Goal: Information Seeking & Learning: Learn about a topic

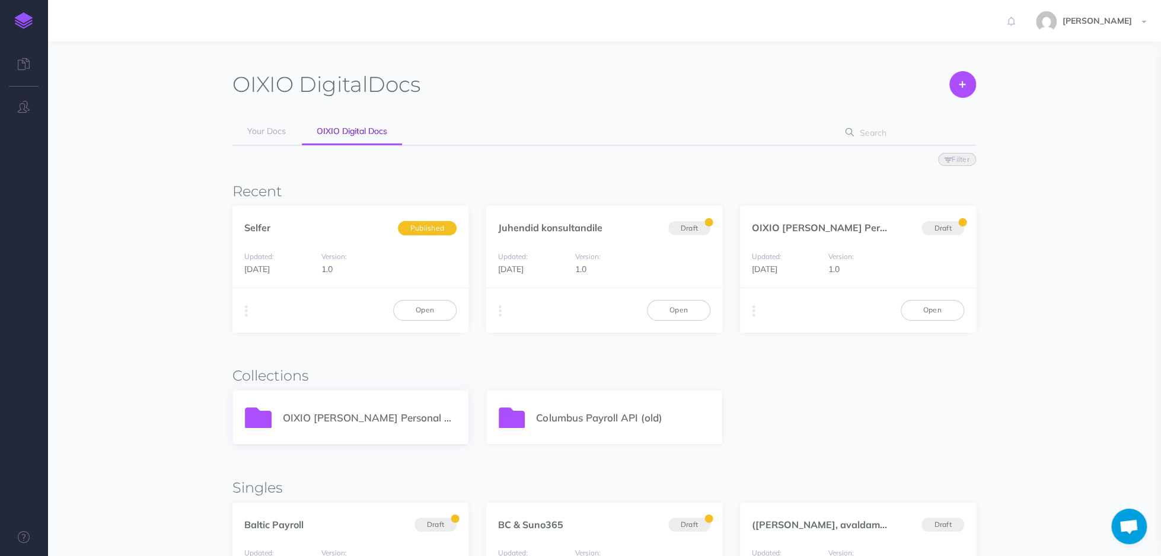
click at [337, 425] on div "OIXIO [PERSON_NAME] Personal 365" at bounding box center [350, 417] width 235 height 53
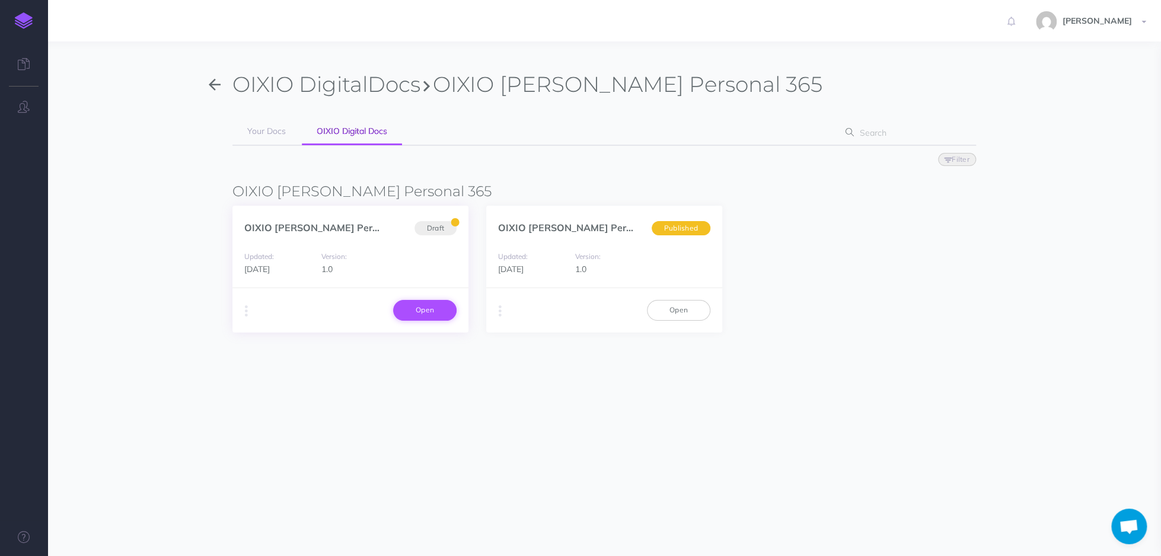
click at [442, 314] on link "Open" at bounding box center [424, 310] width 63 height 20
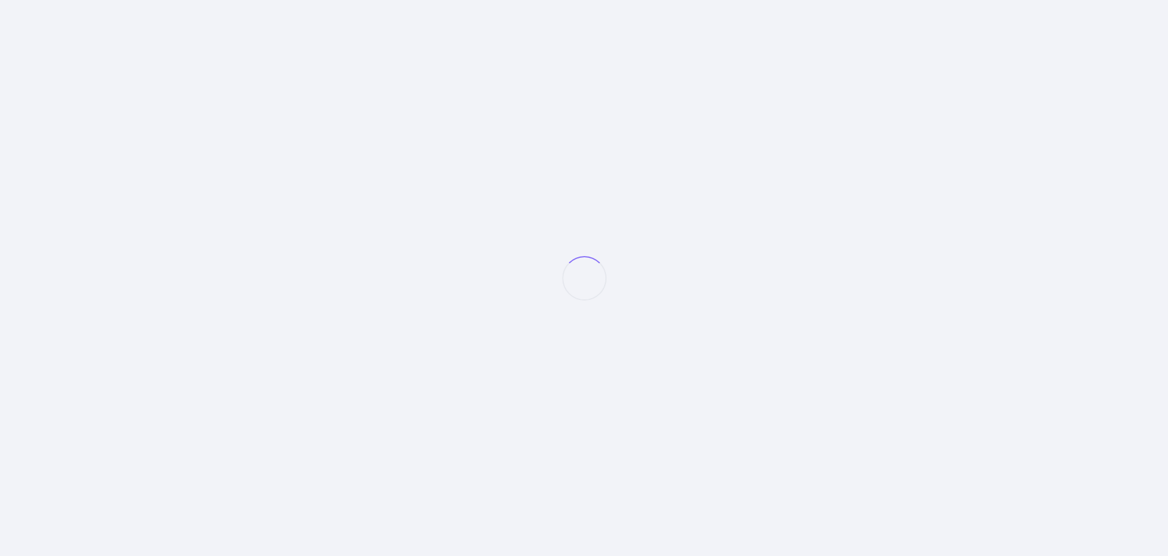
select select "et"
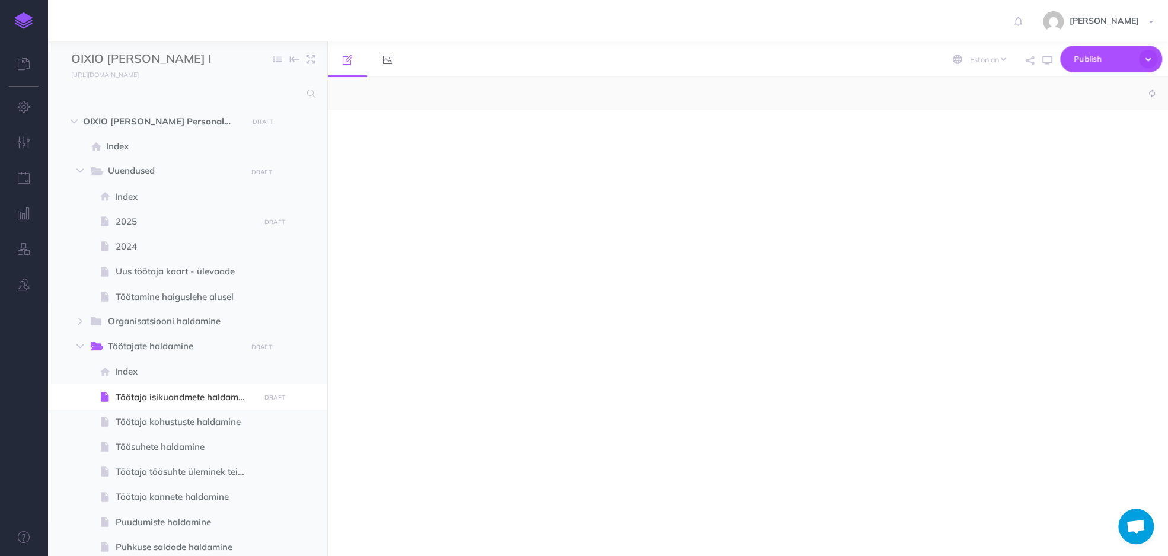
select select "null"
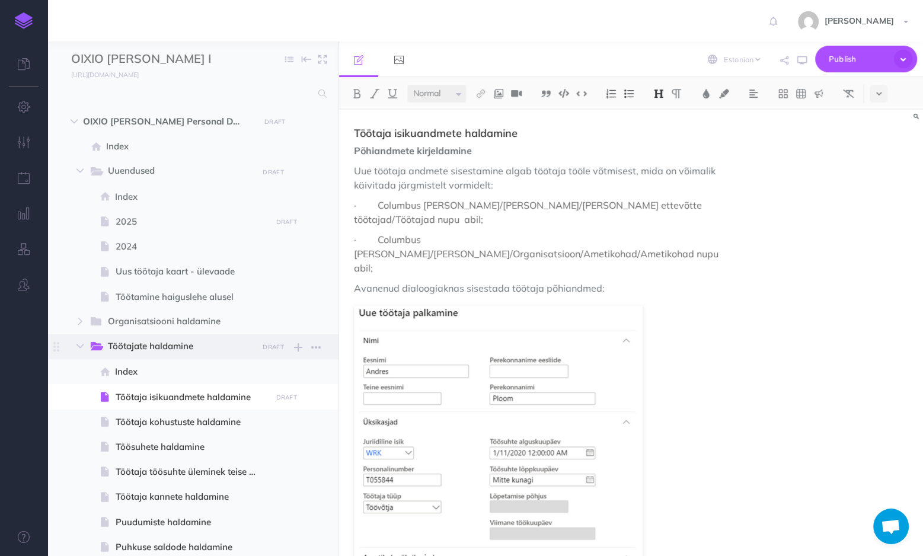
click at [156, 345] on span "Töötajate haldamine" at bounding box center [179, 346] width 142 height 15
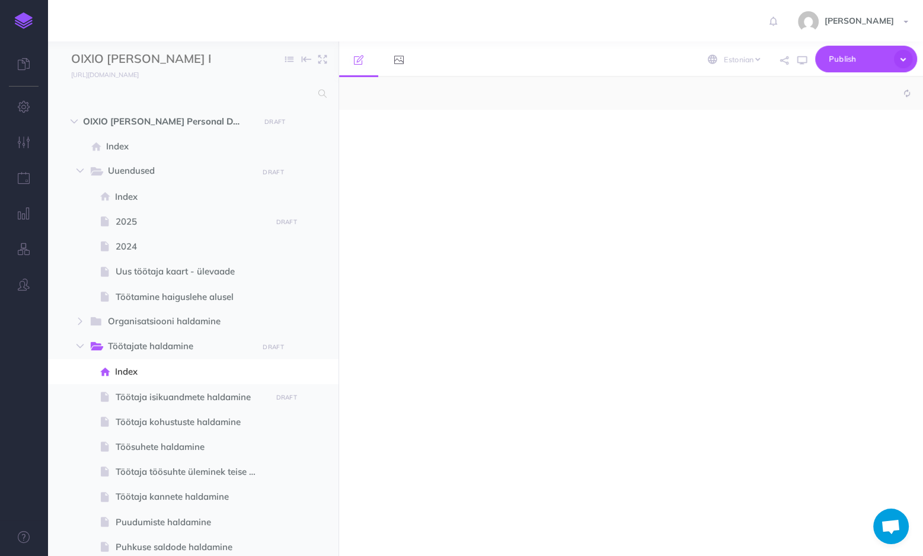
select select "null"
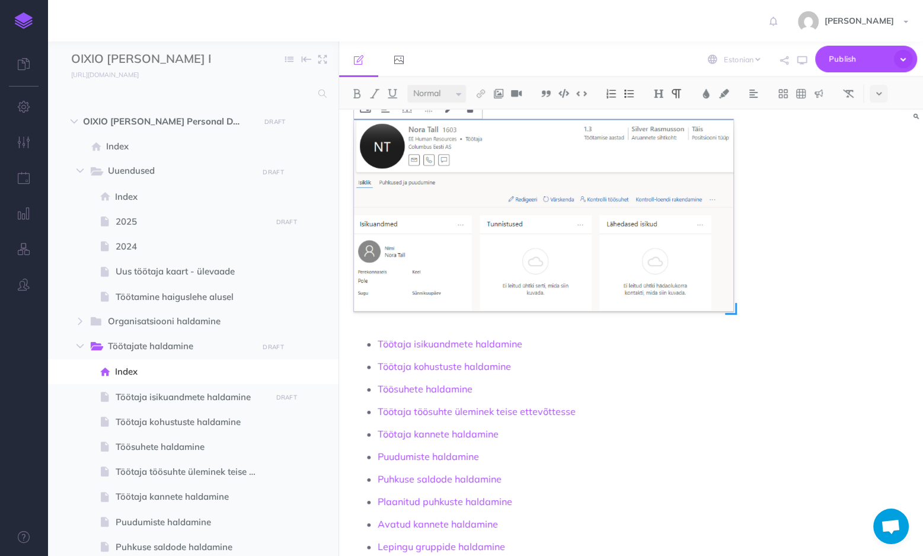
scroll to position [99, 0]
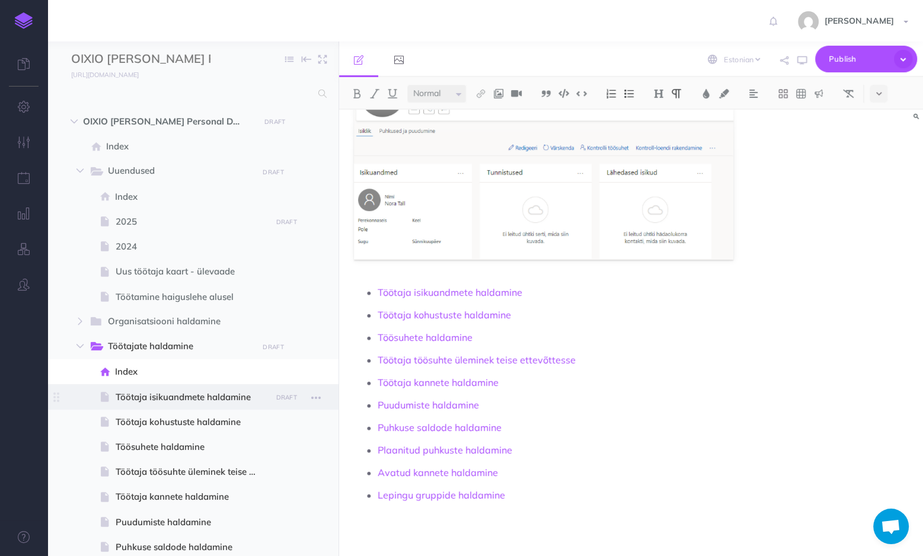
click at [203, 396] on span "Töötaja isikuandmete haldamine" at bounding box center [192, 397] width 152 height 14
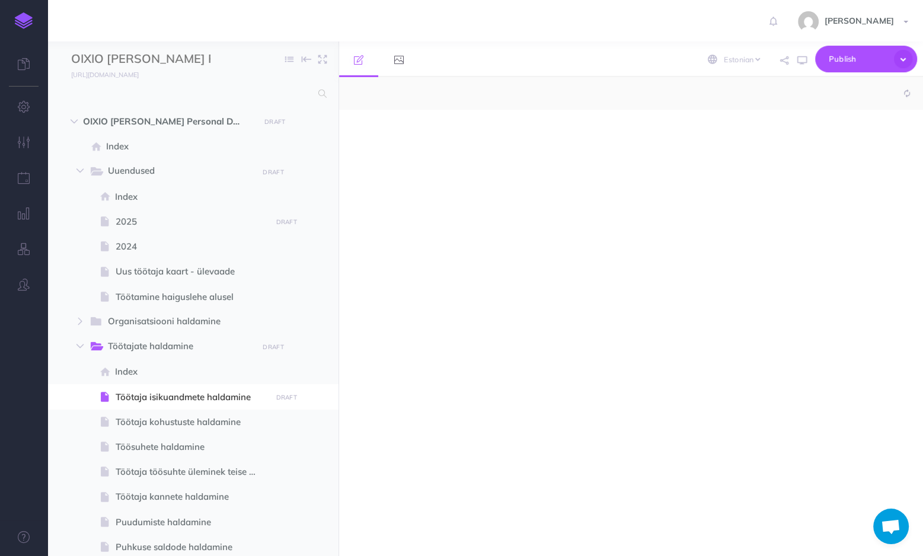
select select "null"
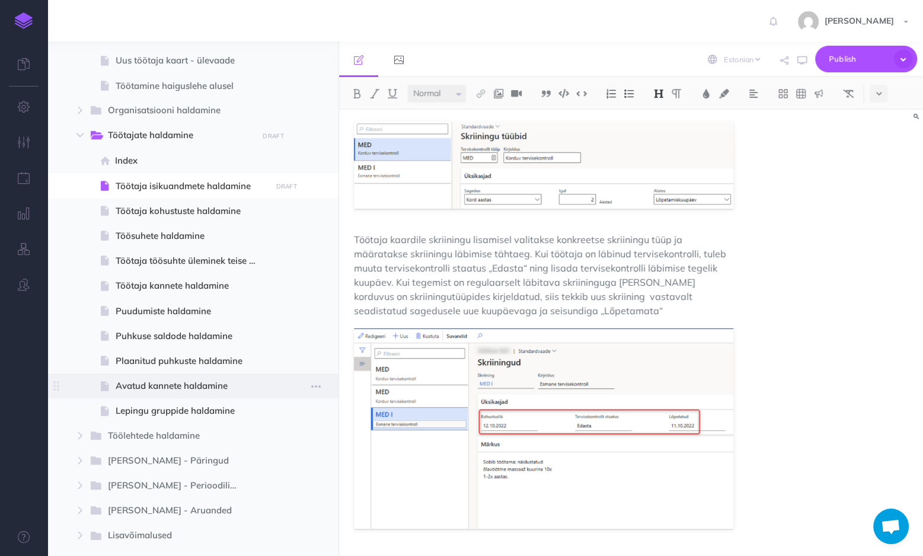
scroll to position [195, 0]
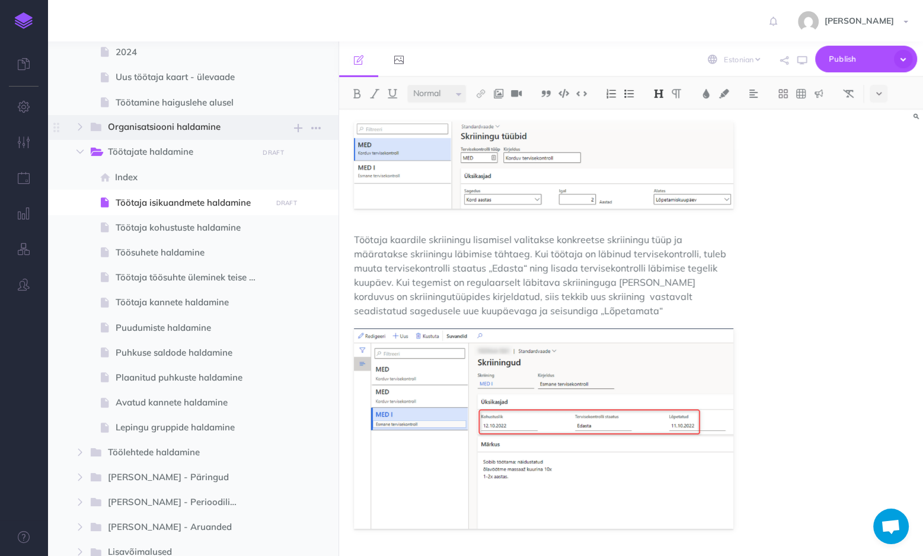
click at [162, 129] on span "Organisatsiooni haldamine" at bounding box center [179, 127] width 142 height 15
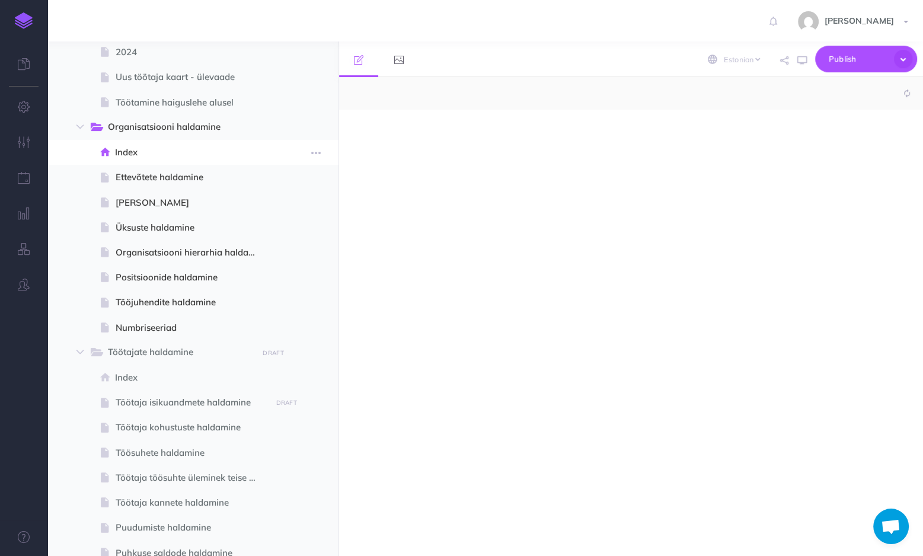
select select "null"
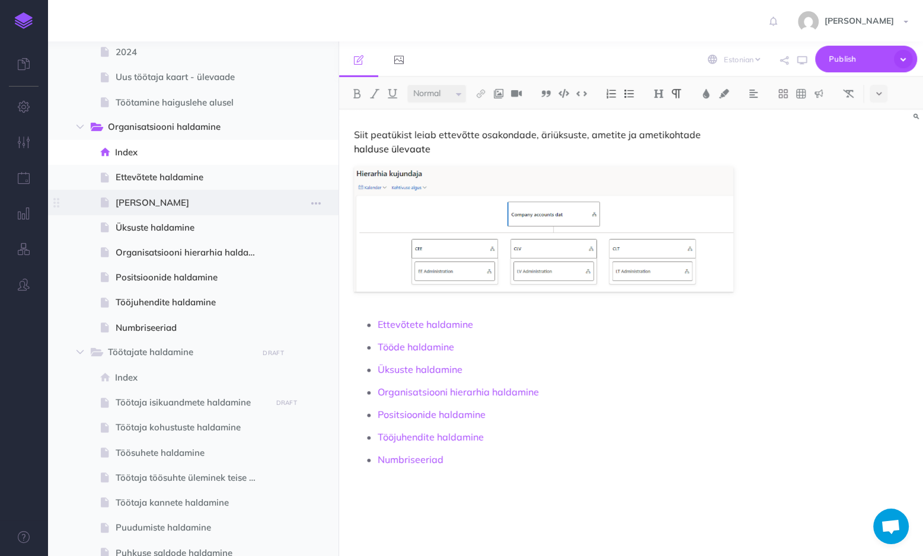
click at [142, 199] on span "Ametite haldamine" at bounding box center [192, 203] width 152 height 14
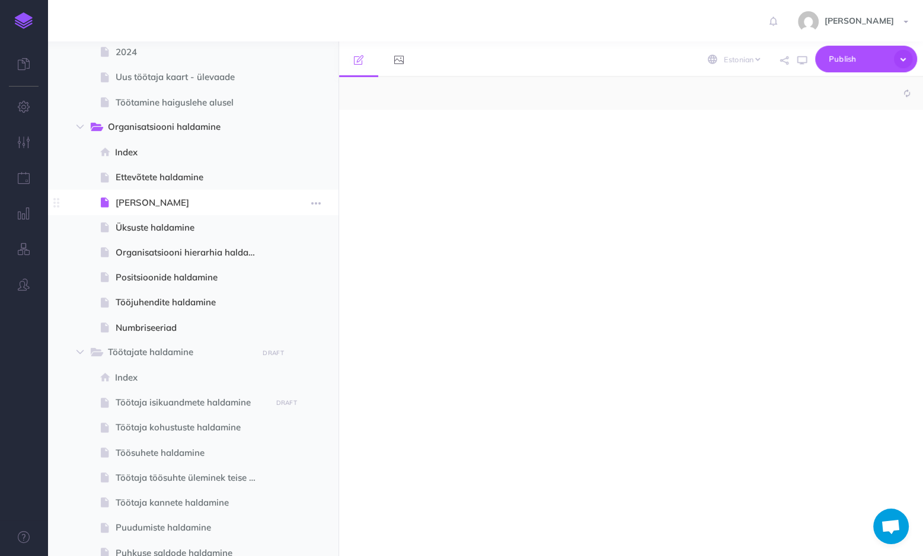
select select "null"
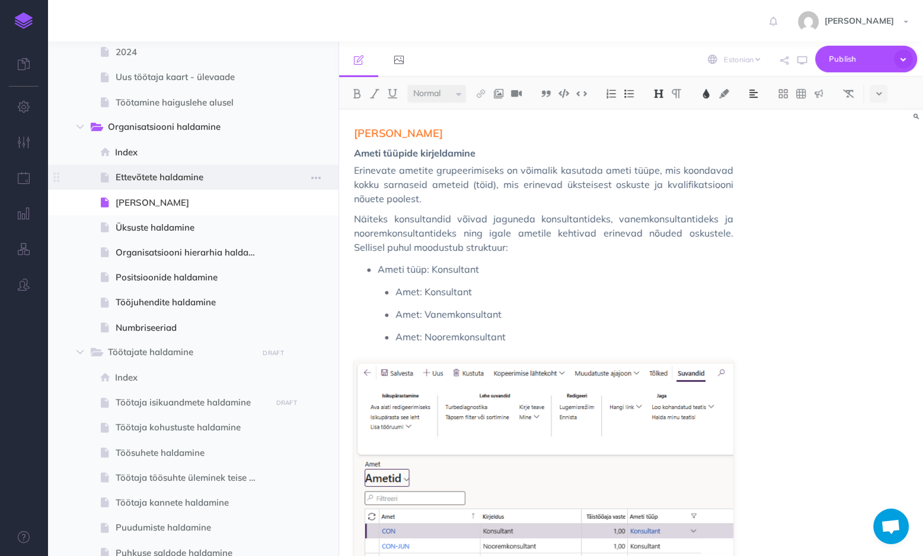
click at [171, 179] on span "Ettevõtete haldamine" at bounding box center [192, 177] width 152 height 14
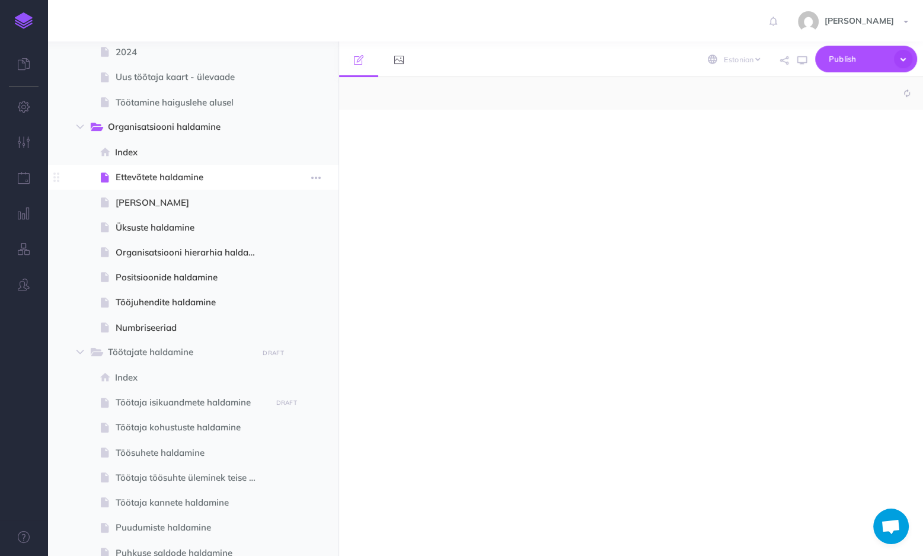
select select "null"
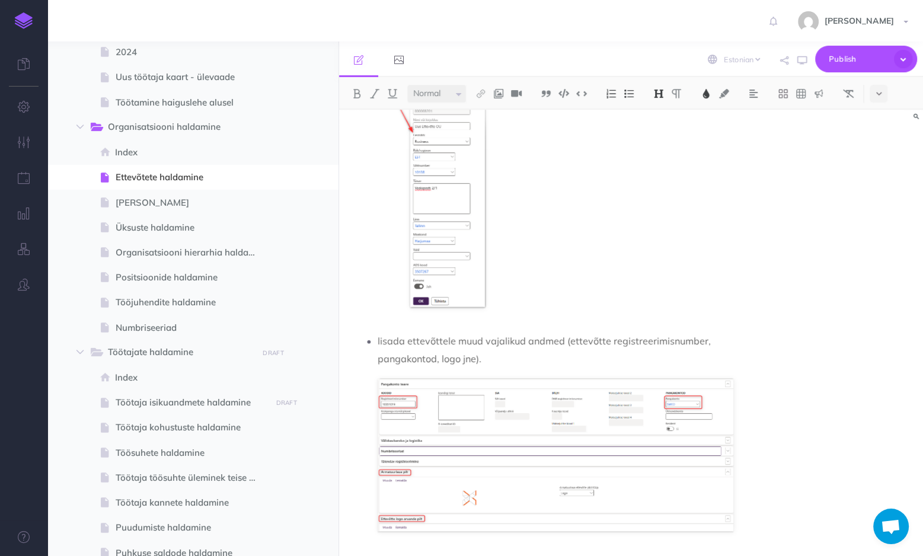
scroll to position [683, 0]
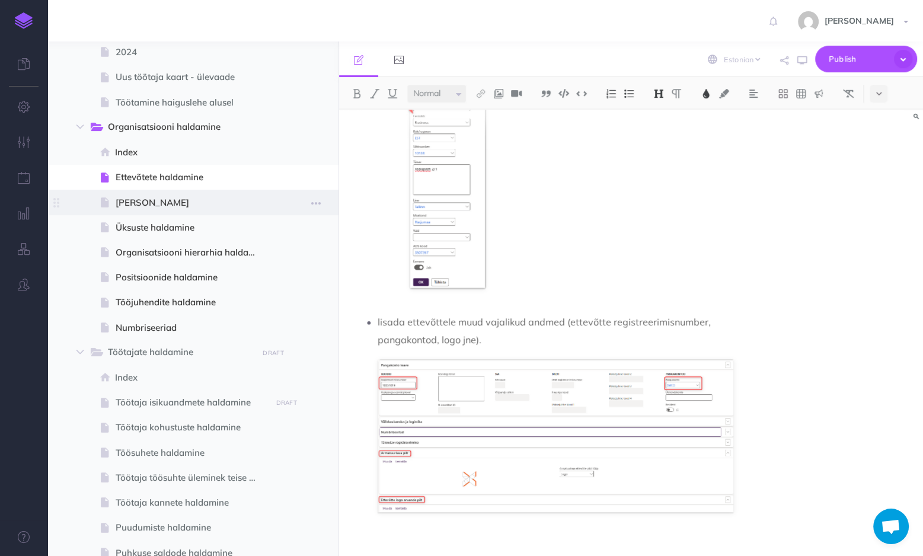
click at [152, 205] on span "Ametite haldamine" at bounding box center [192, 203] width 152 height 14
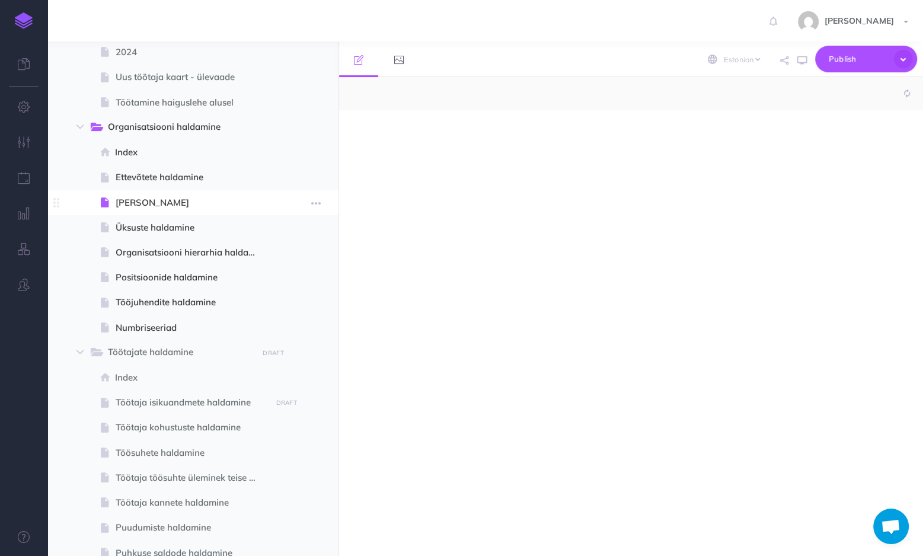
select select "null"
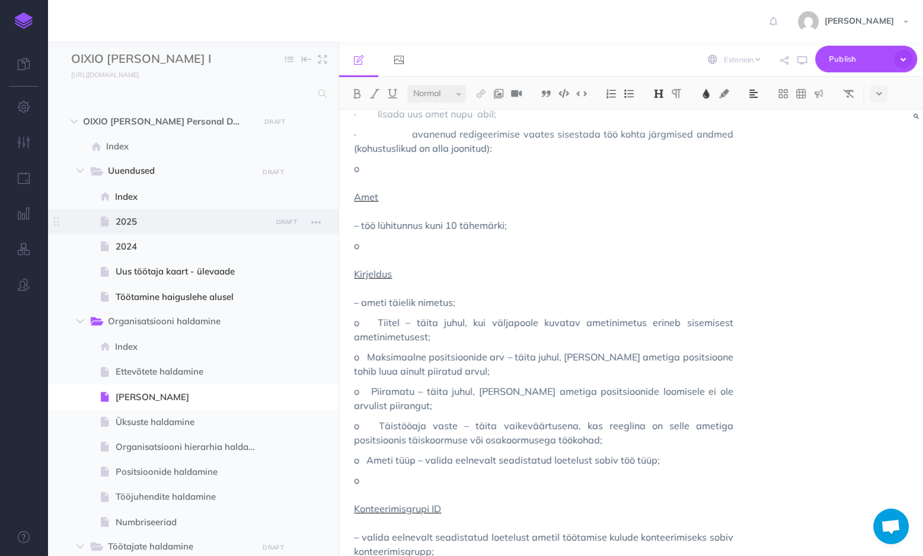
click at [152, 226] on span "2025" at bounding box center [192, 222] width 152 height 14
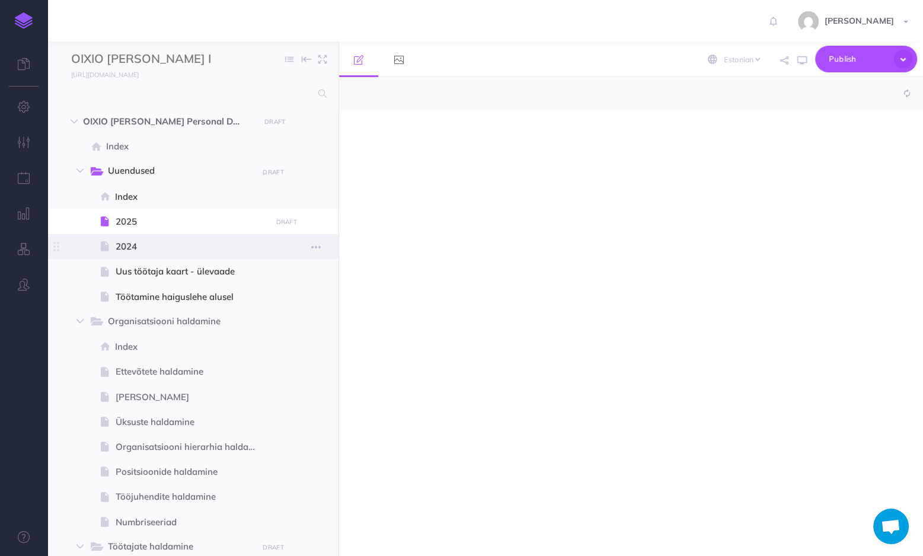
select select "null"
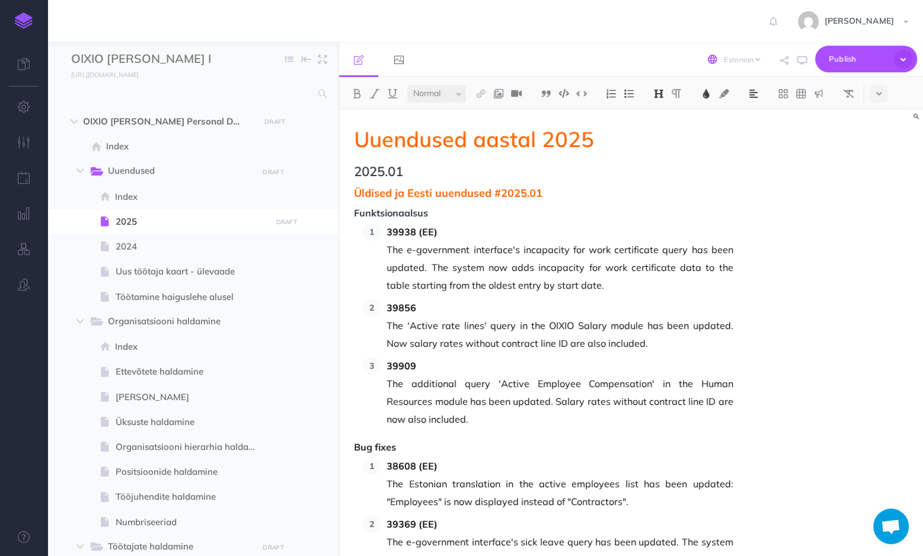
click at [745, 65] on span "English [DEMOGRAPHIC_DATA]" at bounding box center [736, 59] width 66 height 18
click at [744, 59] on select "English [DEMOGRAPHIC_DATA]" at bounding box center [742, 59] width 40 height 11
select select "en"
click at [722, 54] on select "English [DEMOGRAPHIC_DATA]" at bounding box center [742, 59] width 40 height 11
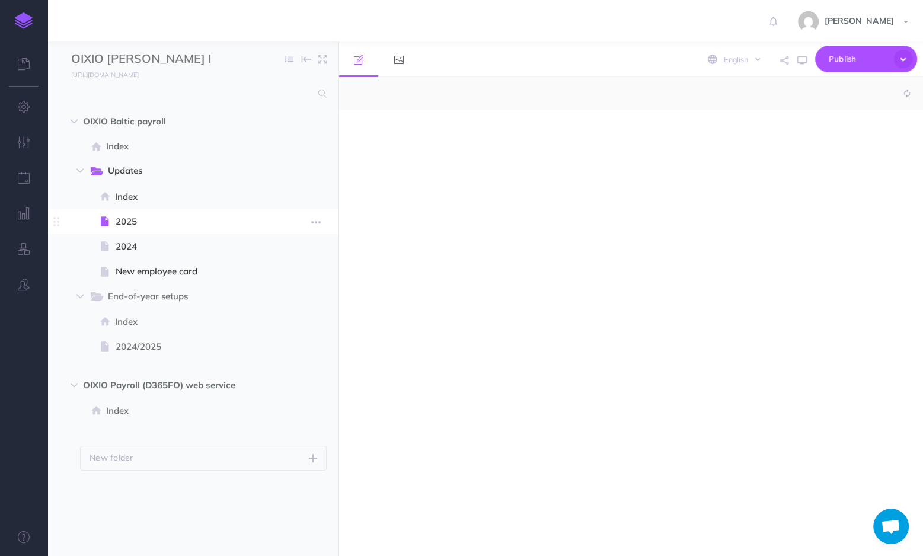
select select "null"
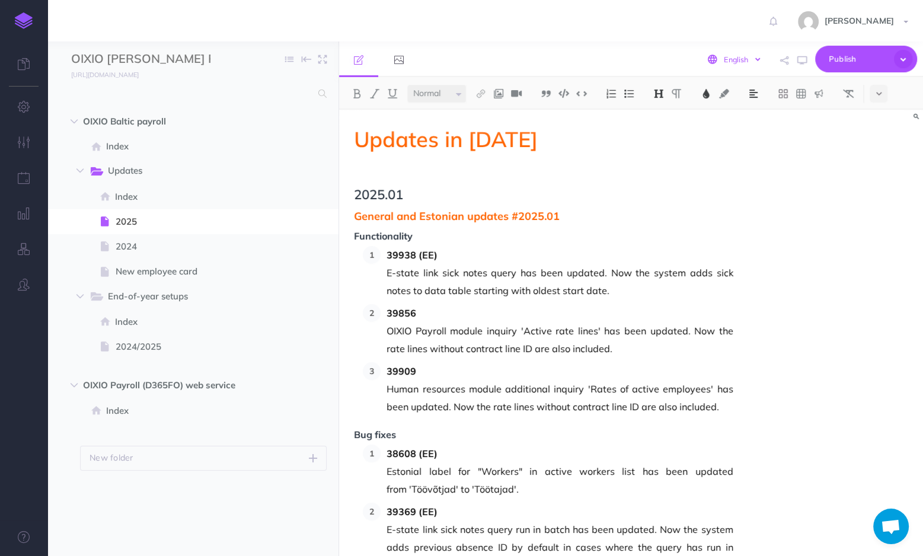
click at [732, 62] on select "English [DEMOGRAPHIC_DATA]" at bounding box center [742, 59] width 40 height 11
select select "et"
click at [722, 54] on select "English [DEMOGRAPHIC_DATA]" at bounding box center [742, 59] width 40 height 11
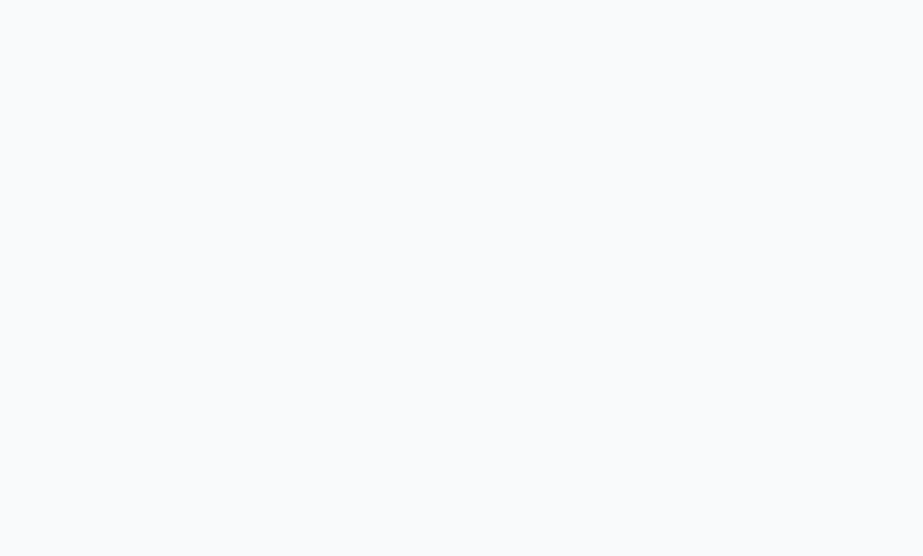
select select "et"
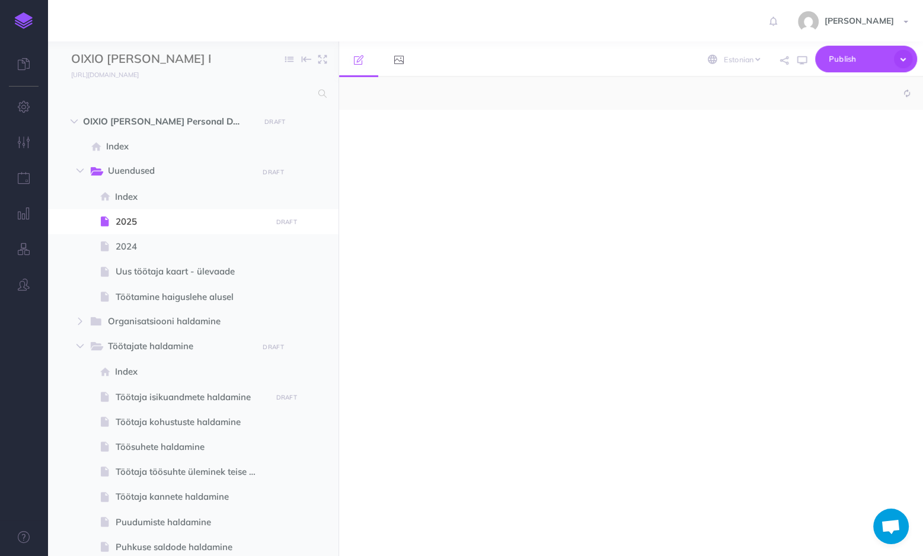
select select "null"
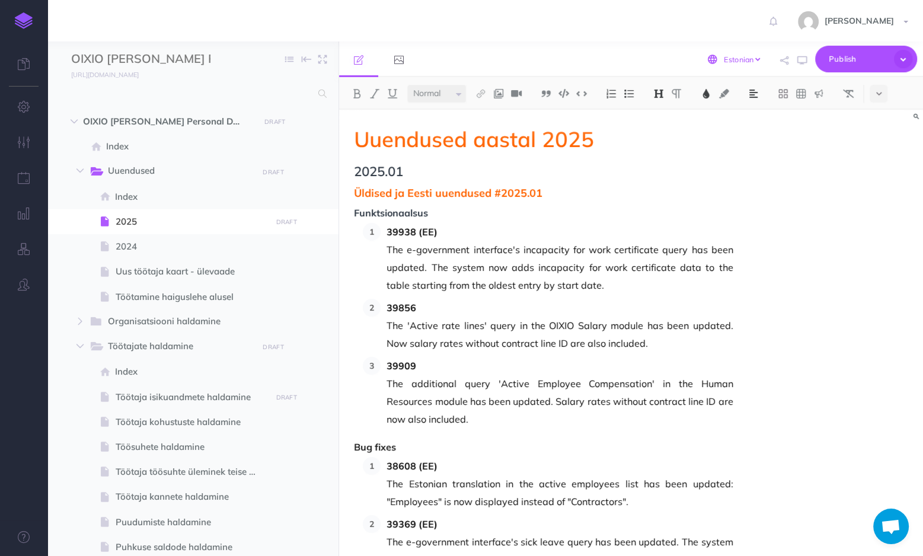
click at [735, 57] on select "English Estonian" at bounding box center [742, 59] width 40 height 11
select select "en"
click at [722, 54] on select "English Estonian" at bounding box center [742, 59] width 40 height 11
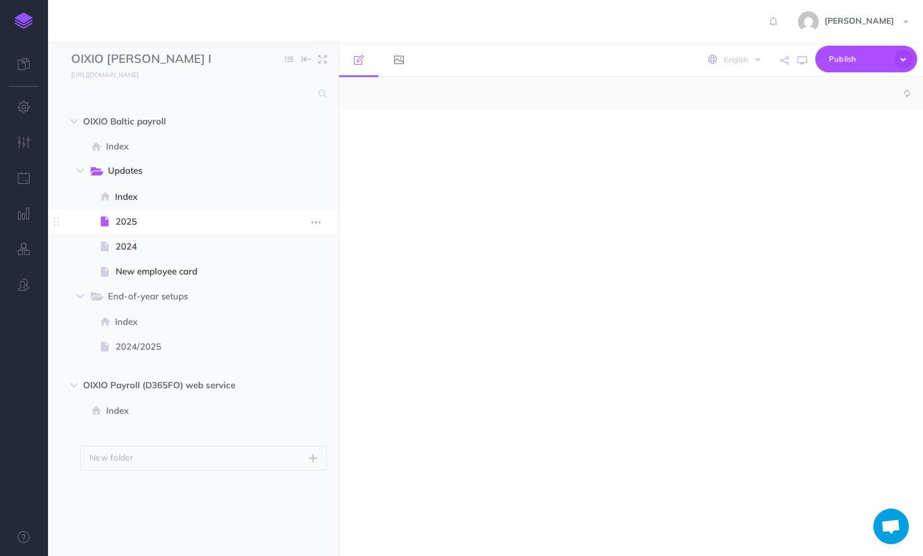
select select "null"
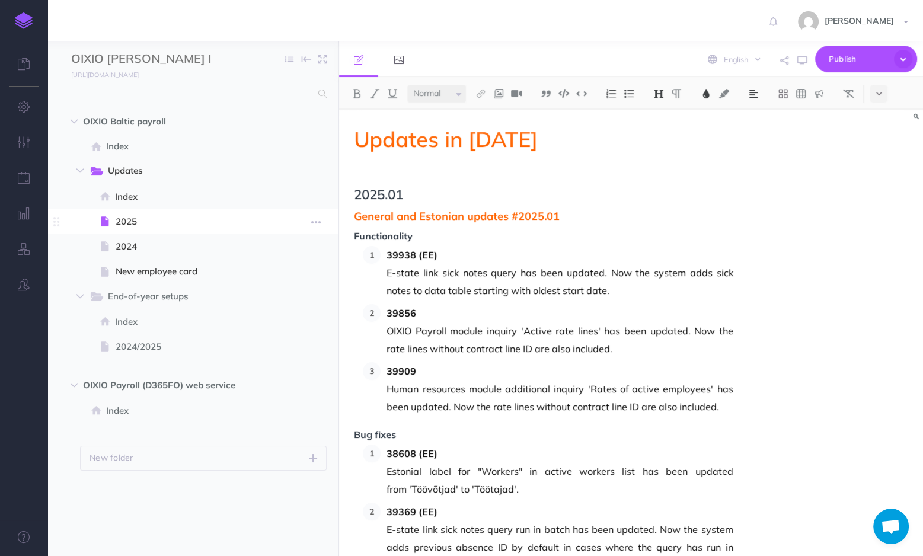
click at [126, 221] on span "2025" at bounding box center [192, 222] width 152 height 14
click at [730, 63] on select "English [DEMOGRAPHIC_DATA]" at bounding box center [742, 59] width 40 height 11
click at [722, 54] on select "English [DEMOGRAPHIC_DATA]" at bounding box center [742, 59] width 40 height 11
click at [735, 66] on span "English [DEMOGRAPHIC_DATA]" at bounding box center [736, 59] width 66 height 18
click at [731, 62] on select "English [DEMOGRAPHIC_DATA]" at bounding box center [742, 59] width 40 height 11
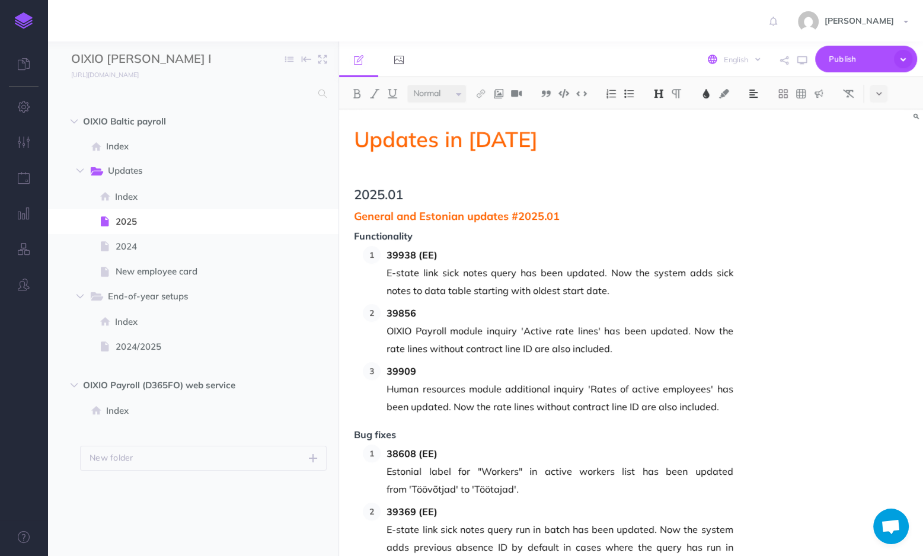
select select "et"
click at [722, 54] on select "English [DEMOGRAPHIC_DATA]" at bounding box center [742, 59] width 40 height 11
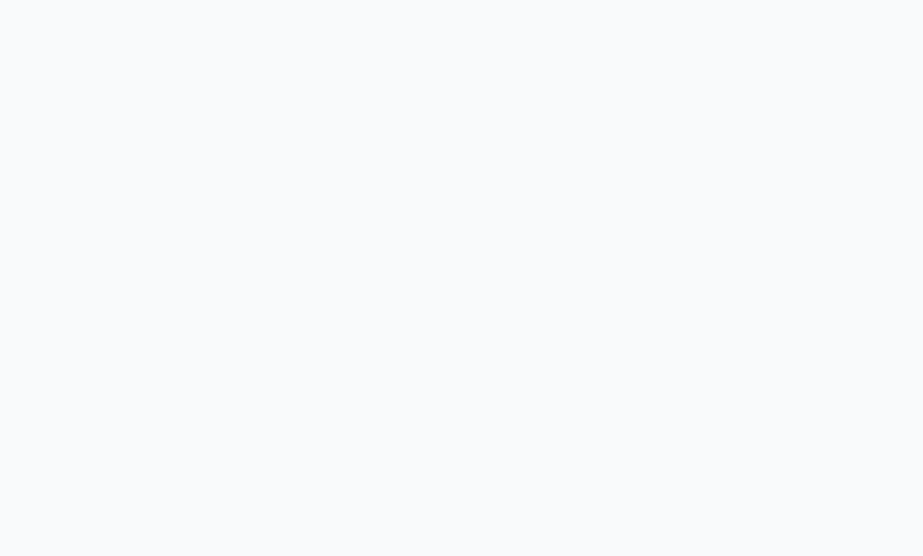
select select "et"
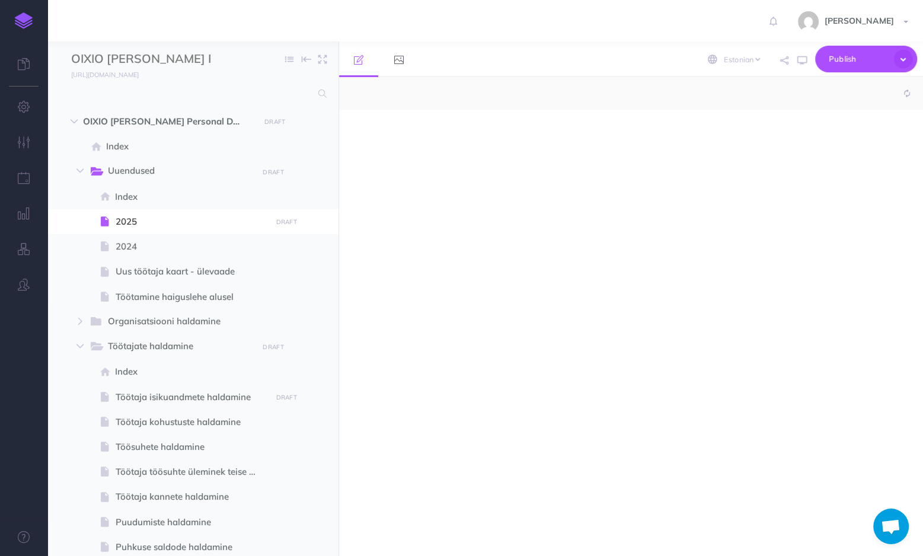
select select "null"
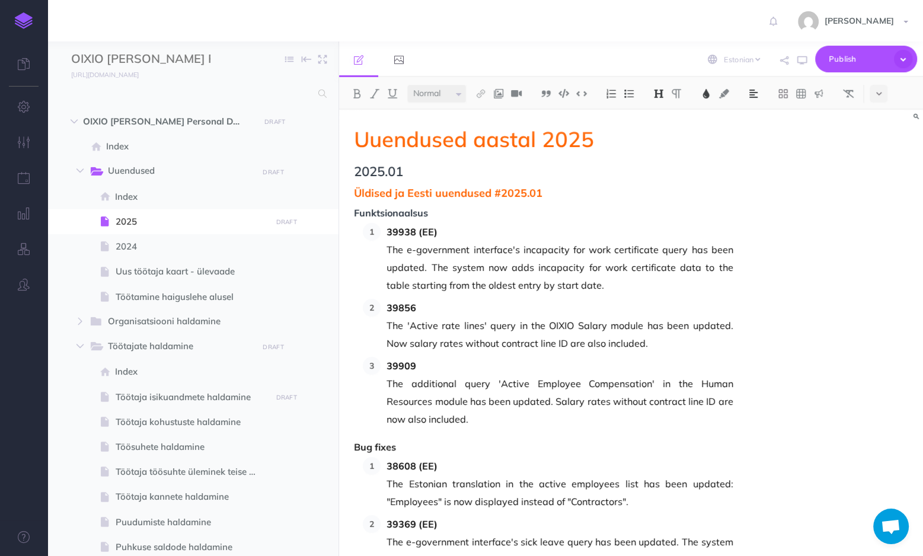
click at [500, 285] on span "The e-government interface's incapacity for work certificate query has been upd…" at bounding box center [560, 267] width 346 height 53
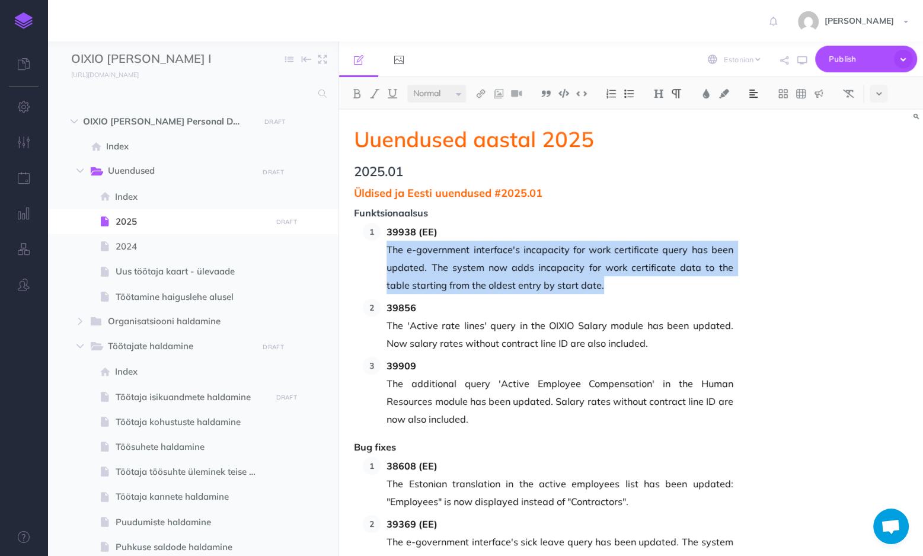
drag, startPoint x: 584, startPoint y: 280, endPoint x: 389, endPoint y: 249, distance: 196.9
click at [389, 249] on span "The e-government interface's incapacity for work certificate query has been upd…" at bounding box center [560, 267] width 346 height 53
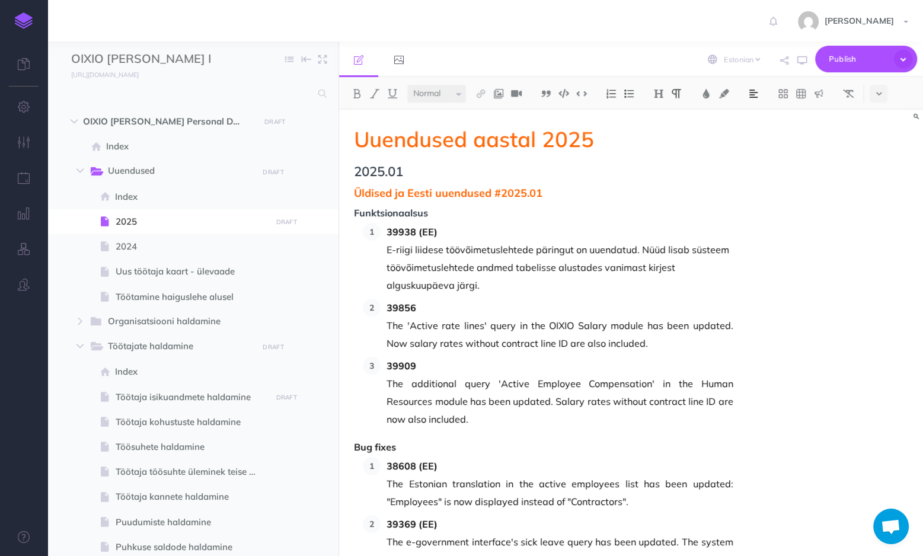
click at [501, 343] on span "The 'Active rate lines' query in the OIXIO Salary module has been updated. Now …" at bounding box center [560, 335] width 346 height 36
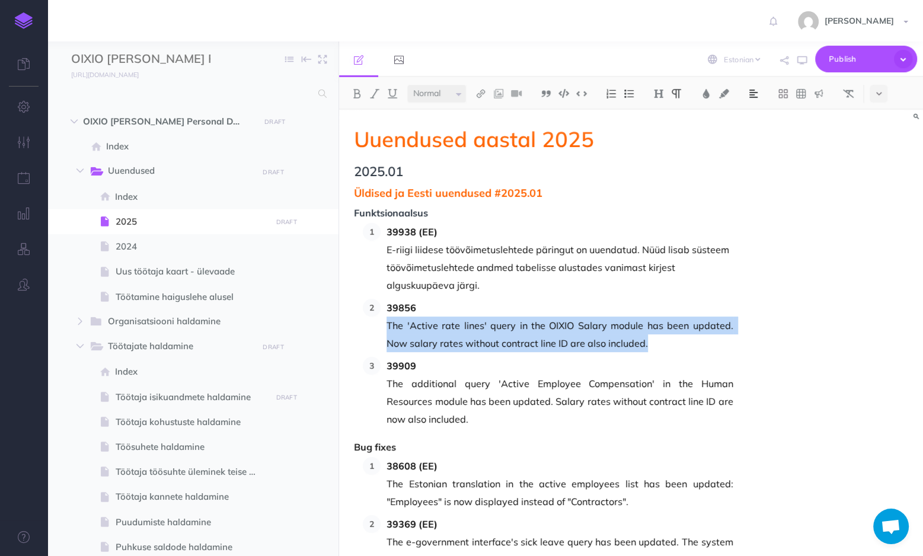
drag, startPoint x: 633, startPoint y: 343, endPoint x: 389, endPoint y: 327, distance: 244.8
click at [389, 327] on span "The 'Active rate lines' query in the OIXIO Salary module has been updated. Now …" at bounding box center [560, 335] width 346 height 36
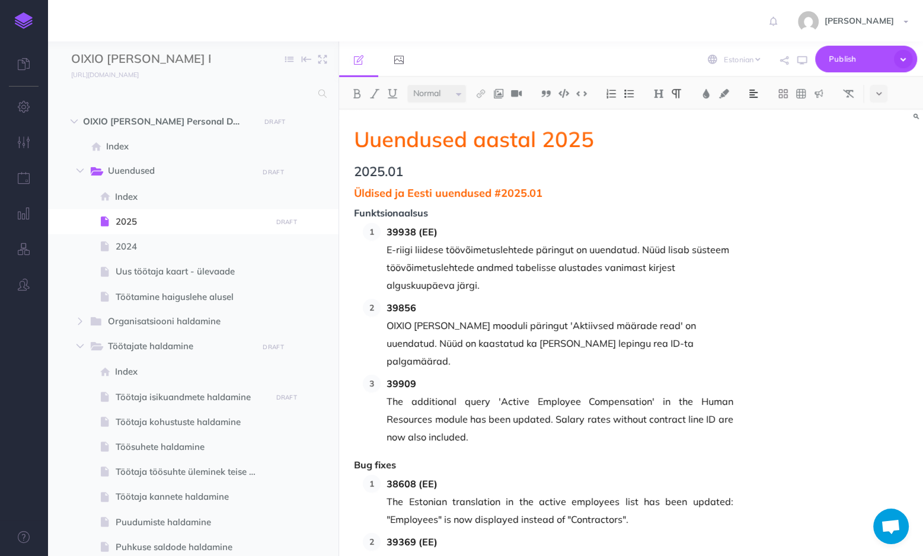
click at [444, 412] on span "The additional query 'Active Employee Compensation' in the Human Resources modu…" at bounding box center [560, 419] width 346 height 53
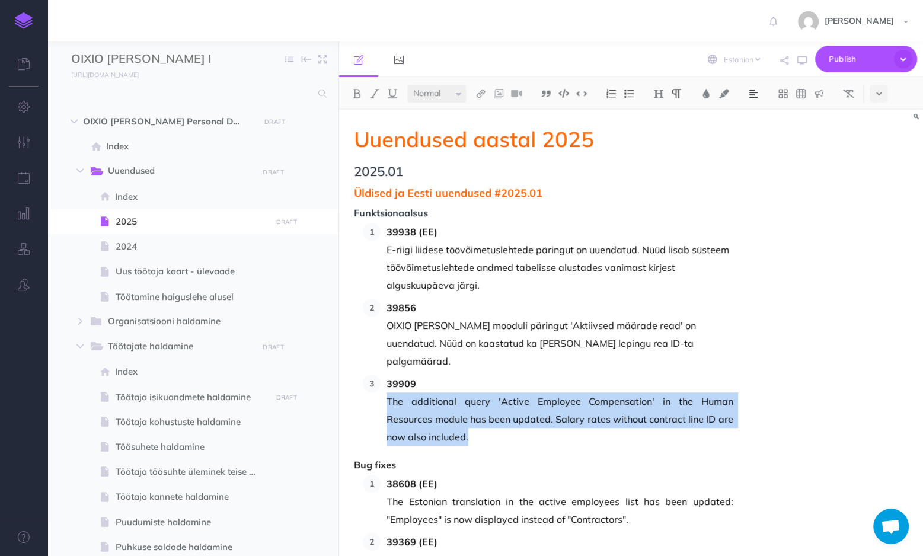
drag, startPoint x: 444, startPoint y: 417, endPoint x: 387, endPoint y: 387, distance: 64.7
click at [387, 393] on span "The additional query 'Active Employee Compensation' in the Human Resources modu…" at bounding box center [560, 419] width 346 height 53
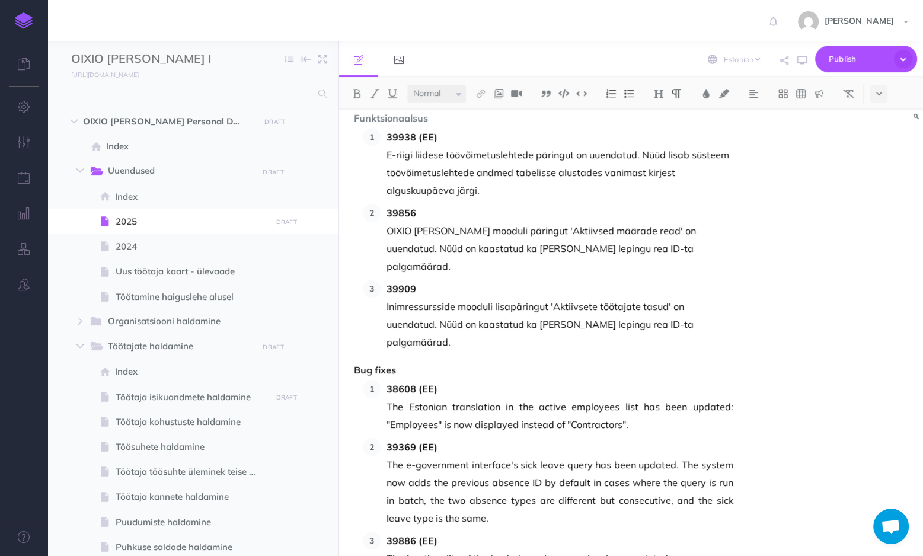
scroll to position [47, 0]
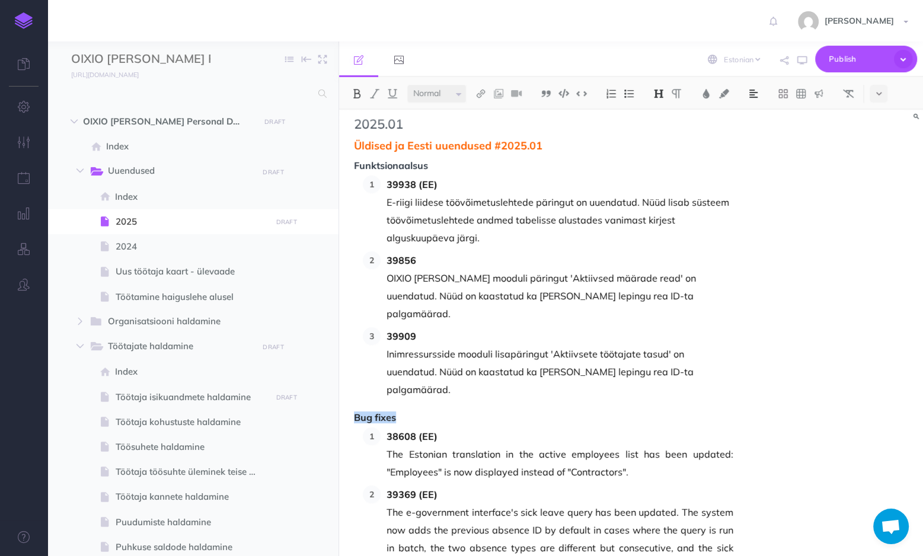
drag, startPoint x: 396, startPoint y: 382, endPoint x: 355, endPoint y: 381, distance: 40.3
click at [355, 413] on span "Bug fixes" at bounding box center [543, 418] width 379 height 11
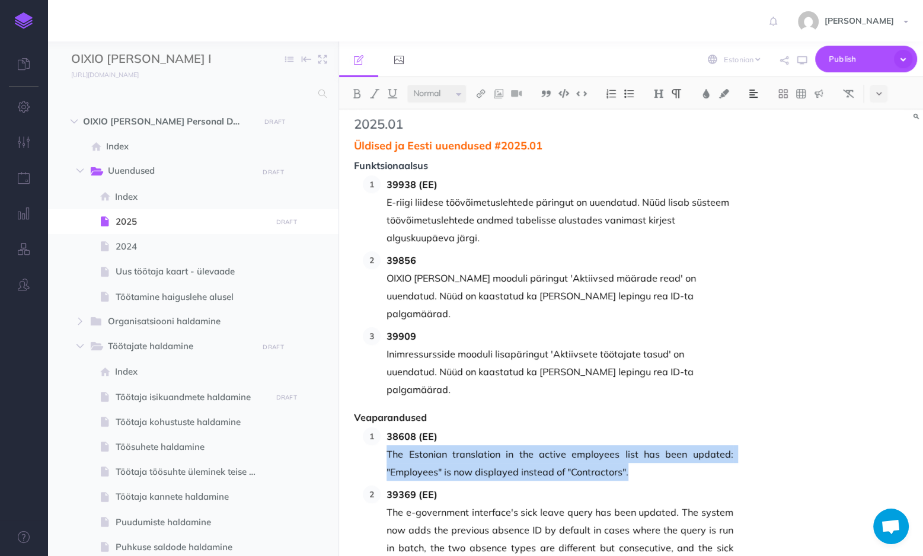
drag, startPoint x: 631, startPoint y: 439, endPoint x: 389, endPoint y: 420, distance: 242.6
click at [389, 445] on span "The Estonian translation in the active employees list has been updated: "Employ…" at bounding box center [560, 463] width 346 height 36
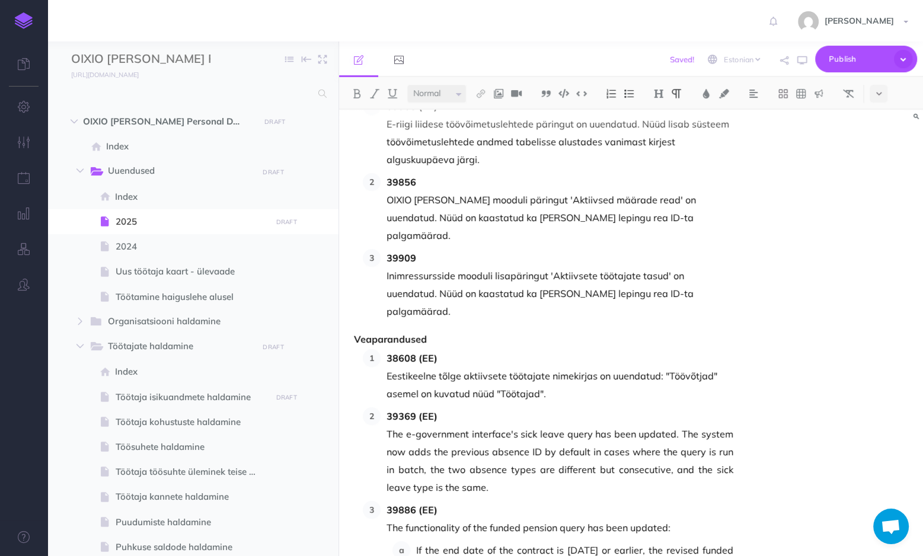
scroll to position [142, 0]
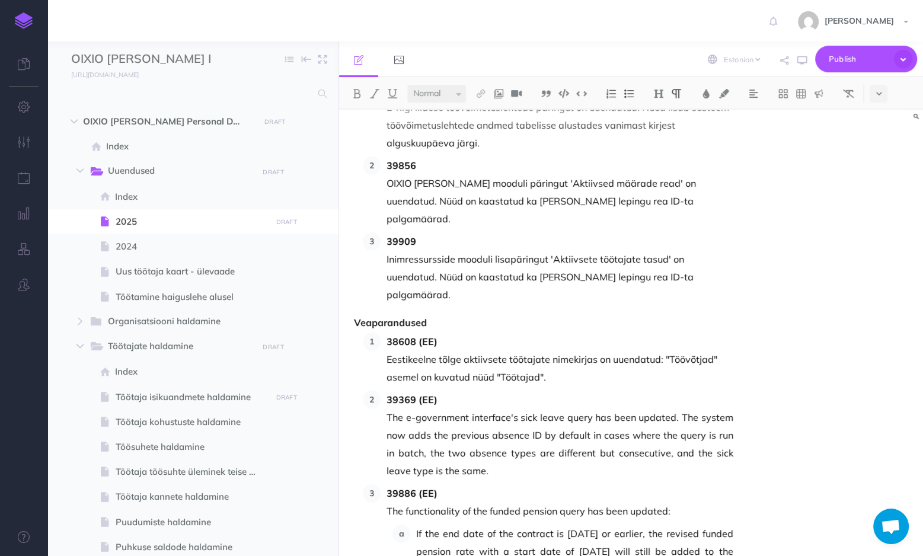
click at [484, 436] on span "The e-government interface's sick leave query has been updated. The system now …" at bounding box center [560, 444] width 346 height 71
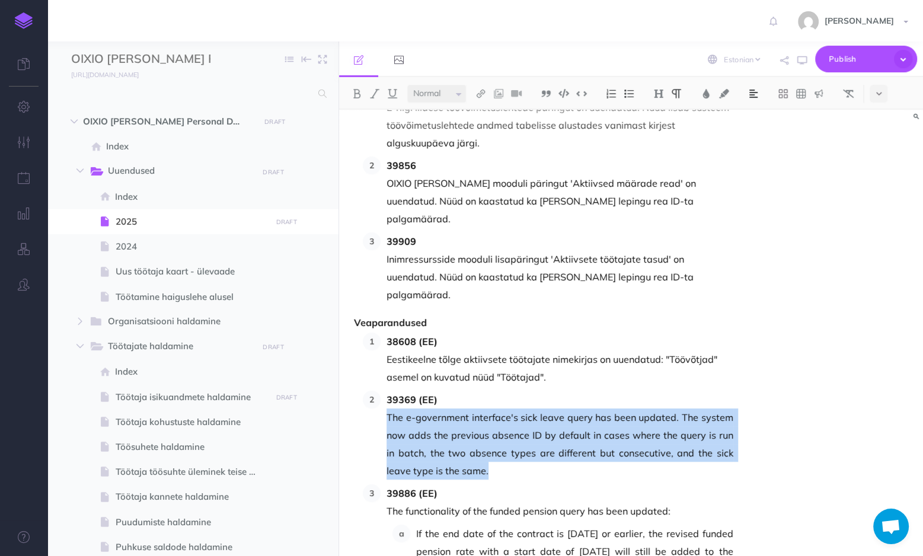
drag, startPoint x: 481, startPoint y: 434, endPoint x: 384, endPoint y: 384, distance: 108.7
click at [384, 391] on li "39369 (EE) The e-government interface's sick leave query has been updated. The …" at bounding box center [557, 435] width 352 height 89
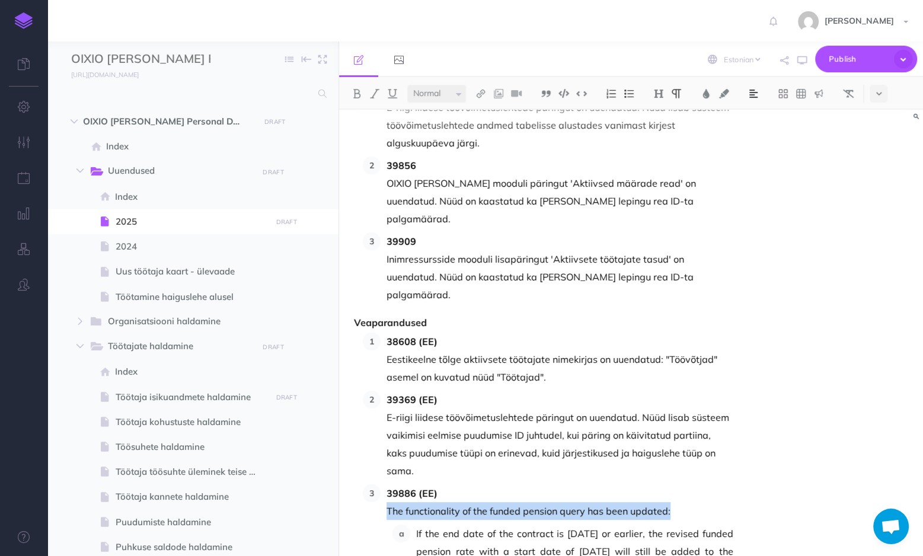
drag, startPoint x: 677, startPoint y: 463, endPoint x: 387, endPoint y: 454, distance: 289.5
click at [387, 502] on span "The functionality of the funded pension query has been updated:" at bounding box center [560, 511] width 346 height 18
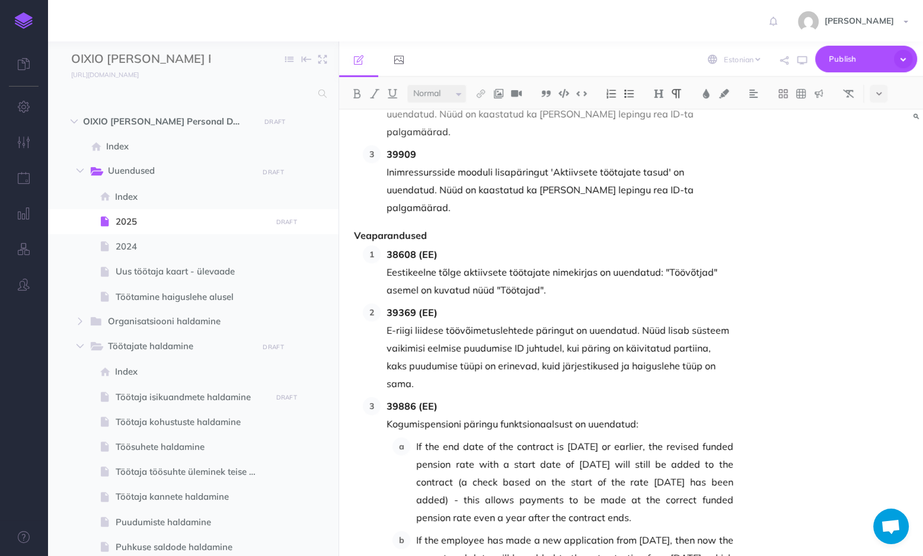
scroll to position [237, 0]
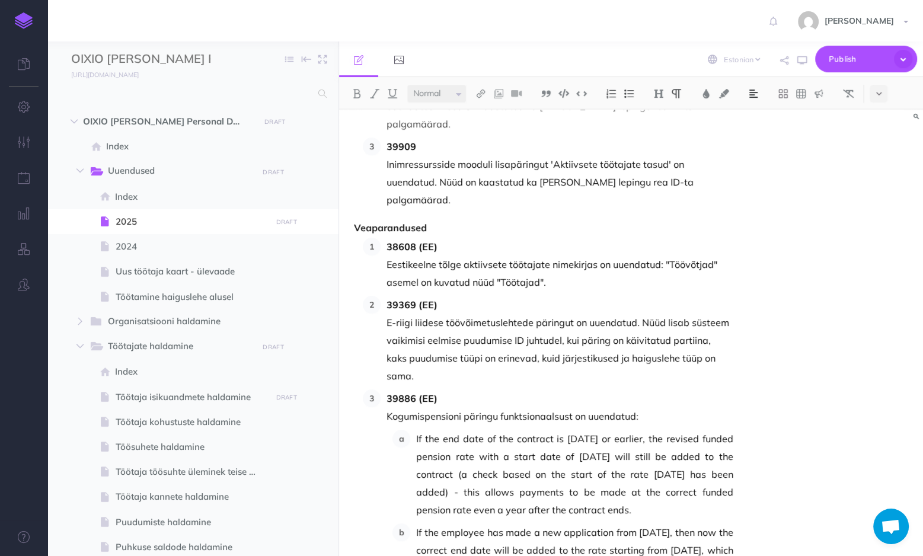
drag, startPoint x: 640, startPoint y: 455, endPoint x: 415, endPoint y: 384, distance: 236.3
click at [415, 430] on li "If the end date of the contract is 31.12.2024 or earlier, the revised funded pe…" at bounding box center [571, 474] width 323 height 89
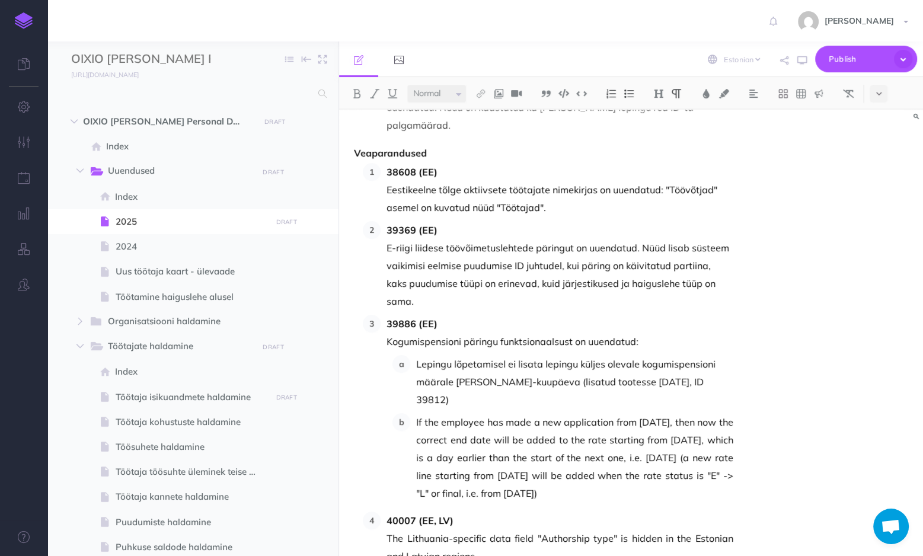
scroll to position [332, 0]
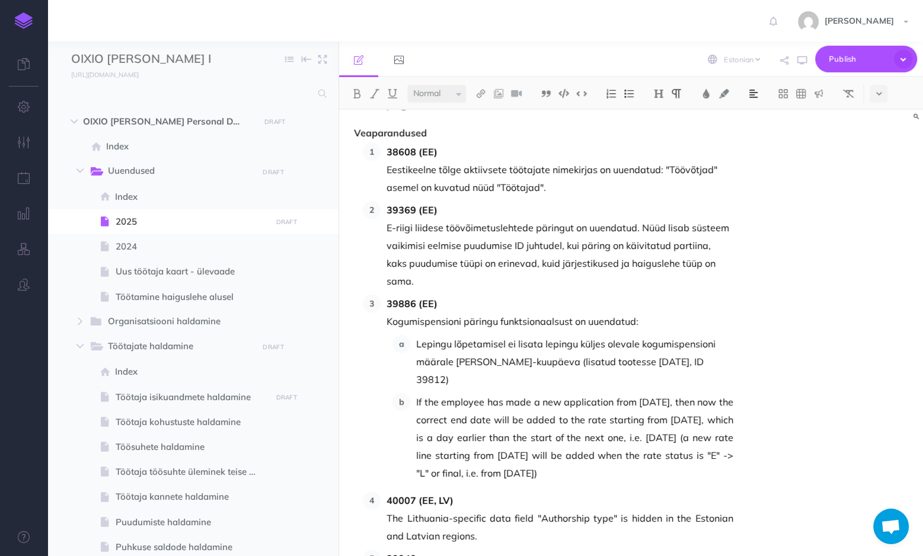
drag, startPoint x: 577, startPoint y: 394, endPoint x: 417, endPoint y: 330, distance: 172.7
click at [417, 393] on span "If the employee has made a new application from [DATE], then now the correct en…" at bounding box center [574, 437] width 317 height 89
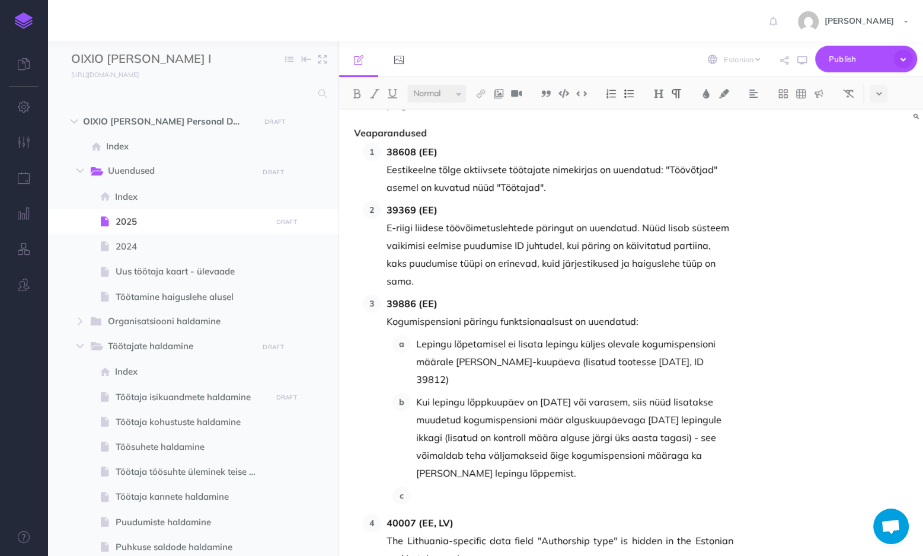
click at [431, 487] on p at bounding box center [574, 496] width 317 height 18
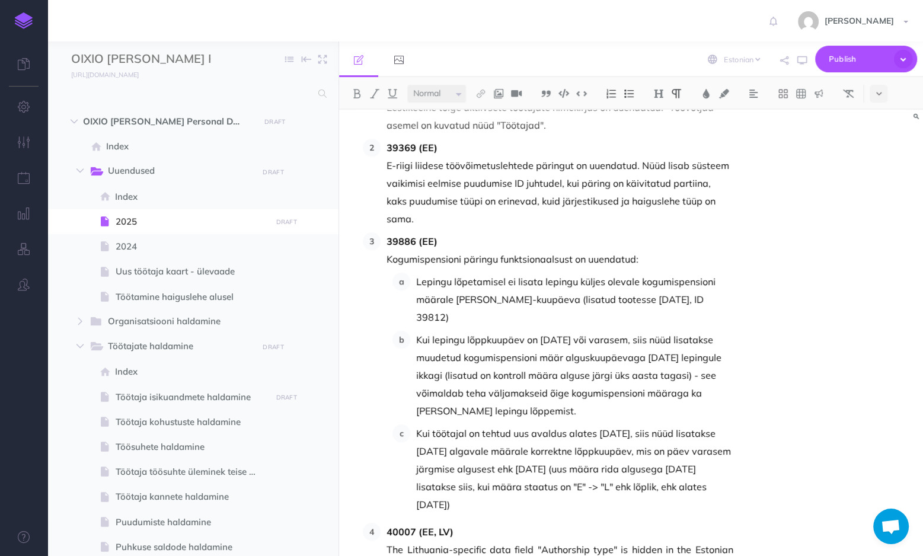
scroll to position [380, 0]
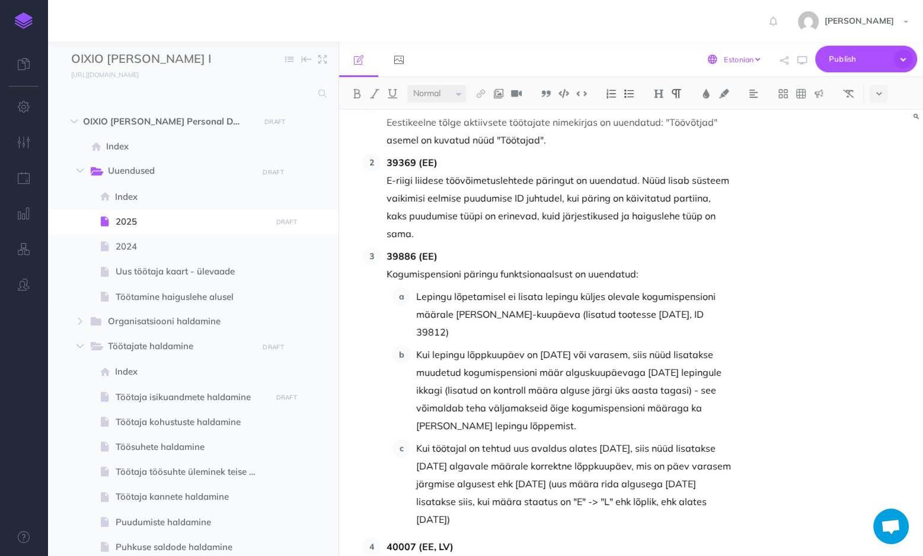
click at [742, 56] on select "English Estonian" at bounding box center [742, 59] width 40 height 11
select select "en"
click at [722, 54] on select "English Estonian" at bounding box center [742, 59] width 40 height 11
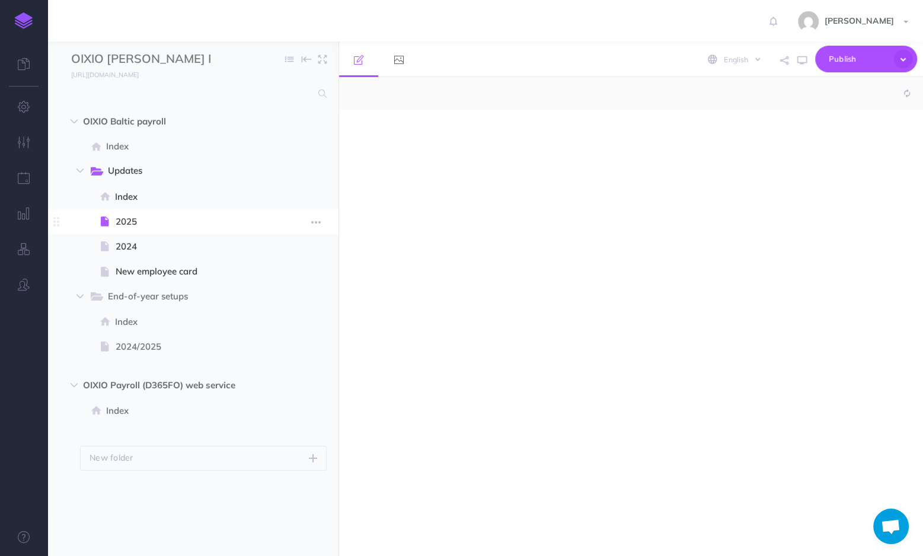
select select "null"
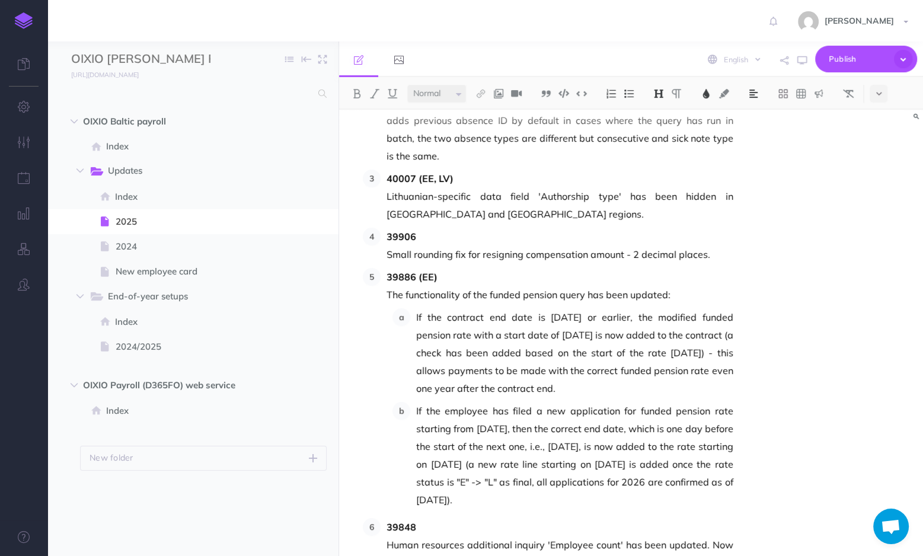
scroll to position [474, 0]
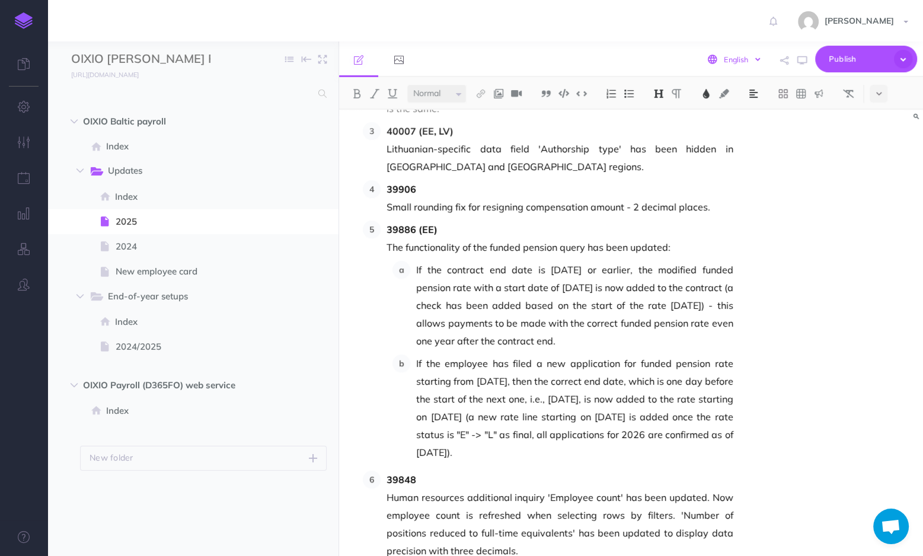
click at [732, 59] on select "English Estonian" at bounding box center [742, 59] width 40 height 11
select select "et"
click at [722, 54] on select "English Estonian" at bounding box center [742, 59] width 40 height 11
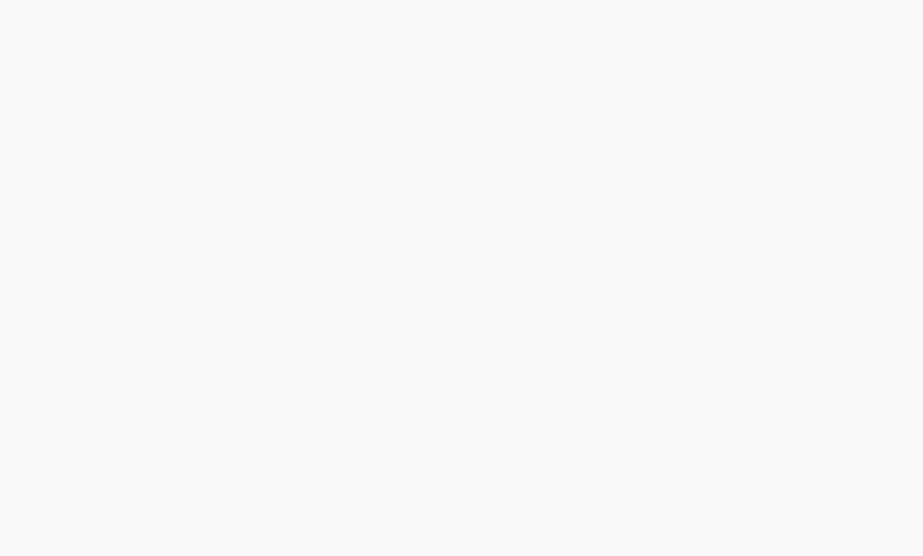
select select "et"
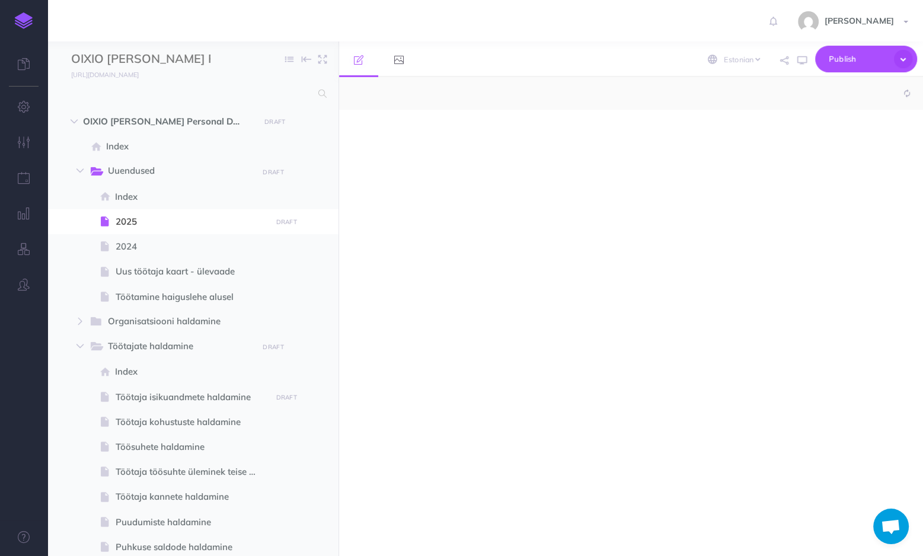
select select "null"
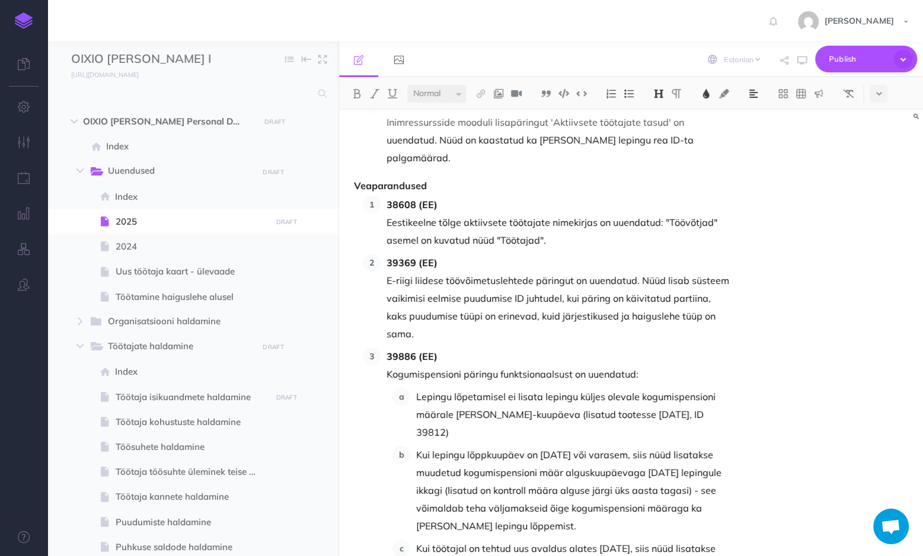
scroll to position [332, 0]
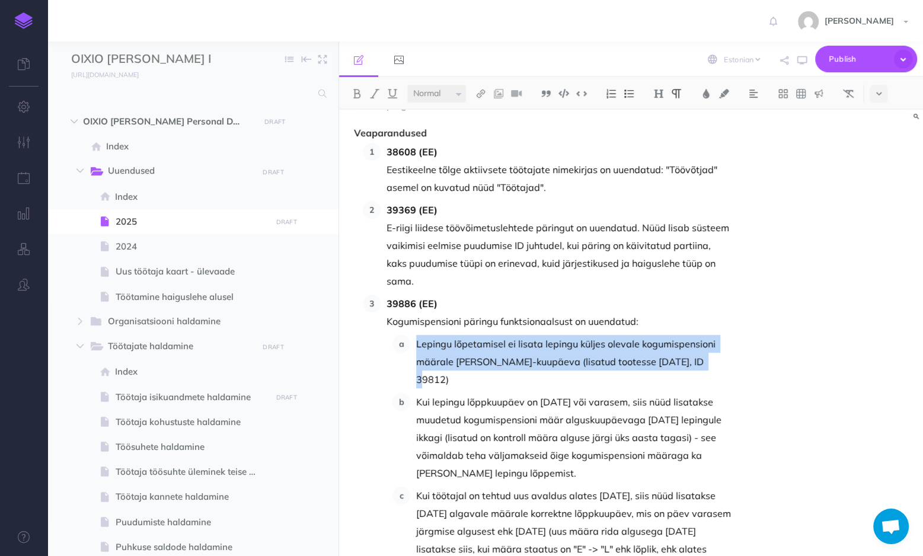
drag, startPoint x: 700, startPoint y: 308, endPoint x: 416, endPoint y: 289, distance: 285.3
click at [416, 335] on p "Lepingu lõpetamisel ei lisata lepingu küljes olevale kogumispensioni määrale [P…" at bounding box center [574, 361] width 317 height 53
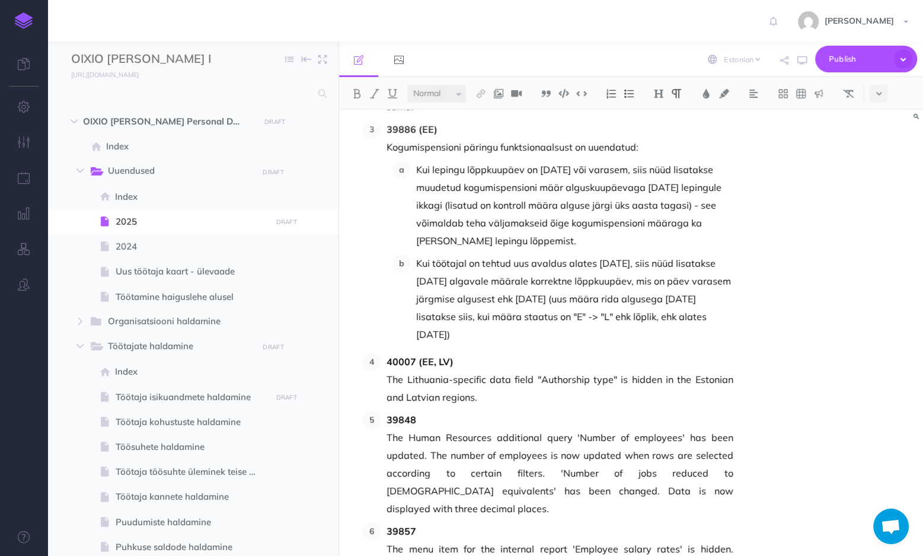
scroll to position [522, 0]
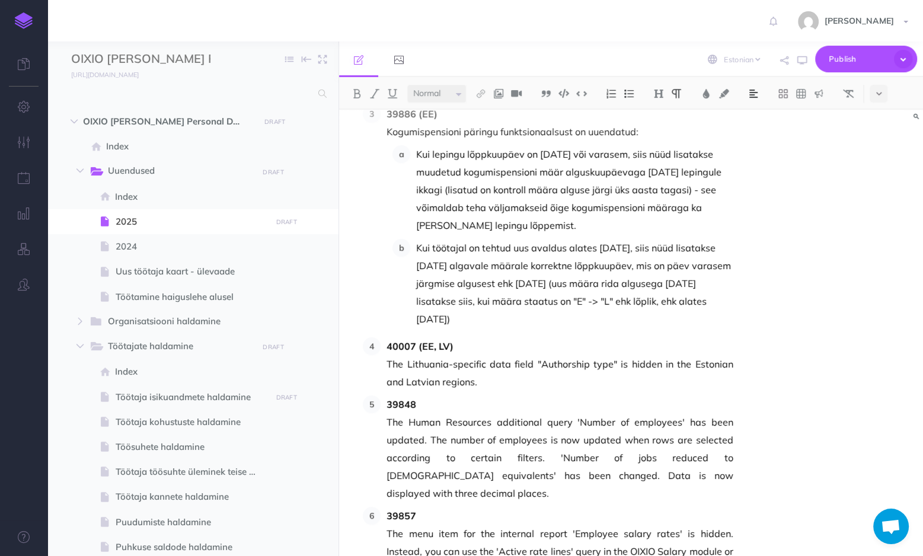
click at [501, 355] on span "The Lithuania-specific data field "Authorship type" is hidden in the Estonian a…" at bounding box center [560, 373] width 346 height 36
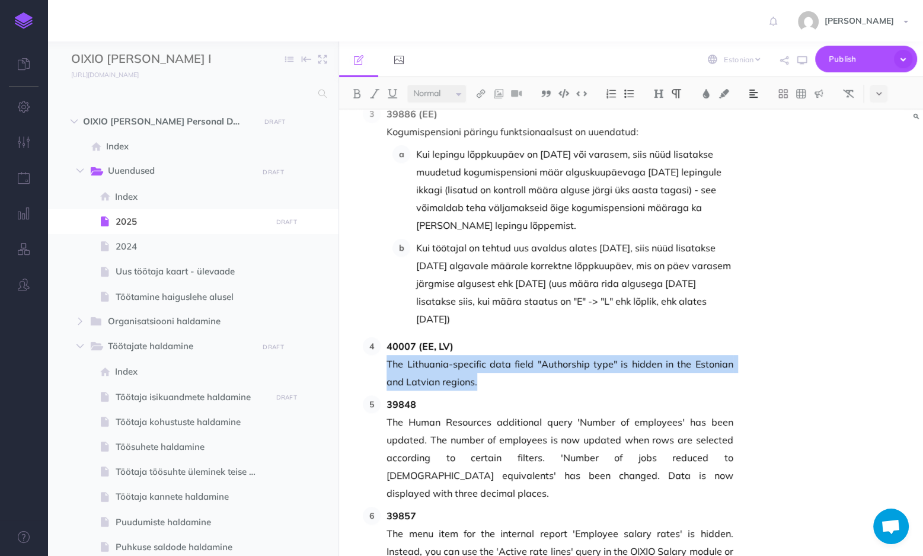
drag, startPoint x: 487, startPoint y: 329, endPoint x: 385, endPoint y: 314, distance: 103.0
click at [385, 337] on li "40007 (EE, LV) The Lithuania-specific data field "Authorship type" is hidden in…" at bounding box center [557, 363] width 352 height 53
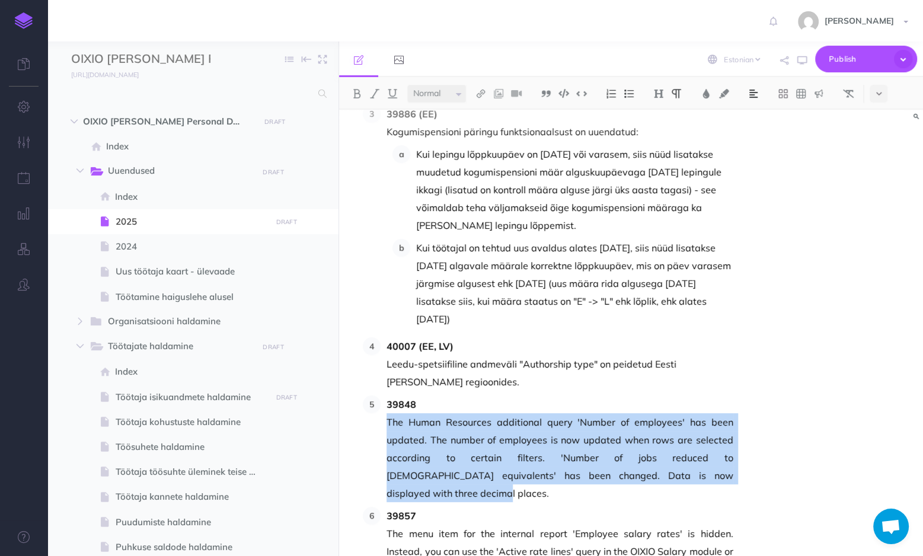
drag, startPoint x: 691, startPoint y: 422, endPoint x: 384, endPoint y: 371, distance: 310.9
click at [384, 396] on li "39848 The Human Resources additional query 'Number of employees' has been updat…" at bounding box center [557, 449] width 352 height 107
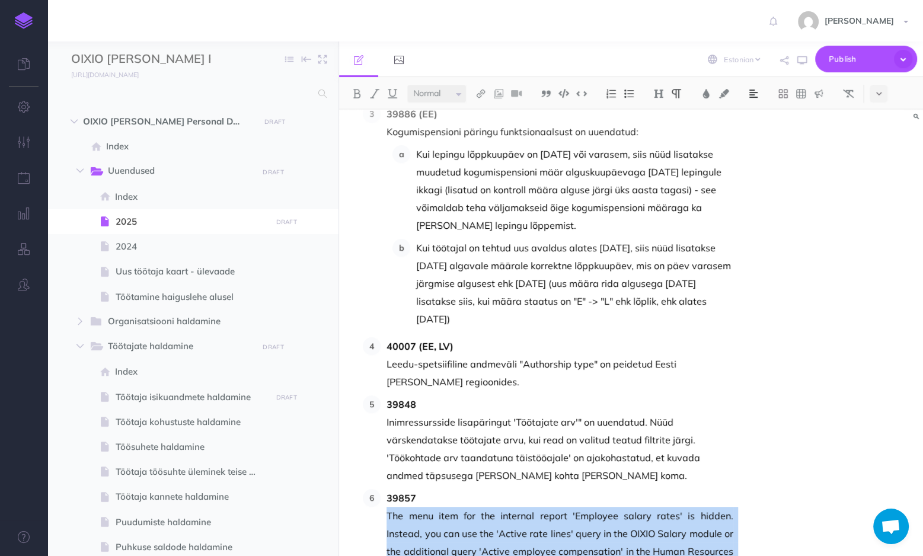
drag, startPoint x: 424, startPoint y: 516, endPoint x: 388, endPoint y: 468, distance: 59.8
click at [388, 507] on span "The menu item for the internal report 'Employee salary rates' is hidden. Instea…" at bounding box center [560, 542] width 346 height 71
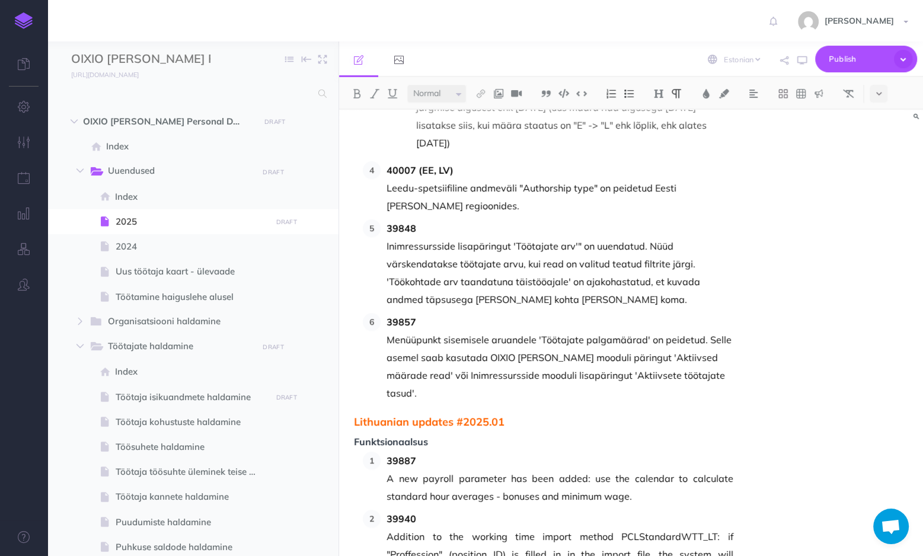
scroll to position [712, 0]
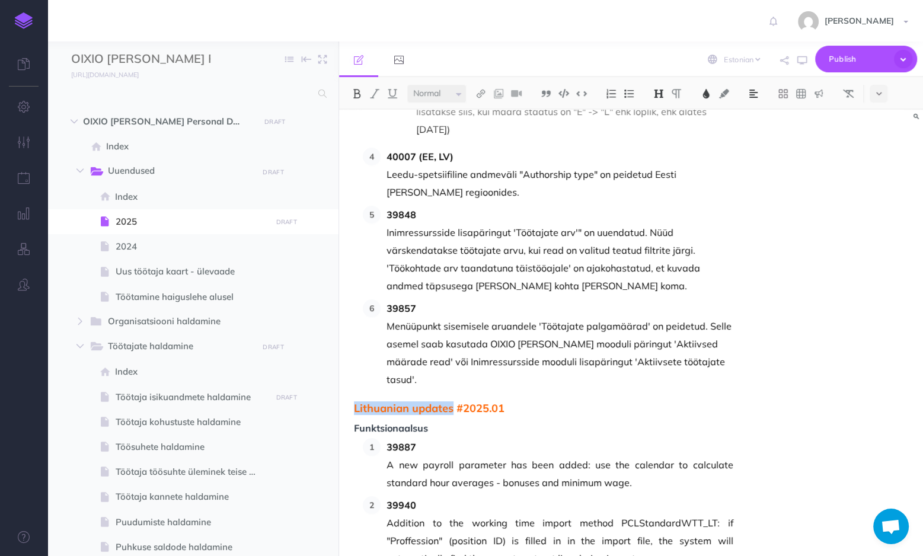
drag, startPoint x: 452, startPoint y: 338, endPoint x: 356, endPoint y: 332, distance: 96.3
click at [356, 403] on span "Lithuanian updates #2025.01" at bounding box center [543, 409] width 379 height 12
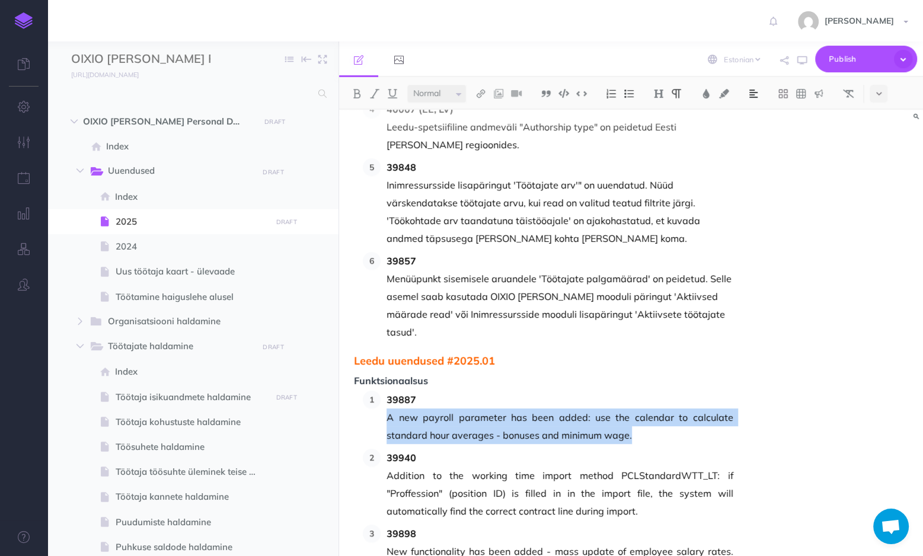
drag, startPoint x: 646, startPoint y: 365, endPoint x: 388, endPoint y: 343, distance: 258.9
click at [388, 409] on span "A new payroll parameter has been added: use the calendar to calculate standard …" at bounding box center [560, 427] width 346 height 36
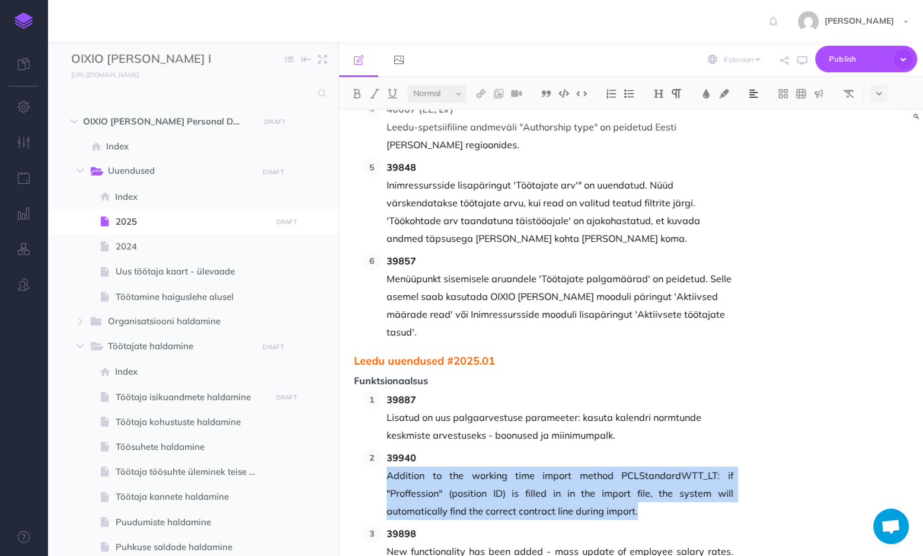
drag, startPoint x: 647, startPoint y: 441, endPoint x: 389, endPoint y: 399, distance: 261.5
click at [389, 467] on span "Addition to the working time import method PCLStandardWTT_LT: if "Proffession" …" at bounding box center [560, 493] width 346 height 53
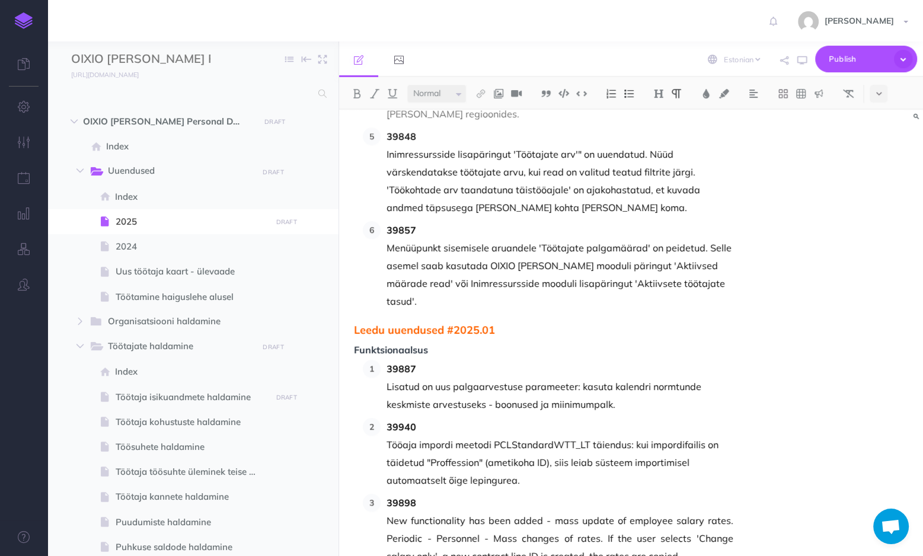
scroll to position [807, 0]
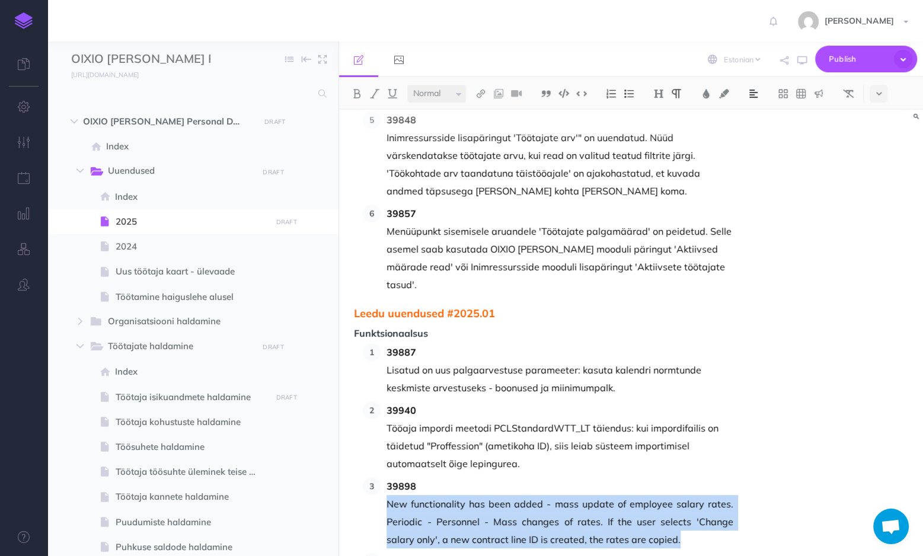
drag, startPoint x: 658, startPoint y: 470, endPoint x: 390, endPoint y: 432, distance: 271.3
click at [390, 495] on span "New functionality has been added - mass update of employee salary rates. Period…" at bounding box center [560, 521] width 346 height 53
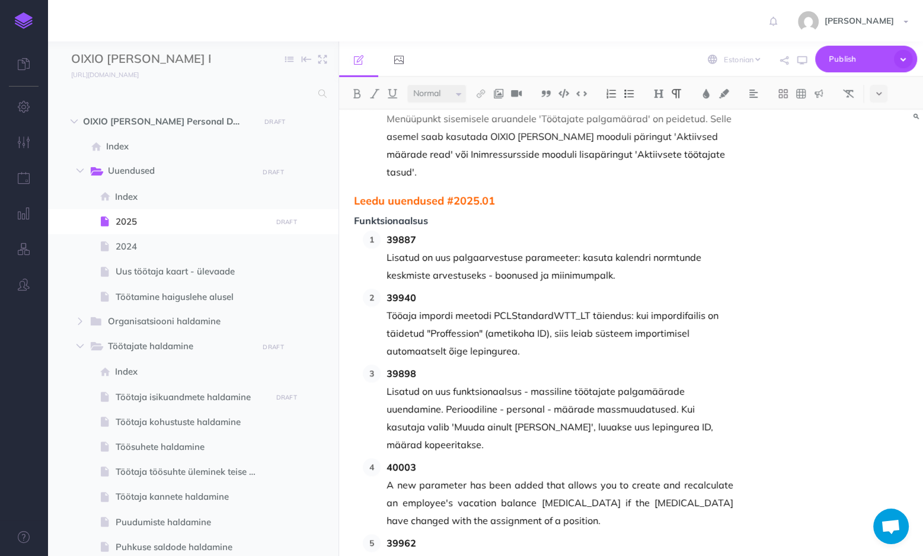
scroll to position [949, 0]
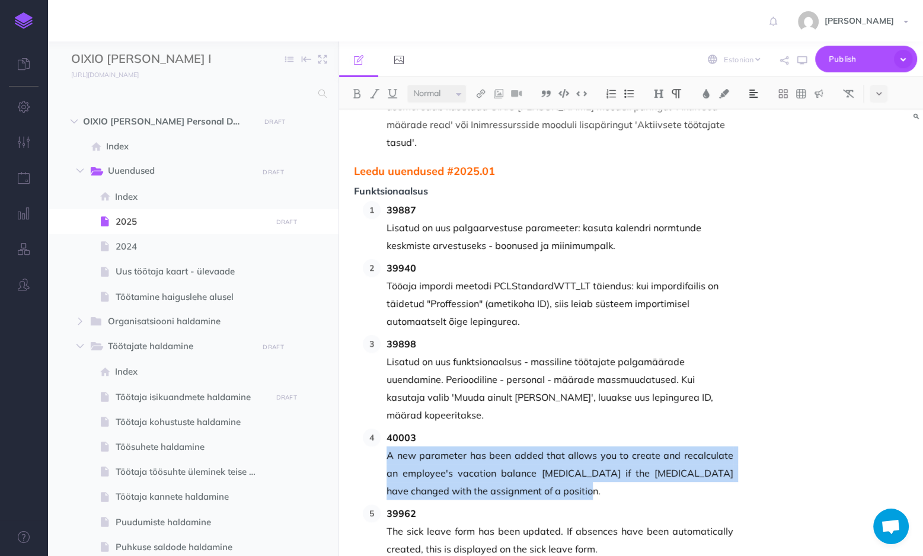
drag, startPoint x: 544, startPoint y: 403, endPoint x: 390, endPoint y: 365, distance: 158.8
click at [390, 447] on span "A new parameter has been added that allows you to create and recalculate an emp…" at bounding box center [560, 473] width 346 height 53
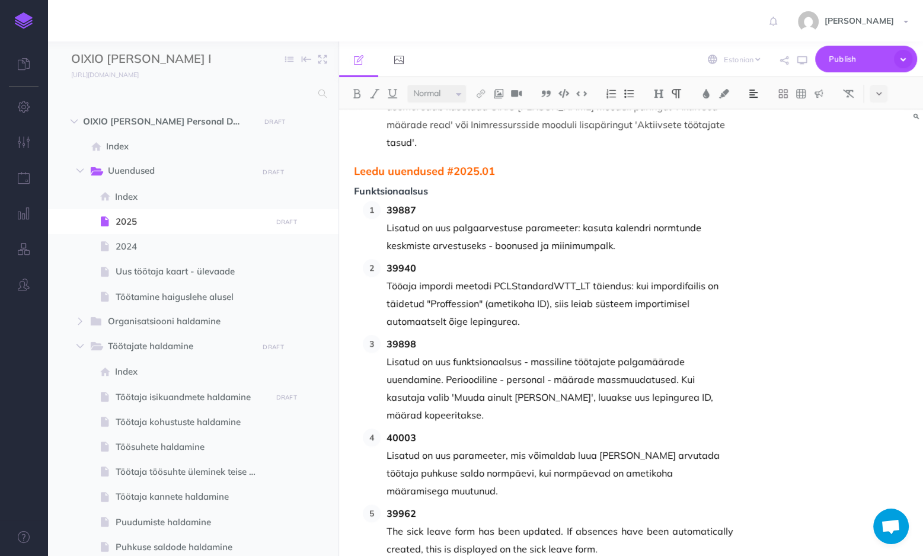
click at [600, 522] on span "The sick leave form has been updated. If absences have been automatically creat…" at bounding box center [560, 540] width 346 height 36
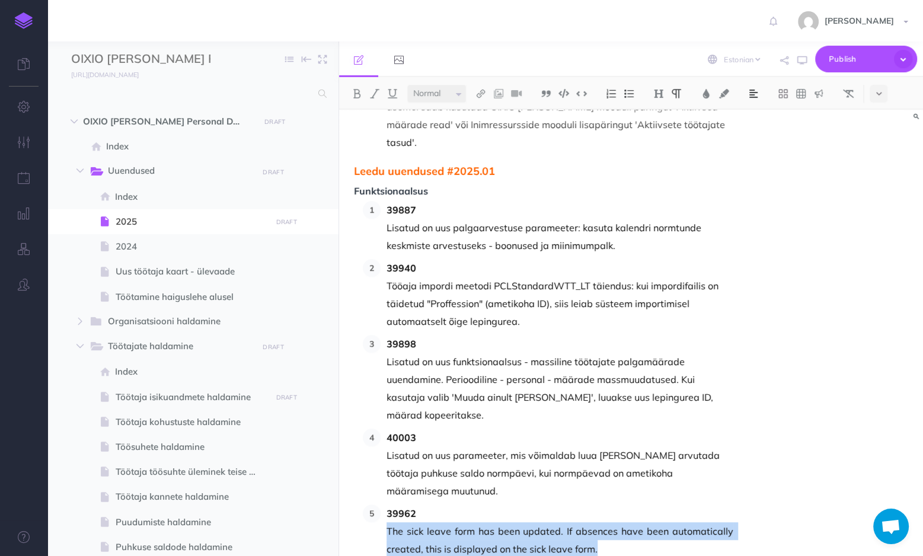
drag, startPoint x: 578, startPoint y: 460, endPoint x: 387, endPoint y: 441, distance: 191.3
click at [387, 522] on span "The sick leave form has been updated. If absences have been automatically creat…" at bounding box center [560, 540] width 346 height 36
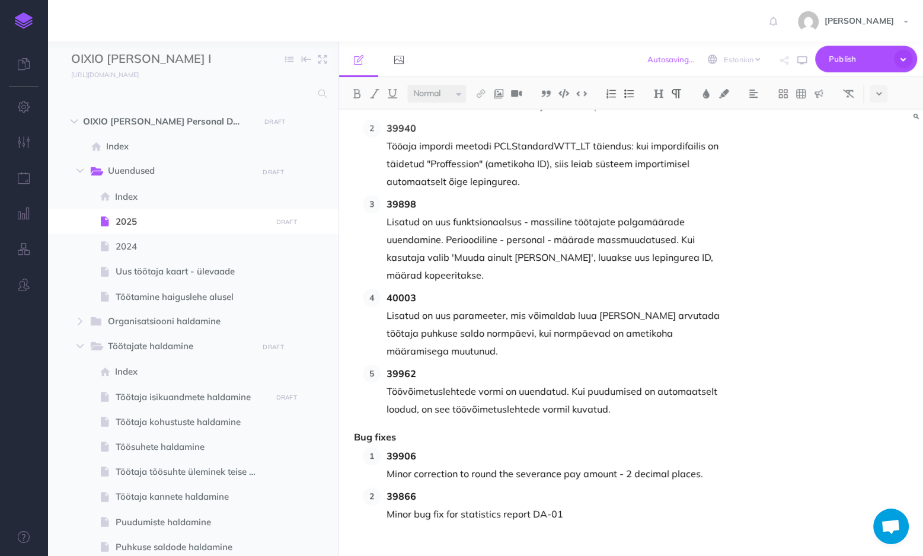
scroll to position [1091, 0]
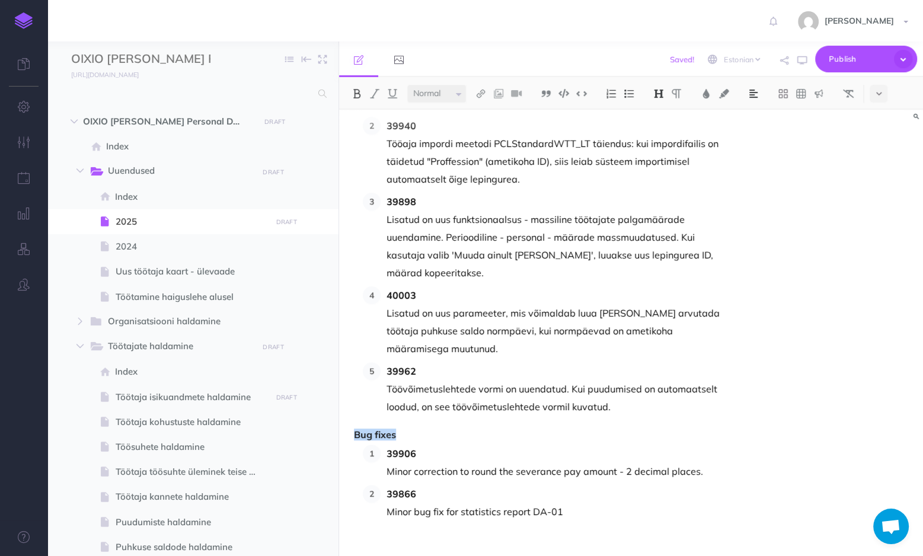
drag, startPoint x: 404, startPoint y: 346, endPoint x: 356, endPoint y: 343, distance: 48.7
click at [356, 430] on span "Bug fixes" at bounding box center [543, 435] width 379 height 11
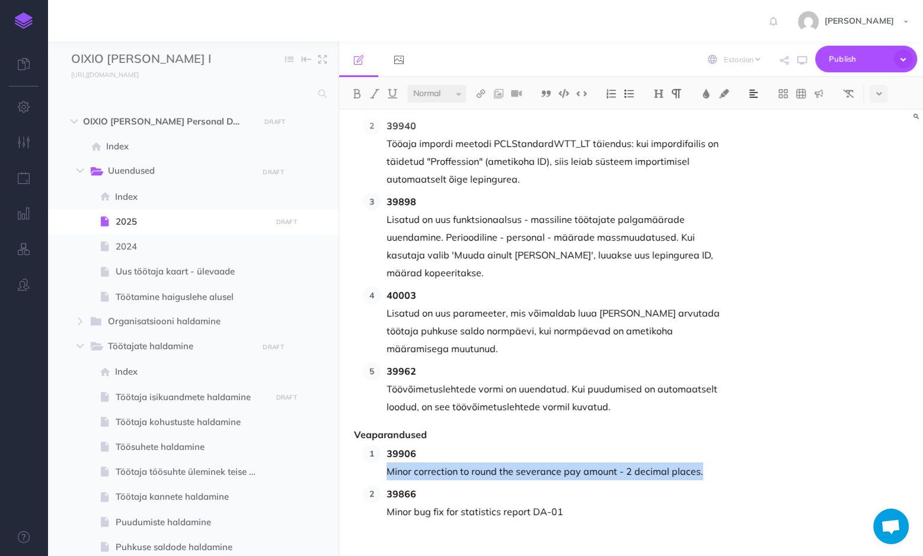
drag, startPoint x: 699, startPoint y: 382, endPoint x: 389, endPoint y: 377, distance: 310.2
click at [389, 463] on span "Minor correction to round the severance pay amount - 2 decimal places." at bounding box center [560, 472] width 346 height 18
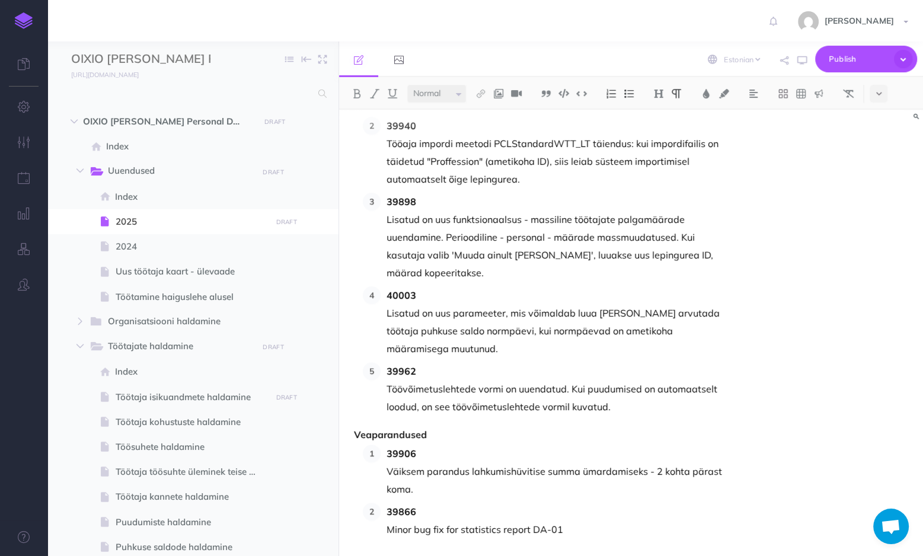
click at [567, 521] on span "Minor bug fix for statistics report DA-01" at bounding box center [560, 530] width 346 height 18
drag, startPoint x: 572, startPoint y: 441, endPoint x: 390, endPoint y: 439, distance: 182.1
click at [390, 521] on span "Minor bug fix for statistics report DA-01" at bounding box center [560, 530] width 346 height 18
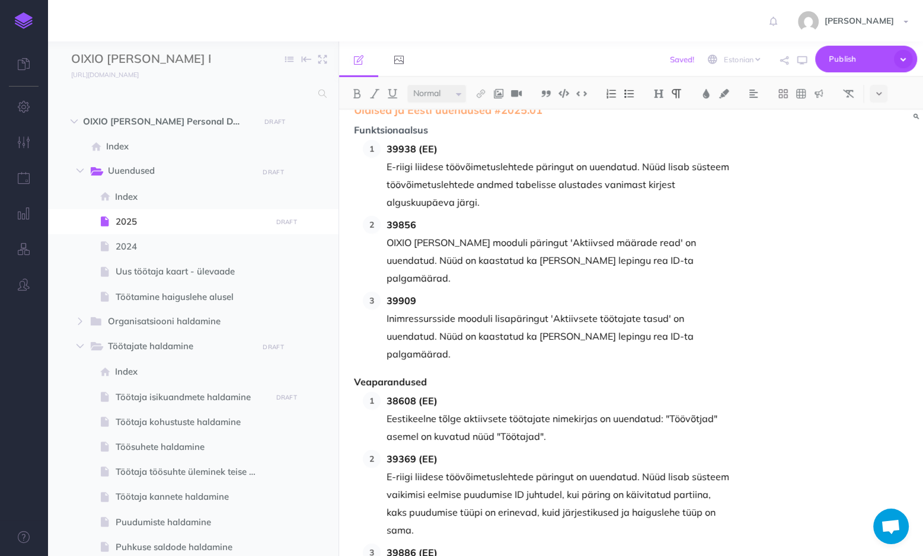
scroll to position [0, 0]
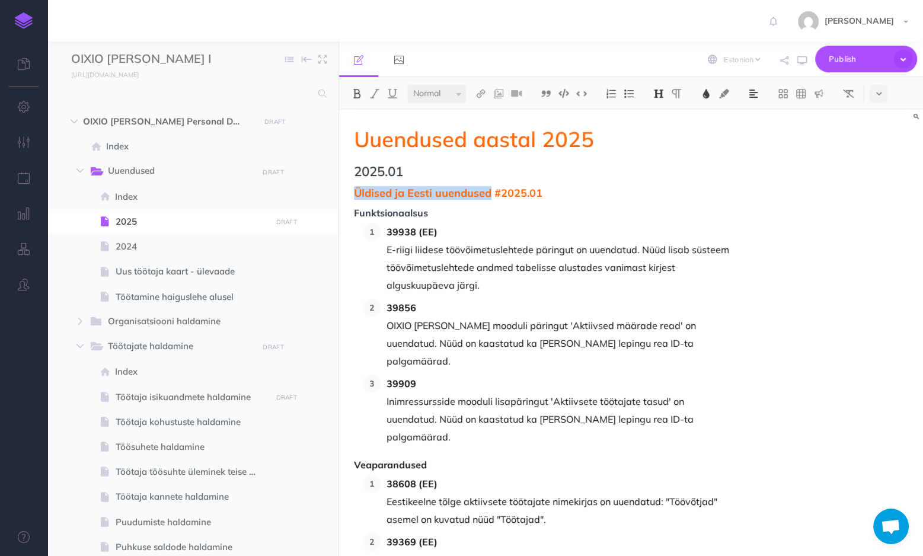
drag, startPoint x: 489, startPoint y: 192, endPoint x: 355, endPoint y: 186, distance: 134.7
click at [355, 187] on span "Üldised ja Eesti uuendused #2025.01" at bounding box center [543, 193] width 379 height 12
copy span "Üldised ja Eesti uuendused"
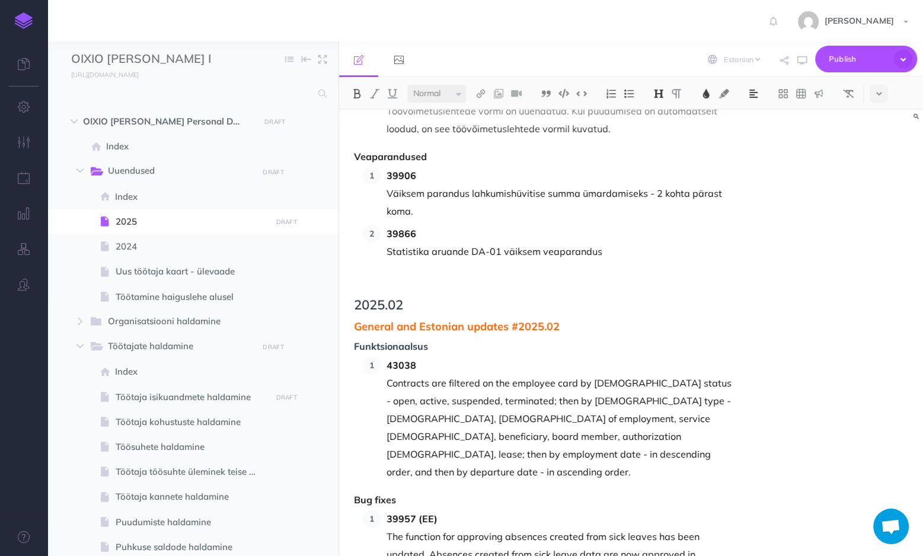
scroll to position [1376, 0]
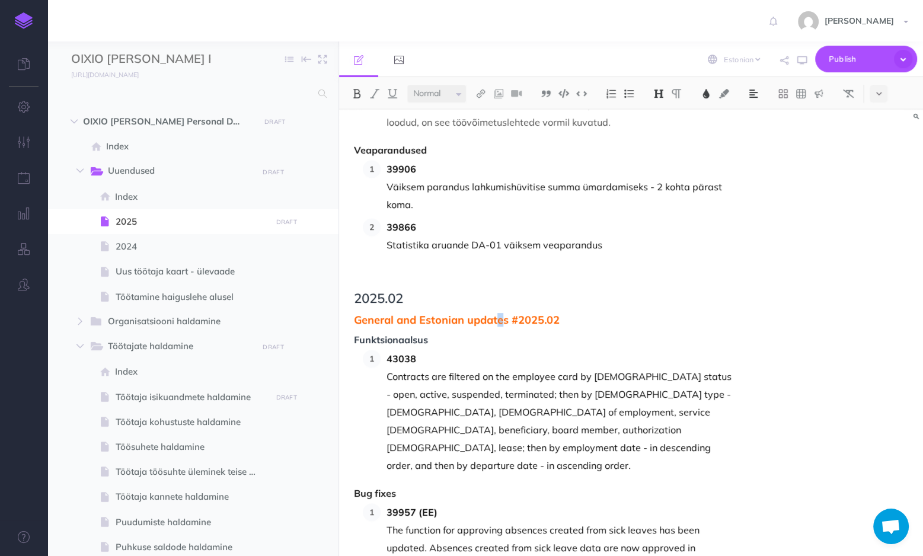
drag, startPoint x: 503, startPoint y: 231, endPoint x: 497, endPoint y: 231, distance: 6.5
click at [497, 314] on span "General and Estonian updates #2025.02" at bounding box center [543, 320] width 379 height 12
drag, startPoint x: 502, startPoint y: 231, endPoint x: 356, endPoint y: 228, distance: 145.3
click at [356, 314] on span "General and Estonian updates #2025.02" at bounding box center [543, 320] width 379 height 12
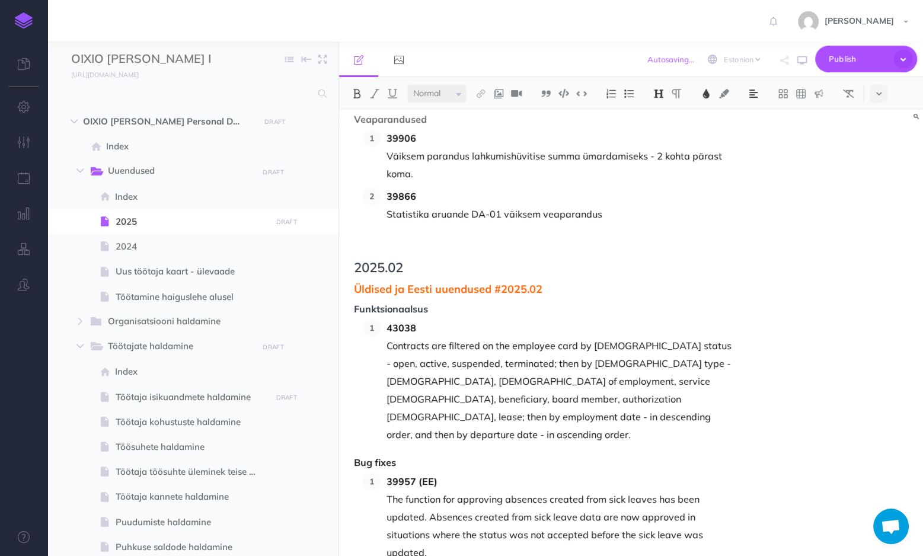
scroll to position [1423, 0]
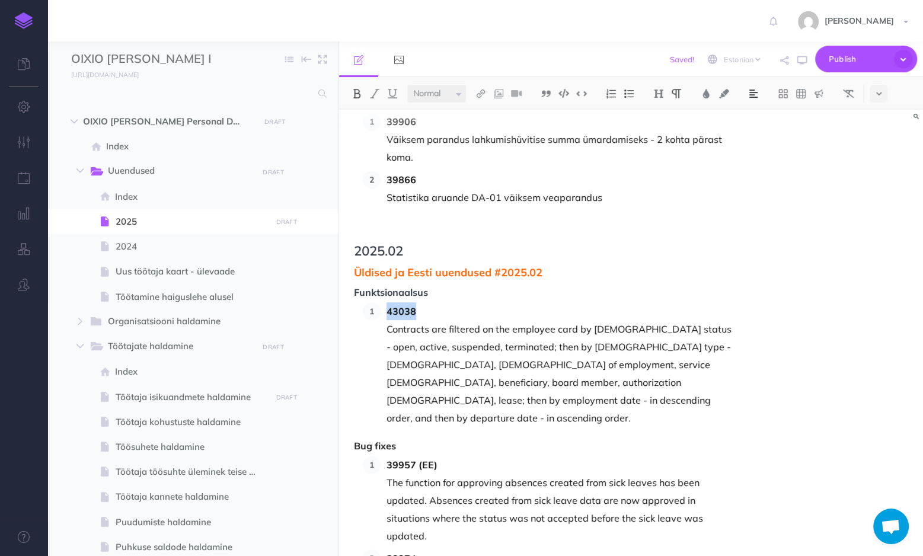
drag, startPoint x: 417, startPoint y: 224, endPoint x: 387, endPoint y: 219, distance: 31.3
click at [387, 302] on span "43038" at bounding box center [560, 311] width 346 height 18
copy span "43038"
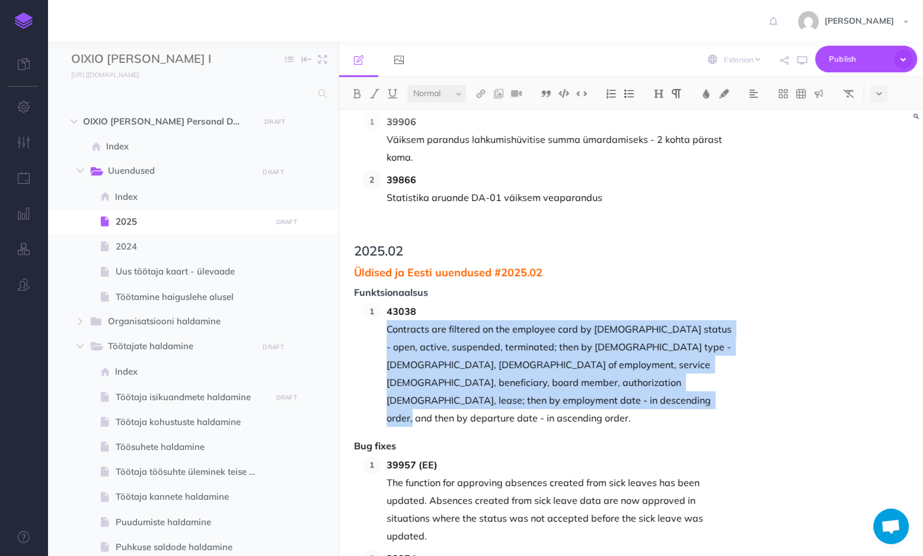
drag, startPoint x: 554, startPoint y: 313, endPoint x: 388, endPoint y: 240, distance: 181.1
click at [388, 302] on p "43038 Contracts are filtered on the employee card by contract status - open, ac…" at bounding box center [560, 364] width 346 height 125
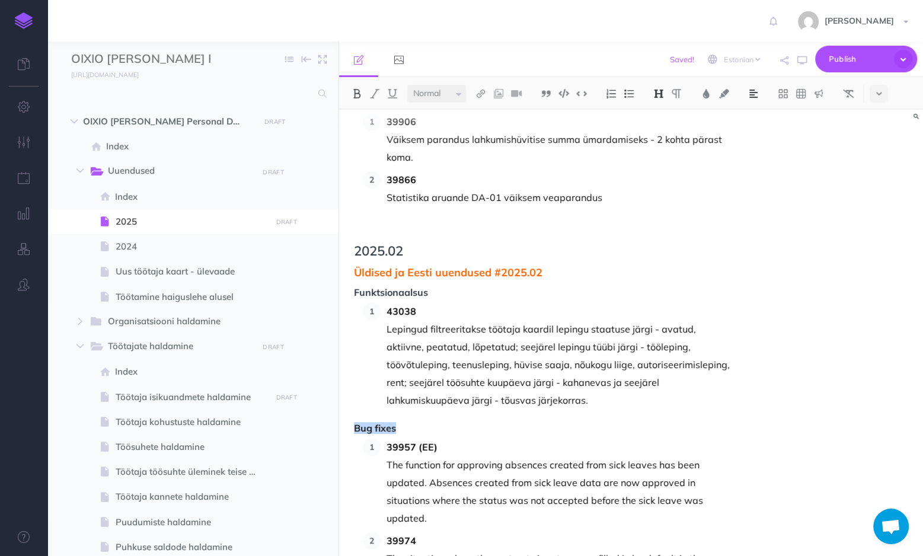
drag, startPoint x: 405, startPoint y: 339, endPoint x: 357, endPoint y: 334, distance: 48.2
click at [357, 423] on span "Bug fixes" at bounding box center [543, 428] width 379 height 11
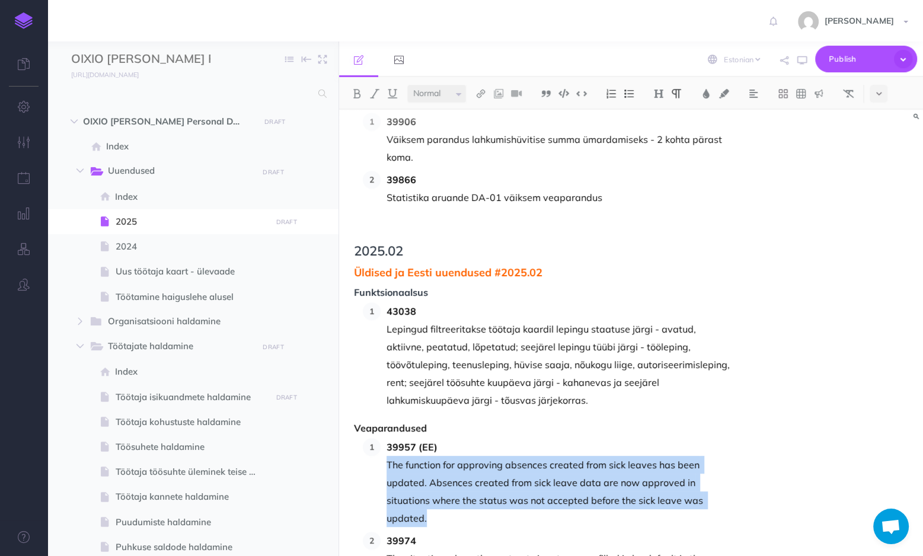
drag, startPoint x: 429, startPoint y: 432, endPoint x: 382, endPoint y: 377, distance: 72.3
click at [382, 438] on li "39957 (EE) The function for approving absences created from sick leaves has bee…" at bounding box center [557, 482] width 352 height 89
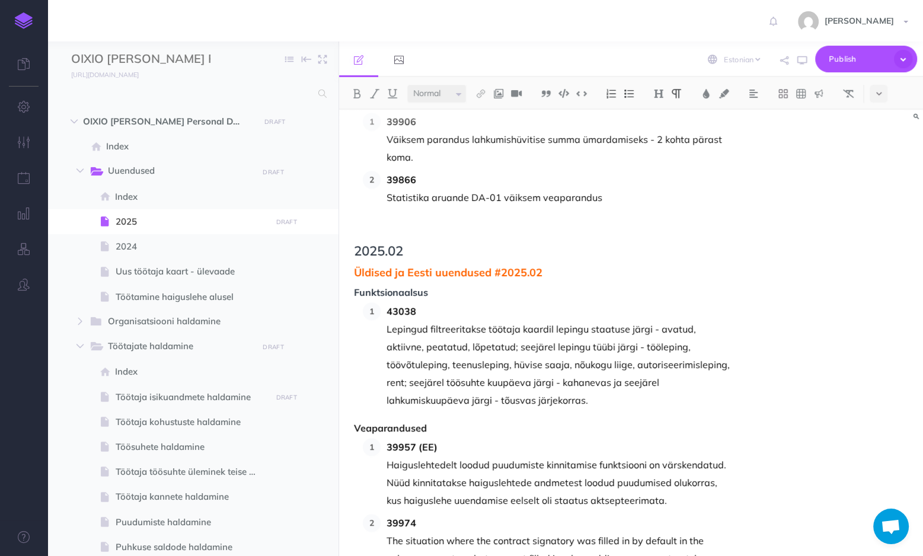
click at [458, 532] on p "The situation where the contract signatory was filled in by default in the sala…" at bounding box center [560, 558] width 346 height 53
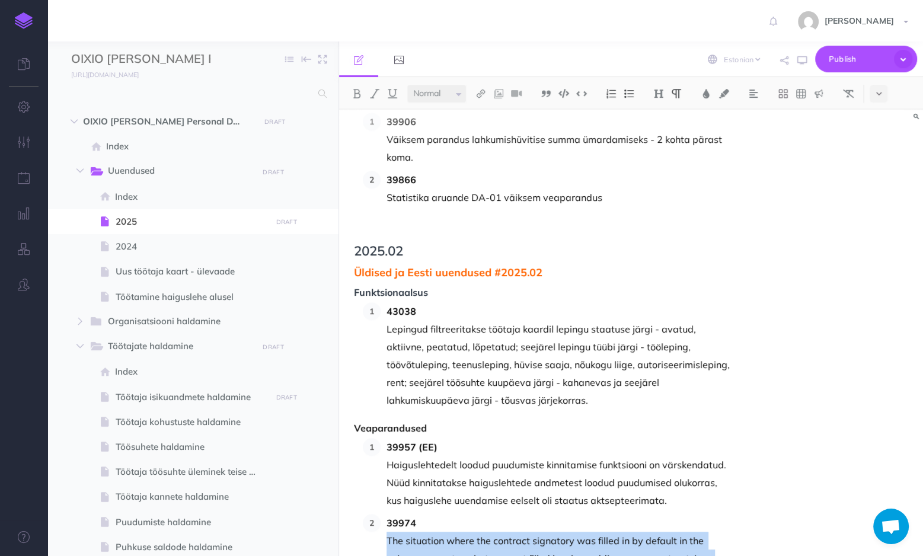
drag, startPoint x: 406, startPoint y: 481, endPoint x: 388, endPoint y: 454, distance: 32.6
click at [388, 532] on p "The situation where the contract signatory was filled in by default in the sala…" at bounding box center [560, 558] width 346 height 53
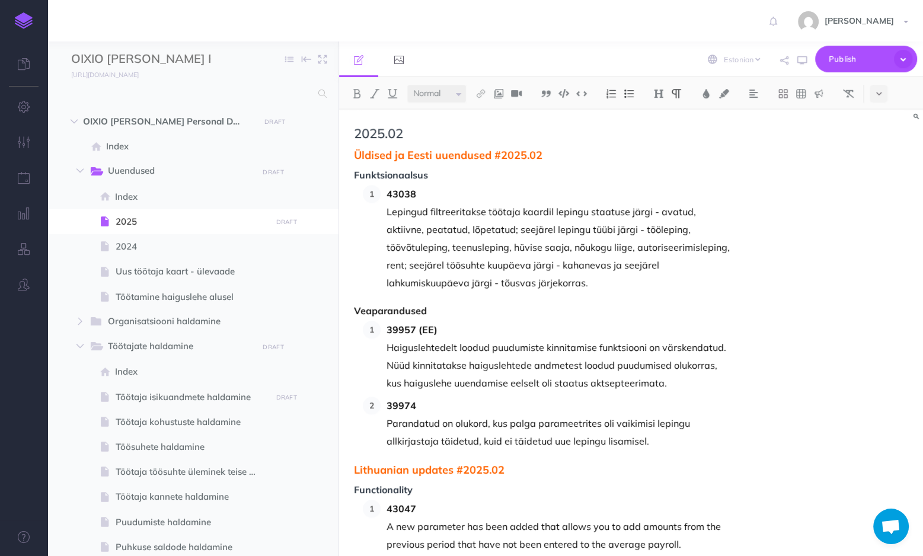
scroll to position [1566, 0]
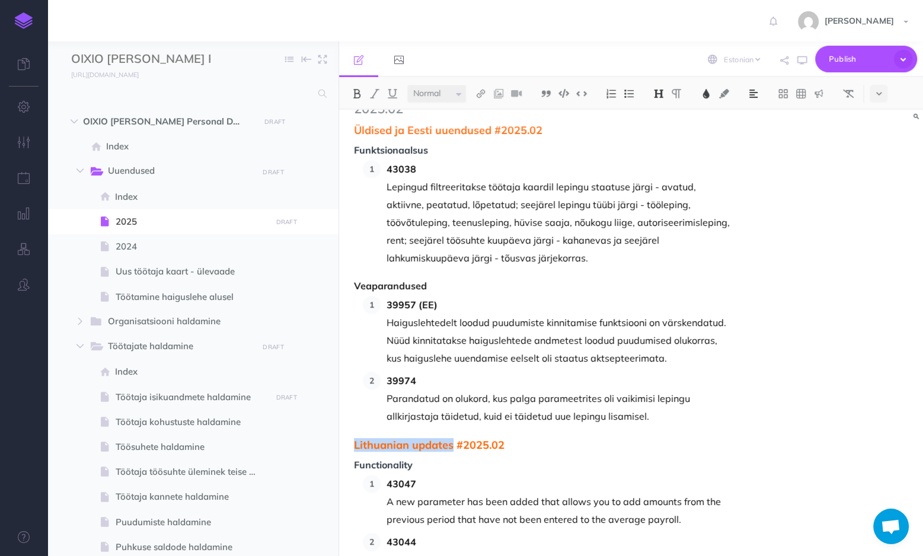
drag, startPoint x: 453, startPoint y: 354, endPoint x: 356, endPoint y: 349, distance: 97.4
click at [356, 439] on span "Lithuanian updates #2025.02" at bounding box center [543, 445] width 379 height 12
drag, startPoint x: 423, startPoint y: 379, endPoint x: 356, endPoint y: 375, distance: 67.7
click at [356, 460] on span "Functionality" at bounding box center [543, 465] width 379 height 11
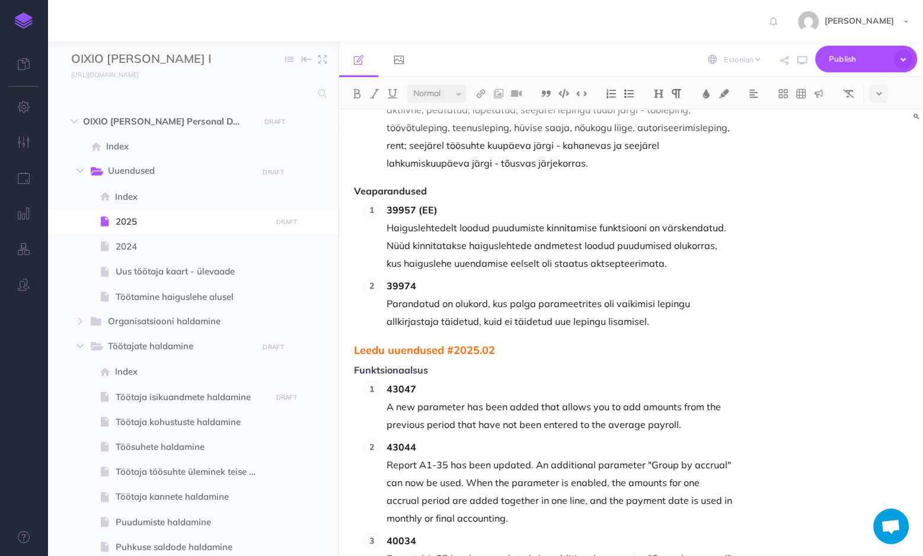
drag, startPoint x: 680, startPoint y: 337, endPoint x: 389, endPoint y: 315, distance: 291.4
click at [389, 380] on p "43047 A new parameter has been added that allows you to add amounts from the pr…" at bounding box center [560, 406] width 346 height 53
click at [513, 440] on ol "43047 Lisatud on uus parameeter, mis võimaldab lisada keskmisesse palgaarvestus…" at bounding box center [548, 565] width 370 height 370
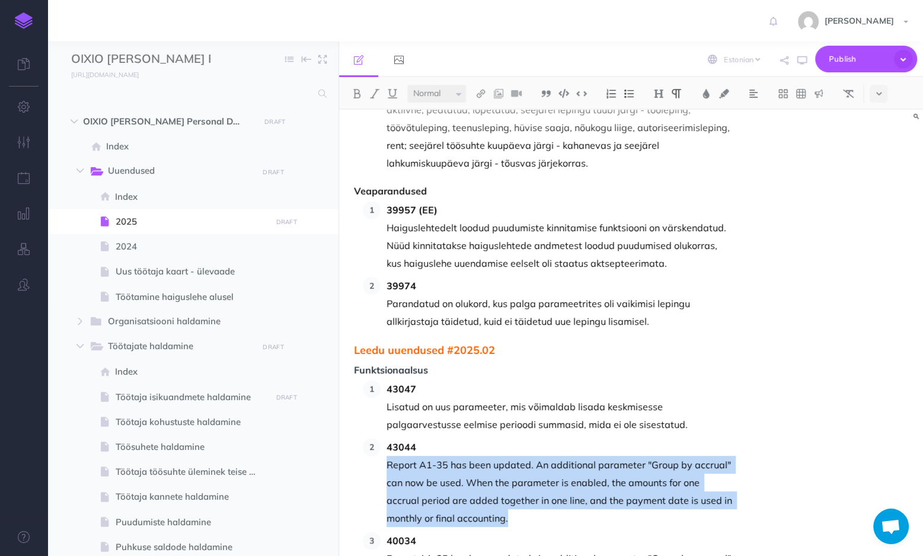
drag, startPoint x: 495, startPoint y: 434, endPoint x: 388, endPoint y: 377, distance: 121.3
click at [388, 456] on p "Report A1-35 has been updated. An additional parameter "Group by accrual" can n…" at bounding box center [560, 491] width 346 height 71
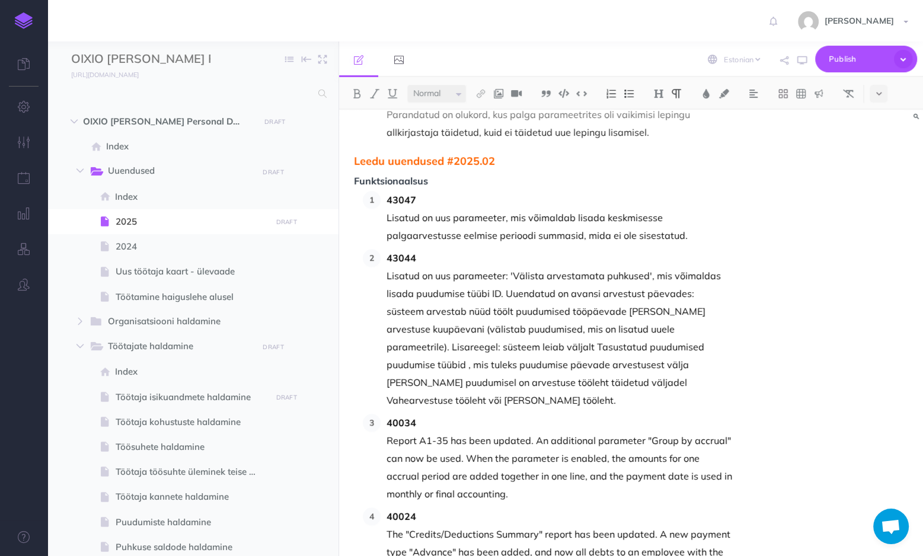
scroll to position [1850, 0]
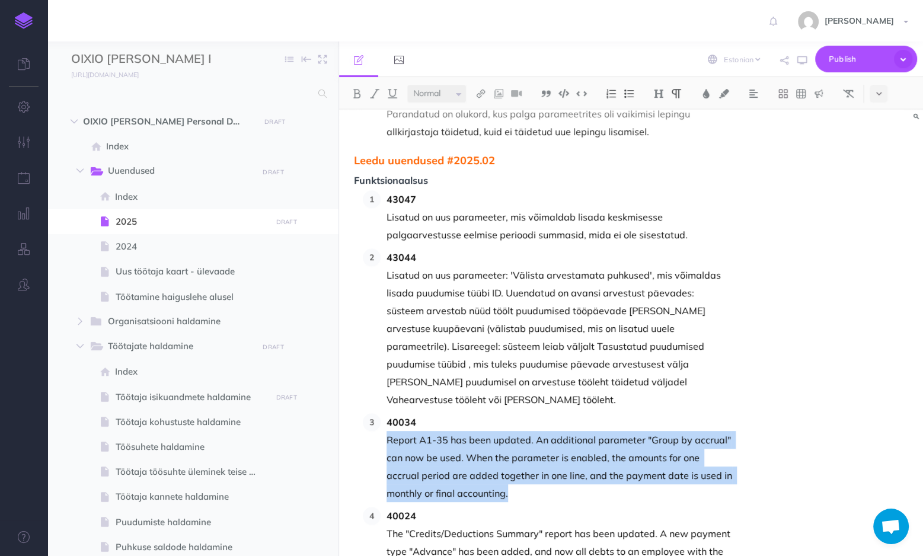
drag, startPoint x: 479, startPoint y: 388, endPoint x: 389, endPoint y: 332, distance: 106.0
click at [389, 431] on p "Report A1-35 has been updated. An additional parameter "Group by accrual" can n…" at bounding box center [560, 466] width 346 height 71
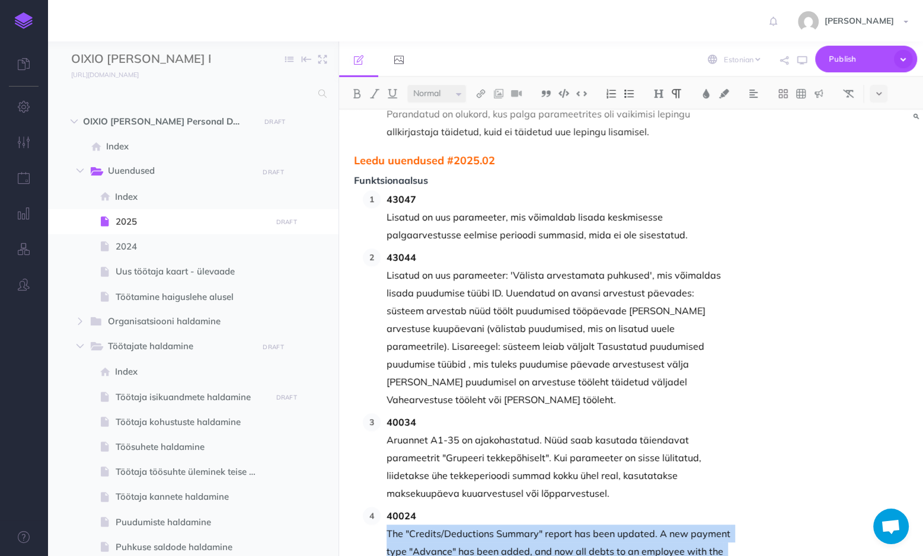
drag, startPoint x: 667, startPoint y: 517, endPoint x: 389, endPoint y: 428, distance: 292.2
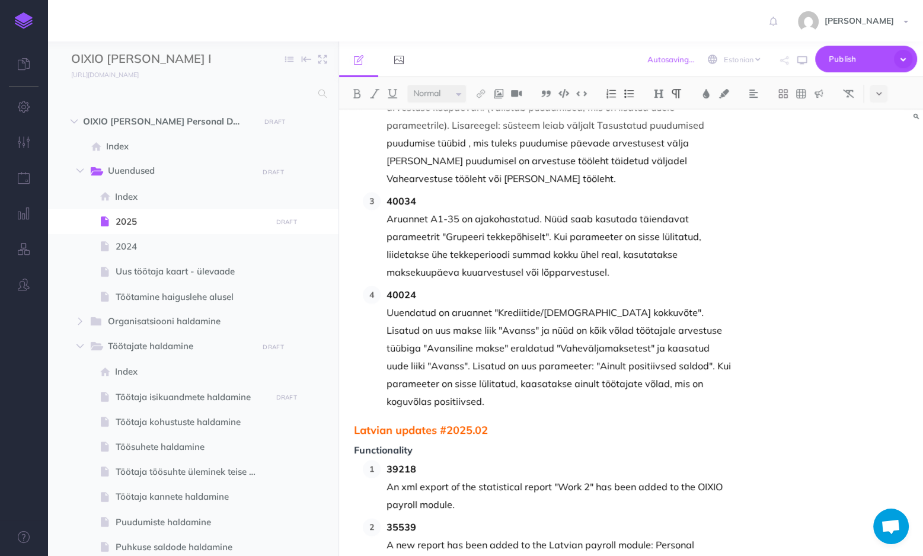
scroll to position [2087, 0]
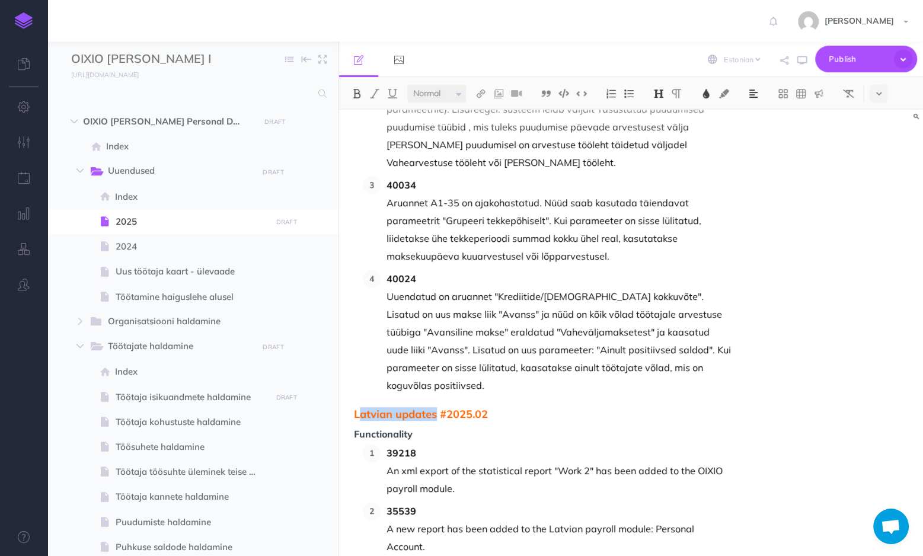
drag, startPoint x: 435, startPoint y: 305, endPoint x: 357, endPoint y: 301, distance: 78.4
click at [357, 409] on span "Latvian updates #2025.02" at bounding box center [543, 415] width 379 height 12
click at [374, 409] on span "Lätiuuendused #2025.02" at bounding box center [543, 415] width 379 height 12
drag, startPoint x: 416, startPoint y: 328, endPoint x: 361, endPoint y: 324, distance: 55.9
click at [361, 429] on span "Functionality" at bounding box center [543, 434] width 379 height 11
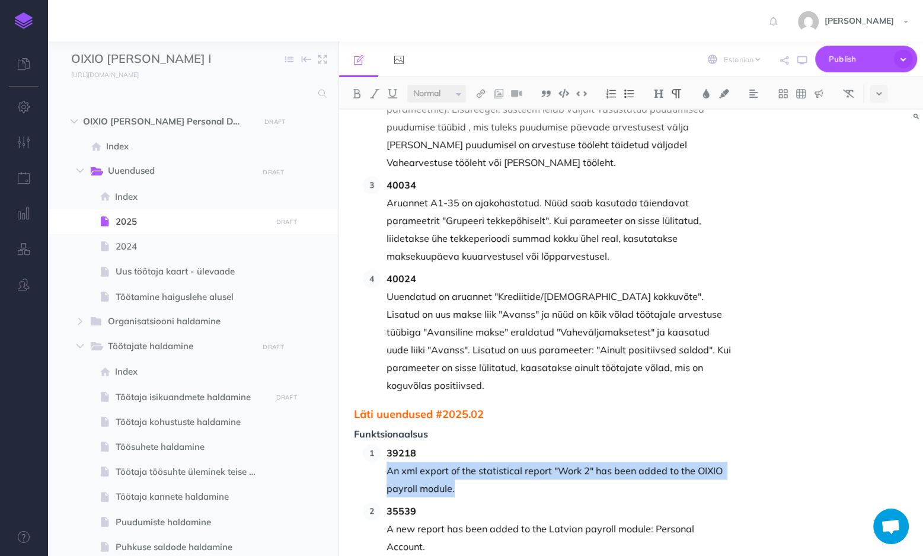
drag, startPoint x: 450, startPoint y: 379, endPoint x: 389, endPoint y: 362, distance: 63.3
click at [389, 444] on p "39218 An xml export of the statistical report "Work 2" has been added to the OI…" at bounding box center [560, 470] width 346 height 53
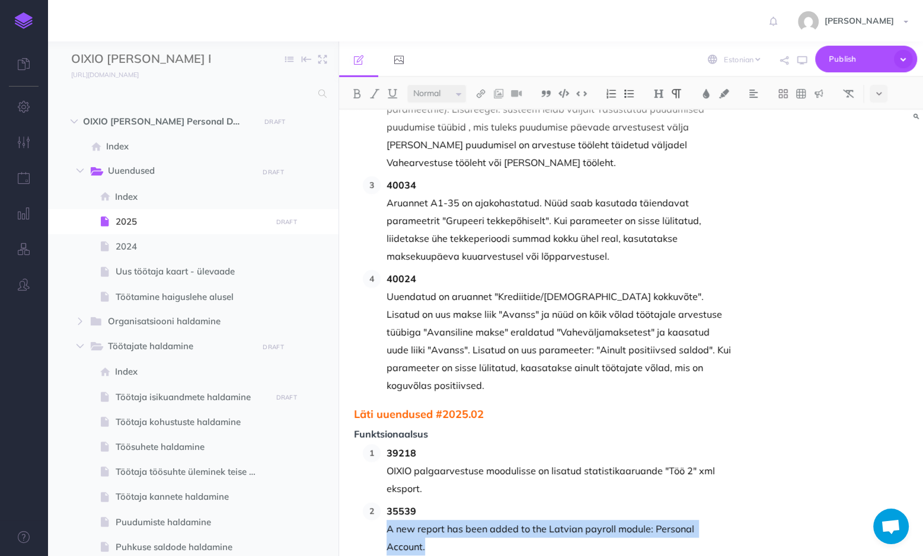
drag, startPoint x: 738, startPoint y: 423, endPoint x: 389, endPoint y: 415, distance: 348.8
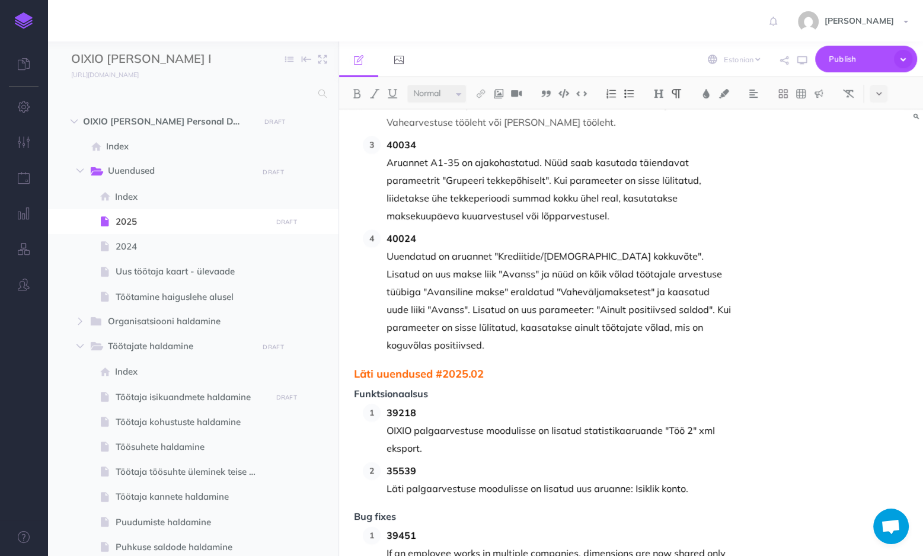
scroll to position [2182, 0]
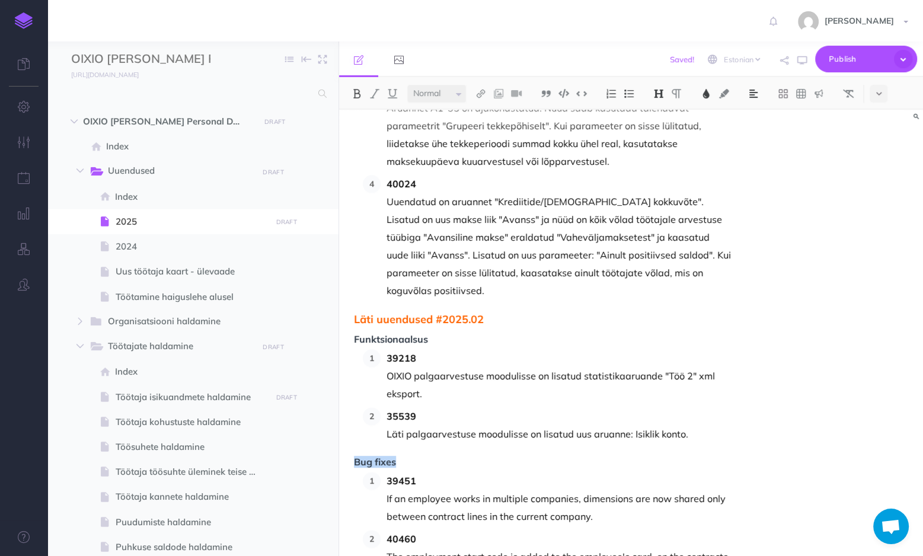
drag, startPoint x: 395, startPoint y: 355, endPoint x: 356, endPoint y: 352, distance: 39.3
click at [356, 457] on span "Bug fixes" at bounding box center [543, 462] width 379 height 11
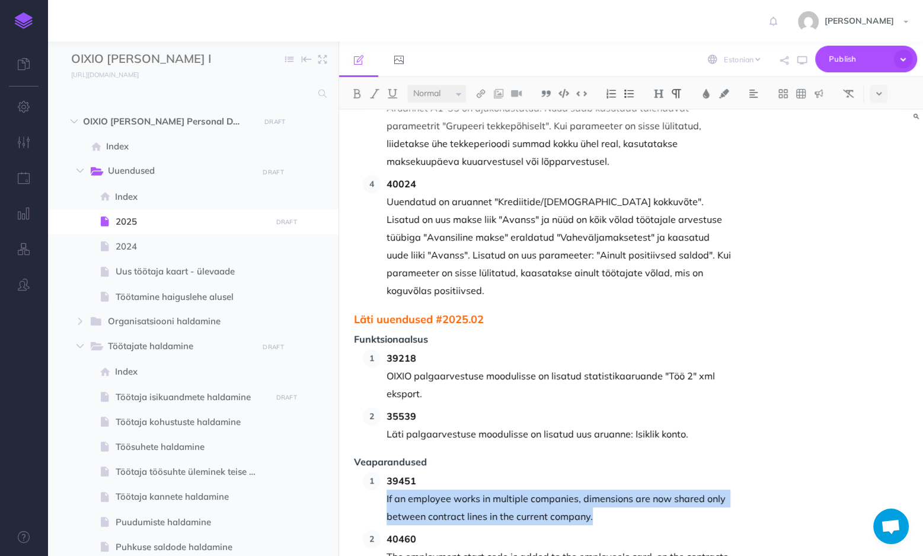
drag, startPoint x: 597, startPoint y: 415, endPoint x: 387, endPoint y: 390, distance: 210.9
click at [387, 472] on p "39451 If an employee works in multiple companies, dimensions are now shared onl…" at bounding box center [560, 498] width 346 height 53
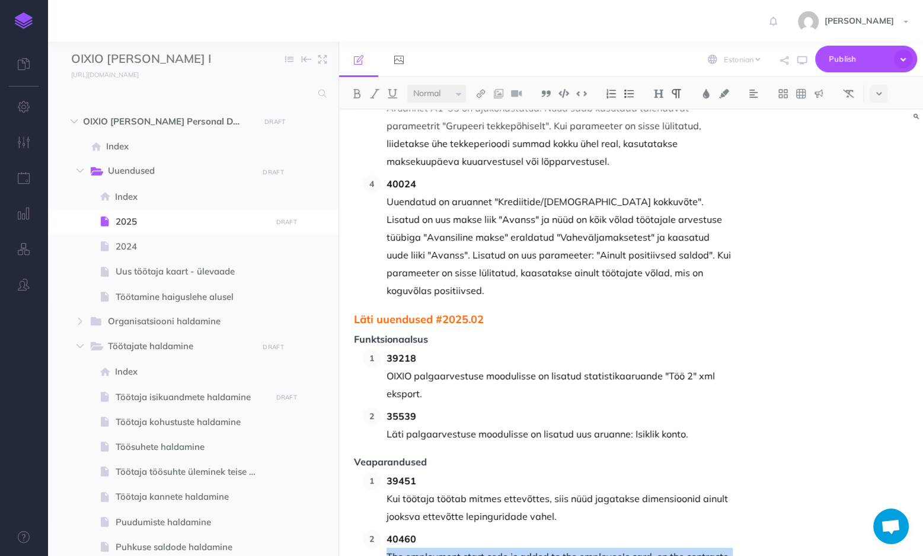
drag, startPoint x: 524, startPoint y: 468, endPoint x: 389, endPoint y: 451, distance: 135.8
click at [389, 548] on p "The employment start code is added to the employee's card, on the contracts tab…" at bounding box center [560, 566] width 346 height 36
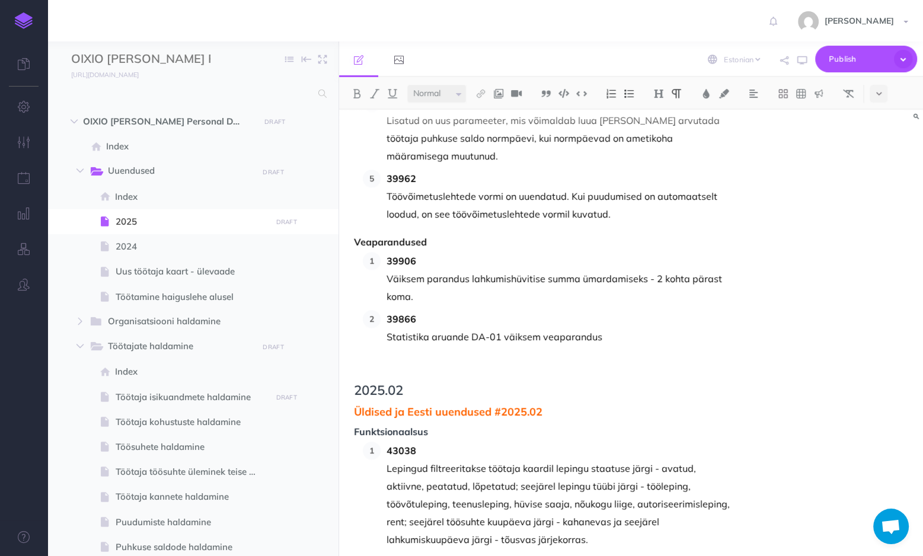
scroll to position [1281, 0]
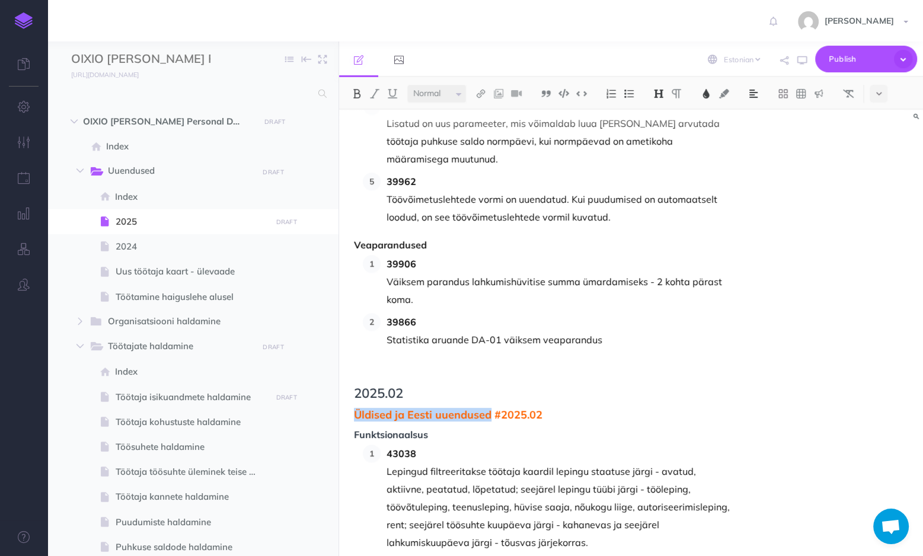
drag, startPoint x: 489, startPoint y: 323, endPoint x: 356, endPoint y: 321, distance: 132.8
click at [356, 409] on span "Üldised ja Eesti uuendused #2025.02" at bounding box center [543, 415] width 379 height 12
copy span "Üldised ja Eesti uuendused"
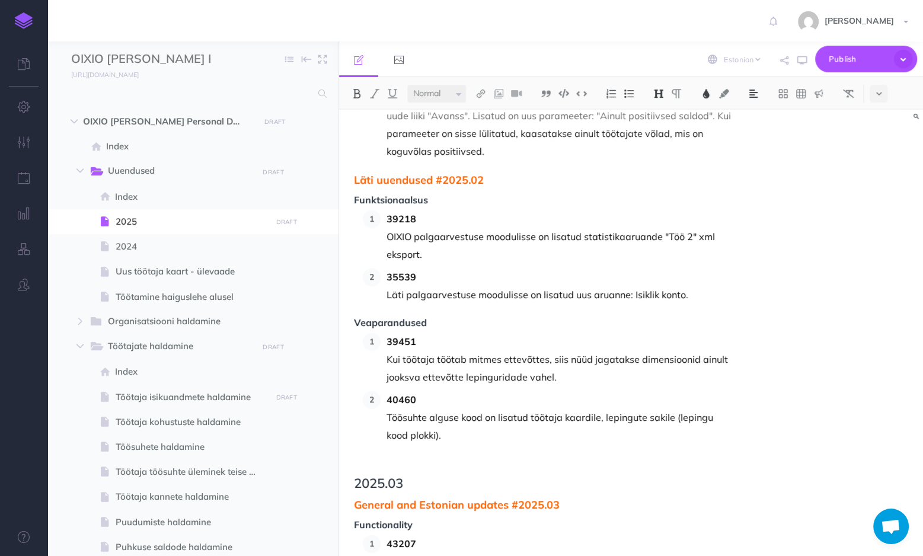
scroll to position [2325, 0]
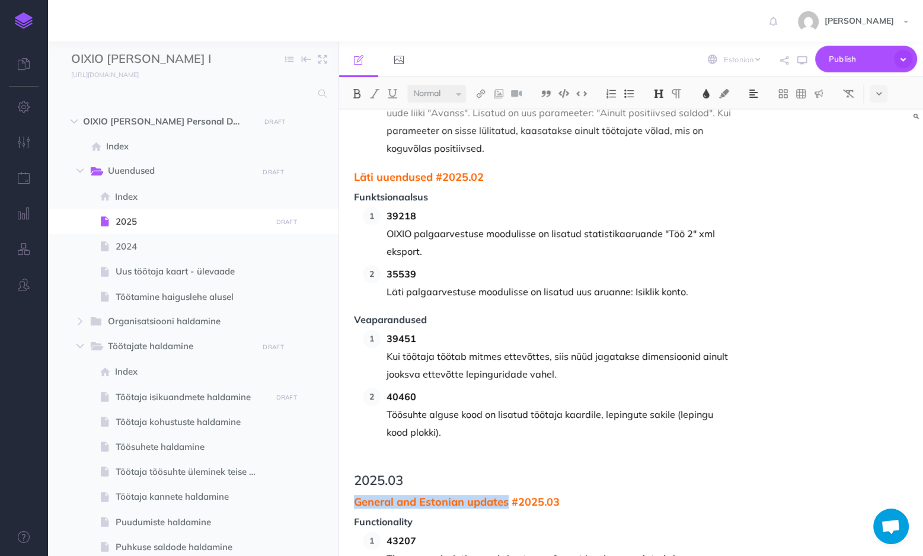
drag, startPoint x: 506, startPoint y: 396, endPoint x: 357, endPoint y: 391, distance: 148.9
click at [357, 496] on span "General and Estonian updates #2025.03" at bounding box center [543, 502] width 379 height 12
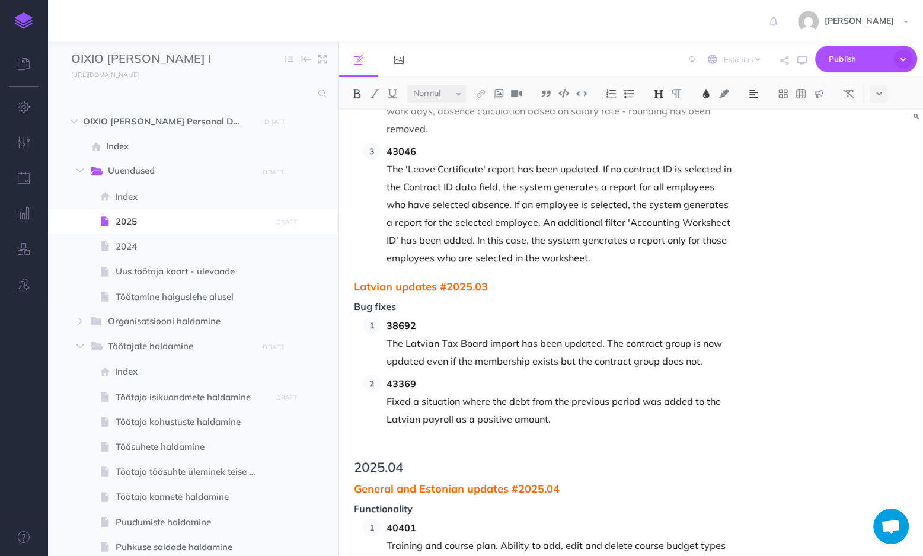
scroll to position [3273, 0]
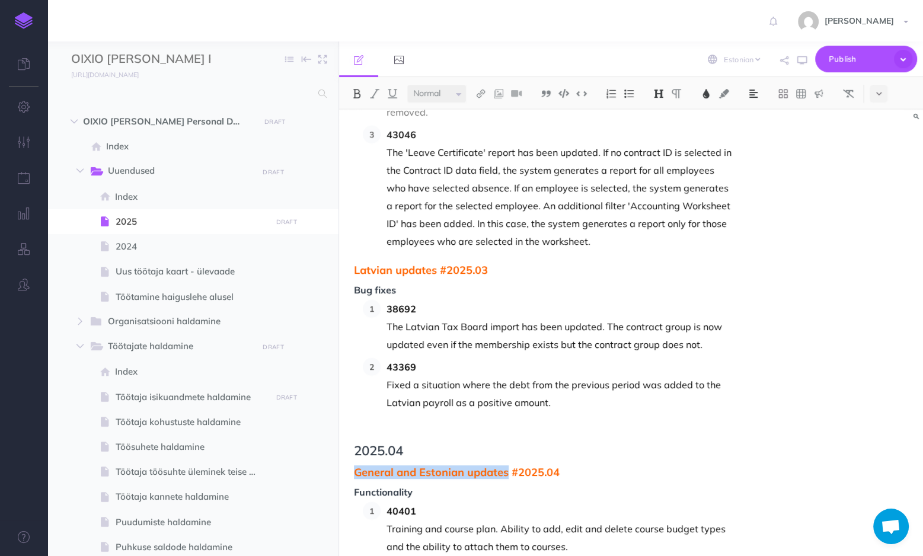
drag, startPoint x: 506, startPoint y: 348, endPoint x: 356, endPoint y: 342, distance: 150.2
click at [356, 467] on span "General and Estonian updates #2025.04" at bounding box center [543, 473] width 379 height 12
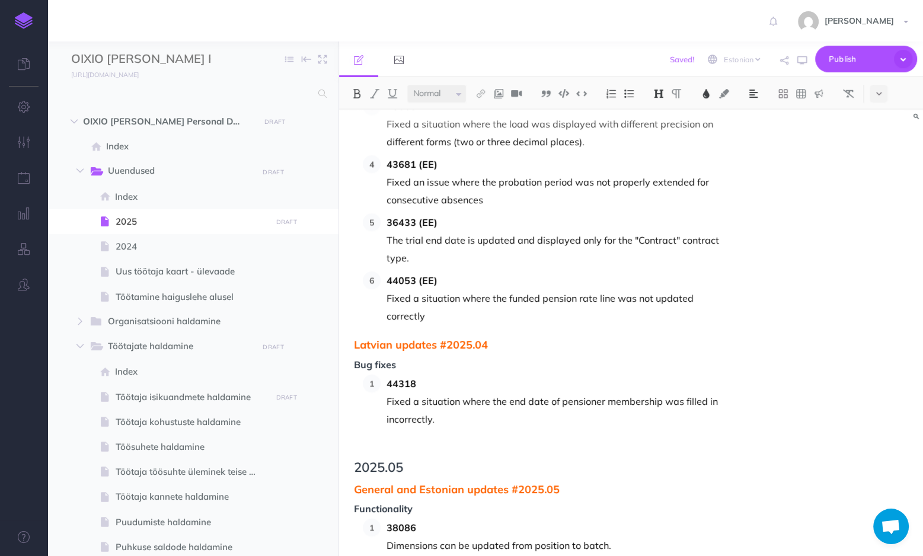
scroll to position [4270, 0]
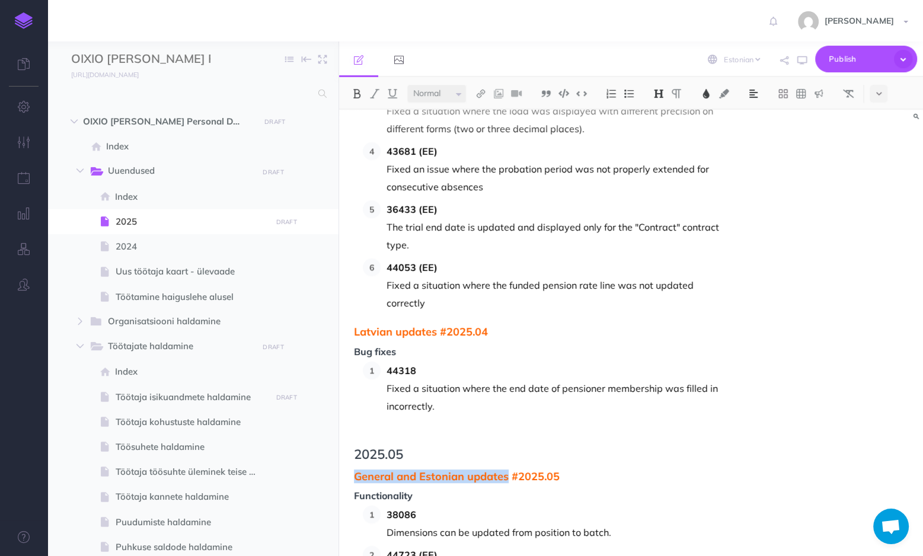
drag, startPoint x: 508, startPoint y: 334, endPoint x: 356, endPoint y: 330, distance: 151.9
click at [356, 471] on span "General and Estonian updates #2025.05" at bounding box center [543, 477] width 379 height 12
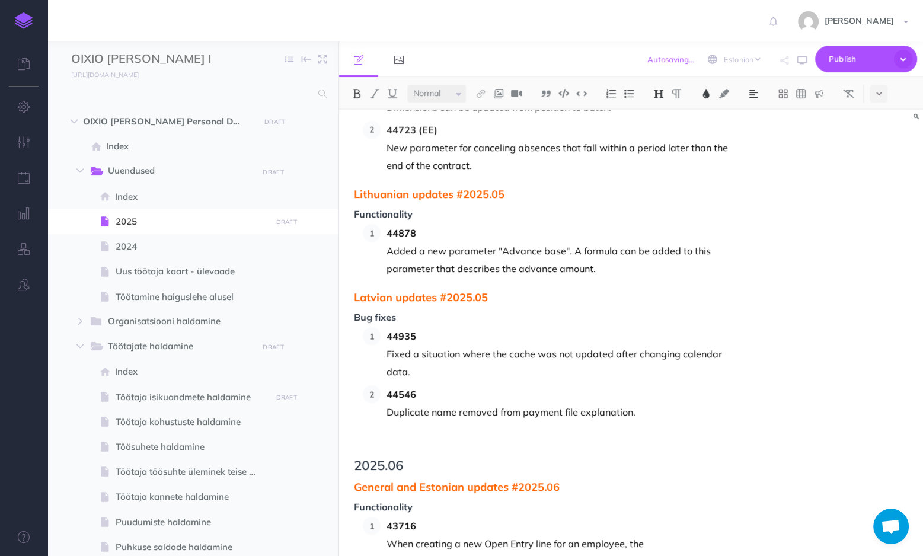
scroll to position [4697, 0]
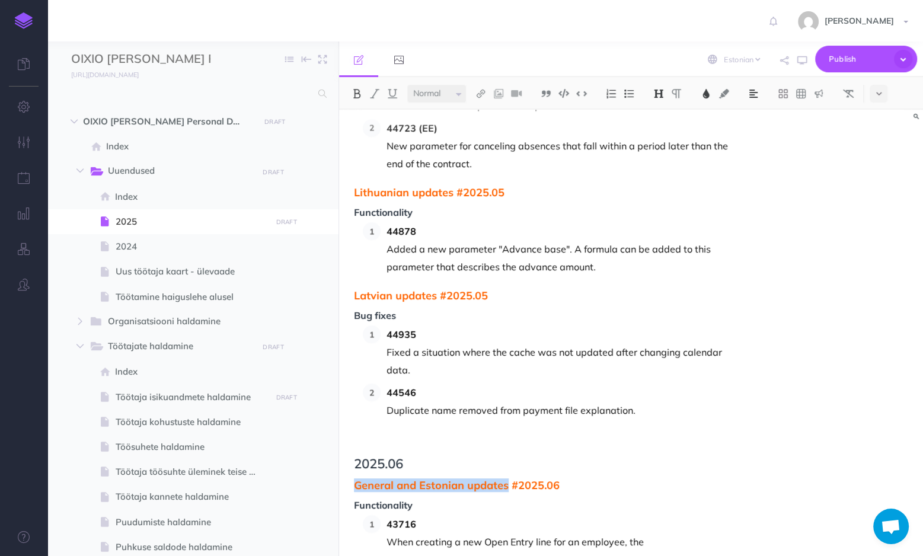
drag, startPoint x: 506, startPoint y: 341, endPoint x: 357, endPoint y: 337, distance: 149.5
click at [357, 480] on span "General and Estonian updates #2025.06" at bounding box center [543, 486] width 379 height 12
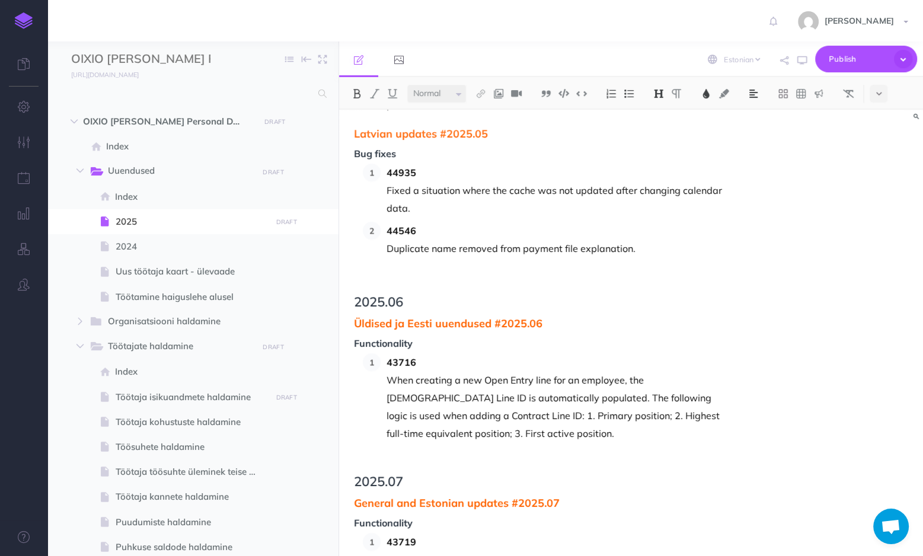
scroll to position [4886, 0]
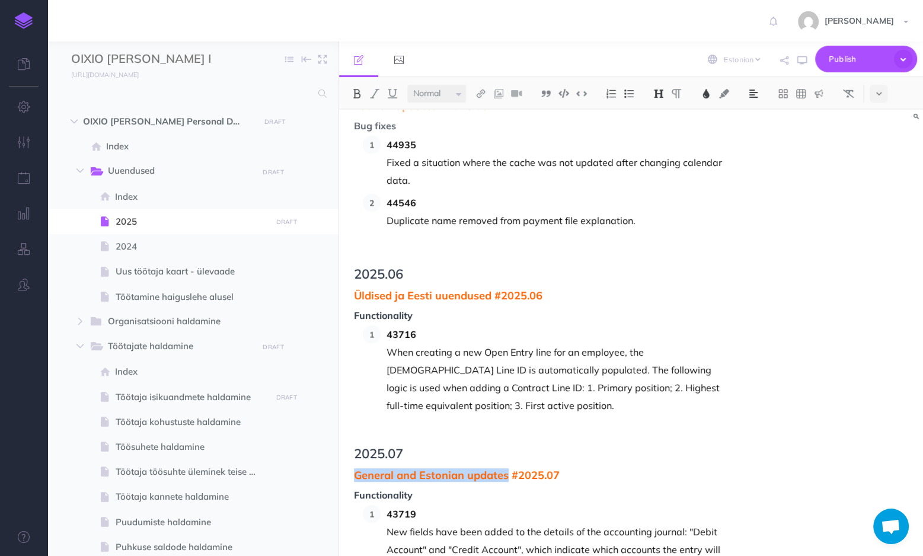
drag, startPoint x: 506, startPoint y: 334, endPoint x: 357, endPoint y: 330, distance: 149.5
click at [357, 470] on span "General and Estonian updates #2025.07" at bounding box center [543, 476] width 379 height 12
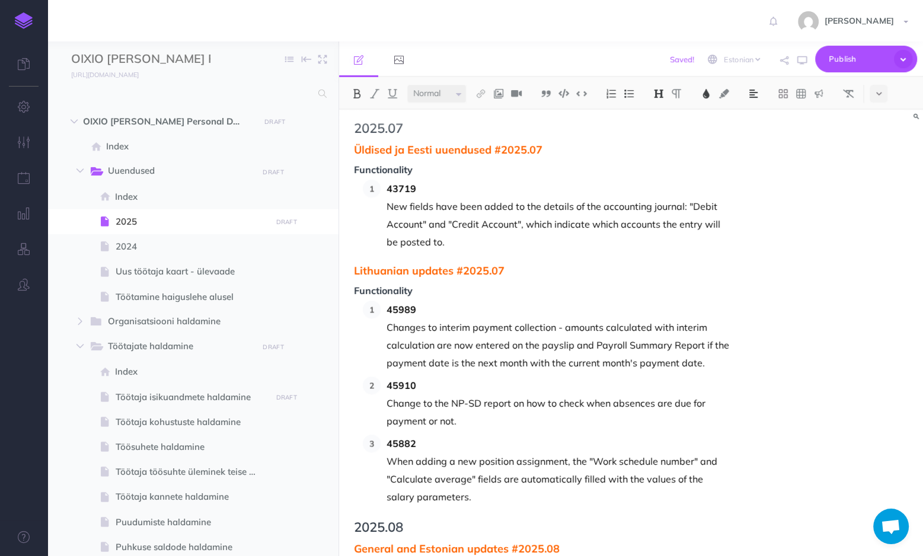
scroll to position [5266, 0]
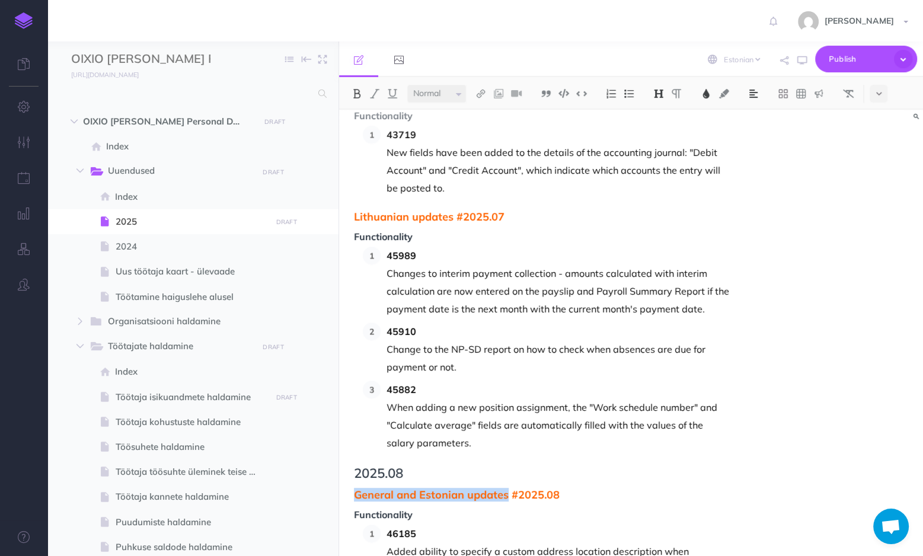
drag, startPoint x: 507, startPoint y: 353, endPoint x: 357, endPoint y: 348, distance: 150.1
click at [357, 489] on span "General and Estonian updates #2025.08" at bounding box center [543, 495] width 379 height 12
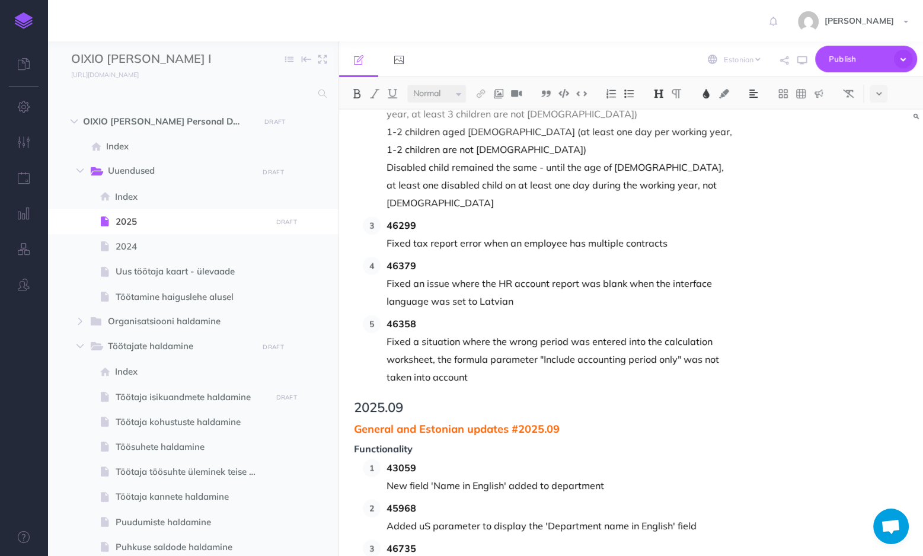
scroll to position [6594, 0]
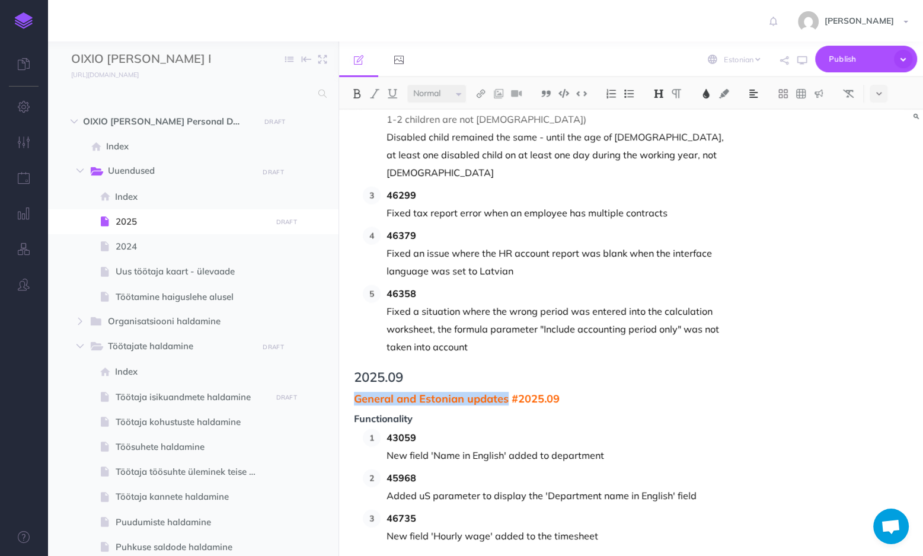
drag, startPoint x: 506, startPoint y: 240, endPoint x: 356, endPoint y: 234, distance: 150.7
click at [356, 393] on span "General and Estonian updates #2025.09" at bounding box center [543, 399] width 379 height 12
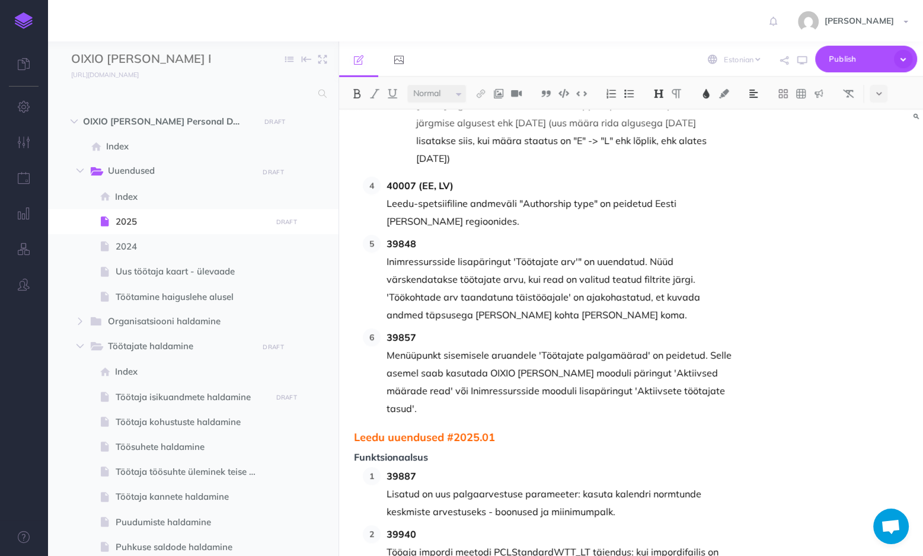
scroll to position [759, 0]
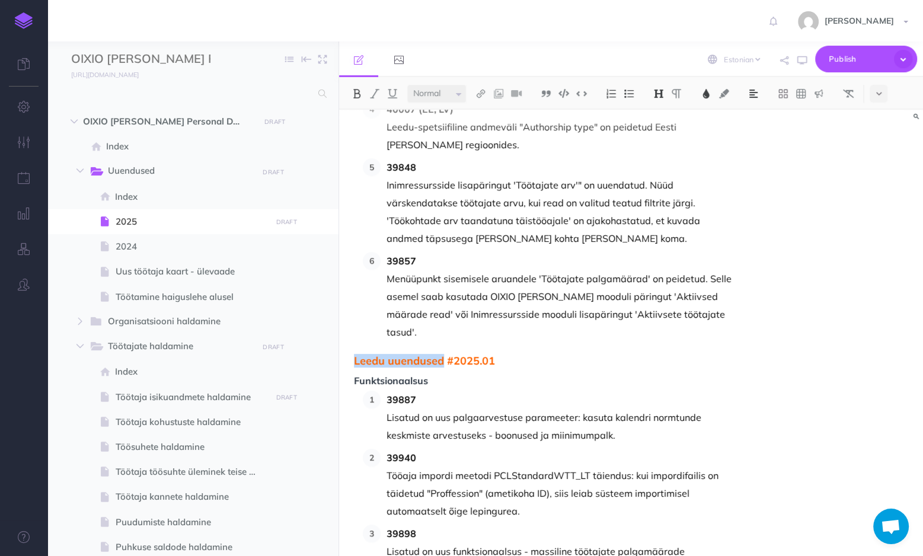
drag, startPoint x: 444, startPoint y: 291, endPoint x: 352, endPoint y: 287, distance: 92.0
copy span "Leedu uuendused"
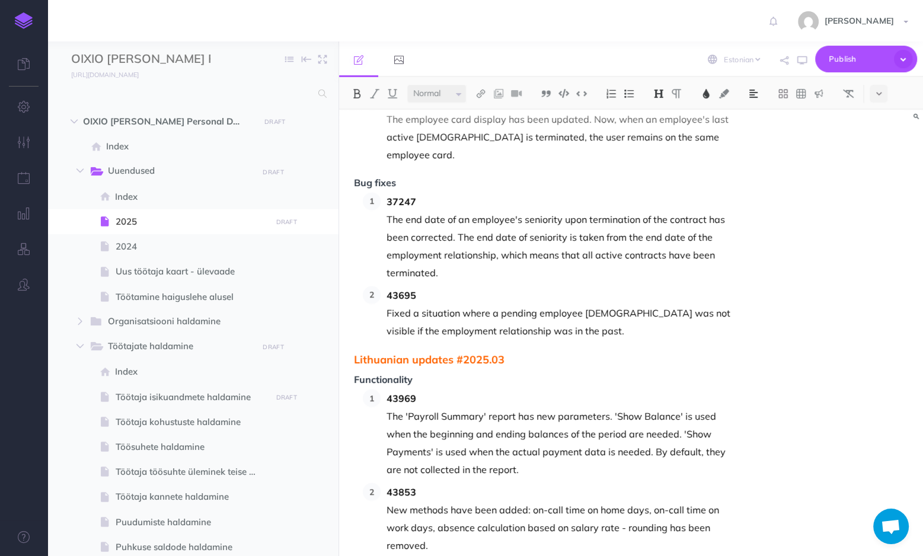
scroll to position [2847, 0]
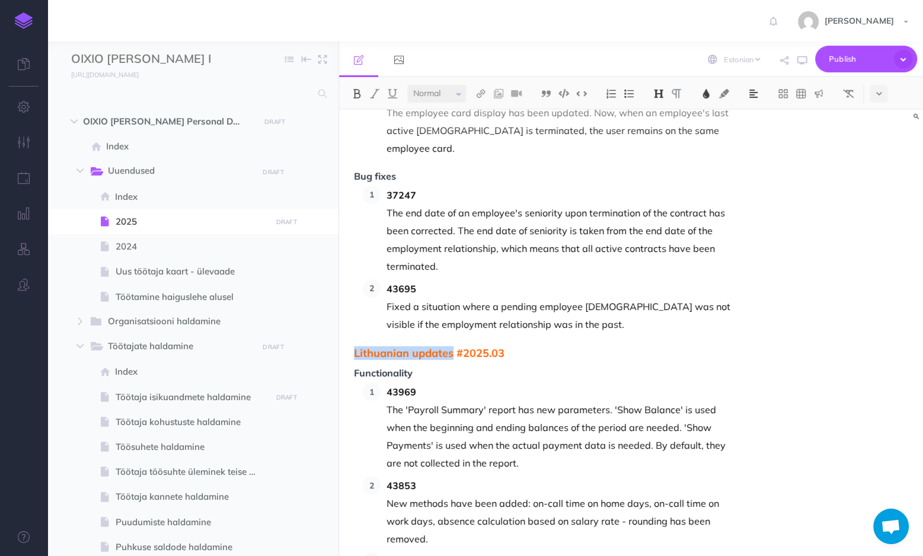
drag, startPoint x: 452, startPoint y: 230, endPoint x: 356, endPoint y: 221, distance: 96.5
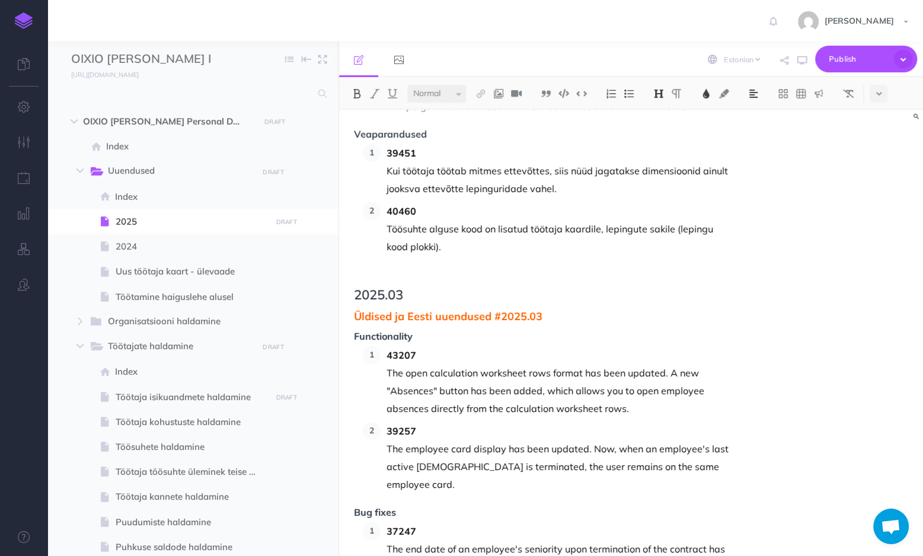
scroll to position [2514, 0]
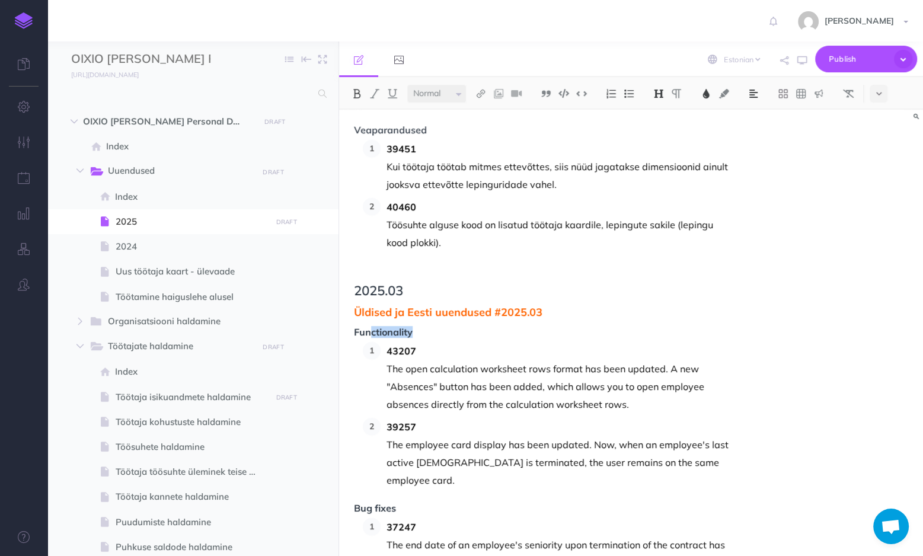
drag, startPoint x: 407, startPoint y: 225, endPoint x: 371, endPoint y: 224, distance: 36.2
click at [371, 327] on span "Functionality" at bounding box center [543, 332] width 379 height 11
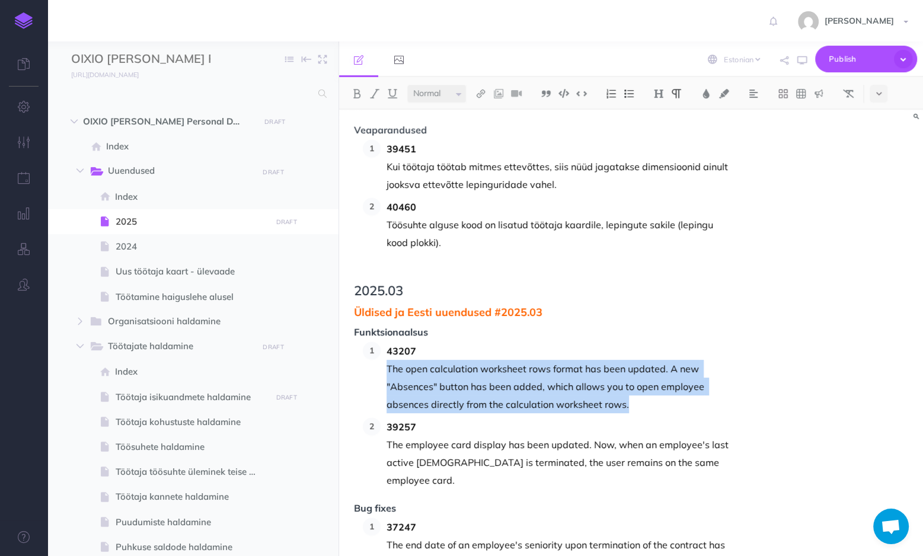
drag, startPoint x: 640, startPoint y: 300, endPoint x: 385, endPoint y: 258, distance: 258.5
click at [385, 342] on li "43207 The open calculation worksheet rows format has been updated. A new "Absen…" at bounding box center [557, 377] width 352 height 71
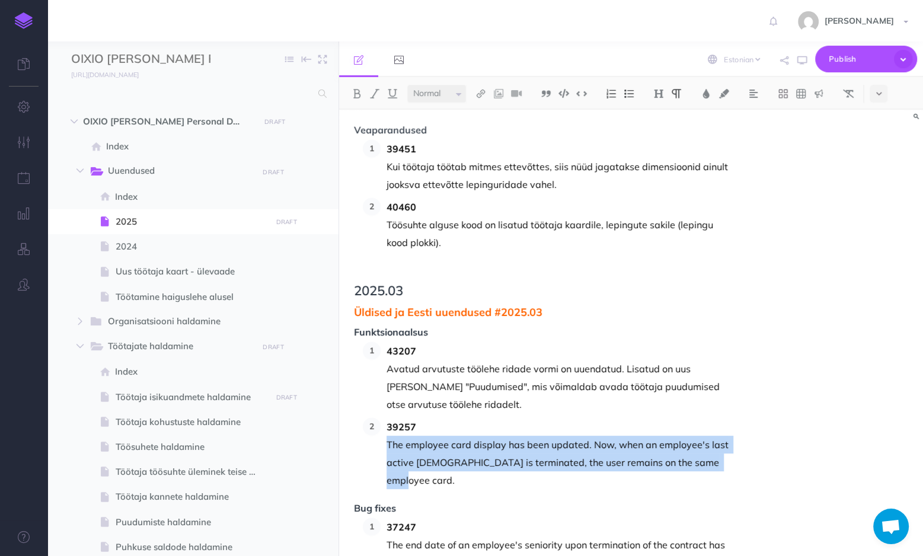
drag, startPoint x: 695, startPoint y: 358, endPoint x: 388, endPoint y: 334, distance: 307.5
click at [388, 436] on p "The employee card display has been updated. Now, when an employee's last active…" at bounding box center [560, 462] width 346 height 53
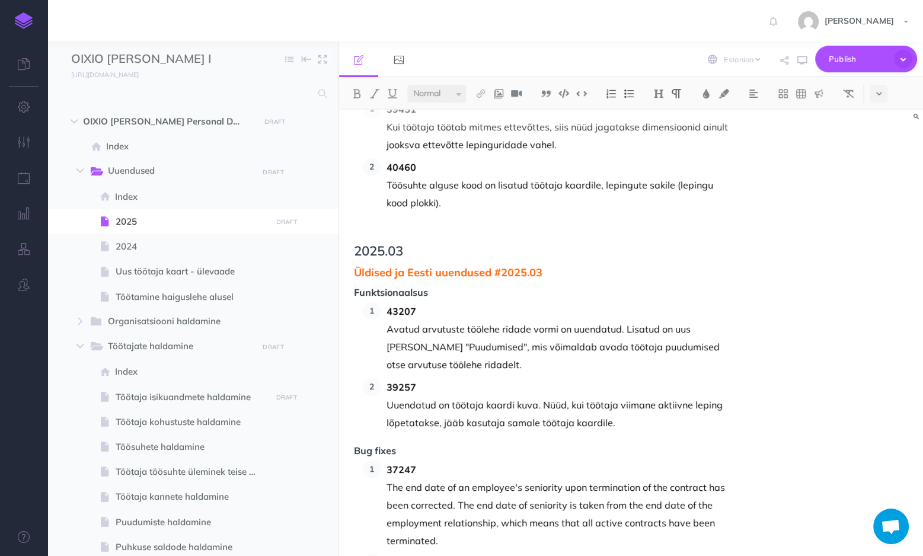
scroll to position [2609, 0]
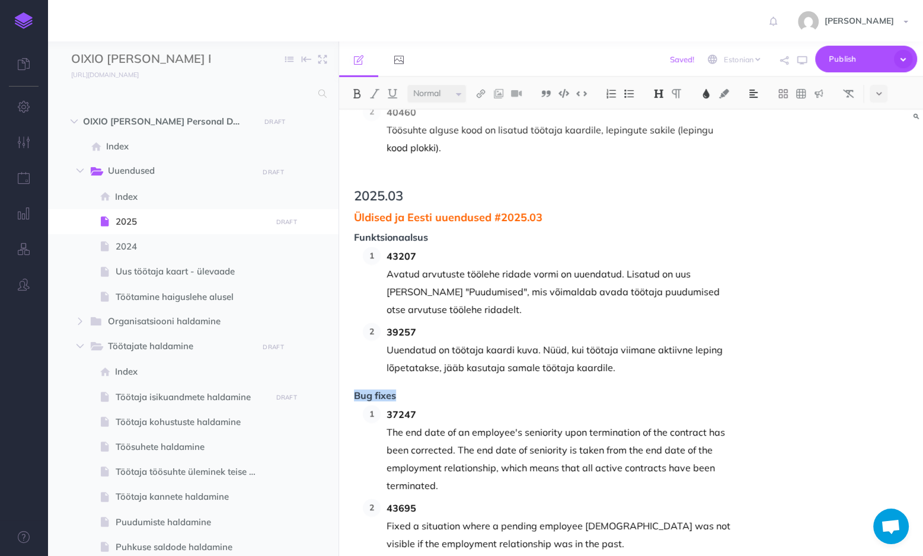
drag, startPoint x: 403, startPoint y: 291, endPoint x: 351, endPoint y: 288, distance: 52.2
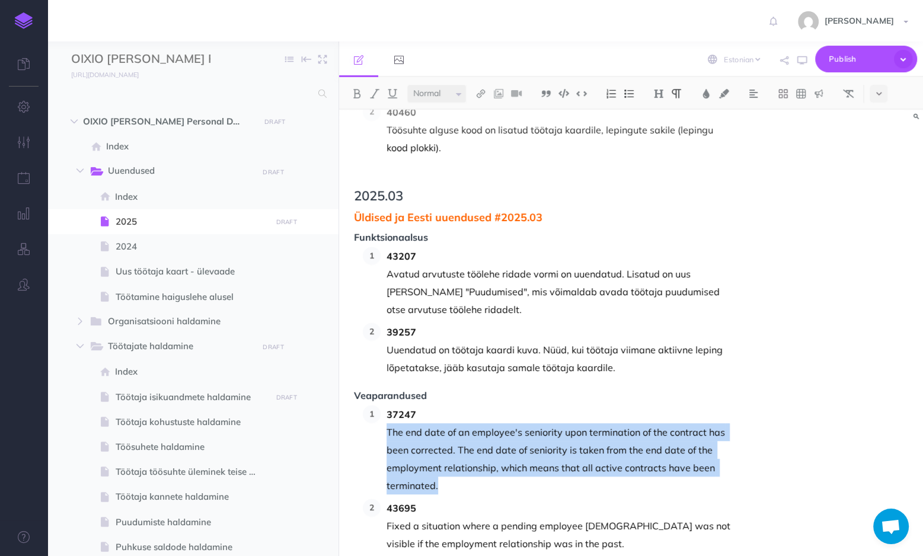
drag, startPoint x: 448, startPoint y: 378, endPoint x: 388, endPoint y: 324, distance: 80.2
click at [388, 423] on p "The end date of an employee's seniority upon termination of the contract has be…" at bounding box center [560, 458] width 346 height 71
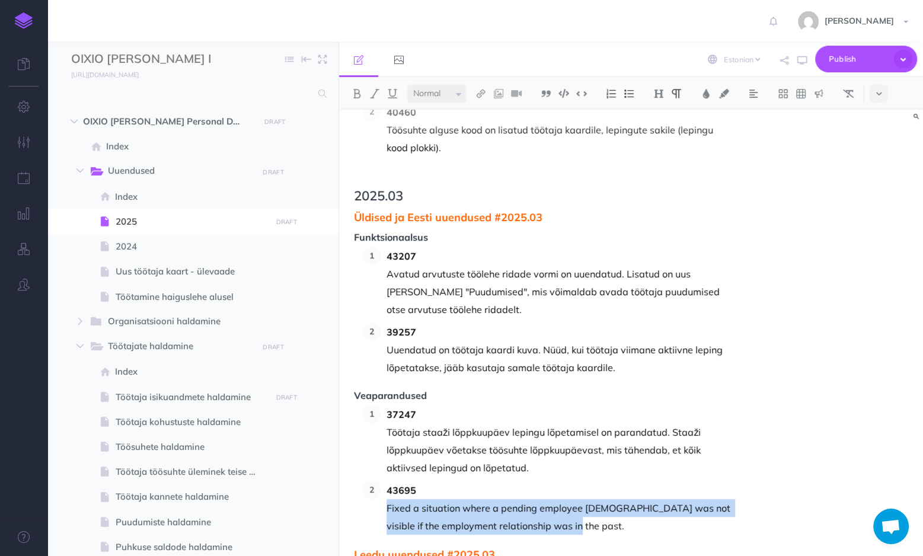
drag, startPoint x: 573, startPoint y: 420, endPoint x: 386, endPoint y: 401, distance: 187.7
click at [386, 482] on li "43695 Fixed a situation where a pending employee contract was not visible if th…" at bounding box center [557, 508] width 352 height 53
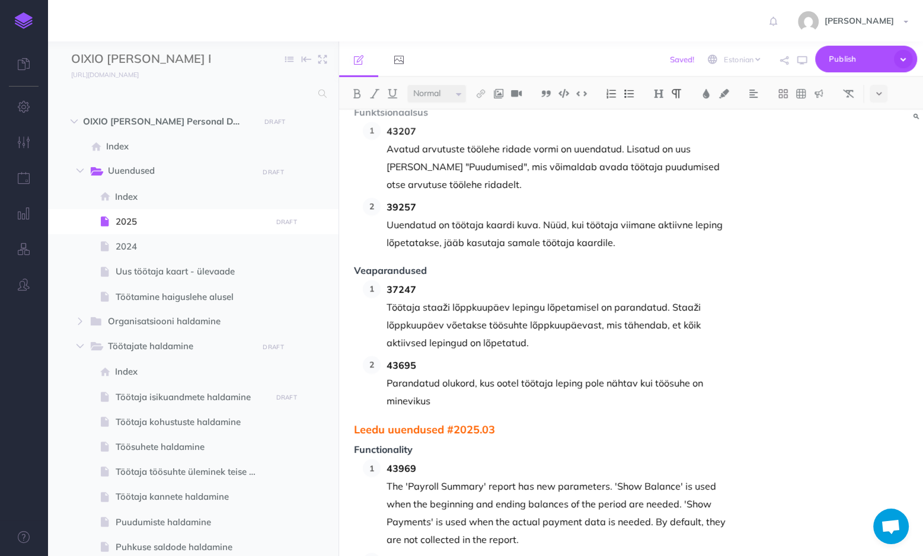
scroll to position [2752, 0]
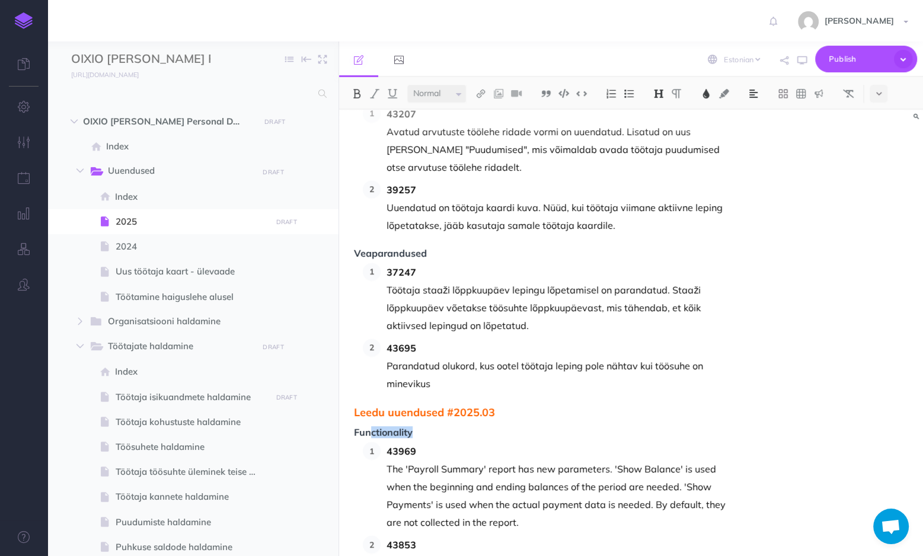
drag, startPoint x: 417, startPoint y: 326, endPoint x: 371, endPoint y: 326, distance: 46.3
click at [371, 428] on span "Functionality" at bounding box center [543, 433] width 379 height 11
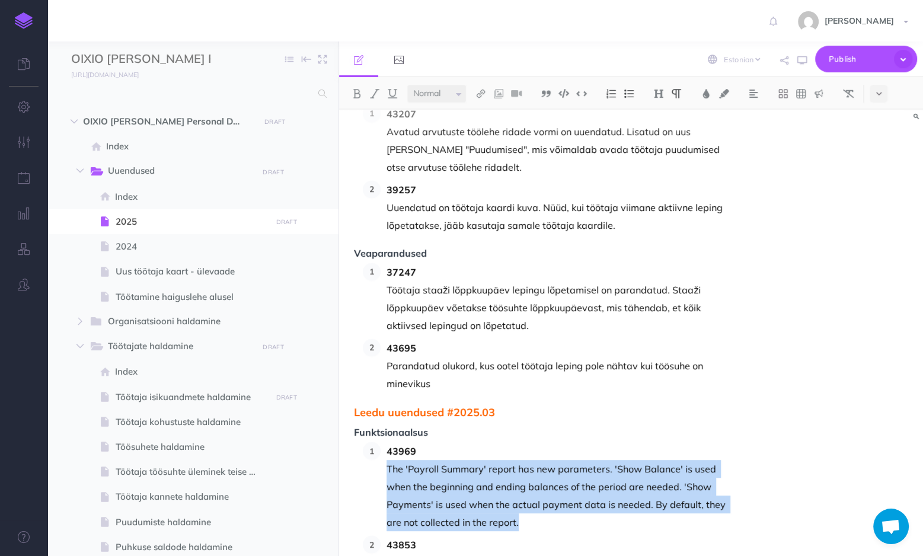
drag, startPoint x: 529, startPoint y: 415, endPoint x: 388, endPoint y: 360, distance: 151.5
click at [388, 460] on p "The 'Payroll Summary' report has new parameters. 'Show Balance' is used when th…" at bounding box center [560, 495] width 346 height 71
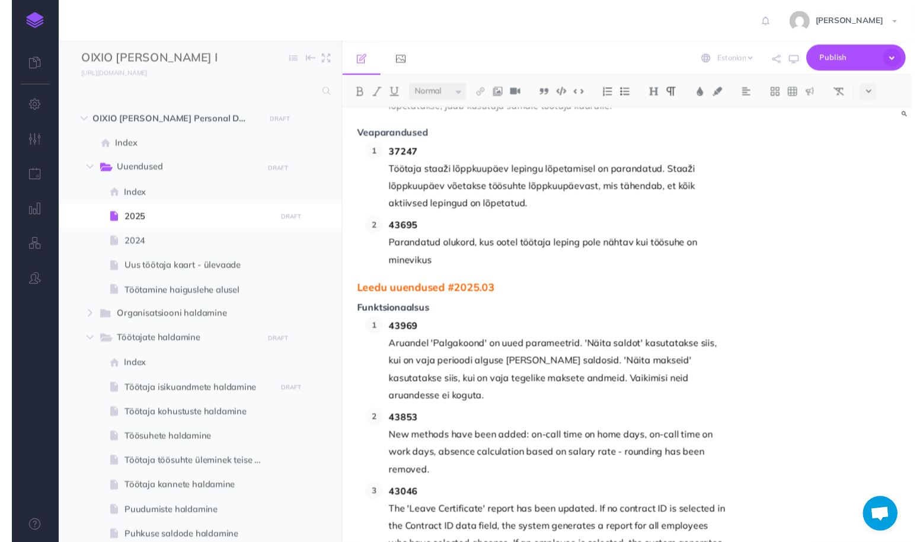
scroll to position [2894, 0]
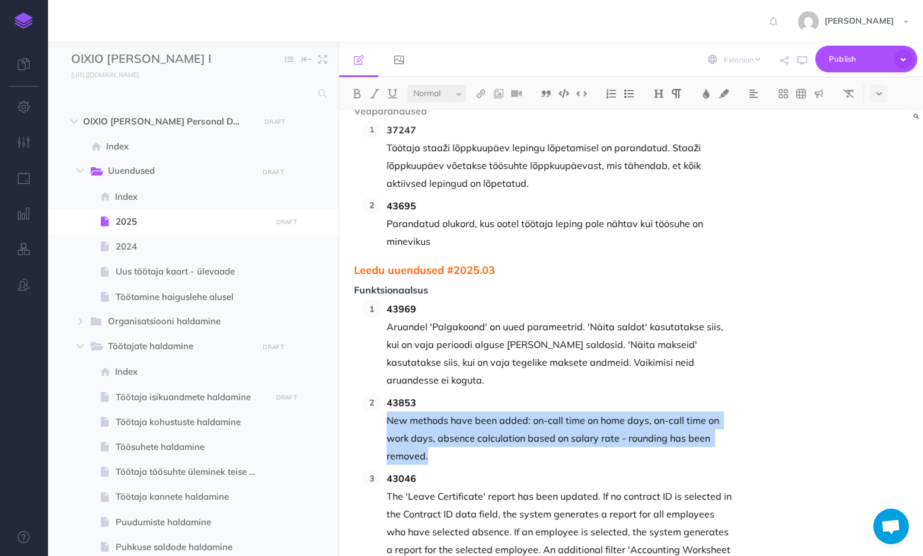
drag, startPoint x: 446, startPoint y: 334, endPoint x: 389, endPoint y: 299, distance: 66.5
click at [389, 412] on p "New methods have been added: on-call time on home days, on-call time on work da…" at bounding box center [560, 438] width 346 height 53
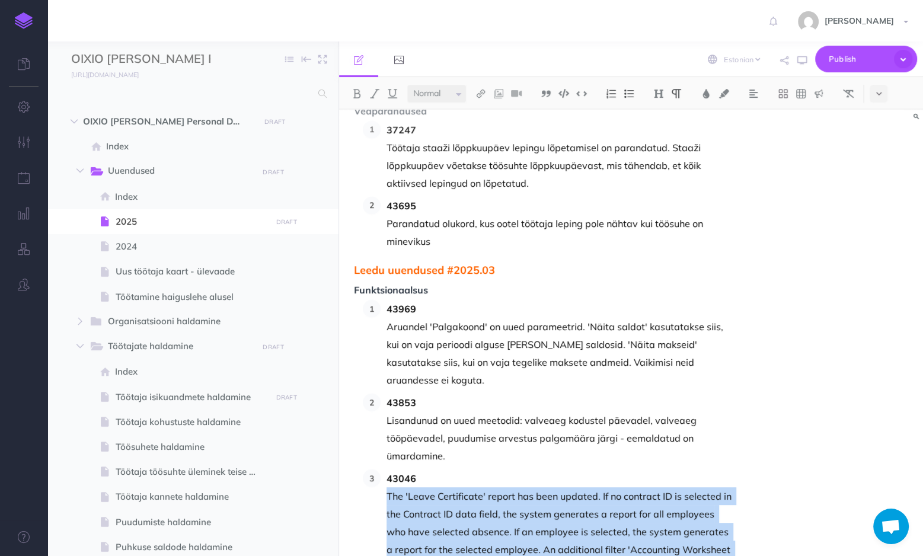
drag, startPoint x: 602, startPoint y: 461, endPoint x: 388, endPoint y: 370, distance: 232.0
click at [388, 487] on p "The 'Leave Certificate' report has been updated. If no contract ID is selected …" at bounding box center [560, 540] width 346 height 107
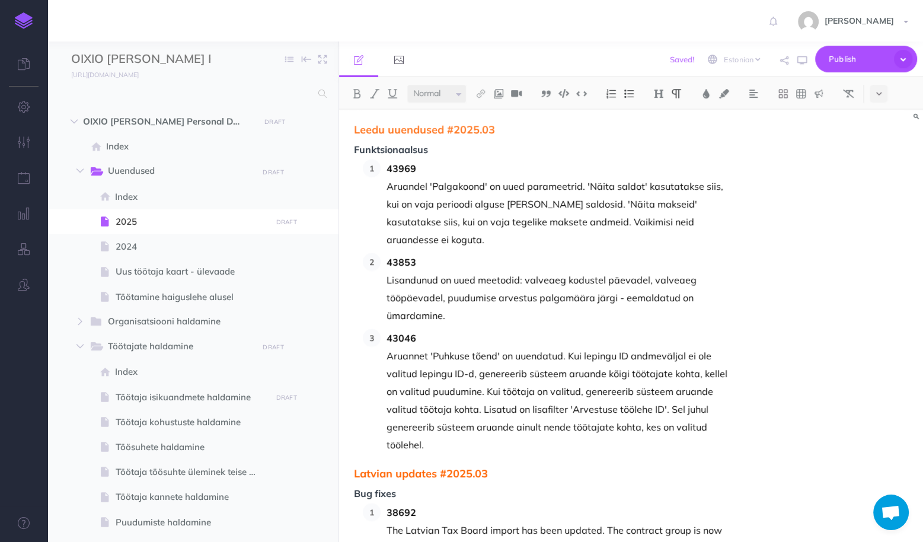
scroll to position [3036, 0]
drag, startPoint x: 436, startPoint y: 347, endPoint x: 358, endPoint y: 345, distance: 77.7
click at [358, 466] on span "Latvian updates #2025.03" at bounding box center [543, 472] width 379 height 12
drag, startPoint x: 392, startPoint y: 368, endPoint x: 356, endPoint y: 363, distance: 35.9
click at [356, 487] on span "Bug fixes" at bounding box center [543, 492] width 379 height 11
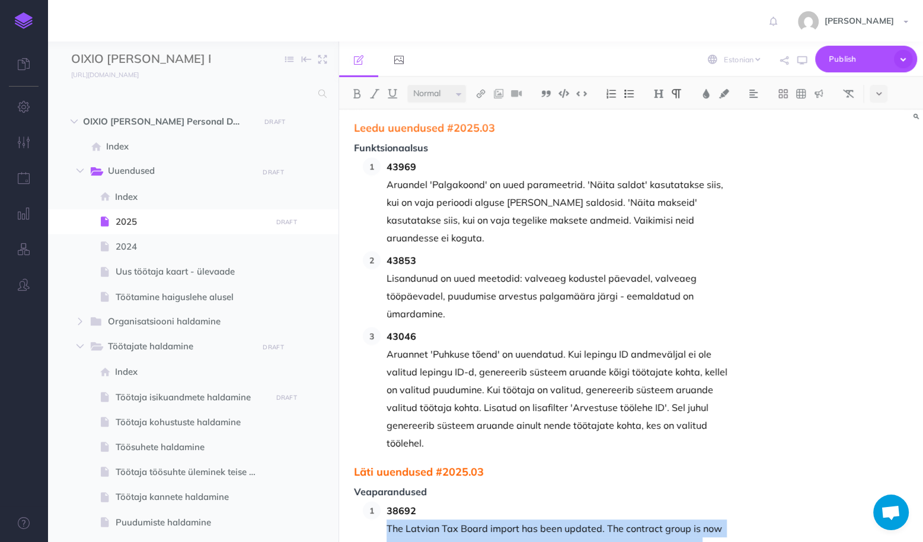
drag, startPoint x: 703, startPoint y: 422, endPoint x: 388, endPoint y: 402, distance: 315.5
click at [388, 519] on p "The Latvian Tax Board import has been updated. The contract group is now update…" at bounding box center [560, 537] width 346 height 36
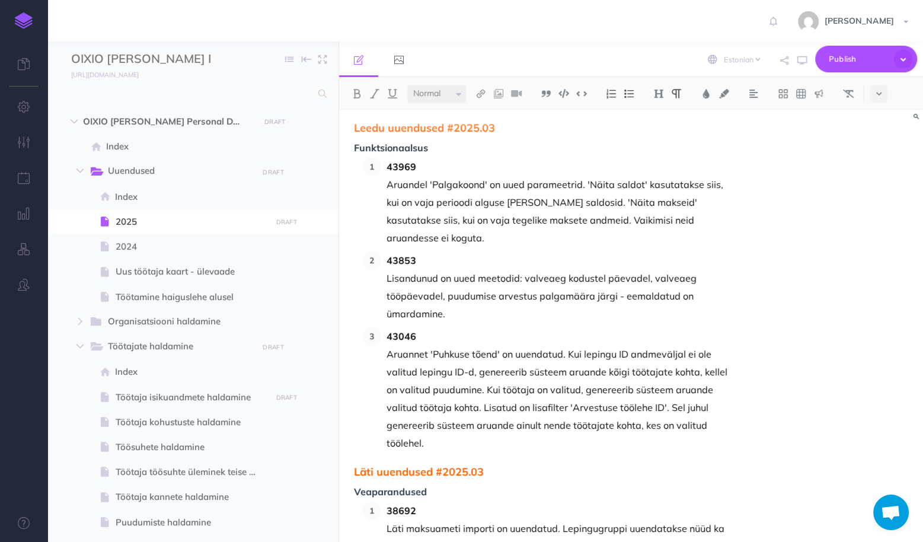
drag, startPoint x: 554, startPoint y: 479, endPoint x: 380, endPoint y: 456, distance: 176.5
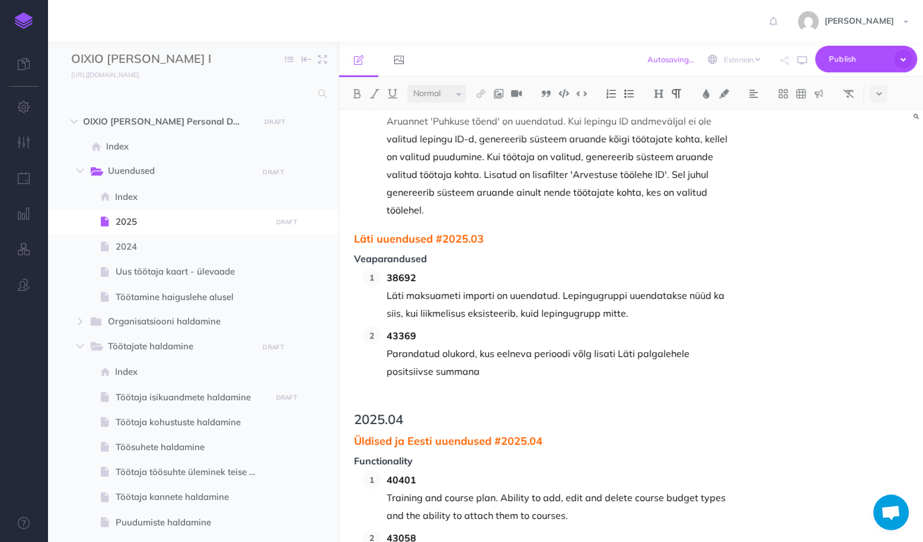
scroll to position [3273, 0]
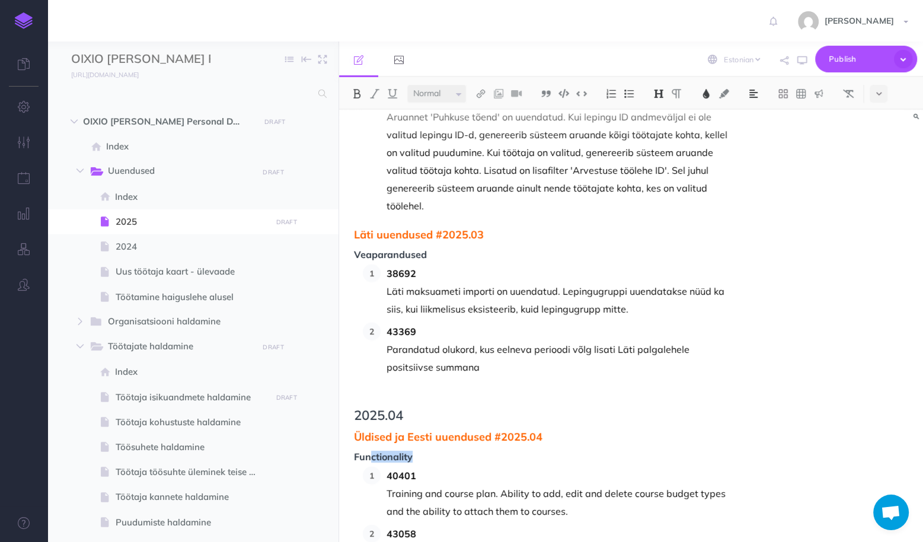
drag, startPoint x: 417, startPoint y: 334, endPoint x: 372, endPoint y: 331, distance: 45.8
click at [372, 452] on span "Functionality" at bounding box center [543, 457] width 379 height 11
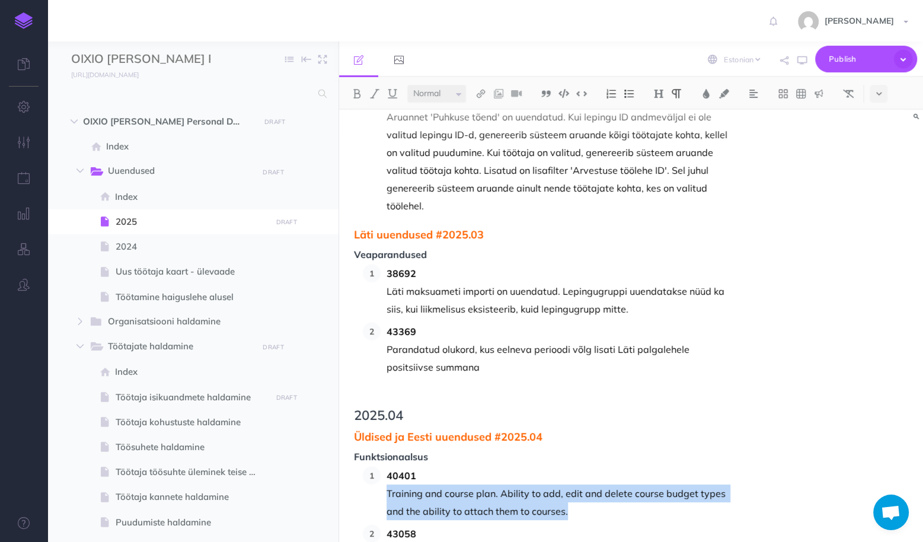
drag, startPoint x: 579, startPoint y: 390, endPoint x: 388, endPoint y: 367, distance: 192.9
click at [388, 484] on p "Training and course plan. Ability to add, edit and delete course budget types a…" at bounding box center [560, 502] width 346 height 36
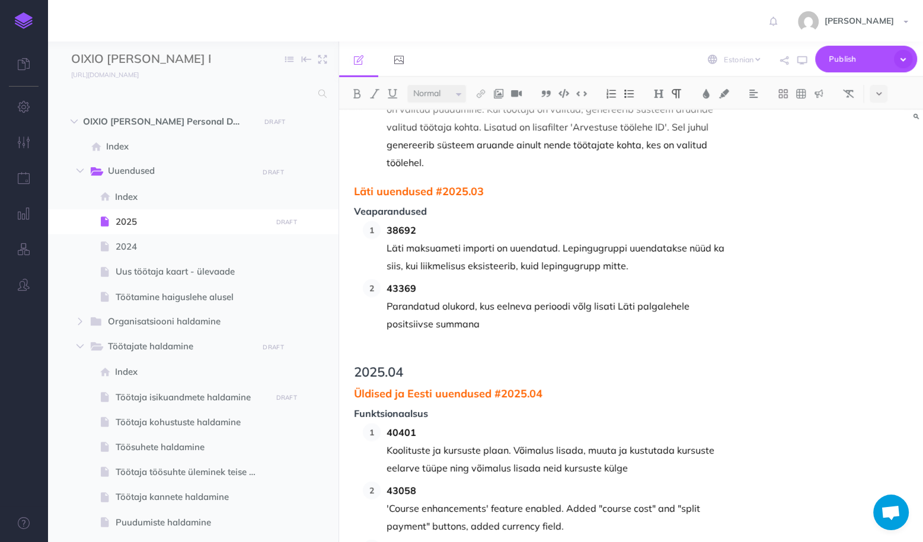
scroll to position [3368, 0]
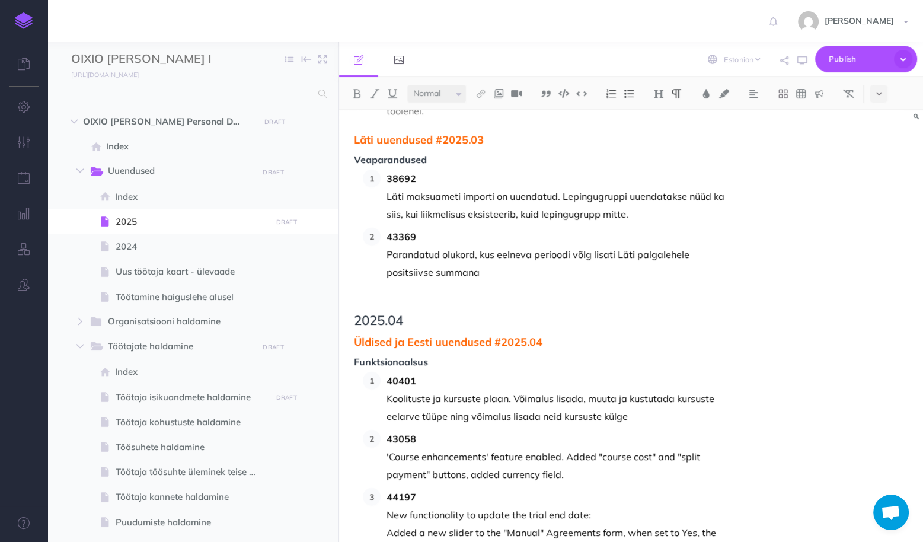
click at [578, 448] on p "'Course enhancements' feature enabled. Added "course cost" and "split payment" …" at bounding box center [560, 466] width 346 height 36
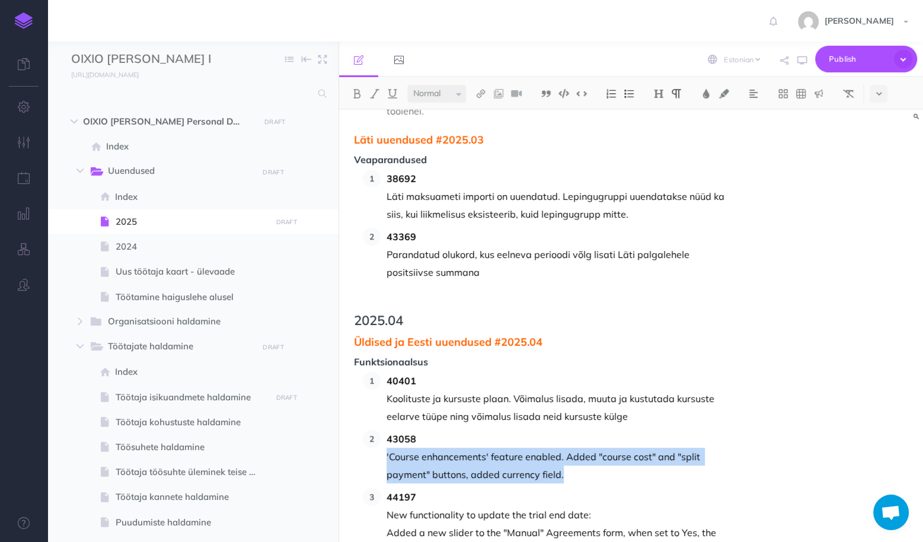
drag, startPoint x: 589, startPoint y: 349, endPoint x: 387, endPoint y: 332, distance: 203.0
click at [387, 448] on p "'Course enhancements' feature enabled. Added "course cost" and "split payment" …" at bounding box center [560, 466] width 346 height 36
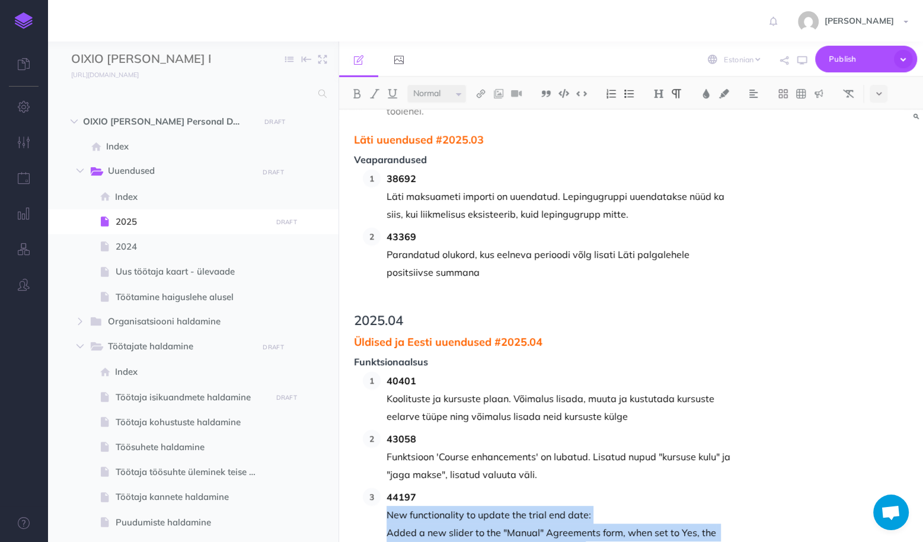
drag, startPoint x: 458, startPoint y: 482, endPoint x: 388, endPoint y: 390, distance: 116.0
click at [388, 488] on li "44197 New functionality to update the trial end date: Added a new slider to the…" at bounding box center [557, 550] width 352 height 125
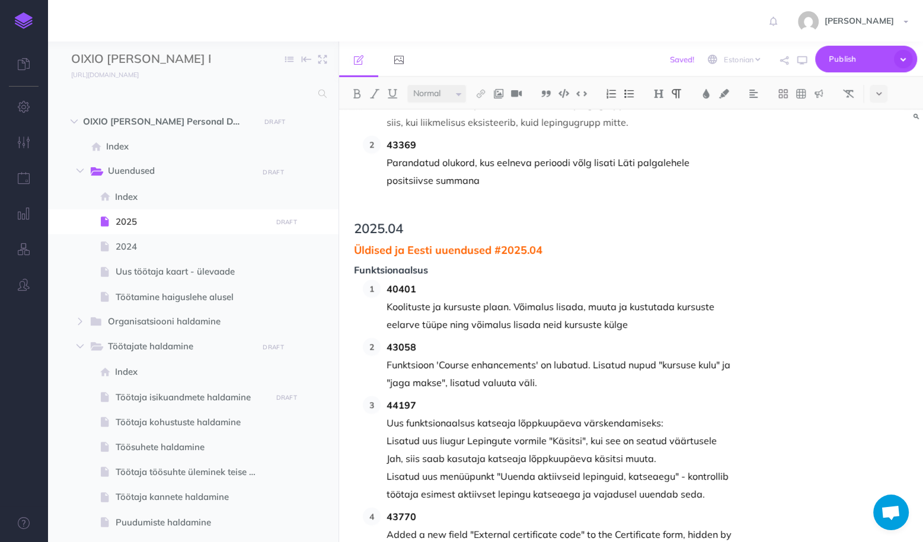
scroll to position [3463, 0]
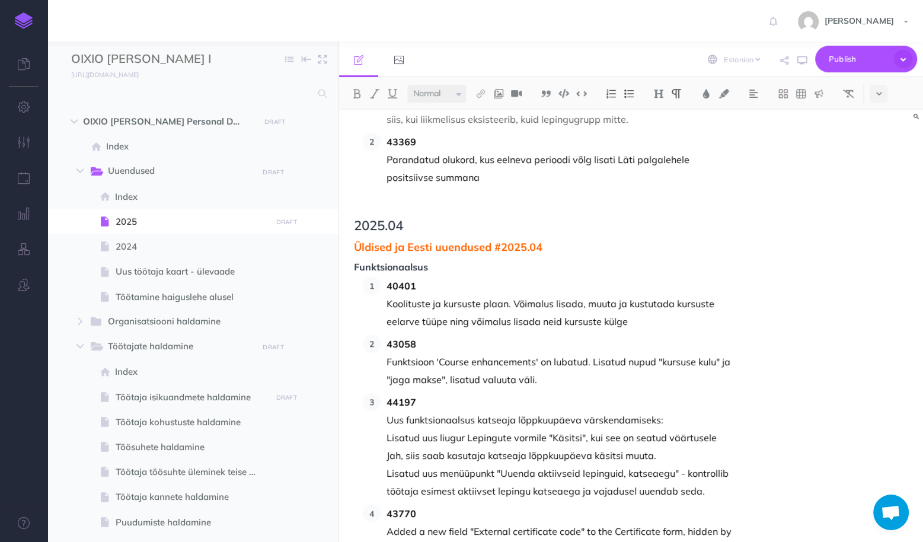
click at [538, 522] on p "Added a new field "External certificate code" to the Certificate form, hidden b…" at bounding box center [560, 540] width 346 height 36
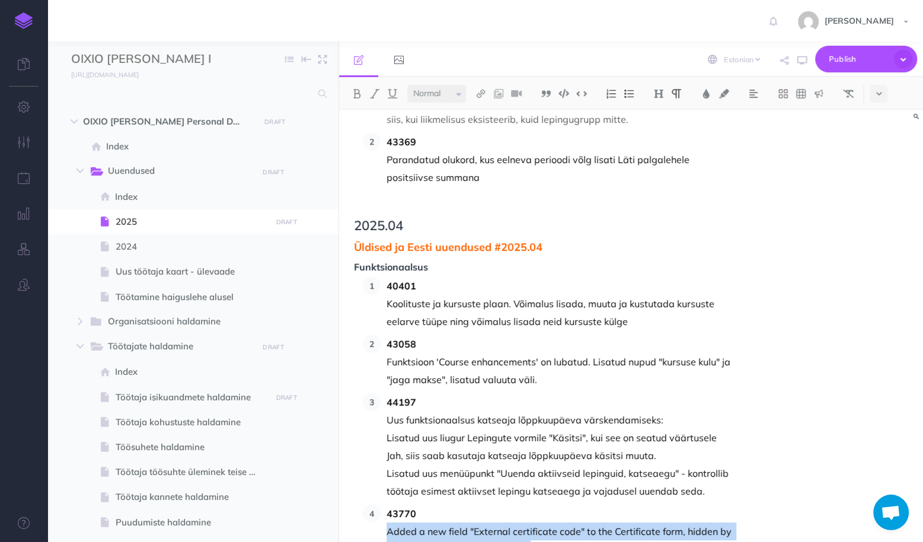
drag, startPoint x: 543, startPoint y: 426, endPoint x: 389, endPoint y: 408, distance: 154.6
click at [389, 522] on p "Added a new field "External certificate code" to the Certificate form, hidden b…" at bounding box center [560, 540] width 346 height 36
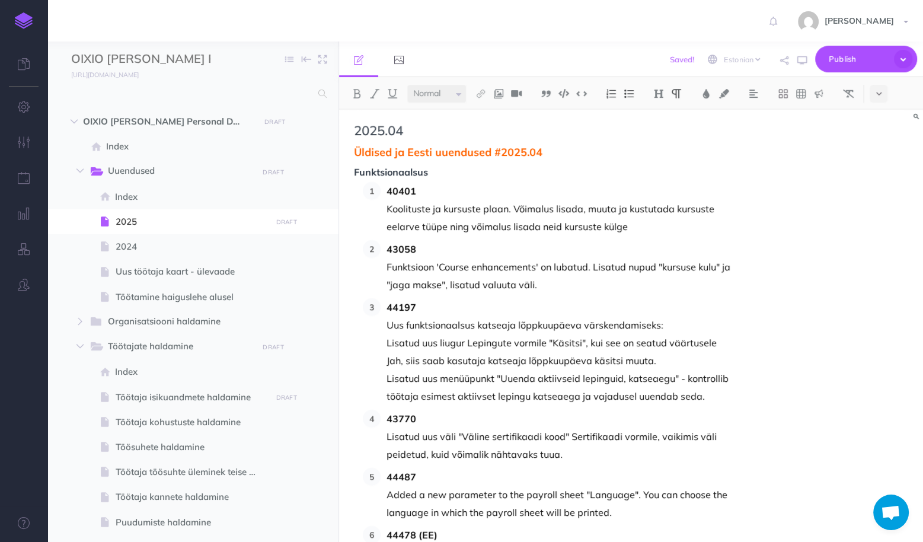
scroll to position [3653, 0]
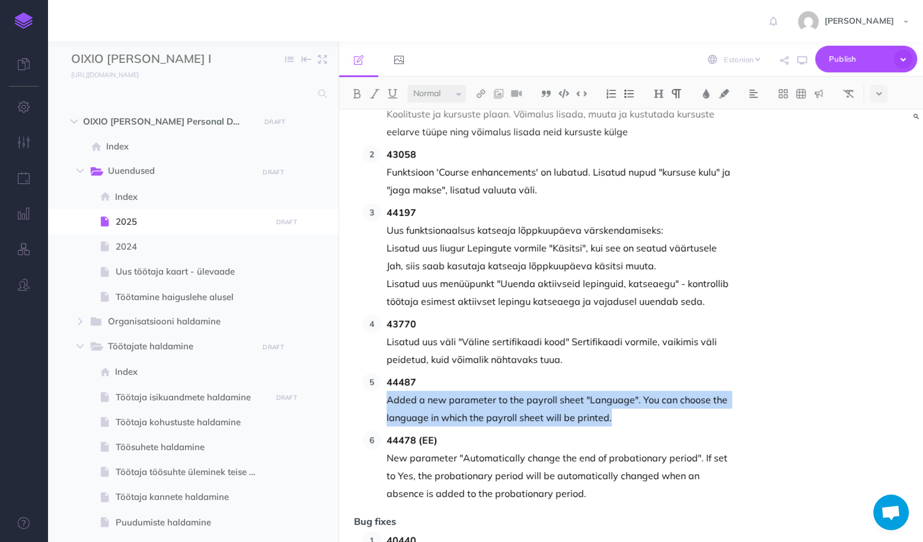
drag, startPoint x: 612, startPoint y: 295, endPoint x: 388, endPoint y: 273, distance: 225.2
click at [388, 391] on p "Added a new parameter to the payroll sheet "Language". You can choose the langu…" at bounding box center [560, 409] width 346 height 36
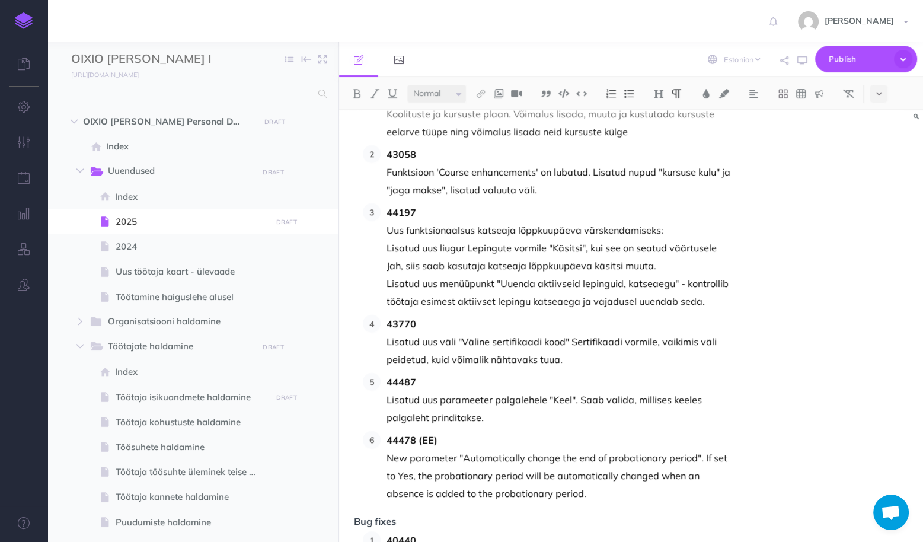
click at [598, 449] on p "New parameter "Automatically change the end of probationary period". If set to …" at bounding box center [560, 475] width 346 height 53
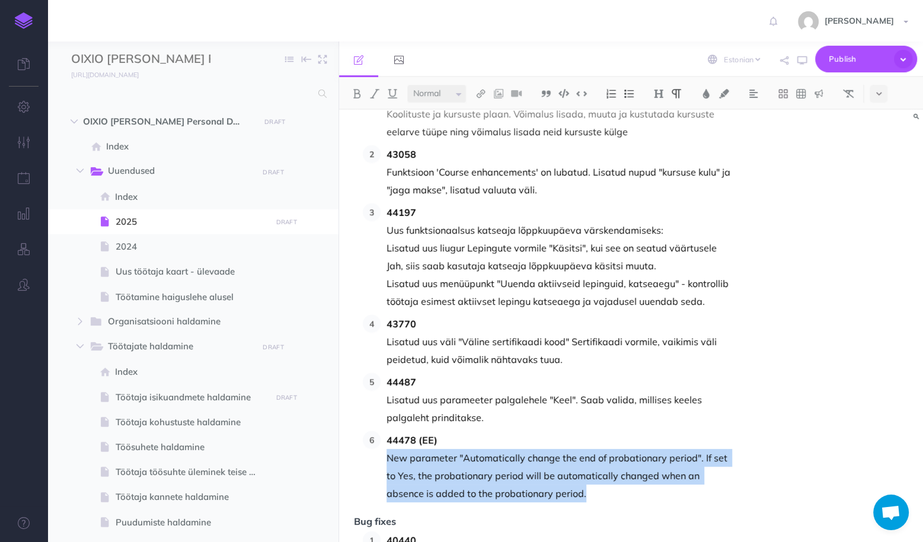
drag, startPoint x: 601, startPoint y: 371, endPoint x: 388, endPoint y: 334, distance: 216.0
click at [388, 449] on p "New parameter "Automatically change the end of probationary period". If set to …" at bounding box center [560, 475] width 346 height 53
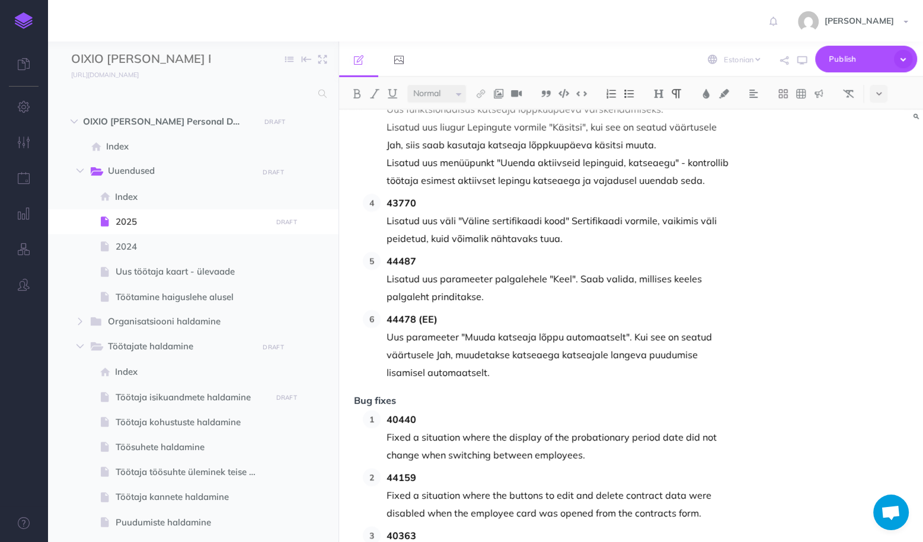
scroll to position [3795, 0]
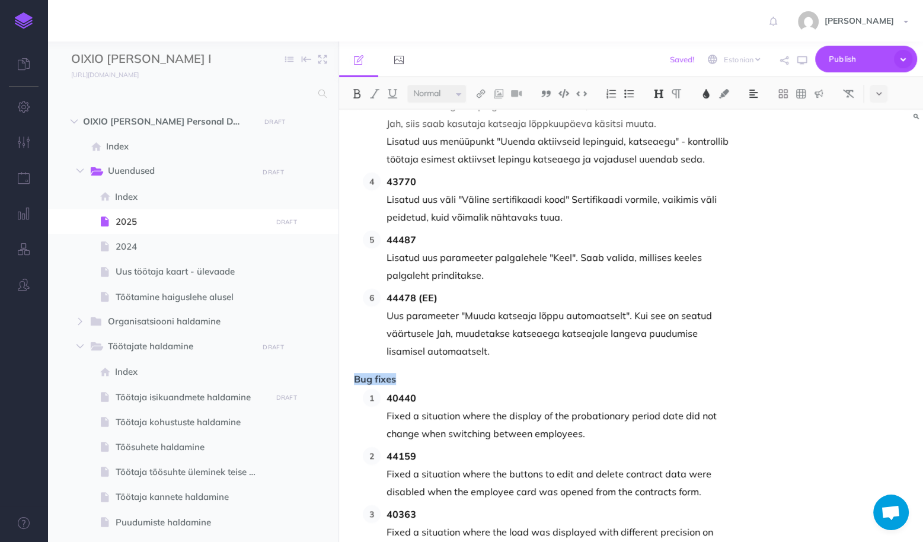
drag, startPoint x: 401, startPoint y: 256, endPoint x: 354, endPoint y: 251, distance: 47.1
click at [354, 374] on span "Bug fixes" at bounding box center [543, 379] width 379 height 11
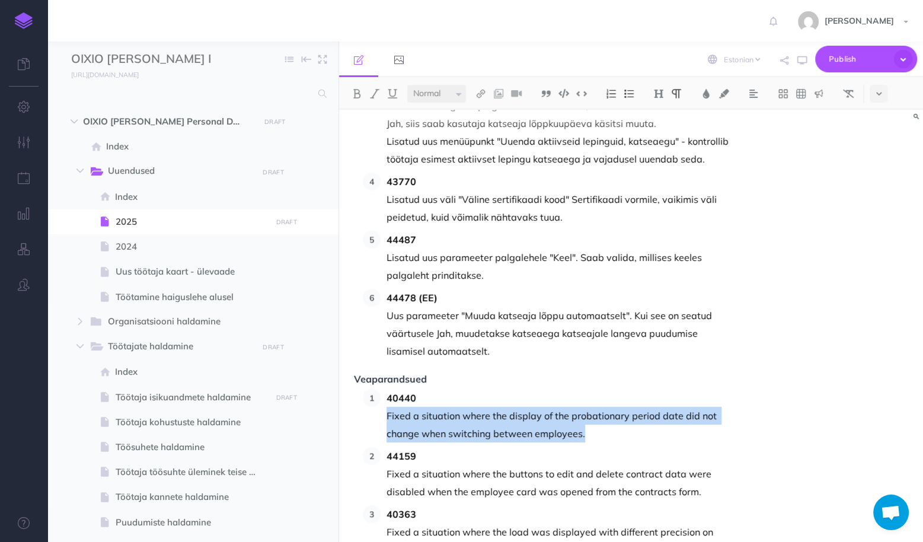
drag, startPoint x: 588, startPoint y: 307, endPoint x: 385, endPoint y: 286, distance: 203.8
click at [385, 389] on li "40440 Fixed a situation where the display of the probationary period date did n…" at bounding box center [557, 415] width 352 height 53
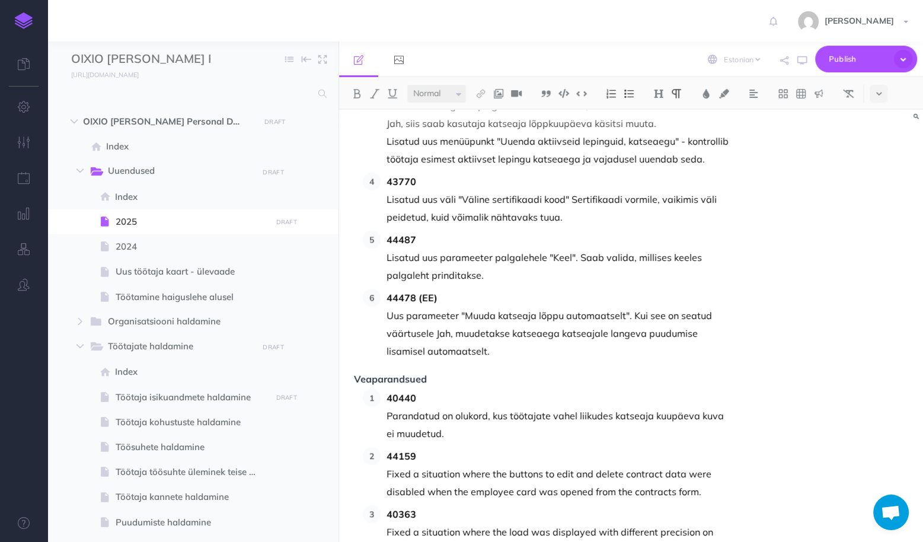
click at [701, 465] on p "Fixed a situation where the buttons to edit and delete contract data were disab…" at bounding box center [560, 483] width 346 height 36
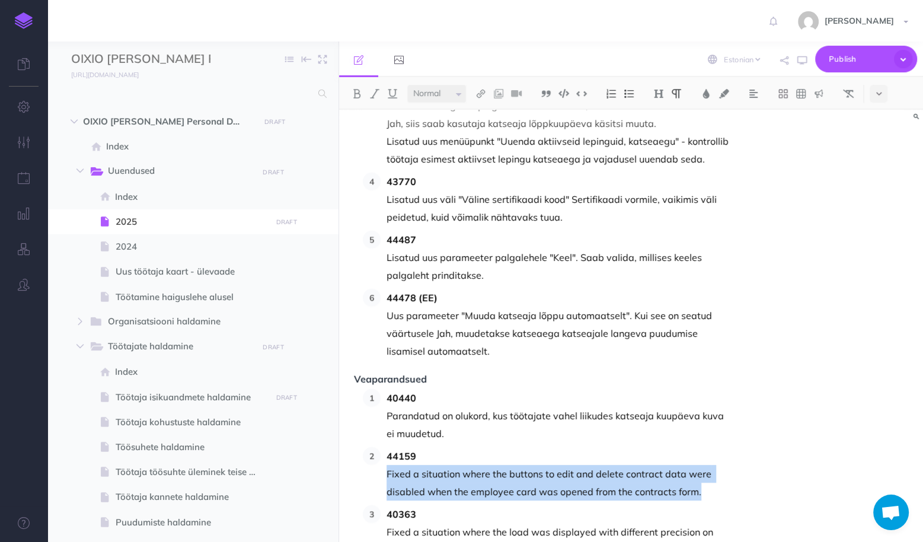
drag, startPoint x: 697, startPoint y: 368, endPoint x: 388, endPoint y: 349, distance: 309.0
click at [388, 465] on p "Fixed a situation where the buttons to edit and delete contract data were disab…" at bounding box center [560, 483] width 346 height 36
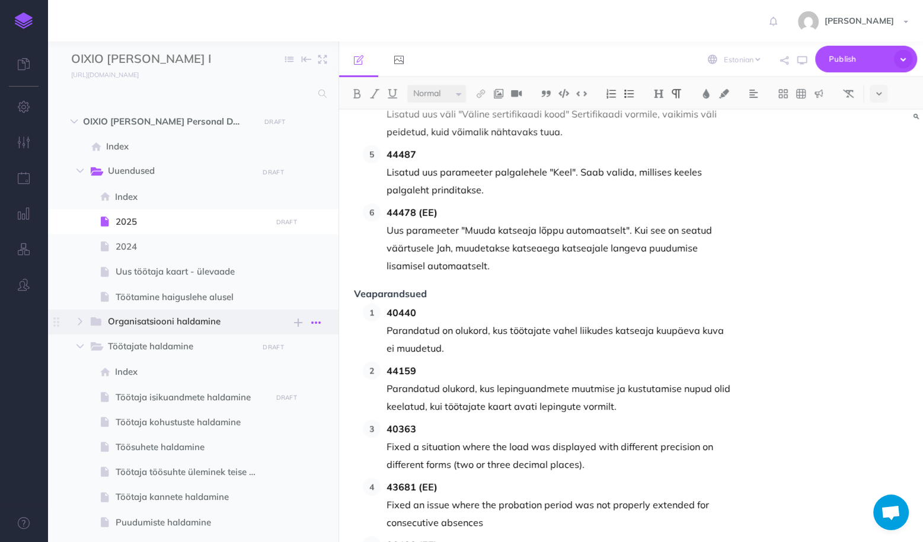
scroll to position [3890, 0]
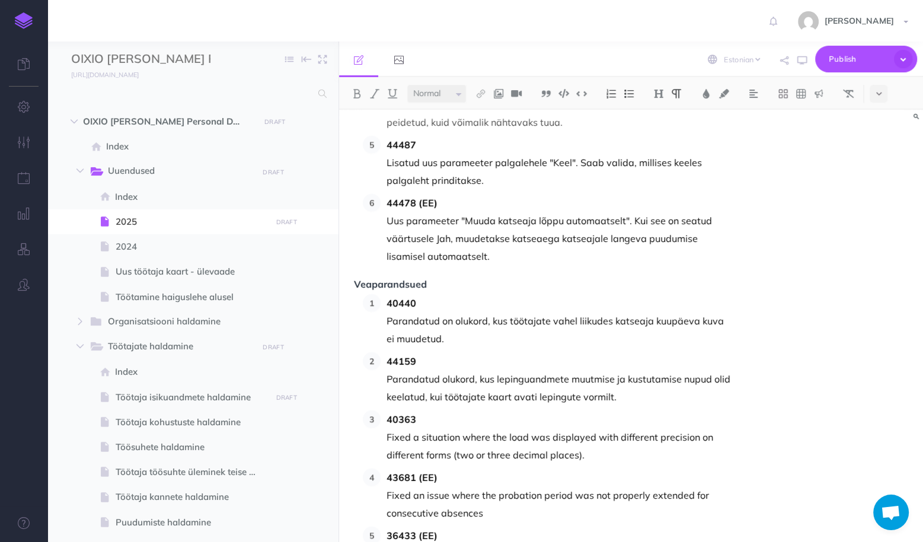
click at [602, 428] on p "Fixed a situation where the load was displayed with different precision on diff…" at bounding box center [560, 446] width 346 height 36
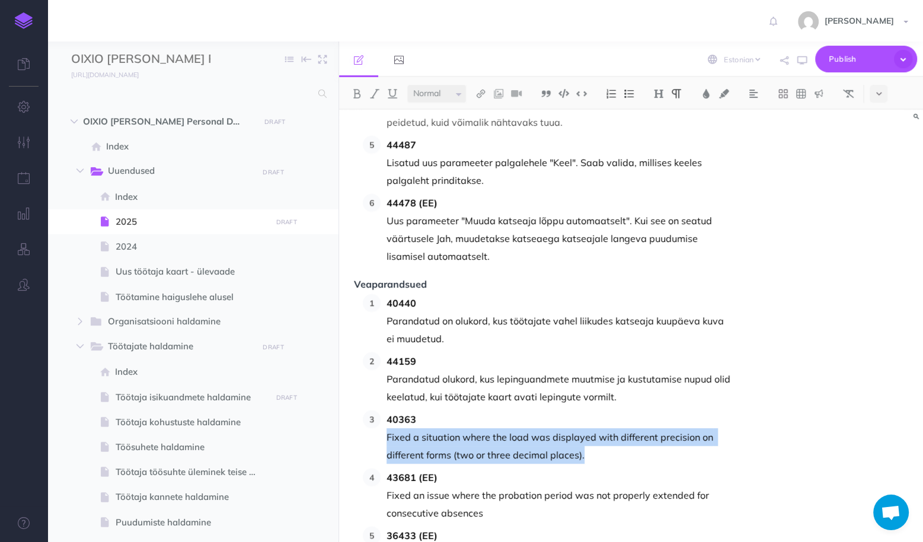
drag, startPoint x: 608, startPoint y: 333, endPoint x: 387, endPoint y: 313, distance: 222.8
click at [387, 428] on p "Fixed a situation where the load was displayed with different precision on diff…" at bounding box center [560, 446] width 346 height 36
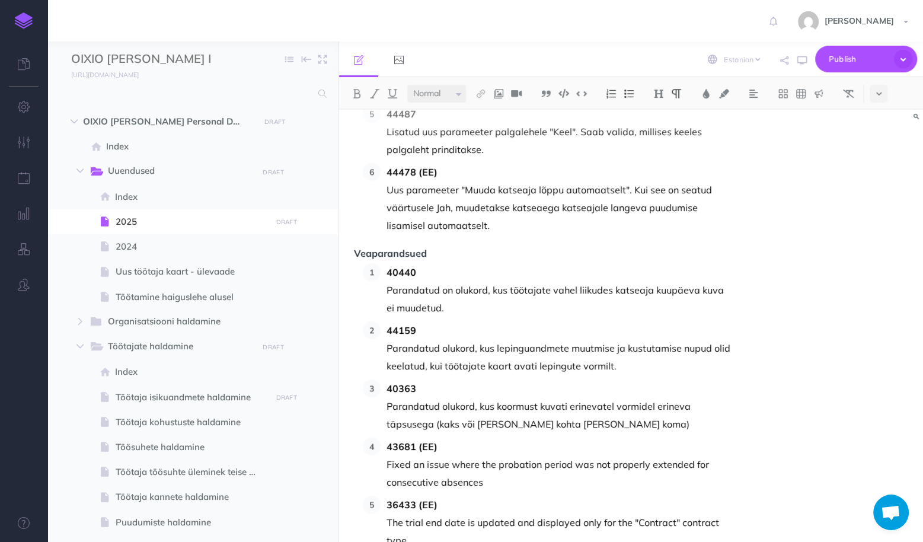
scroll to position [3938, 0]
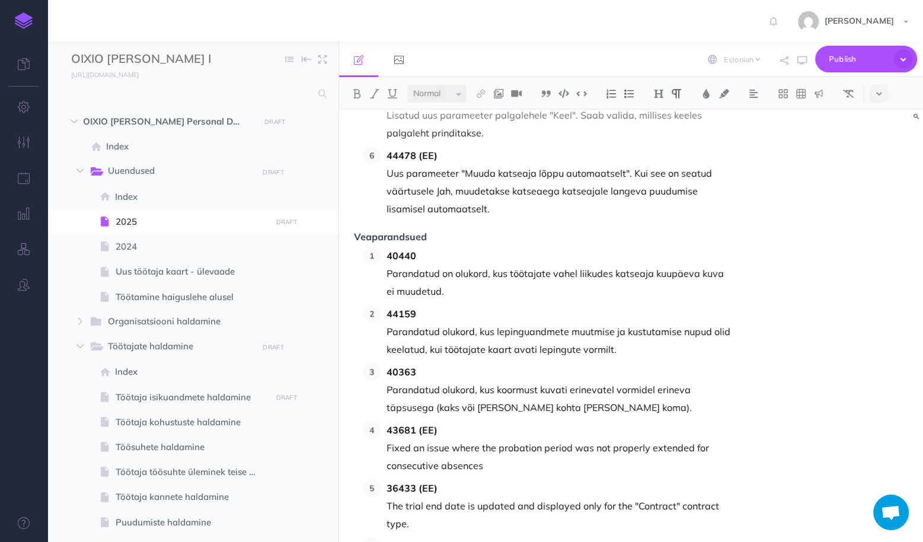
click at [517, 439] on p "Fixed an issue where the probation period was not properly extended for consecu…" at bounding box center [560, 457] width 346 height 36
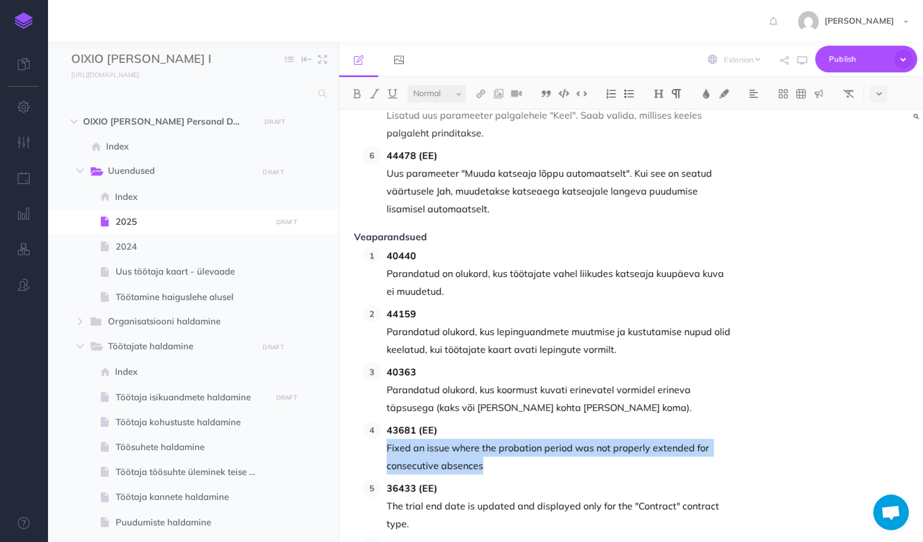
drag, startPoint x: 521, startPoint y: 342, endPoint x: 387, endPoint y: 323, distance: 134.8
click at [387, 439] on p "Fixed an issue where the probation period was not properly extended for consecu…" at bounding box center [560, 457] width 346 height 36
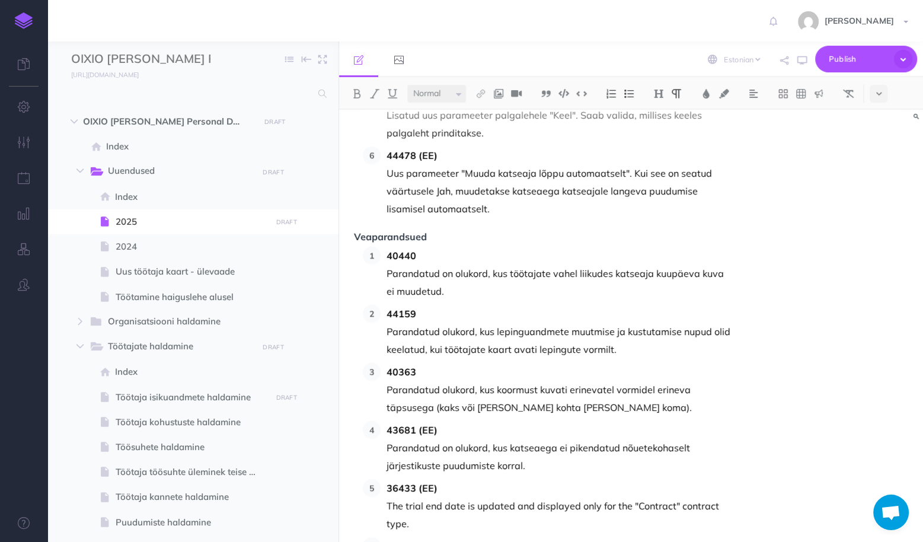
click at [425, 497] on p "The trial end date is updated and displayed only for the "Contract" contract ty…" at bounding box center [560, 515] width 346 height 36
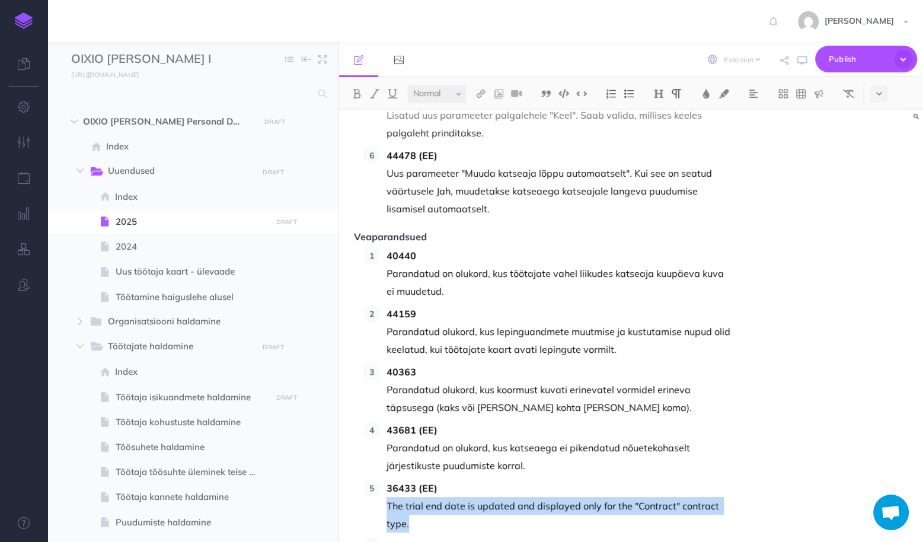
drag, startPoint x: 422, startPoint y: 399, endPoint x: 386, endPoint y: 380, distance: 40.8
click at [386, 479] on li "36433 (EE) The trial end date is updated and displayed only for the "Contract" …" at bounding box center [557, 505] width 352 height 53
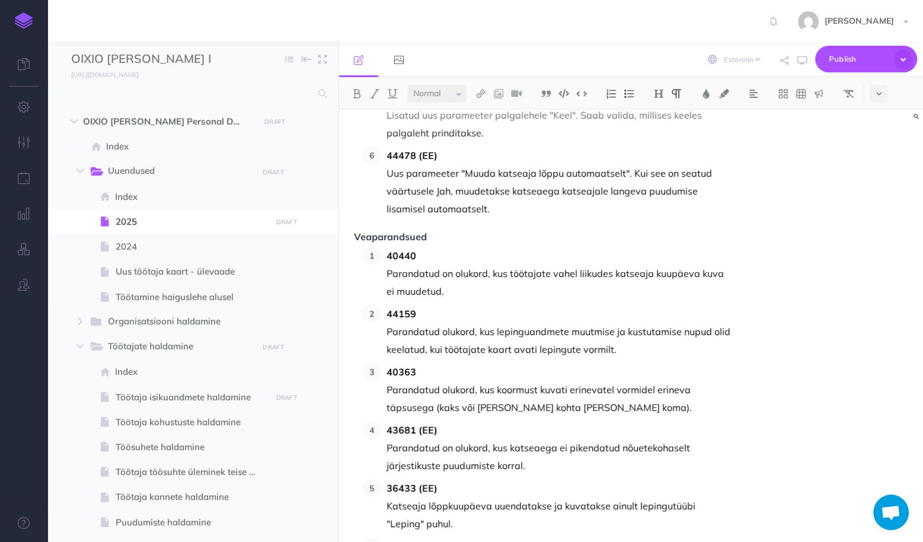
drag, startPoint x: 738, startPoint y: 438, endPoint x: 388, endPoint y: 433, distance: 349.9
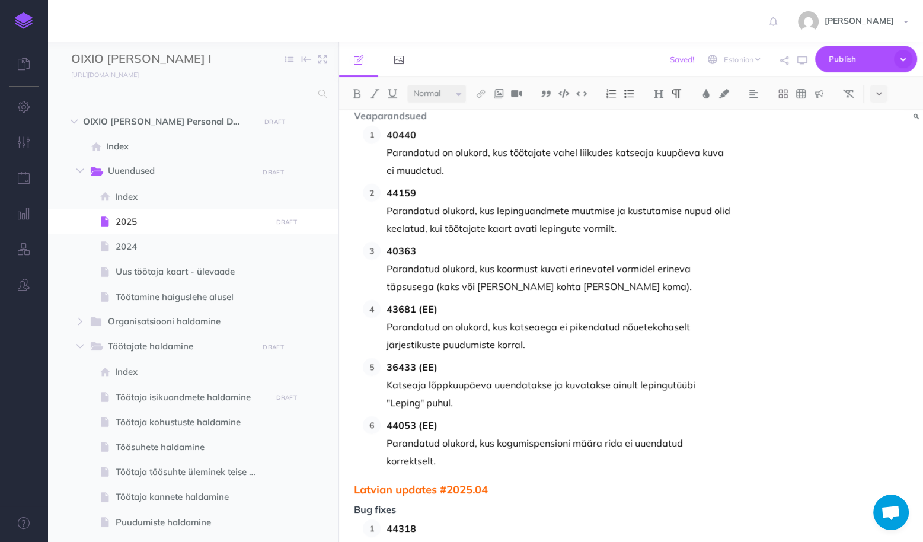
scroll to position [4080, 0]
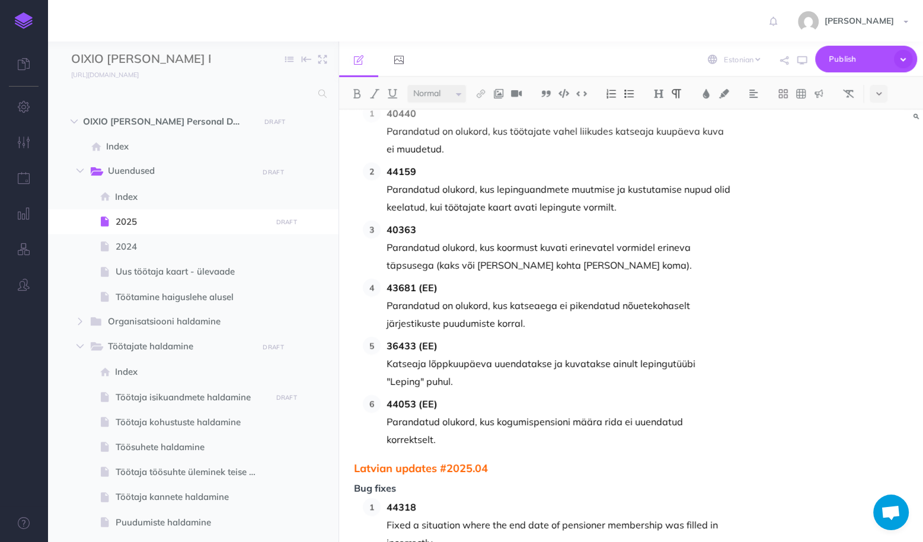
click at [524, 413] on p "Parandatud olukord, kus kogumispensioni määra rida ei uuendatud korrektselt." at bounding box center [560, 431] width 346 height 36
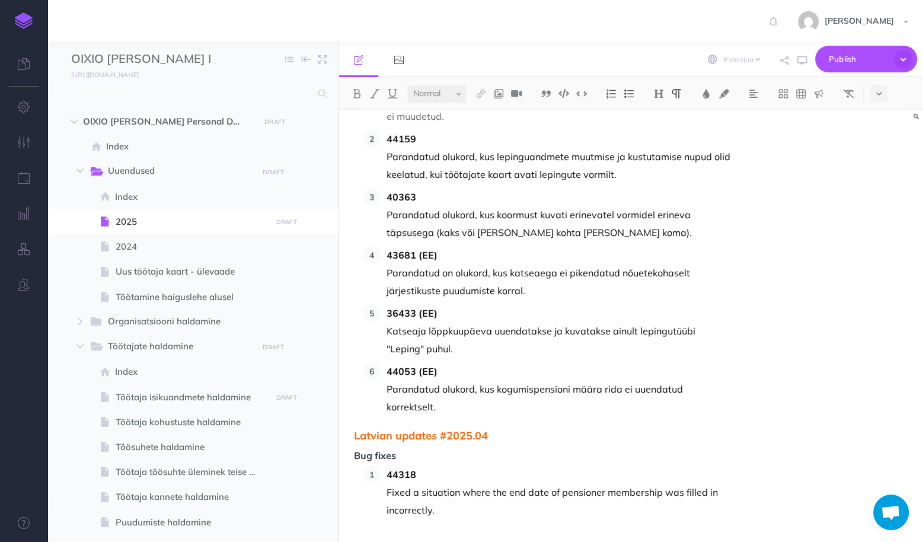
scroll to position [4127, 0]
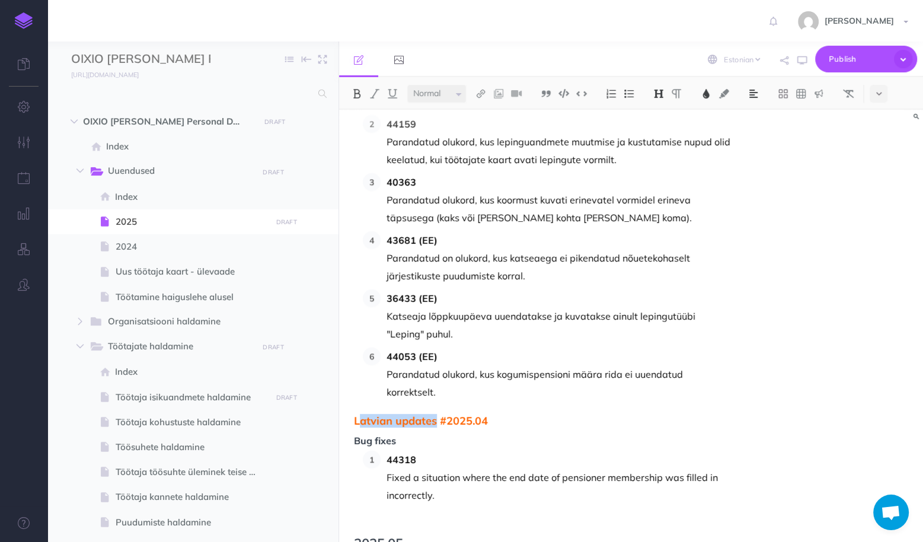
drag, startPoint x: 436, startPoint y: 277, endPoint x: 360, endPoint y: 276, distance: 75.9
click at [360, 415] on span "Latvian updates #2025.04" at bounding box center [543, 421] width 379 height 12
drag, startPoint x: 400, startPoint y: 298, endPoint x: 356, endPoint y: 294, distance: 44.1
click at [356, 436] on span "Bug fixes" at bounding box center [543, 441] width 379 height 11
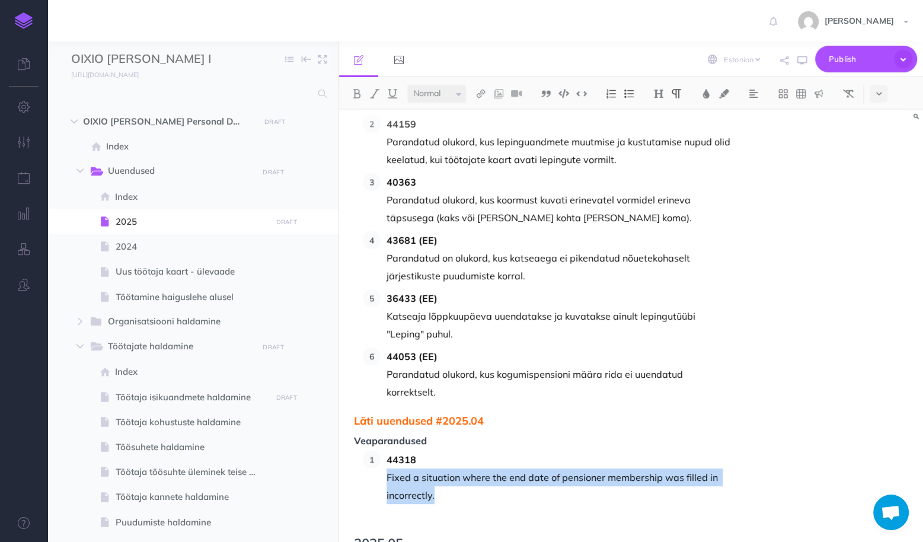
drag, startPoint x: 453, startPoint y: 356, endPoint x: 388, endPoint y: 338, distance: 67.8
click at [388, 468] on p "Fixed a situation where the end date of pensioner membership was filled in inco…" at bounding box center [560, 486] width 346 height 36
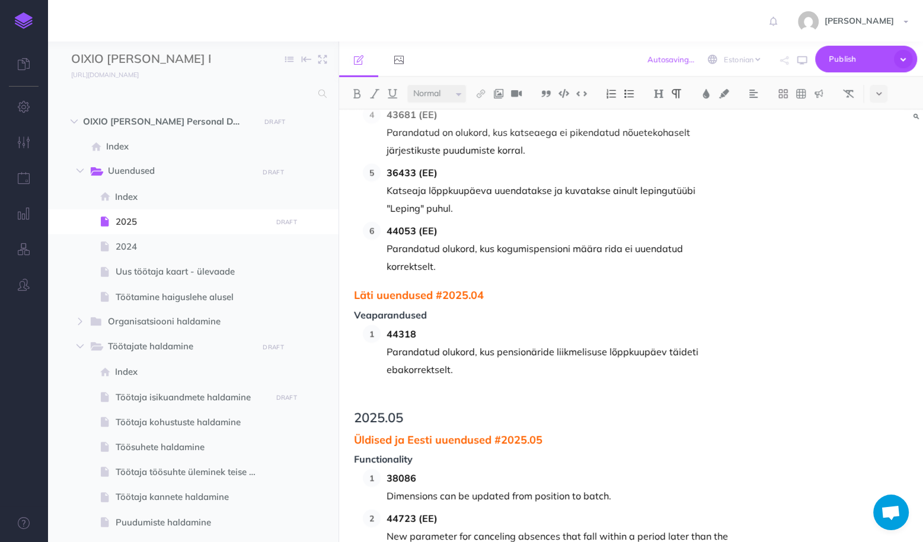
scroll to position [4270, 0]
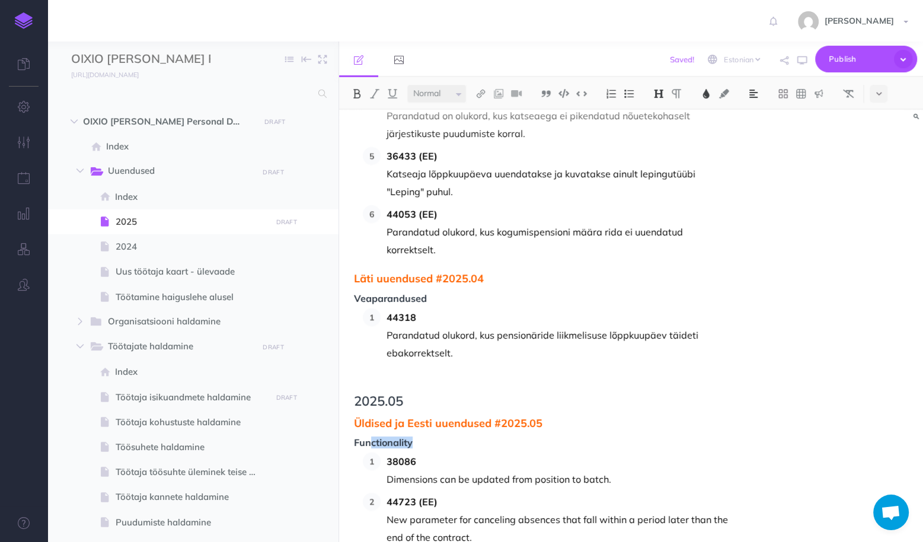
drag, startPoint x: 385, startPoint y: 299, endPoint x: 372, endPoint y: 299, distance: 13.0
click at [372, 438] on span "Functionality" at bounding box center [543, 443] width 379 height 11
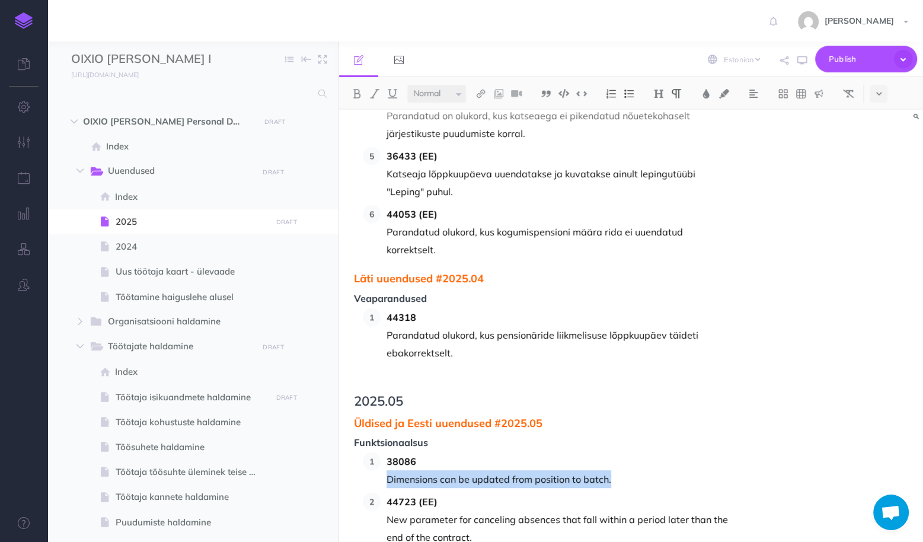
drag, startPoint x: 613, startPoint y: 337, endPoint x: 387, endPoint y: 337, distance: 226.5
click at [387, 470] on p "Dimensions can be updated from position to batch." at bounding box center [560, 479] width 346 height 18
click at [502, 511] on p "New parameter for canceling absences that fall within a period later than the e…" at bounding box center [560, 529] width 346 height 36
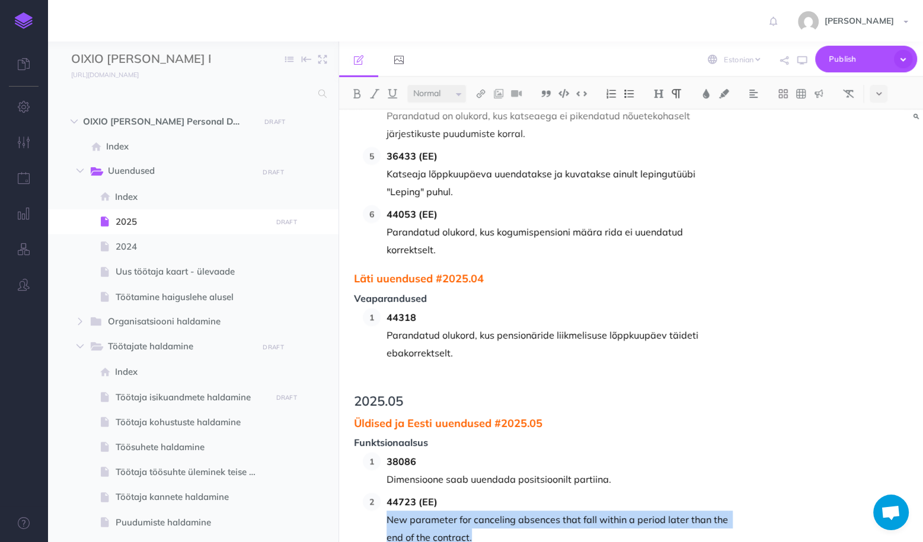
drag, startPoint x: 493, startPoint y: 396, endPoint x: 387, endPoint y: 377, distance: 107.7
click at [387, 511] on p "New parameter for canceling absences that fall within a period later than the e…" at bounding box center [560, 529] width 346 height 36
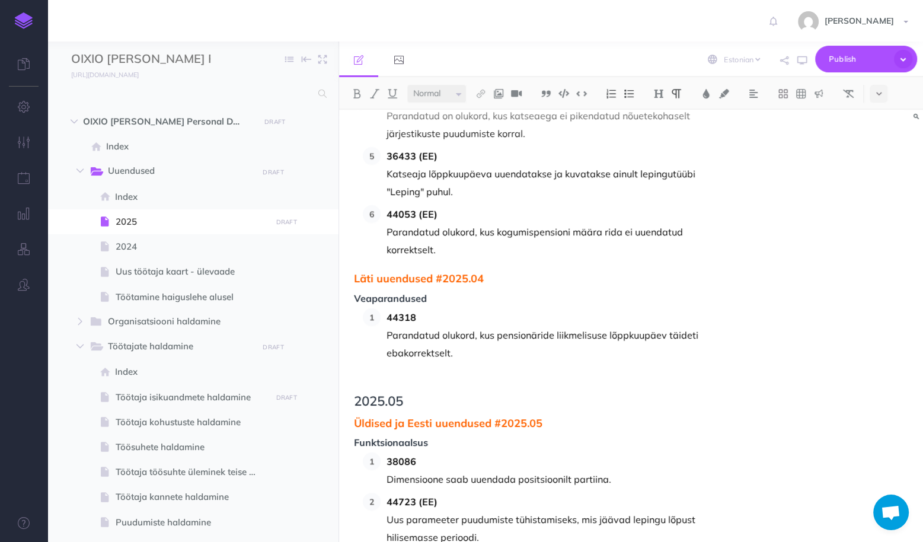
scroll to position [4365, 0]
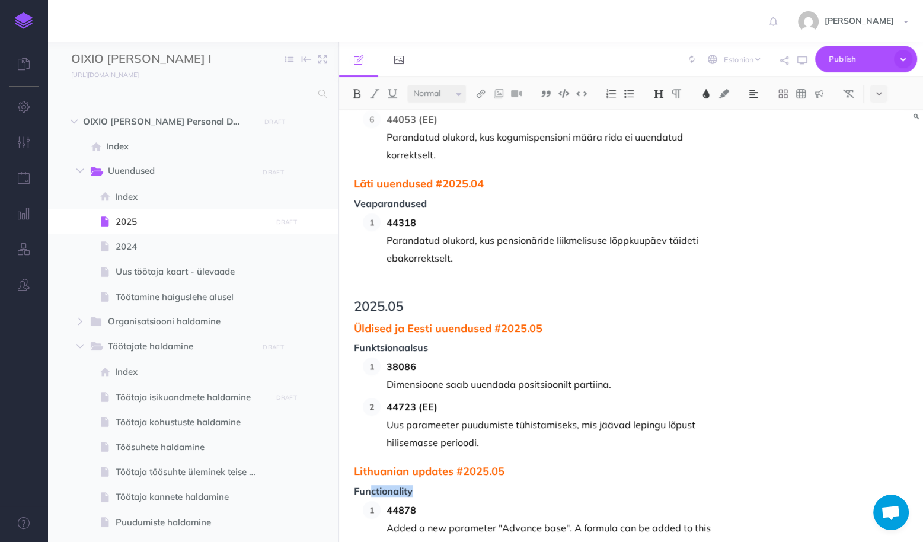
drag, startPoint x: 415, startPoint y: 350, endPoint x: 371, endPoint y: 348, distance: 44.0
click at [371, 486] on span "Functionality" at bounding box center [543, 491] width 379 height 11
click at [616, 519] on p "Added a new parameter "Advance base". A formula can be added to this parameter …" at bounding box center [560, 537] width 346 height 36
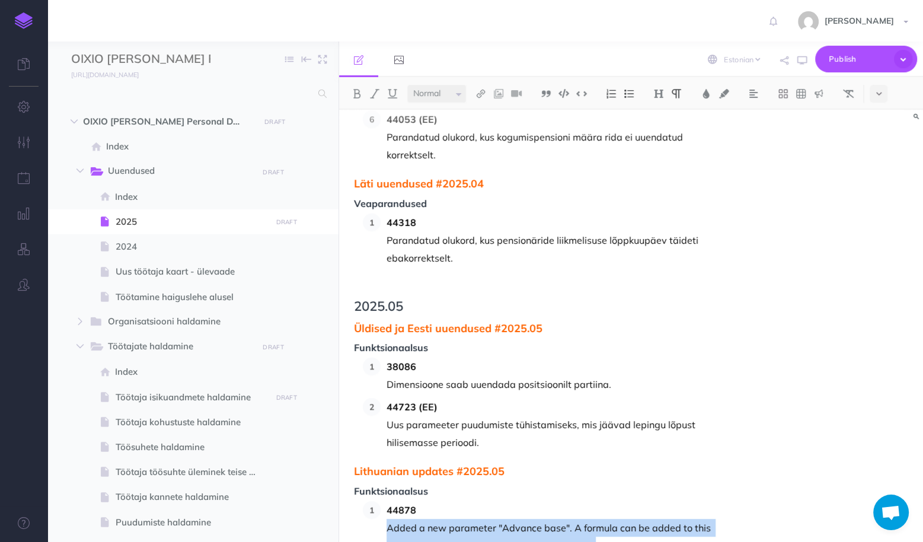
drag, startPoint x: 603, startPoint y: 403, endPoint x: 387, endPoint y: 384, distance: 217.3
click at [387, 519] on p "Added a new parameter "Advance base". A formula can be added to this parameter …" at bounding box center [560, 537] width 346 height 36
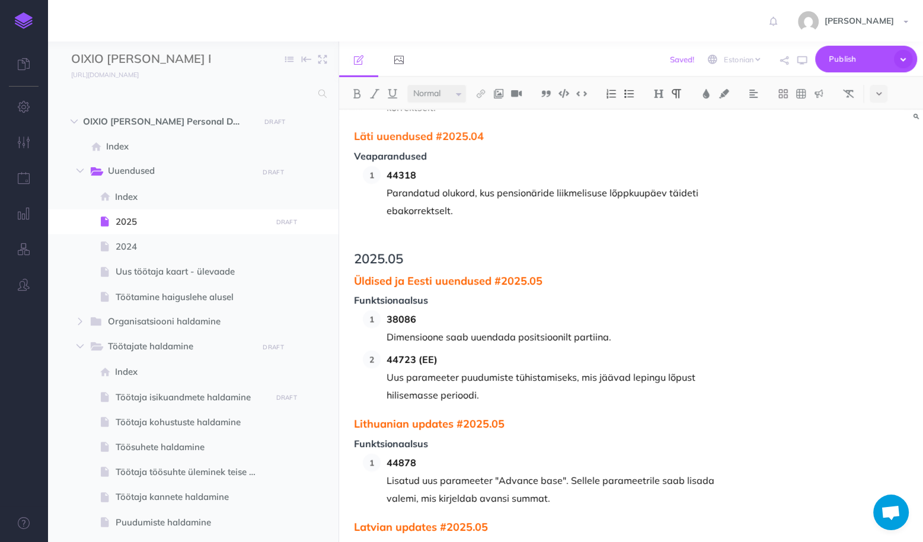
scroll to position [4460, 0]
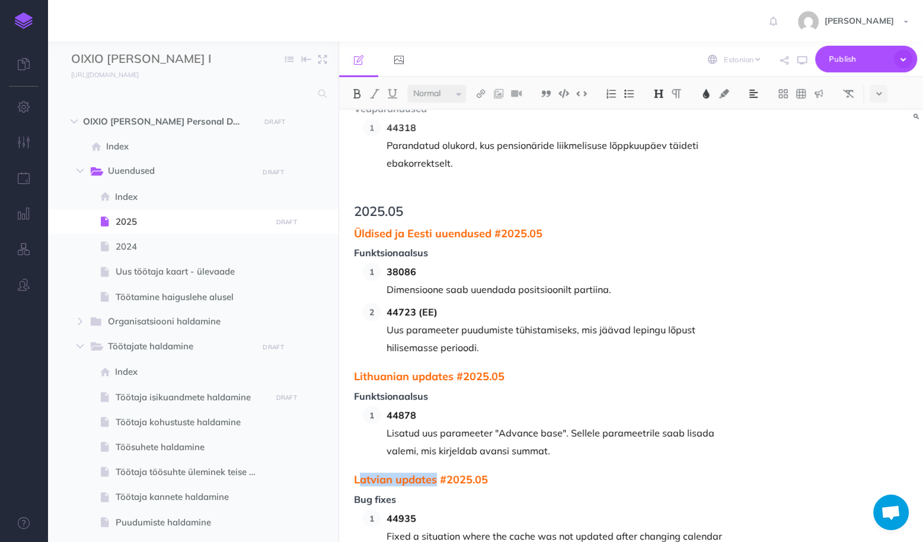
drag, startPoint x: 436, startPoint y: 335, endPoint x: 361, endPoint y: 333, distance: 74.8
click at [361, 474] on span "Latvian updates #2025.05" at bounding box center [543, 480] width 379 height 12
drag, startPoint x: 408, startPoint y: 357, endPoint x: 355, endPoint y: 358, distance: 53.4
click at [355, 495] on span "Bug fixes" at bounding box center [543, 500] width 379 height 11
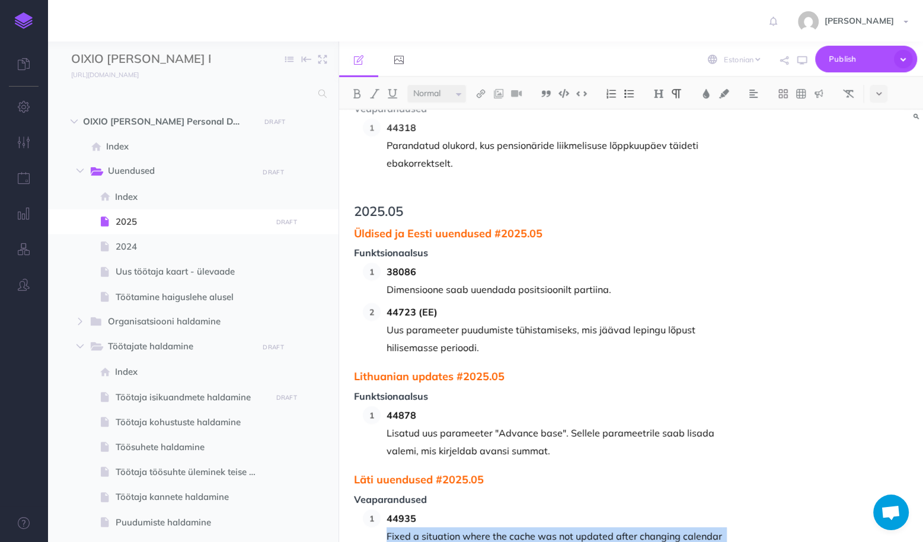
drag, startPoint x: 425, startPoint y: 413, endPoint x: 388, endPoint y: 396, distance: 40.8
click at [388, 527] on p "Fixed a situation where the cache was not updated after changing calendar data." at bounding box center [560, 545] width 346 height 36
drag, startPoint x: 639, startPoint y: 452, endPoint x: 388, endPoint y: 451, distance: 250.3
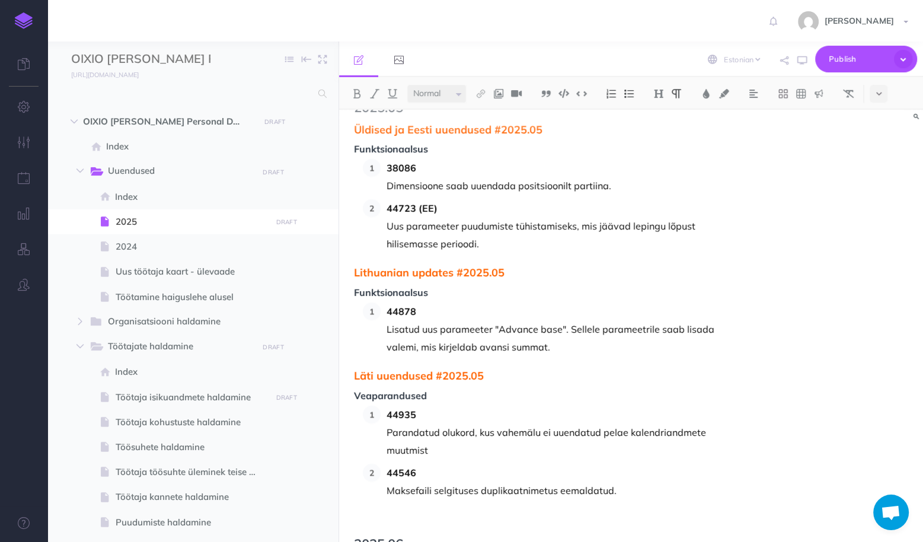
scroll to position [4649, 0]
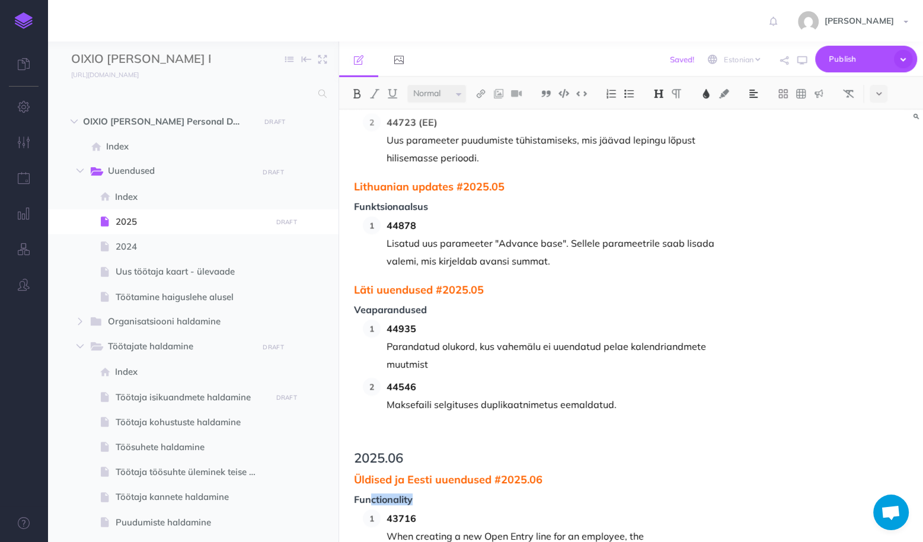
drag, startPoint x: 416, startPoint y: 358, endPoint x: 371, endPoint y: 358, distance: 45.7
click at [371, 495] on span "Functionality" at bounding box center [543, 500] width 379 height 11
drag, startPoint x: 467, startPoint y: 448, endPoint x: 387, endPoint y: 394, distance: 97.0
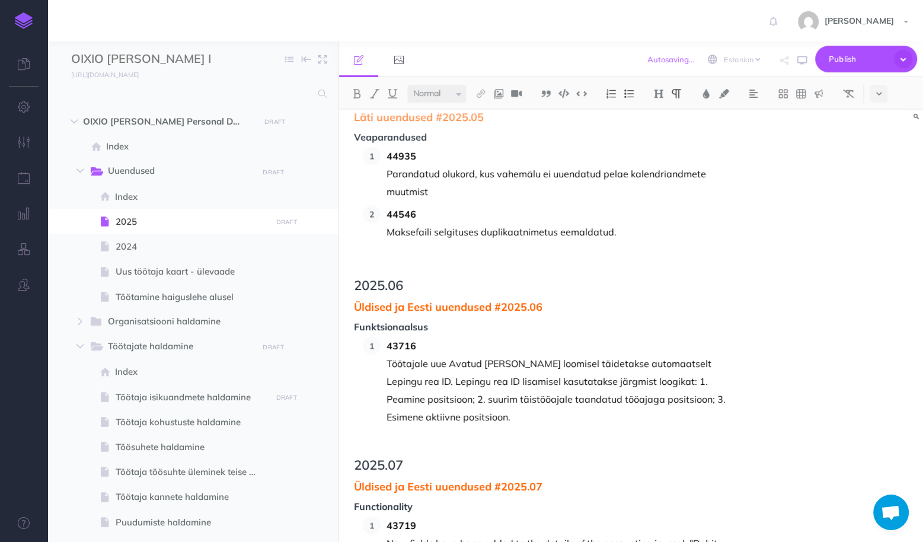
scroll to position [4839, 0]
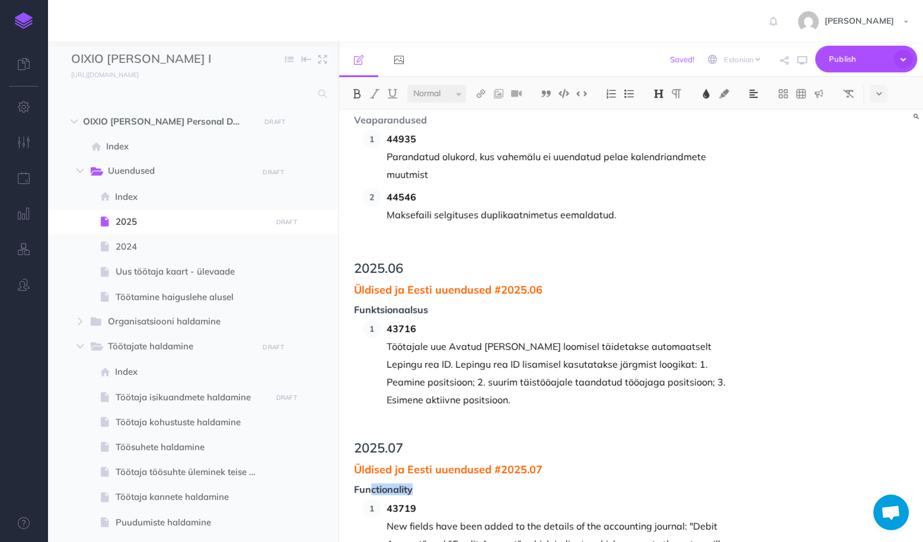
drag, startPoint x: 400, startPoint y: 345, endPoint x: 372, endPoint y: 344, distance: 28.5
click at [372, 484] on span "Functionality" at bounding box center [543, 489] width 379 height 11
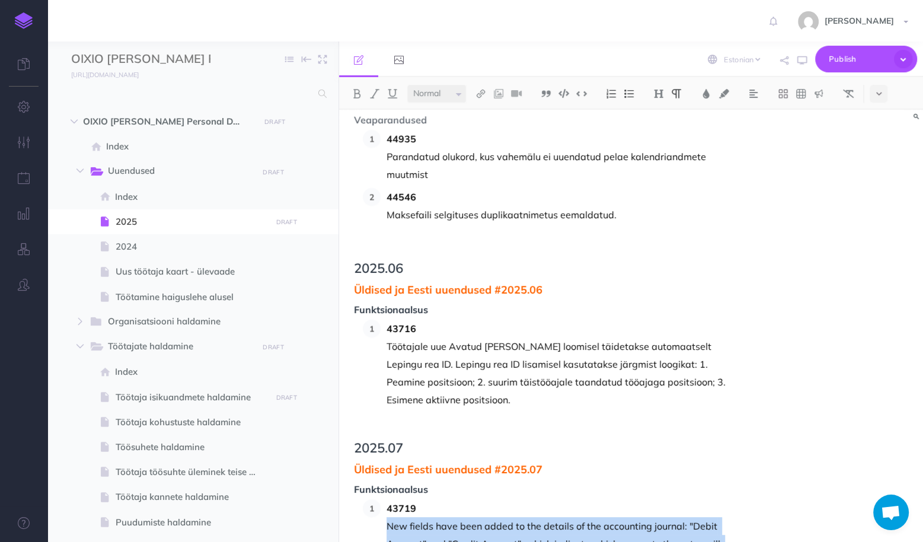
drag, startPoint x: 451, startPoint y: 418, endPoint x: 388, endPoint y: 387, distance: 70.8
click at [388, 517] on p "New fields have been added to the details of the accounting journal: "Debit Acc…" at bounding box center [560, 543] width 346 height 53
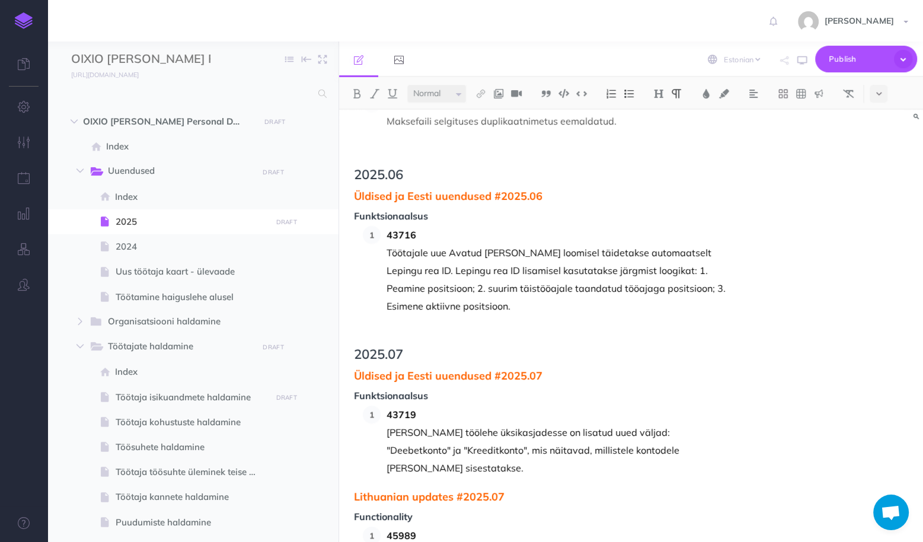
scroll to position [4934, 0]
drag, startPoint x: 451, startPoint y: 335, endPoint x: 361, endPoint y: 333, distance: 90.2
click at [361, 490] on span "Lithuanian updates #2025.07" at bounding box center [543, 496] width 379 height 12
drag, startPoint x: 422, startPoint y: 359, endPoint x: 368, endPoint y: 351, distance: 55.2
click at [368, 511] on span "Functionality" at bounding box center [543, 516] width 379 height 11
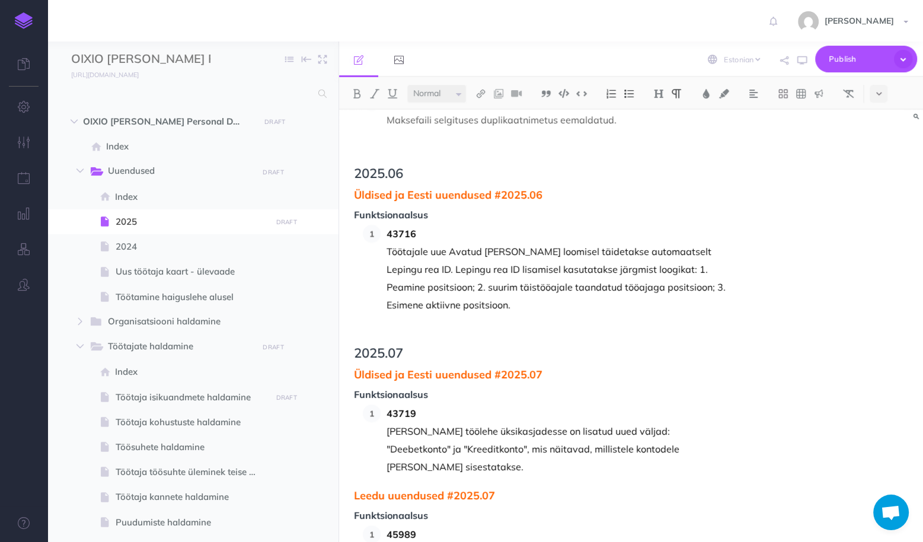
drag, startPoint x: 659, startPoint y: 428, endPoint x: 389, endPoint y: 394, distance: 271.9
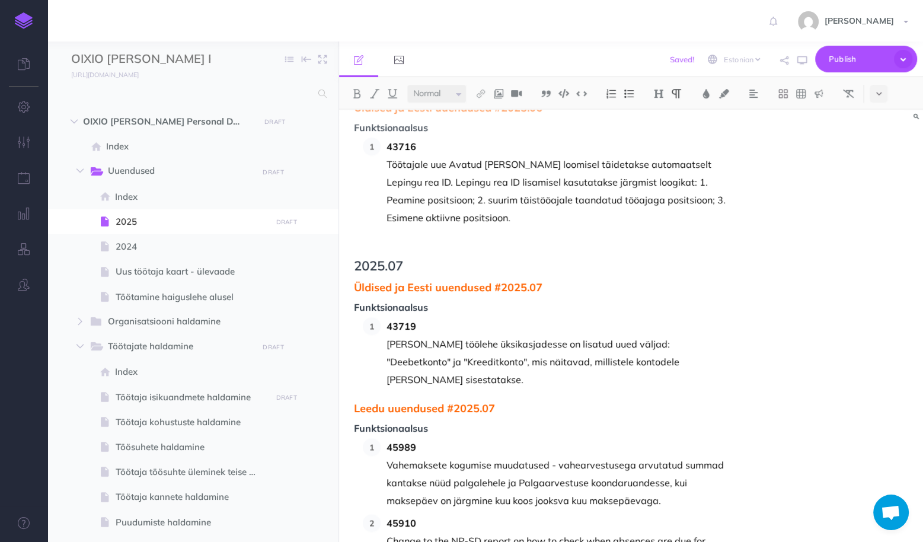
scroll to position [5029, 0]
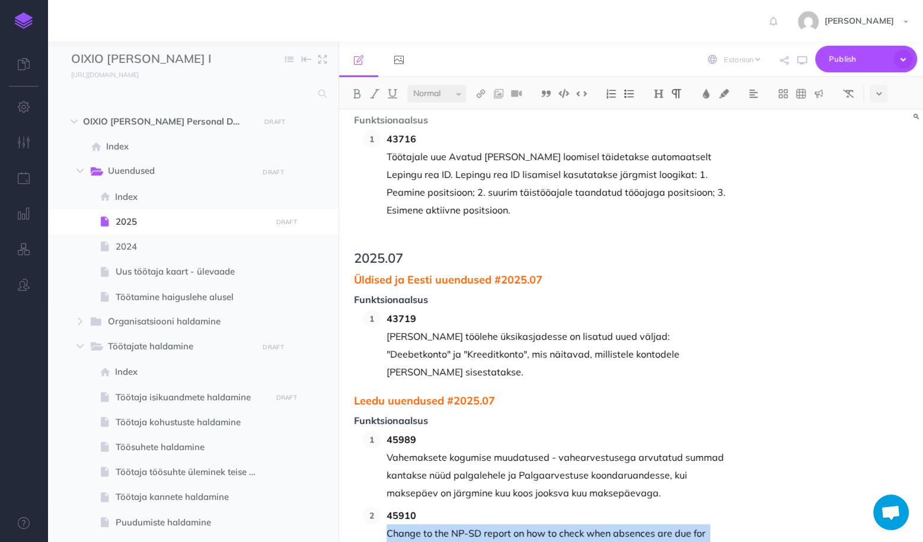
drag, startPoint x: 466, startPoint y: 394, endPoint x: 389, endPoint y: 371, distance: 80.3
click at [389, 524] on p "Change to the NP-SD report on how to check when absences are due for payment or…" at bounding box center [560, 542] width 346 height 36
drag, startPoint x: 448, startPoint y: 471, endPoint x: 385, endPoint y: 433, distance: 73.1
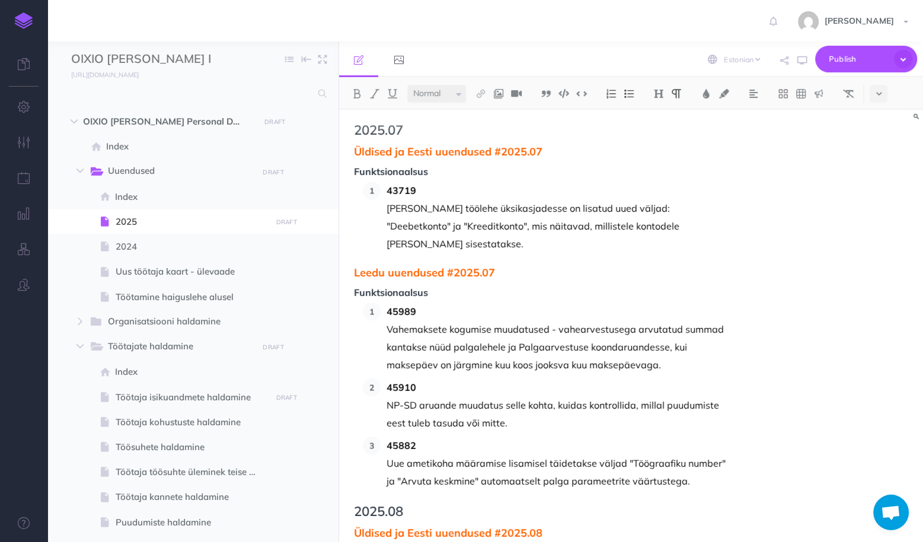
scroll to position [5171, 0]
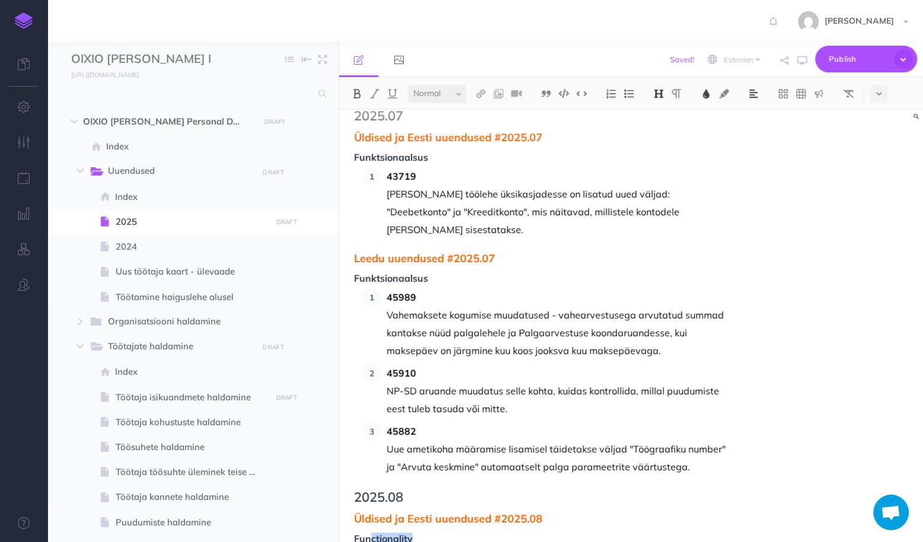
drag, startPoint x: 416, startPoint y: 378, endPoint x: 371, endPoint y: 375, distance: 45.2
click at [371, 534] on span "Functionality" at bounding box center [543, 539] width 379 height 11
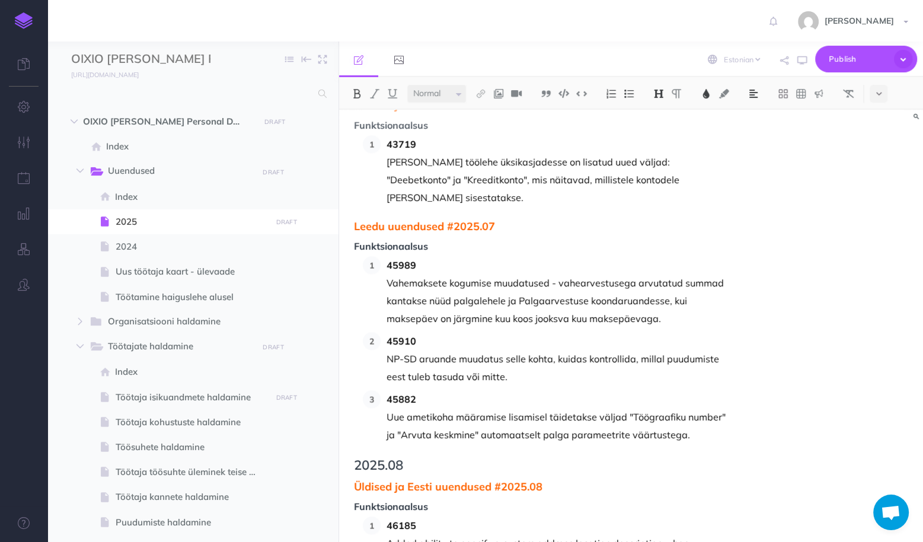
scroll to position [5219, 0]
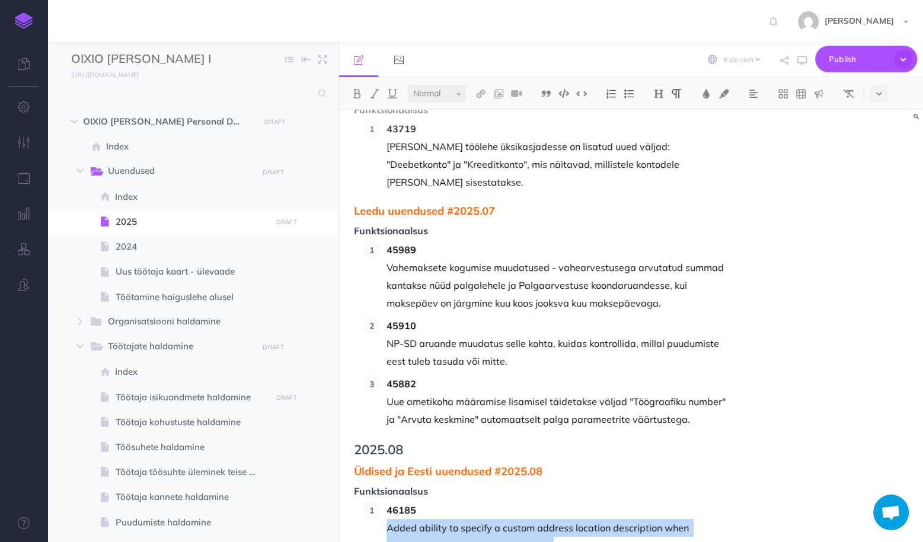
drag, startPoint x: 518, startPoint y: 382, endPoint x: 388, endPoint y: 363, distance: 131.3
click at [388, 519] on p "Added ability to specify a custom address location description when importing a…" at bounding box center [560, 537] width 346 height 36
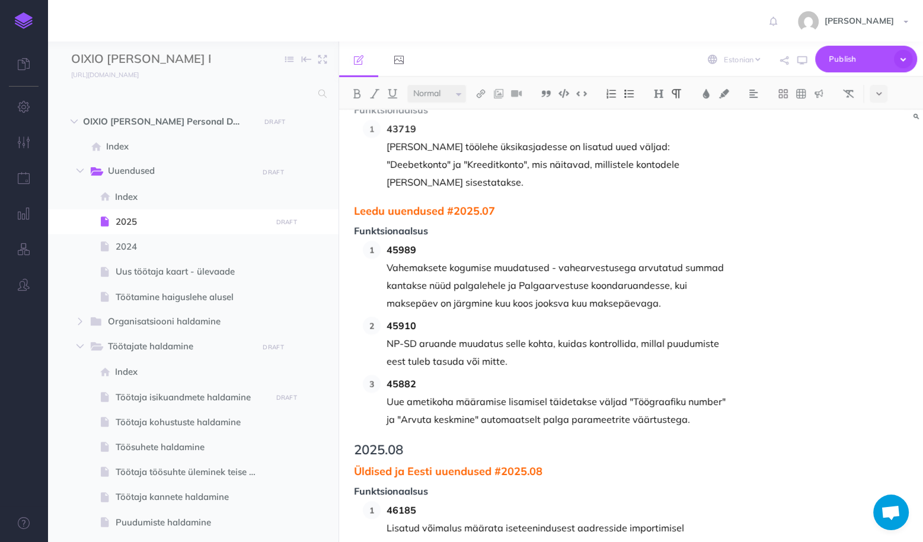
drag, startPoint x: 477, startPoint y: 445, endPoint x: 387, endPoint y: 423, distance: 92.8
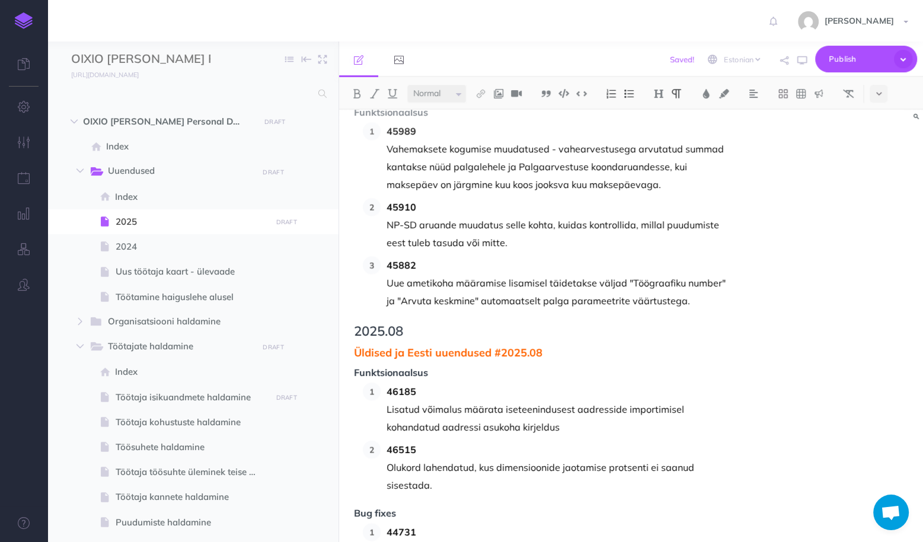
scroll to position [5361, 0]
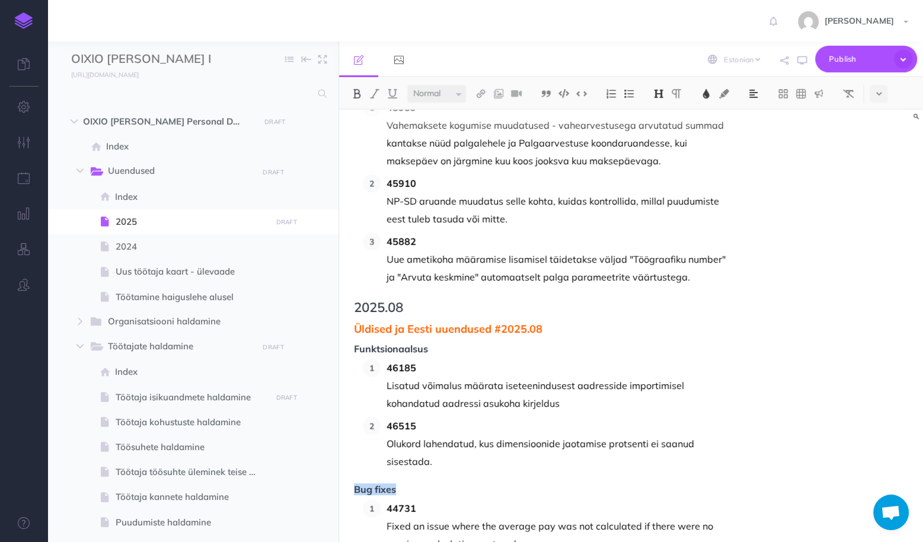
drag, startPoint x: 396, startPoint y: 331, endPoint x: 356, endPoint y: 327, distance: 39.9
click at [356, 484] on span "Bug fixes" at bounding box center [543, 489] width 379 height 11
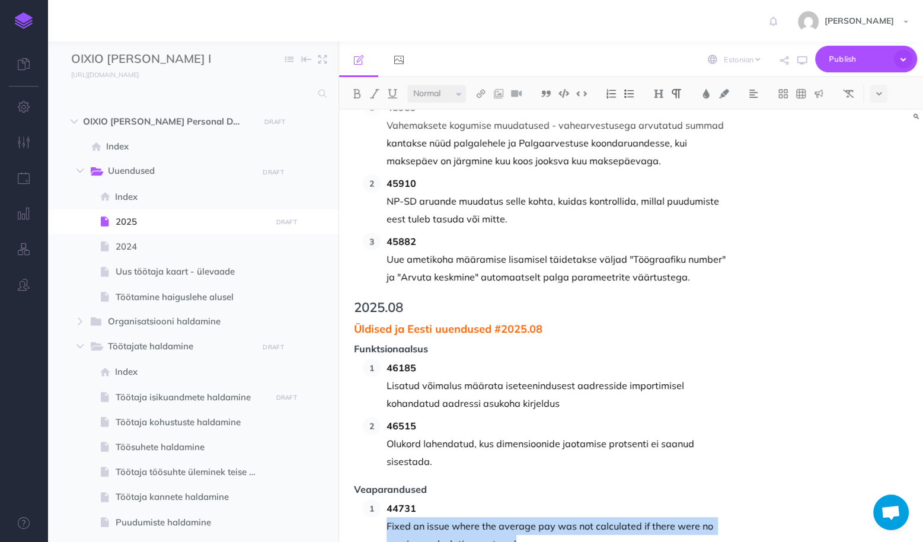
drag, startPoint x: 543, startPoint y: 382, endPoint x: 388, endPoint y: 366, distance: 156.2
click at [388, 517] on p "Fixed an issue where the average pay was not calculated if there were no previo…" at bounding box center [560, 535] width 346 height 36
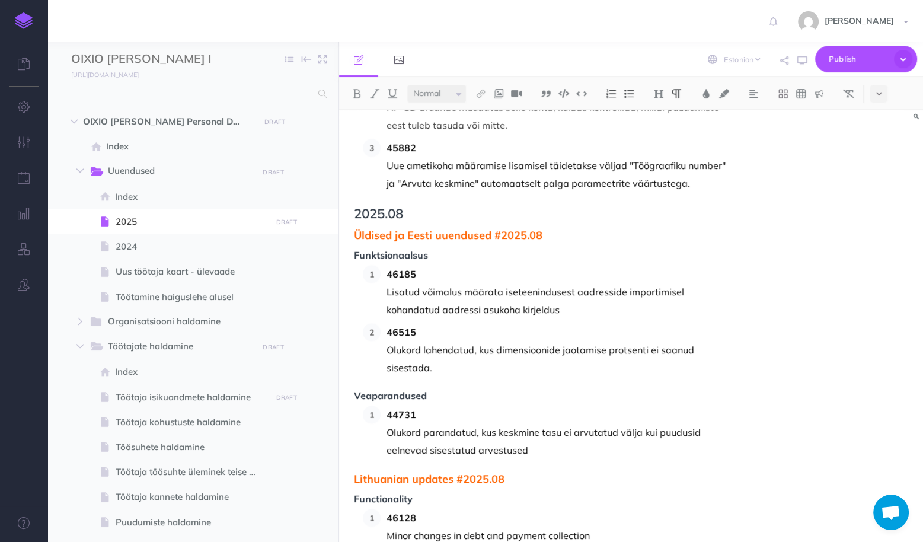
scroll to position [5456, 0]
drag, startPoint x: 452, startPoint y: 318, endPoint x: 360, endPoint y: 314, distance: 92.6
click at [360, 472] on span "Lithuanian updates #2025.08" at bounding box center [543, 478] width 379 height 12
drag, startPoint x: 420, startPoint y: 340, endPoint x: 372, endPoint y: 334, distance: 48.4
click at [372, 493] on span "Functionality" at bounding box center [543, 498] width 379 height 11
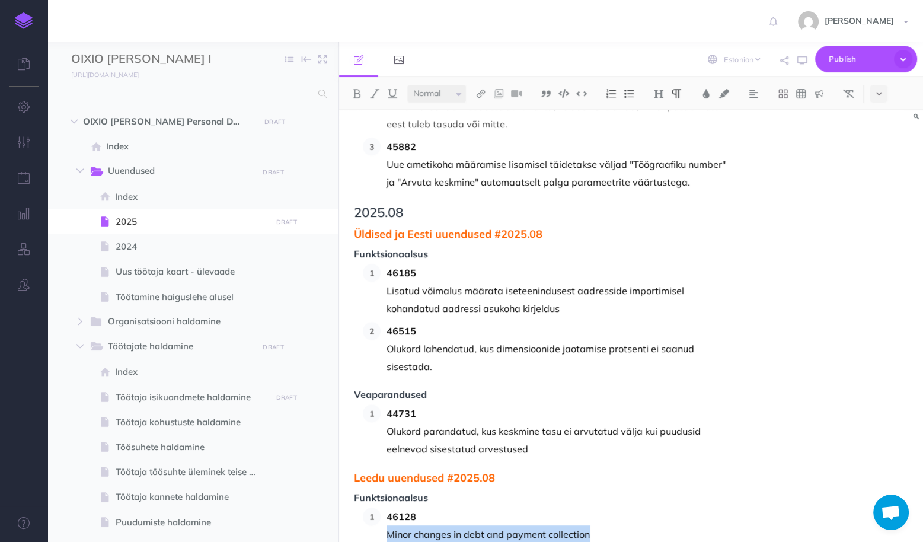
drag, startPoint x: 603, startPoint y: 375, endPoint x: 388, endPoint y: 368, distance: 214.8
click at [388, 525] on p "Minor changes in debt and payment collection" at bounding box center [560, 534] width 346 height 18
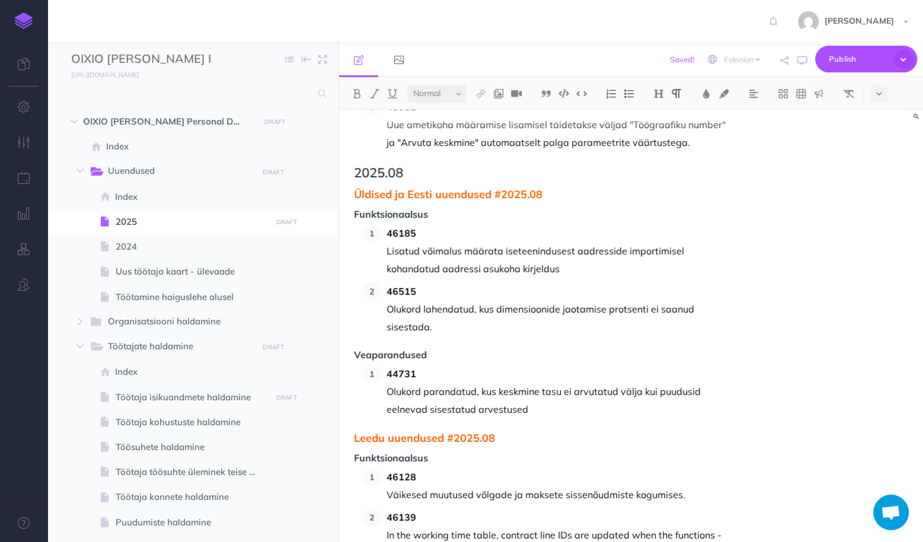
scroll to position [5551, 0]
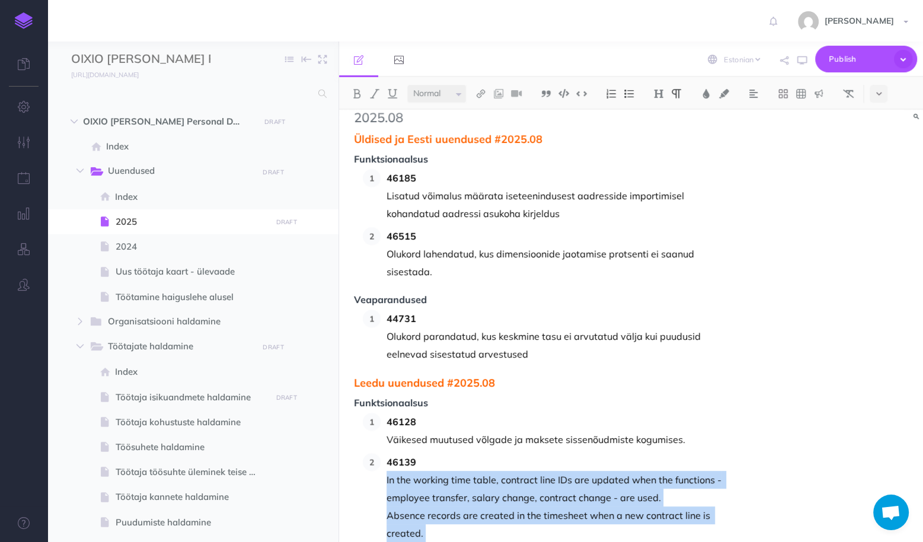
drag, startPoint x: 455, startPoint y: 408, endPoint x: 387, endPoint y: 320, distance: 111.5
click at [387, 453] on li "46139 In the working time table, contract line IDs are updated when the functio…" at bounding box center [557, 515] width 352 height 125
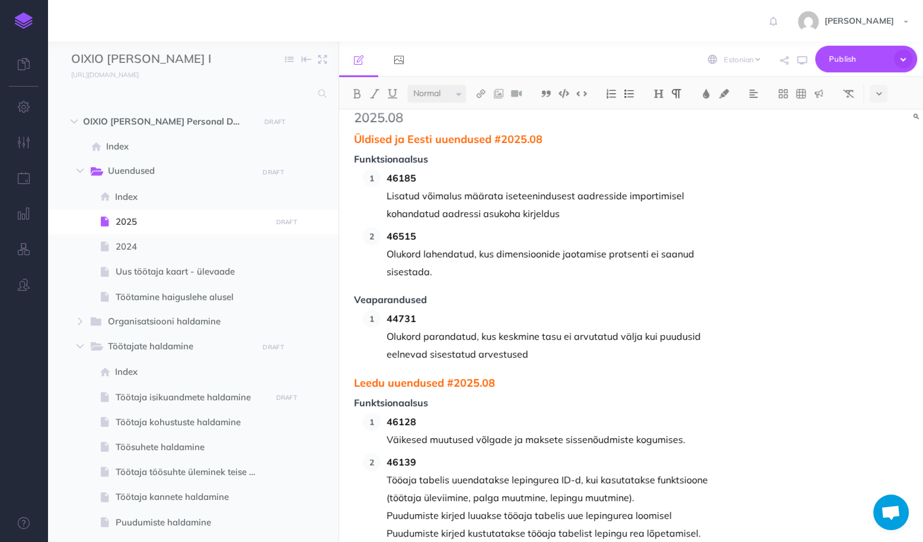
drag, startPoint x: 458, startPoint y: 432, endPoint x: 389, endPoint y: 409, distance: 73.1
drag, startPoint x: 560, startPoint y: 491, endPoint x: 389, endPoint y: 470, distance: 172.1
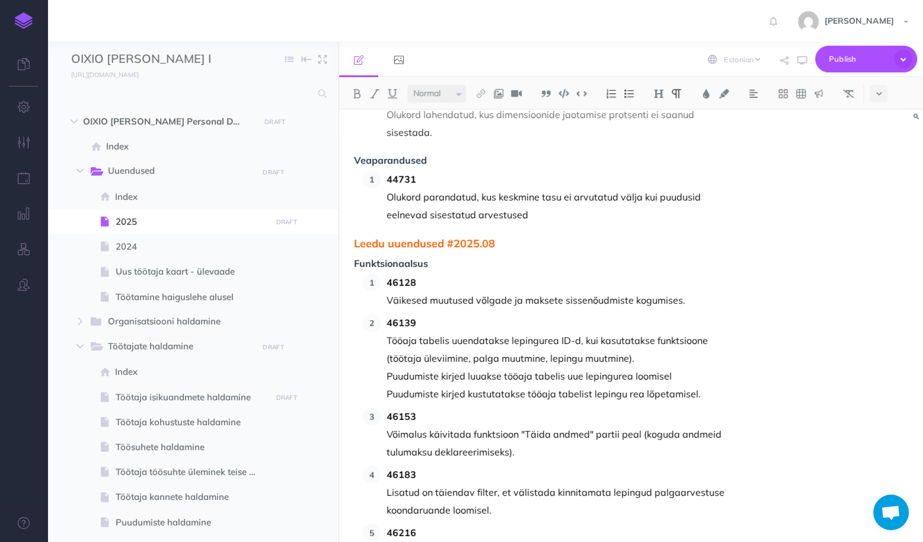
scroll to position [5693, 0]
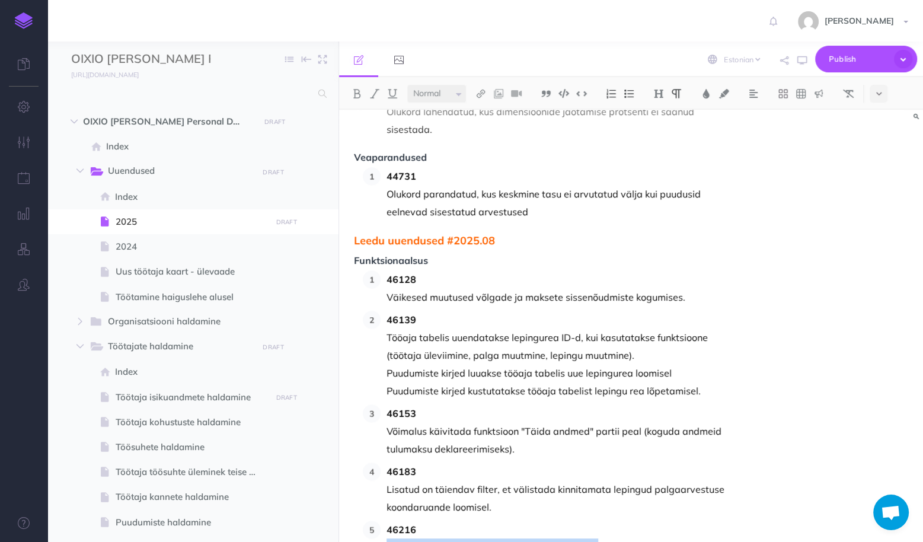
drag, startPoint x: 600, startPoint y: 387, endPoint x: 390, endPoint y: 381, distance: 210.0
click at [390, 538] on p "Working time report - optimizing data collection" at bounding box center [560, 547] width 346 height 18
drag, startPoint x: 699, startPoint y: 498, endPoint x: 384, endPoint y: 432, distance: 321.7
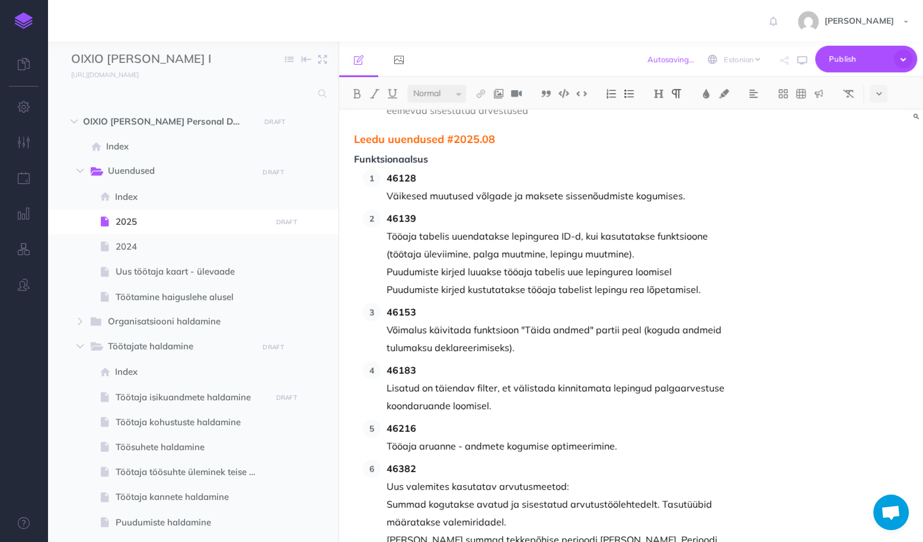
scroll to position [5835, 0]
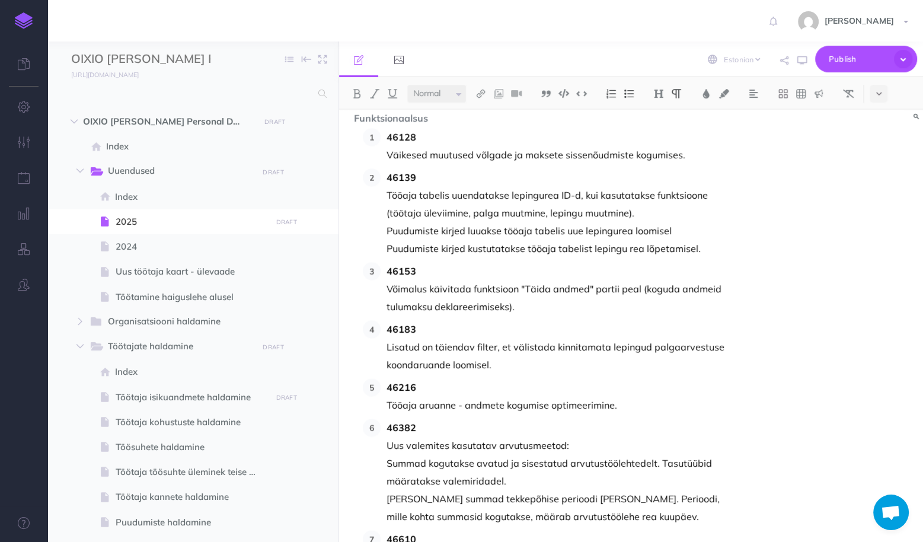
drag, startPoint x: 600, startPoint y: 396, endPoint x: 388, endPoint y: 391, distance: 211.2
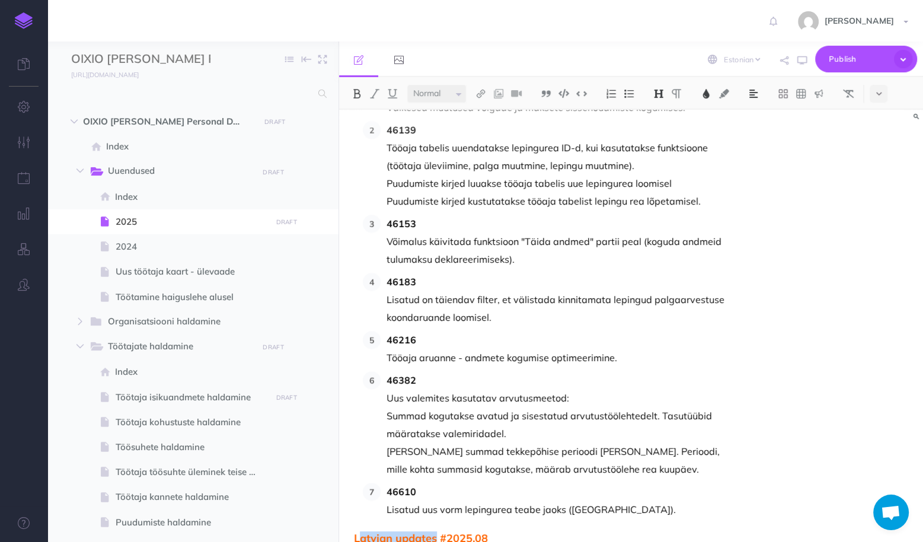
drag, startPoint x: 436, startPoint y: 378, endPoint x: 361, endPoint y: 375, distance: 74.8
click at [361, 533] on span "Latvian updates #2025.08" at bounding box center [543, 539] width 379 height 12
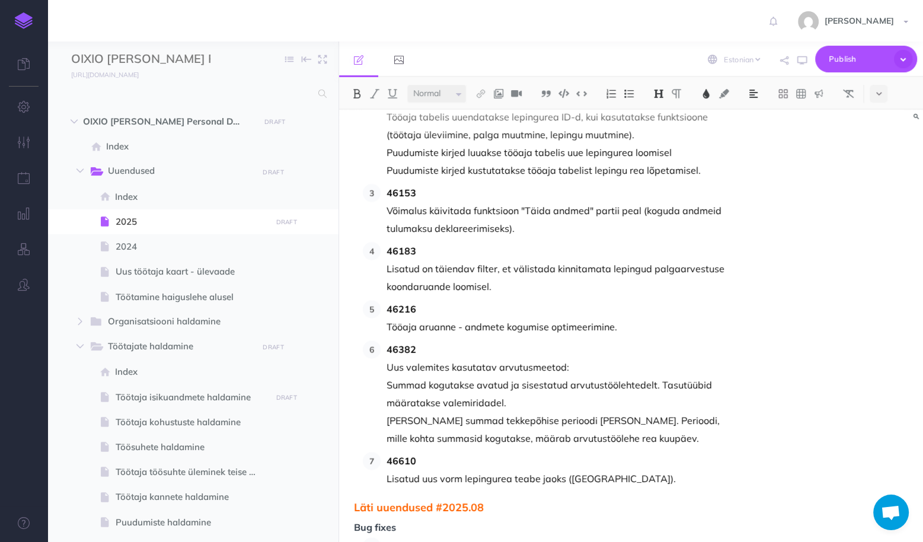
scroll to position [5930, 0]
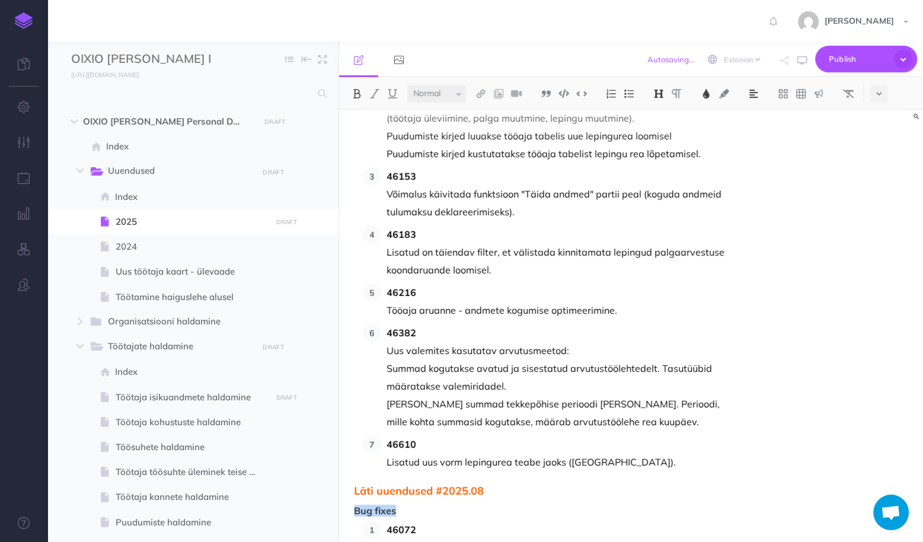
drag, startPoint x: 402, startPoint y: 350, endPoint x: 354, endPoint y: 348, distance: 48.1
click at [354, 506] on span "Bug fixes" at bounding box center [543, 511] width 379 height 11
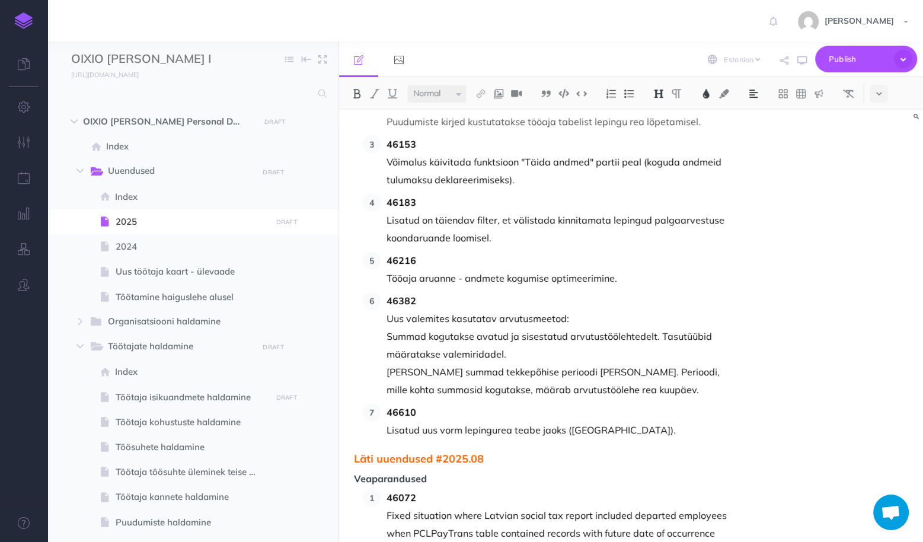
scroll to position [5978, 0]
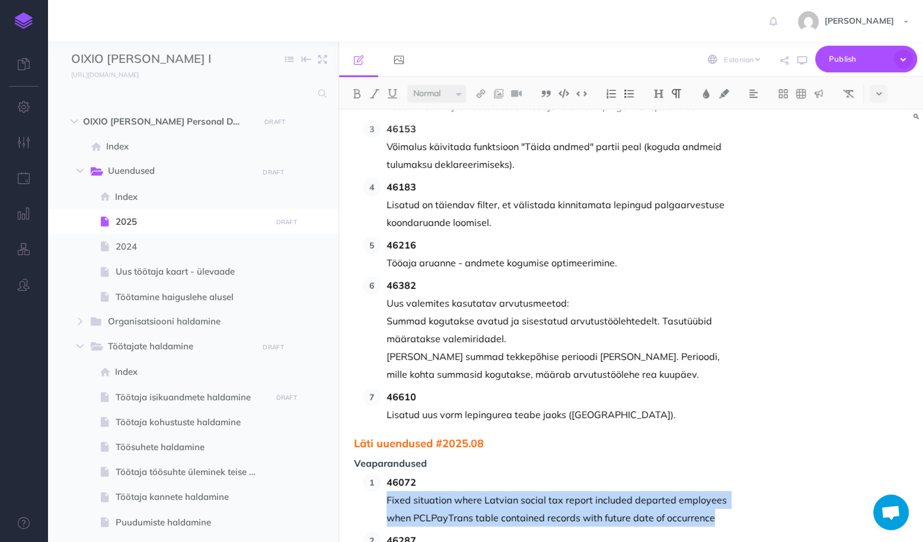
drag, startPoint x: 710, startPoint y: 360, endPoint x: 382, endPoint y: 340, distance: 329.1
click at [382, 473] on li "46072 Fixed situation where Latvian social tax report included departed employe…" at bounding box center [557, 499] width 352 height 53
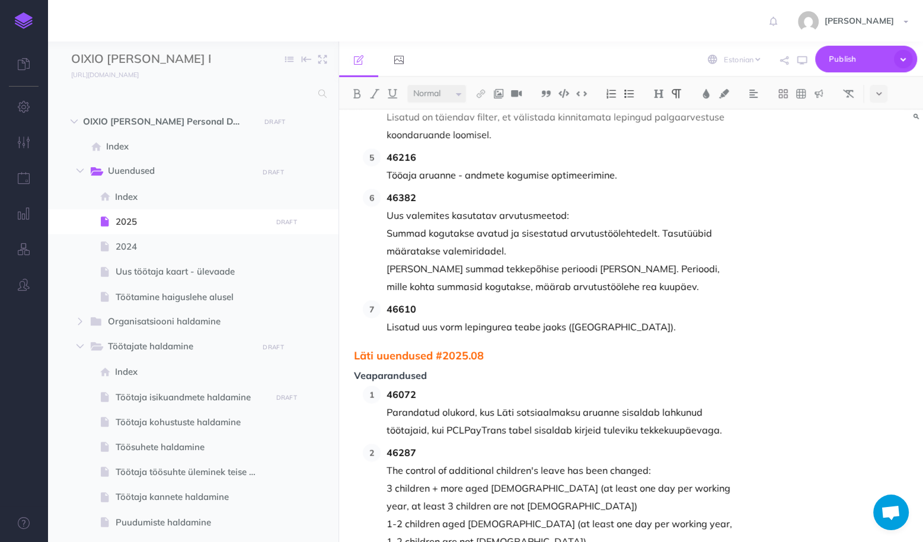
scroll to position [6073, 0]
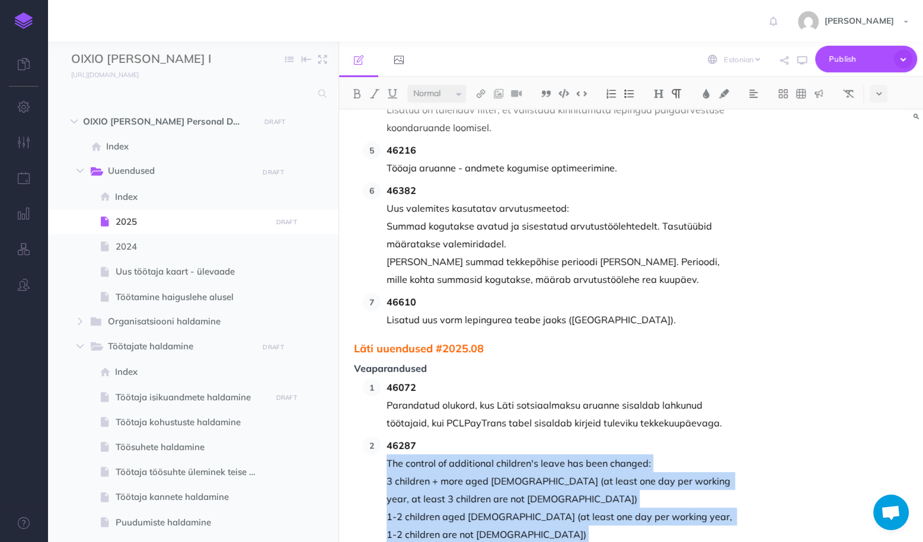
drag, startPoint x: 668, startPoint y: 411, endPoint x: 389, endPoint y: 306, distance: 297.8
click at [389, 436] on li "46287 The control of additional children's leave has been changed: 3 children +…" at bounding box center [557, 516] width 352 height 160
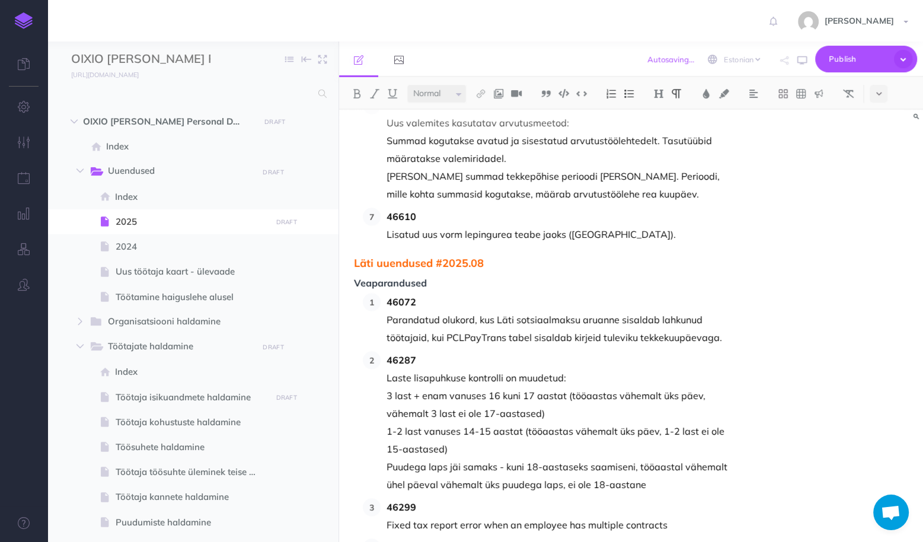
scroll to position [6167, 0]
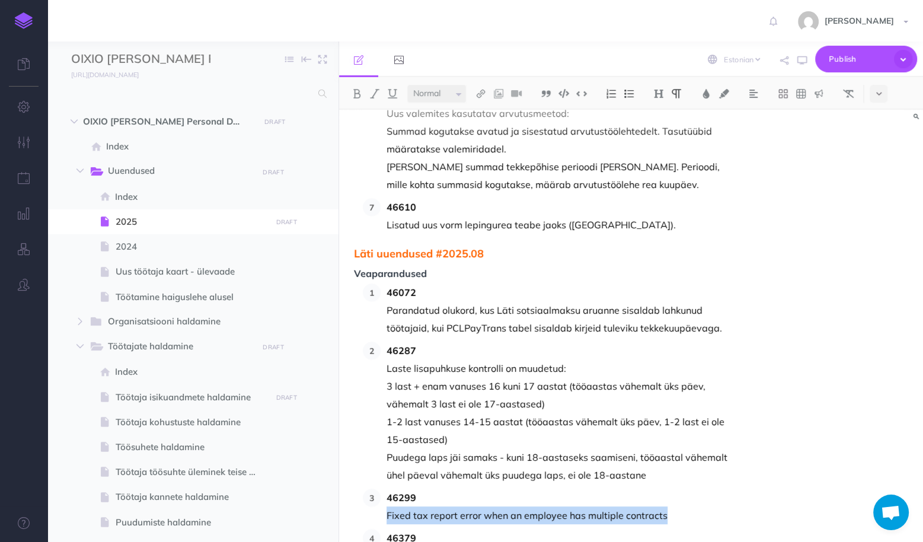
drag, startPoint x: 679, startPoint y: 358, endPoint x: 388, endPoint y: 353, distance: 291.2
click at [388, 506] on p "Fixed tax report error when an employee has multiple contracts" at bounding box center [560, 515] width 346 height 18
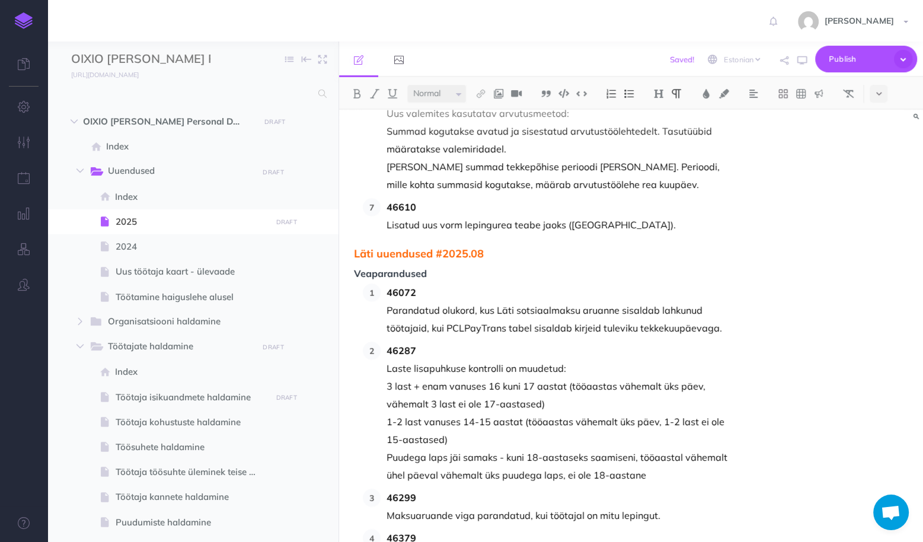
scroll to position [6215, 0]
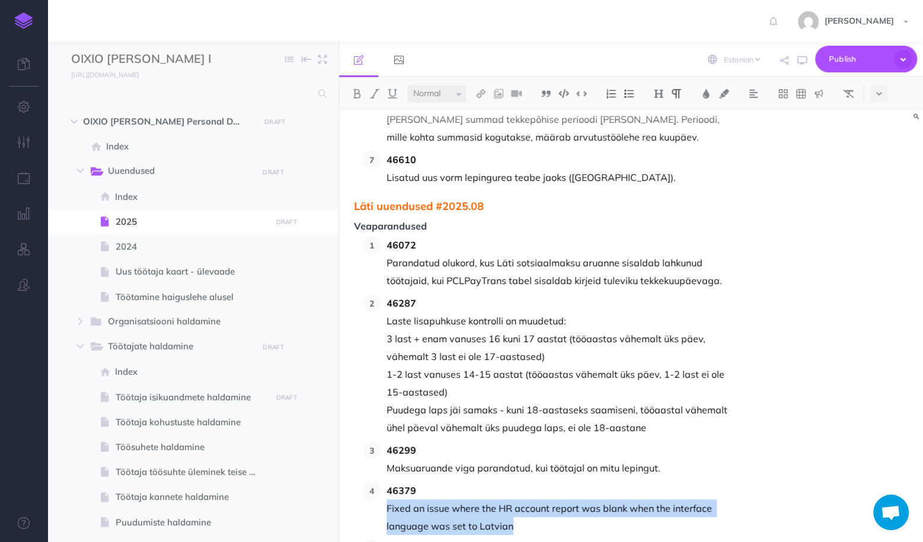
drag, startPoint x: 527, startPoint y: 368, endPoint x: 388, endPoint y: 348, distance: 140.2
click at [388, 499] on p "Fixed an issue where the HR account report was blank when the interface languag…" at bounding box center [560, 517] width 346 height 36
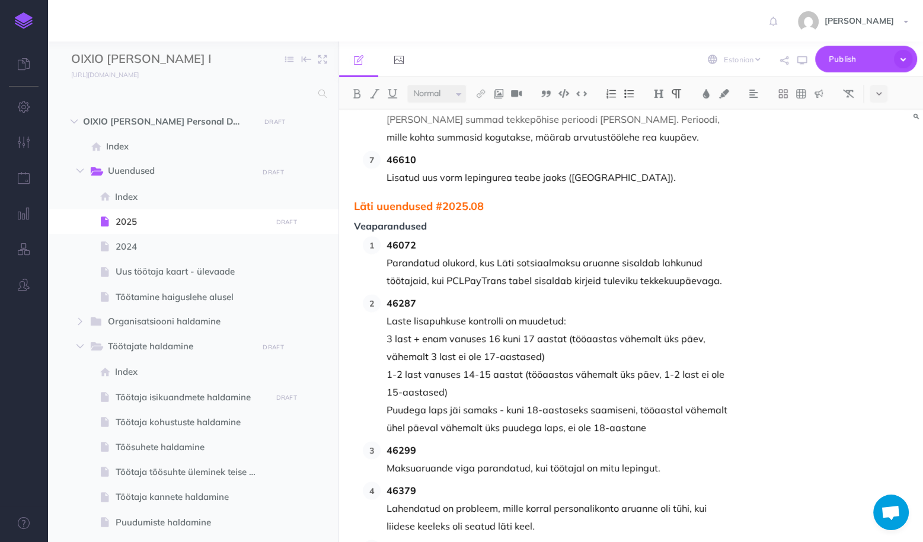
click at [499, 499] on p "Lahendatud on probleem, mille korral personalikonto aruanne oli tühi, kui liide…" at bounding box center [560, 517] width 346 height 36
drag, startPoint x: 481, startPoint y: 444, endPoint x: 387, endPoint y: 408, distance: 100.2
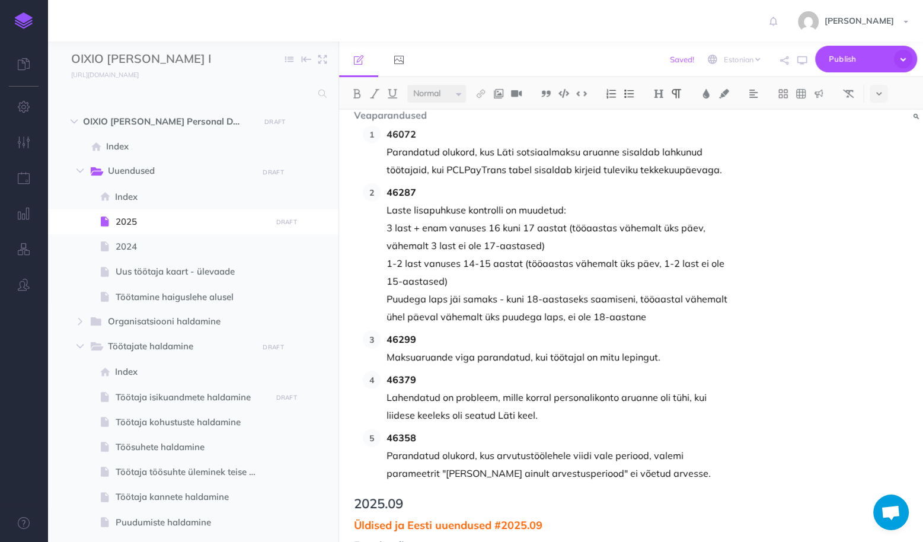
scroll to position [6357, 0]
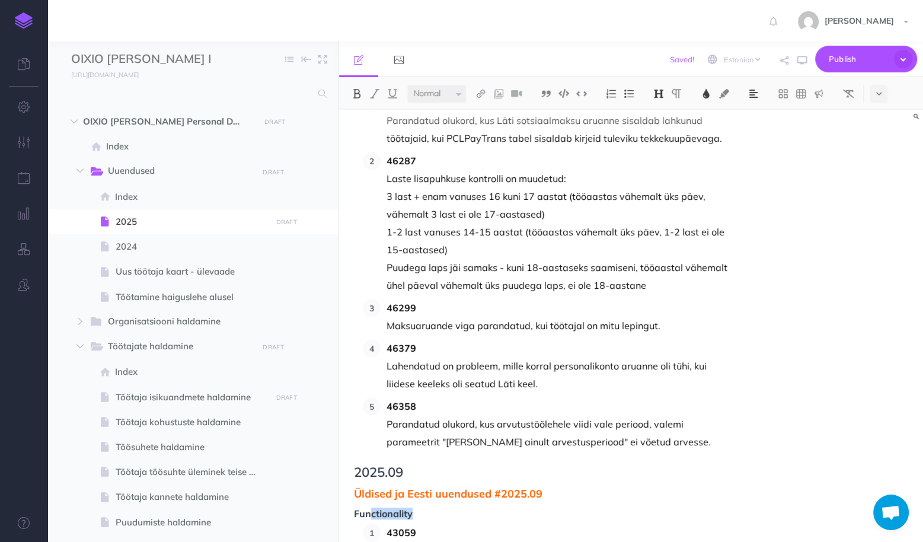
drag, startPoint x: 419, startPoint y: 353, endPoint x: 372, endPoint y: 350, distance: 46.3
click at [372, 509] on span "Functionality" at bounding box center [543, 514] width 379 height 11
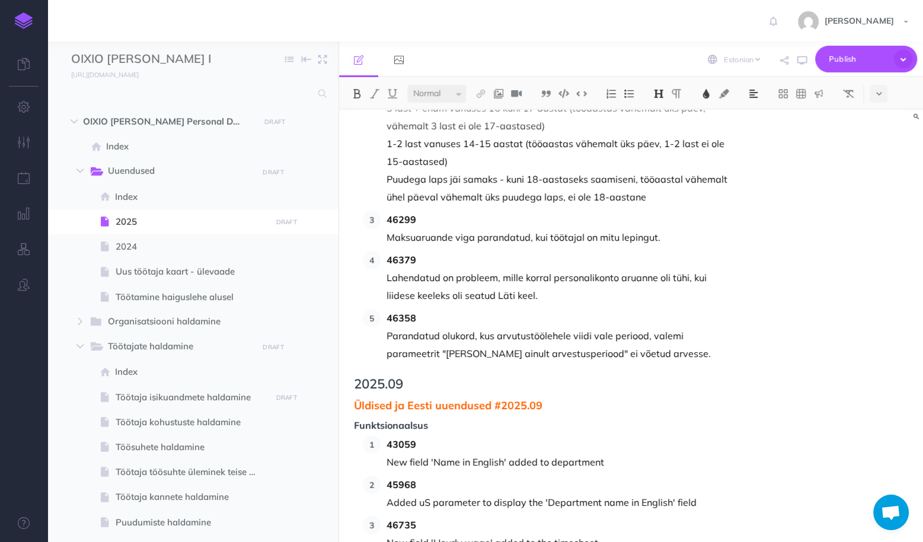
scroll to position [6452, 0]
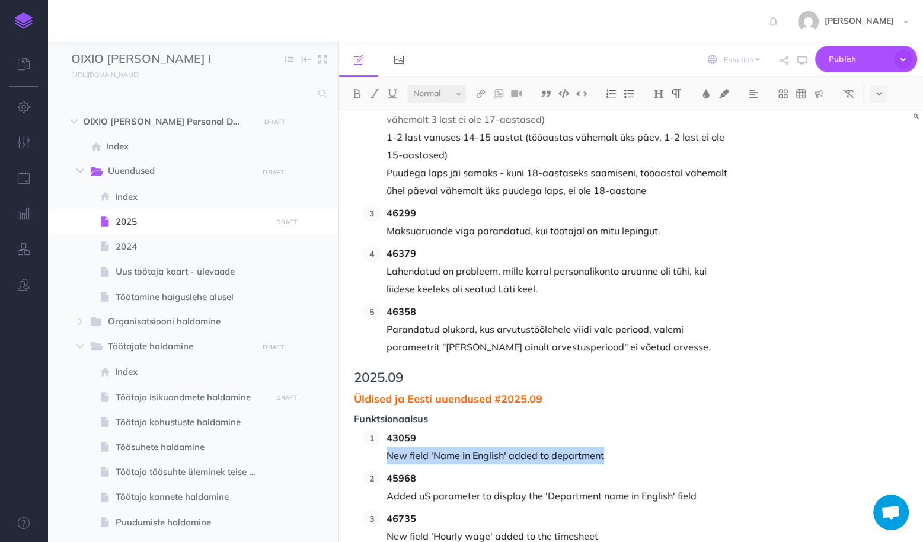
drag, startPoint x: 605, startPoint y: 296, endPoint x: 389, endPoint y: 294, distance: 216.5
click at [389, 447] on p "New field 'Name in English' added to department" at bounding box center [560, 456] width 346 height 18
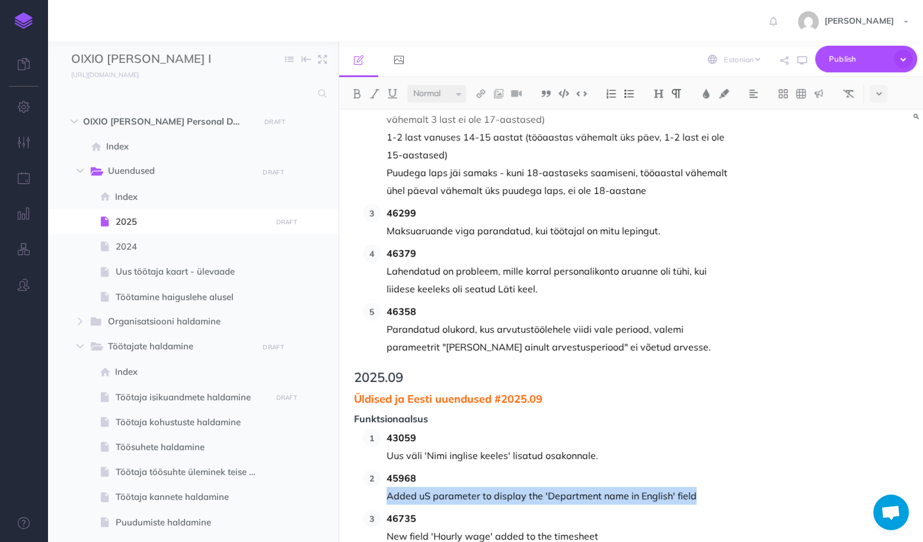
drag, startPoint x: 694, startPoint y: 337, endPoint x: 389, endPoint y: 332, distance: 305.4
click at [389, 487] on p "Added uS parameter to display the 'Department name in English' field" at bounding box center [560, 496] width 346 height 18
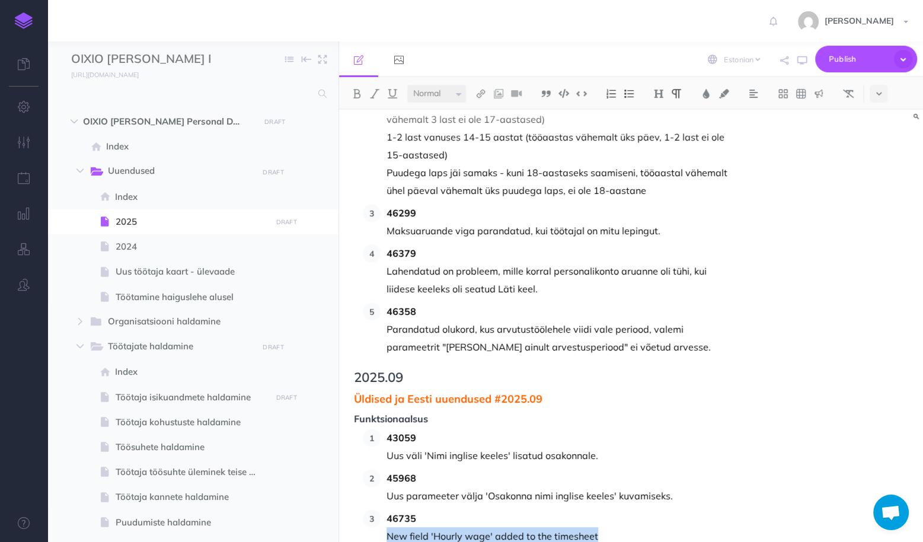
drag, startPoint x: 595, startPoint y: 374, endPoint x: 390, endPoint y: 372, distance: 205.8
click at [390, 527] on p "New field 'Hourly wage' added to the timesheet" at bounding box center [560, 536] width 346 height 18
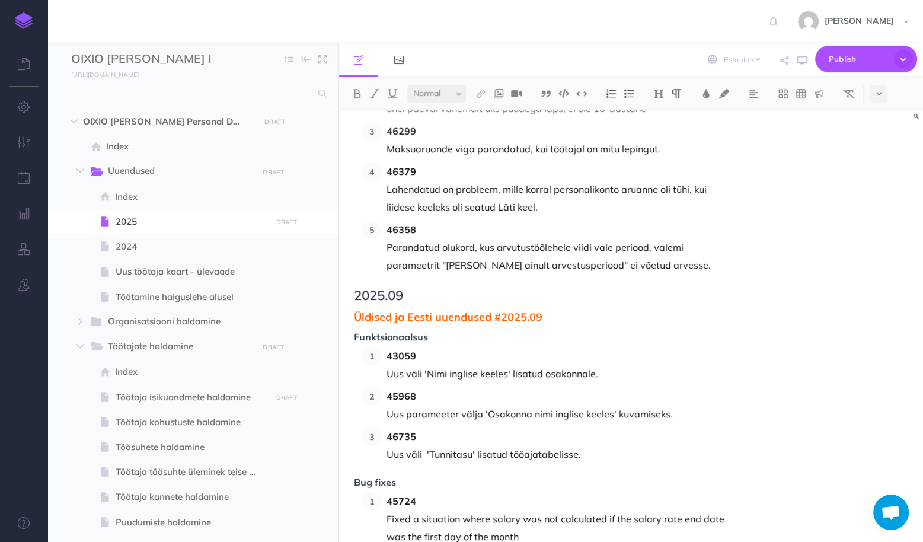
scroll to position [6547, 0]
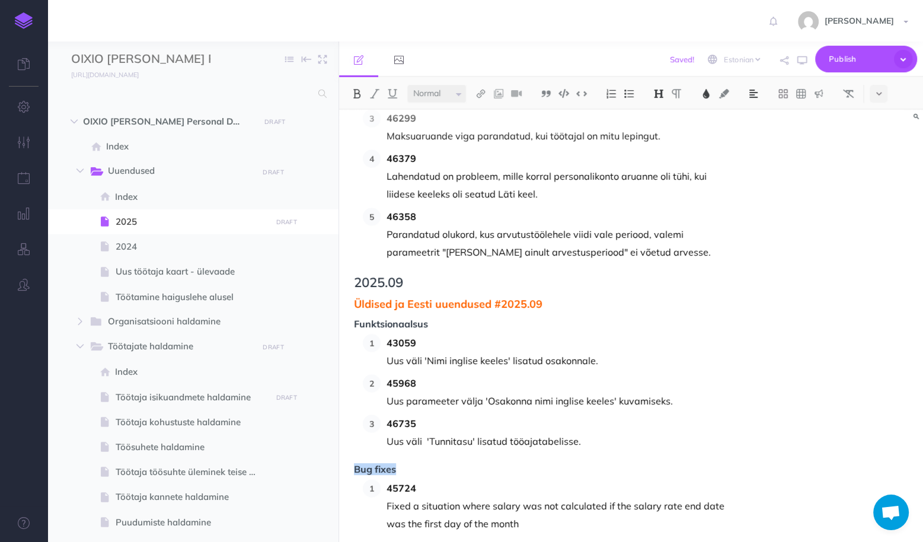
drag, startPoint x: 405, startPoint y: 311, endPoint x: 357, endPoint y: 306, distance: 48.3
click at [357, 464] on span "Bug fixes" at bounding box center [543, 469] width 379 height 11
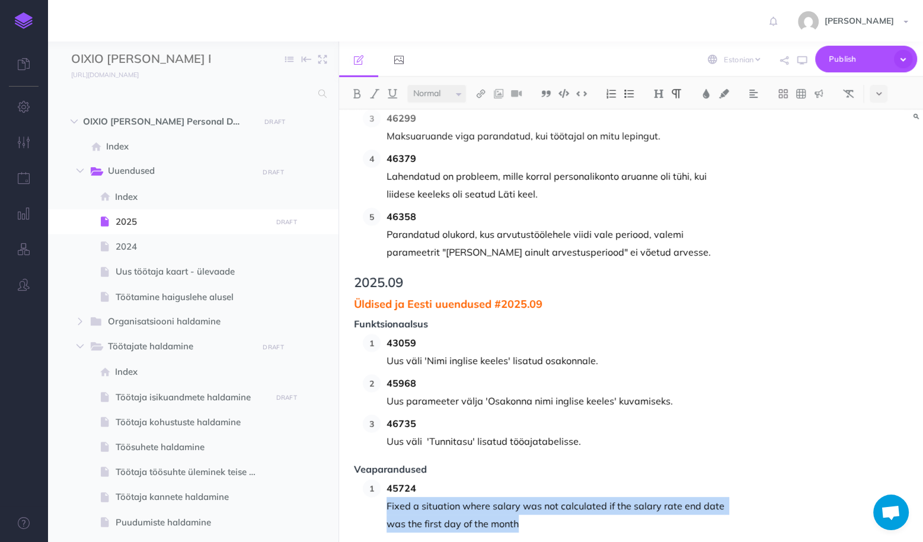
drag, startPoint x: 538, startPoint y: 364, endPoint x: 387, endPoint y: 343, distance: 152.1
click at [387, 497] on p "Fixed a situation where salary was not calculated if the salary rate end date w…" at bounding box center [560, 515] width 346 height 36
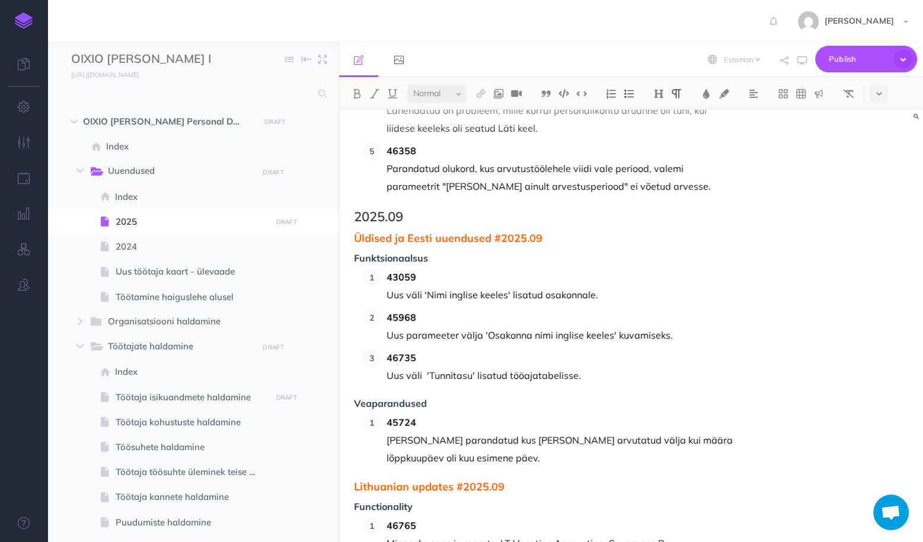
scroll to position [6618, 0]
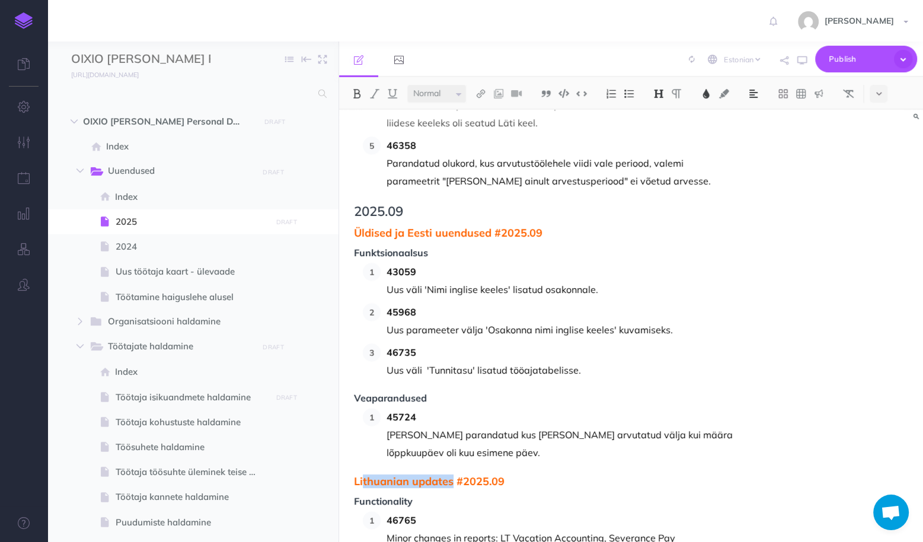
drag, startPoint x: 451, startPoint y: 321, endPoint x: 362, endPoint y: 320, distance: 89.6
click at [362, 476] on span "Lithuanian updates #2025.09" at bounding box center [543, 482] width 379 height 12
drag, startPoint x: 427, startPoint y: 341, endPoint x: 372, endPoint y: 342, distance: 54.6
click at [372, 496] on span "Functionality" at bounding box center [543, 501] width 379 height 11
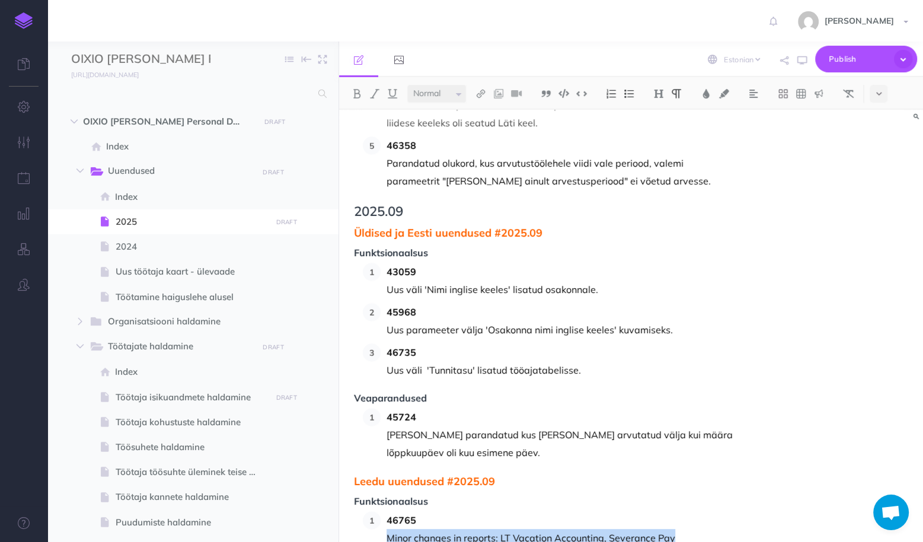
drag, startPoint x: 674, startPoint y: 378, endPoint x: 390, endPoint y: 377, distance: 284.1
click at [390, 529] on p "Minor changes in reports: LT Vacation Accounting, Severance Pay" at bounding box center [560, 538] width 346 height 18
drag, startPoint x: 436, startPoint y: 409, endPoint x: 360, endPoint y: 403, distance: 76.7
drag, startPoint x: 396, startPoint y: 424, endPoint x: 356, endPoint y: 422, distance: 40.4
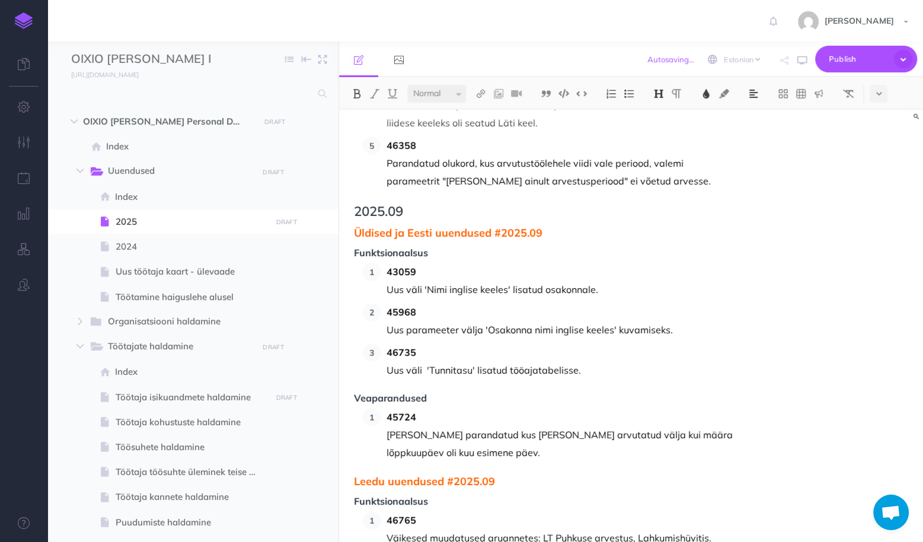
drag, startPoint x: 410, startPoint y: 479, endPoint x: 388, endPoint y: 467, distance: 24.1
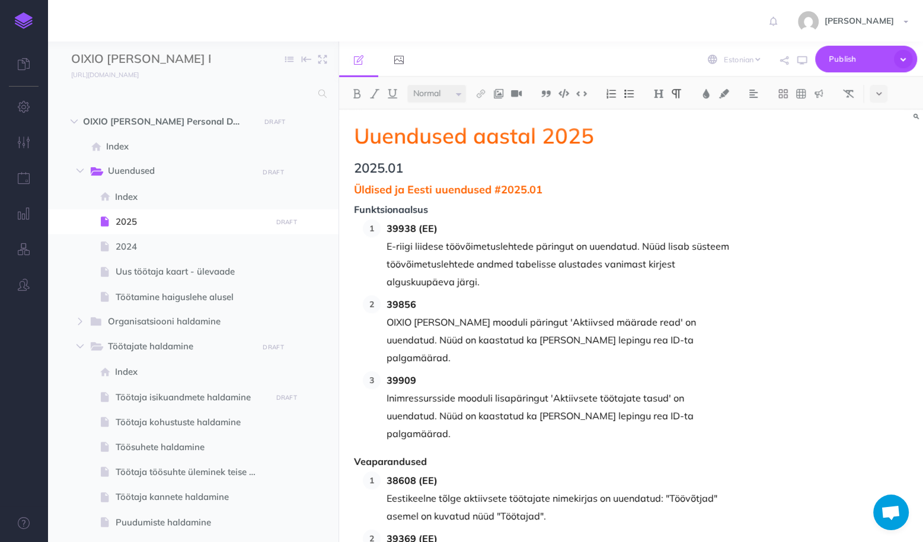
scroll to position [0, 0]
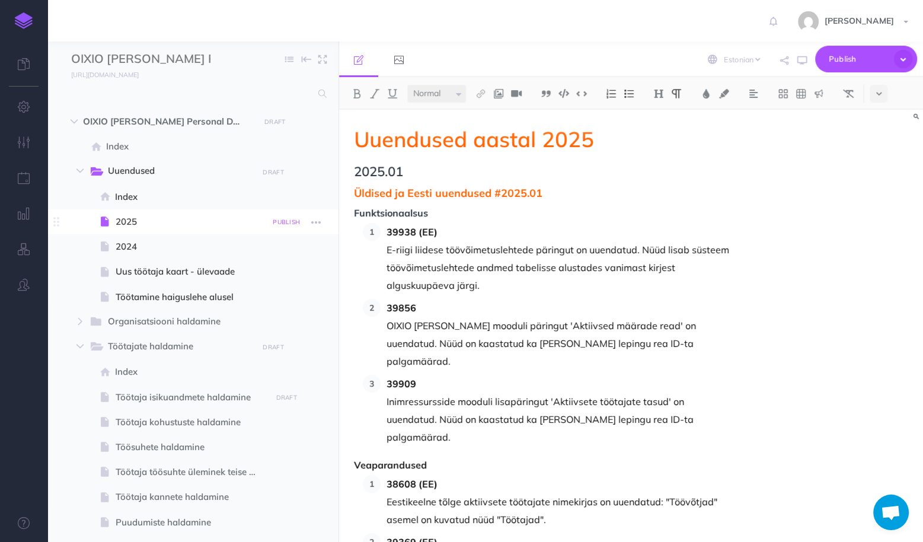
click at [285, 222] on small "PUBLISH" at bounding box center [286, 222] width 27 height 8
click at [270, 322] on button "Publish" at bounding box center [276, 323] width 39 height 20
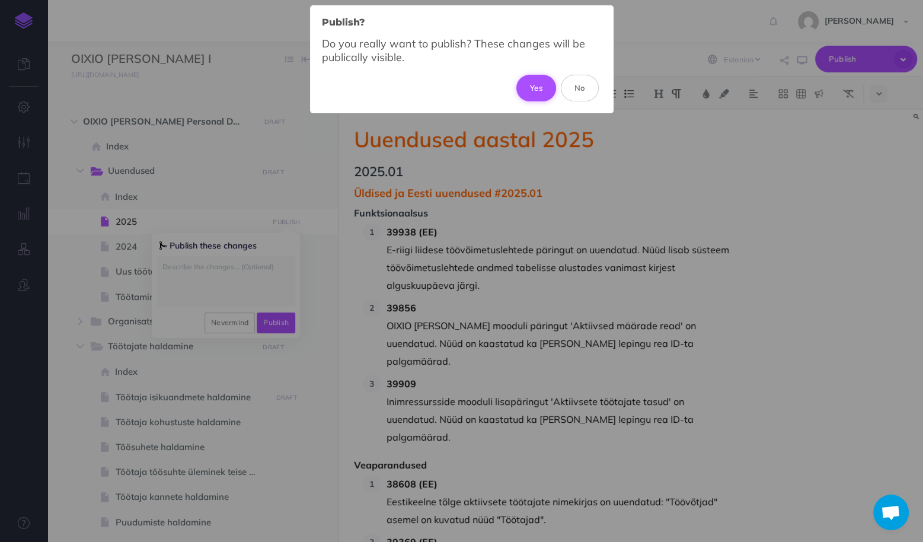
click at [531, 87] on button "Yes" at bounding box center [537, 88] width 40 height 26
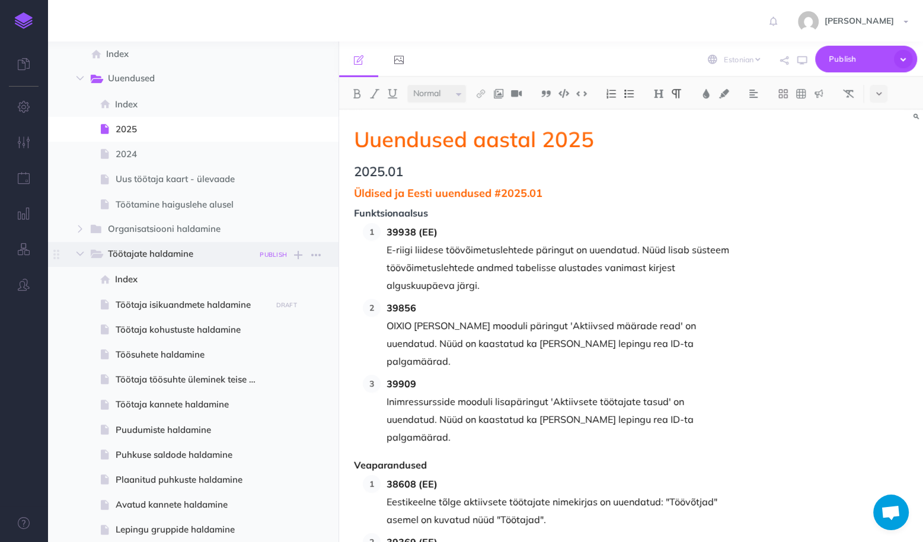
scroll to position [142, 0]
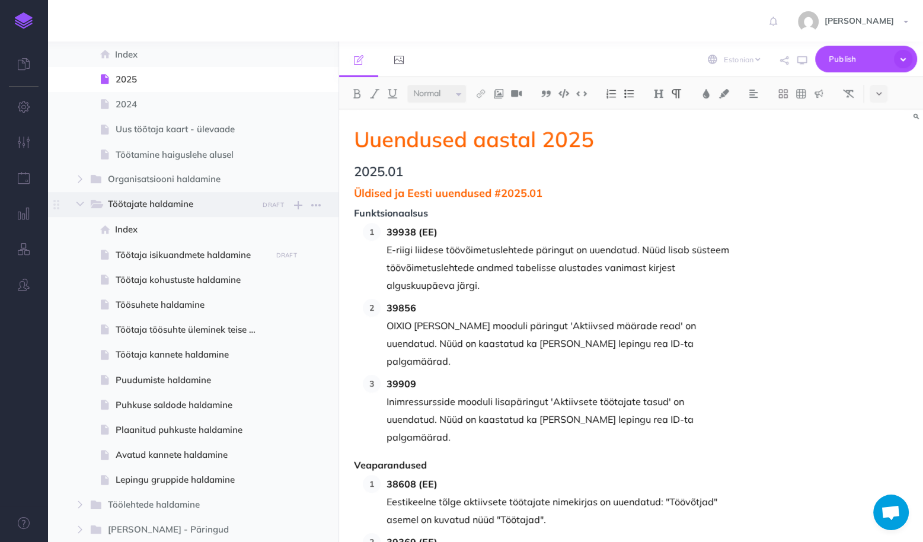
click at [168, 202] on span "Töötajate haldamine" at bounding box center [179, 204] width 142 height 15
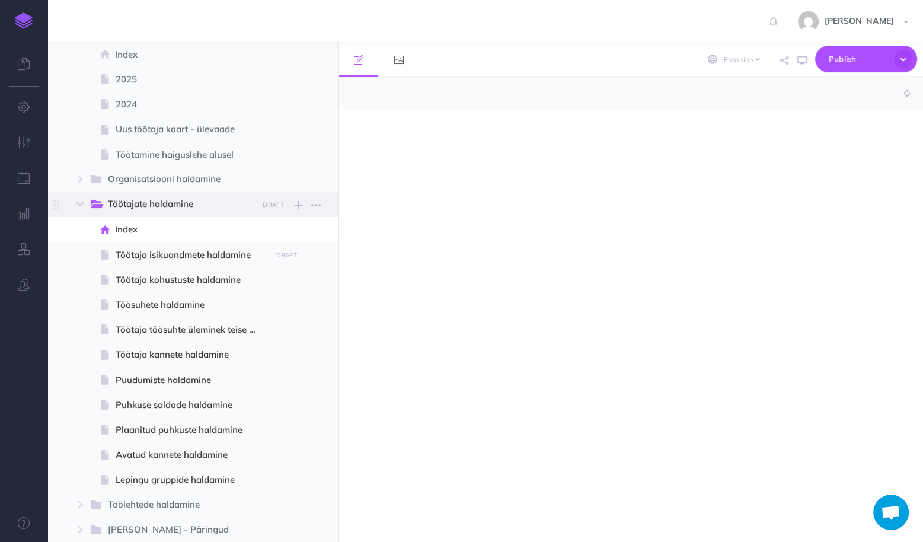
select select "null"
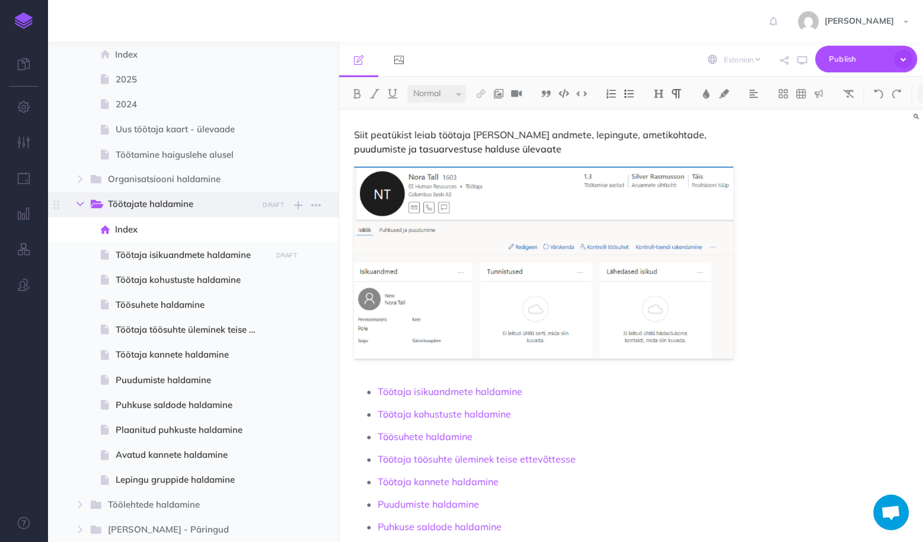
click at [84, 200] on button "button" at bounding box center [79, 204] width 21 height 14
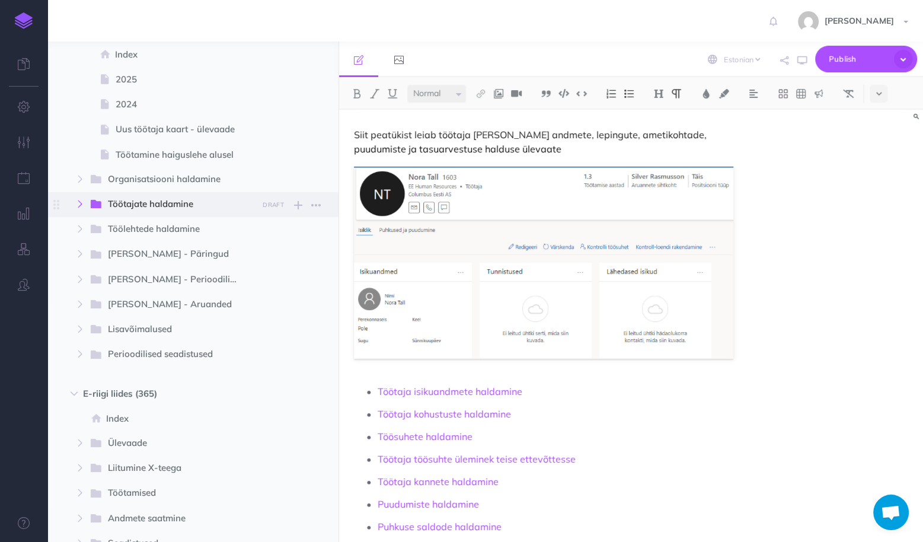
click at [84, 200] on button "button" at bounding box center [79, 204] width 21 height 14
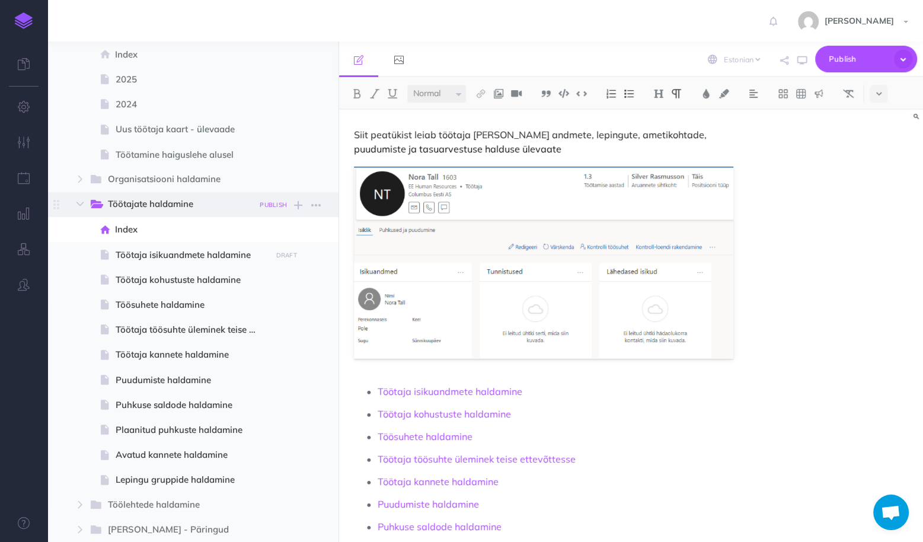
click at [273, 205] on small "PUBLISH" at bounding box center [273, 205] width 27 height 8
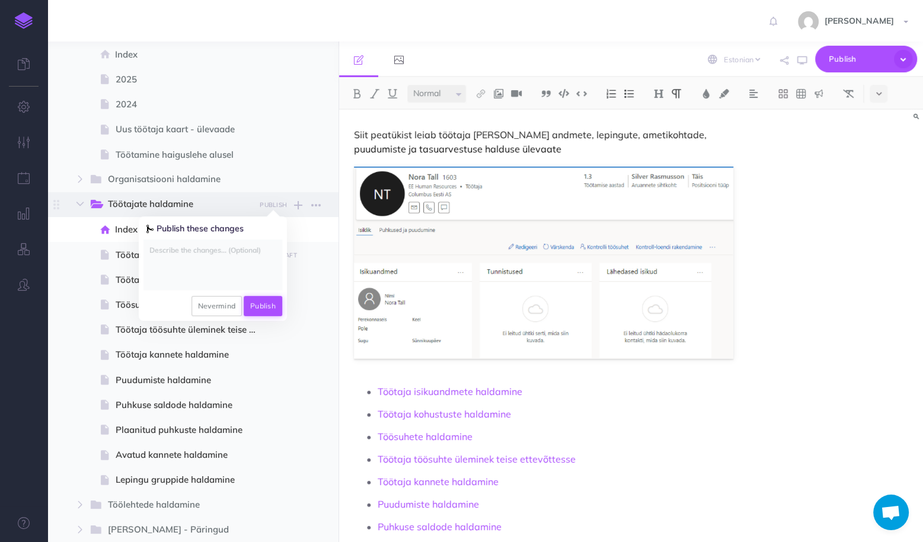
click at [269, 305] on button "Publish" at bounding box center [263, 306] width 39 height 20
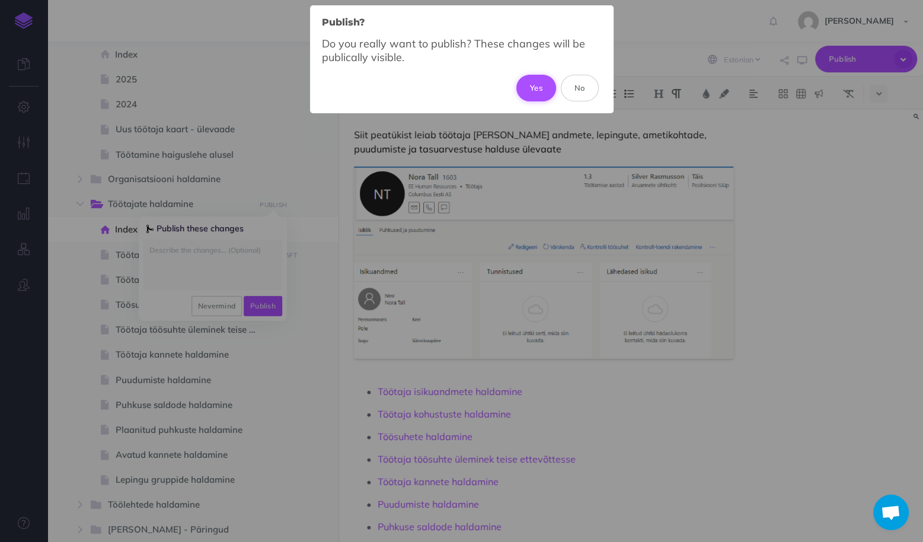
click at [534, 83] on button "Yes" at bounding box center [537, 88] width 40 height 26
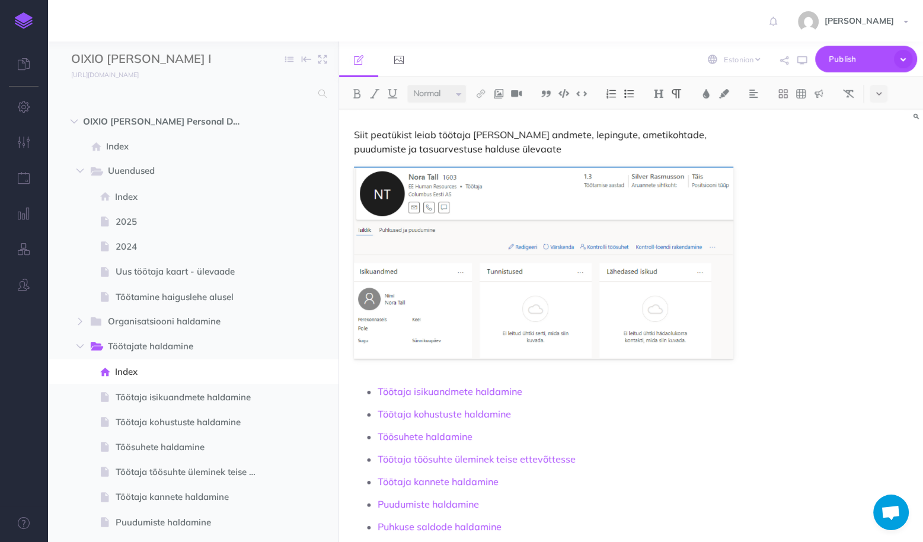
click at [25, 26] on img at bounding box center [24, 20] width 18 height 17
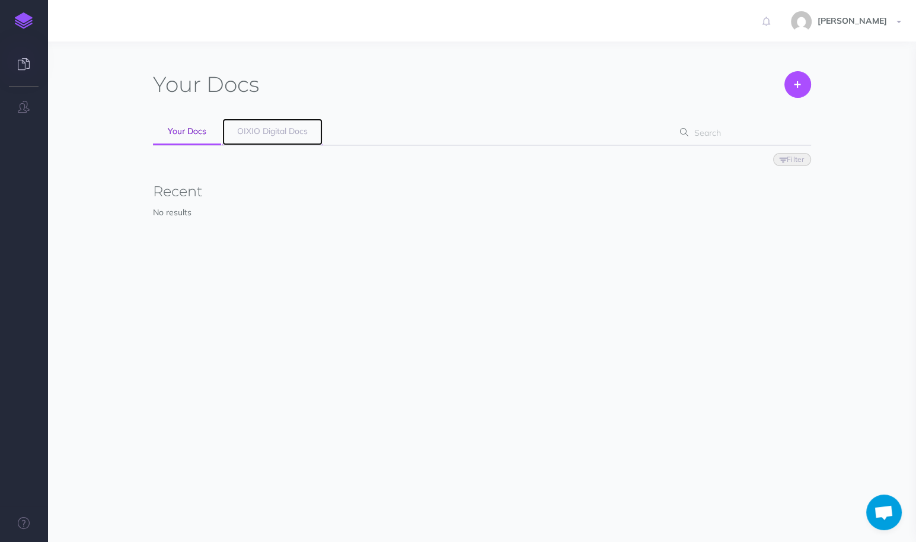
click at [294, 135] on span "OIXIO Digital Docs" at bounding box center [272, 131] width 71 height 11
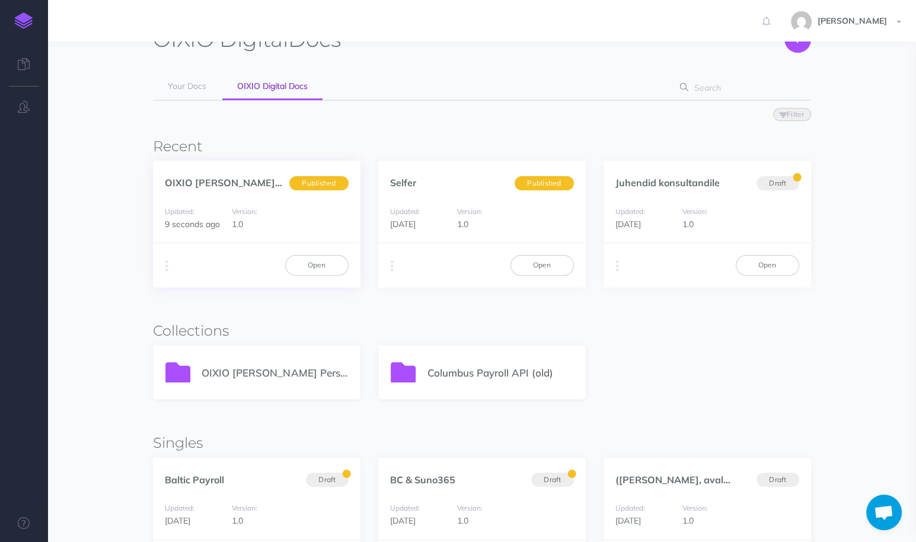
scroll to position [95, 0]
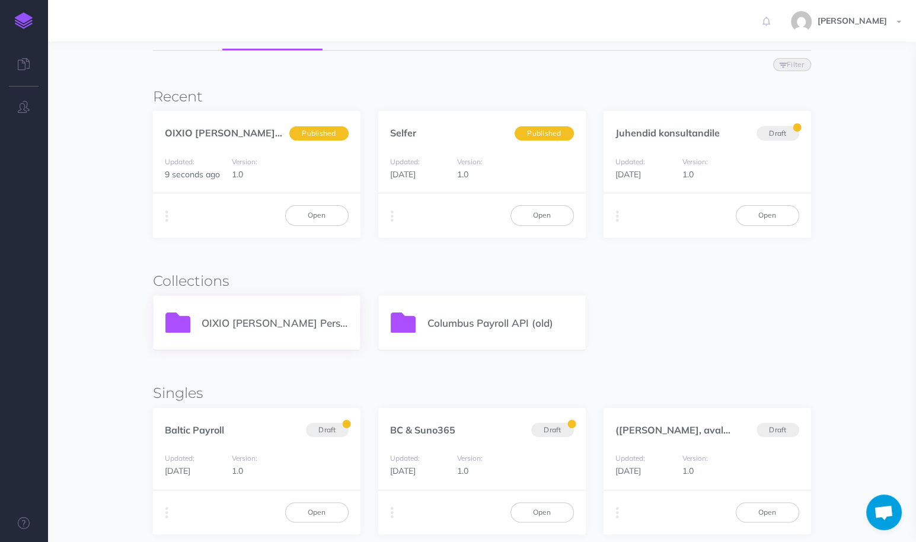
click at [292, 315] on p "OIXIO [PERSON_NAME] Personal 365" at bounding box center [275, 323] width 146 height 16
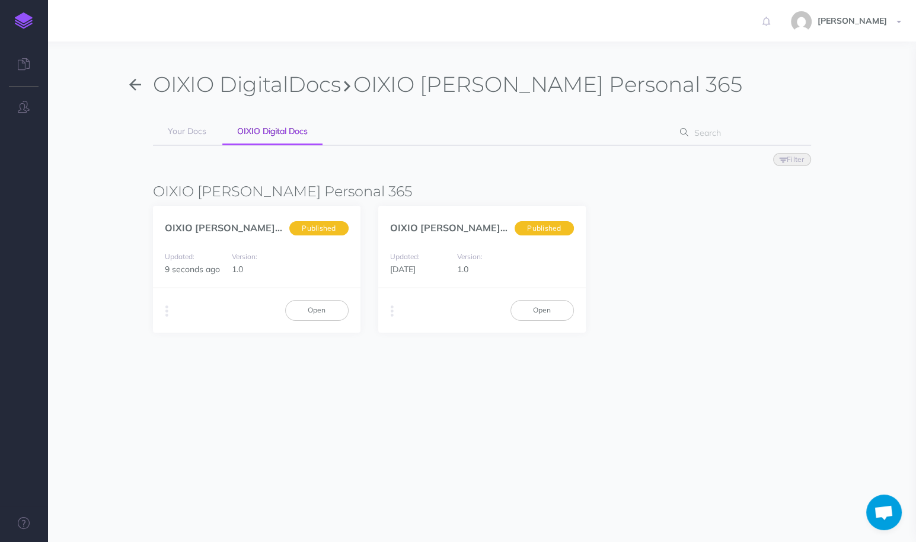
click at [133, 84] on icon "button" at bounding box center [135, 85] width 12 height 18
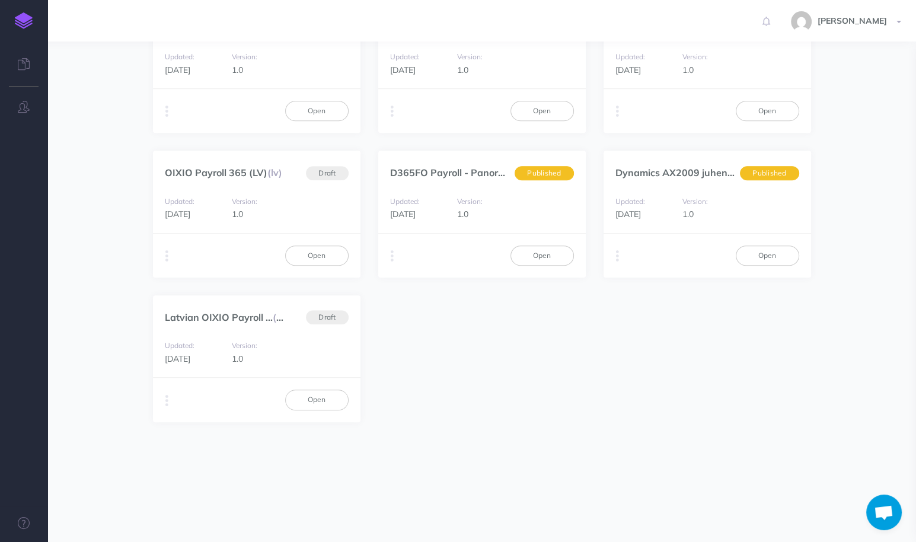
scroll to position [817, 0]
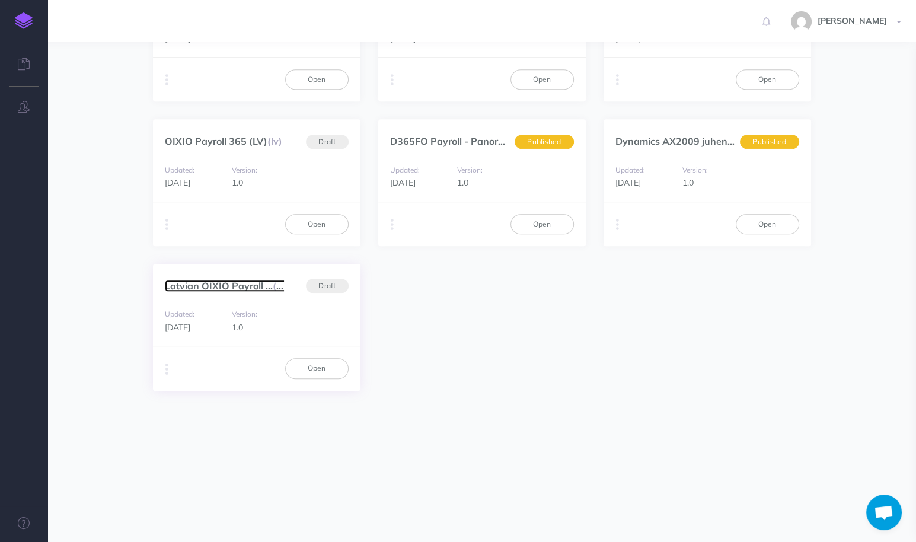
click at [246, 280] on link "Latvian OIXIO Payroll ... (et)" at bounding box center [227, 286] width 125 height 12
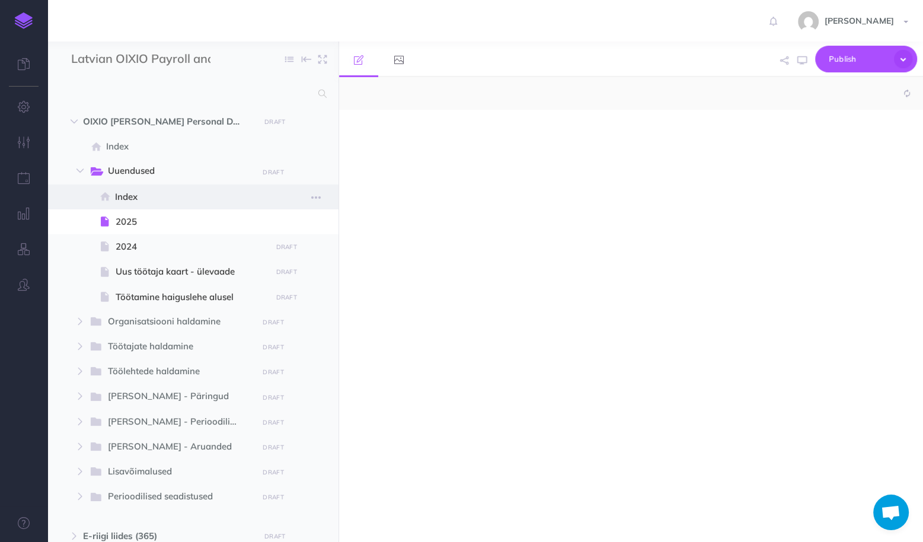
select select "null"
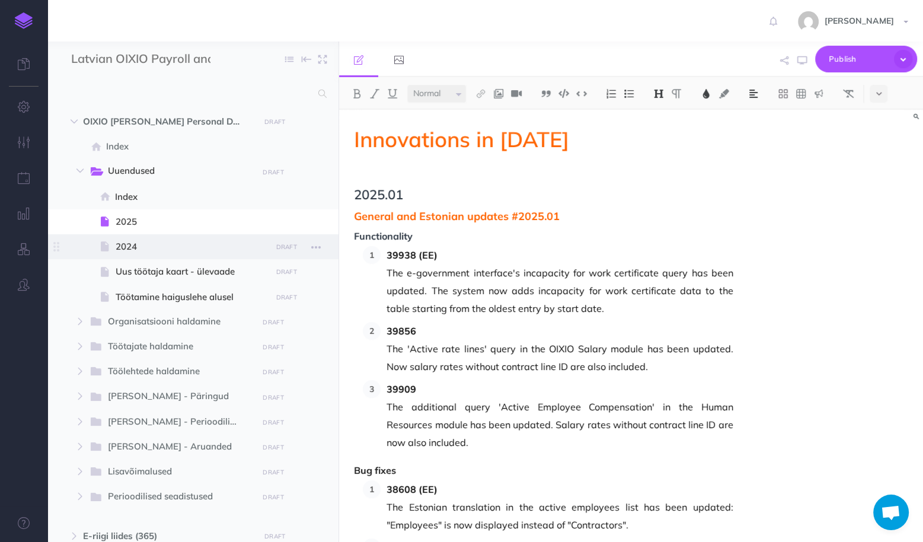
click at [190, 254] on span at bounding box center [192, 246] width 291 height 25
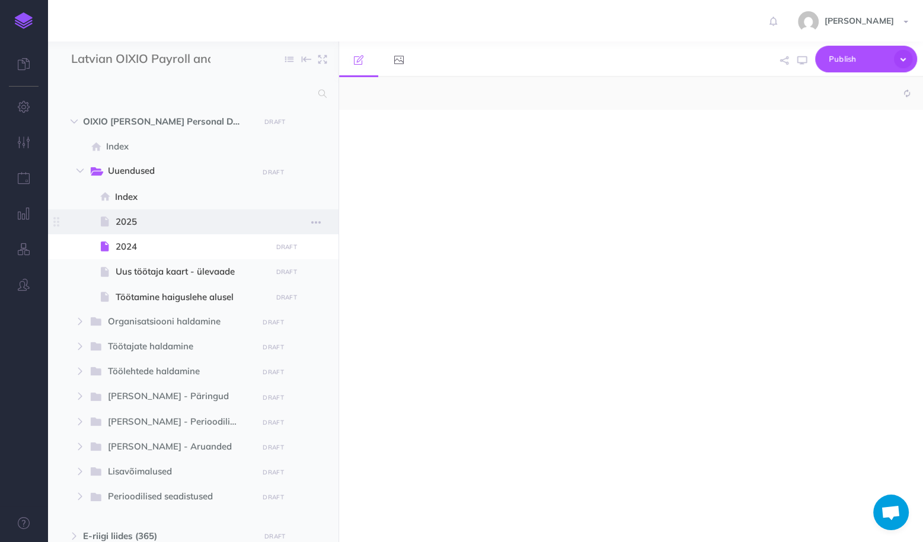
select select "null"
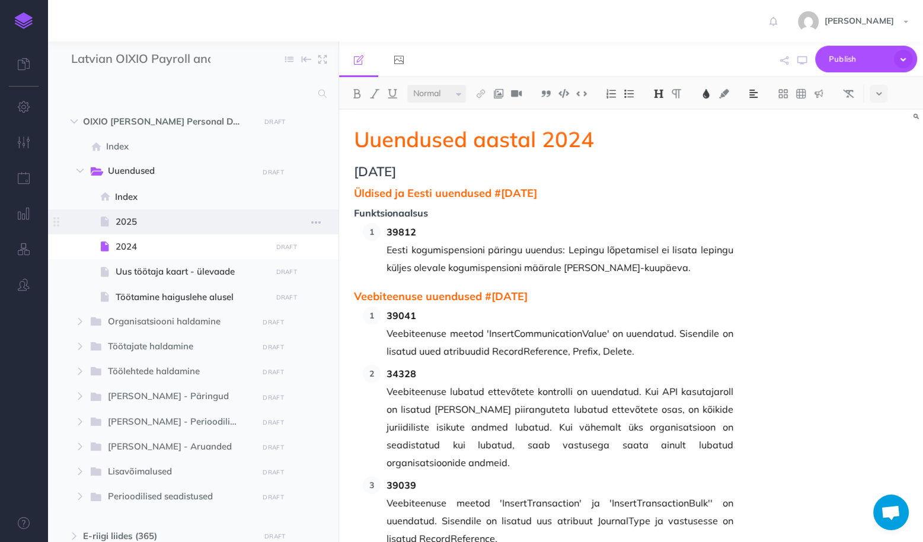
click at [157, 227] on span "2025" at bounding box center [192, 222] width 152 height 14
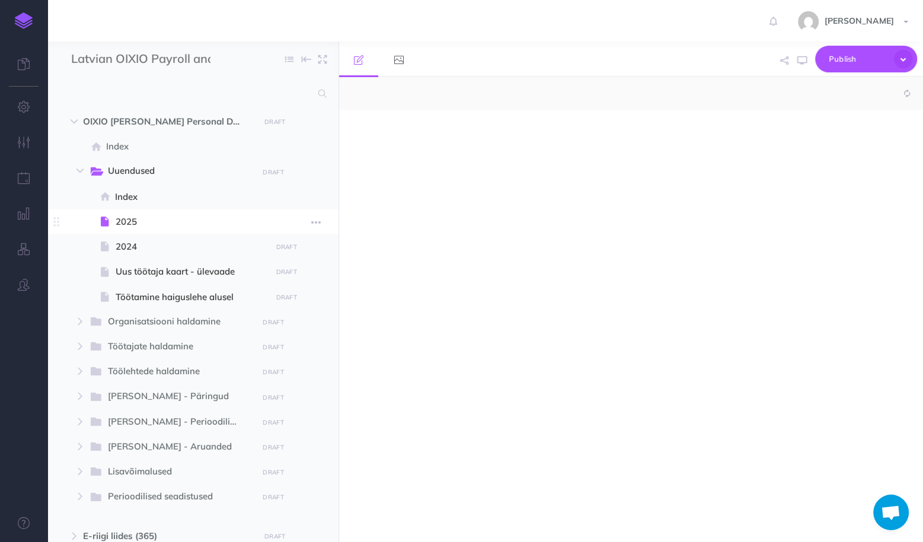
select select "null"
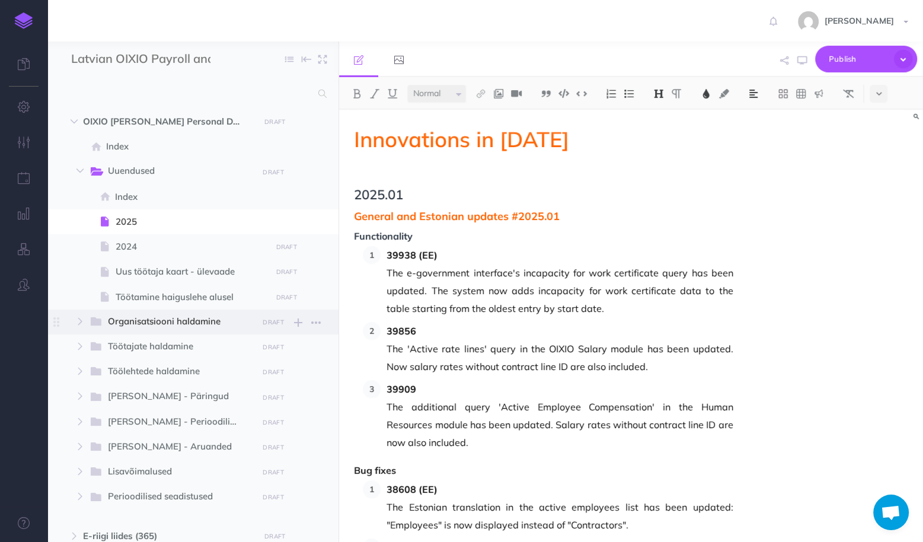
click at [163, 320] on span "Organisatsiooni haldamine" at bounding box center [179, 321] width 142 height 15
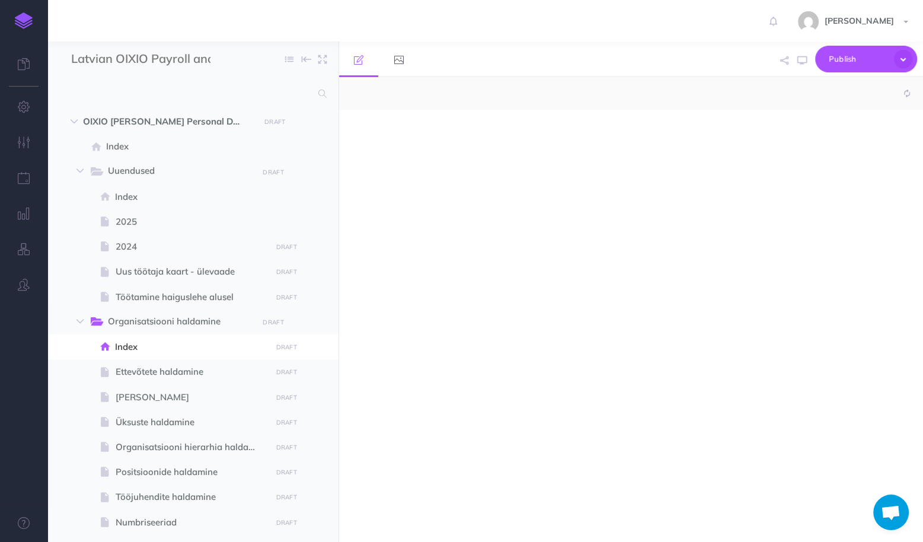
select select "null"
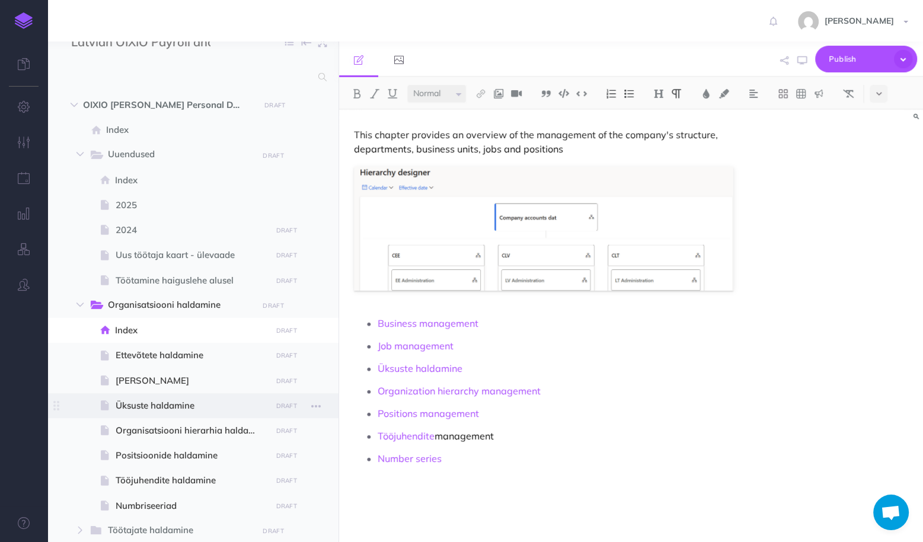
scroll to position [47, 0]
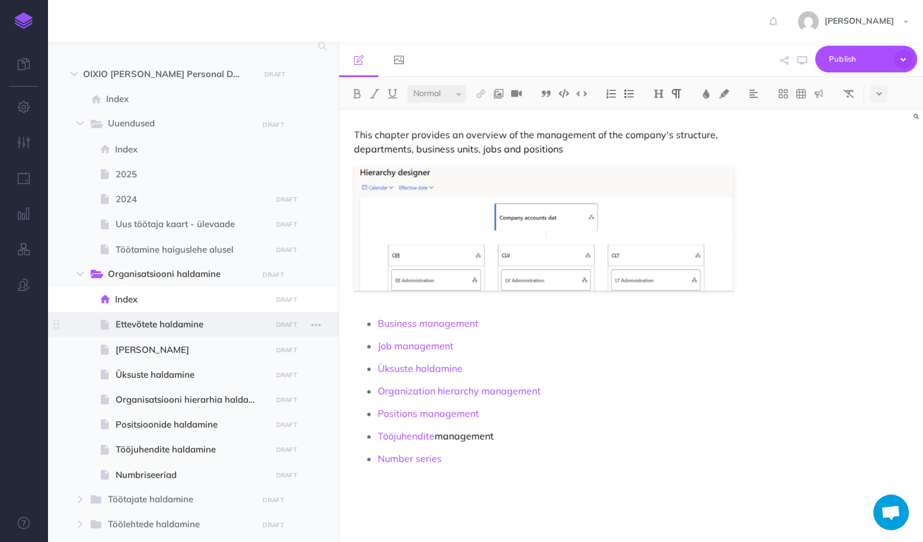
click at [163, 327] on span "Ettevõtete haldamine" at bounding box center [192, 324] width 152 height 14
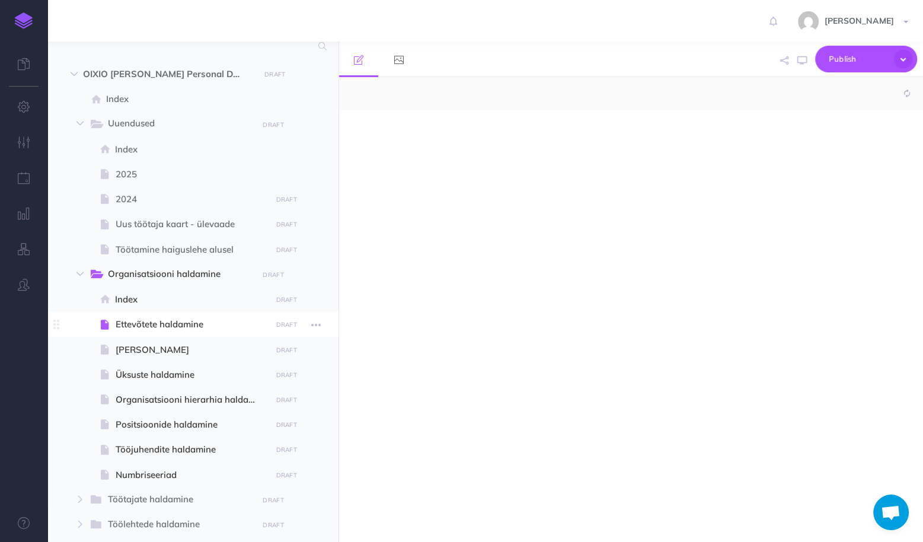
select select "null"
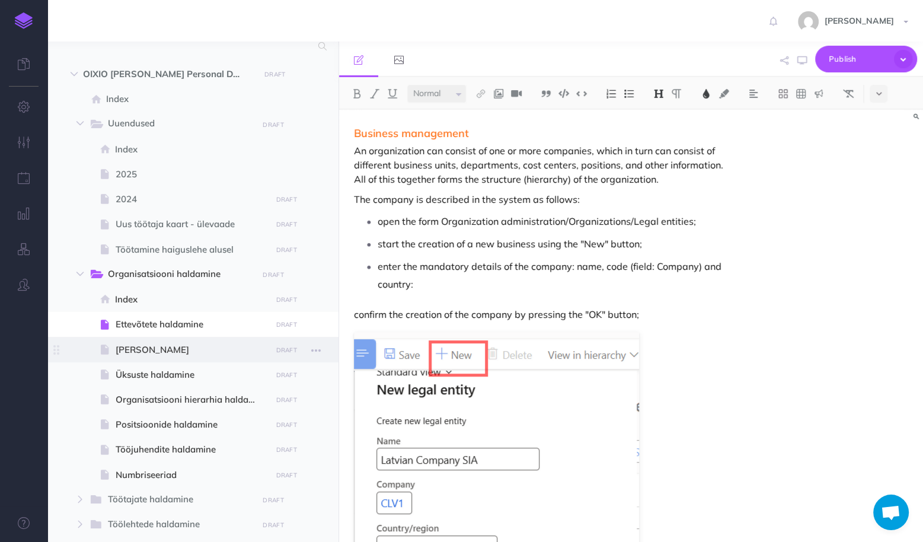
click at [162, 348] on span "Ametite haldamine" at bounding box center [192, 350] width 152 height 14
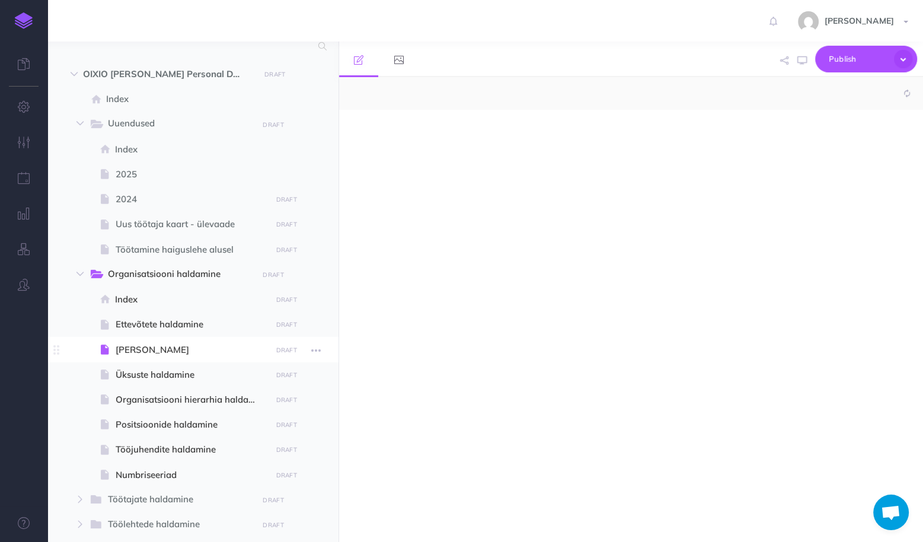
select select "null"
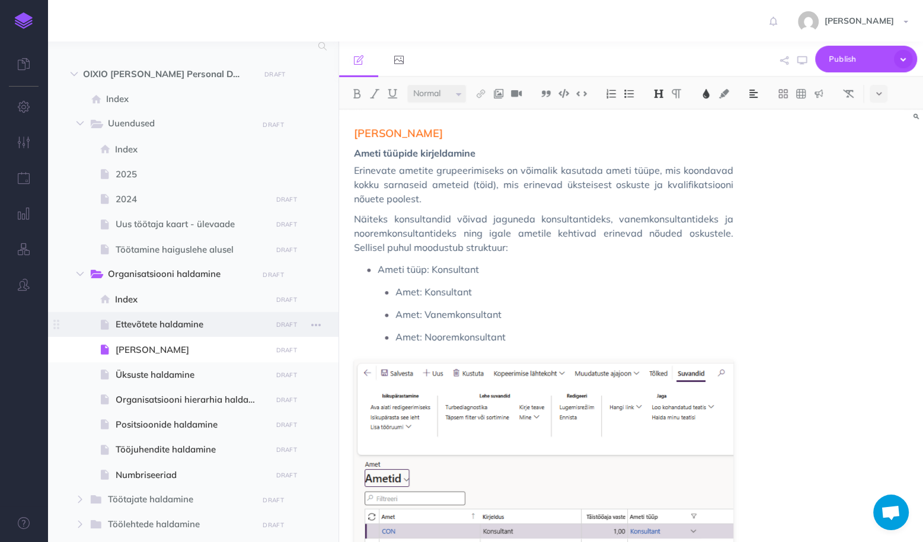
click at [157, 325] on span "Ettevõtete haldamine" at bounding box center [192, 324] width 152 height 14
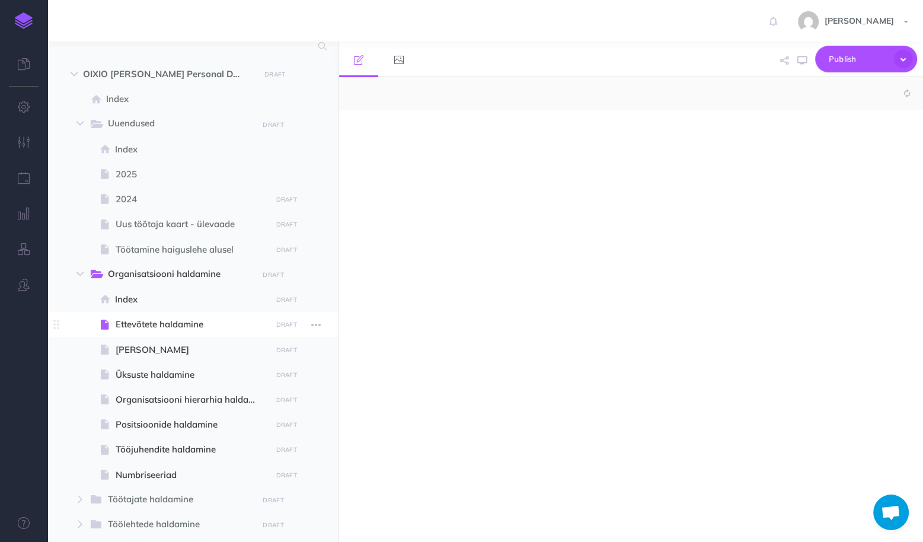
select select "null"
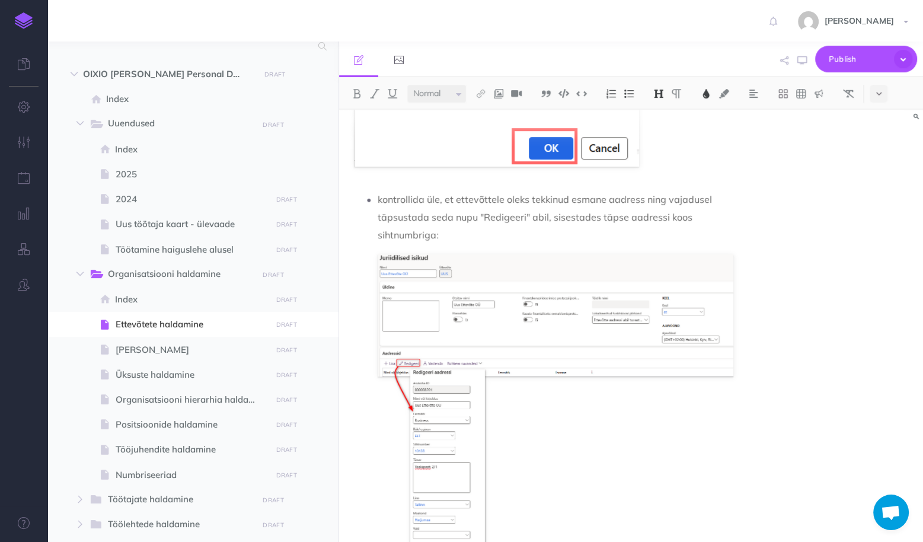
scroll to position [664, 0]
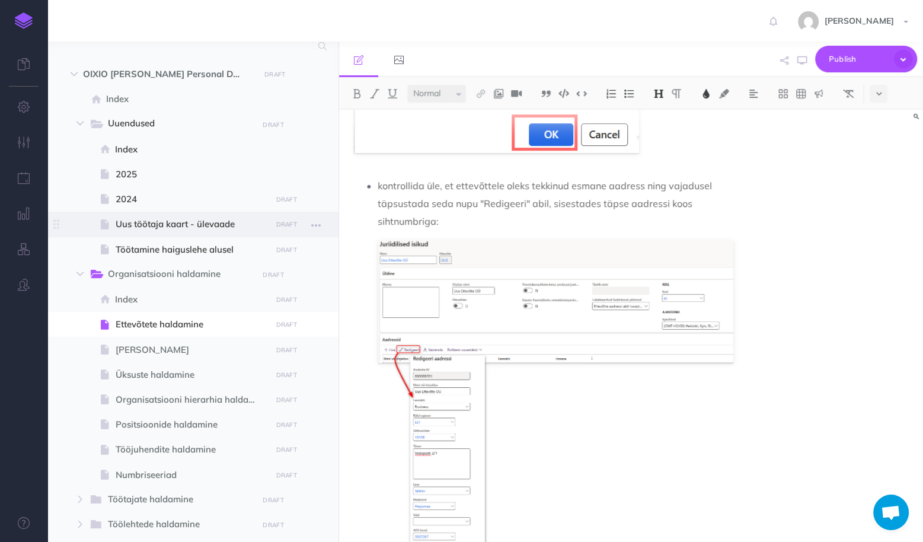
click at [133, 225] on span "Uus töötaja kaart - ülevaade" at bounding box center [192, 224] width 152 height 14
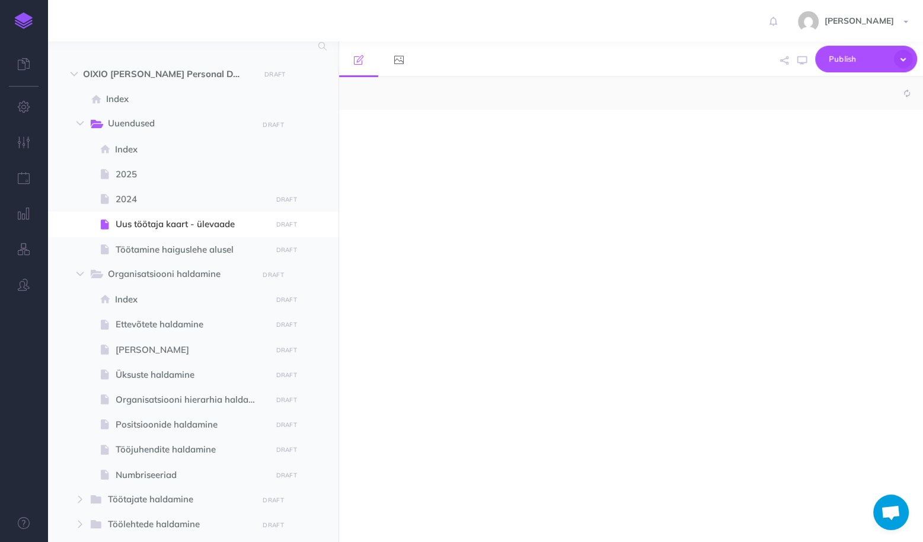
select select "null"
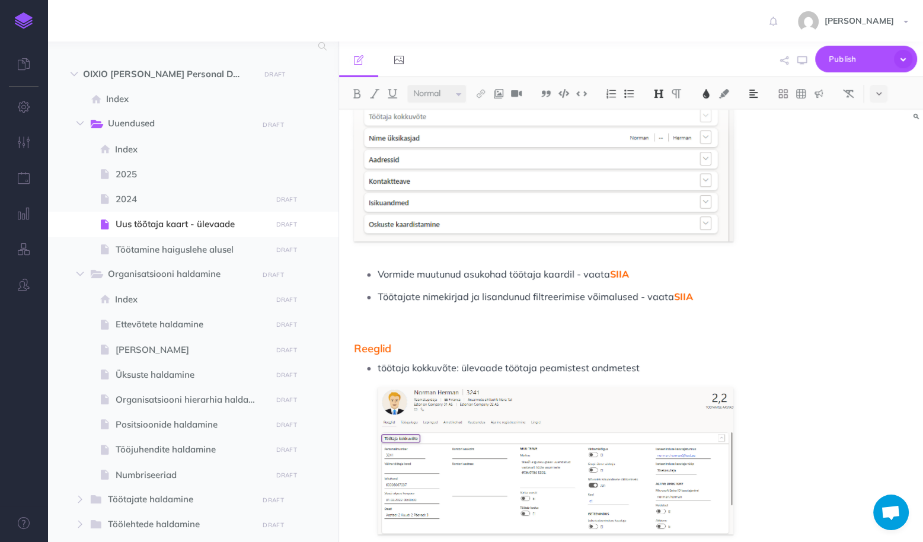
scroll to position [664, 0]
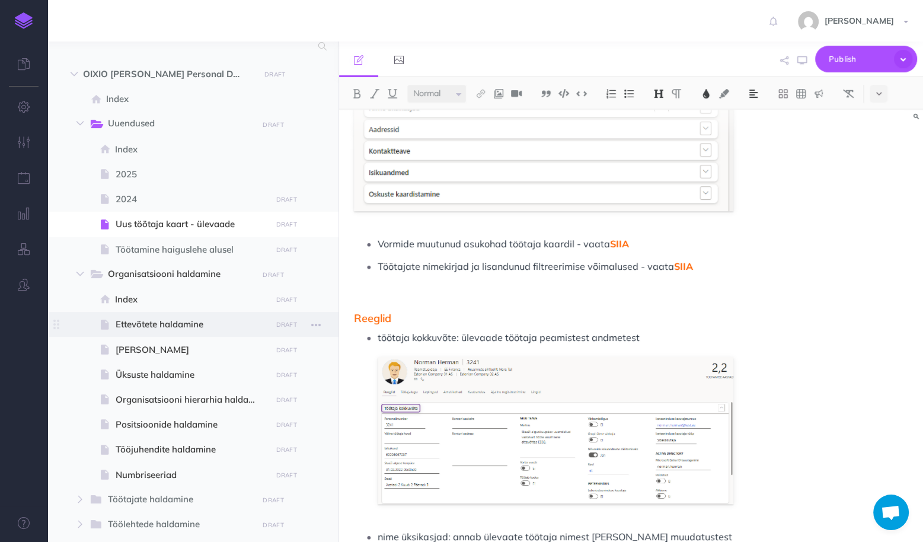
click at [149, 327] on span "Ettevõtete haldamine" at bounding box center [192, 324] width 152 height 14
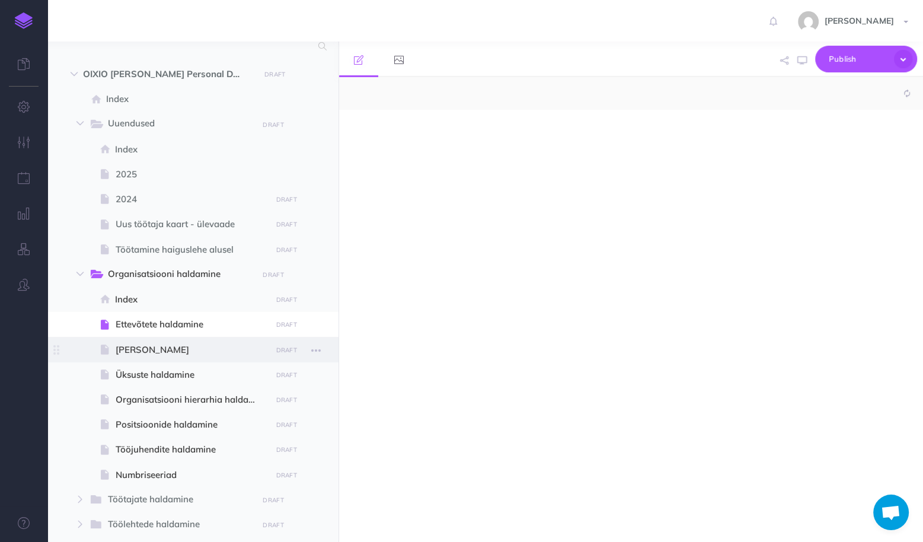
select select "null"
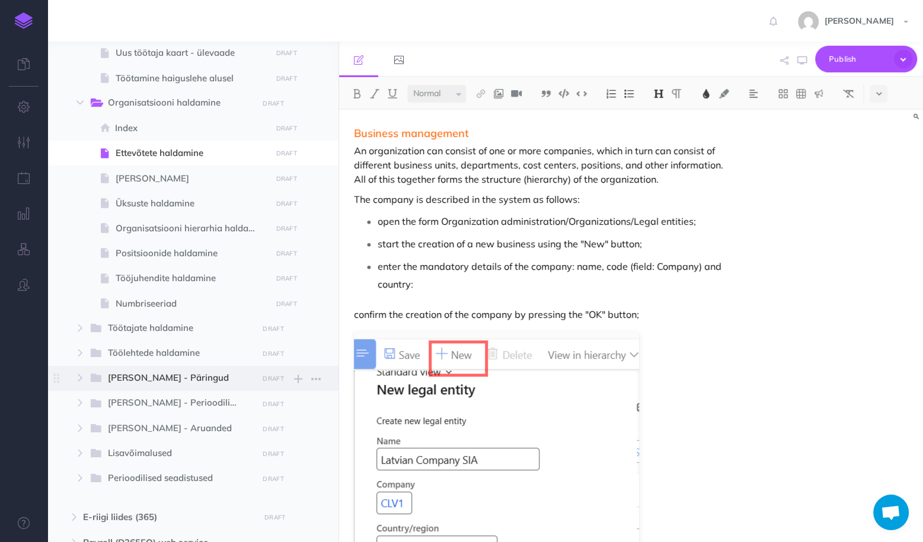
scroll to position [237, 0]
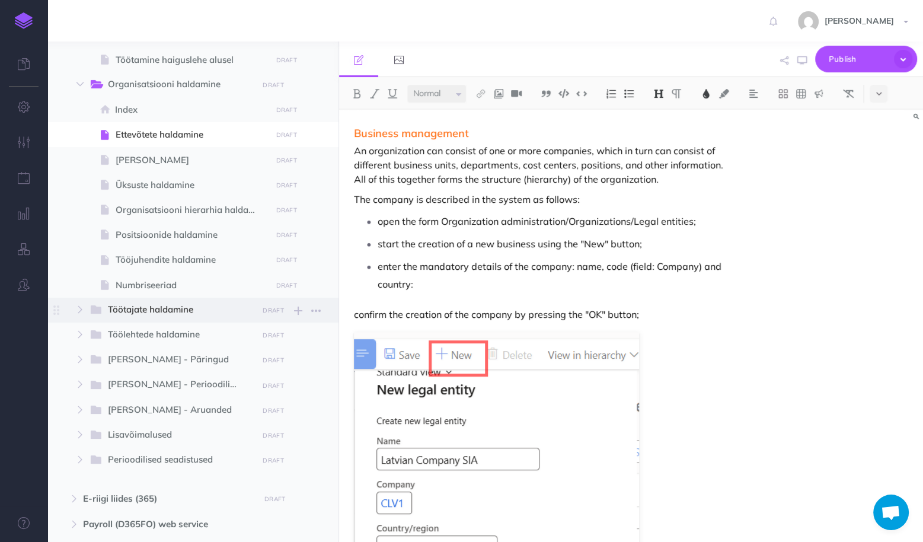
click at [144, 308] on span "Töötajate haldamine" at bounding box center [179, 309] width 142 height 15
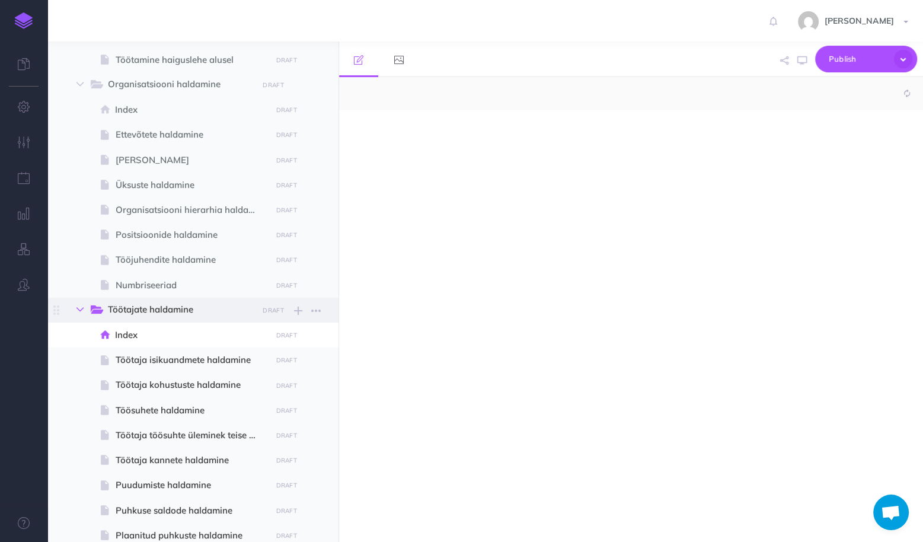
select select "null"
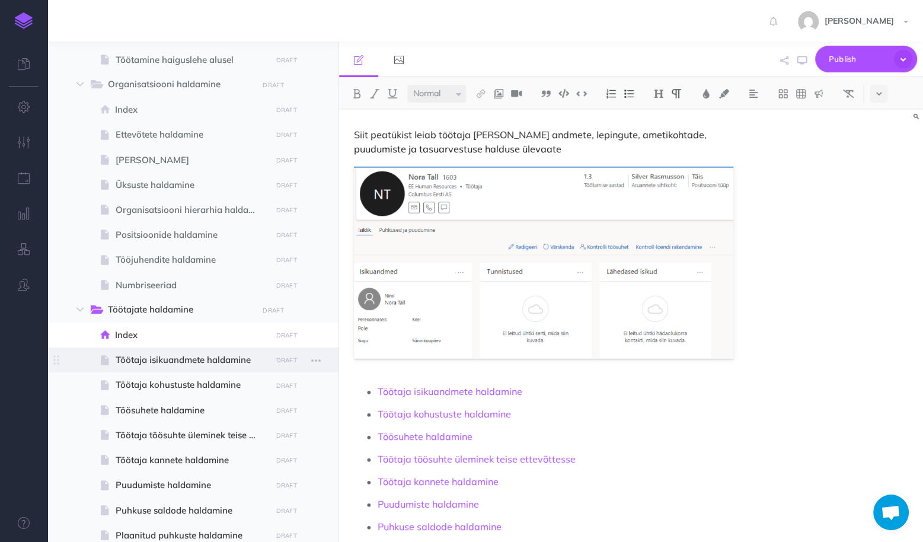
click at [154, 365] on span "Töötaja isikuandmete haldamine" at bounding box center [192, 360] width 152 height 14
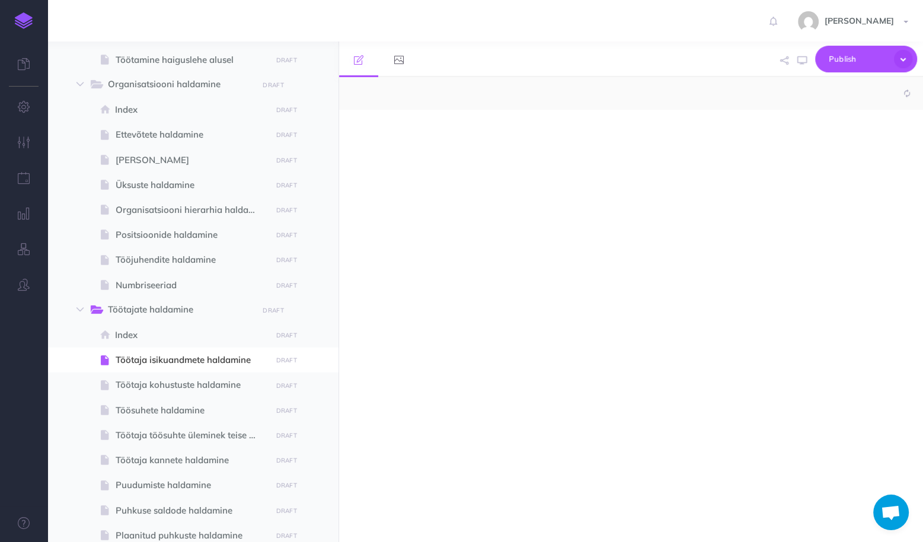
select select "null"
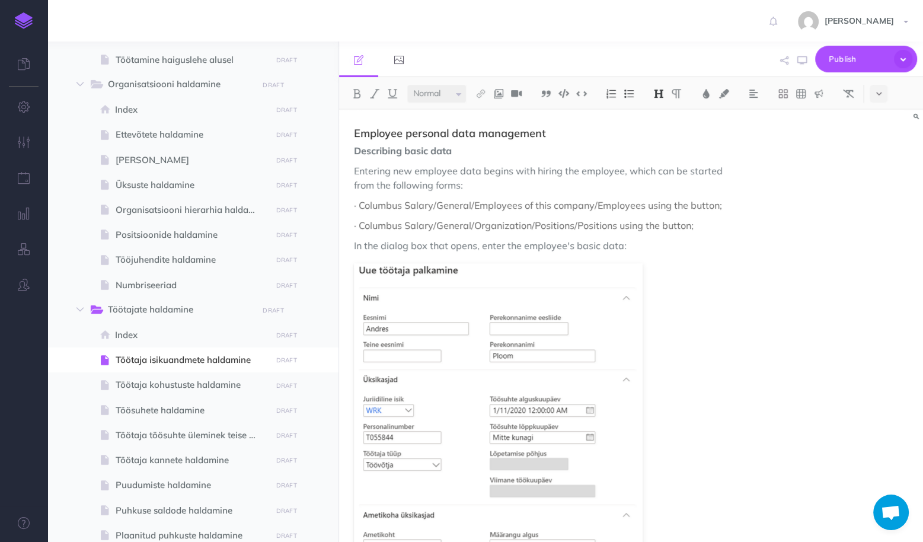
click at [26, 20] on img at bounding box center [24, 20] width 18 height 17
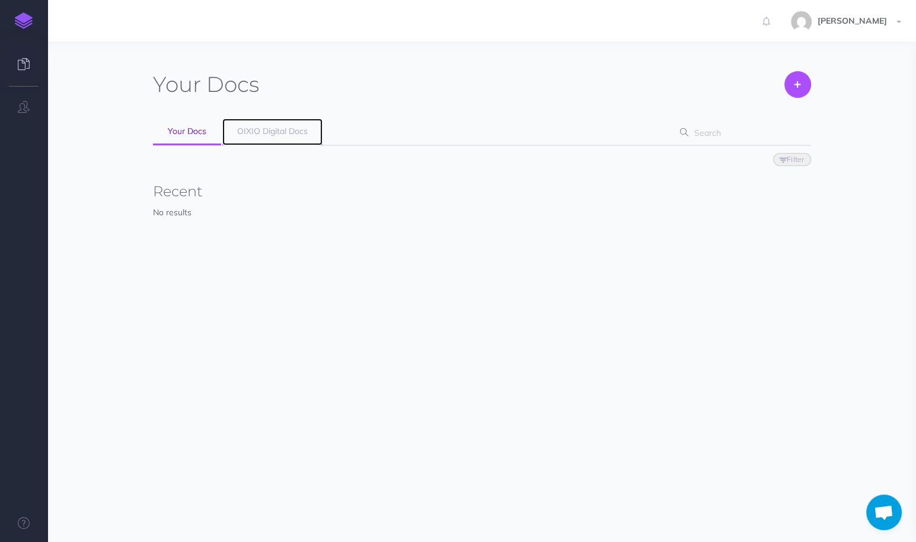
click at [264, 131] on span "OIXIO Digital Docs" at bounding box center [272, 131] width 71 height 11
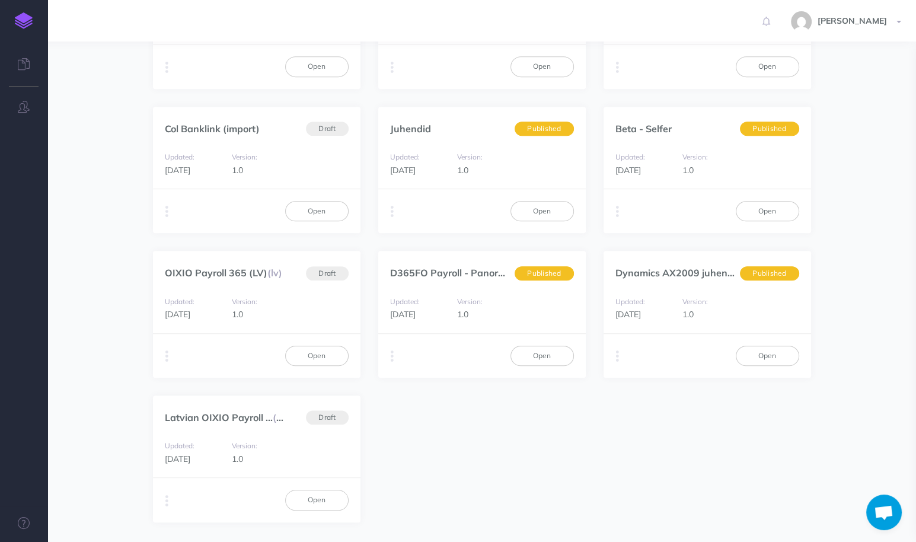
scroll to position [817, 0]
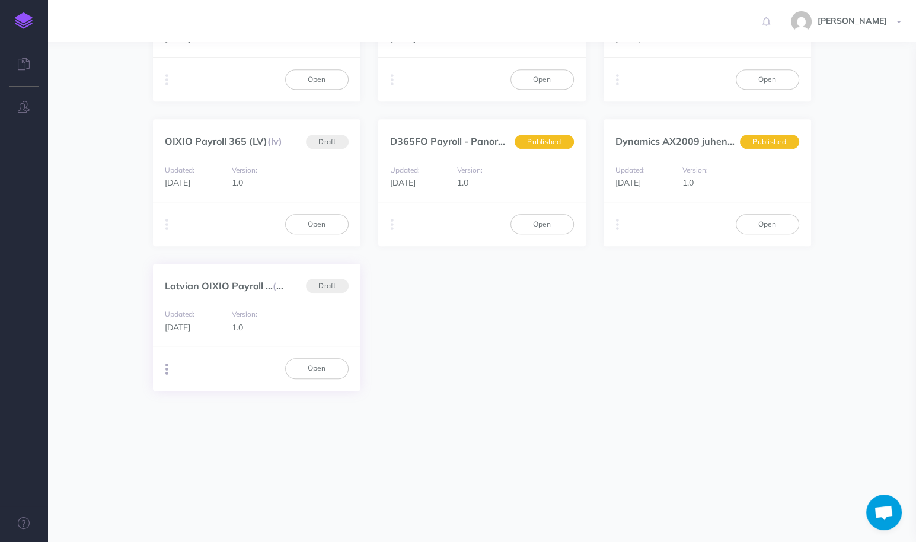
click at [168, 367] on button "button" at bounding box center [166, 370] width 11 height 18
click at [381, 411] on button "PDF Beta" at bounding box center [375, 414] width 148 height 21
click at [528, 214] on link "Open" at bounding box center [542, 224] width 63 height 20
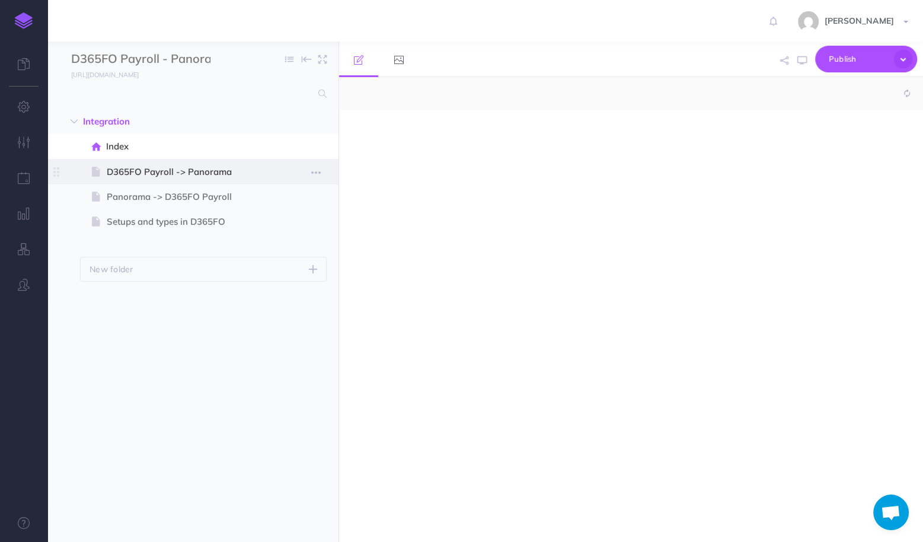
click at [137, 169] on span "D365FO Payroll -> Panorama" at bounding box center [187, 172] width 161 height 14
select select "null"
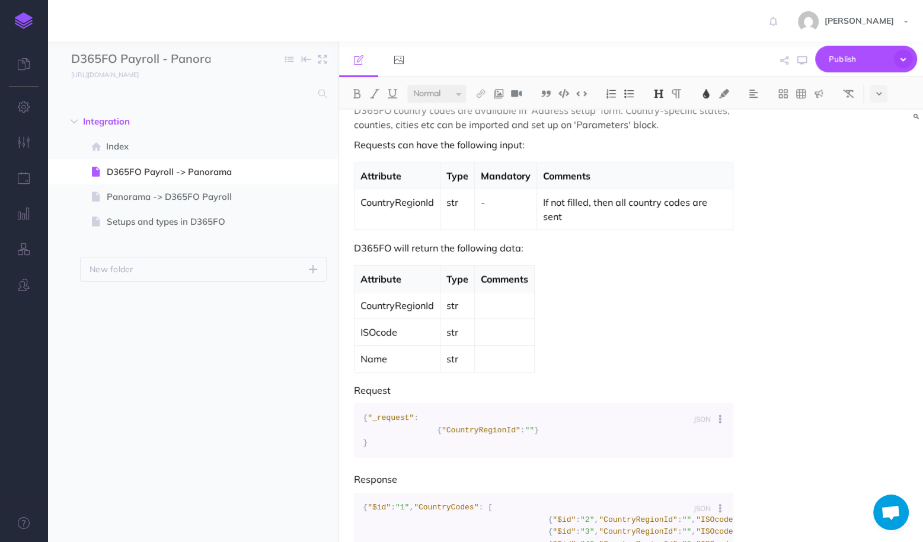
scroll to position [2182, 0]
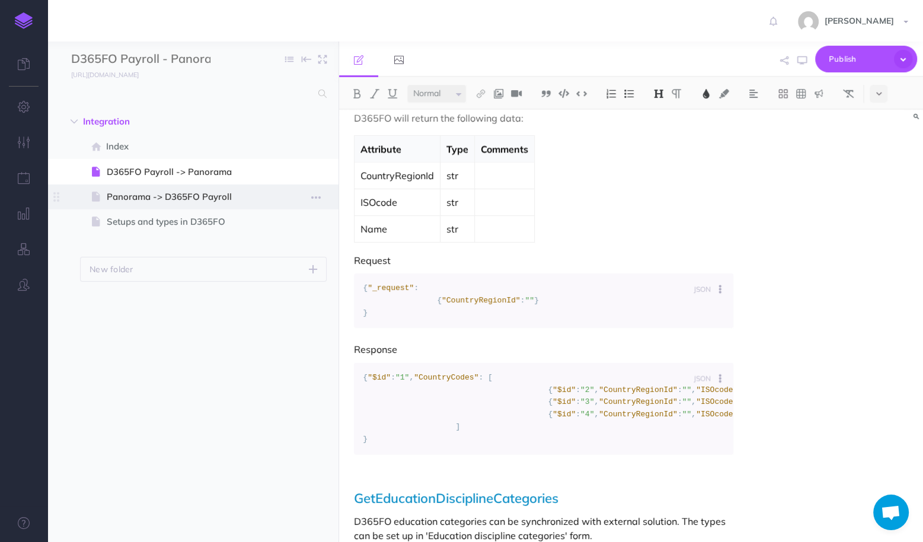
click at [192, 197] on span "Panorama -> D365FO Payroll" at bounding box center [187, 197] width 161 height 14
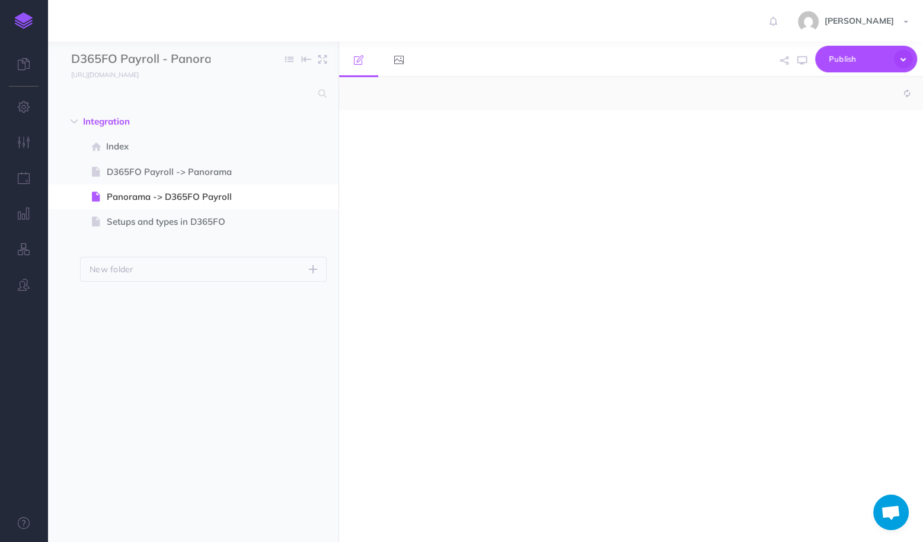
select select "null"
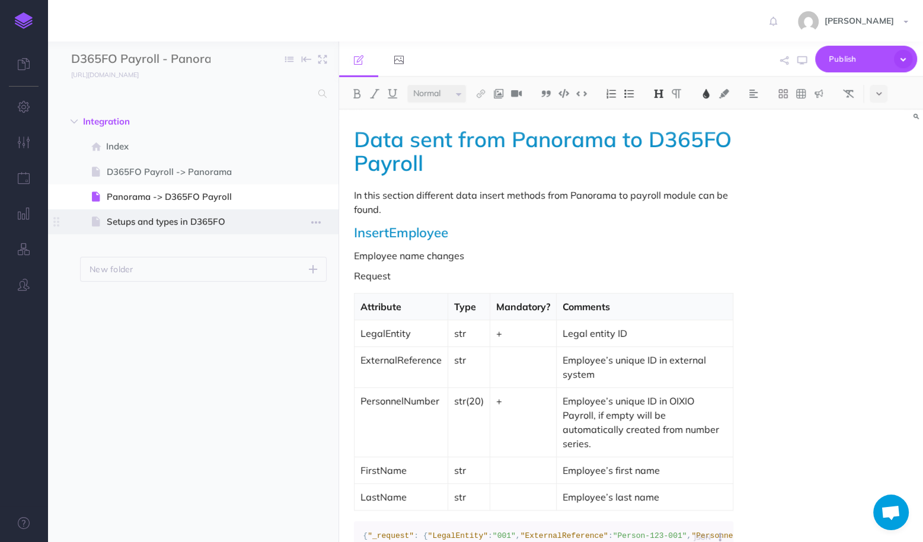
click at [154, 218] on span "Setups and types in D365FO" at bounding box center [187, 222] width 161 height 14
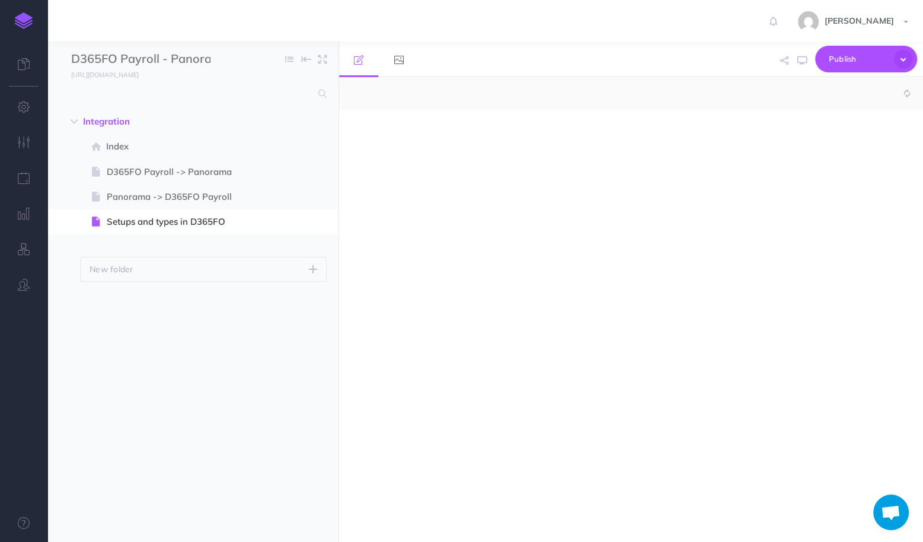
select select "null"
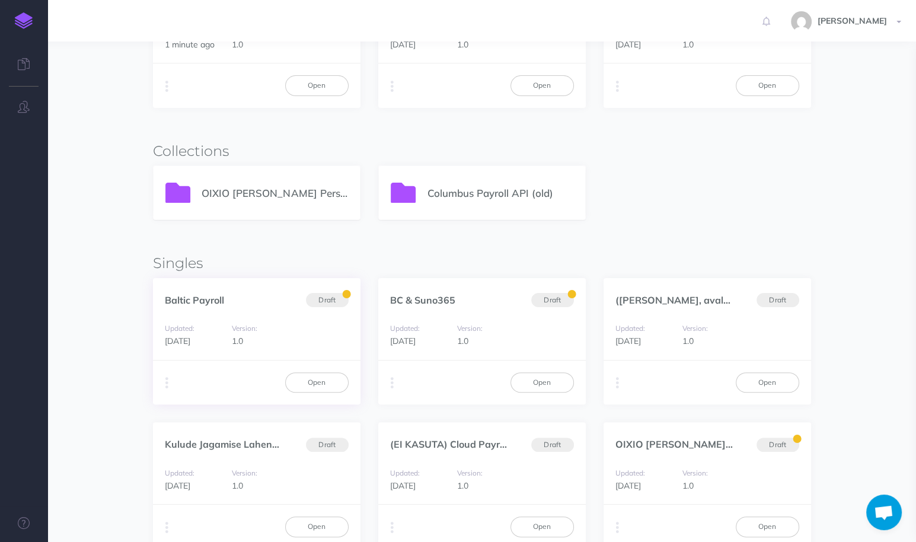
scroll to position [200, 0]
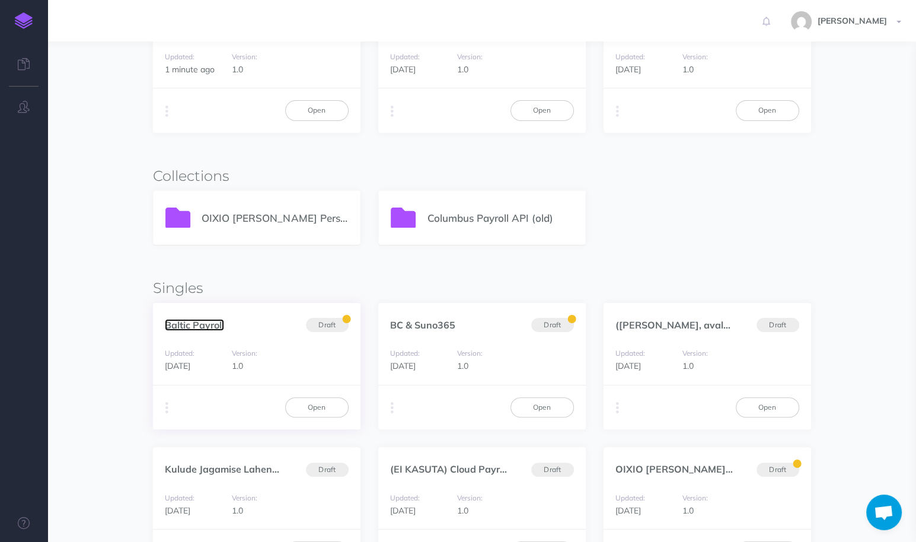
click at [189, 321] on link "Baltic Payroll" at bounding box center [194, 325] width 59 height 12
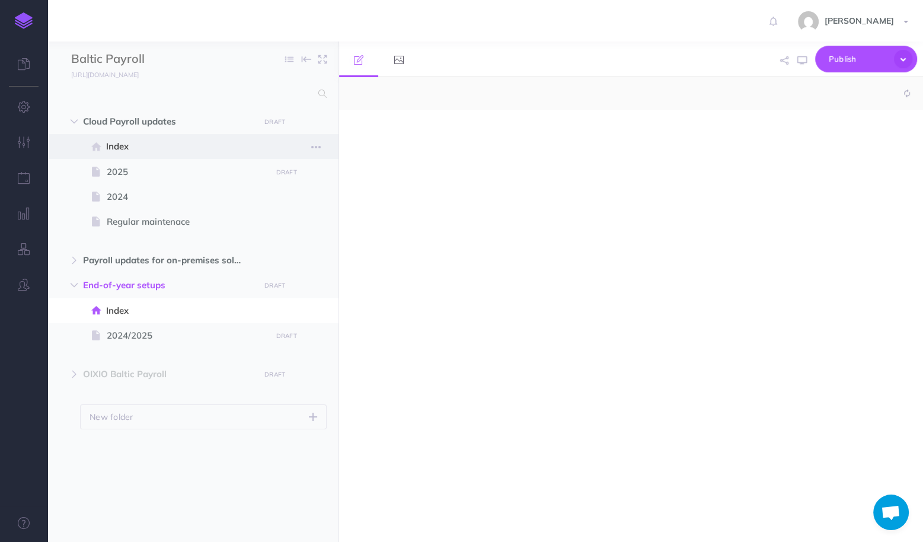
select select "null"
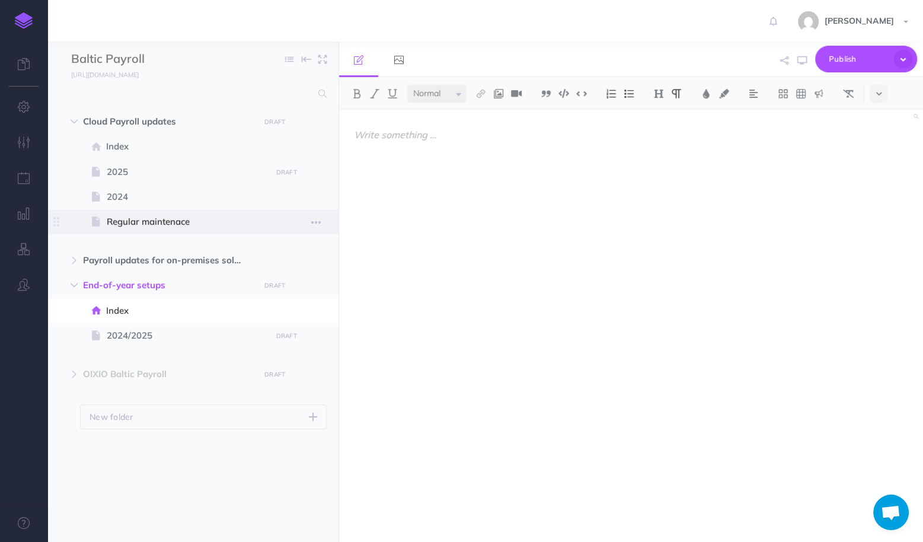
click at [127, 225] on span "Regular maintenace" at bounding box center [187, 222] width 161 height 14
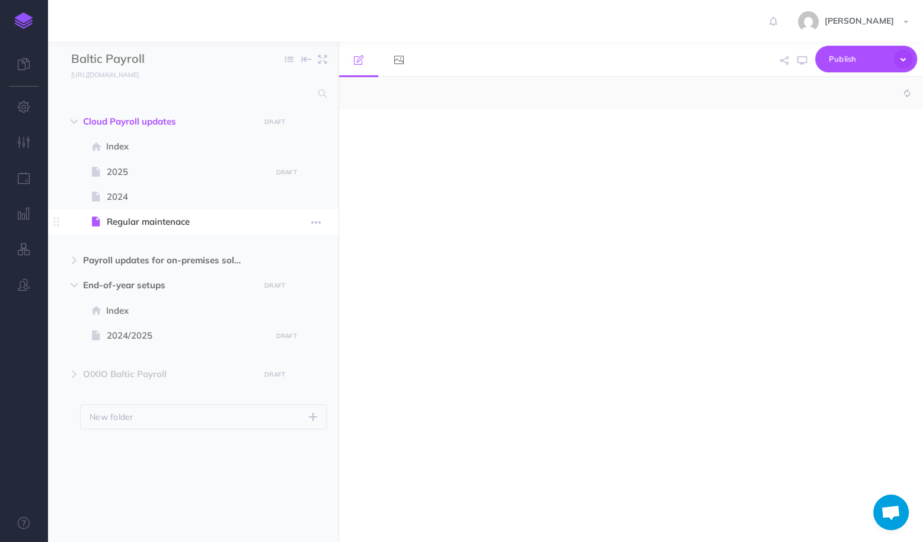
select select "null"
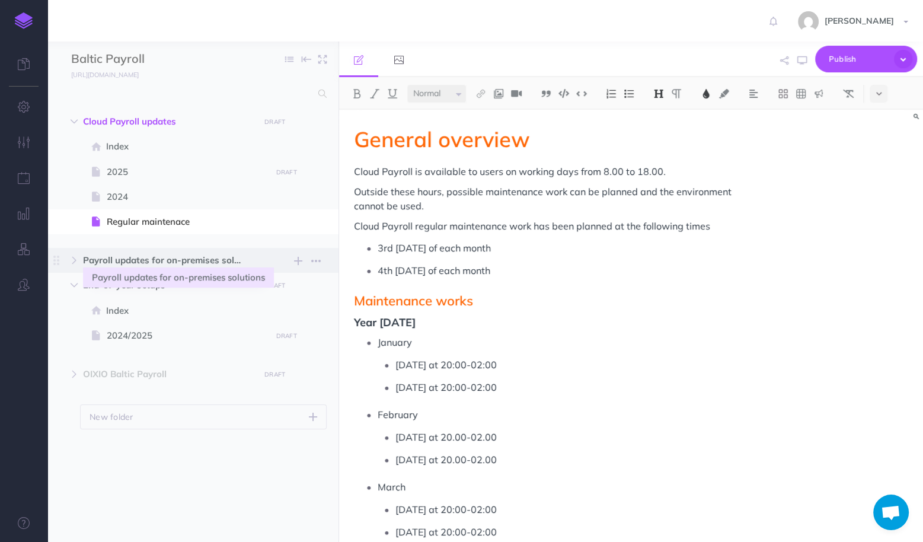
click at [126, 266] on span "Payroll updates for on-premises solutions" at bounding box center [168, 260] width 170 height 14
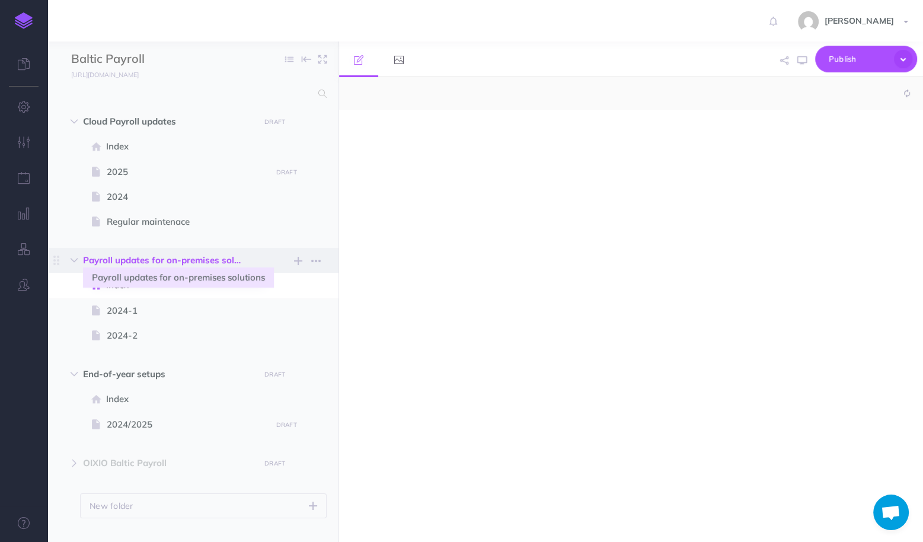
select select "null"
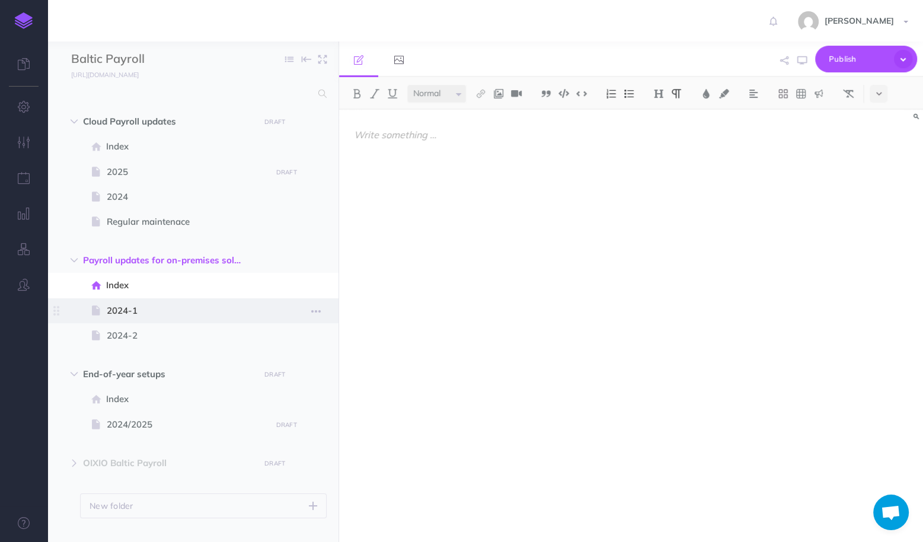
click at [157, 315] on span "2024-1" at bounding box center [187, 311] width 161 height 14
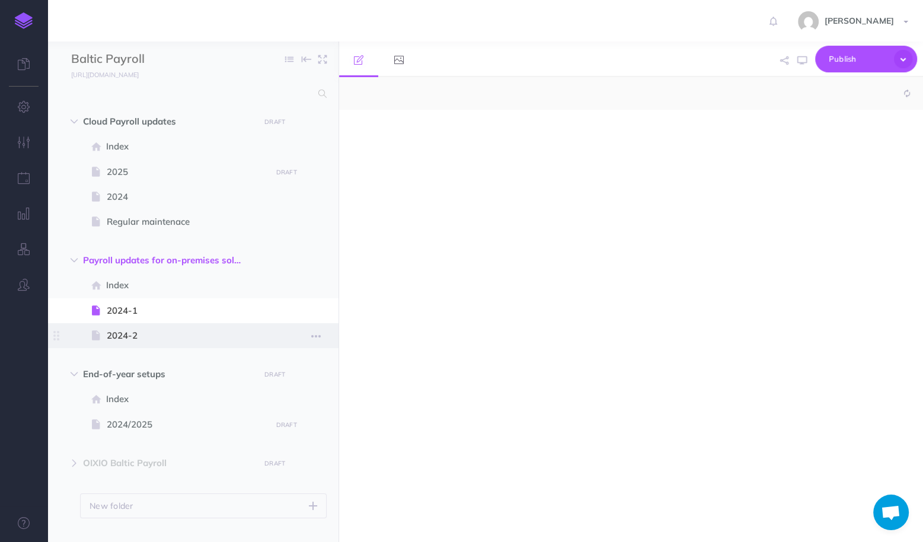
select select "null"
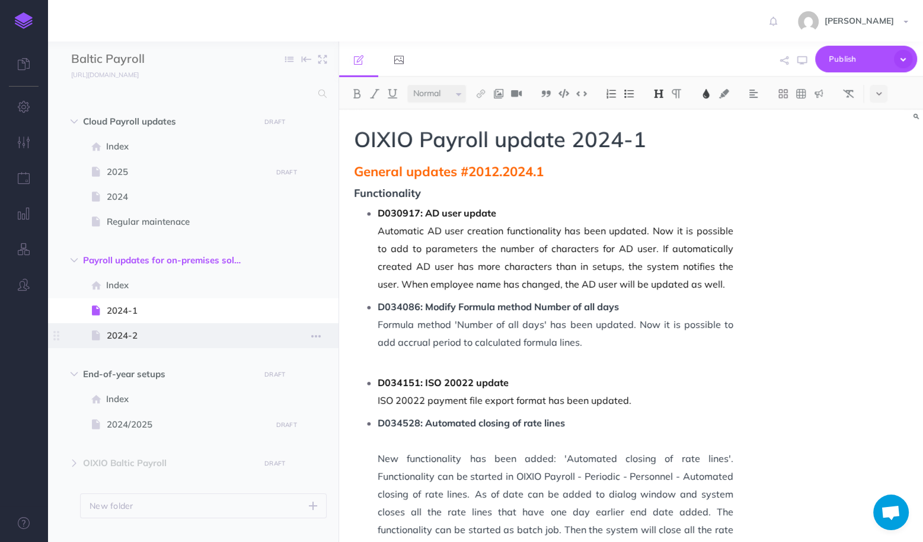
click at [139, 339] on span "2024-2" at bounding box center [187, 336] width 161 height 14
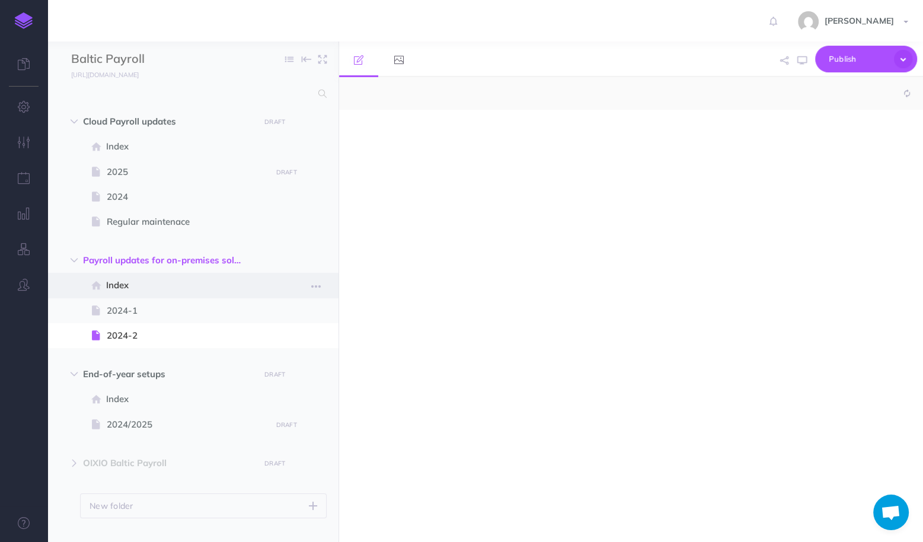
select select "null"
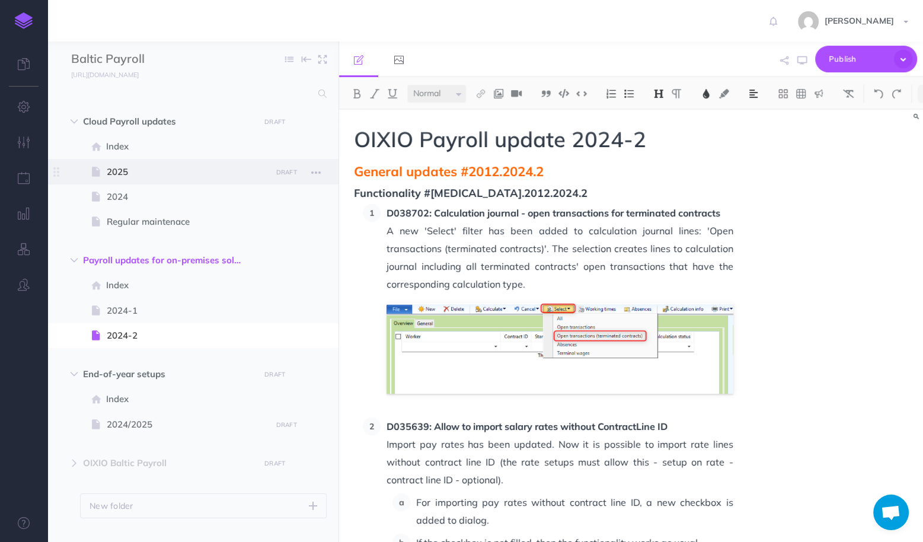
click at [124, 171] on span "2025" at bounding box center [187, 172] width 161 height 14
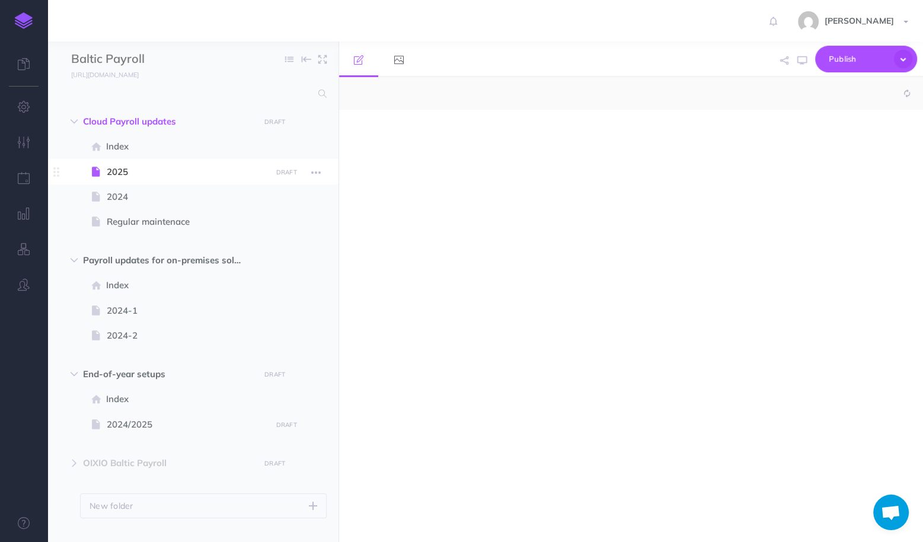
select select "null"
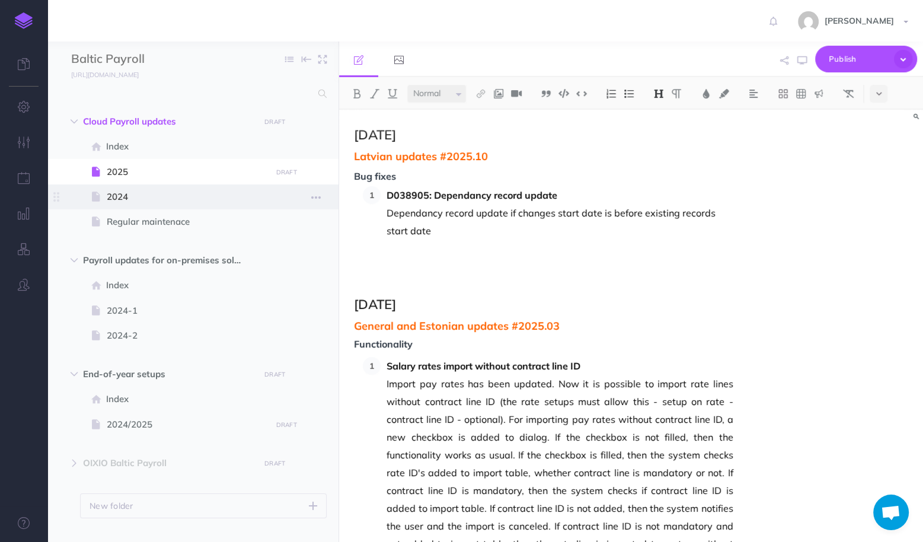
click at [164, 206] on span at bounding box center [192, 196] width 291 height 25
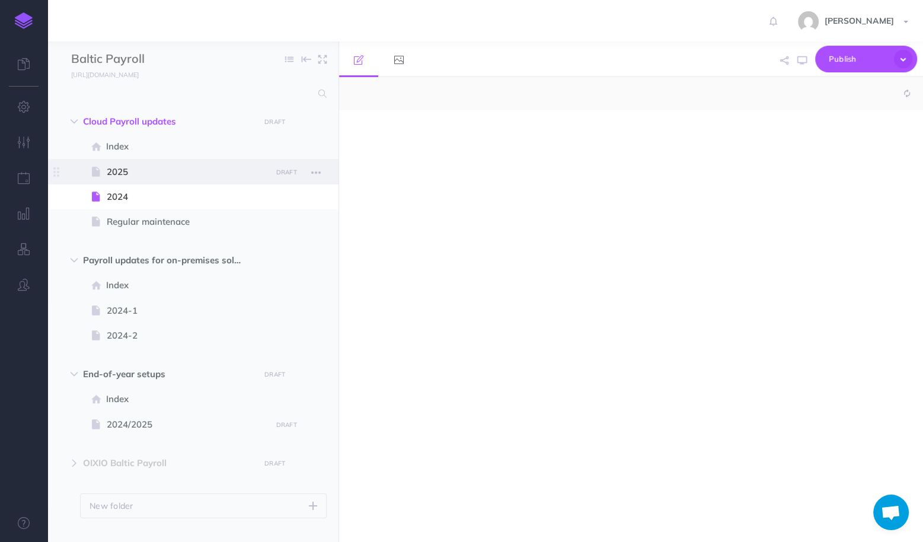
select select "null"
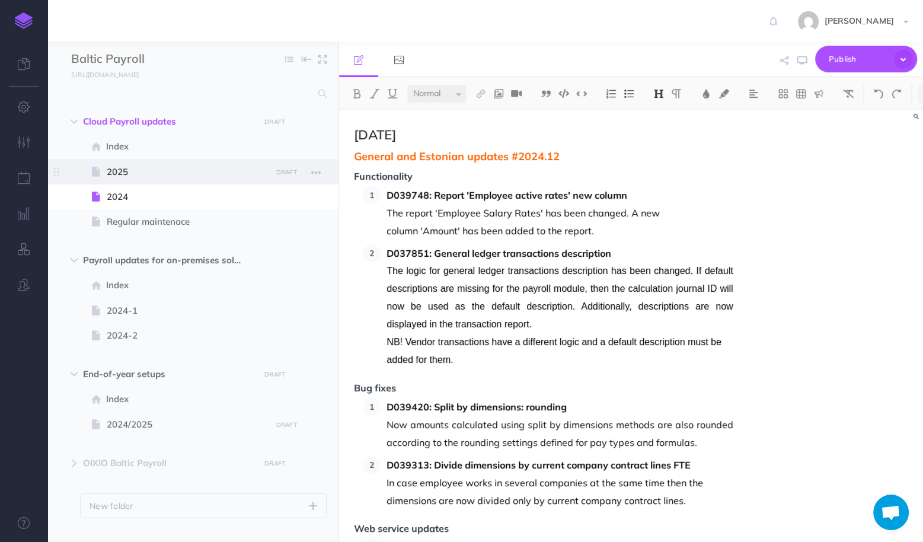
click at [152, 177] on span "2025" at bounding box center [187, 172] width 161 height 14
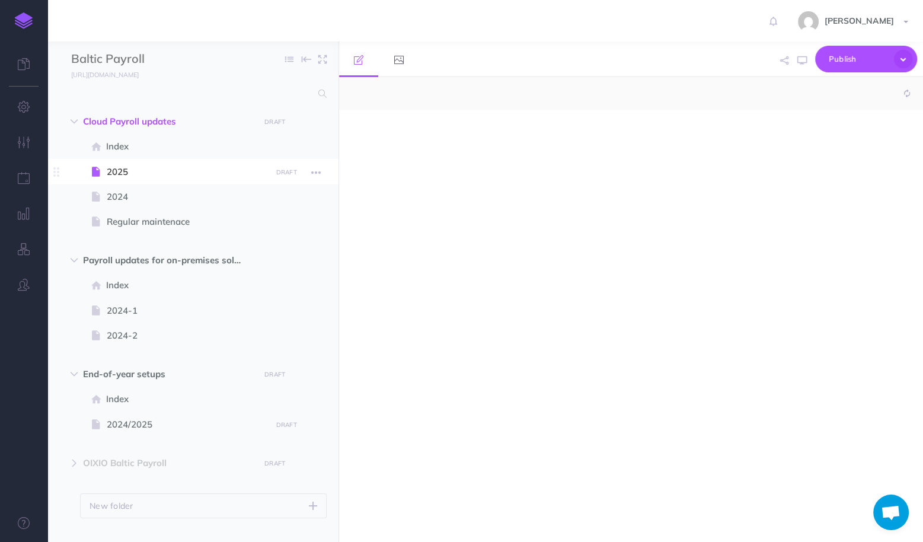
select select "null"
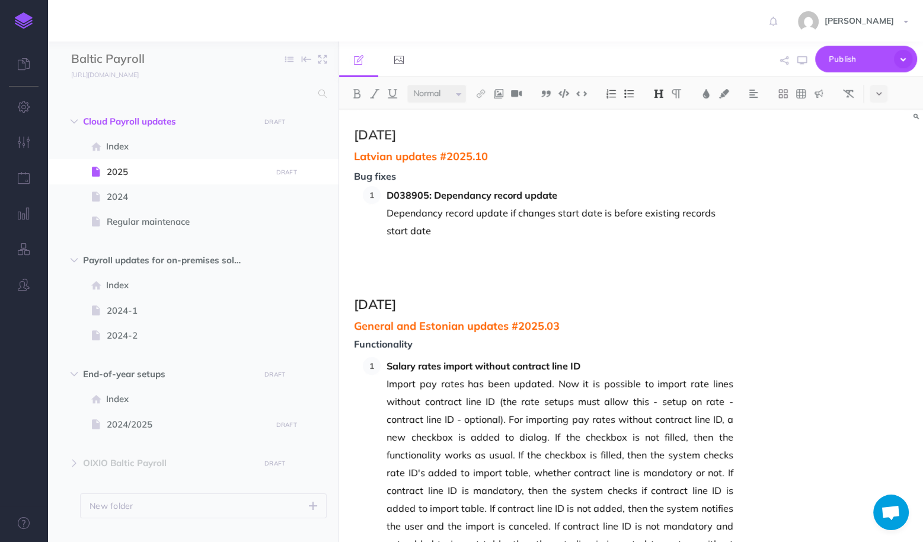
click at [20, 14] on img at bounding box center [24, 20] width 18 height 17
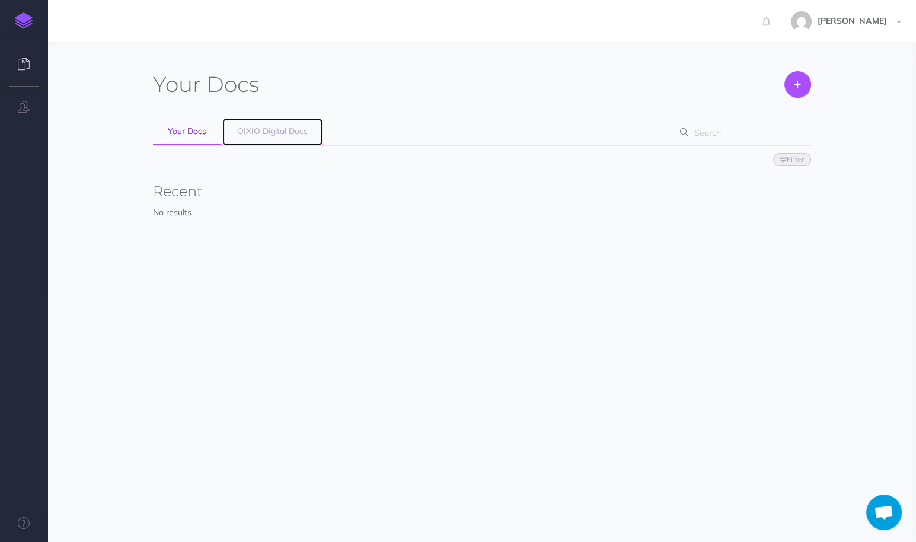
click at [254, 127] on span "OIXIO Digital Docs" at bounding box center [272, 131] width 71 height 11
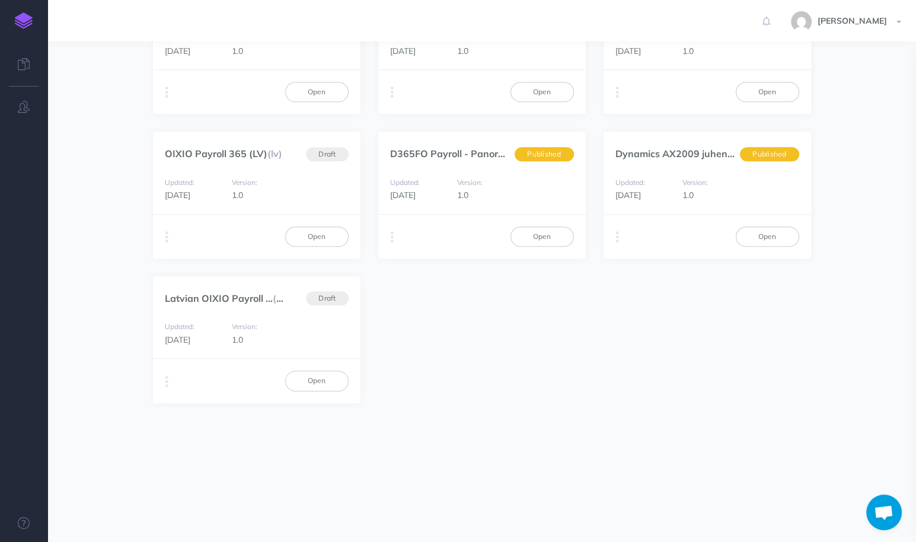
scroll to position [807, 0]
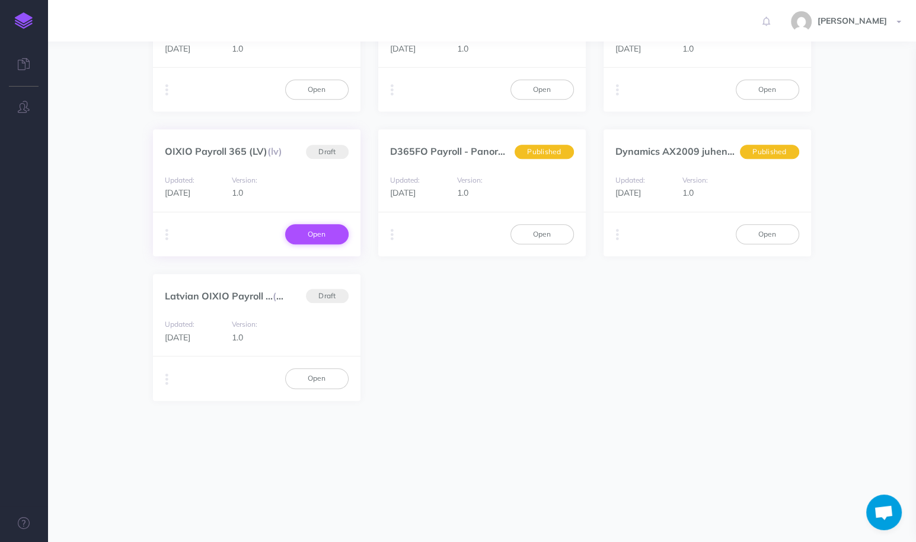
click at [305, 235] on link "Open" at bounding box center [316, 234] width 63 height 20
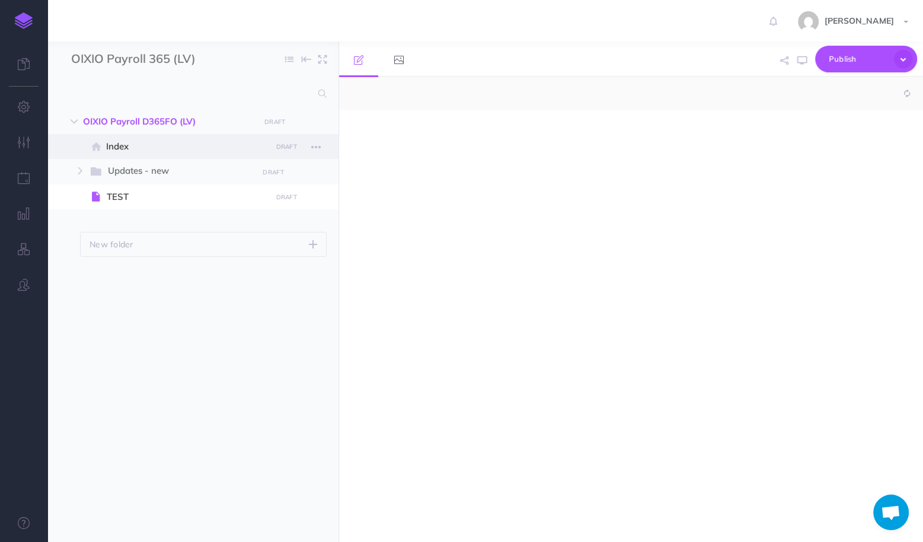
select select "null"
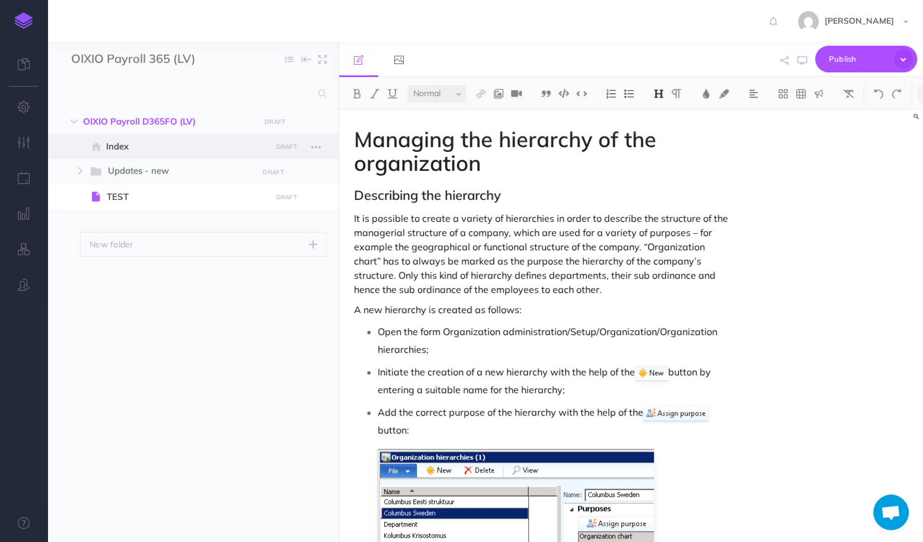
click at [119, 145] on span "Index" at bounding box center [186, 146] width 161 height 14
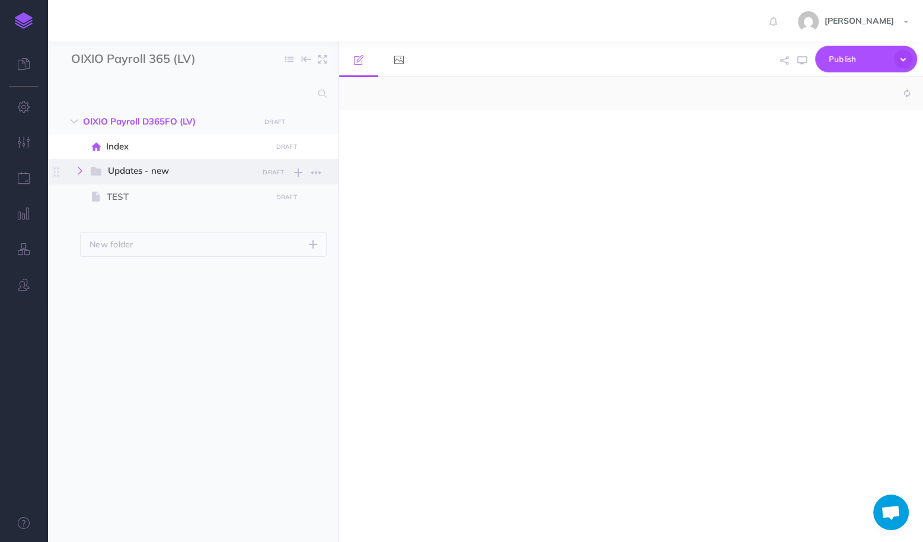
select select "null"
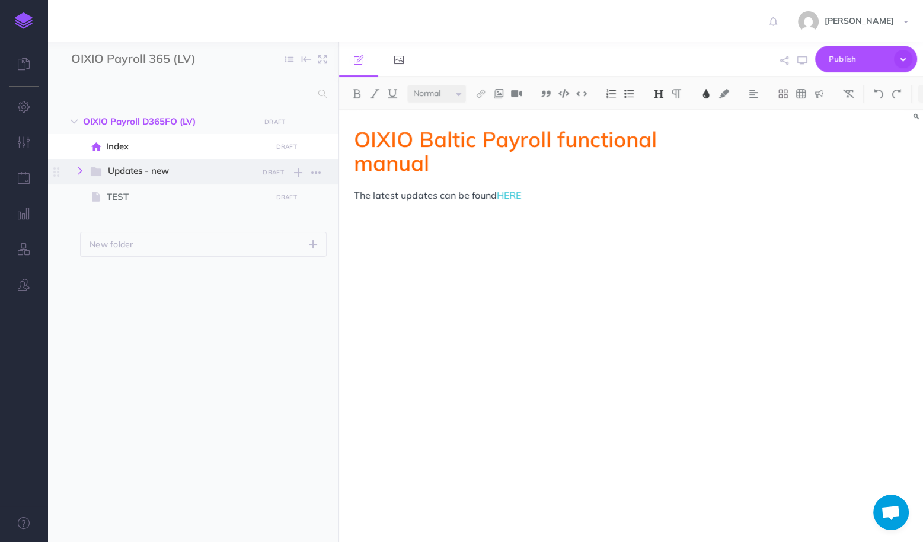
click at [81, 168] on icon "button" at bounding box center [79, 170] width 7 height 7
click at [140, 176] on span "Updates - new" at bounding box center [179, 171] width 142 height 15
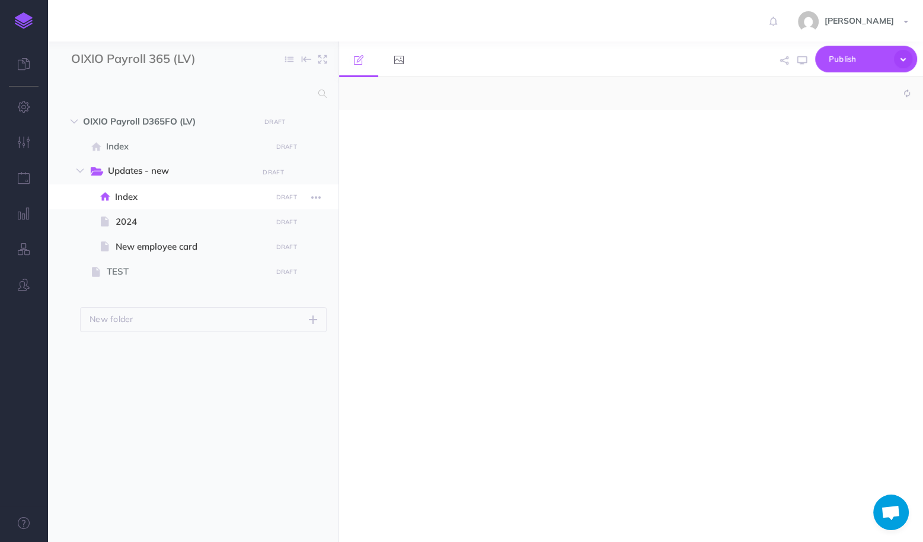
select select "null"
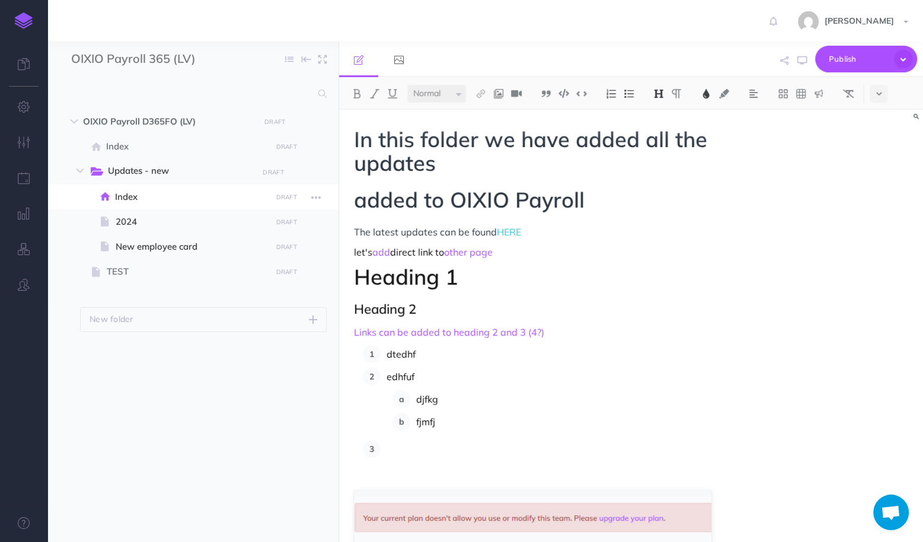
click at [140, 195] on span "Index" at bounding box center [191, 197] width 152 height 14
click at [147, 229] on span at bounding box center [192, 221] width 291 height 25
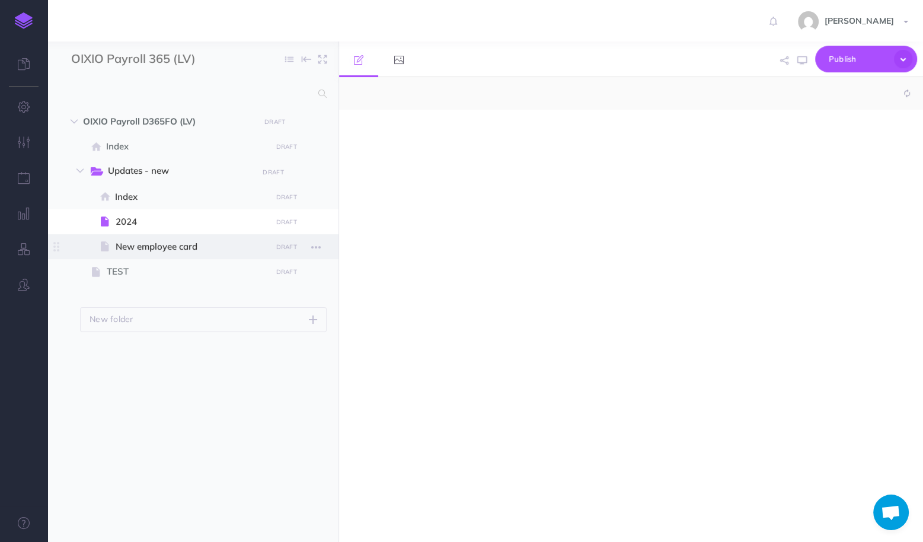
select select "null"
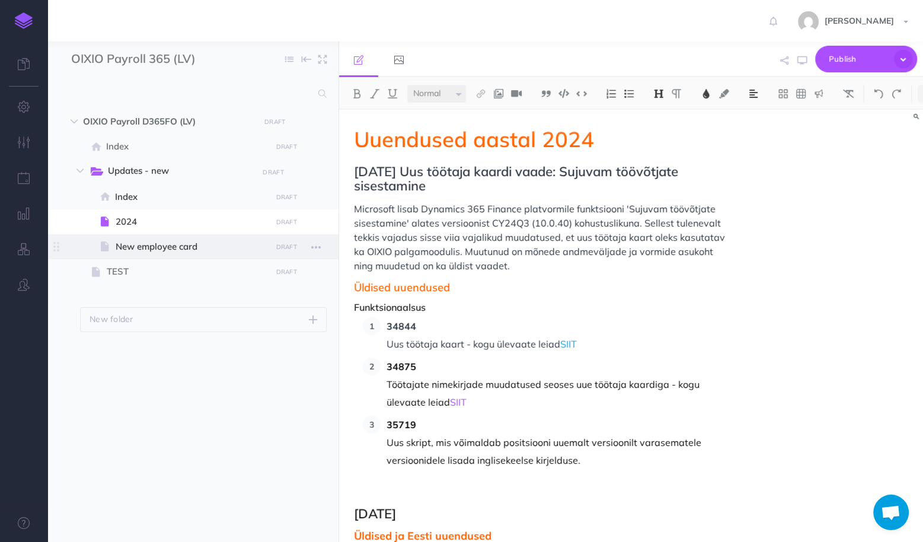
click at [145, 251] on span "New employee card" at bounding box center [192, 247] width 152 height 14
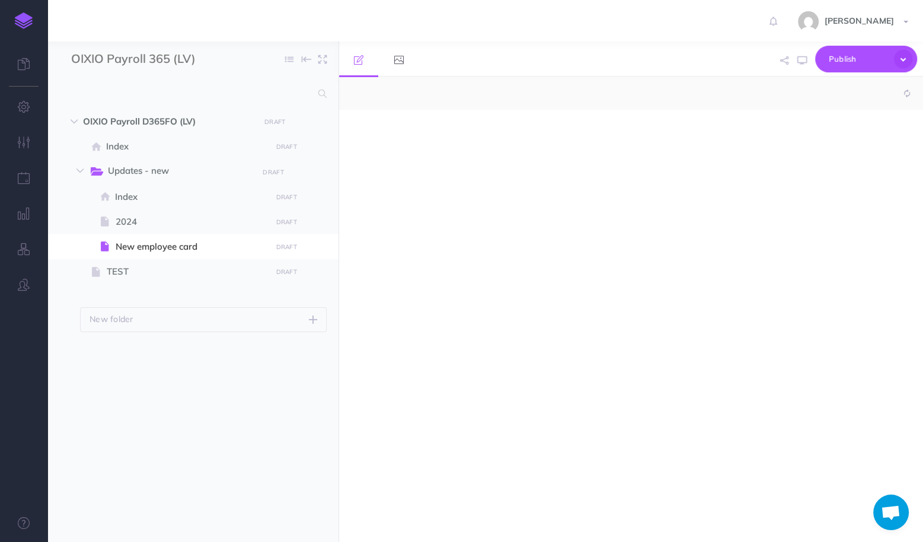
select select "null"
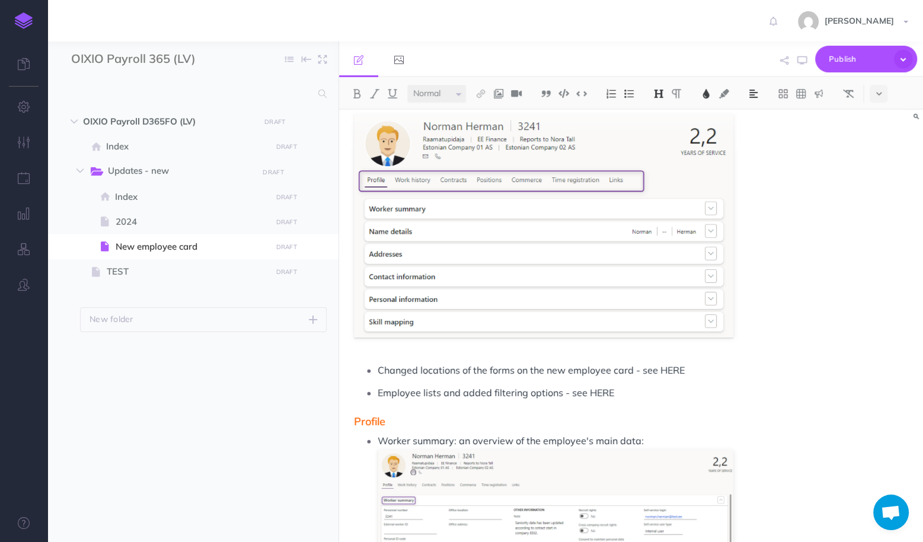
scroll to position [522, 0]
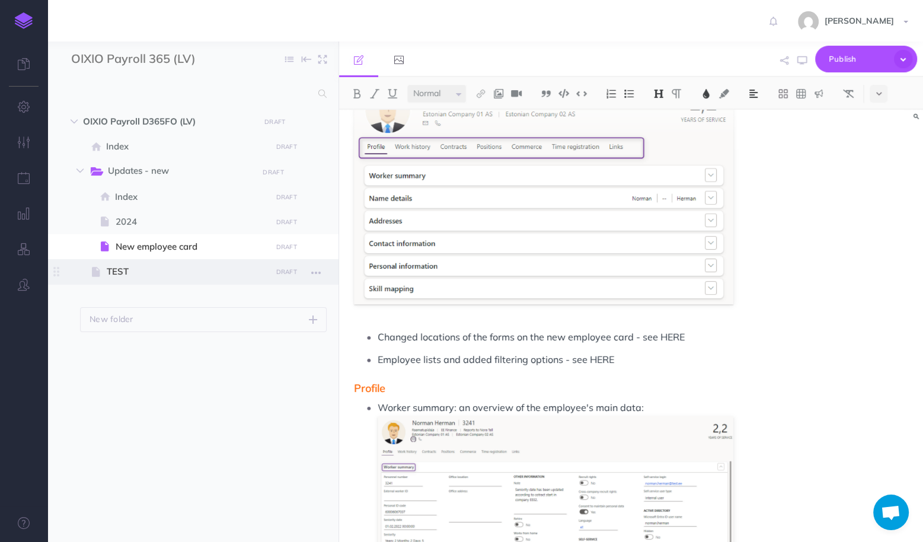
click at [202, 271] on span "TEST" at bounding box center [187, 271] width 161 height 14
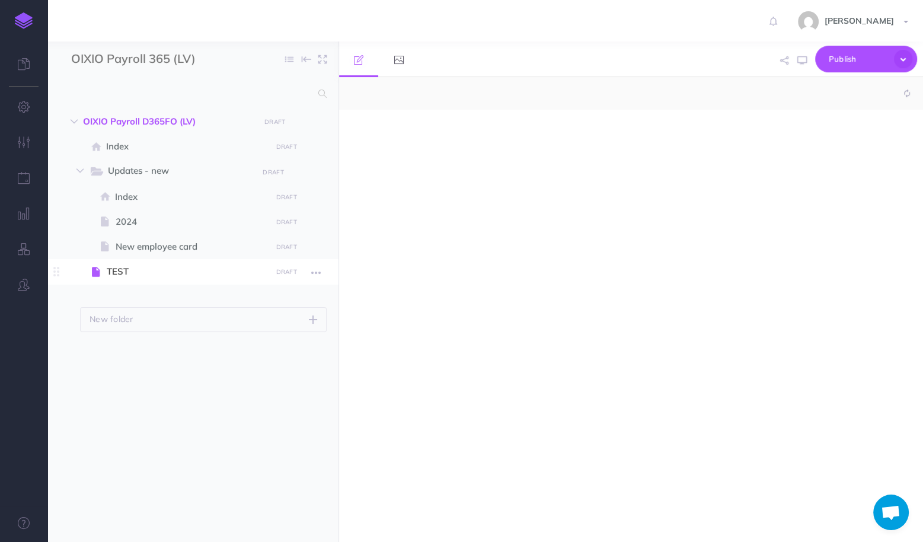
select select "null"
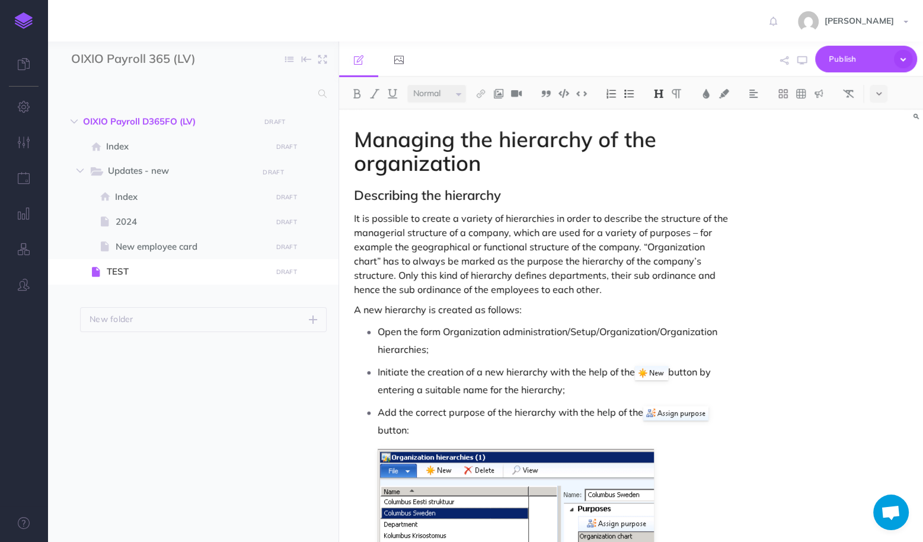
click at [26, 20] on img at bounding box center [24, 20] width 18 height 17
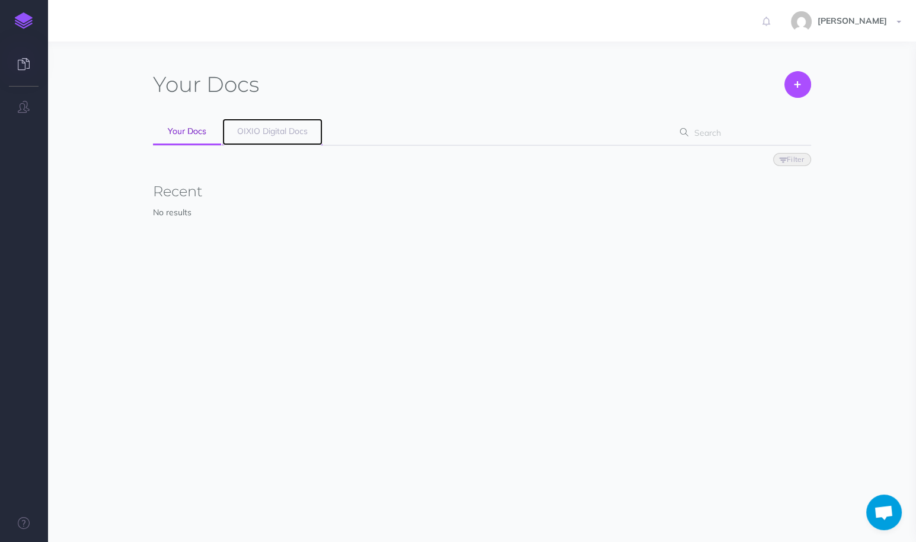
click at [280, 133] on span "OIXIO Digital Docs" at bounding box center [272, 131] width 71 height 11
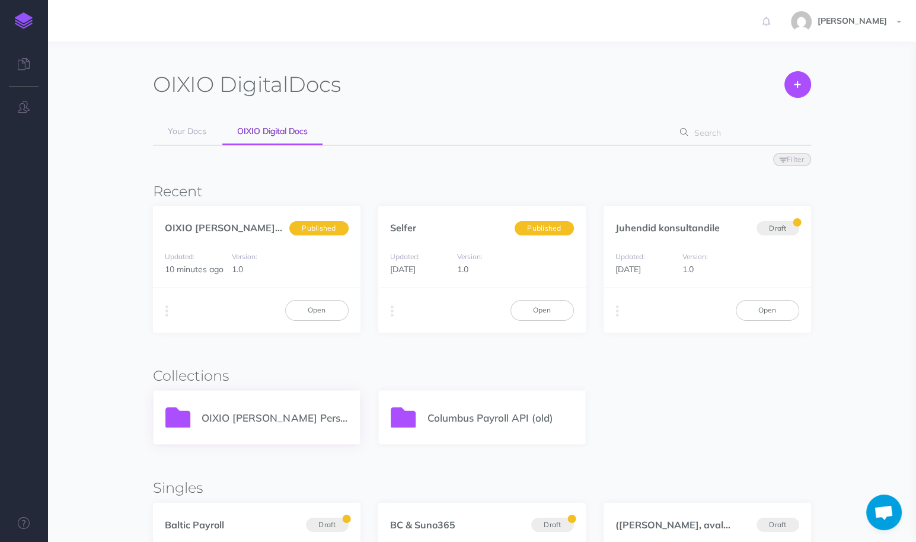
click at [237, 430] on div "OIXIO [PERSON_NAME] Personal 365" at bounding box center [257, 417] width 206 height 53
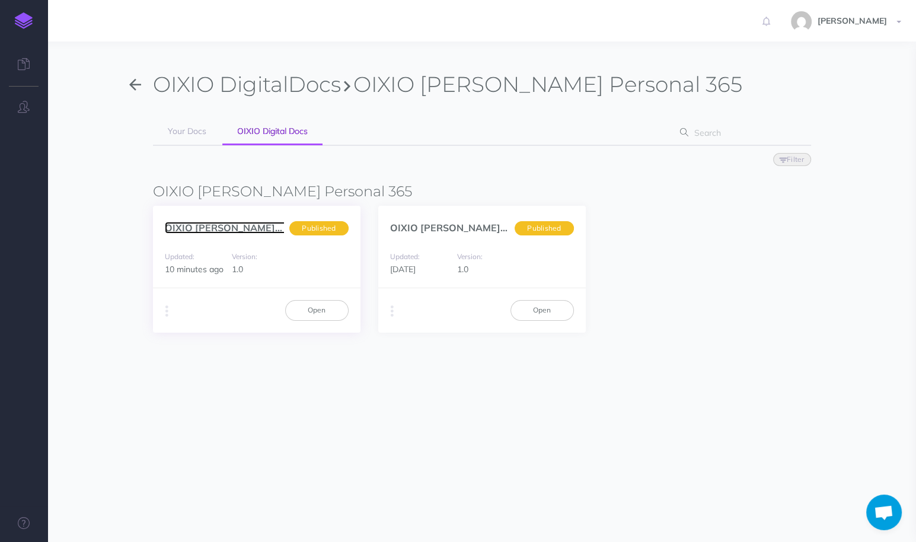
click at [240, 229] on link "OIXIO [PERSON_NAME] Personal... (et)" at bounding box center [253, 228] width 176 height 12
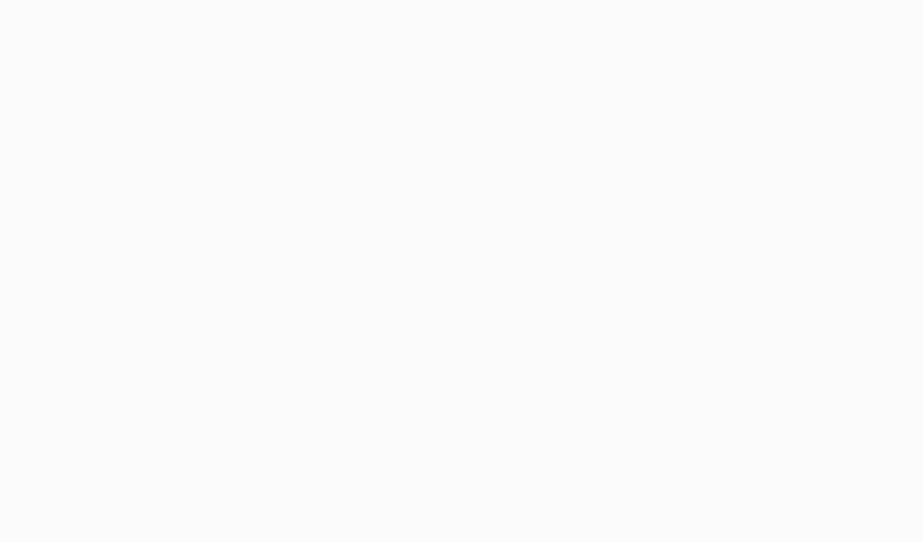
select select "et"
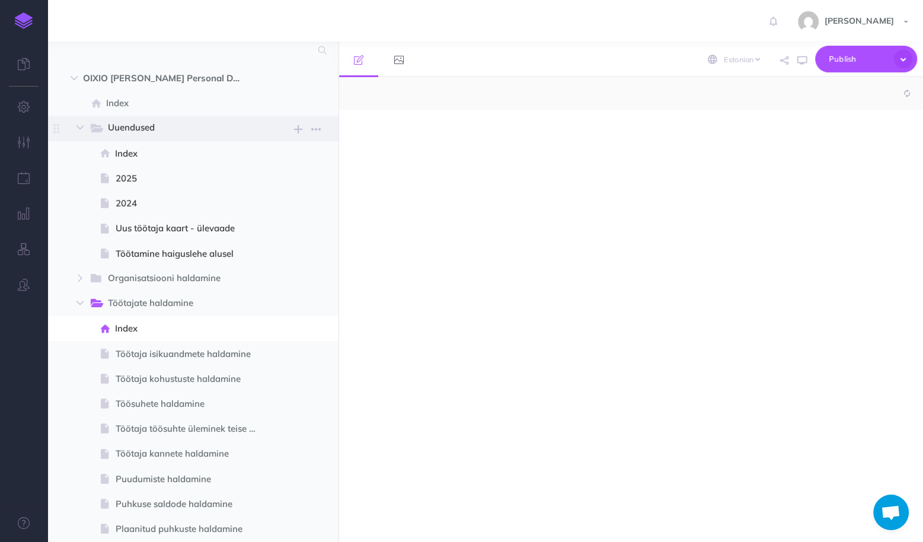
select select "null"
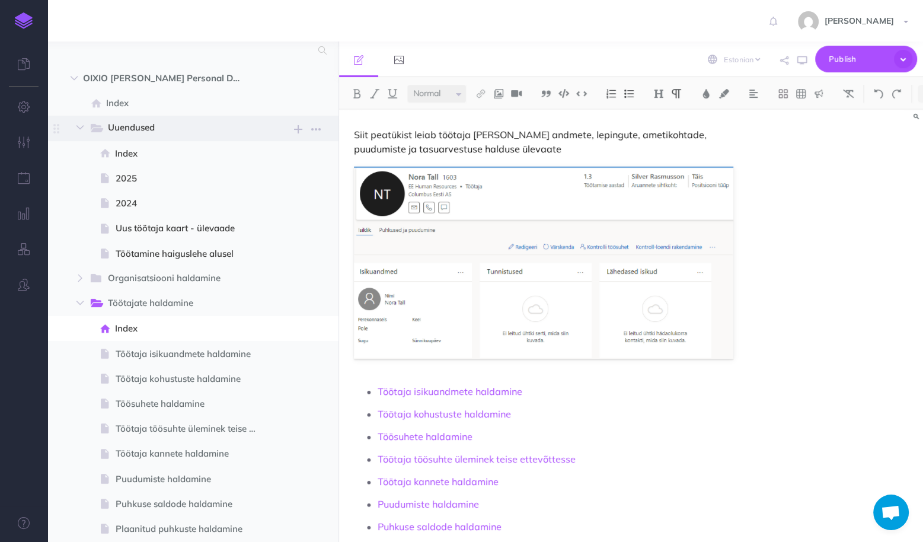
scroll to position [47, 0]
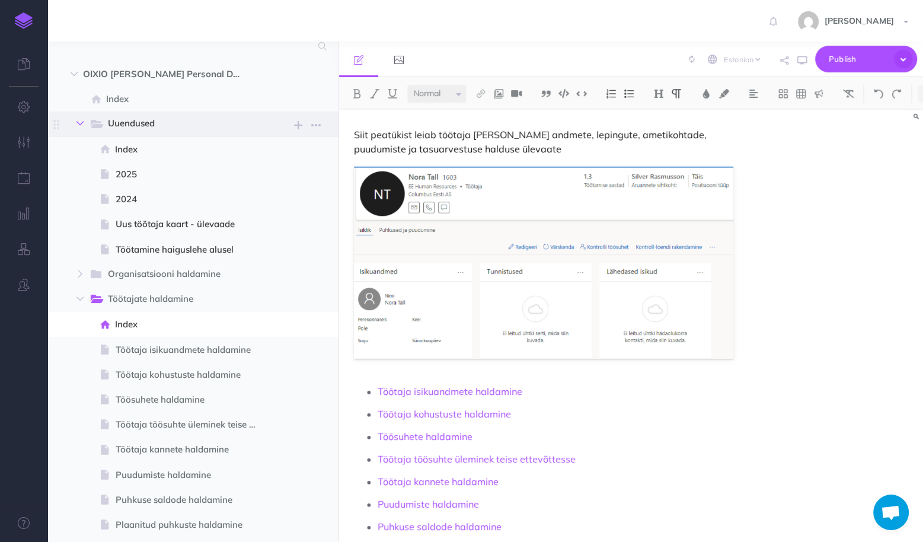
click at [81, 122] on icon "button" at bounding box center [79, 123] width 7 height 7
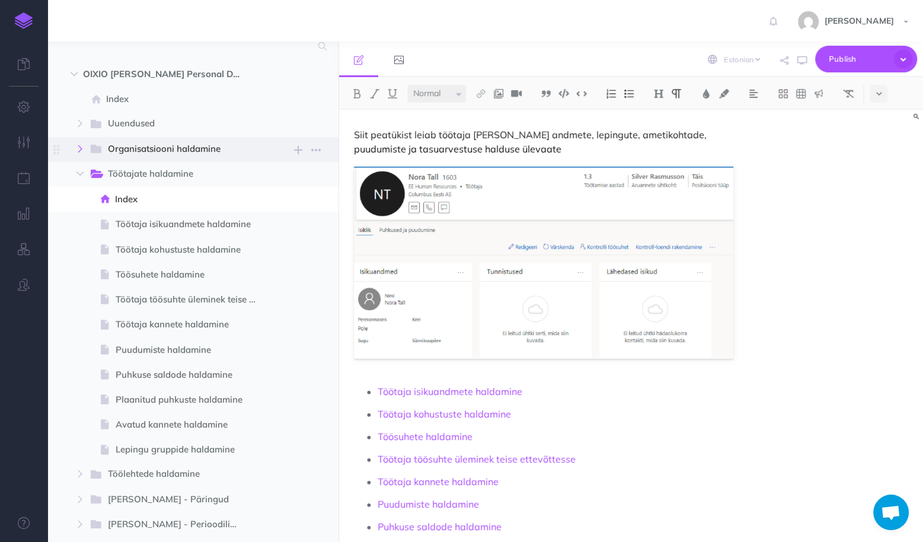
click at [78, 147] on icon "button" at bounding box center [79, 148] width 7 height 7
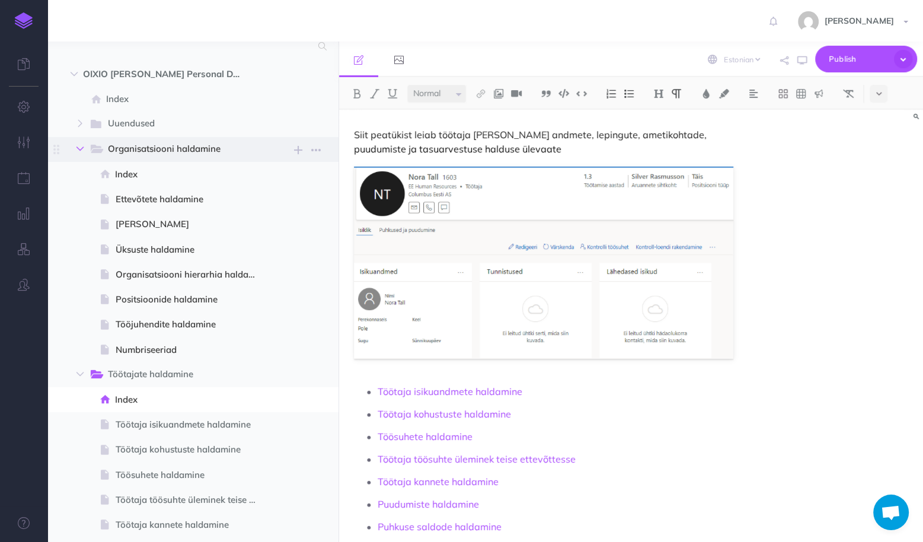
click at [78, 147] on icon "button" at bounding box center [79, 148] width 7 height 7
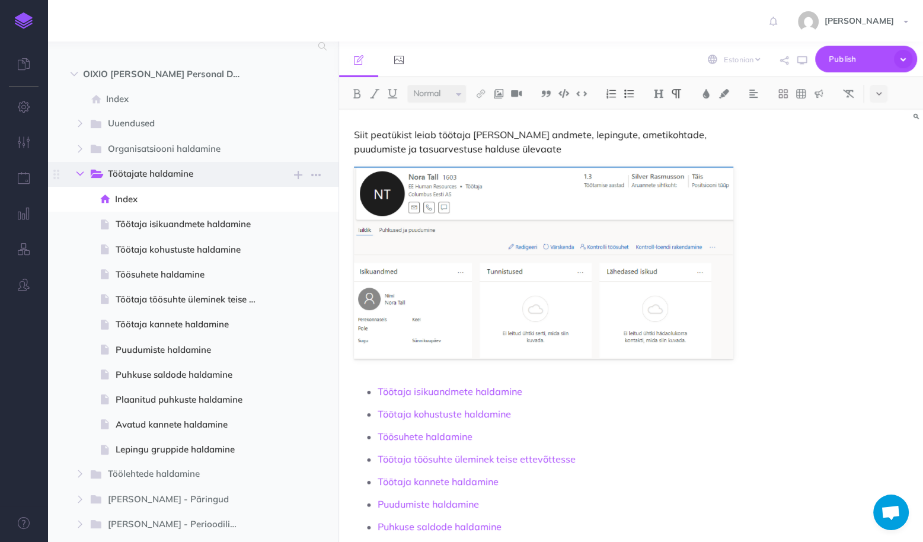
click at [81, 168] on button "button" at bounding box center [79, 174] width 21 height 14
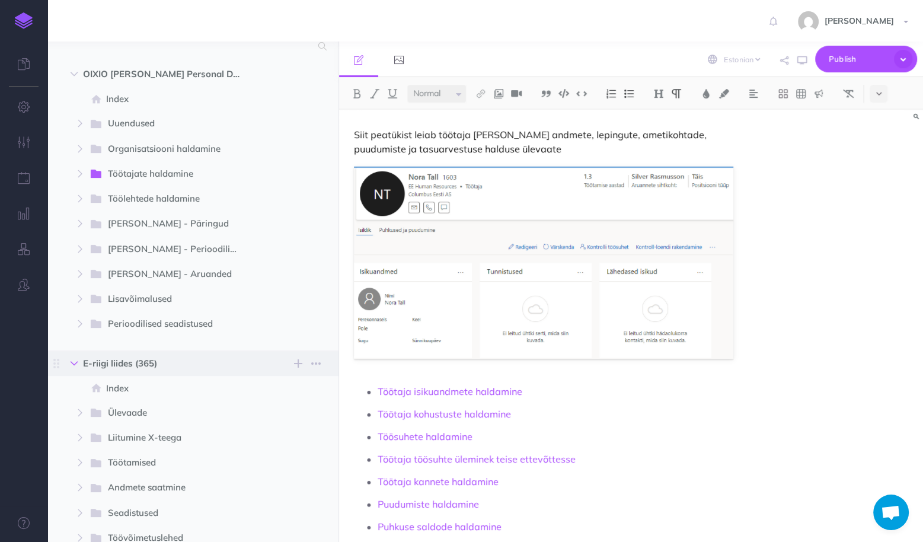
click at [76, 364] on icon "button" at bounding box center [74, 363] width 7 height 7
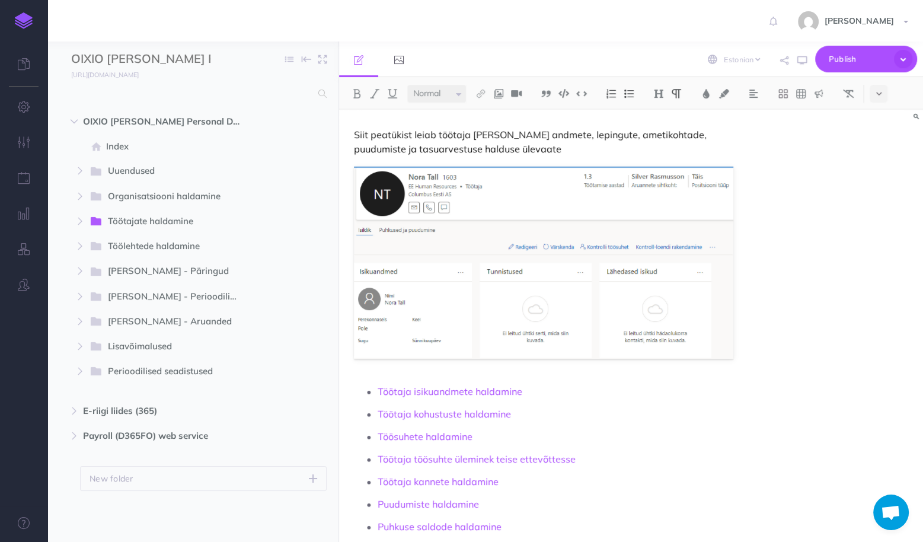
click at [23, 20] on img at bounding box center [24, 20] width 18 height 17
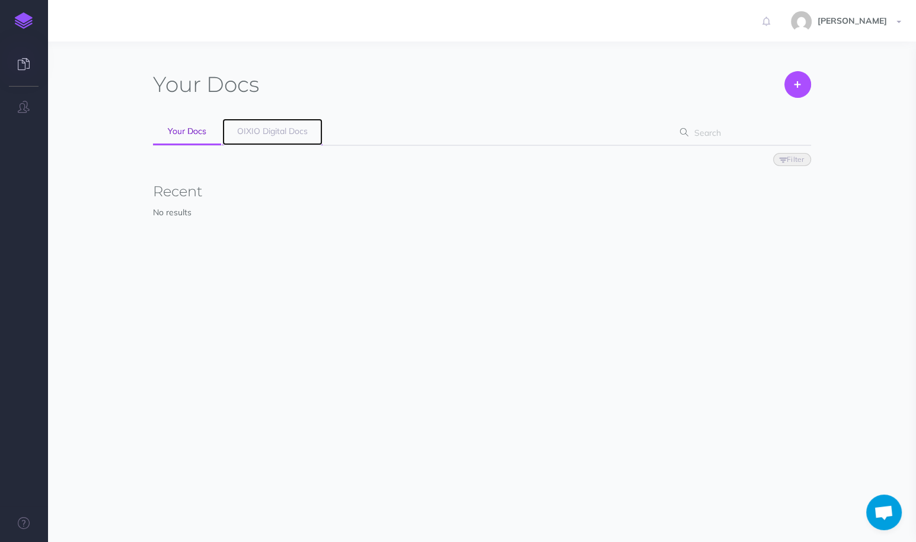
click at [266, 130] on span "OIXIO Digital Docs" at bounding box center [272, 131] width 71 height 11
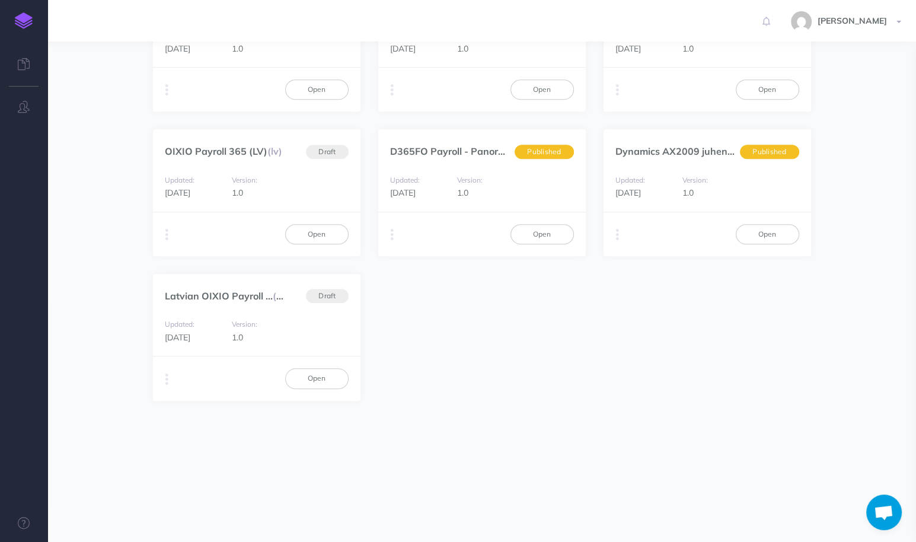
scroll to position [817, 0]
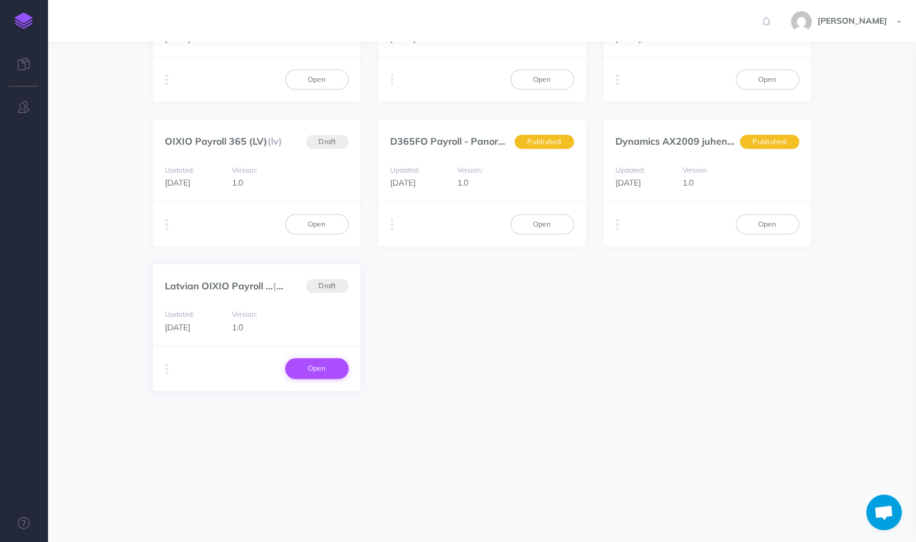
click at [319, 365] on link "Open" at bounding box center [316, 368] width 63 height 20
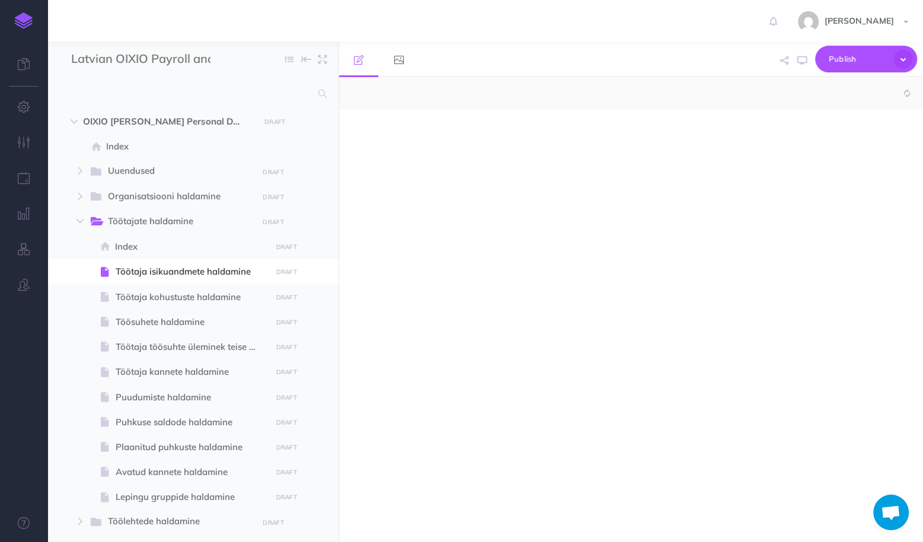
select select "null"
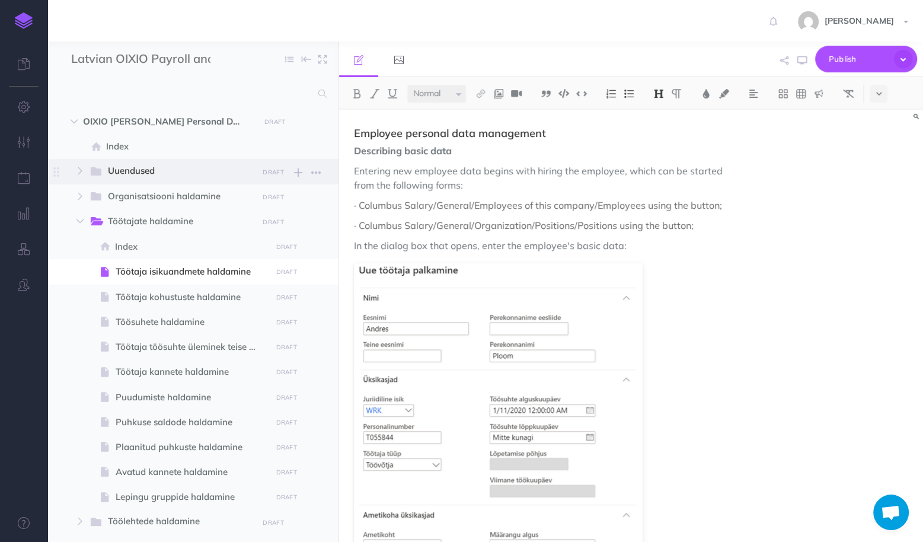
click at [118, 169] on span "Uuendused" at bounding box center [179, 171] width 142 height 15
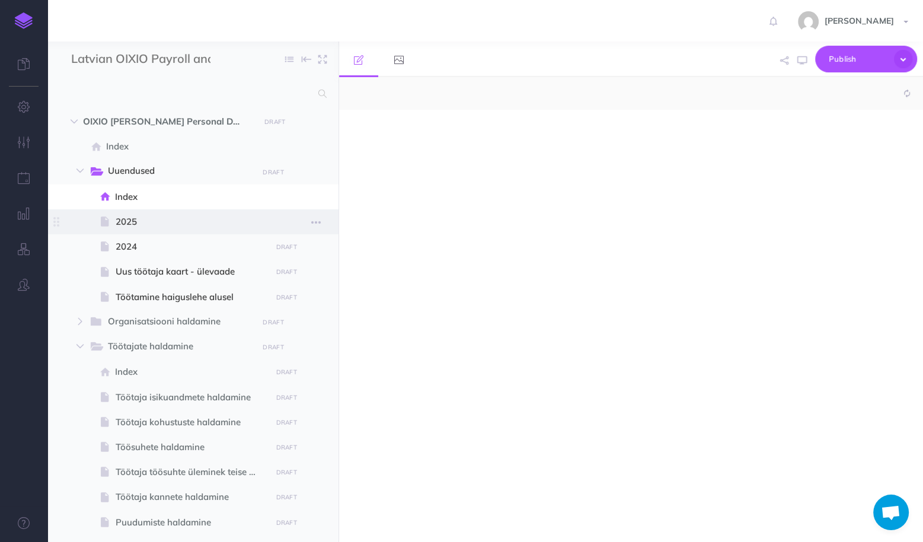
select select "null"
click at [125, 221] on span "2025" at bounding box center [192, 222] width 152 height 14
select select "null"
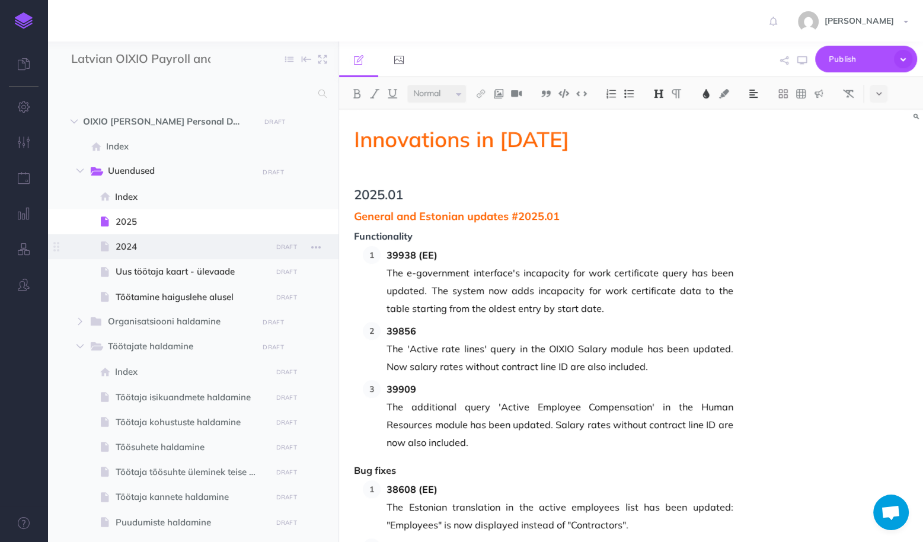
click at [126, 250] on span "2024" at bounding box center [192, 247] width 152 height 14
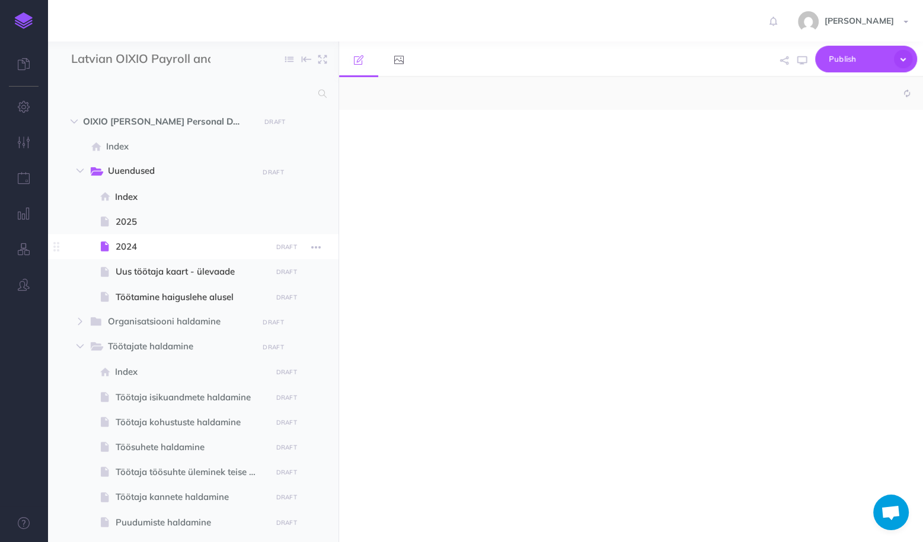
select select "null"
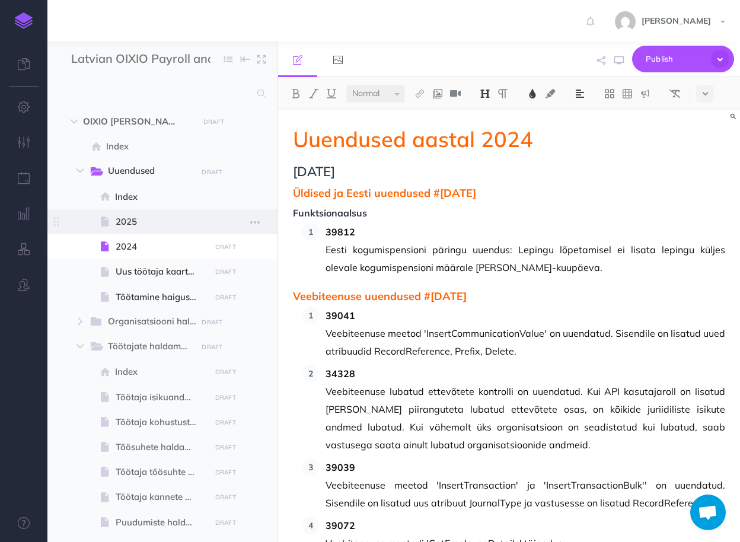
click at [133, 222] on span "2025" at bounding box center [161, 222] width 91 height 14
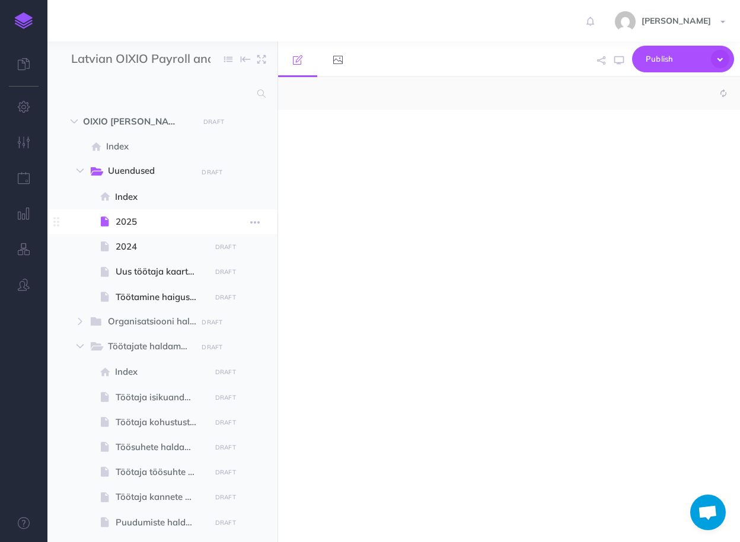
select select "null"
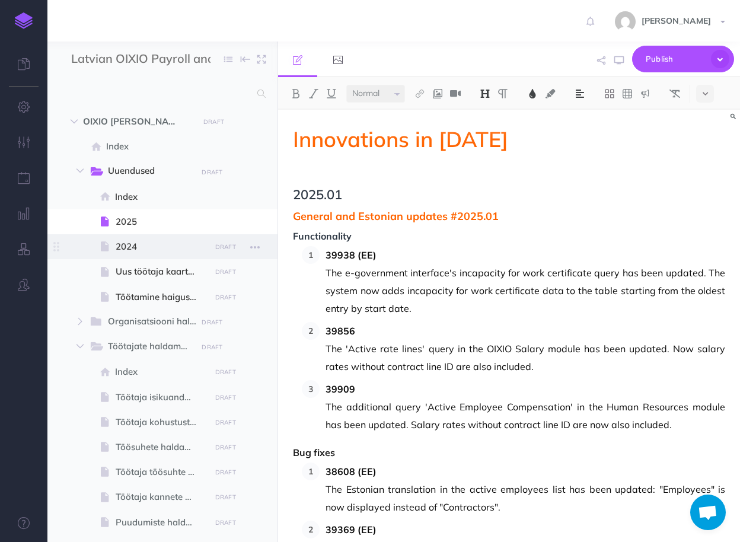
click at [130, 247] on span "2024" at bounding box center [161, 247] width 91 height 14
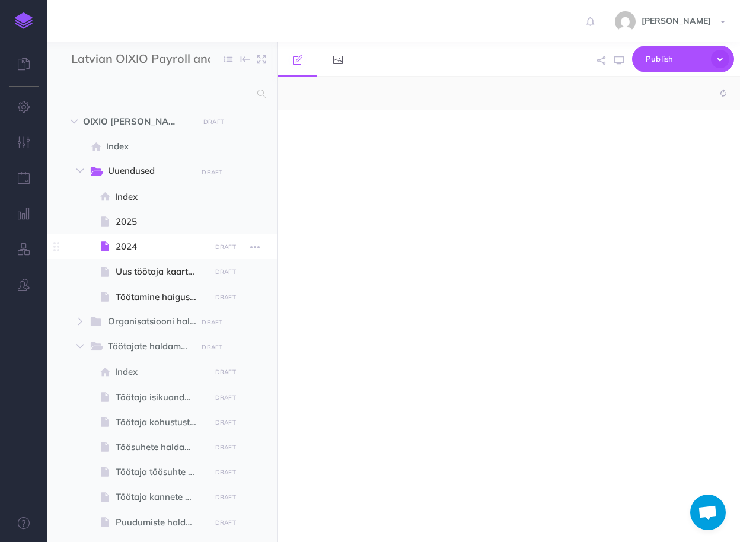
select select "null"
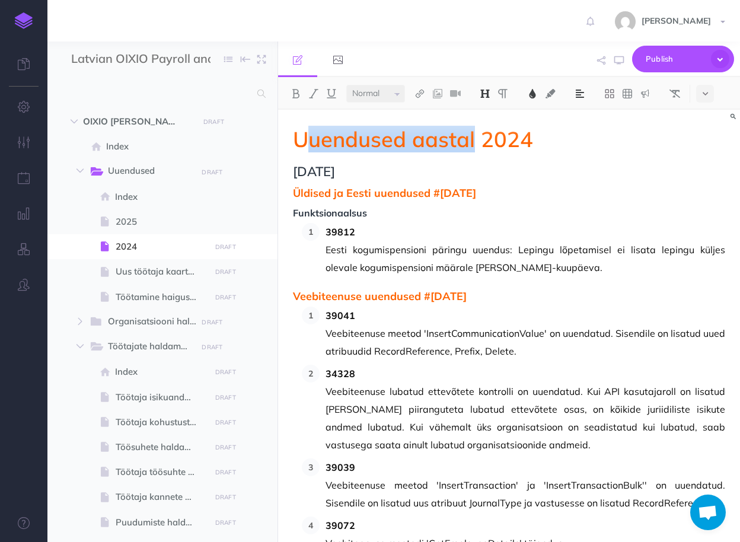
drag, startPoint x: 475, startPoint y: 141, endPoint x: 313, endPoint y: 139, distance: 161.9
click at [313, 139] on span "Uuendused aastal 2024" at bounding box center [509, 139] width 432 height 24
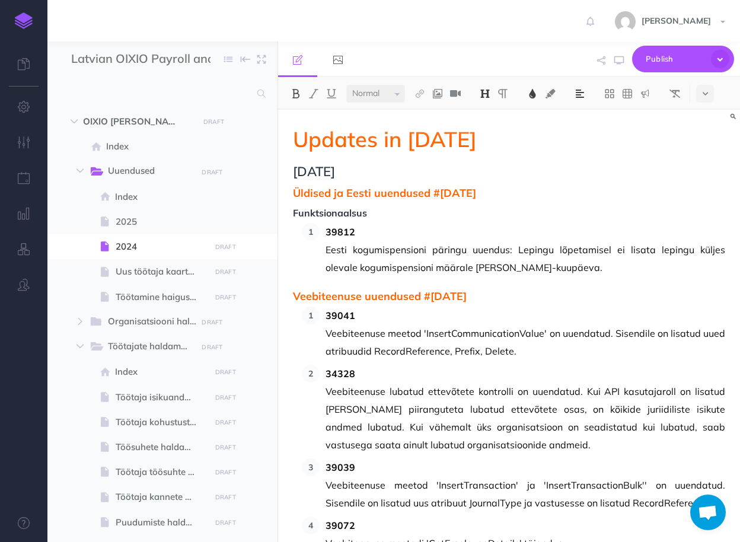
drag, startPoint x: 508, startPoint y: 266, endPoint x: 310, endPoint y: 202, distance: 208.2
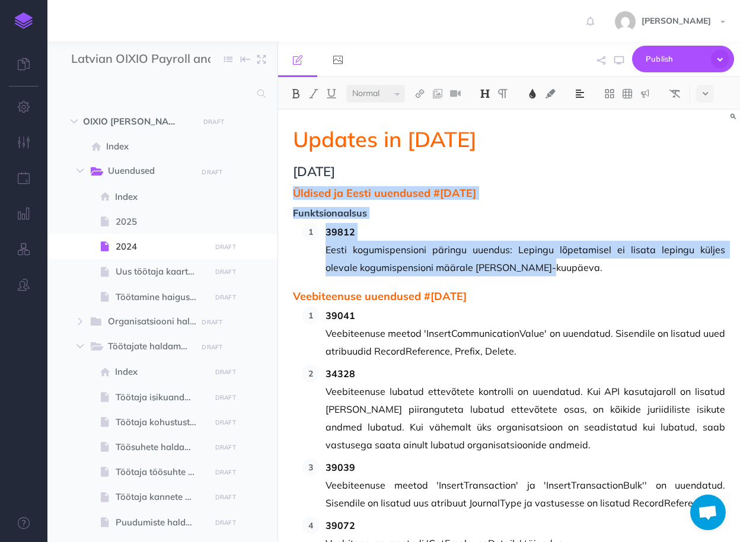
drag, startPoint x: 294, startPoint y: 193, endPoint x: 509, endPoint y: 268, distance: 228.6
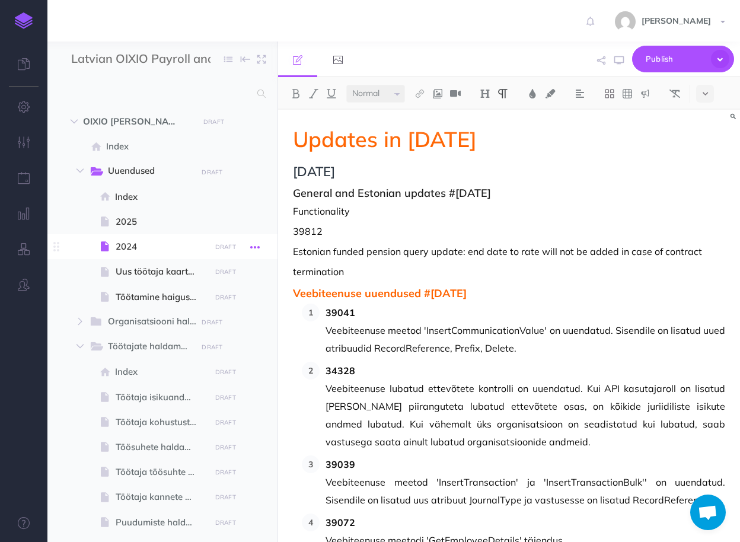
click at [256, 249] on icon "button" at bounding box center [254, 247] width 9 height 14
click at [238, 270] on link "Page history" at bounding box center [221, 269] width 89 height 20
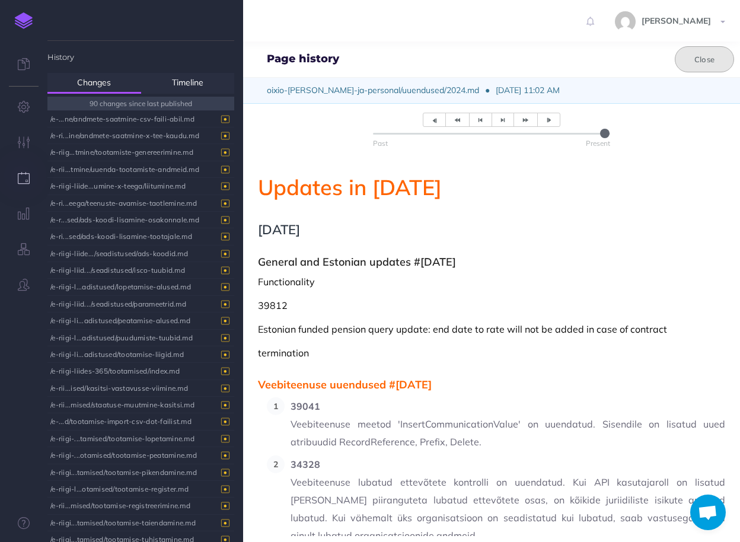
click at [685, 58] on button "Close" at bounding box center [704, 59] width 59 height 26
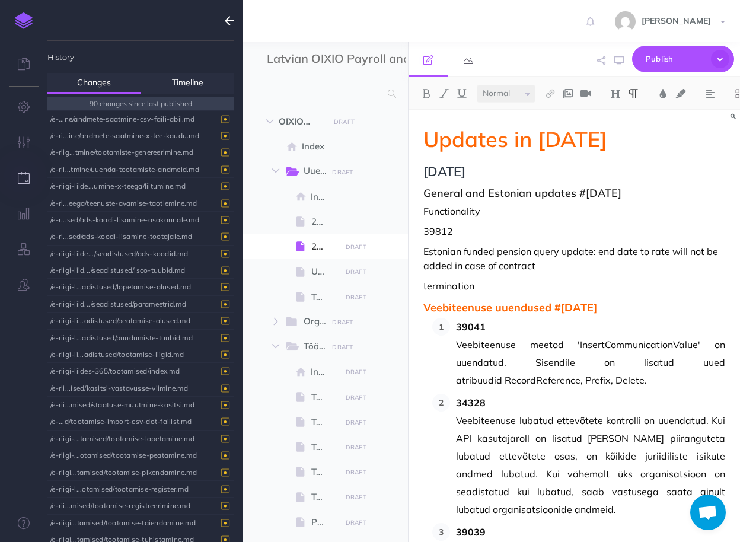
click at [225, 22] on icon "button" at bounding box center [229, 21] width 9 height 14
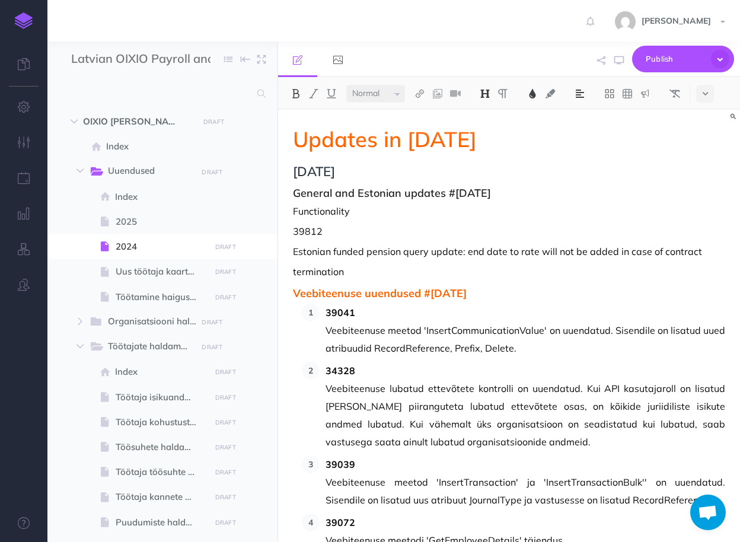
drag, startPoint x: 490, startPoint y: 294, endPoint x: 296, endPoint y: 295, distance: 194.5
click at [296, 295] on span "Veebiteenuse uuendused #2024.12.23" at bounding box center [509, 294] width 432 height 12
click at [387, 297] on span "Veebiteenuse uuendused #2024.12.23" at bounding box center [509, 294] width 432 height 12
drag, startPoint x: 359, startPoint y: 313, endPoint x: 306, endPoint y: 311, distance: 53.4
click at [320, 311] on li "39041 Veebiteenuse meetod 'InsertCommunicationValue' on uuendatud. Sisendile on…" at bounding box center [523, 330] width 406 height 53
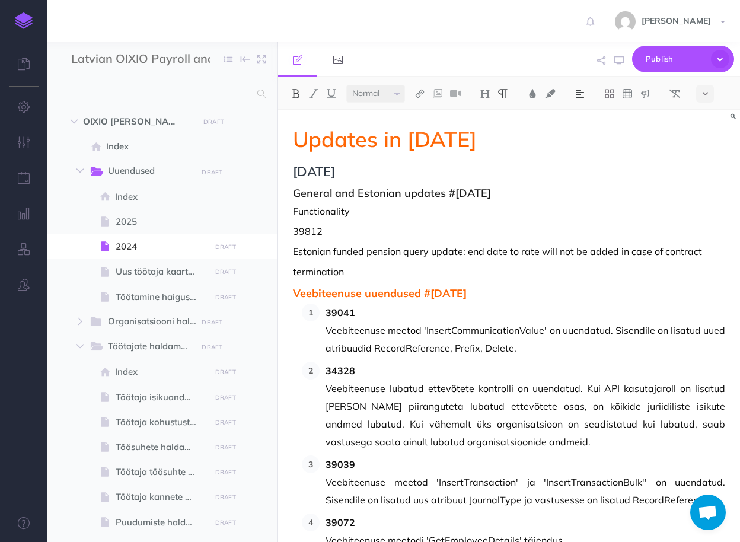
click at [320, 311] on li "39041 Veebiteenuse meetod 'InsertCommunicationValue' on uuendatud. Sisendile on…" at bounding box center [523, 330] width 406 height 53
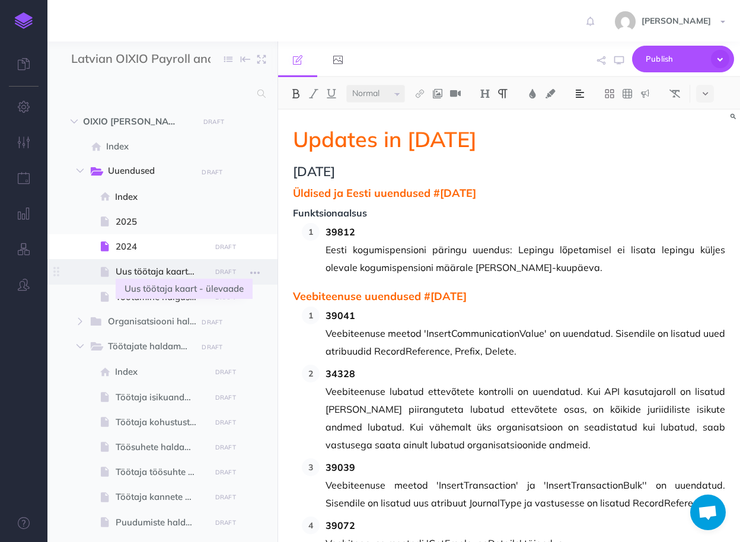
click at [159, 274] on span "Uus töötaja kaart - ülevaade" at bounding box center [161, 271] width 91 height 14
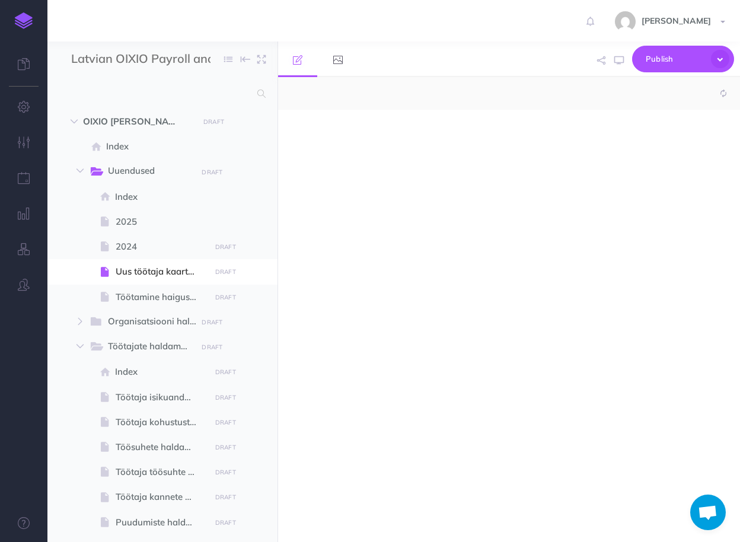
select select "null"
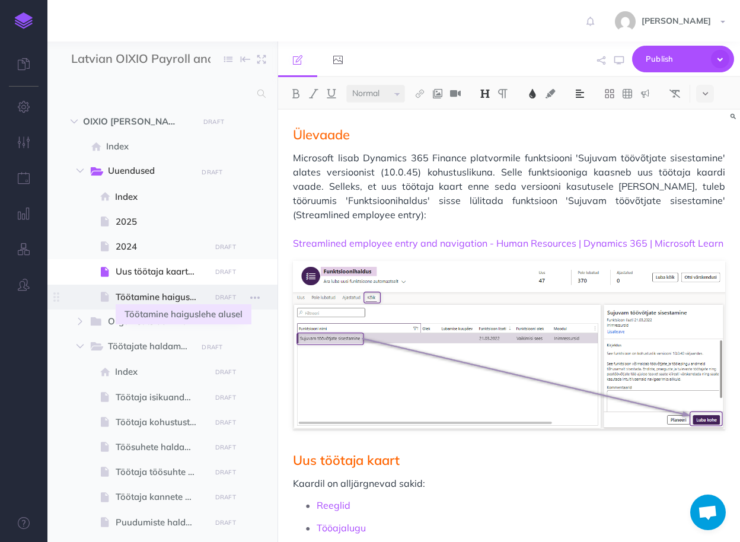
click at [146, 299] on span "Töötamine haiguslehe alusel" at bounding box center [161, 297] width 91 height 14
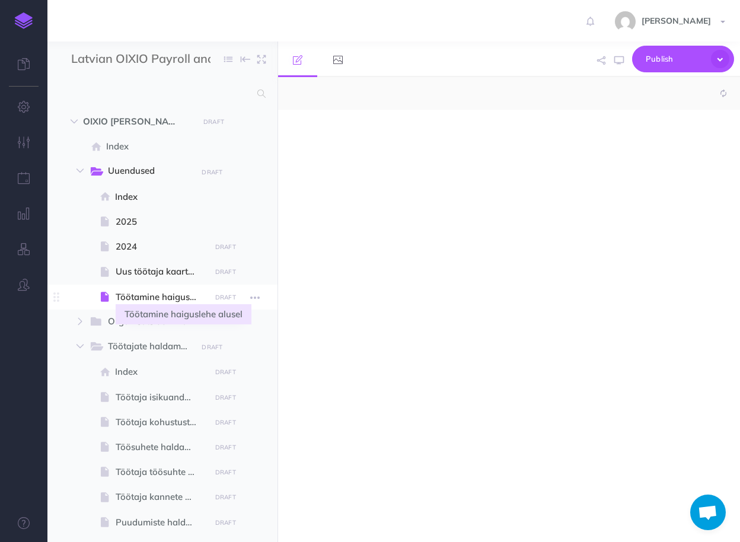
select select "null"
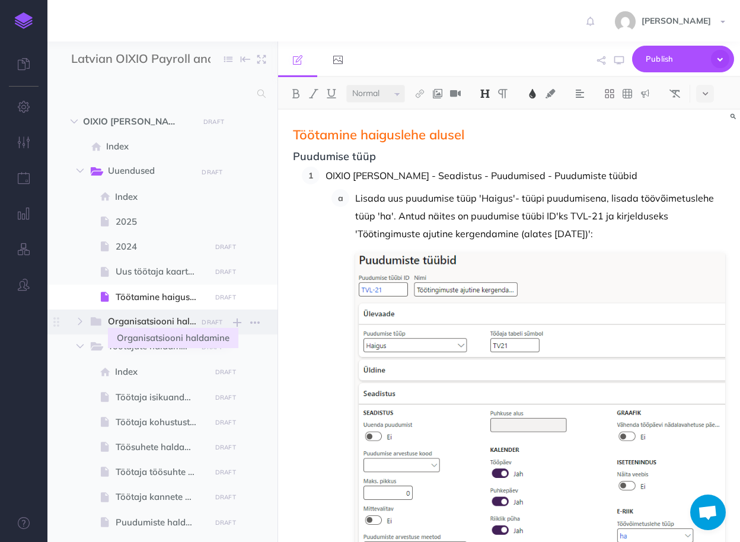
click at [138, 323] on span "Organisatsiooni haldamine" at bounding box center [158, 321] width 100 height 15
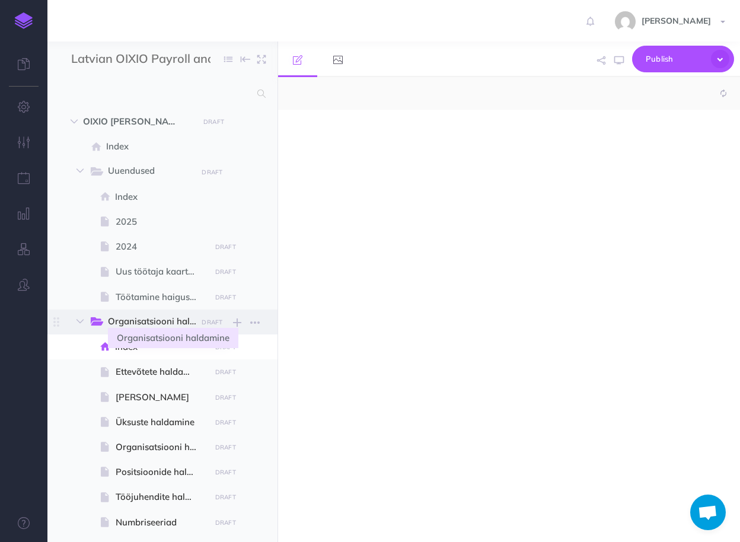
select select "null"
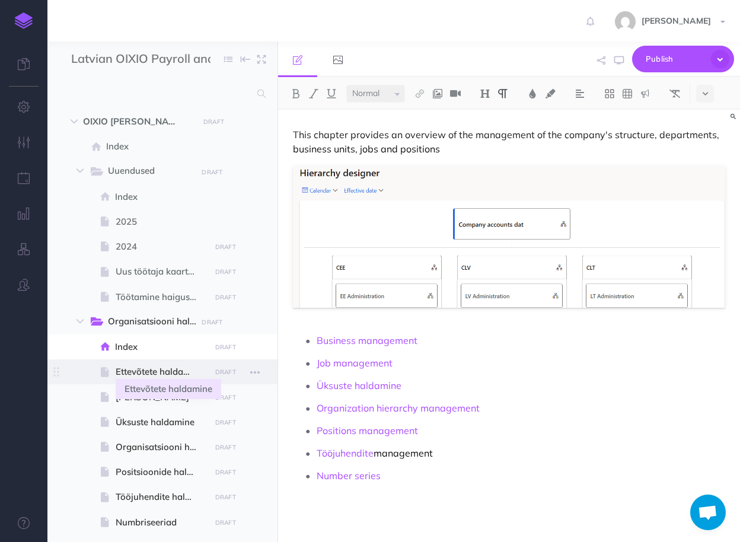
click at [151, 370] on span "Ettevõtete haldamine" at bounding box center [161, 372] width 91 height 14
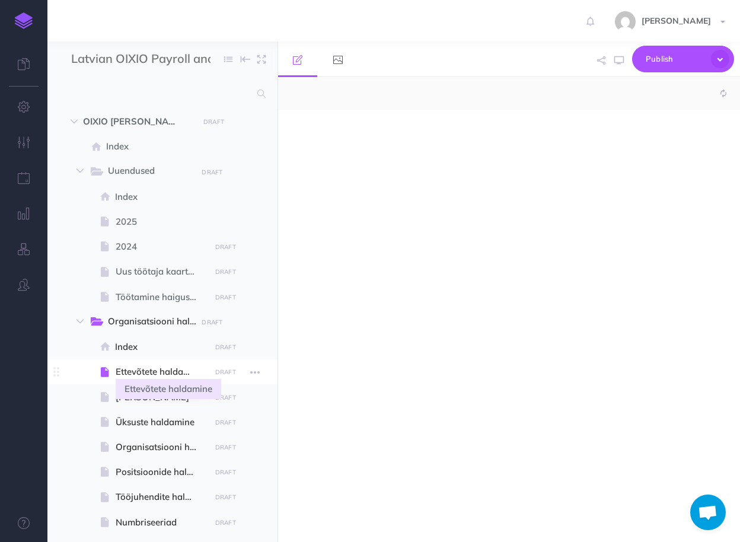
select select "null"
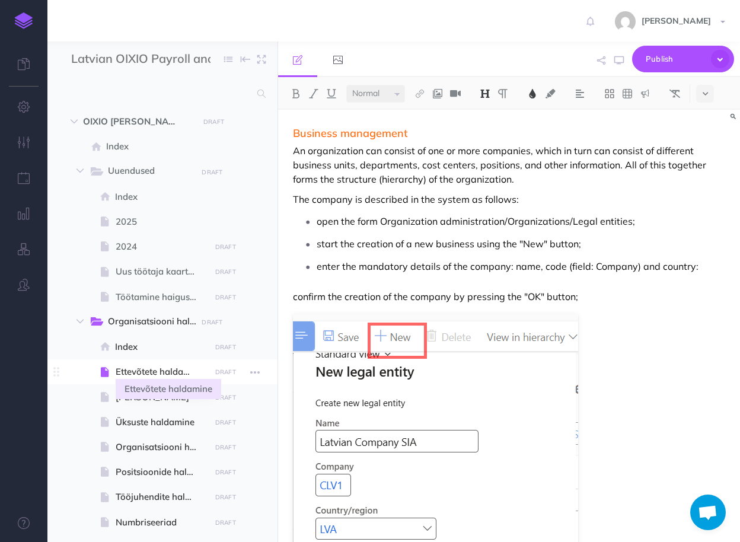
click at [151, 370] on span "Ettevõtete haldamine" at bounding box center [161, 372] width 91 height 14
click at [165, 393] on span "Ametite haldamine" at bounding box center [161, 397] width 91 height 14
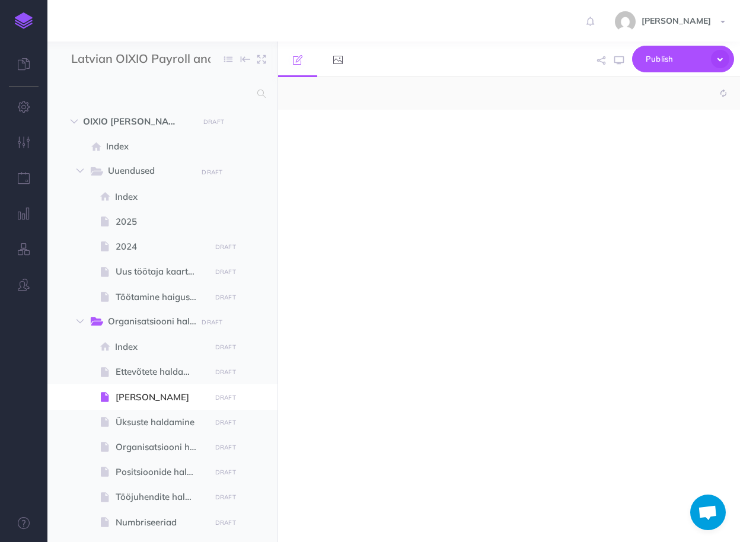
select select "null"
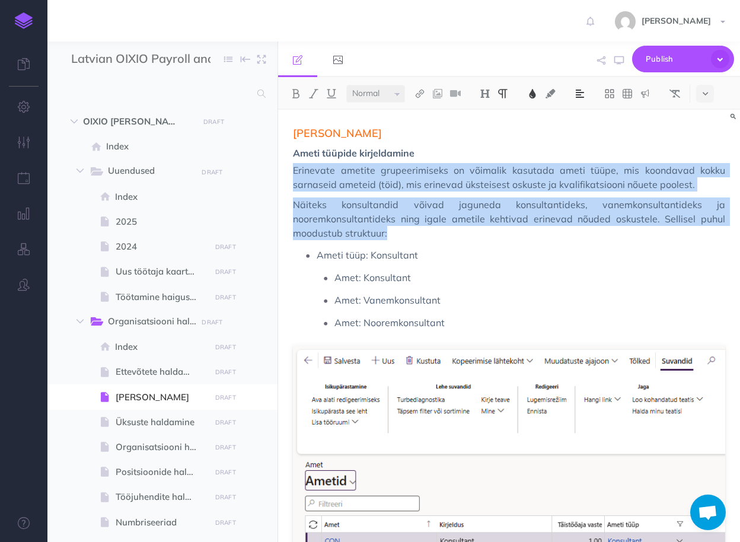
drag, startPoint x: 294, startPoint y: 170, endPoint x: 403, endPoint y: 234, distance: 126.7
copy div "Erinevate ametite grupeerimiseks on võimalik kasutada ameti tüüpe, mis koondava…"
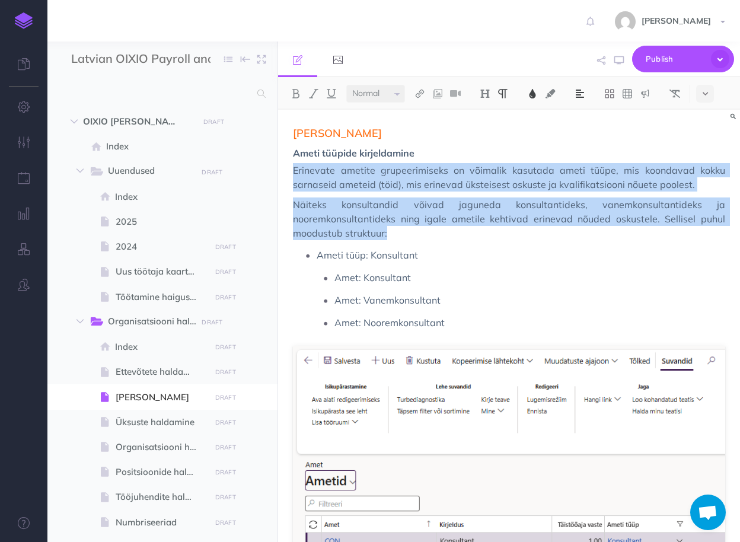
drag, startPoint x: 408, startPoint y: 235, endPoint x: 294, endPoint y: 168, distance: 132.1
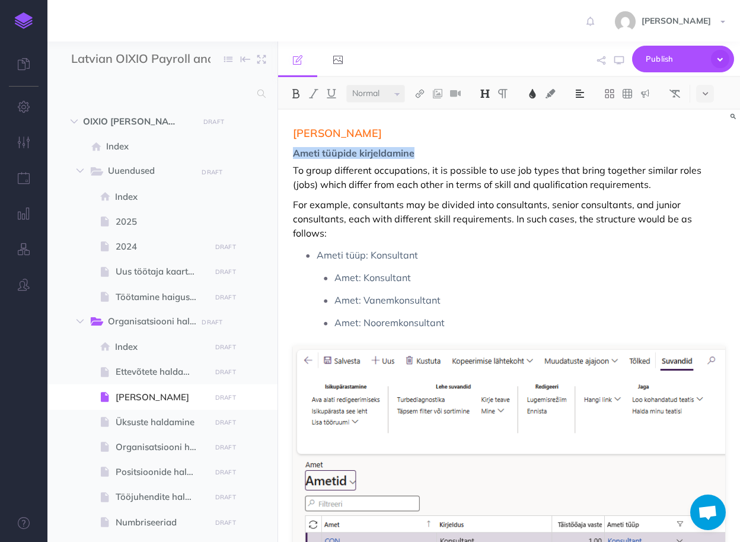
drag, startPoint x: 417, startPoint y: 152, endPoint x: 291, endPoint y: 154, distance: 126.3
drag, startPoint x: 394, startPoint y: 134, endPoint x: 297, endPoint y: 134, distance: 97.3
click at [297, 134] on span "Ametite haldamine" at bounding box center [509, 133] width 432 height 12
click at [447, 246] on span "Ameti tüüp: Konsultant" at bounding box center [521, 255] width 409 height 18
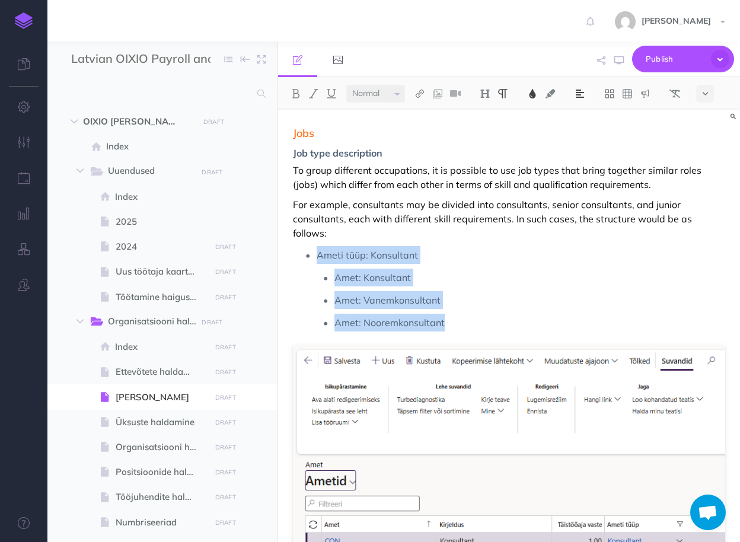
drag, startPoint x: 458, startPoint y: 311, endPoint x: 318, endPoint y: 244, distance: 154.9
click at [318, 246] on li "Ameti tüüp: Konsultant Amet: Konsultant Amet: Vanemkonsultant Amet: Nooremkonsu…" at bounding box center [521, 288] width 409 height 85
copy li "Ameti tüüp: Konsultant Amet: Konsultant Amet: Vanemkonsultant Amet: Nooremkonsu…"
click at [480, 314] on span "Amet: Nooremkonsultant" at bounding box center [529, 323] width 391 height 18
drag, startPoint x: 459, startPoint y: 305, endPoint x: 313, endPoint y: 245, distance: 157.9
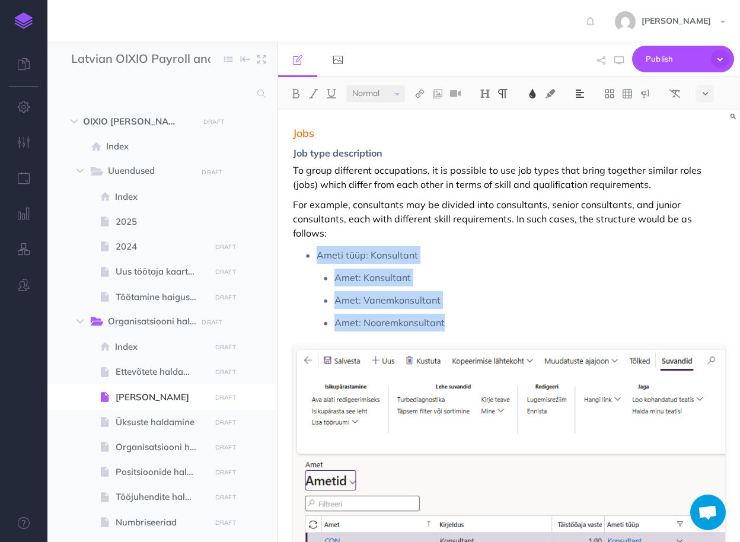
click at [317, 246] on li "Ameti tüüp: Konsultant Amet: Konsultant Amet: Vanemkonsultant Amet: Nooremkonsu…" at bounding box center [521, 288] width 409 height 85
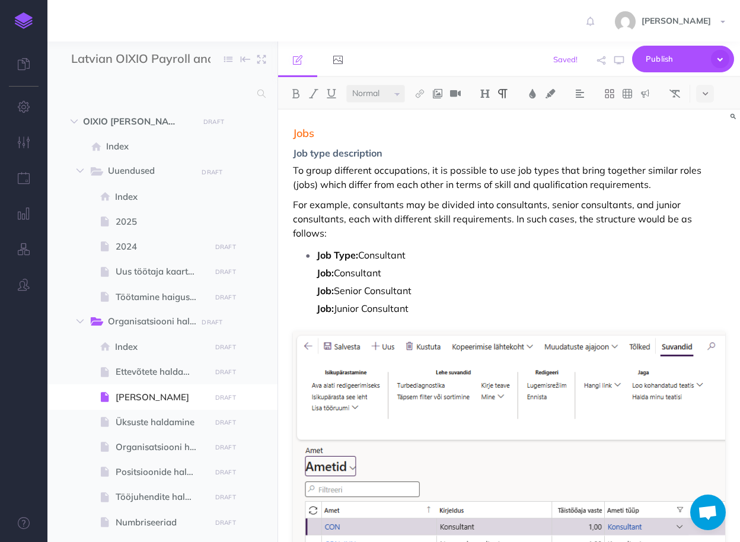
click at [317, 267] on strong "Job:" at bounding box center [325, 273] width 17 height 12
click at [318, 267] on strong "Job:" at bounding box center [325, 273] width 17 height 12
click at [317, 267] on strong "Job:" at bounding box center [325, 273] width 17 height 12
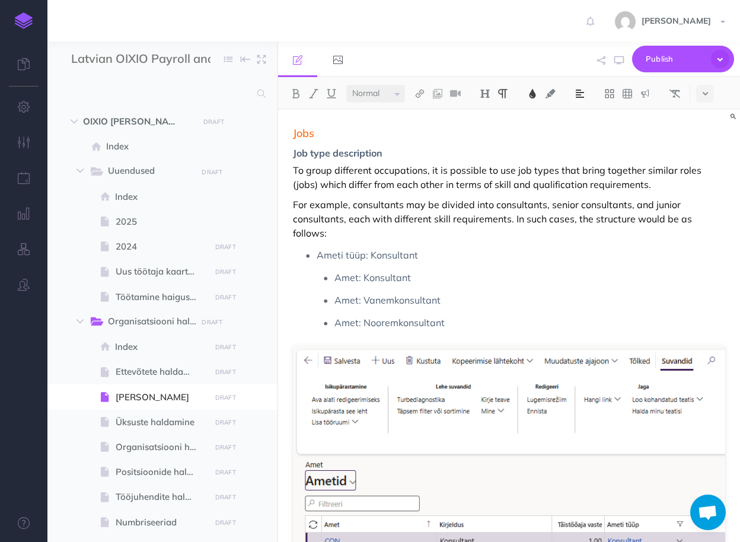
click at [444, 246] on span "Ameti tüüp: Konsultant" at bounding box center [521, 255] width 409 height 18
drag, startPoint x: 433, startPoint y: 242, endPoint x: 319, endPoint y: 241, distance: 114.5
click at [319, 246] on span "Ameti tüüp: Konsultant" at bounding box center [521, 255] width 409 height 18
click at [417, 269] on span "Amet: Konsultant" at bounding box center [529, 278] width 391 height 18
drag, startPoint x: 426, startPoint y: 264, endPoint x: 335, endPoint y: 263, distance: 90.7
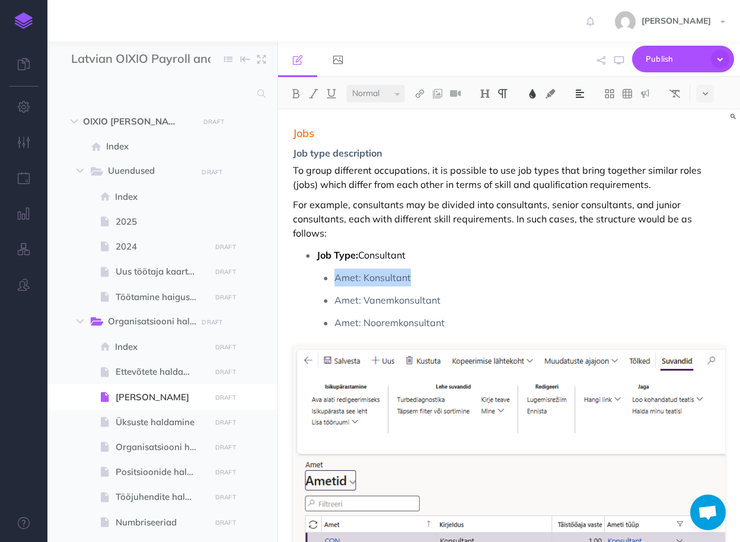
click at [335, 269] on span "Amet: Konsultant" at bounding box center [529, 278] width 391 height 18
click at [464, 314] on span "Amet: Nooremkonsultant" at bounding box center [529, 323] width 391 height 18
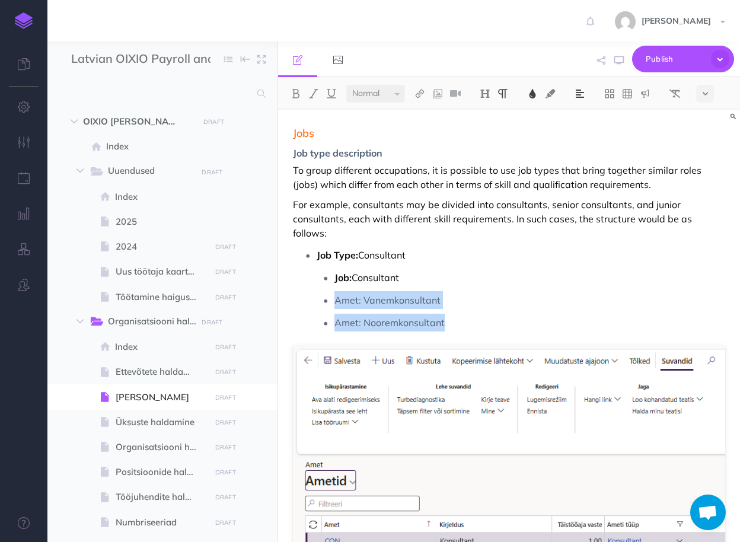
drag, startPoint x: 467, startPoint y: 308, endPoint x: 336, endPoint y: 286, distance: 133.5
click at [336, 286] on ul "Job: Consultant Amet: Vanemkonsultant Amet: Nooremkonsultant" at bounding box center [521, 300] width 409 height 63
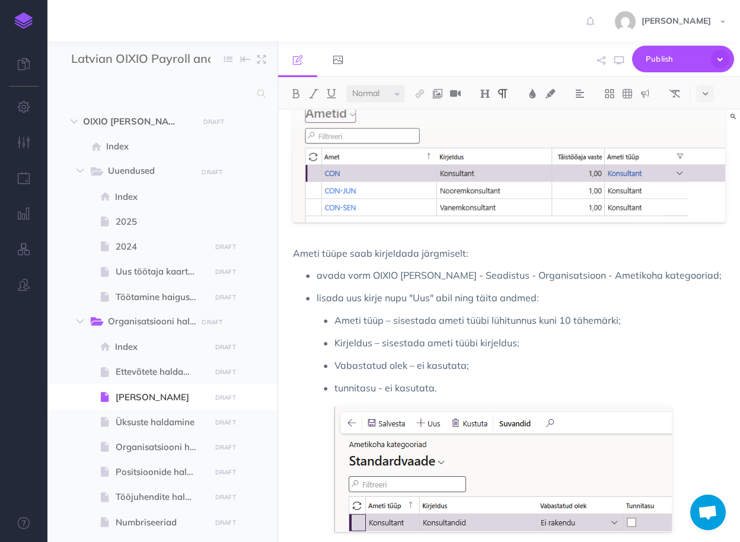
scroll to position [380, 0]
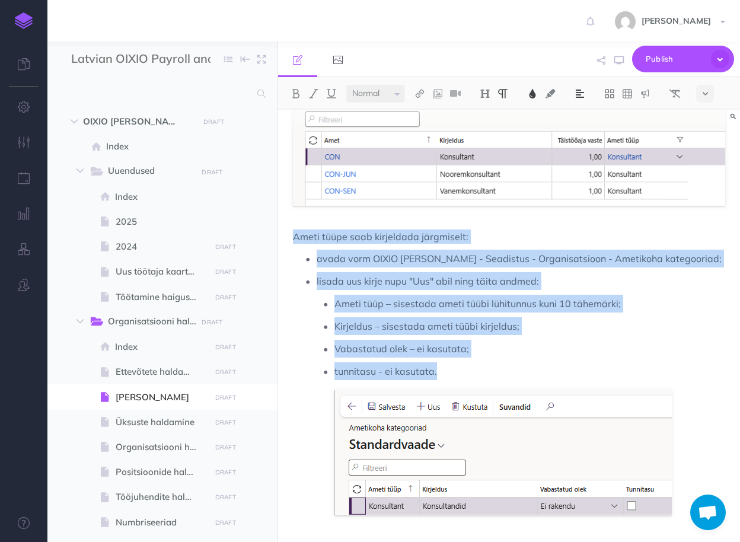
drag, startPoint x: 446, startPoint y: 359, endPoint x: 294, endPoint y: 227, distance: 201.3
copy div "Ameti tüüpe saab kirjeldada järgmiselt: avada vorm OIXIO Palk - Seadistus - Org…"
click at [473, 229] on span "Ameti tüüpe saab kirjeldada järgmiselt:" at bounding box center [509, 236] width 432 height 14
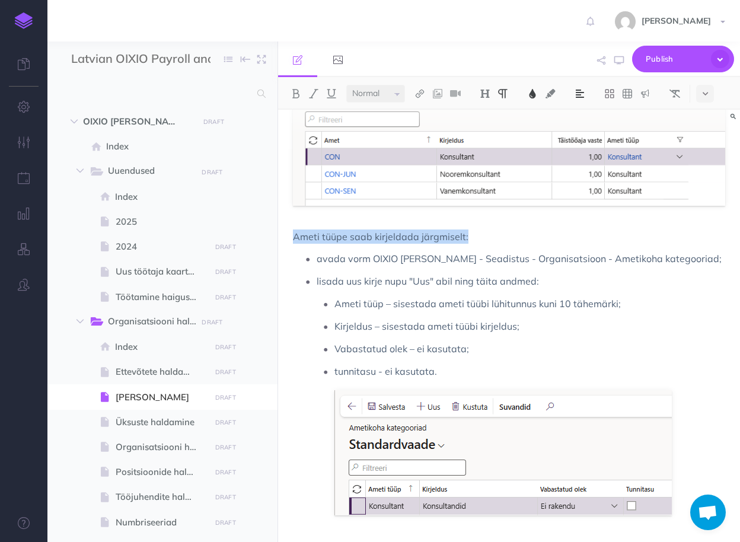
drag, startPoint x: 442, startPoint y: 222, endPoint x: 295, endPoint y: 223, distance: 147.1
click at [295, 229] on span "Ameti tüüpe saab kirjeldada järgmiselt:" at bounding box center [509, 236] width 432 height 14
click at [554, 272] on span "lisada uus kirje nupu "Uus" abil ning täita andmed:" at bounding box center [521, 281] width 409 height 18
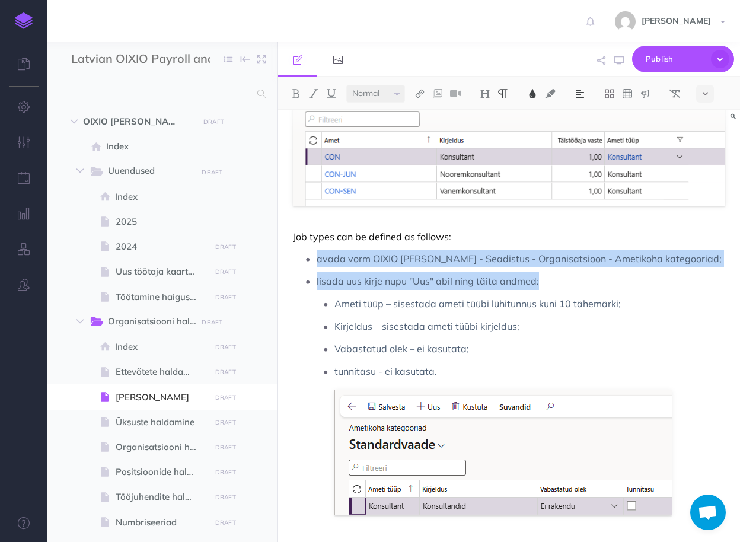
drag, startPoint x: 473, startPoint y: 266, endPoint x: 317, endPoint y: 242, distance: 158.4
click at [317, 250] on ul "avada vorm OIXIO Palk - Seadistus - Organisatsioon - Ametikoha kategooriad; lis…" at bounding box center [512, 383] width 426 height 266
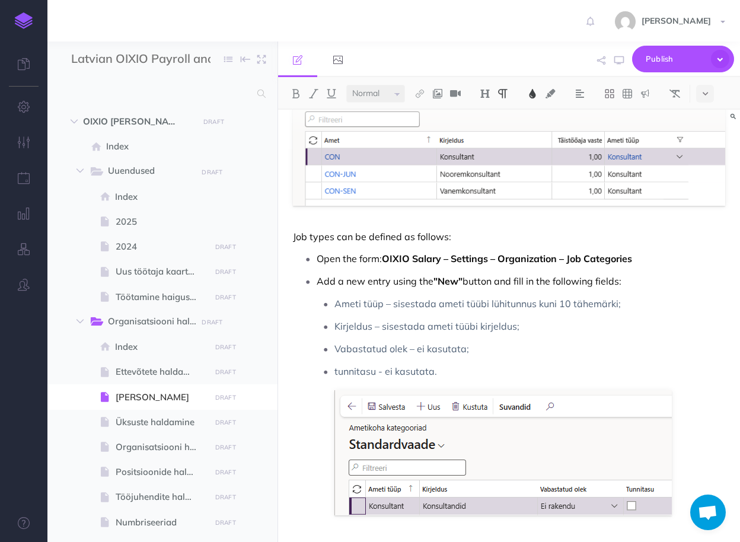
click at [439, 362] on p "tunnitasu - ei kasutata." at bounding box center [529, 371] width 391 height 18
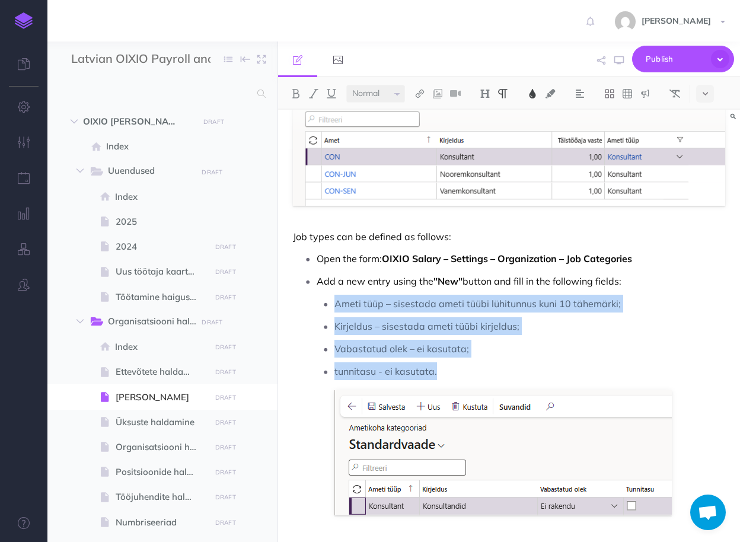
drag, startPoint x: 451, startPoint y: 356, endPoint x: 336, endPoint y: 288, distance: 133.2
click at [336, 295] on ul "Ameti tüüp – sisestada ameti tüübi lühitunnus kuni 10 tähemärki; Kirjeldus – si…" at bounding box center [521, 405] width 409 height 221
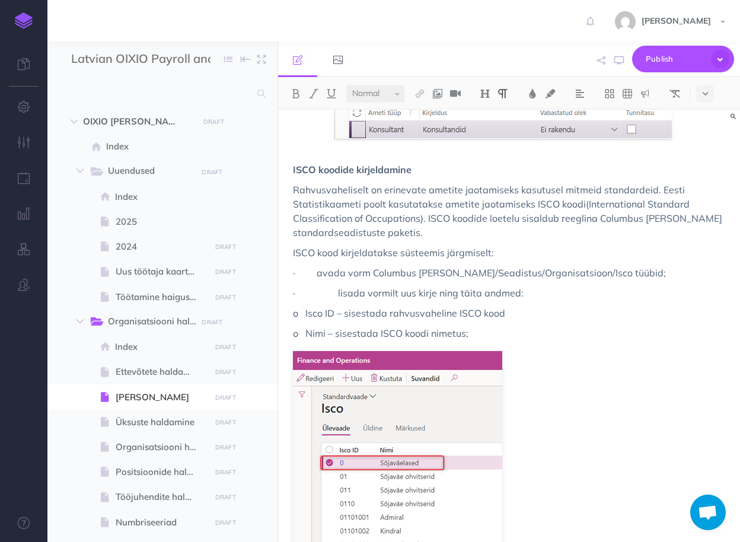
scroll to position [759, 0]
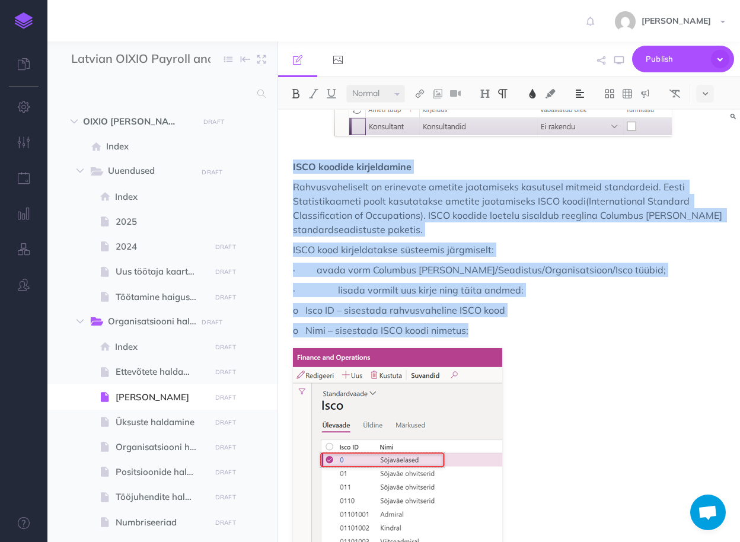
drag, startPoint x: 483, startPoint y: 315, endPoint x: 289, endPoint y: 154, distance: 252.6
copy div "ISCO koodide kirjeldamine Rahvusvaheliselt on erinevate ametite jaotamiseks kas…"
click at [419, 160] on span "ISCO koodide kirjeldamine" at bounding box center [509, 167] width 432 height 14
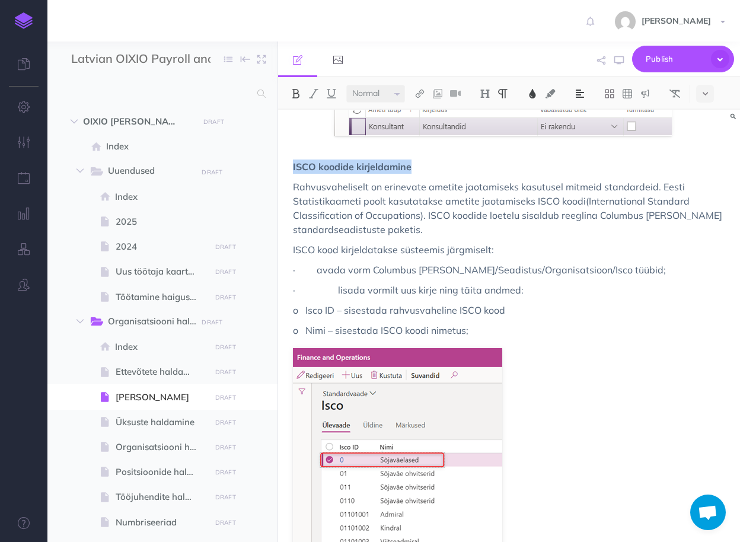
drag, startPoint x: 424, startPoint y: 154, endPoint x: 291, endPoint y: 148, distance: 133.6
click at [426, 214] on p "Rahvusvaheliselt on erinevate ametite jaotamiseks kasutusel mitmeid standardeid…" at bounding box center [509, 208] width 432 height 57
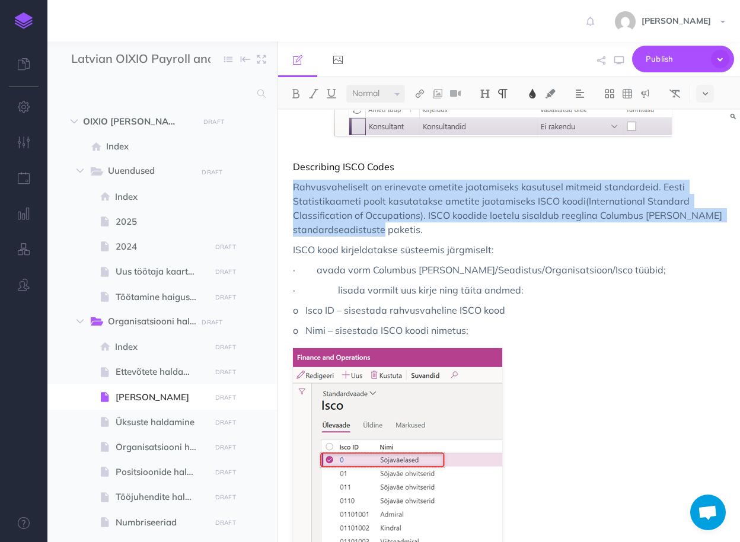
drag, startPoint x: 436, startPoint y: 215, endPoint x: 294, endPoint y: 173, distance: 148.6
click at [294, 180] on p "Rahvusvaheliselt on erinevate ametite jaotamiseks kasutusel mitmeid standardeid…" at bounding box center [509, 208] width 432 height 57
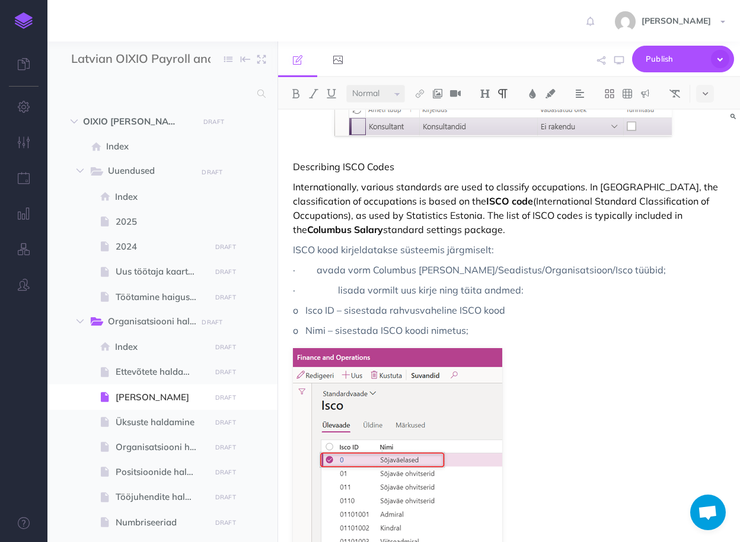
click at [496, 243] on span "ISCO kood kirjeldatakse süsteemis järgmiselt:" at bounding box center [509, 250] width 432 height 14
drag, startPoint x: 509, startPoint y: 236, endPoint x: 293, endPoint y: 229, distance: 216.0
click at [293, 243] on span "ISCO kood kirjeldatakse süsteemis järgmiselt:" at bounding box center [509, 250] width 432 height 14
click at [616, 263] on span "· avada vorm Columbus Palk/Seadistus/Organisatsioon/Isco tüübid;" at bounding box center [509, 270] width 432 height 14
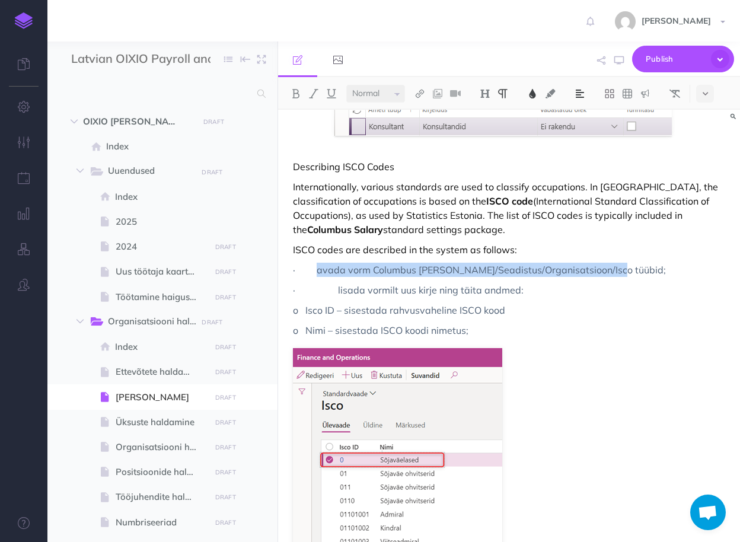
drag, startPoint x: 626, startPoint y: 258, endPoint x: 320, endPoint y: 254, distance: 305.4
click at [320, 263] on span "· avada vorm Columbus Palk/Seadistus/Organisatsioon/Isco tüübid;" at bounding box center [509, 270] width 432 height 14
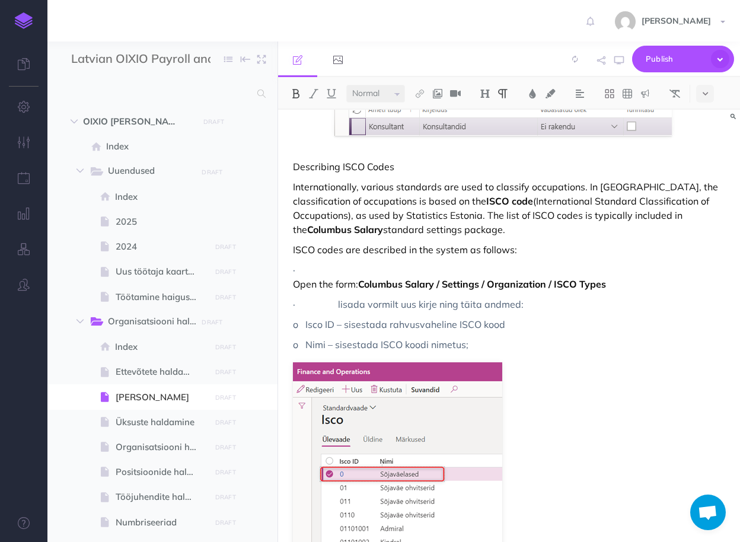
click at [294, 268] on p "· Open the form: Columbus Salary / Settings / Organization / ISCO Types" at bounding box center [509, 277] width 432 height 28
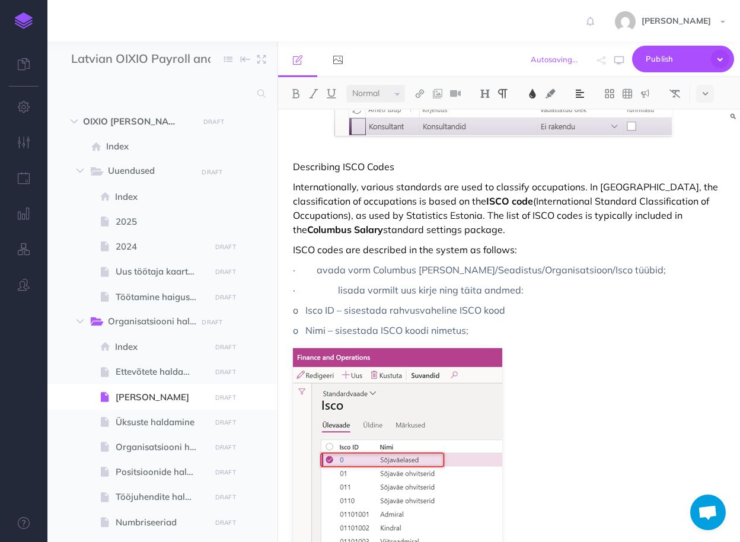
click at [306, 283] on span "· lisada vormilt uus kirje ning täita andmed:" at bounding box center [509, 290] width 432 height 14
click at [306, 263] on span "· avada vorm Columbus Palk/Seadistus/Organisatsioon/Isco tüübid;" at bounding box center [509, 270] width 432 height 14
click at [320, 263] on span "· avada vorm Columbus Palk/Seadistus/Organisatsioon/Isco tüübid;" at bounding box center [509, 270] width 432 height 14
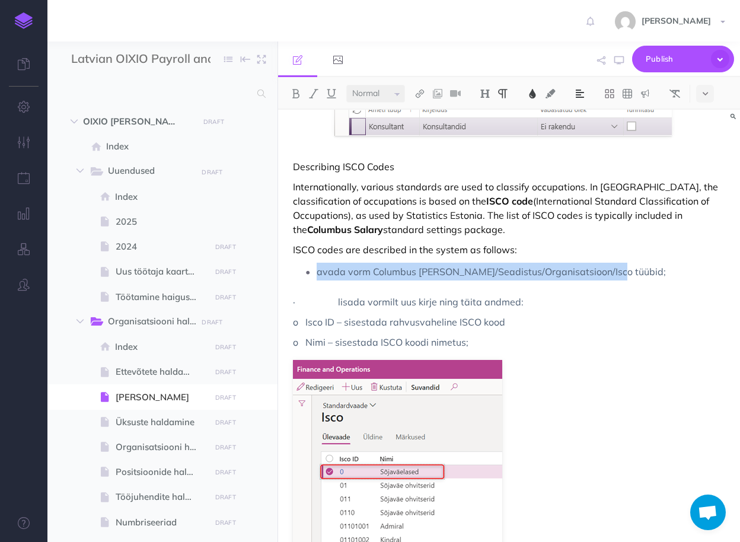
drag, startPoint x: 606, startPoint y: 256, endPoint x: 318, endPoint y: 256, distance: 287.6
click at [318, 263] on span "avada vorm Columbus Palk/Seadistus/Organisatsioon/Isco tüübid;" at bounding box center [521, 272] width 409 height 18
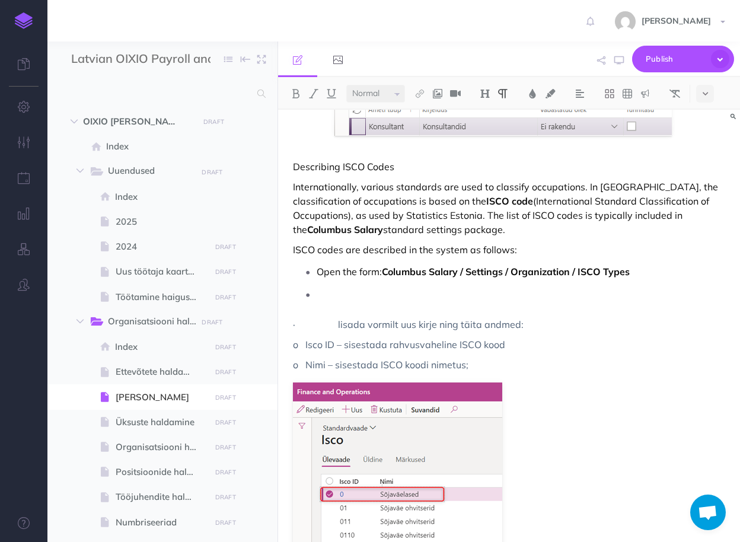
click at [370, 285] on p at bounding box center [521, 294] width 409 height 18
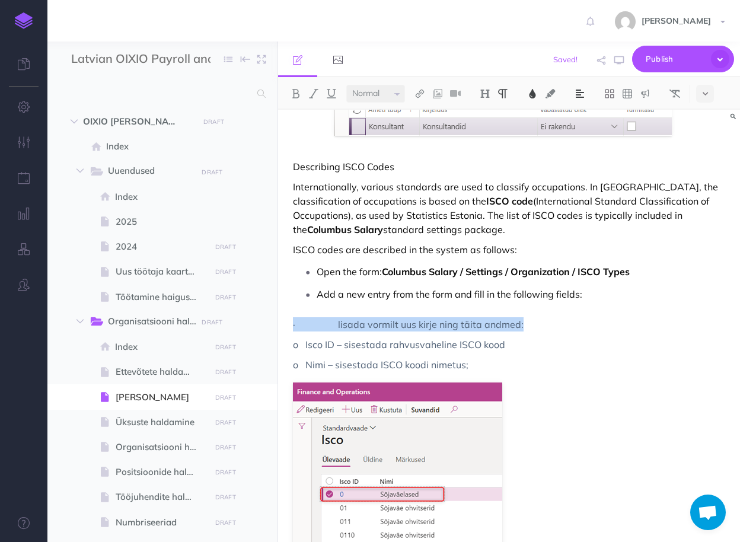
drag, startPoint x: 526, startPoint y: 310, endPoint x: 294, endPoint y: 308, distance: 231.9
click at [294, 317] on span "· lisada vormilt uus kirje ning täita andmed:" at bounding box center [509, 324] width 432 height 14
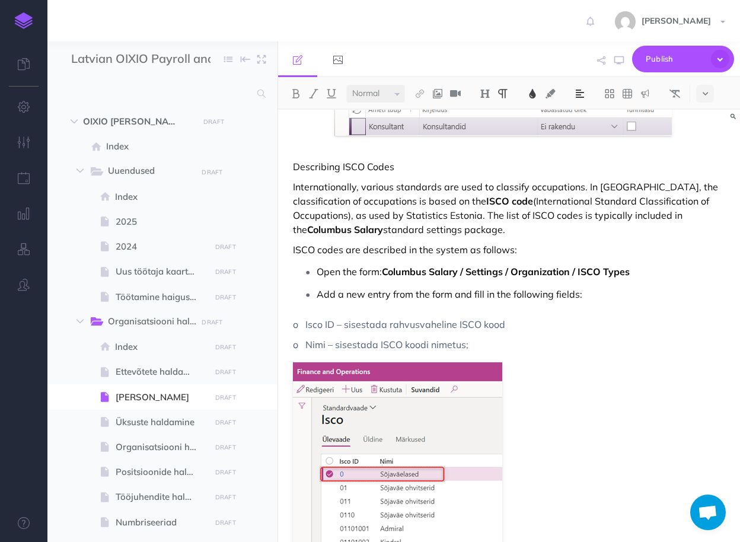
click at [580, 285] on p "Add a new entry from the form and fill in the following fields:" at bounding box center [521, 294] width 409 height 18
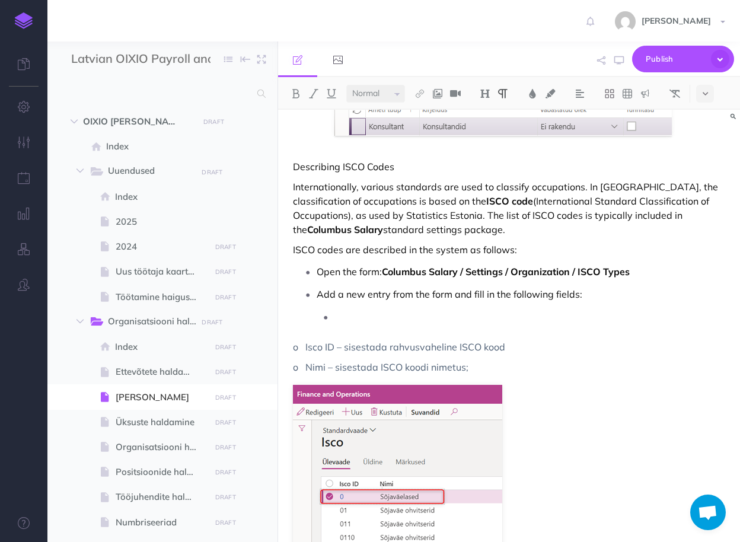
click at [407, 308] on p at bounding box center [529, 317] width 391 height 18
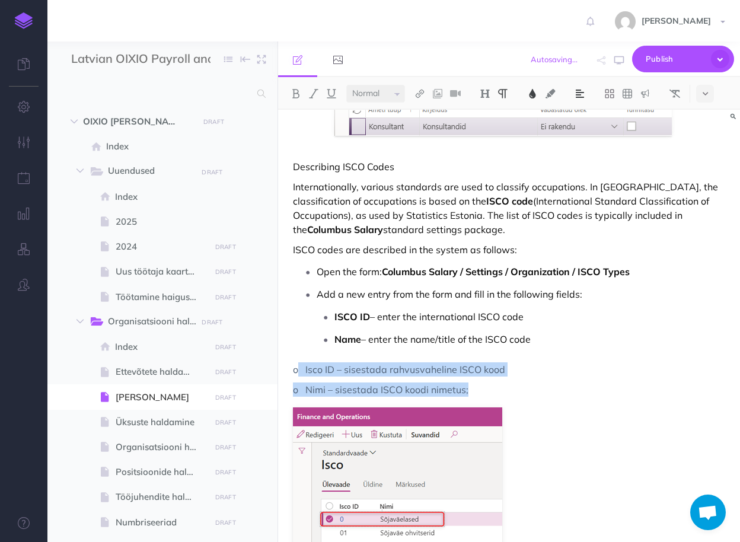
drag, startPoint x: 485, startPoint y: 382, endPoint x: 297, endPoint y: 350, distance: 190.6
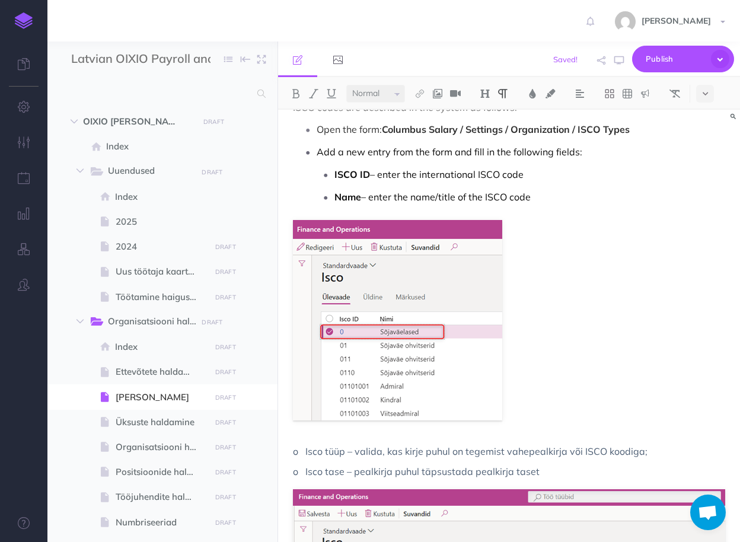
scroll to position [949, 0]
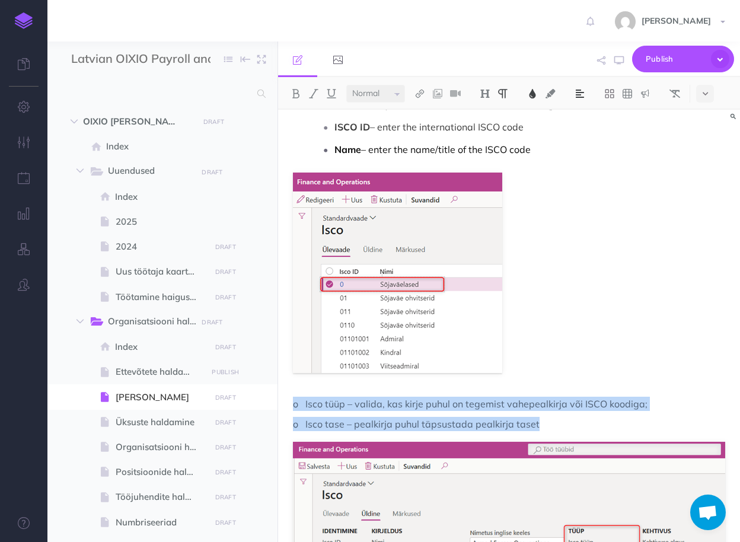
drag, startPoint x: 420, startPoint y: 409, endPoint x: 295, endPoint y: 394, distance: 126.1
click at [295, 394] on div "Jobs Job type description To group different occupations, it is possible to use…" at bounding box center [509, 437] width 462 height 2553
copy div "o Isco tüüp – valida, kas kirje puhul on tegemist vahepealkirja või ISCO koodig…"
click at [310, 397] on span "o Isco tüüp – valida, kas kirje puhul on tegemist vahepealkirja või ISCO koodig…" at bounding box center [509, 404] width 432 height 14
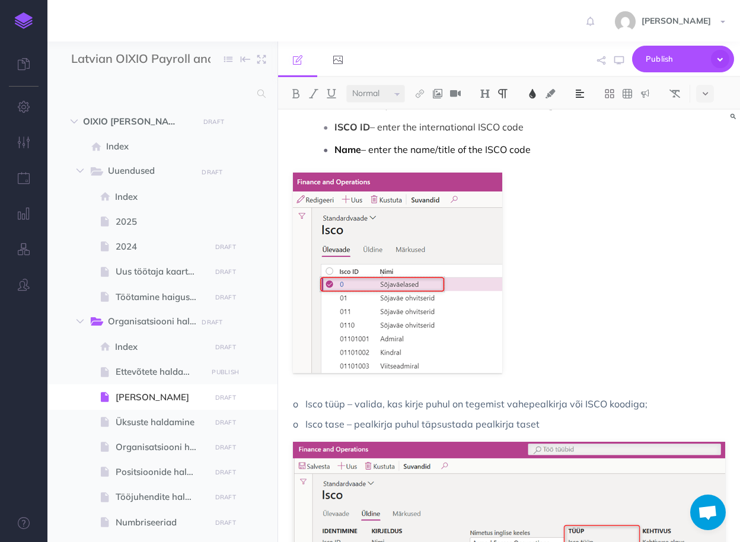
click at [307, 397] on span "o Isco tüüp – valida, kas kirje puhul on tegemist vahepealkirja või ISCO koodig…" at bounding box center [509, 404] width 432 height 14
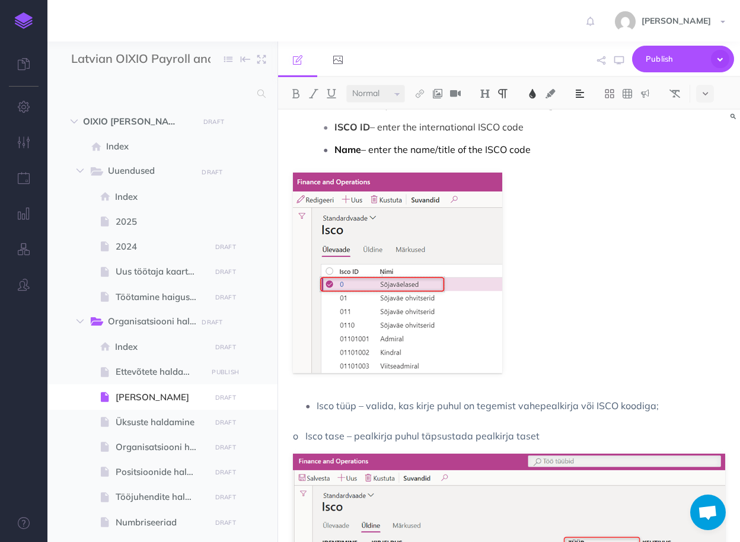
click at [317, 397] on li "Isco tüüp – valida, kas kirje puhul on tegemist vahepealkirja või ISCO koodiga;" at bounding box center [521, 406] width 409 height 18
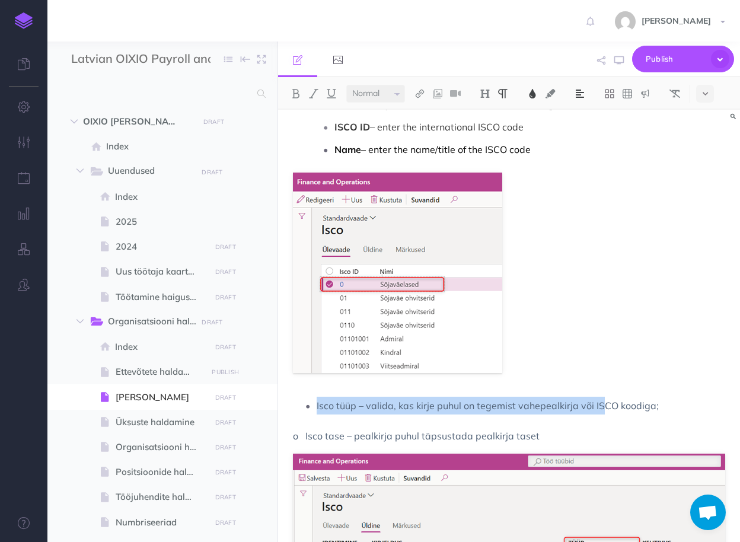
drag, startPoint x: 560, startPoint y: 390, endPoint x: 318, endPoint y: 384, distance: 242.0
click at [318, 397] on span "Isco tüüp – valida, kas kirje puhul on tegemist vahepealkirja või ISCO koodiga;" at bounding box center [521, 406] width 409 height 18
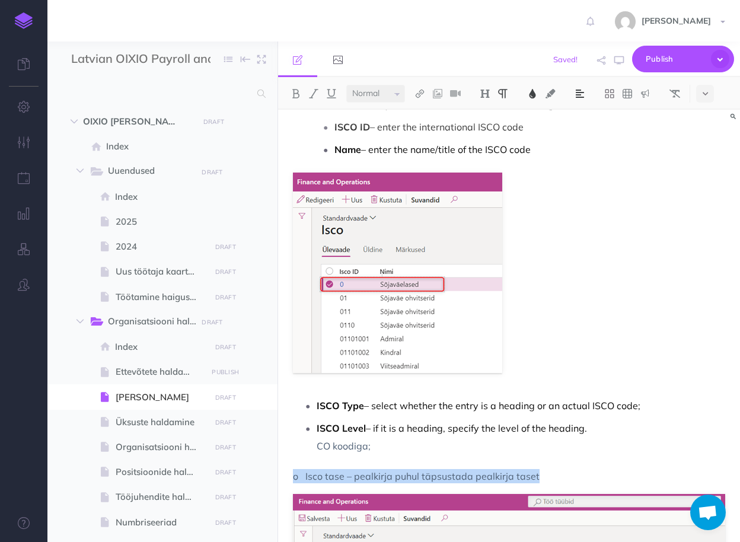
drag, startPoint x: 547, startPoint y: 463, endPoint x: 295, endPoint y: 455, distance: 252.1
click at [295, 469] on span "o Isco tase – pealkirja puhul täpsustada pealkirja taset" at bounding box center [509, 476] width 432 height 14
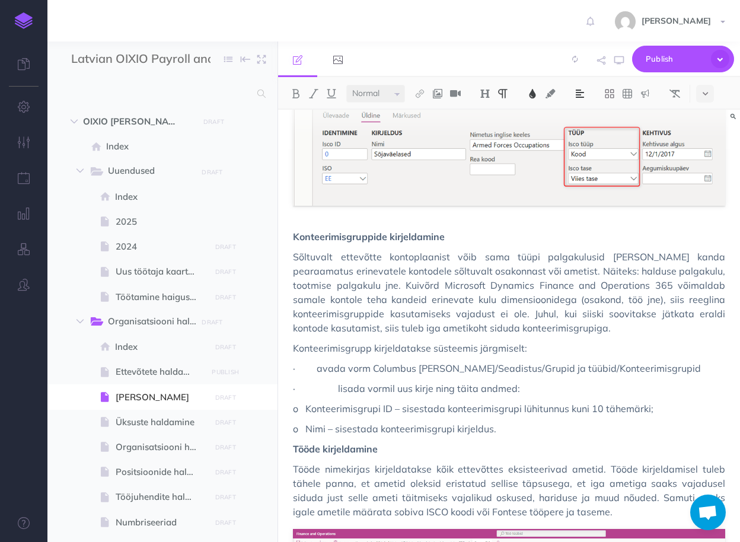
scroll to position [1376, 0]
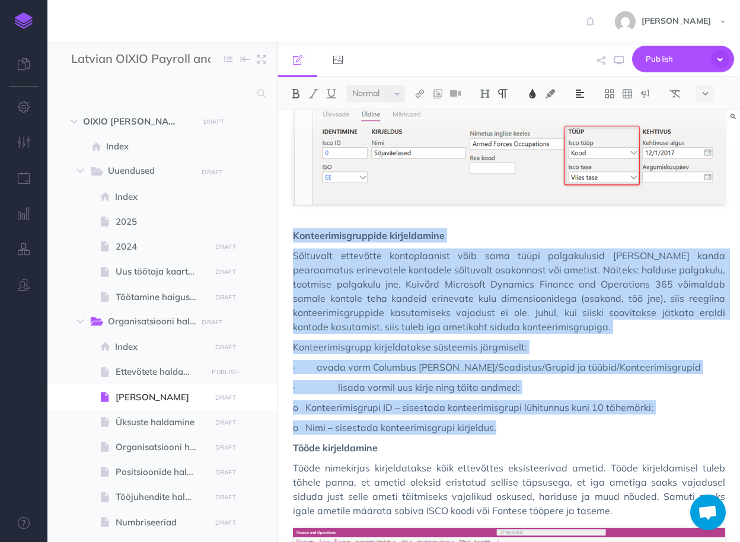
drag, startPoint x: 503, startPoint y: 413, endPoint x: 295, endPoint y: 221, distance: 283.3
click at [295, 221] on div "Jobs Job type description To group different occupations, it is possible to use…" at bounding box center [509, 24] width 462 height 2580
copy div "Konteerimisgruppide kirjeldamine Sõltuvalt ettevõtte kontoplaanist võib sama tü…"
click at [508, 420] on span "o Nimi – sisestada konteerimisgrupi kirjeldus." at bounding box center [509, 427] width 432 height 14
drag, startPoint x: 517, startPoint y: 413, endPoint x: 294, endPoint y: 218, distance: 296.7
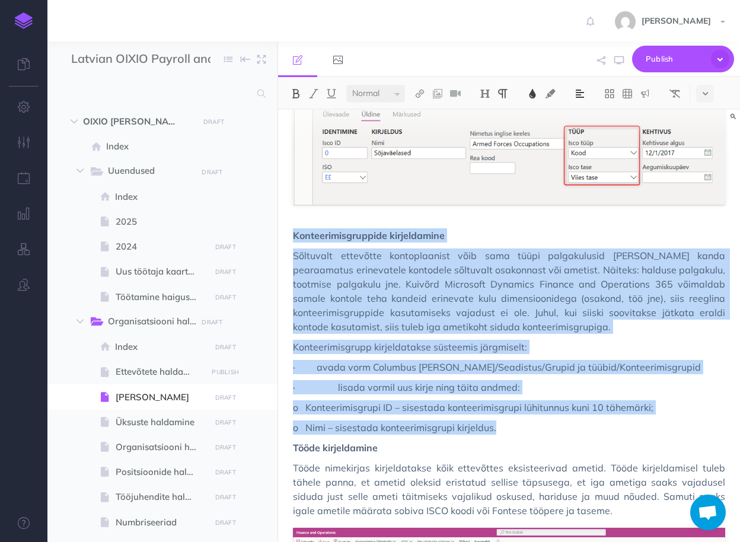
click at [294, 218] on div "Jobs Job type description To group different occupations, it is possible to use…" at bounding box center [509, 24] width 462 height 2580
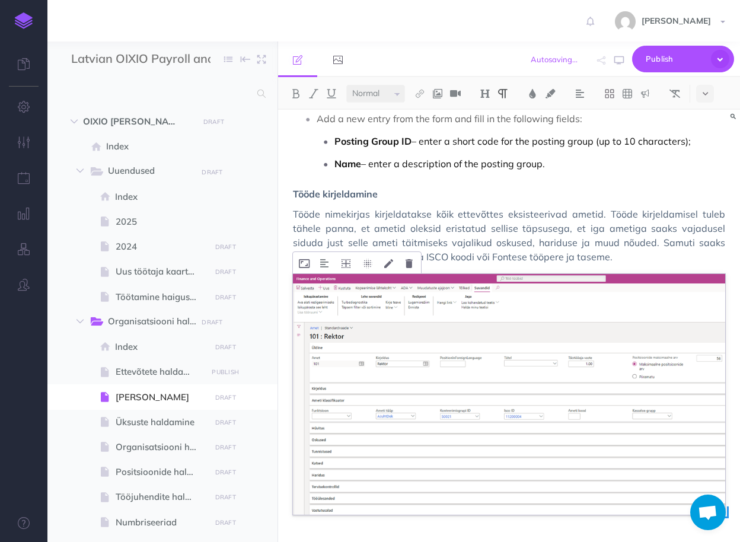
scroll to position [1708, 0]
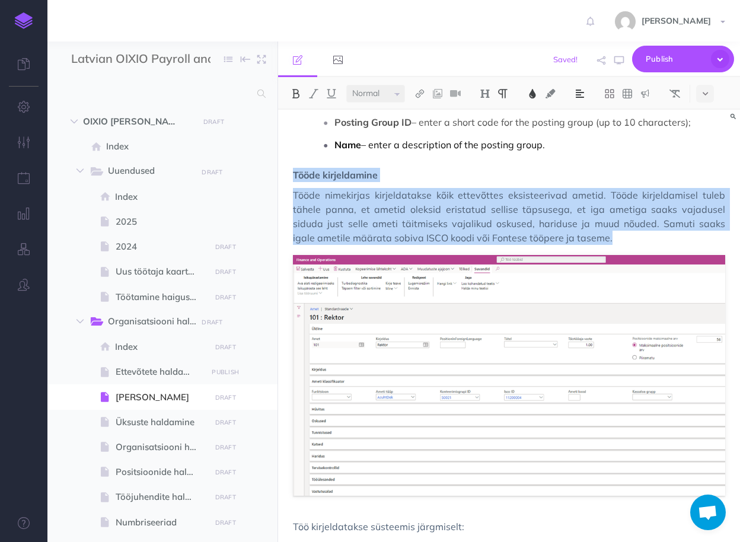
drag, startPoint x: 535, startPoint y: 223, endPoint x: 288, endPoint y: 161, distance: 254.9
copy div "Tööde kirjeldamine Tööde nimekirjas kirjeldatakse kõik ettevõttes eksisteerivad…"
click at [601, 223] on span "Tööde nimekirjas kirjeldatakse kõik ettevõttes eksisteerivad ametid. Tööde kirj…" at bounding box center [509, 216] width 432 height 57
drag, startPoint x: 587, startPoint y: 222, endPoint x: 292, endPoint y: 157, distance: 301.7
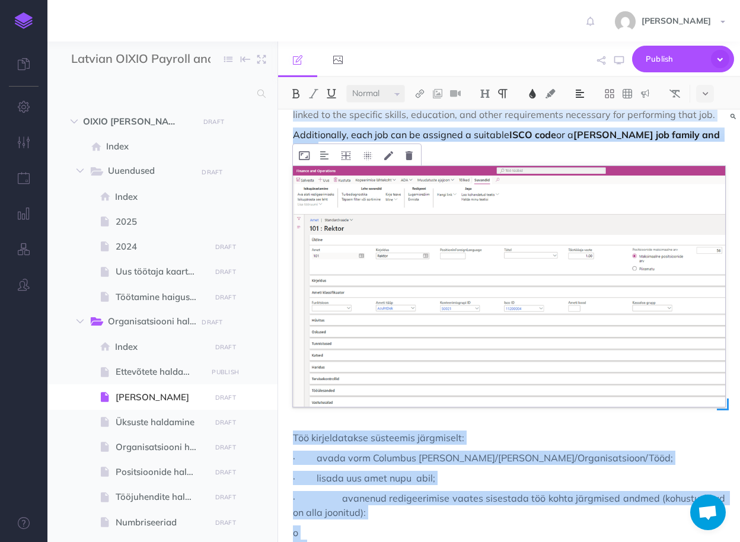
scroll to position [1745, 0]
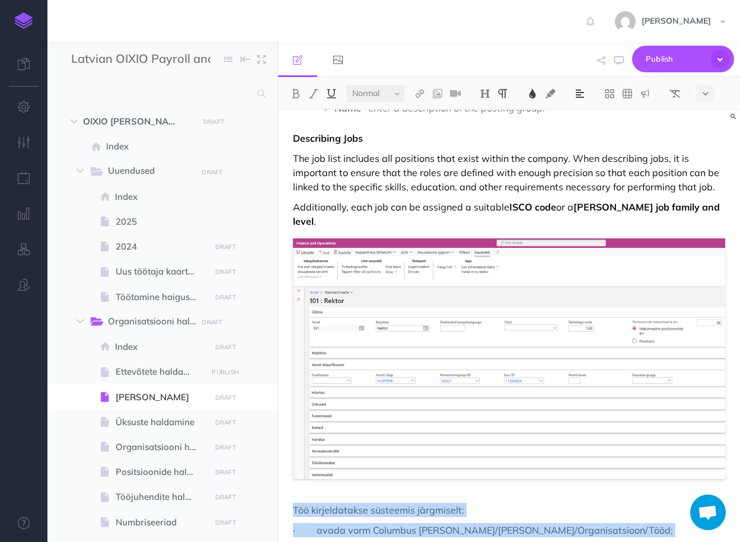
drag, startPoint x: 600, startPoint y: 515, endPoint x: 295, endPoint y: 476, distance: 307.2
copy div "Töö kirjeldatakse süsteemis järgmiselt: · avada vorm Columbus Palk/Üldine/Organ…"
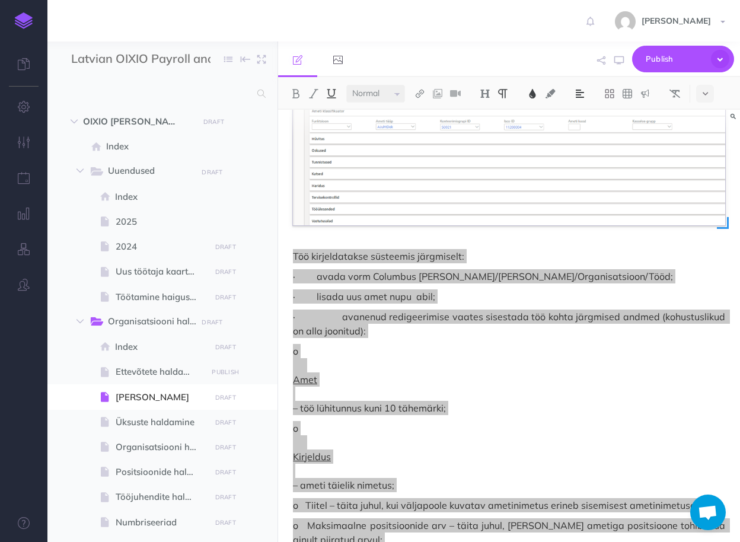
scroll to position [2077, 0]
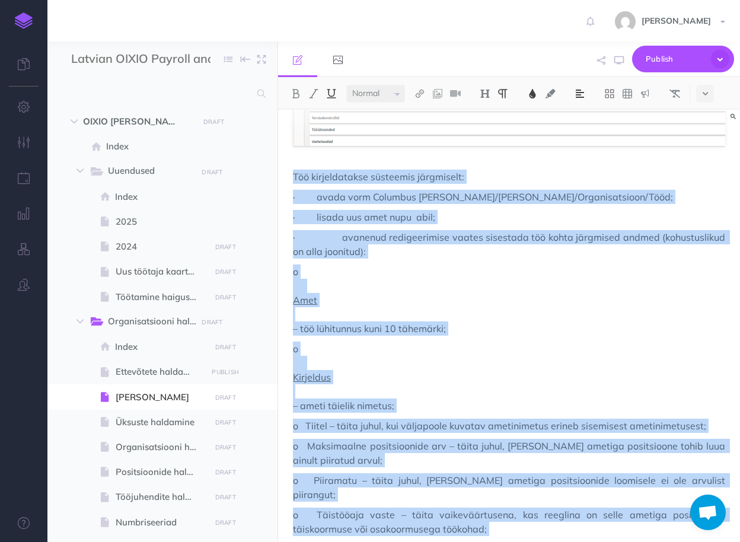
scroll to position [2007, 0]
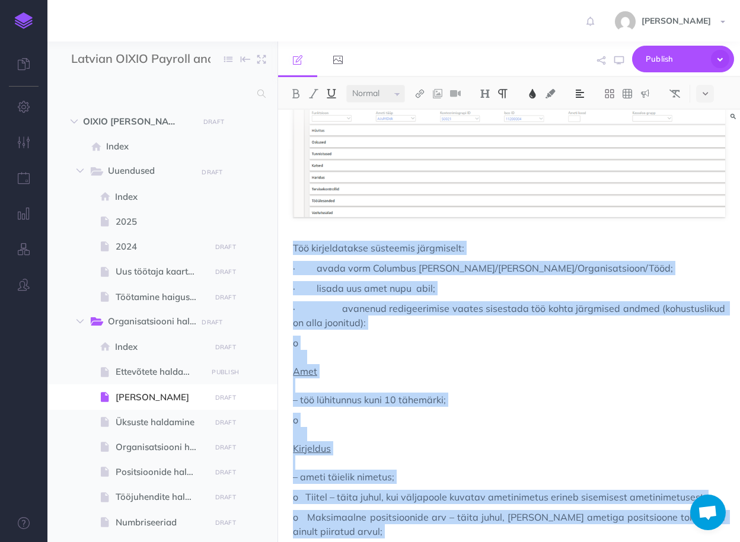
drag, startPoint x: 594, startPoint y: 514, endPoint x: 295, endPoint y: 213, distance: 423.9
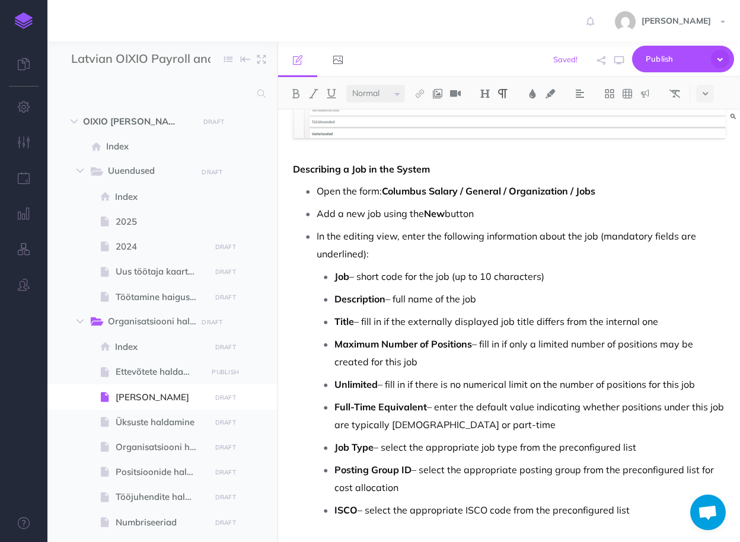
scroll to position [2086, 0]
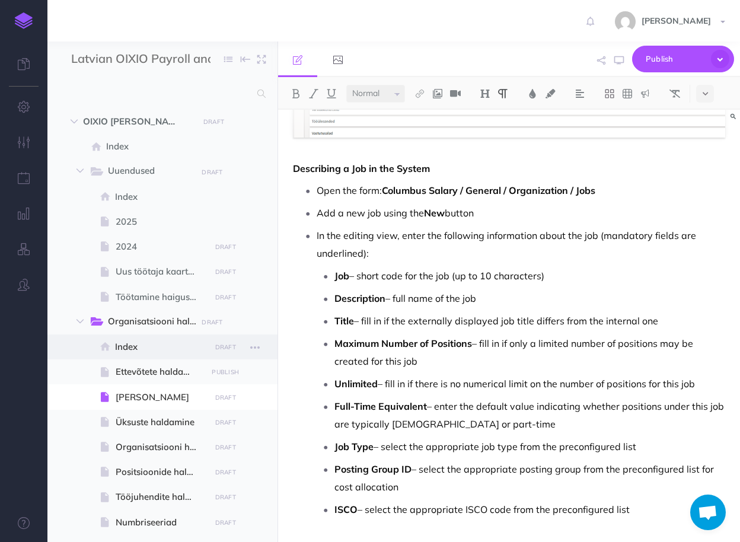
click at [150, 346] on span "Index" at bounding box center [160, 347] width 91 height 14
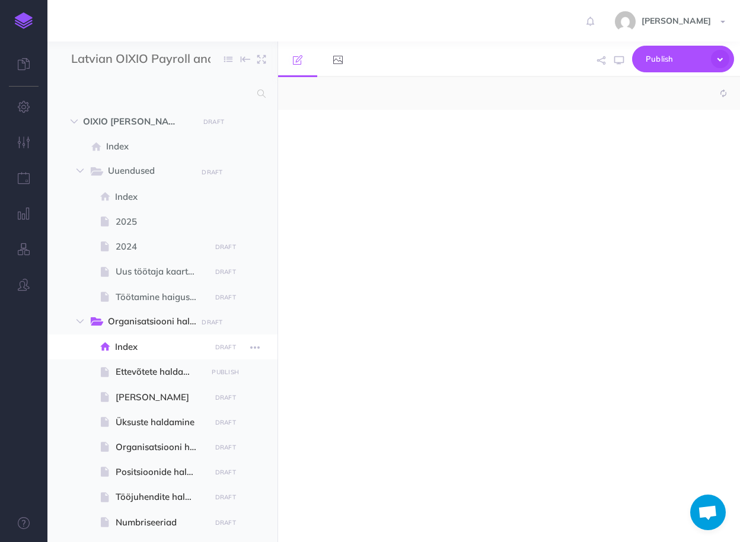
select select "null"
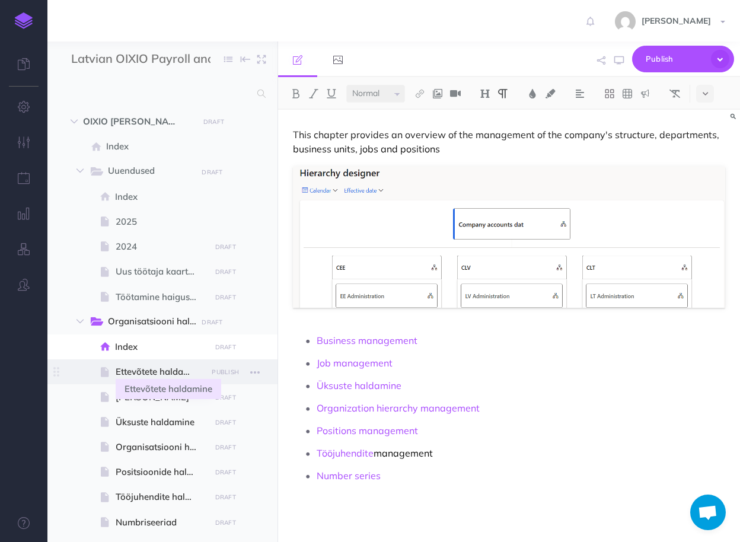
click at [142, 369] on span "Ettevõtete haldamine" at bounding box center [161, 372] width 91 height 14
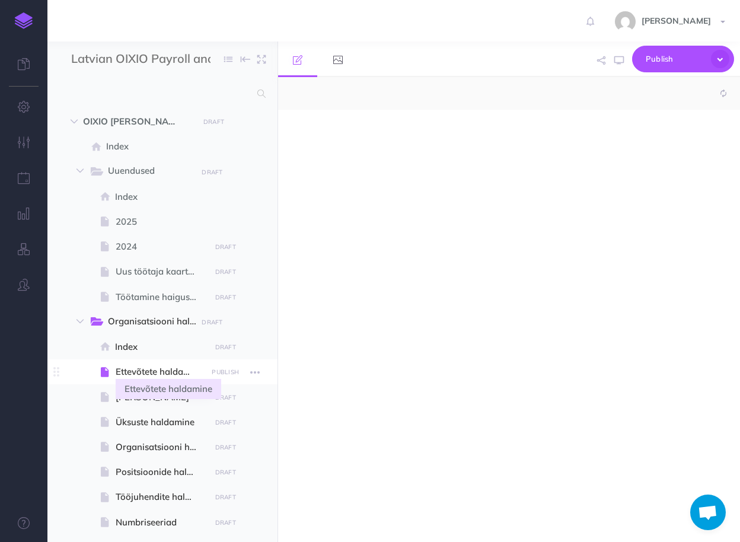
select select "null"
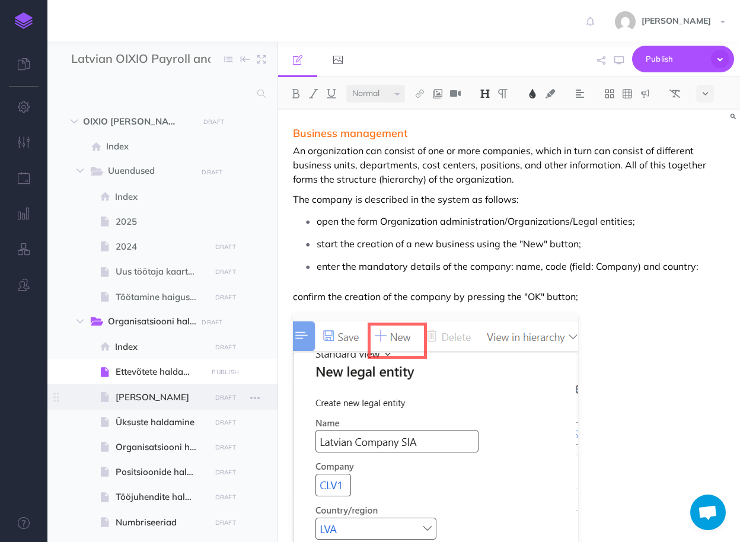
click at [143, 406] on span at bounding box center [162, 396] width 230 height 25
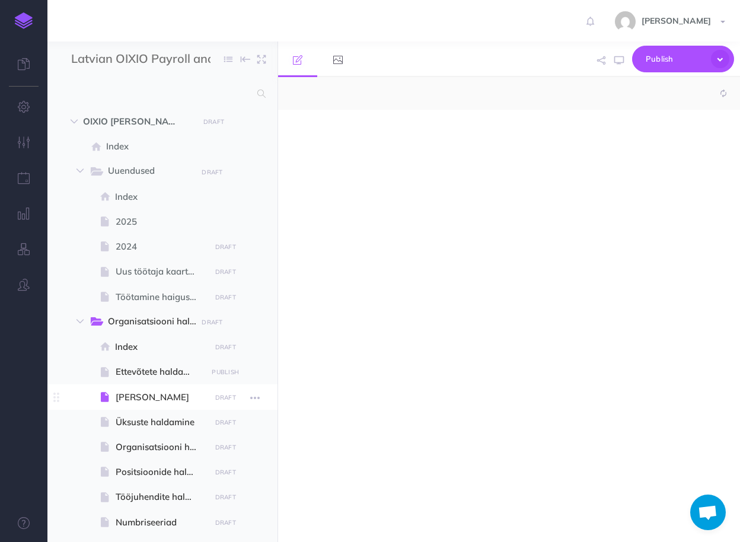
select select "null"
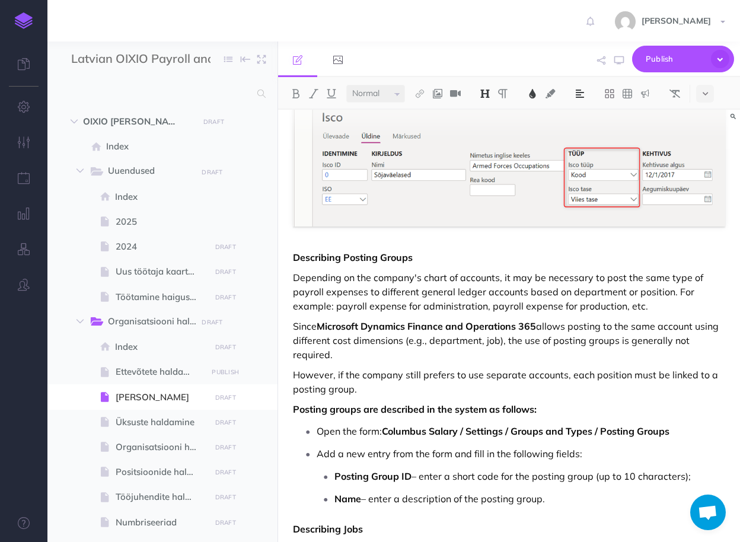
scroll to position [1376, 0]
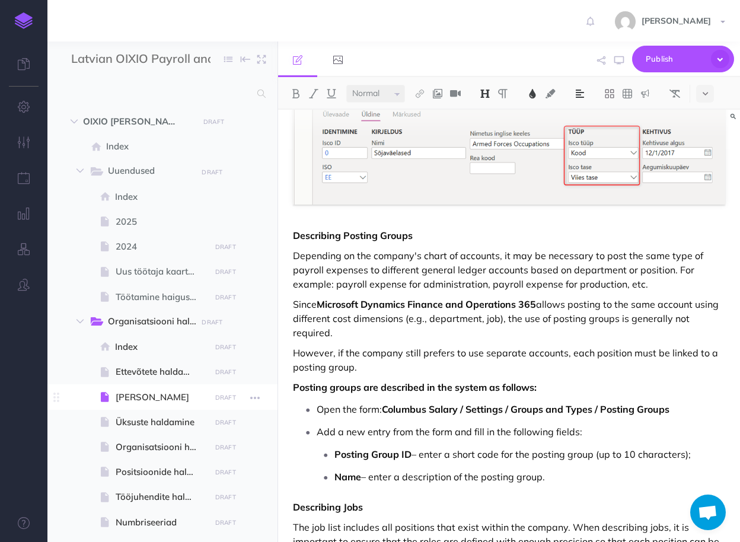
click at [151, 401] on span "Ametite haldamine" at bounding box center [161, 397] width 91 height 14
click at [151, 371] on span "Ettevõtete haldamine" at bounding box center [161, 372] width 91 height 14
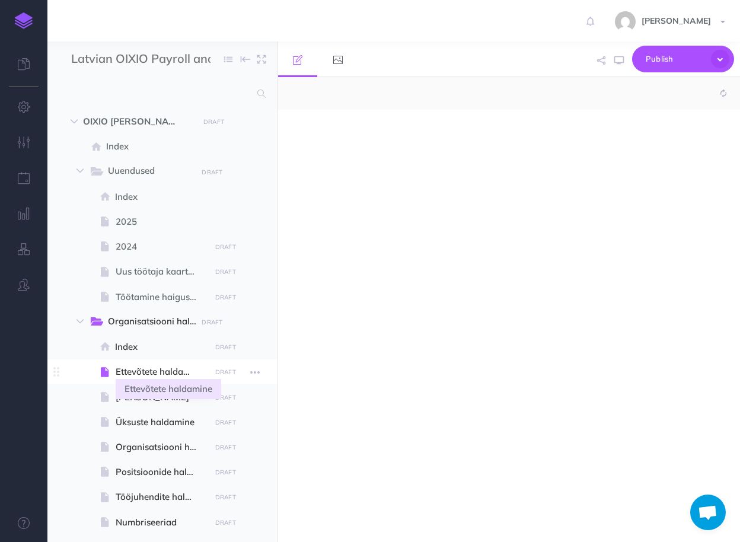
select select "null"
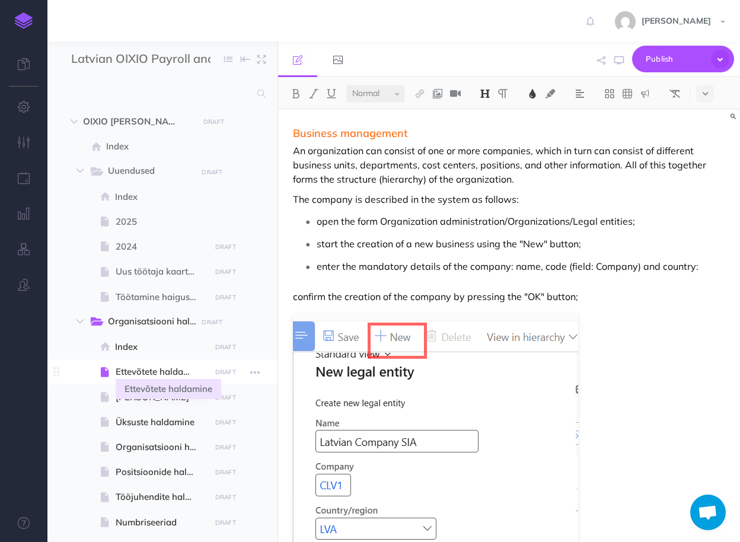
click at [167, 371] on span "Ettevõtete haldamine" at bounding box center [161, 372] width 91 height 14
click at [256, 369] on icon "button" at bounding box center [254, 372] width 9 height 14
drag, startPoint x: 116, startPoint y: 371, endPoint x: 176, endPoint y: 372, distance: 59.9
click at [176, 372] on span "Ettevõtete haldamine" at bounding box center [161, 372] width 91 height 14
drag, startPoint x: 176, startPoint y: 372, endPoint x: 158, endPoint y: 371, distance: 18.4
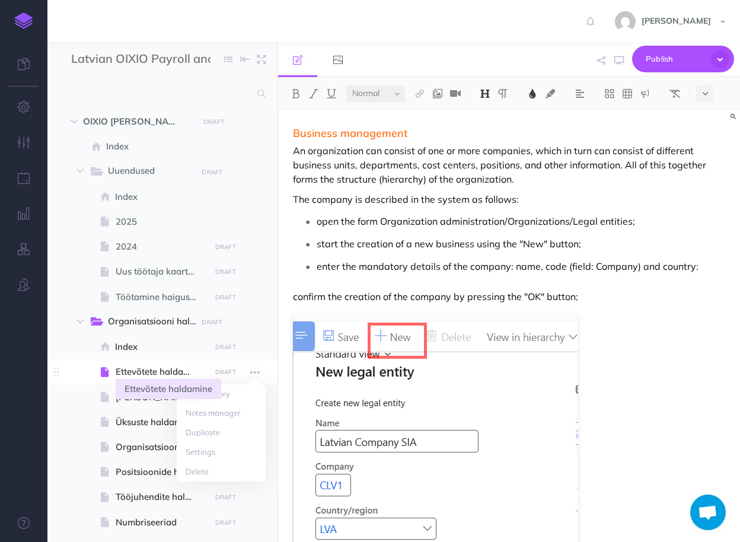
drag, startPoint x: 158, startPoint y: 371, endPoint x: 146, endPoint y: 374, distance: 12.1
click at [146, 374] on span "Ettevõtete haldamine" at bounding box center [161, 372] width 91 height 14
click at [143, 374] on span "Ettevõtete haldamine" at bounding box center [161, 372] width 91 height 14
drag, startPoint x: 155, startPoint y: 331, endPoint x: 130, endPoint y: 377, distance: 52.5
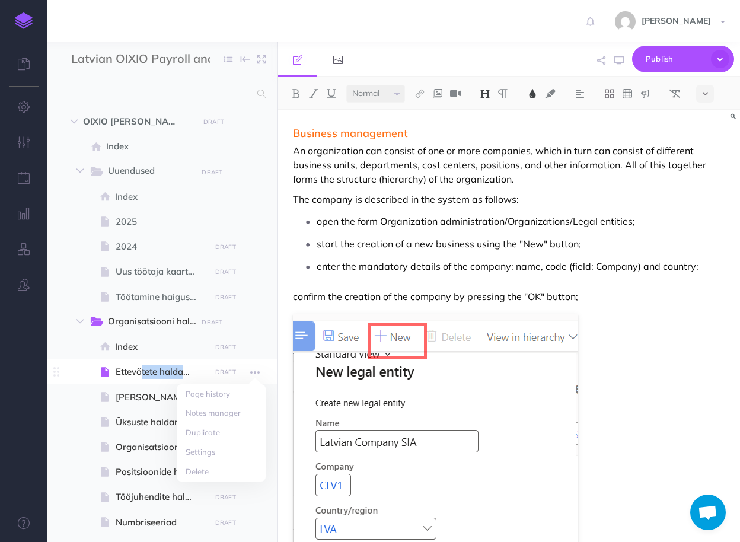
click at [130, 377] on span "Ettevõtete haldamine" at bounding box center [161, 372] width 91 height 14
click at [56, 371] on icon at bounding box center [56, 372] width 14 height 14
click at [129, 372] on span "Ettevõtete haldamine" at bounding box center [161, 372] width 91 height 14
click at [18, 21] on img at bounding box center [24, 20] width 18 height 17
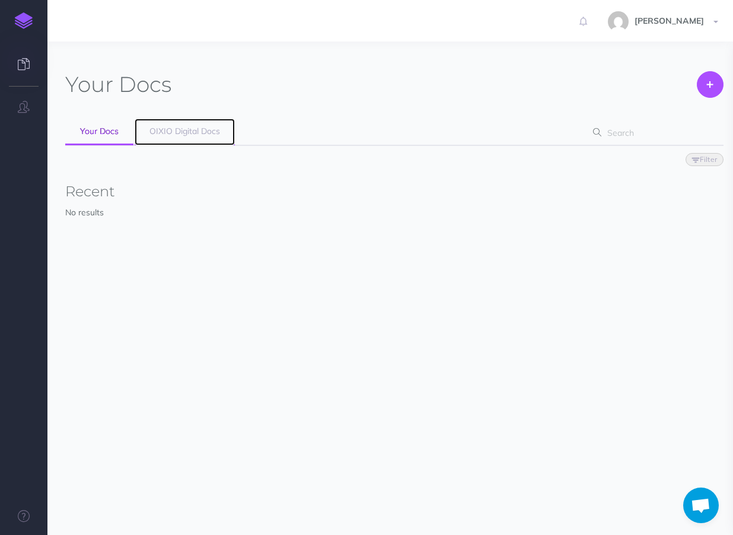
click at [171, 132] on span "OIXIO Digital Docs" at bounding box center [184, 131] width 71 height 11
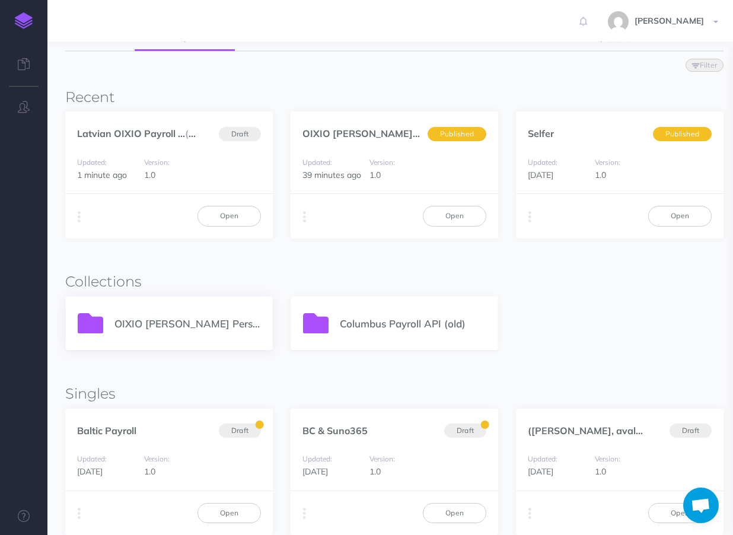
scroll to position [95, 0]
click at [189, 320] on p "OIXIO [PERSON_NAME] Personal 365" at bounding box center [187, 323] width 146 height 16
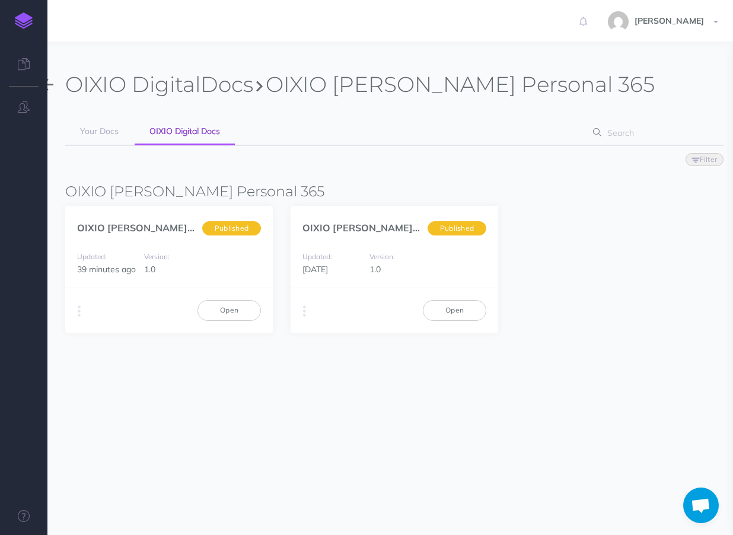
click at [23, 21] on img at bounding box center [24, 20] width 18 height 17
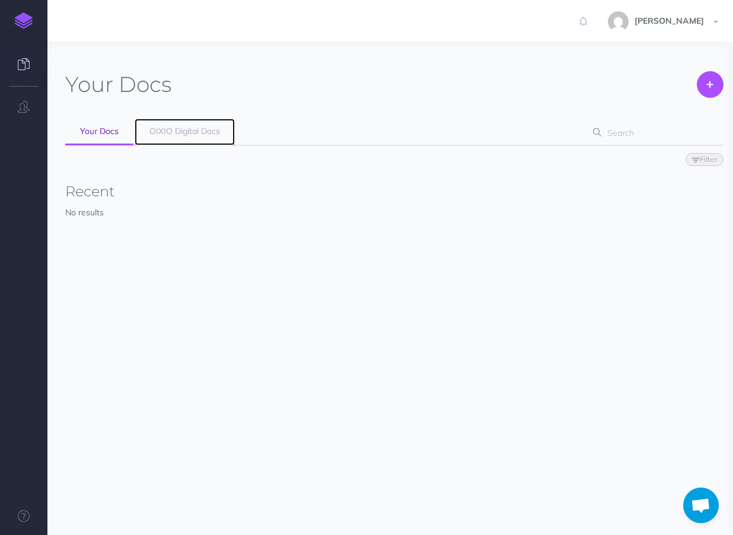
click at [195, 135] on span "OIXIO Digital Docs" at bounding box center [184, 131] width 71 height 11
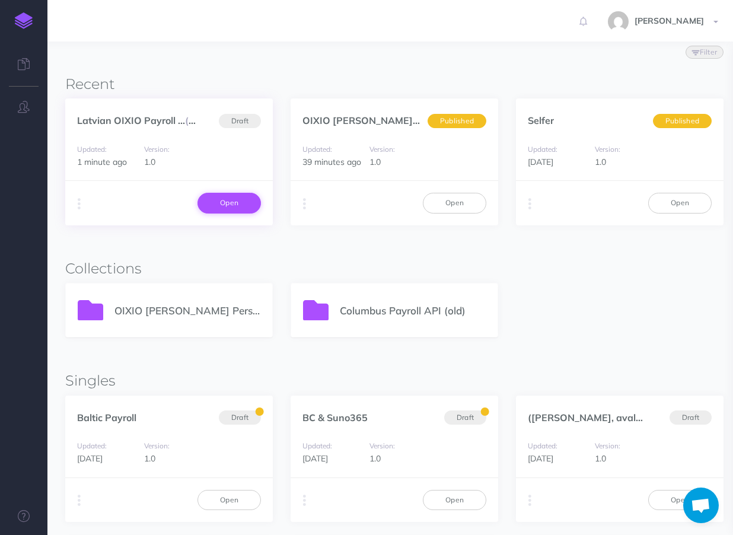
scroll to position [112, 0]
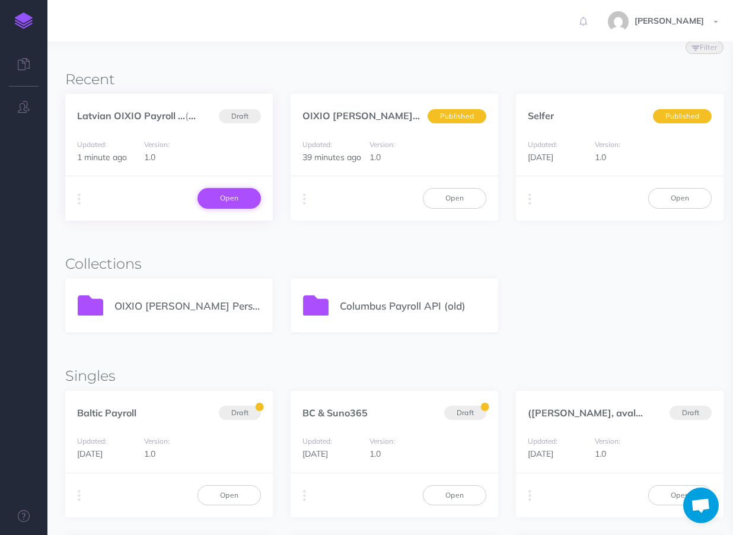
click at [238, 195] on link "Open" at bounding box center [228, 198] width 63 height 20
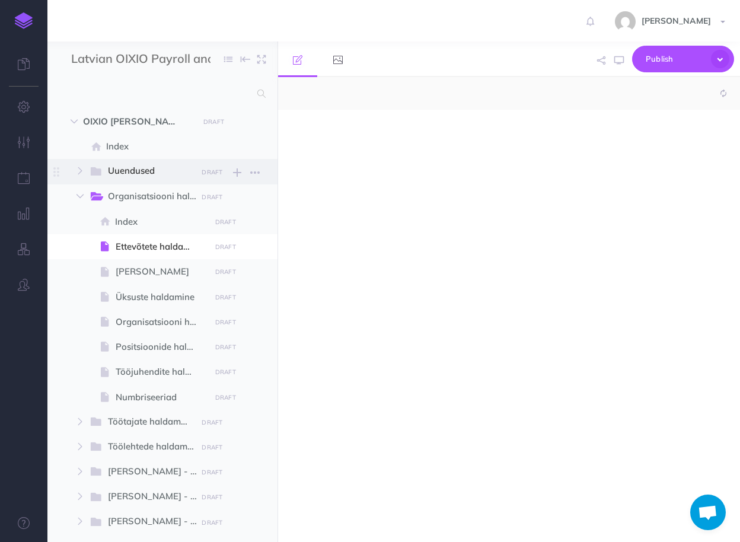
select select "null"
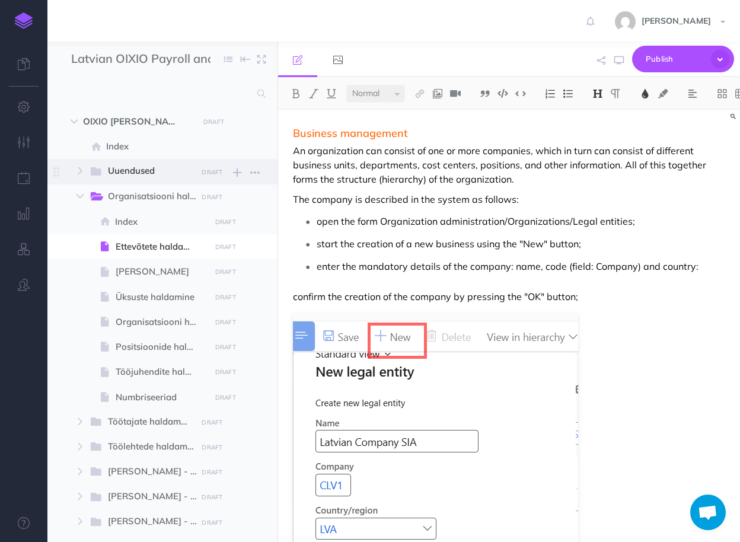
click at [132, 170] on span "Uuendused" at bounding box center [148, 171] width 81 height 15
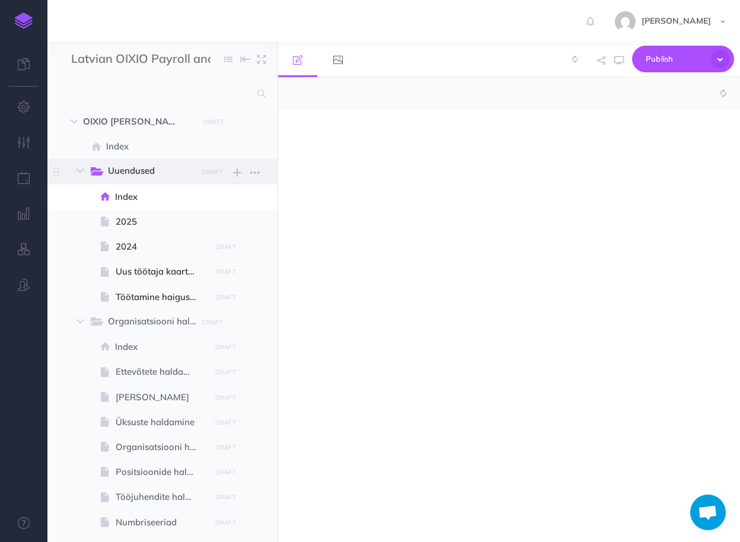
select select "null"
click at [138, 170] on span "Uuendused" at bounding box center [148, 171] width 81 height 15
click at [240, 172] on icon "button" at bounding box center [237, 172] width 8 height 14
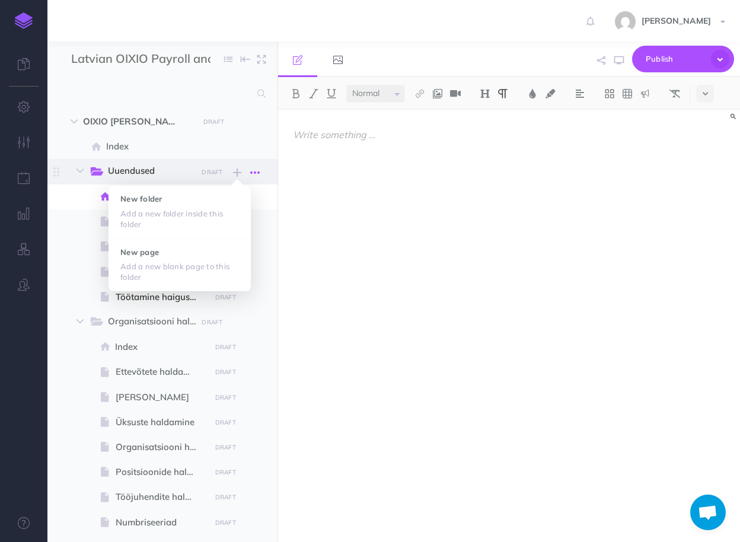
click at [252, 172] on icon "button" at bounding box center [254, 172] width 9 height 14
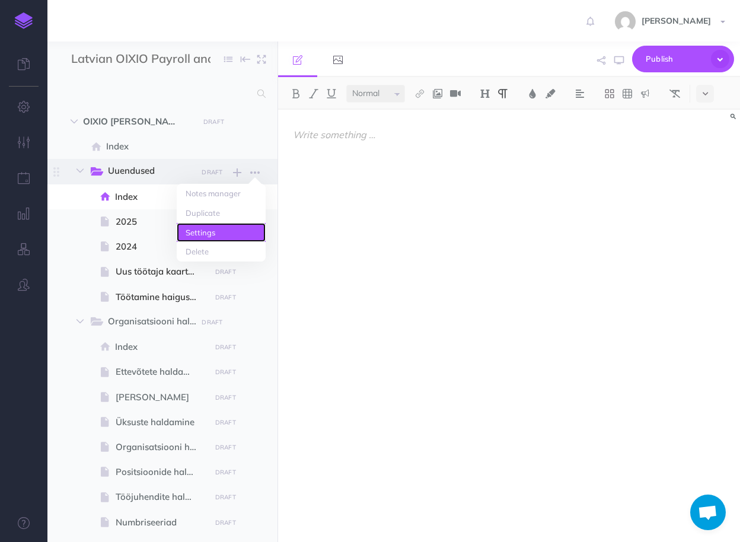
click at [198, 235] on link "Settings" at bounding box center [221, 233] width 89 height 20
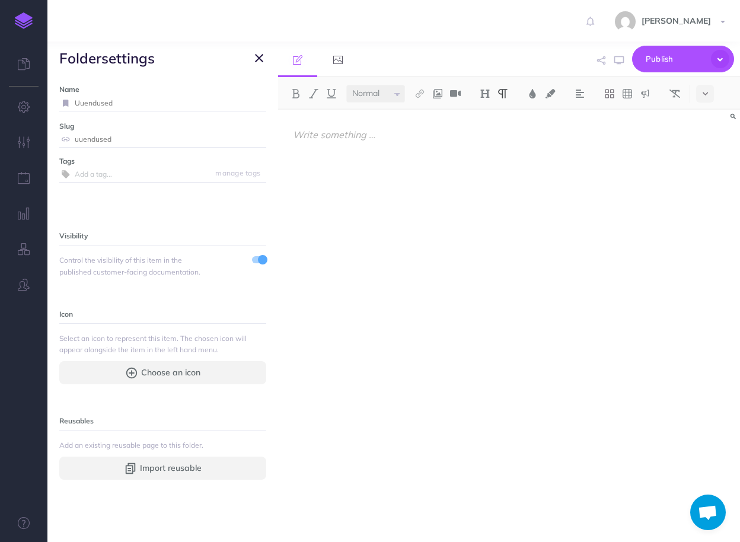
click at [100, 103] on input "Uuendused" at bounding box center [171, 102] width 192 height 15
click at [254, 57] on button "button" at bounding box center [259, 58] width 14 height 14
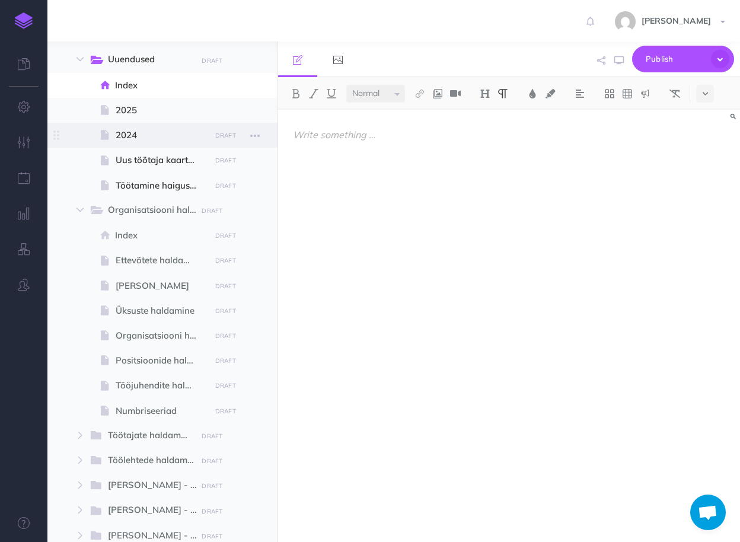
scroll to position [142, 0]
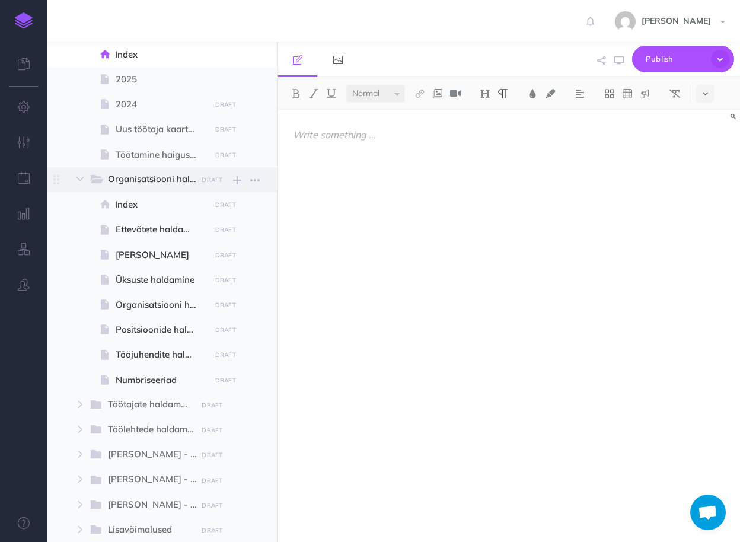
click at [145, 180] on span "Organisatsiooni haldamine" at bounding box center [158, 179] width 100 height 15
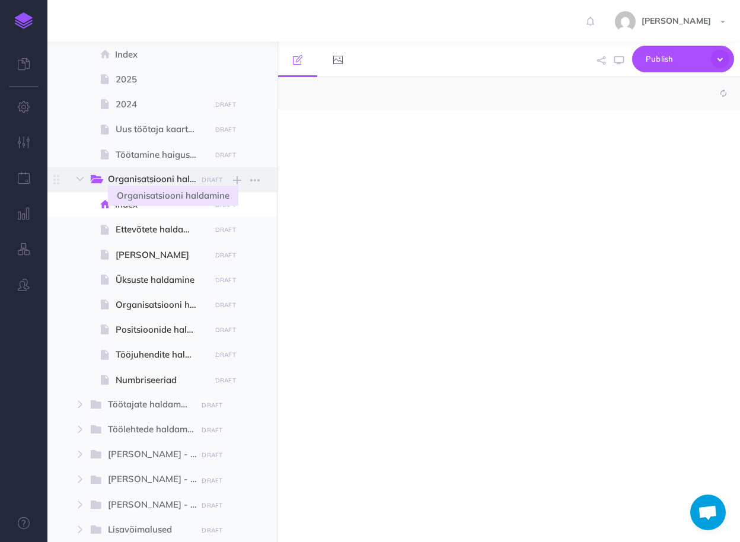
select select "null"
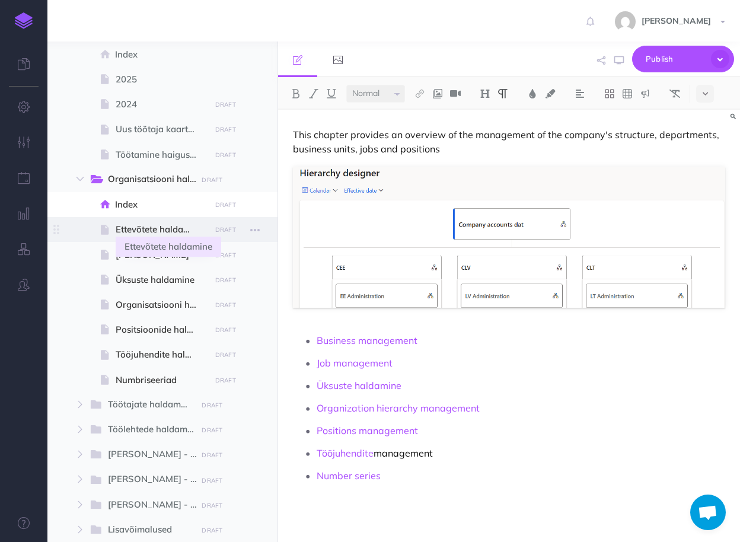
click at [142, 231] on span "Ettevõtete haldamine" at bounding box center [161, 229] width 91 height 14
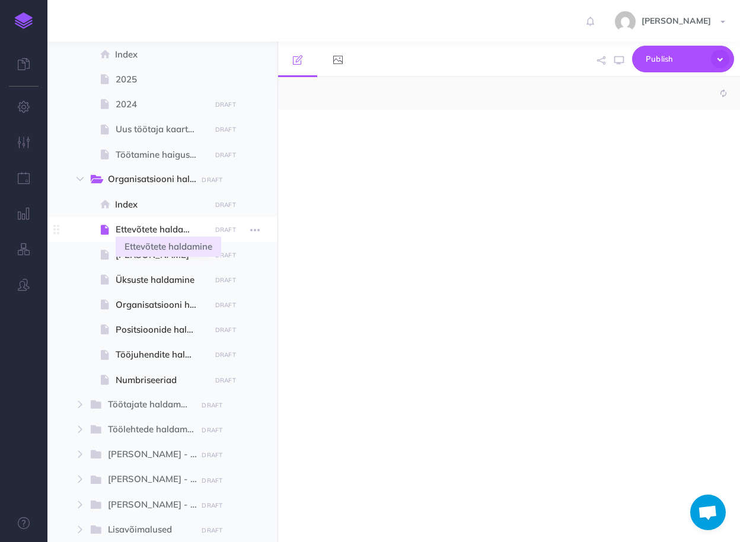
select select "null"
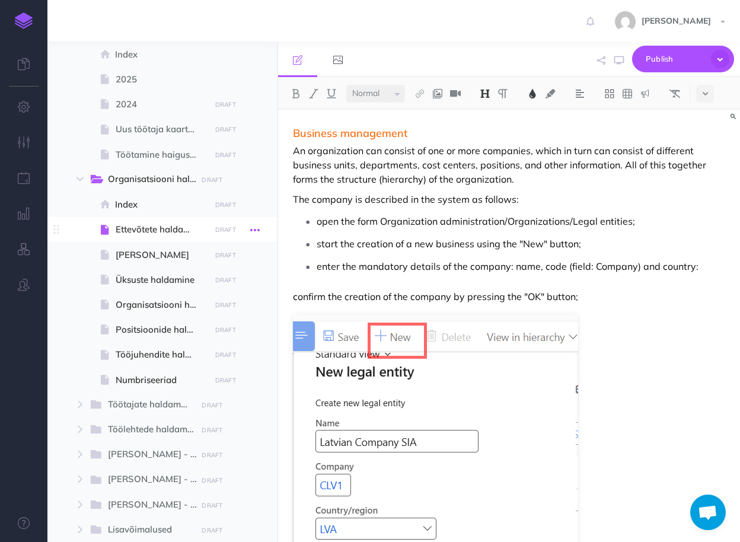
click at [256, 226] on icon "button" at bounding box center [254, 230] width 9 height 14
click at [213, 315] on link "Settings" at bounding box center [221, 310] width 89 height 20
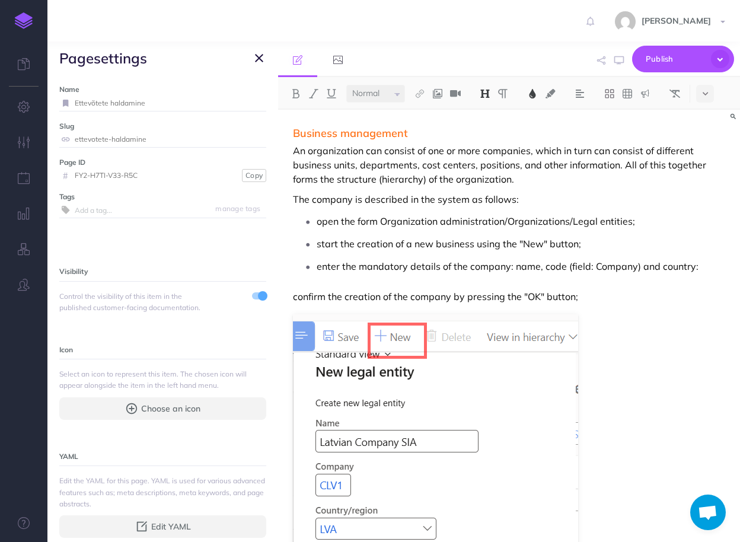
click at [107, 103] on input "Ettevõtete haldamine" at bounding box center [171, 102] width 192 height 15
click at [258, 58] on icon "button" at bounding box center [259, 58] width 8 height 14
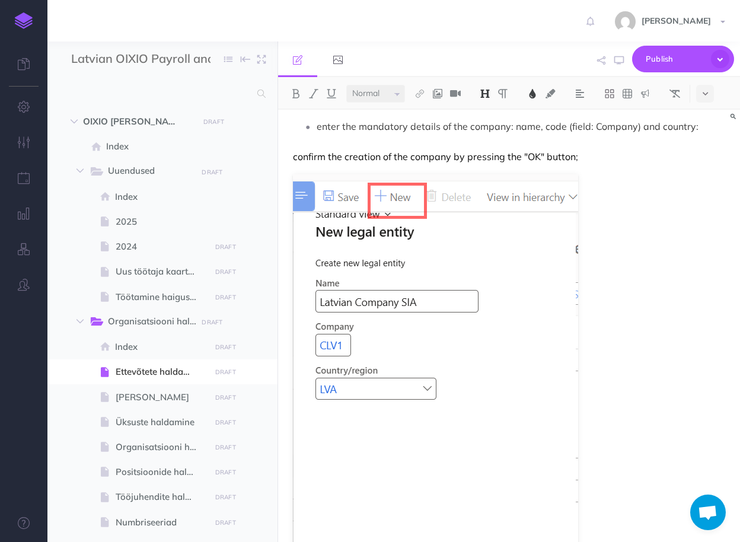
scroll to position [190, 0]
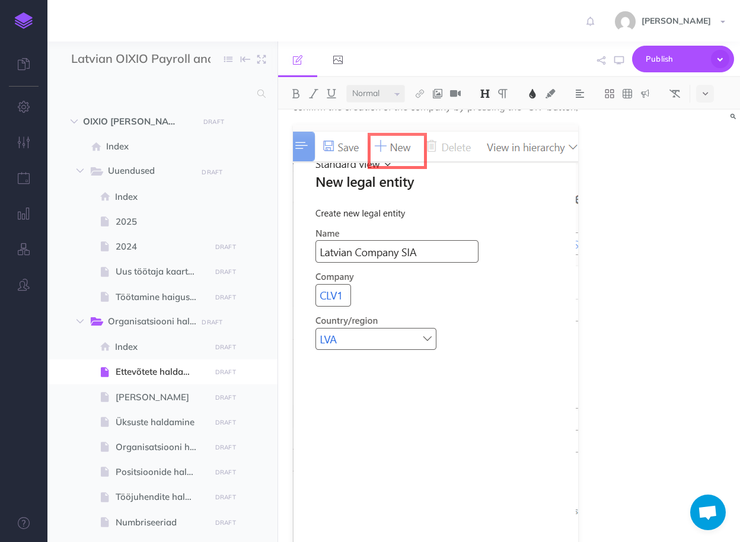
click at [26, 20] on img at bounding box center [24, 20] width 18 height 17
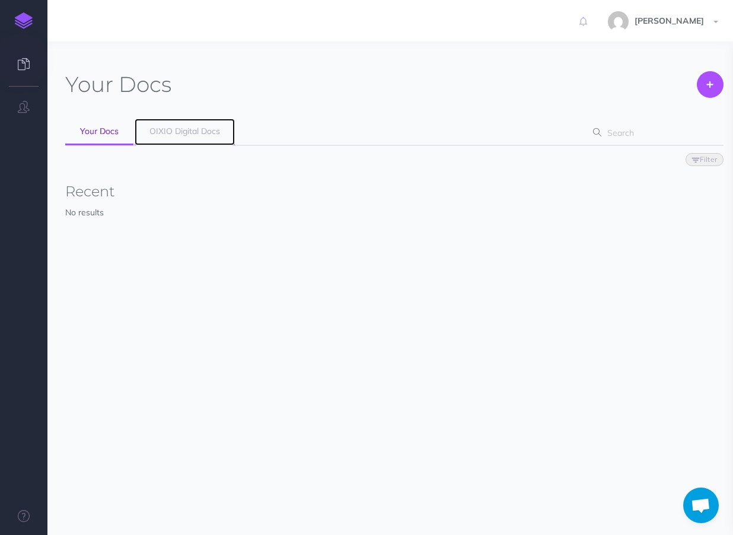
click at [186, 133] on span "OIXIO Digital Docs" at bounding box center [184, 131] width 71 height 11
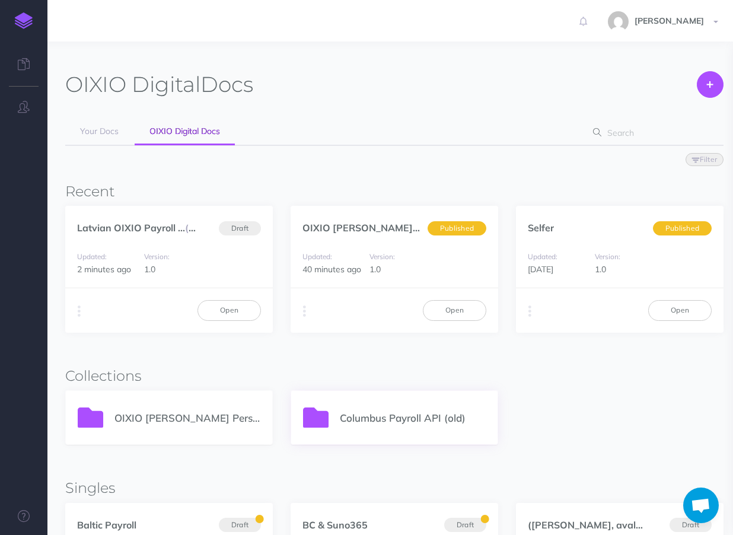
click at [400, 418] on p "Columbus Payroll API (old)" at bounding box center [413, 418] width 146 height 16
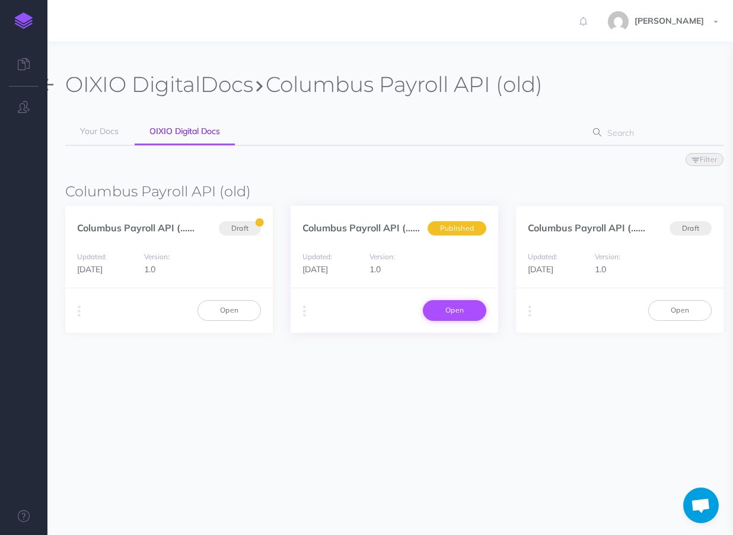
click at [447, 313] on link "Open" at bounding box center [454, 310] width 63 height 20
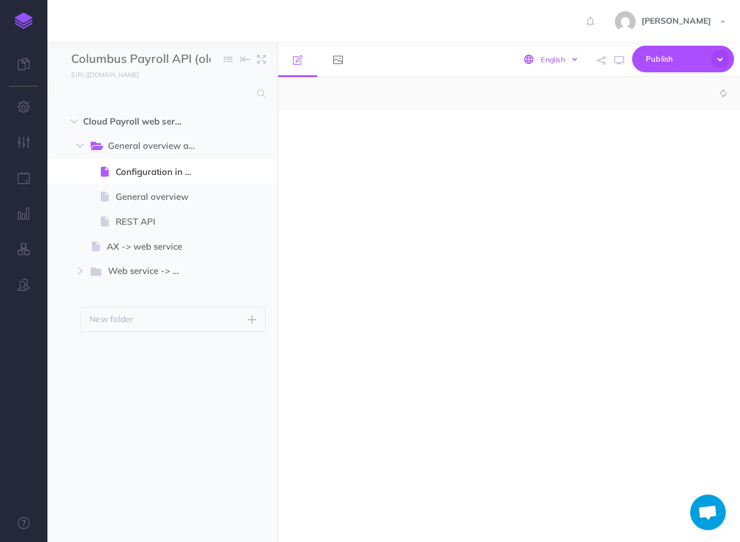
click at [562, 59] on select "English [DEMOGRAPHIC_DATA] [DEMOGRAPHIC_DATA]" at bounding box center [559, 59] width 40 height 11
select select "null"
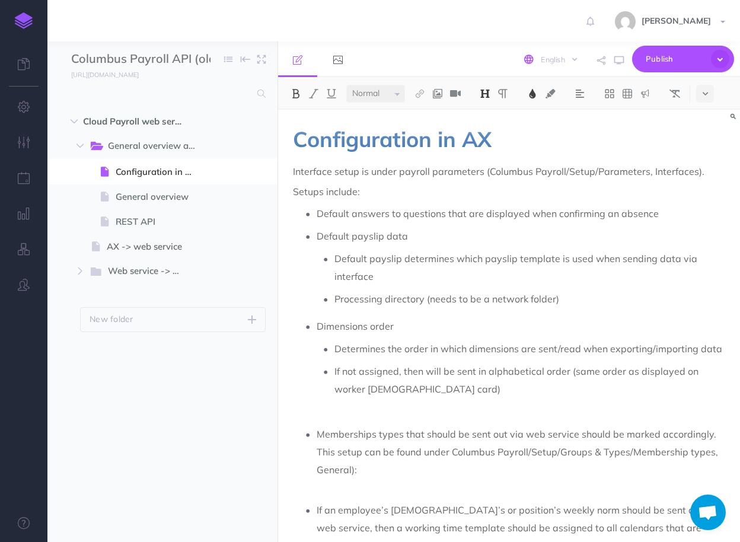
select select "lv"
click at [539, 54] on select "English [DEMOGRAPHIC_DATA] [DEMOGRAPHIC_DATA]" at bounding box center [559, 59] width 40 height 11
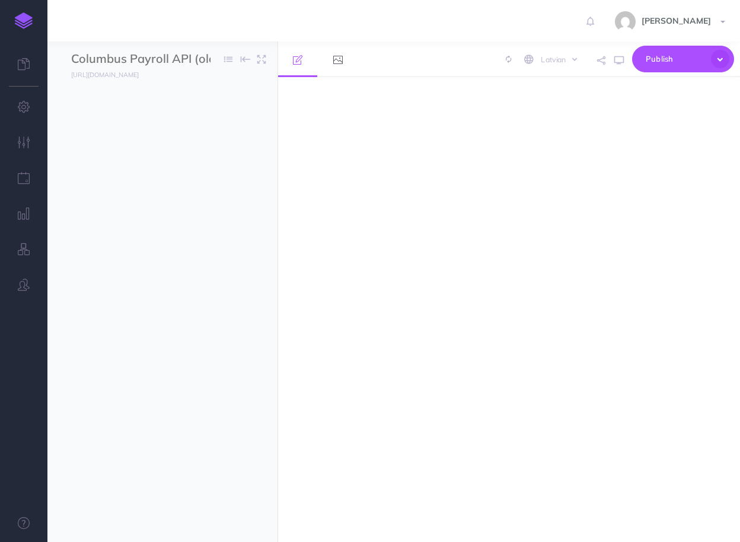
select select "lv"
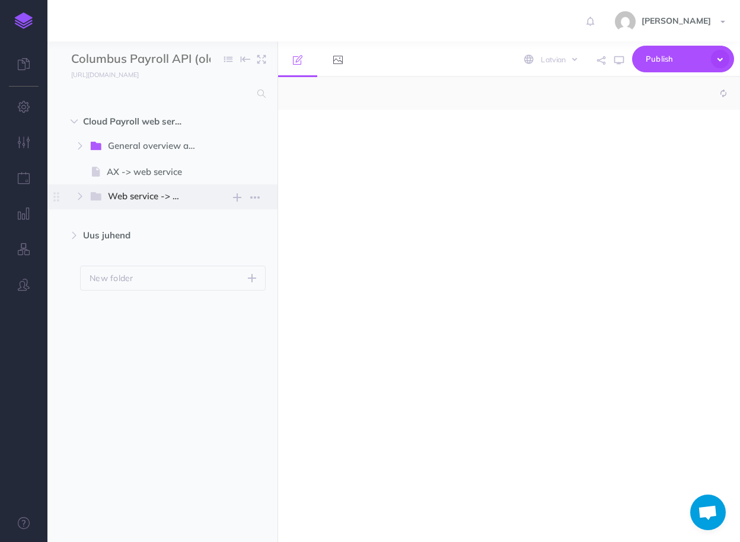
select select "null"
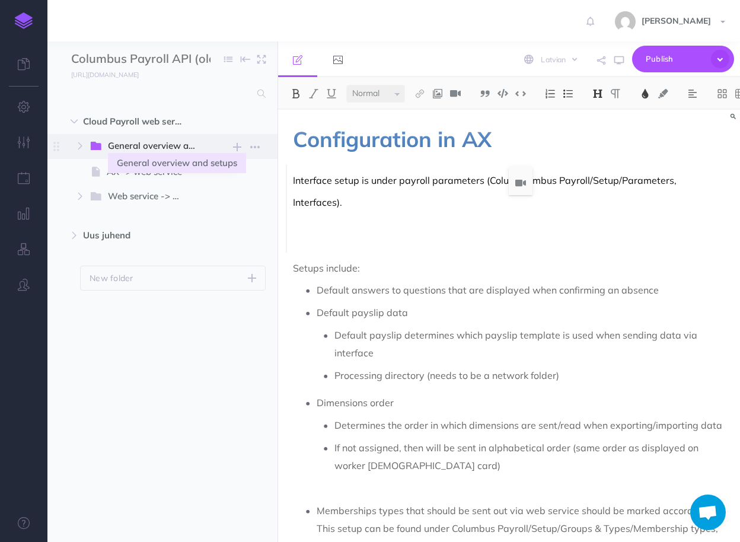
click at [155, 147] on span "General overview and setups" at bounding box center [158, 146] width 100 height 15
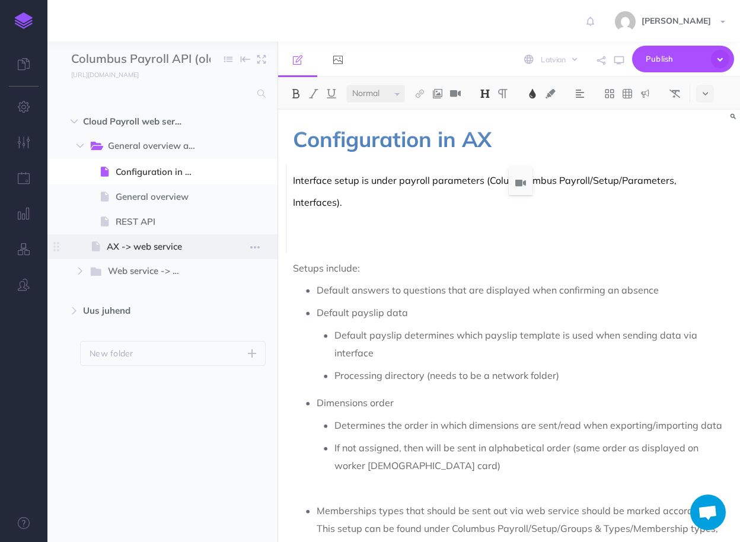
click at [140, 245] on span "AX -> web service" at bounding box center [157, 247] width 100 height 14
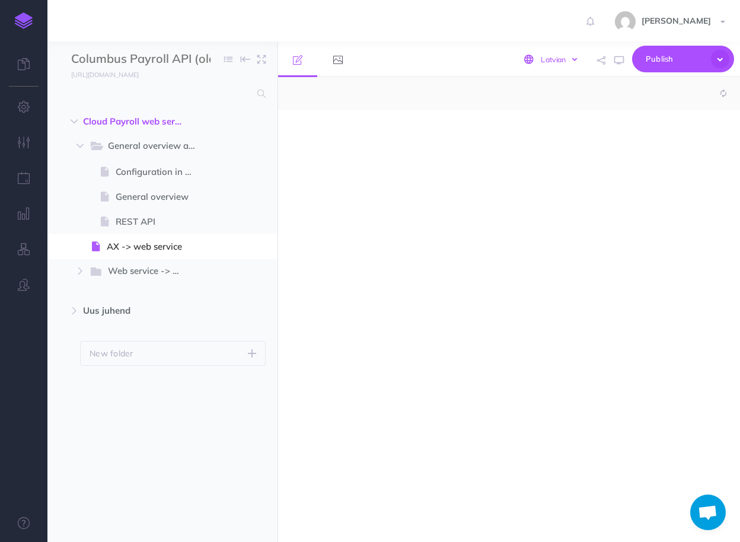
click at [553, 64] on select "English Estonian Latvian" at bounding box center [559, 59] width 40 height 11
select select "null"
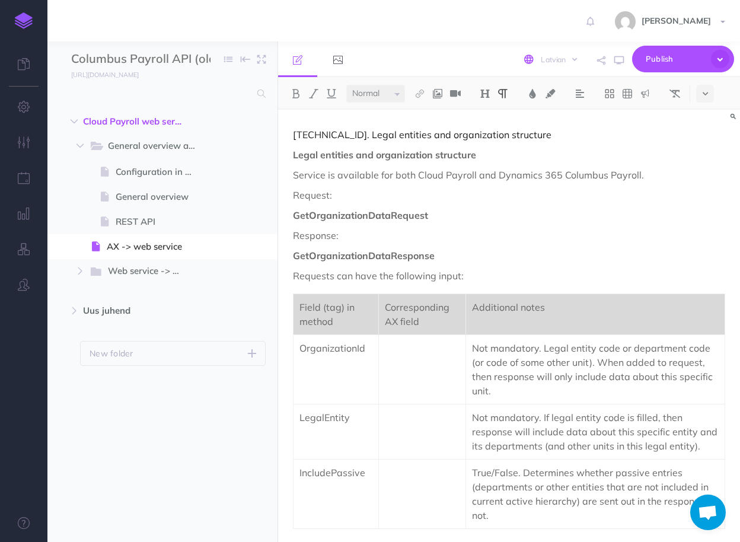
select select "en"
click at [539, 54] on select "English Estonian Latvian" at bounding box center [559, 59] width 40 height 11
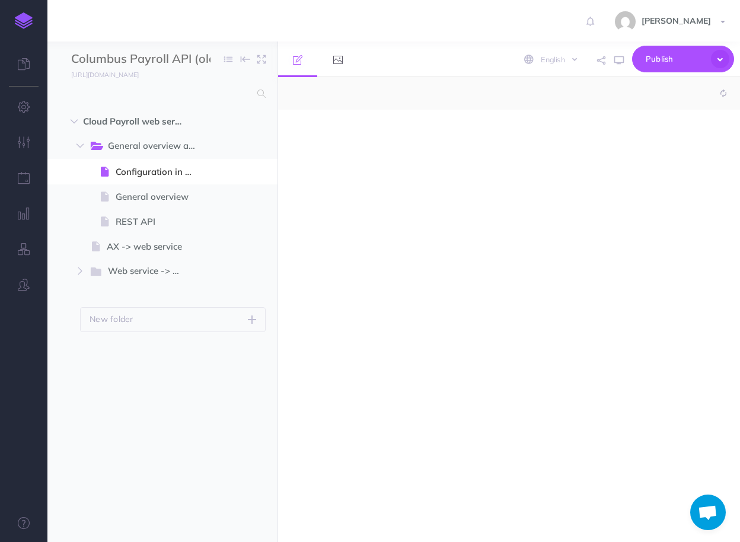
select select "null"
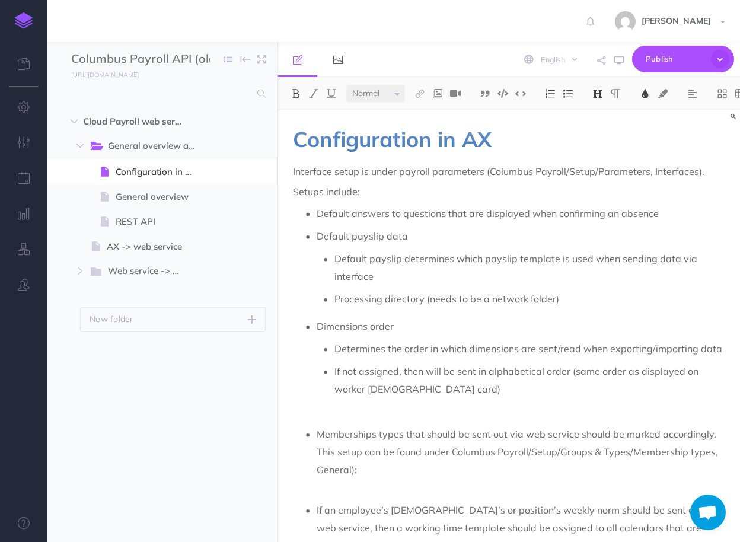
click at [27, 17] on img at bounding box center [24, 20] width 18 height 17
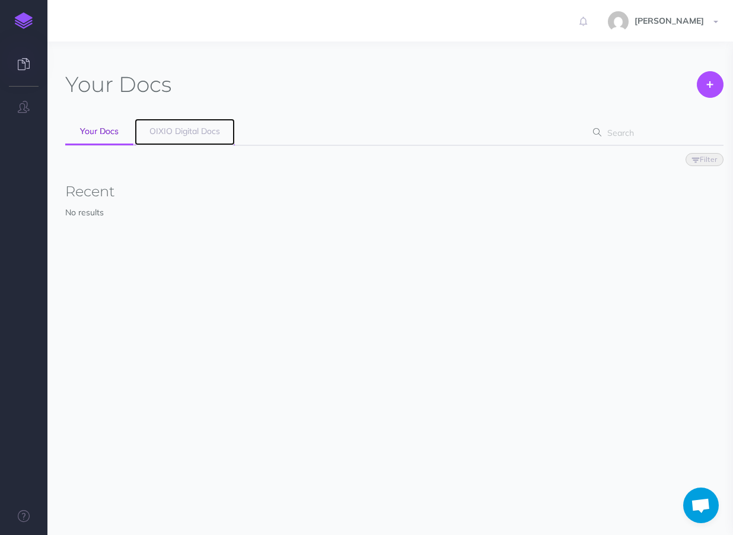
click at [172, 133] on span "OIXIO Digital Docs" at bounding box center [184, 131] width 71 height 11
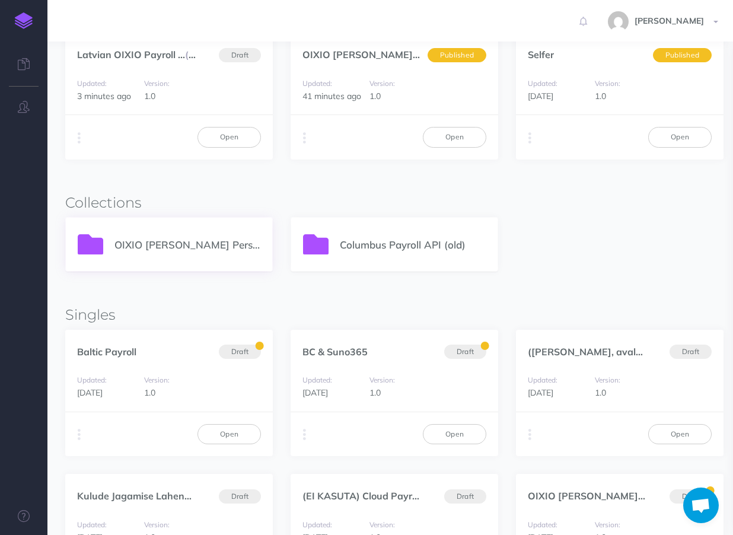
scroll to position [190, 0]
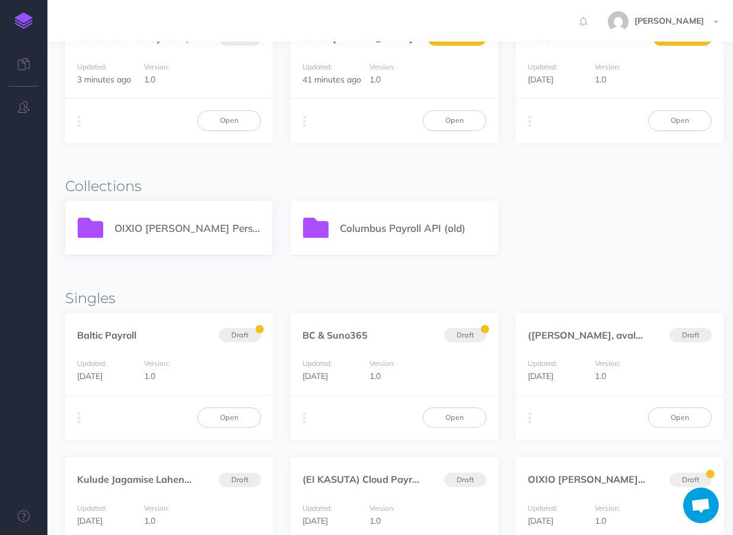
click at [174, 223] on p "OIXIO Palk ja Personal 365" at bounding box center [187, 228] width 146 height 16
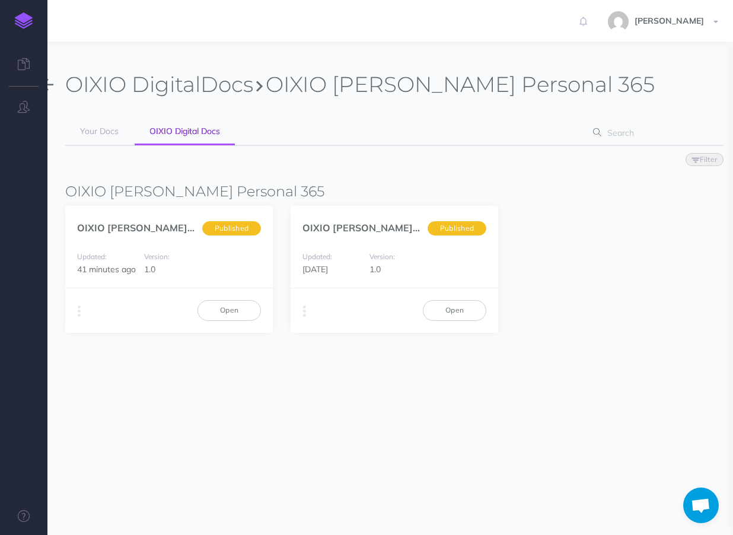
click at [31, 22] on img at bounding box center [24, 20] width 18 height 17
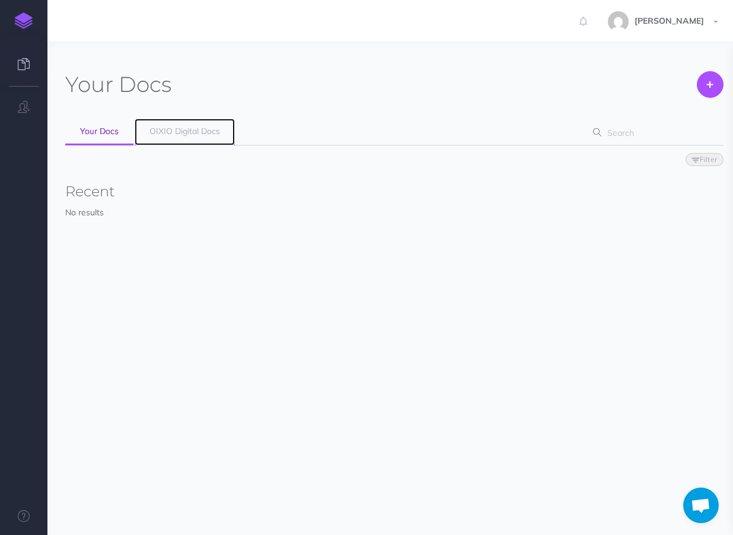
click at [196, 133] on span "OIXIO Digital Docs" at bounding box center [184, 131] width 71 height 11
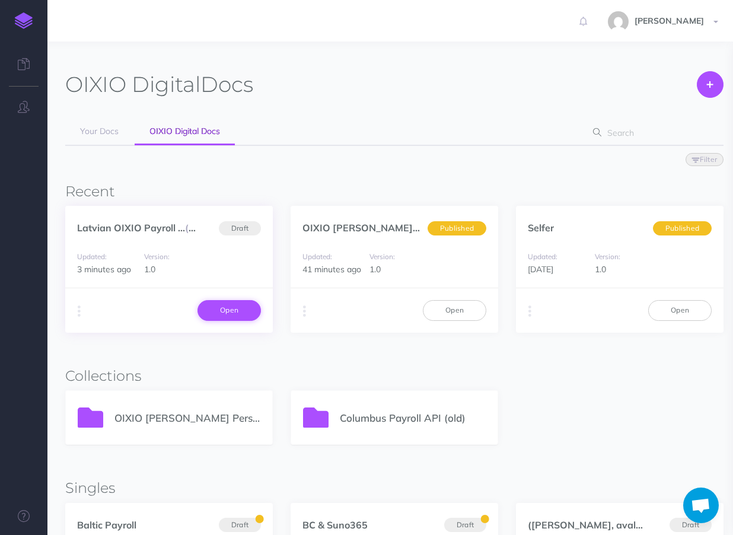
click at [230, 305] on link "Open" at bounding box center [228, 310] width 63 height 20
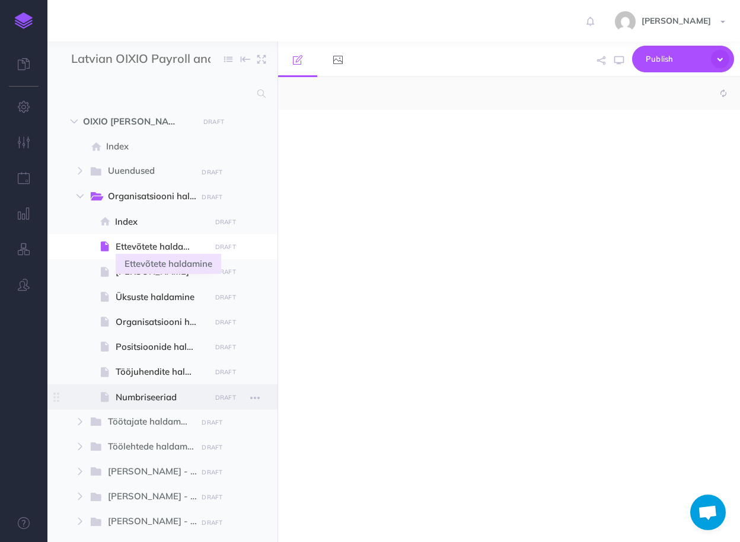
select select "null"
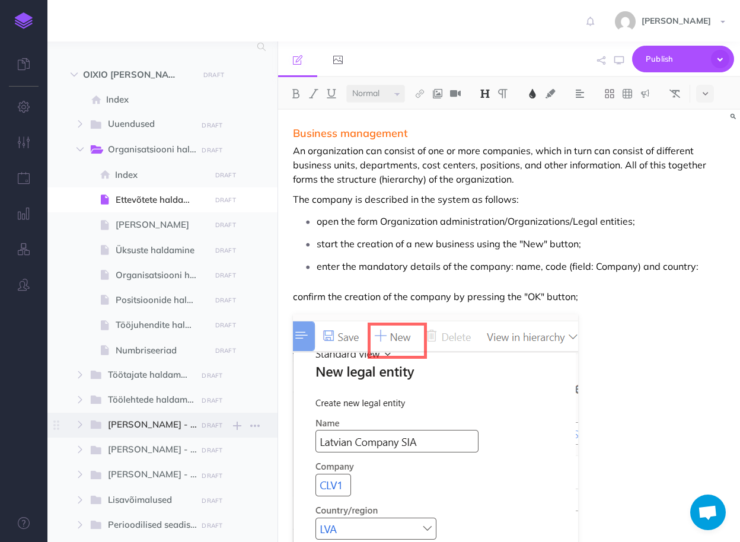
scroll to position [47, 0]
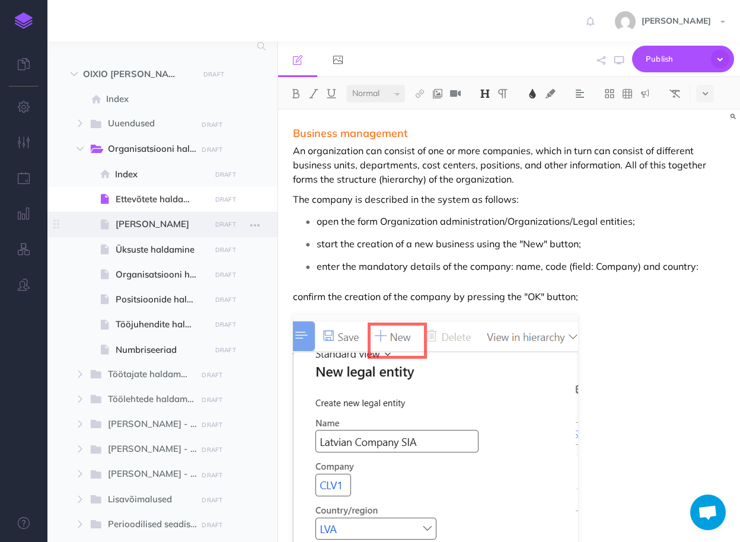
click at [140, 225] on span "[PERSON_NAME]" at bounding box center [161, 224] width 91 height 14
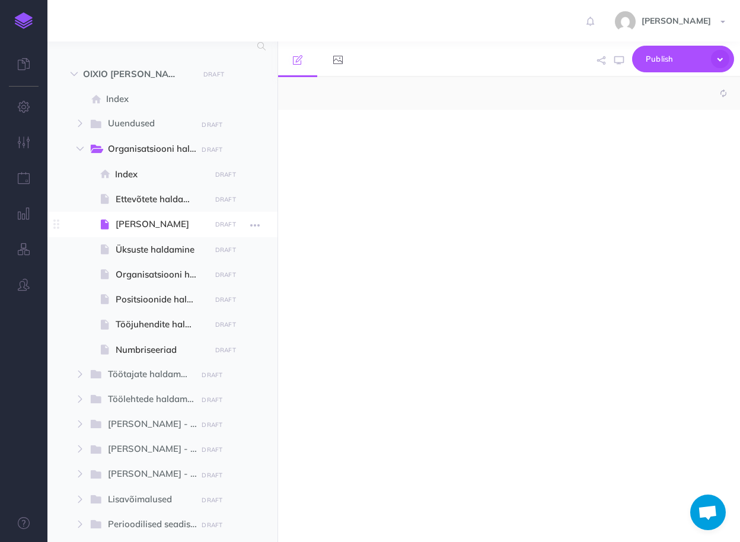
select select "null"
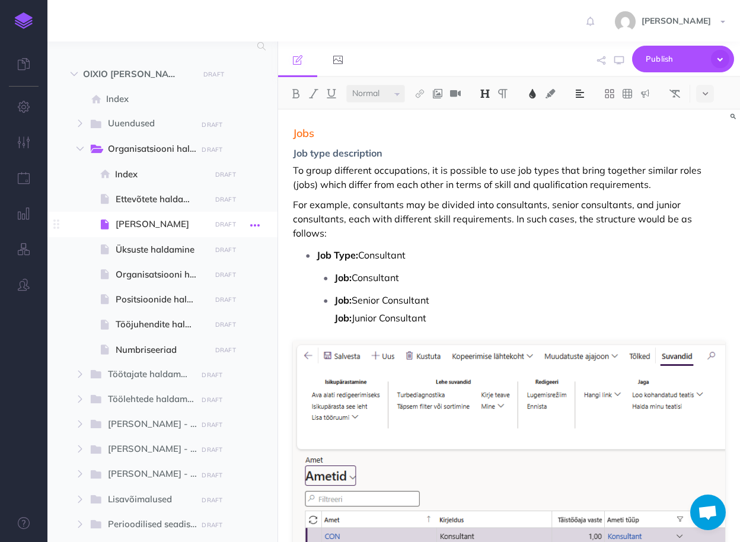
click at [251, 225] on icon "button" at bounding box center [254, 225] width 9 height 14
drag, startPoint x: 218, startPoint y: 308, endPoint x: 209, endPoint y: 294, distance: 17.6
click at [218, 308] on link "Settings" at bounding box center [221, 305] width 89 height 20
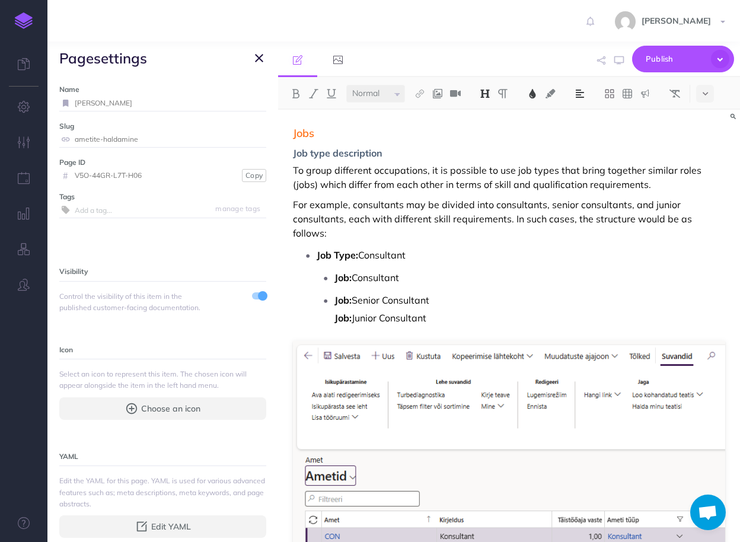
click at [113, 102] on input "[PERSON_NAME]" at bounding box center [171, 102] width 192 height 15
drag, startPoint x: 138, startPoint y: 104, endPoint x: 75, endPoint y: 103, distance: 62.3
click at [75, 103] on input "[PERSON_NAME]" at bounding box center [171, 102] width 192 height 15
type input "Job management"
click at [248, 104] on small "Save" at bounding box center [251, 102] width 15 height 9
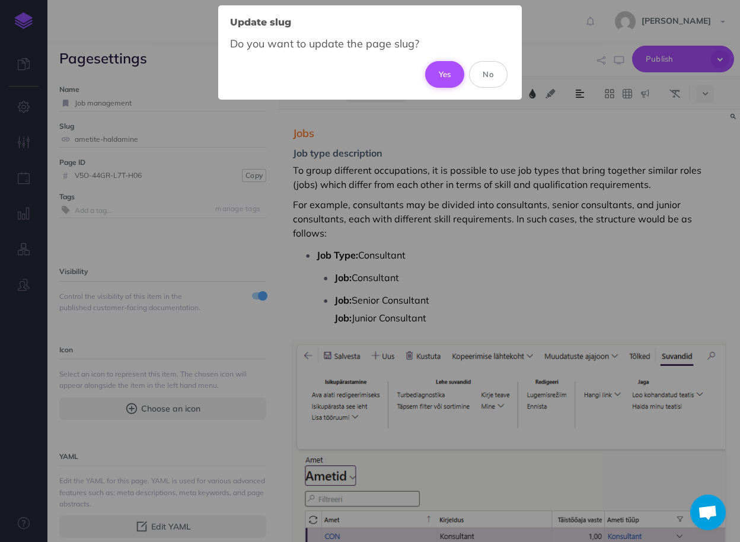
click at [435, 72] on button "Yes" at bounding box center [445, 74] width 40 height 26
type input "job-management"
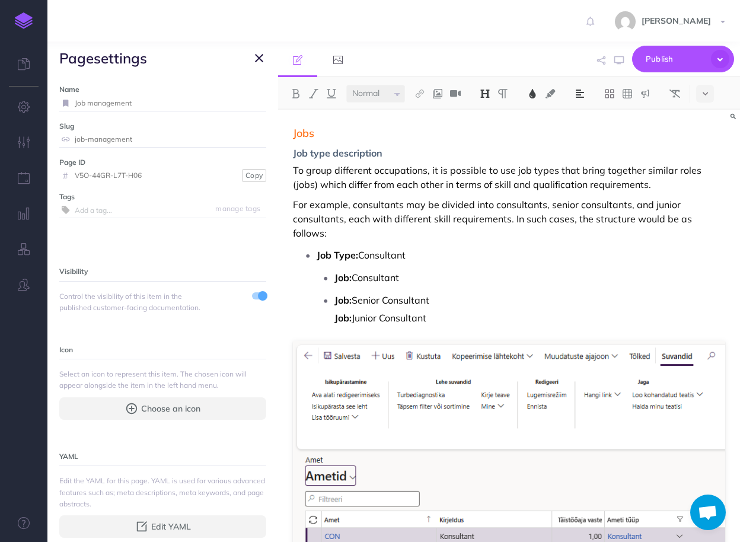
click at [259, 62] on icon "button" at bounding box center [259, 58] width 8 height 14
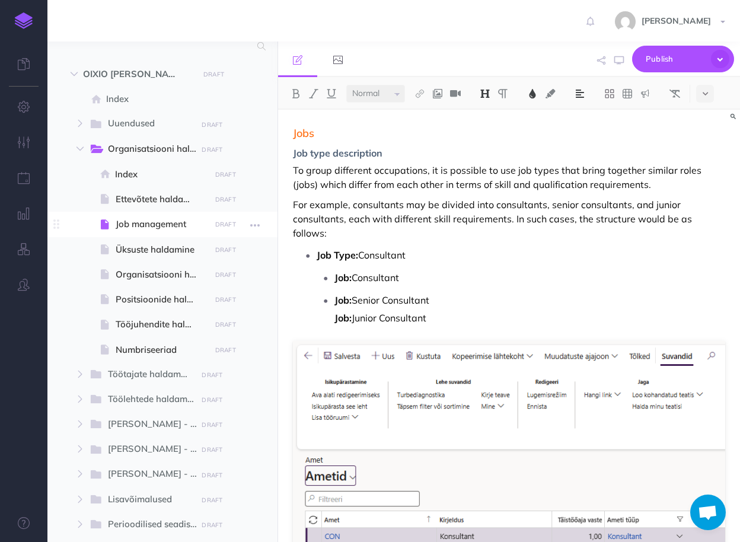
click at [149, 228] on span "Job management" at bounding box center [161, 224] width 91 height 14
click at [19, 65] on icon at bounding box center [24, 64] width 12 height 12
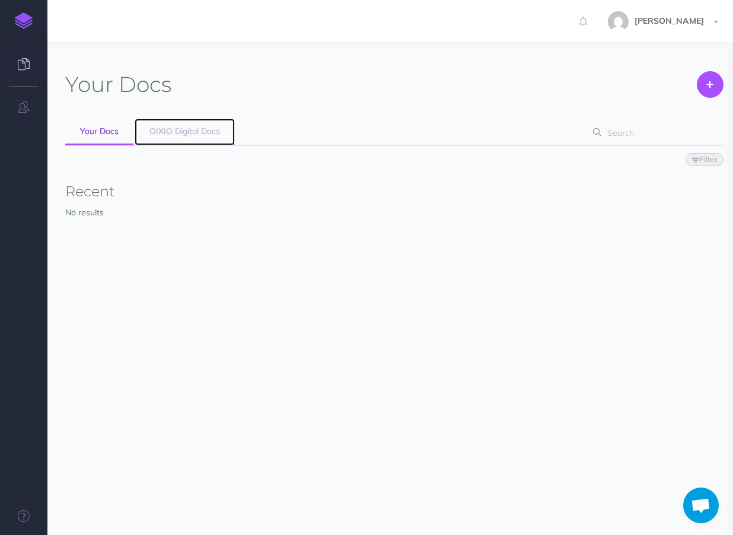
click at [177, 133] on span "OIXIO Digital Docs" at bounding box center [184, 131] width 71 height 11
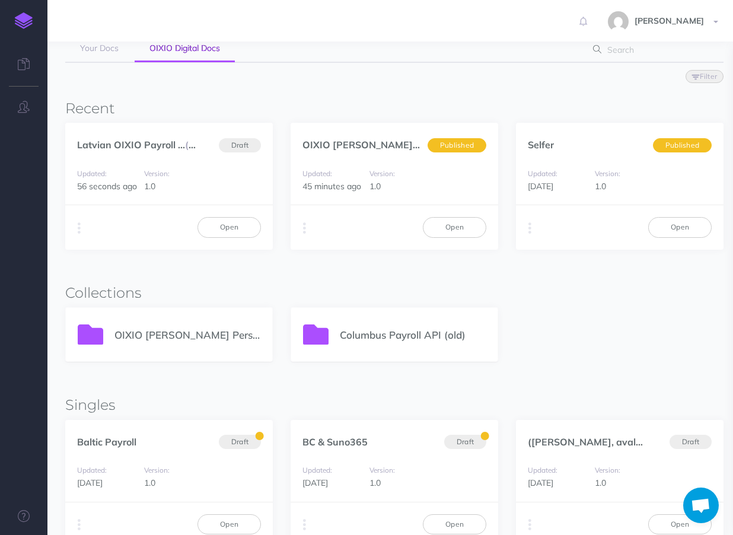
scroll to position [95, 0]
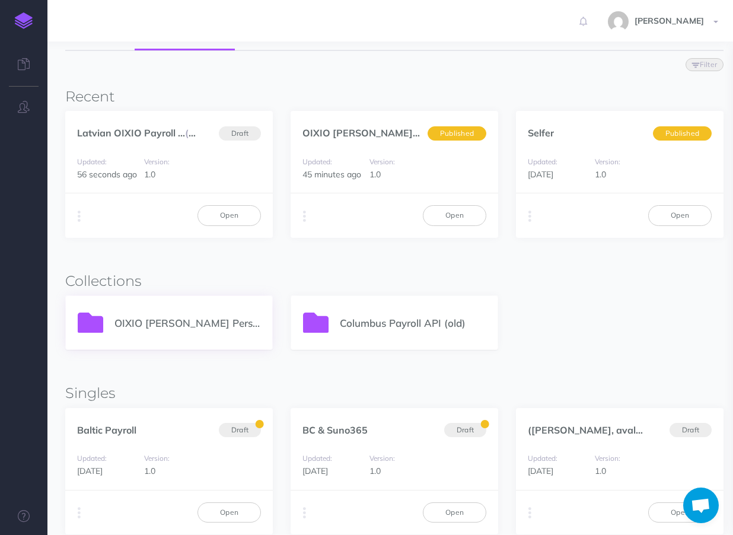
click at [205, 311] on div "OIXIO [PERSON_NAME] Personal 365" at bounding box center [169, 322] width 206 height 53
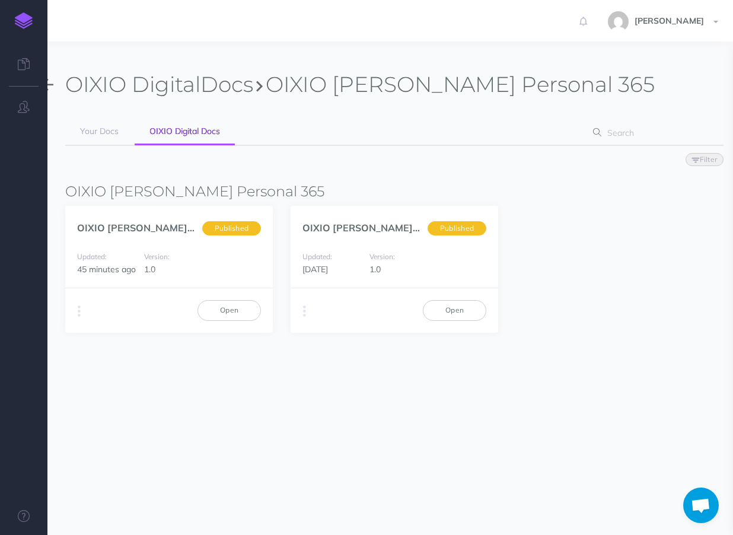
click at [26, 21] on img at bounding box center [24, 20] width 18 height 17
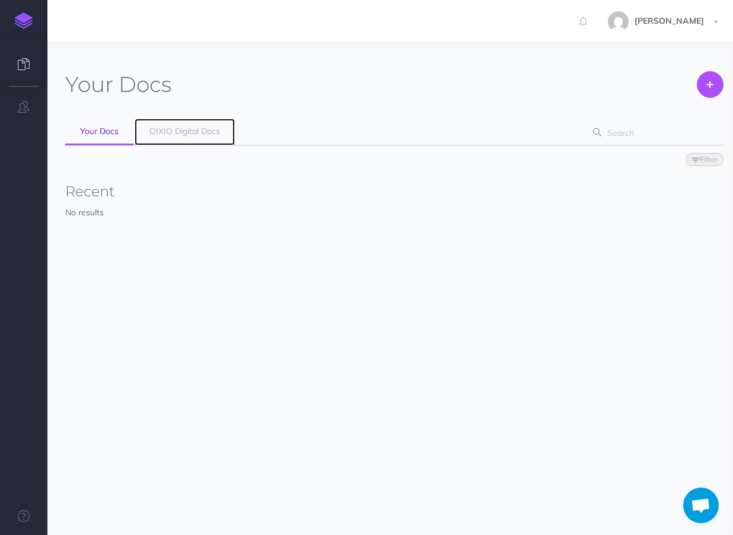
click at [161, 132] on span "OIXIO Digital Docs" at bounding box center [184, 131] width 71 height 11
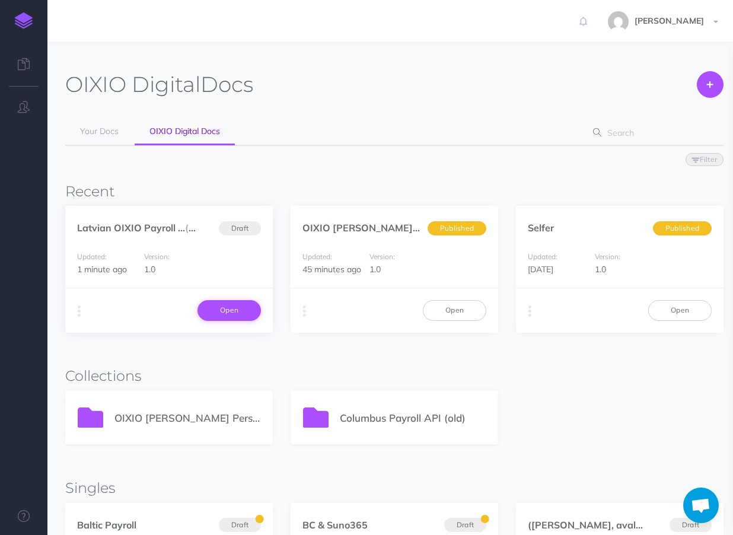
drag, startPoint x: 233, startPoint y: 307, endPoint x: 229, endPoint y: 311, distance: 6.3
click at [233, 307] on link "Open" at bounding box center [228, 310] width 63 height 20
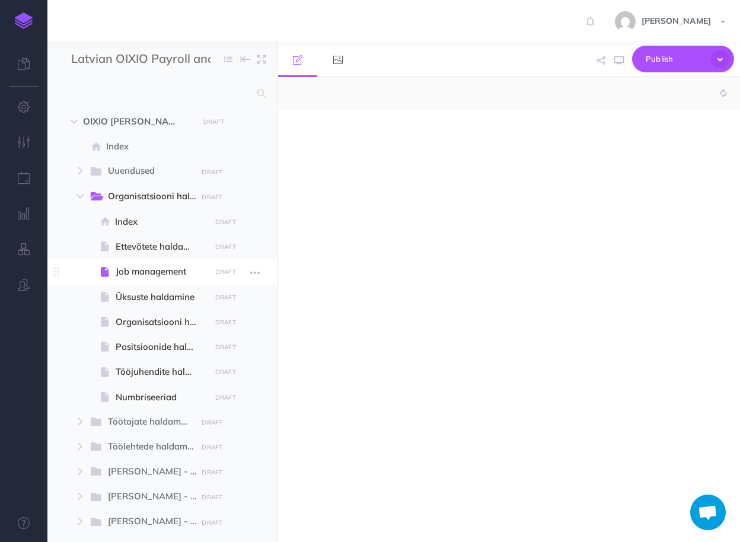
select select "null"
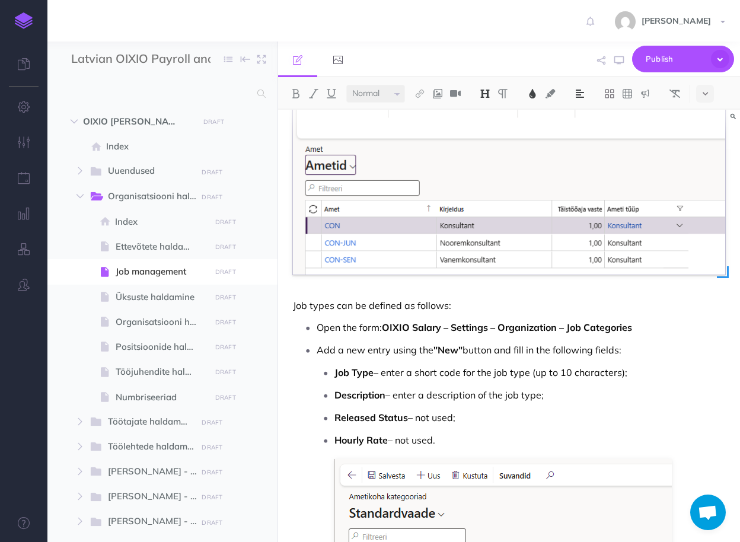
scroll to position [332, 0]
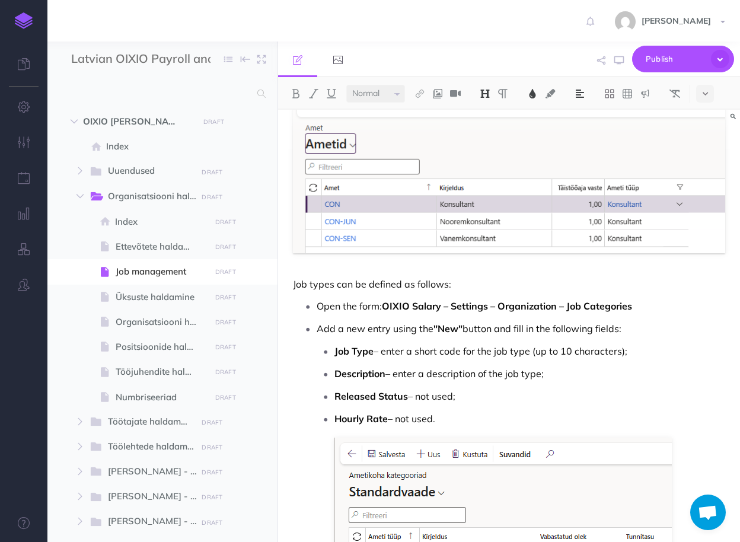
click at [598, 300] on strong "OIXIO Salary – Settings – Organization – Job Categories" at bounding box center [507, 306] width 250 height 12
drag, startPoint x: 637, startPoint y: 291, endPoint x: 584, endPoint y: 289, distance: 54.0
click at [584, 297] on p "Open the form: OIXIO Salary – Settings – Organization – Job Categories" at bounding box center [521, 306] width 409 height 18
drag, startPoint x: 443, startPoint y: 294, endPoint x: 416, endPoint y: 294, distance: 26.7
click at [416, 300] on strong "OIXIO Salary – Settings – Organization – Job" at bounding box center [481, 306] width 199 height 12
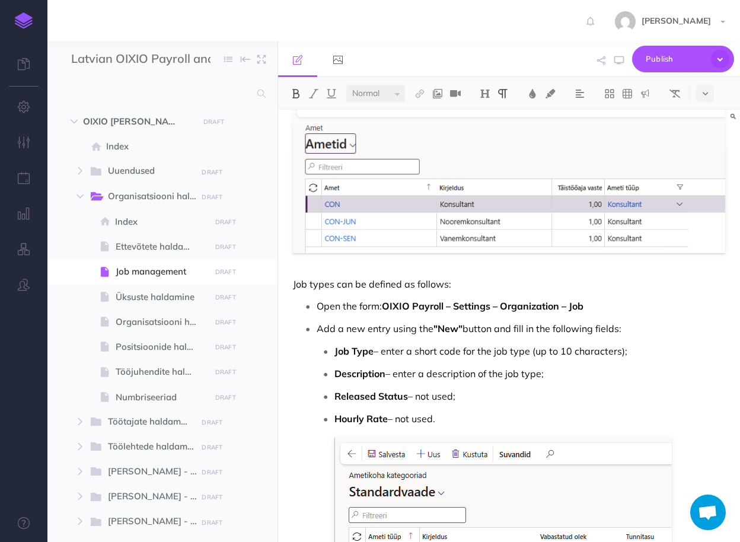
click at [584, 300] on strong "OIXIO Payroll – Settings – Organization – Job" at bounding box center [483, 306] width 202 height 12
click at [556, 365] on p "Description – enter a description of the job type;" at bounding box center [529, 374] width 391 height 18
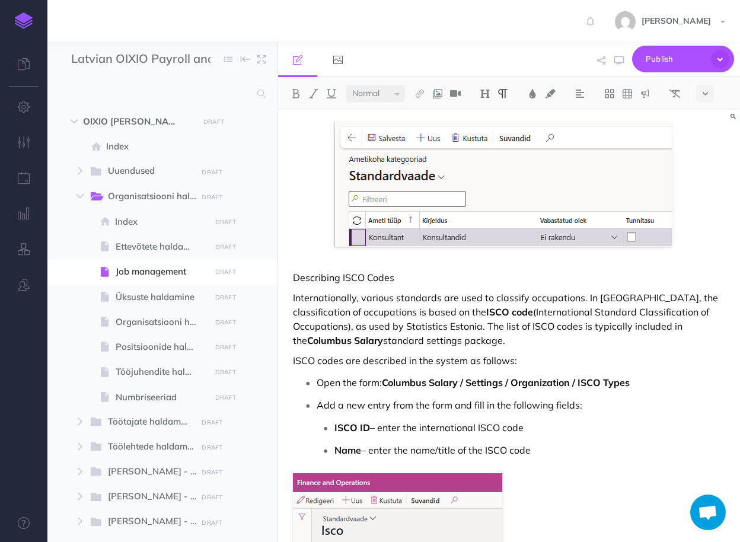
scroll to position [664, 0]
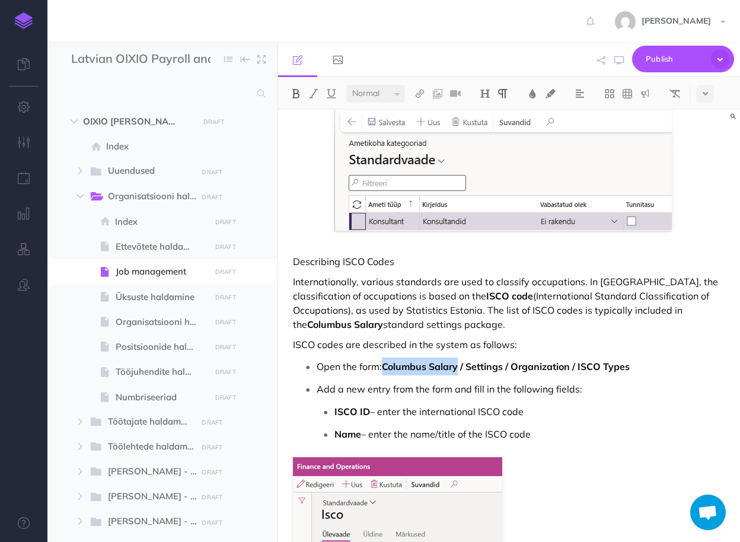
drag, startPoint x: 461, startPoint y: 353, endPoint x: 387, endPoint y: 352, distance: 74.1
click at [387, 361] on strong "Columbus Salary / Settings / Organization / ISCO Types" at bounding box center [506, 367] width 248 height 12
click at [522, 361] on strong "OIXIO Payroll / Settings / Organization / ISCO Types" at bounding box center [499, 367] width 234 height 12
drag, startPoint x: 18, startPoint y: 17, endPoint x: 57, endPoint y: 42, distance: 46.7
click at [18, 17] on img at bounding box center [24, 20] width 18 height 17
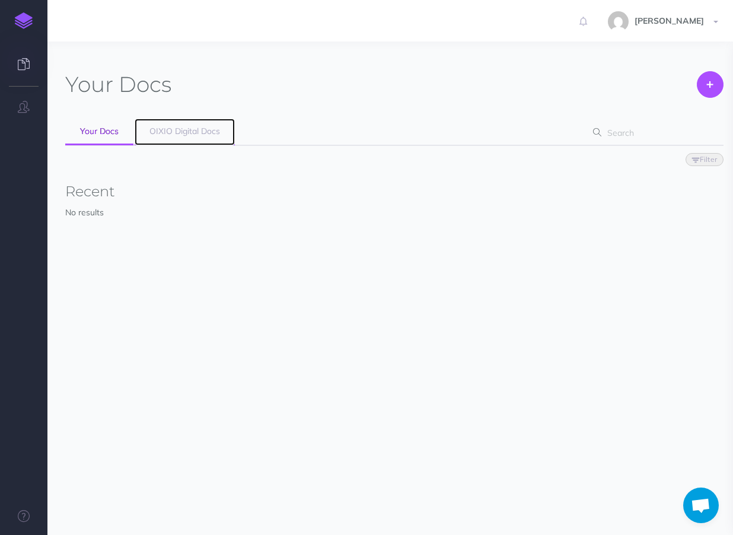
click at [186, 133] on span "OIXIO Digital Docs" at bounding box center [184, 131] width 71 height 11
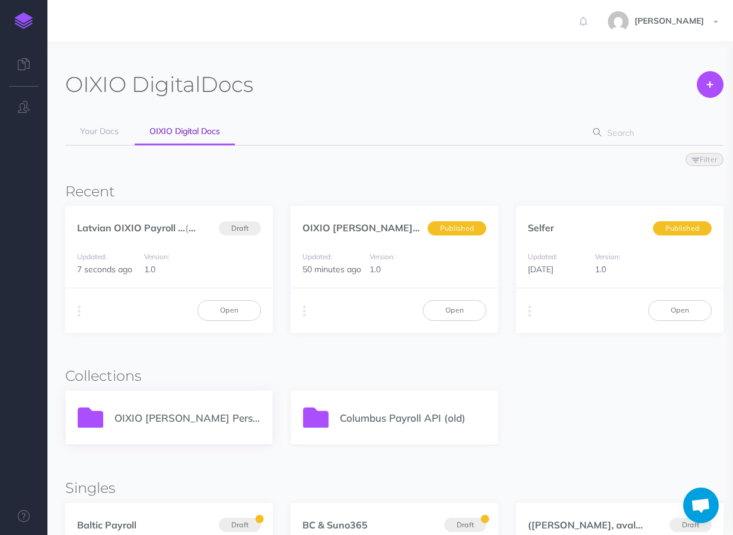
click at [197, 422] on p "OIXIO [PERSON_NAME] Personal 365" at bounding box center [187, 418] width 146 height 16
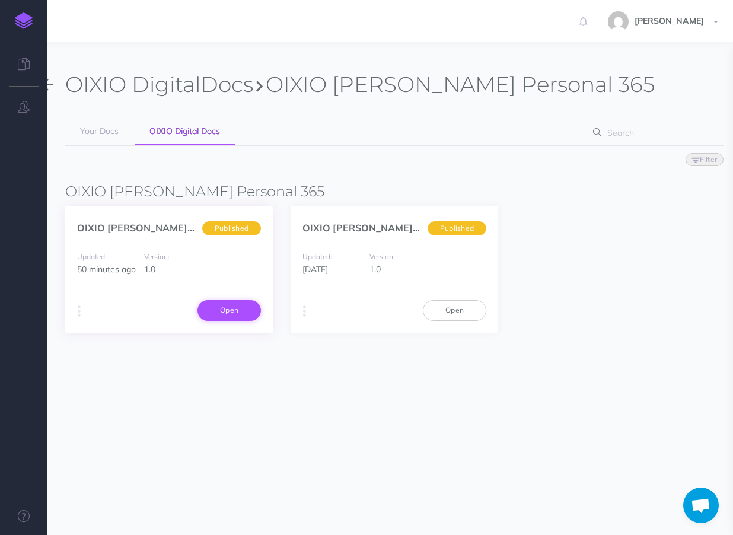
click at [222, 313] on link "Open" at bounding box center [228, 310] width 63 height 20
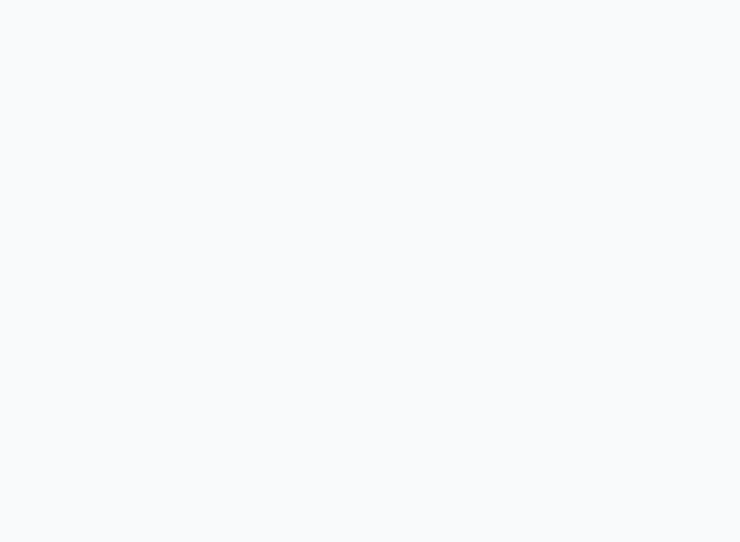
select select "et"
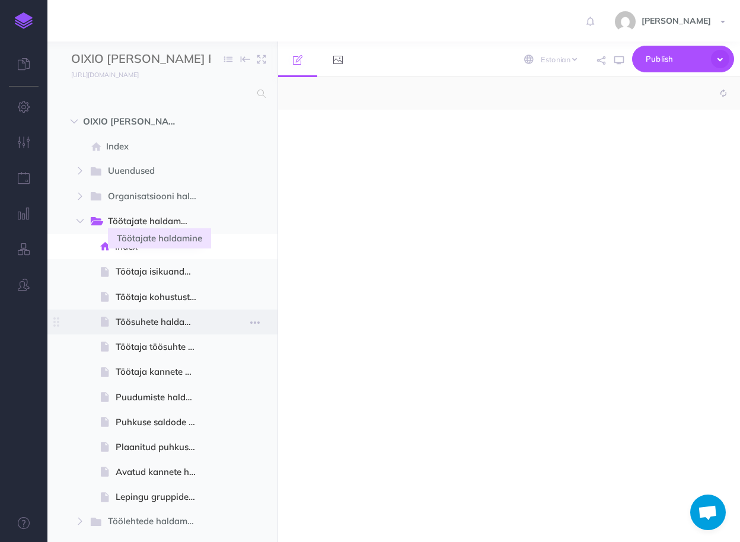
select select "null"
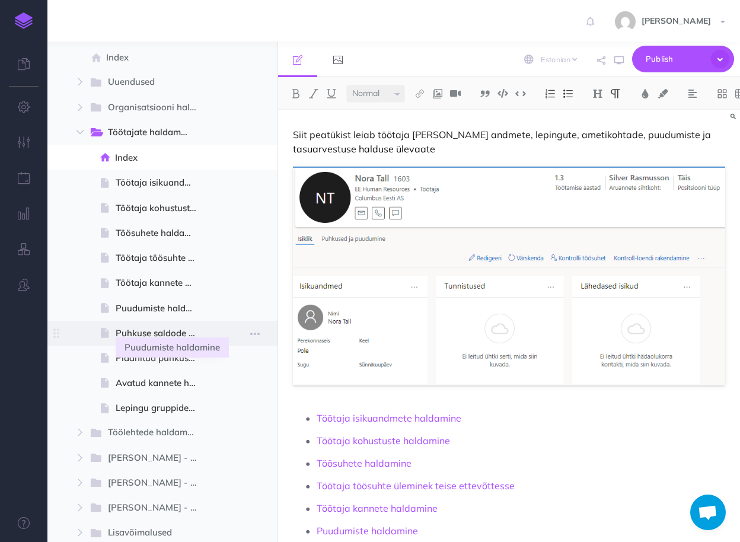
scroll to position [95, 0]
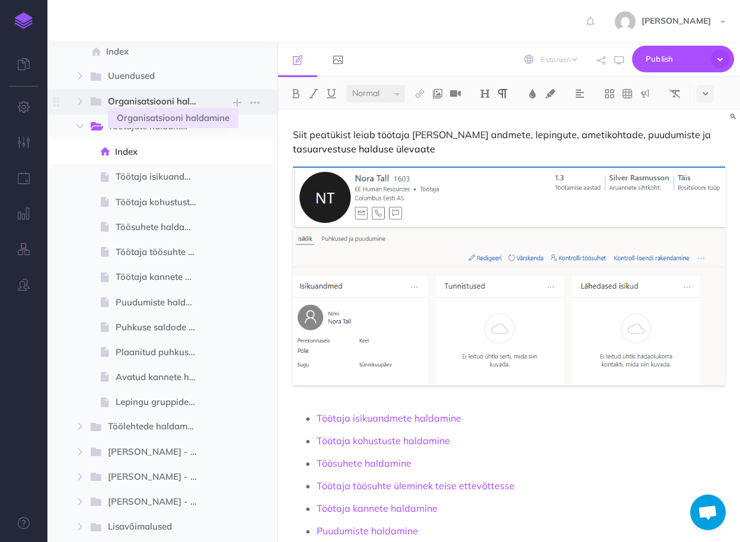
click at [142, 103] on span "Organisatsiooni haldamine" at bounding box center [158, 101] width 100 height 15
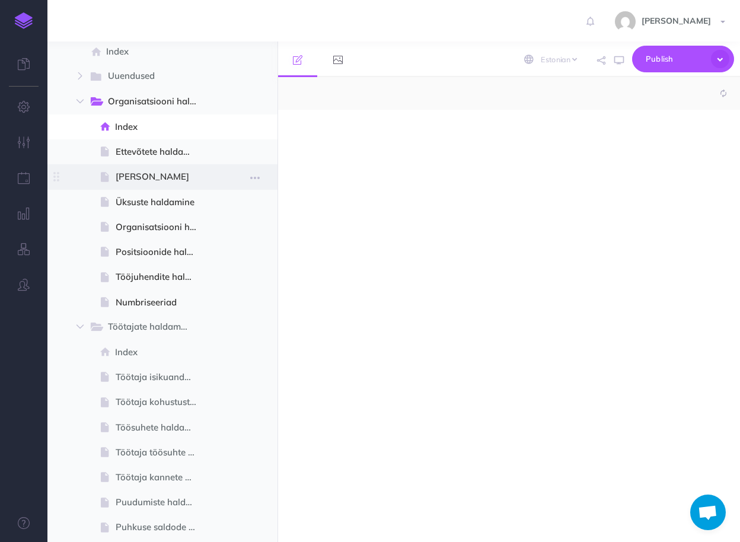
select select "null"
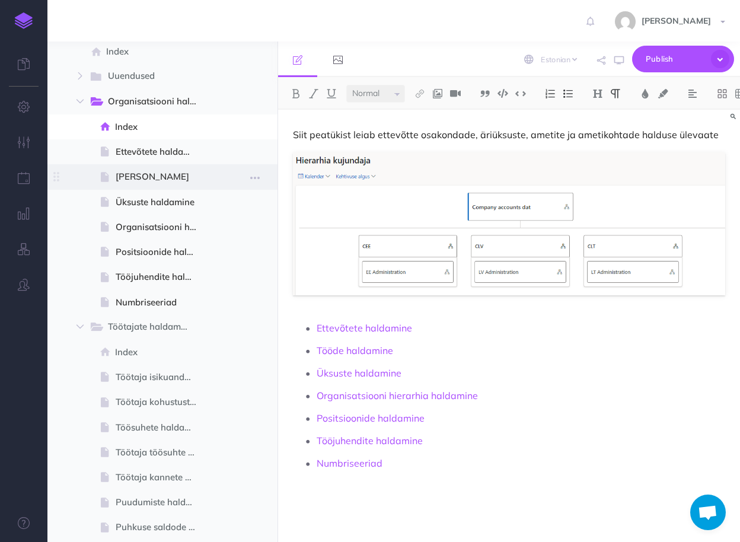
click at [140, 176] on span "Ametite haldamine" at bounding box center [161, 177] width 91 height 14
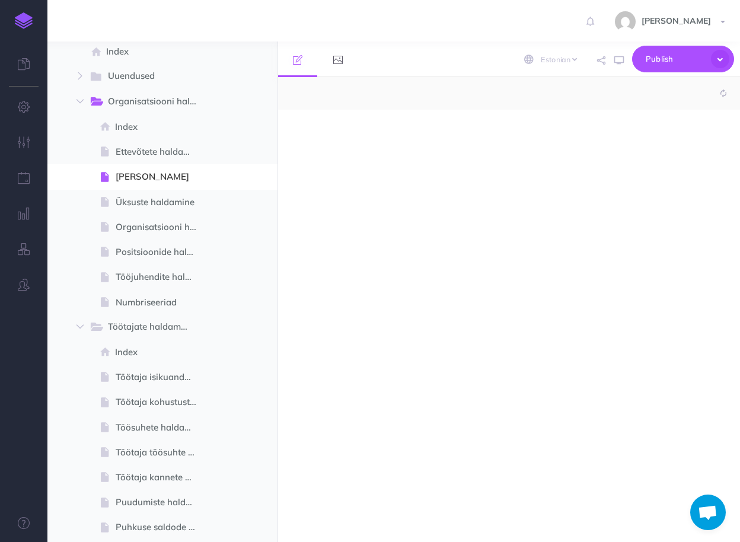
select select "null"
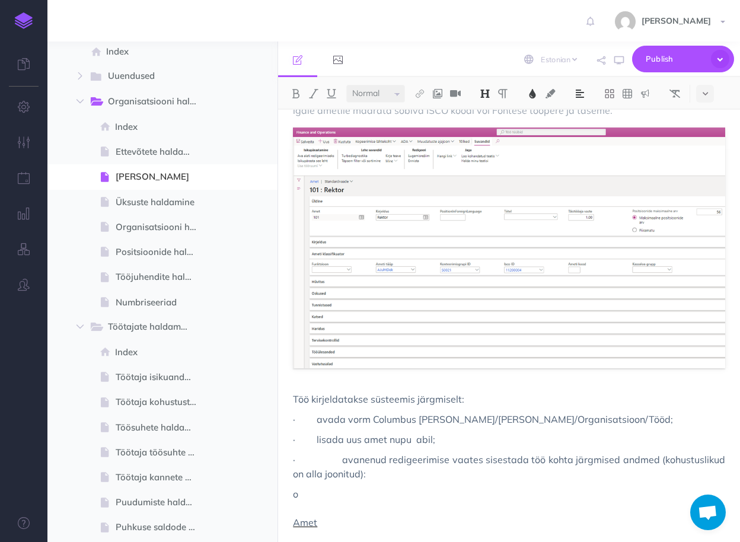
scroll to position [1755, 0]
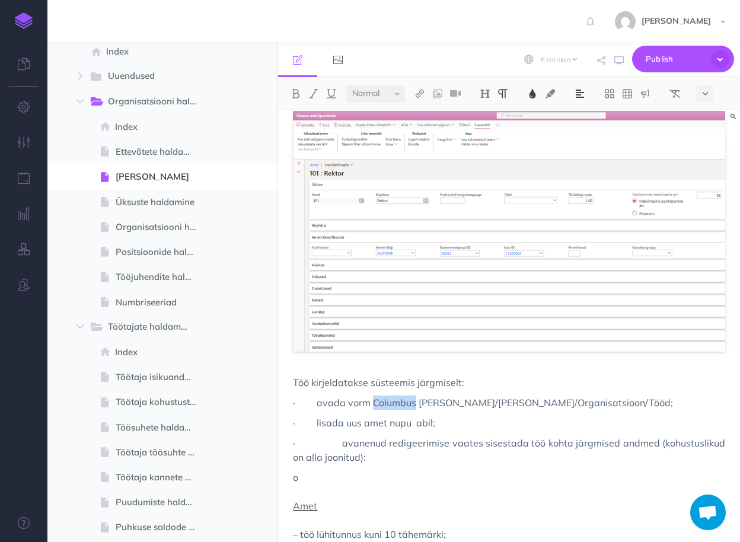
drag, startPoint x: 415, startPoint y: 403, endPoint x: 374, endPoint y: 403, distance: 40.3
click at [374, 403] on span "· avada vorm Columbus Palk/Üldine/Organisatsioon/Tööd;" at bounding box center [509, 403] width 432 height 14
click at [703, 396] on span "· avada vorm OIXIO Palk/Üldine/Organisatsioon/Tööd;" at bounding box center [509, 403] width 432 height 14
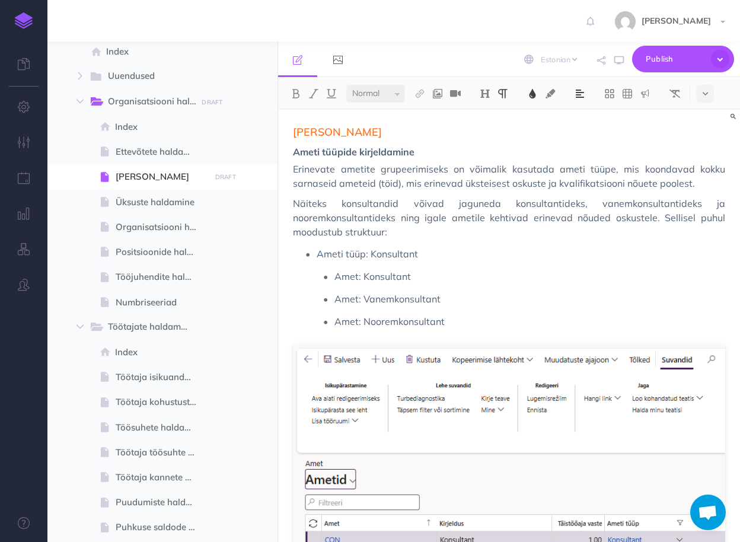
scroll to position [0, 0]
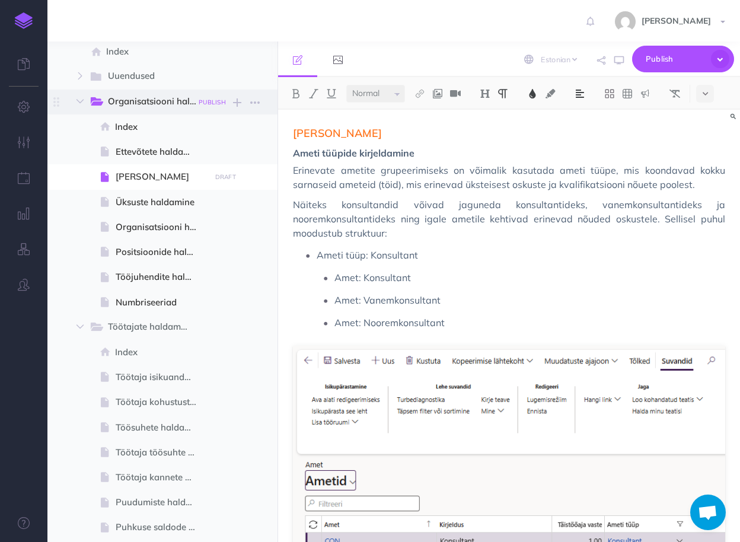
click at [211, 104] on small "PUBLISH" at bounding box center [212, 102] width 27 height 8
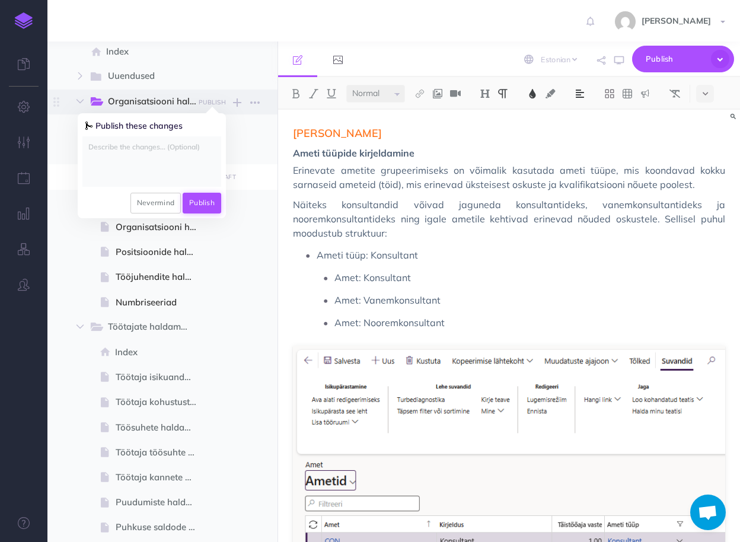
click at [206, 201] on button "Publish" at bounding box center [202, 203] width 39 height 20
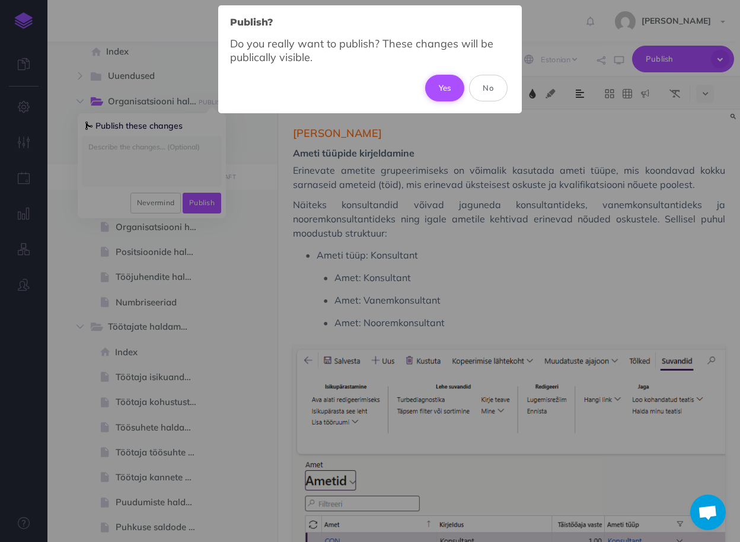
click at [447, 81] on button "Yes" at bounding box center [445, 88] width 40 height 26
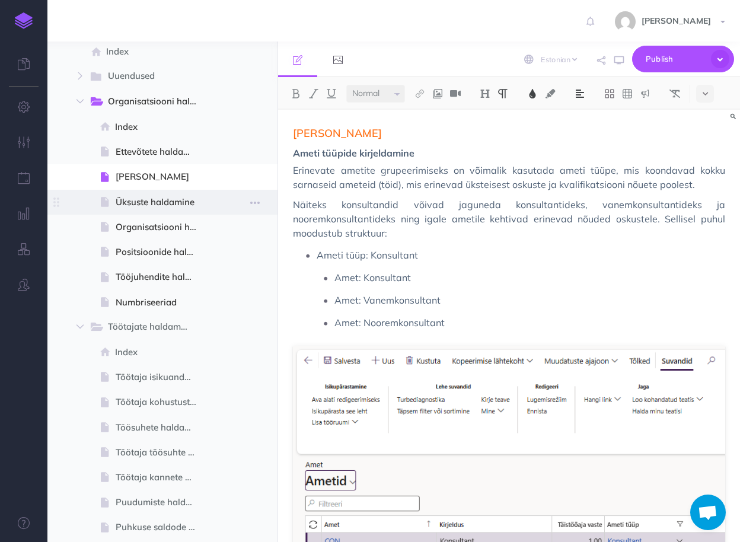
click at [162, 199] on span "Üksuste haldamine" at bounding box center [161, 202] width 91 height 14
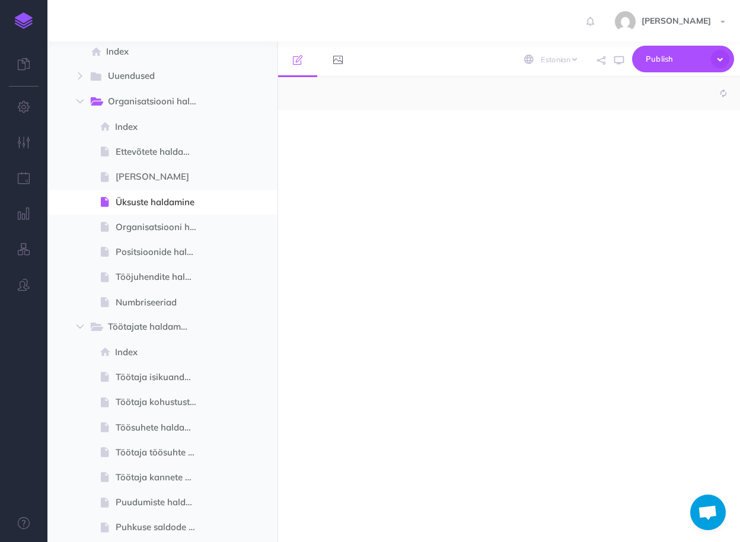
select select "null"
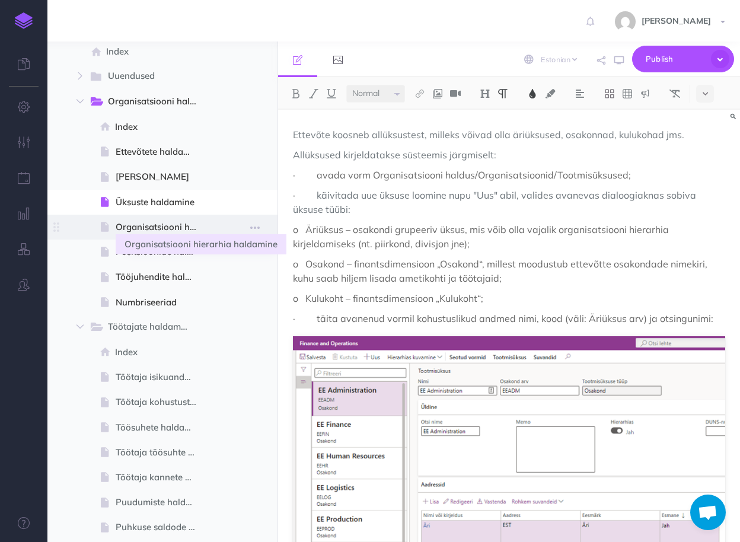
click at [145, 220] on span "Organisatsiooni hierarhia haldamine" at bounding box center [161, 227] width 91 height 14
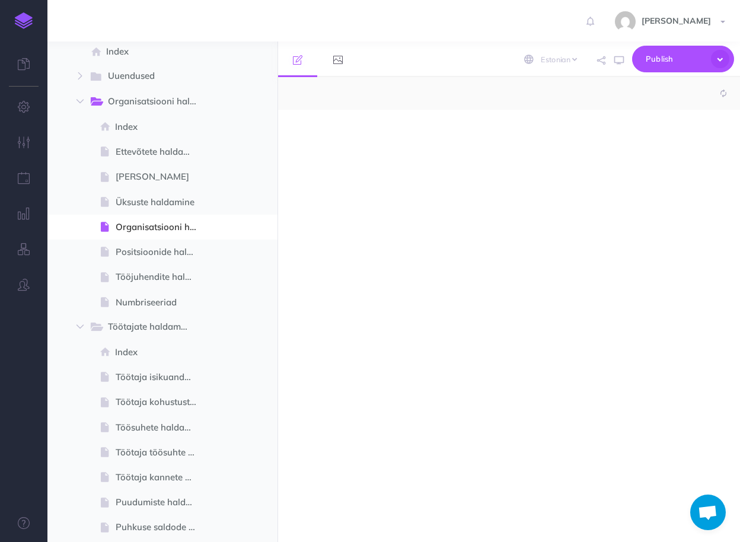
select select "null"
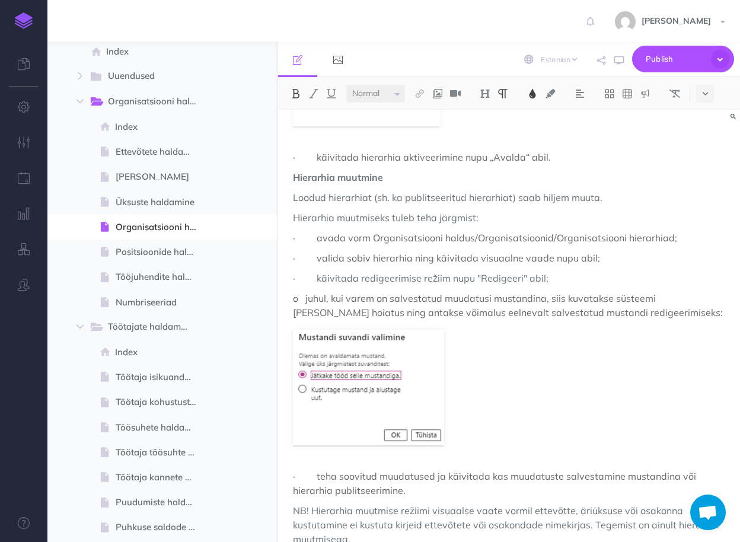
scroll to position [1525, 0]
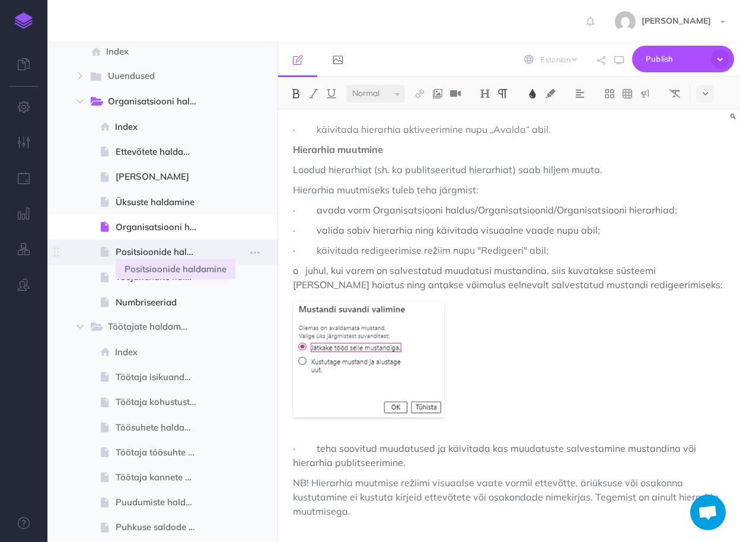
click at [154, 250] on span "Positsioonide haldamine" at bounding box center [161, 252] width 91 height 14
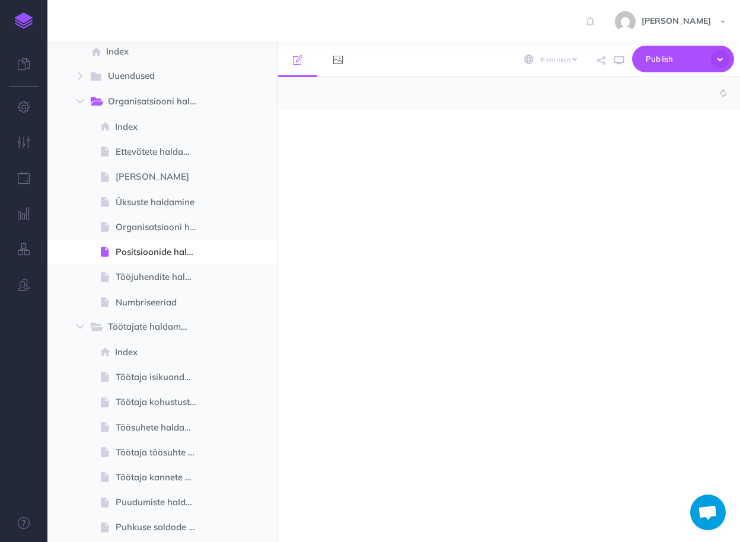
select select "null"
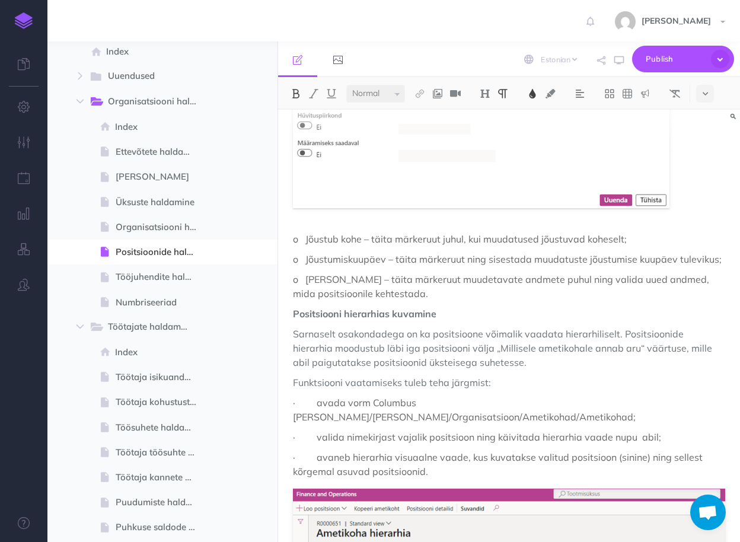
scroll to position [2847, 0]
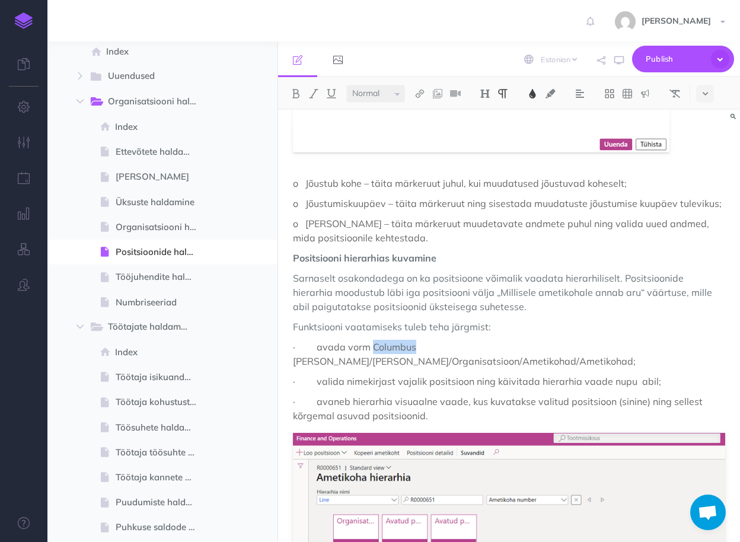
drag, startPoint x: 415, startPoint y: 275, endPoint x: 372, endPoint y: 274, distance: 42.1
click at [372, 341] on span "· avada vorm Columbus Palk/Üldine/Organisatsioon/Ametikohad/Ametikohad;" at bounding box center [464, 354] width 343 height 26
click at [527, 320] on p "Funktsiooni vaatamiseks tuleb teha järgmist:" at bounding box center [509, 327] width 432 height 14
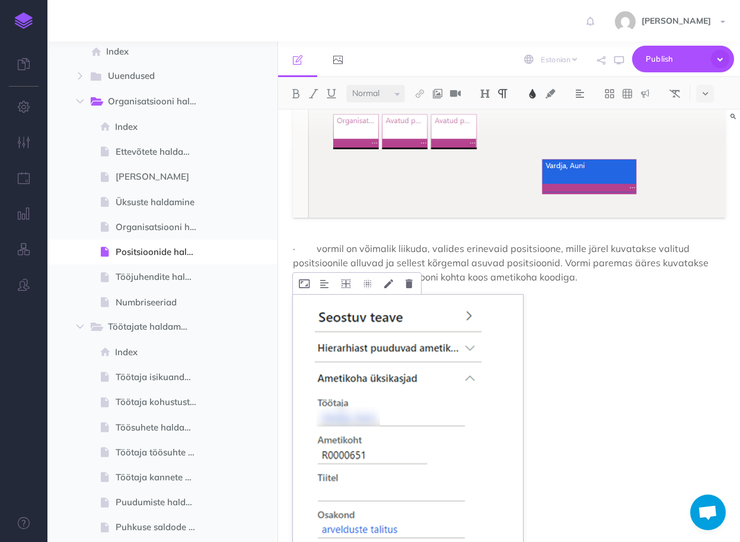
scroll to position [3312, 0]
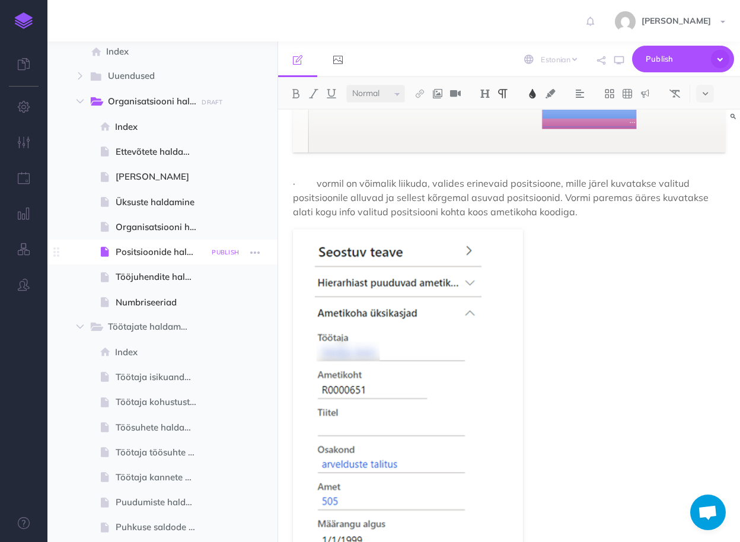
click at [223, 252] on small "PUBLISH" at bounding box center [225, 252] width 27 height 8
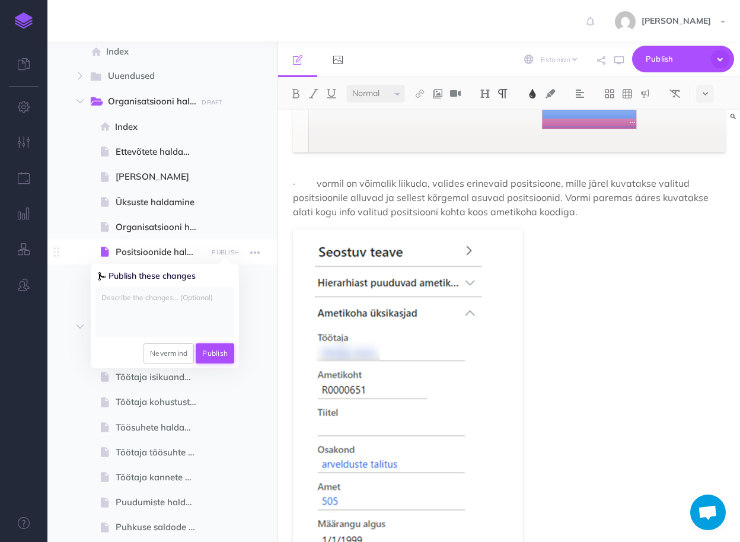
click at [204, 350] on button "Publish" at bounding box center [215, 353] width 39 height 20
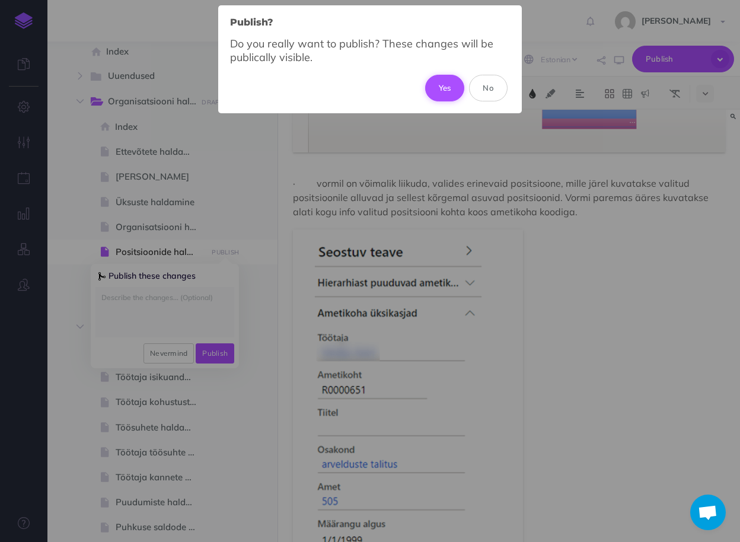
click at [447, 85] on button "Yes" at bounding box center [445, 88] width 40 height 26
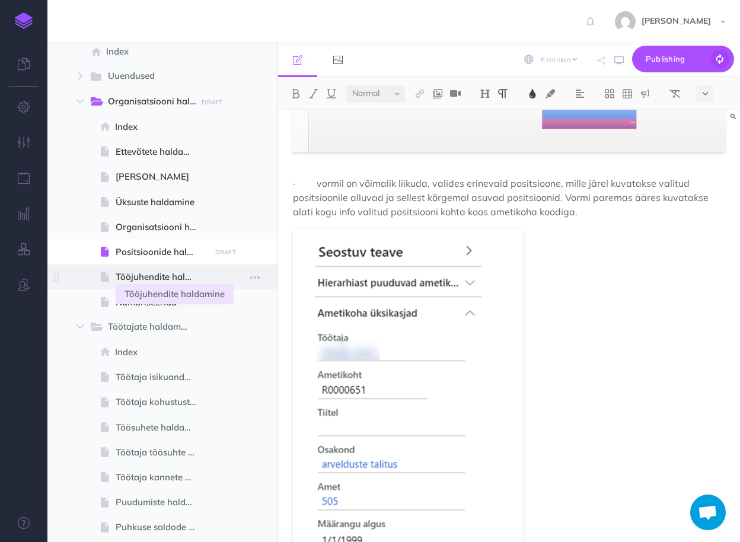
click at [149, 280] on span "Tööjuhendite haldamine" at bounding box center [161, 277] width 91 height 14
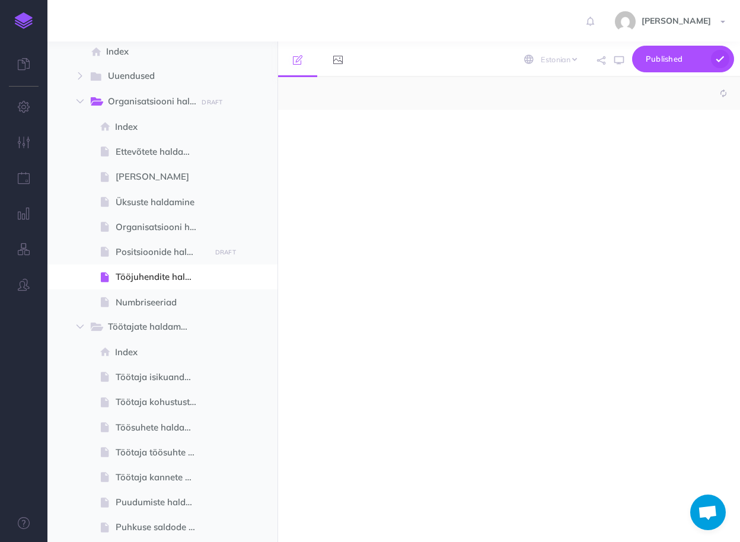
select select "null"
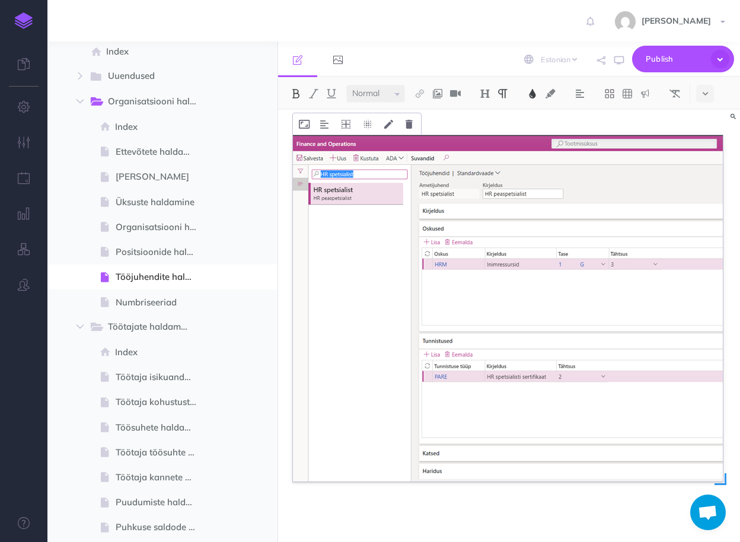
scroll to position [395, 0]
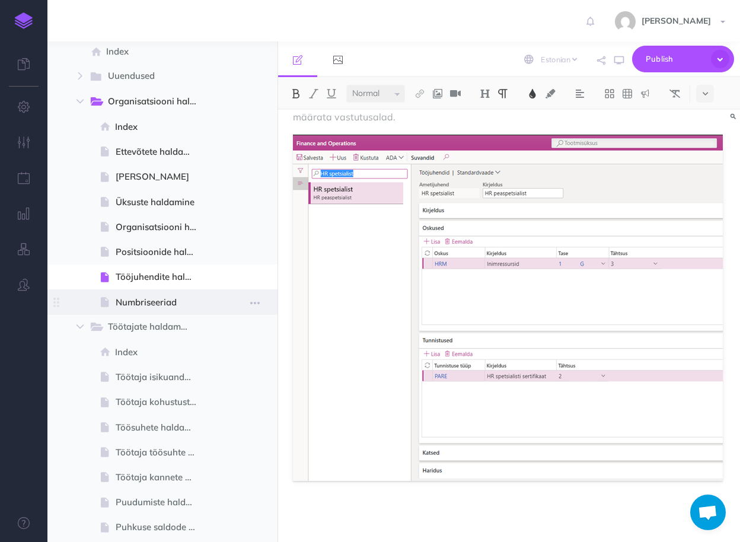
click at [136, 301] on span "Numbriseeriad" at bounding box center [161, 302] width 91 height 14
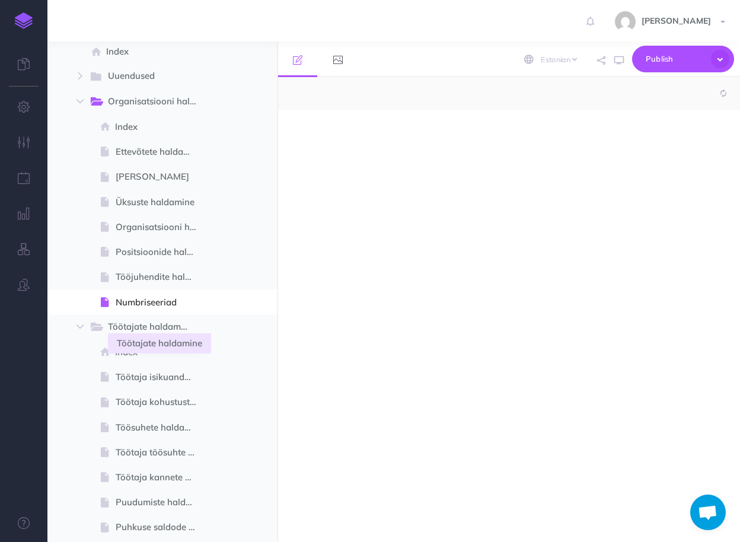
select select "null"
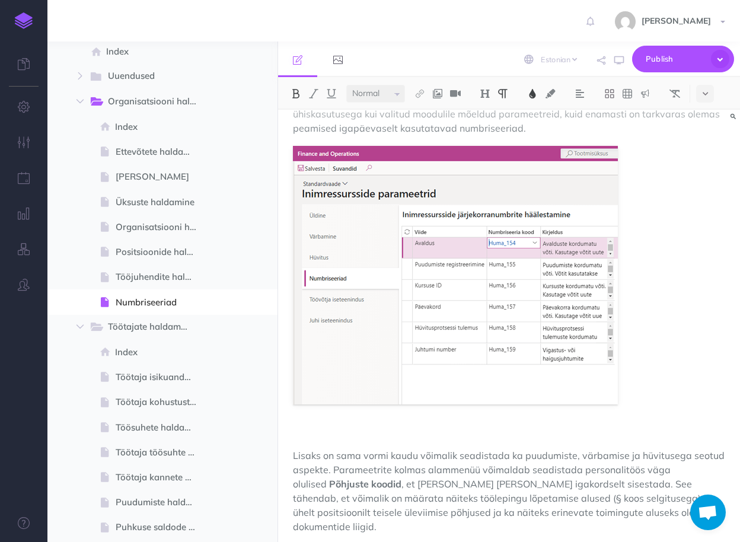
scroll to position [336, 0]
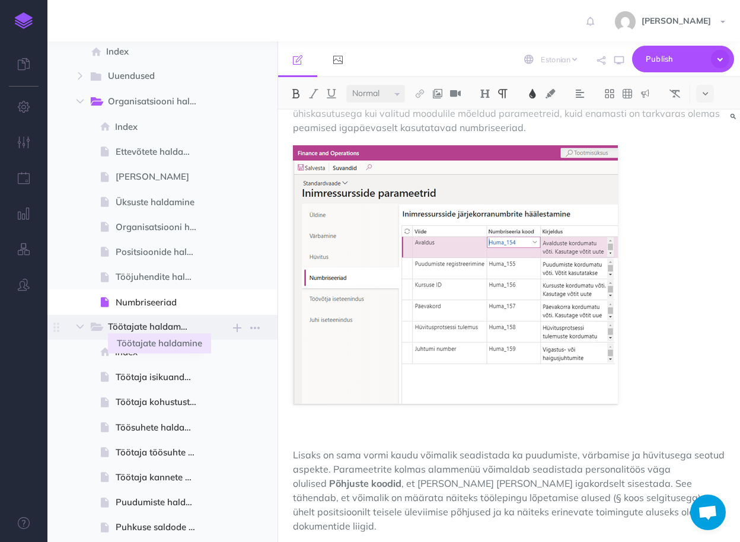
click at [143, 329] on span "Töötajate haldamine" at bounding box center [153, 327] width 90 height 15
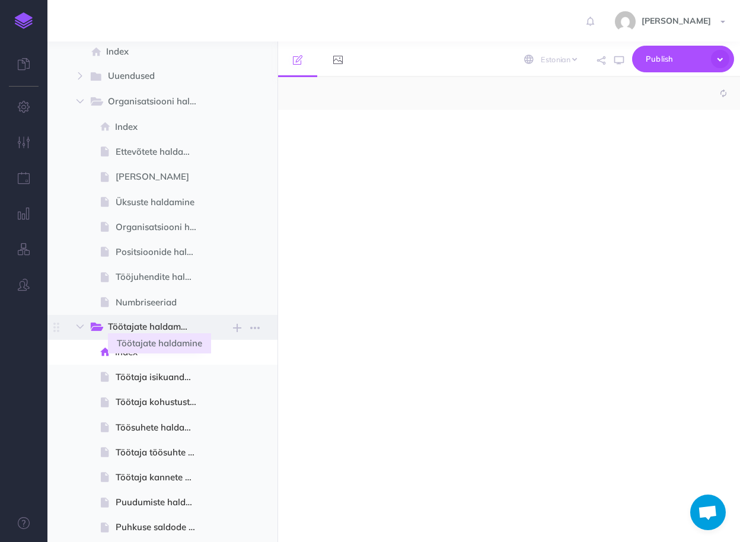
select select "null"
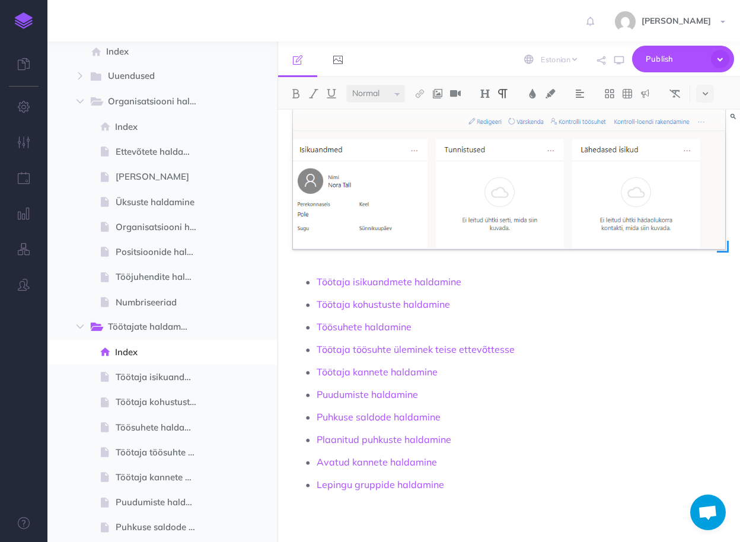
scroll to position [140, 0]
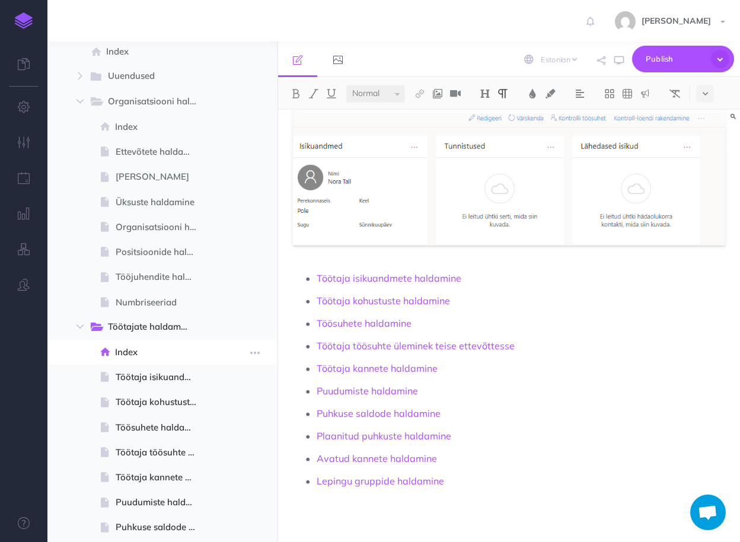
click at [130, 359] on span "Index" at bounding box center [160, 352] width 91 height 14
click at [138, 383] on span "Töötaja isikuandmete haldamine" at bounding box center [161, 377] width 91 height 14
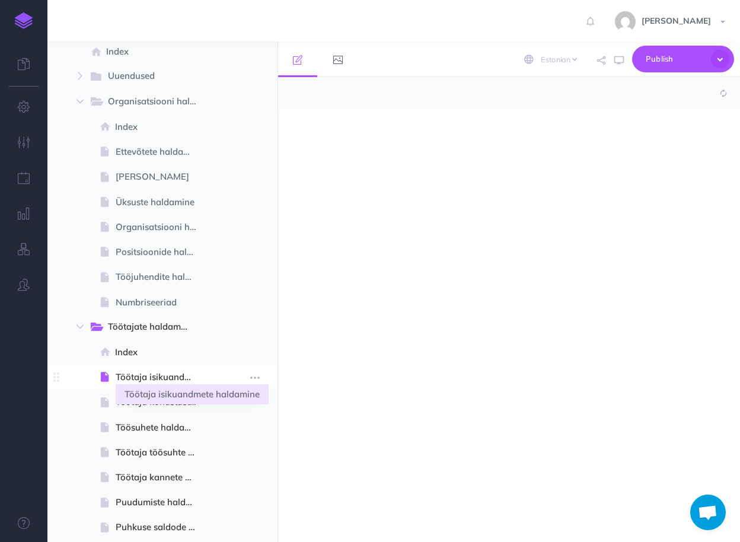
select select "null"
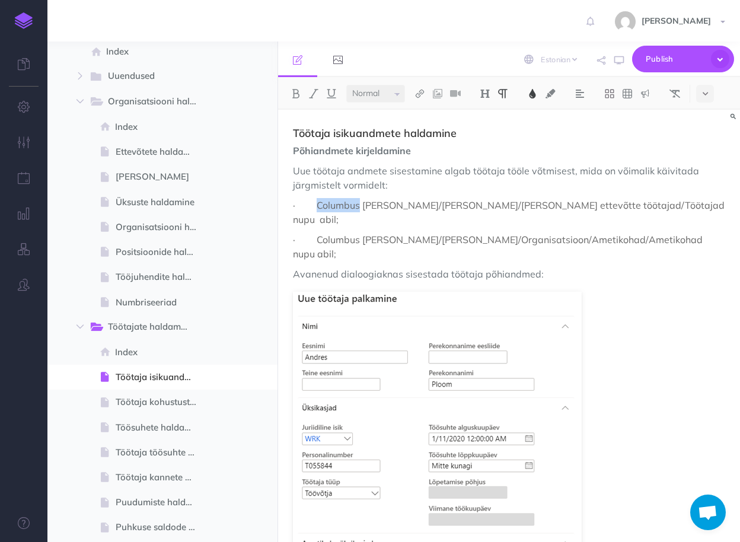
drag, startPoint x: 361, startPoint y: 204, endPoint x: 318, endPoint y: 204, distance: 42.7
click at [318, 204] on span "· Columbus Palk/Üldine/Selle ettevõtte töötajad/Töötajad nupu abil;" at bounding box center [510, 212] width 434 height 26
drag, startPoint x: 361, startPoint y: 226, endPoint x: 320, endPoint y: 225, distance: 40.9
click at [320, 234] on span "· Columbus Palk/Üldine/Organisatsioon/Ametikohad/Ametikohad nupu abil;" at bounding box center [499, 247] width 412 height 26
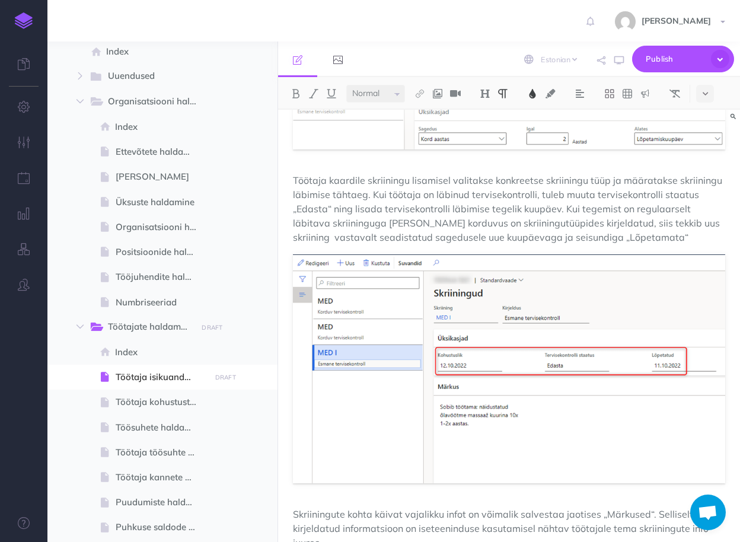
scroll to position [12176, 0]
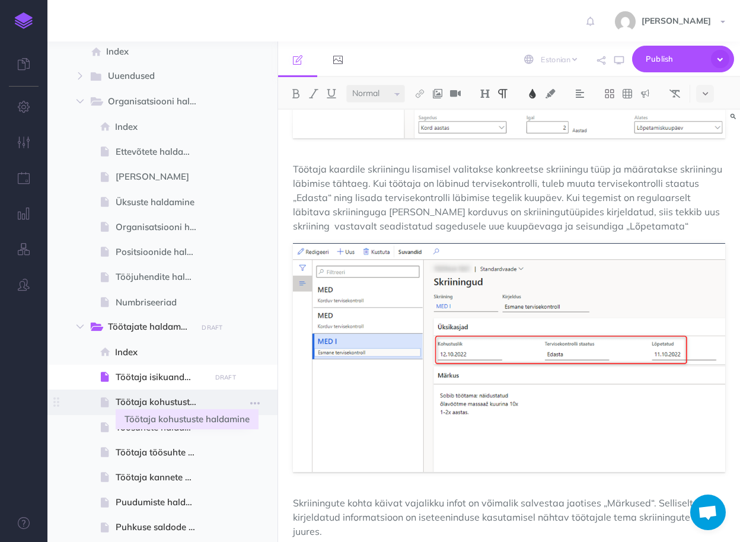
click at [148, 398] on span "Töötaja kohustuste haldamine" at bounding box center [161, 402] width 91 height 14
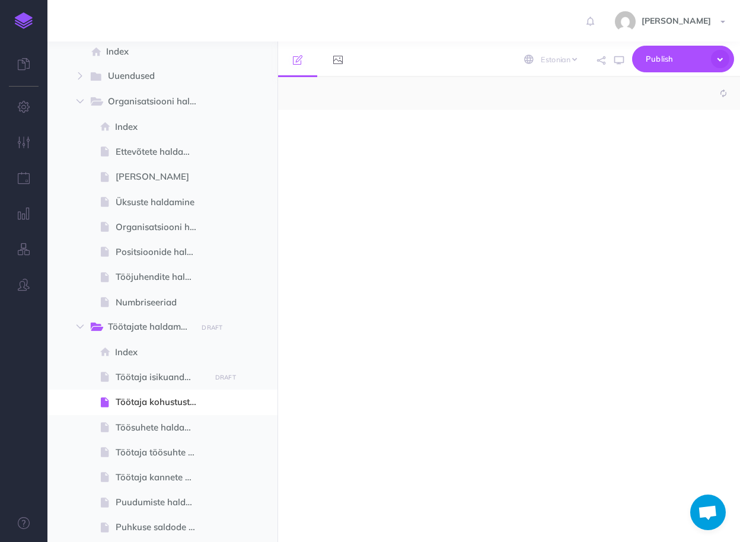
select select "null"
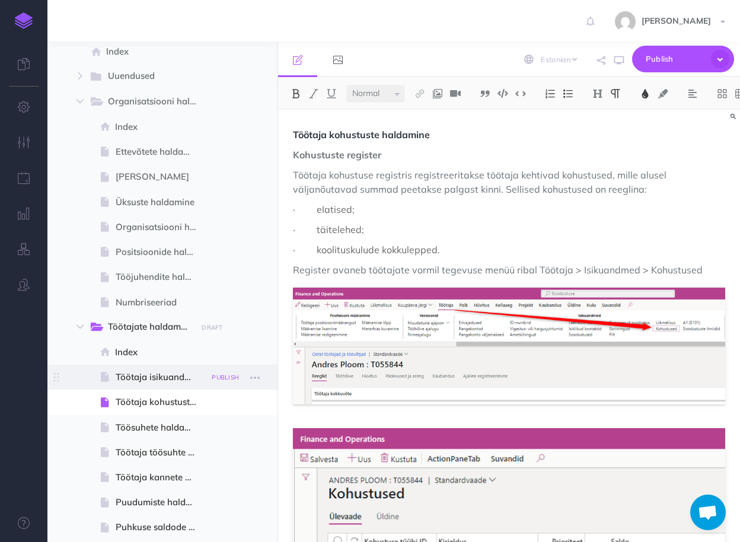
click at [218, 381] on small "PUBLISH" at bounding box center [225, 378] width 27 height 8
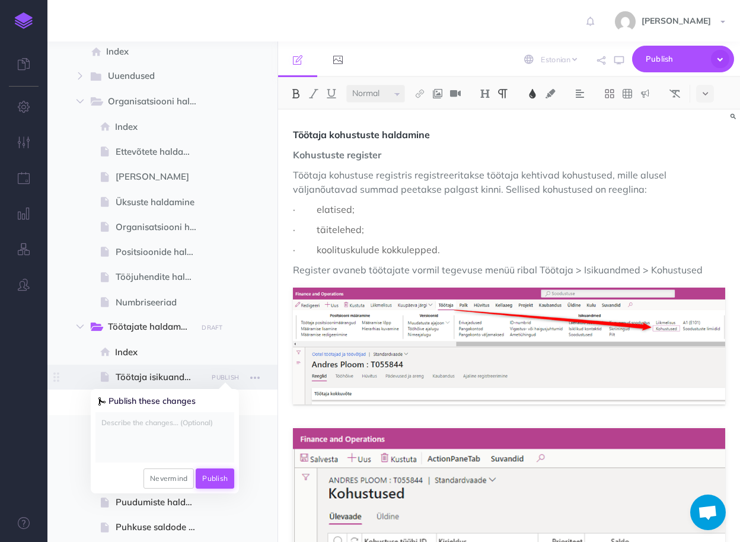
click at [206, 476] on button "Publish" at bounding box center [215, 478] width 39 height 20
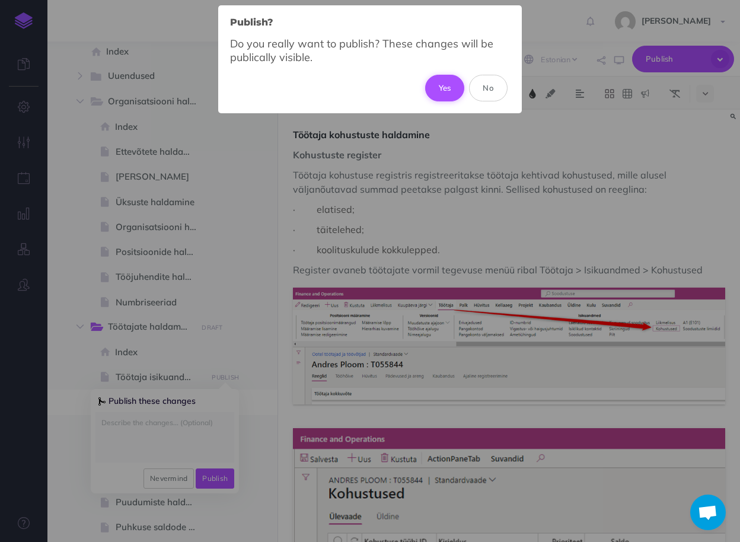
click at [441, 83] on button "Yes" at bounding box center [445, 88] width 40 height 26
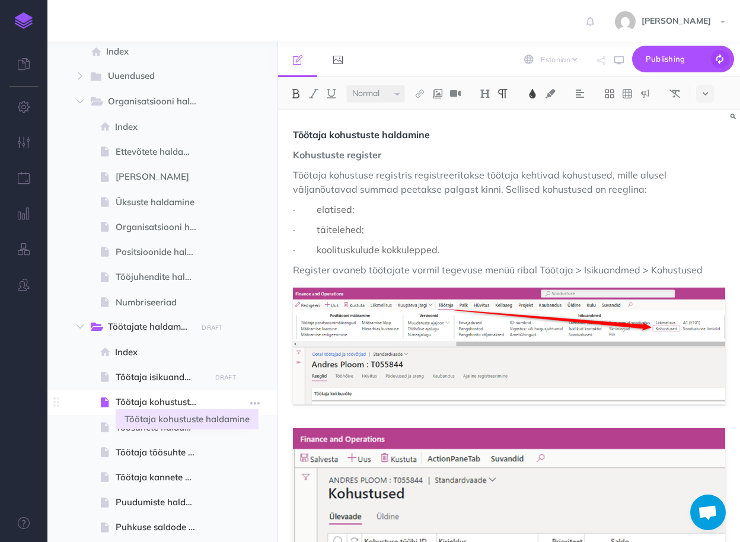
click at [155, 401] on span "Töötaja kohustuste haldamine" at bounding box center [161, 402] width 91 height 14
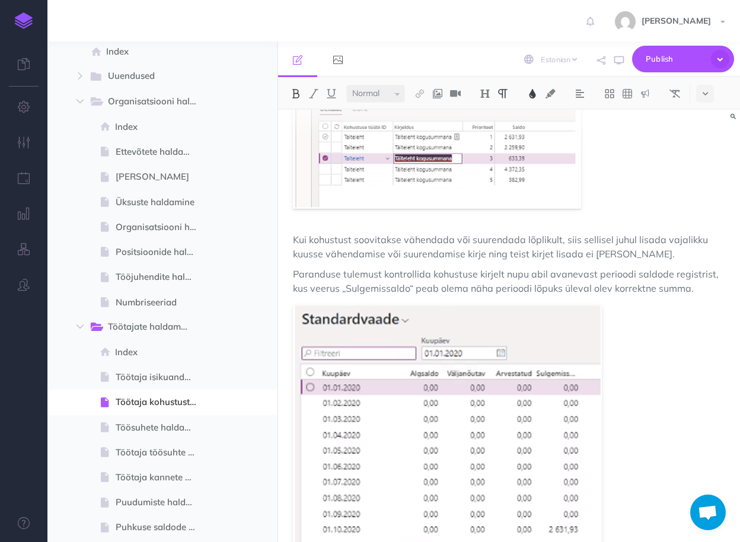
scroll to position [4375, 0]
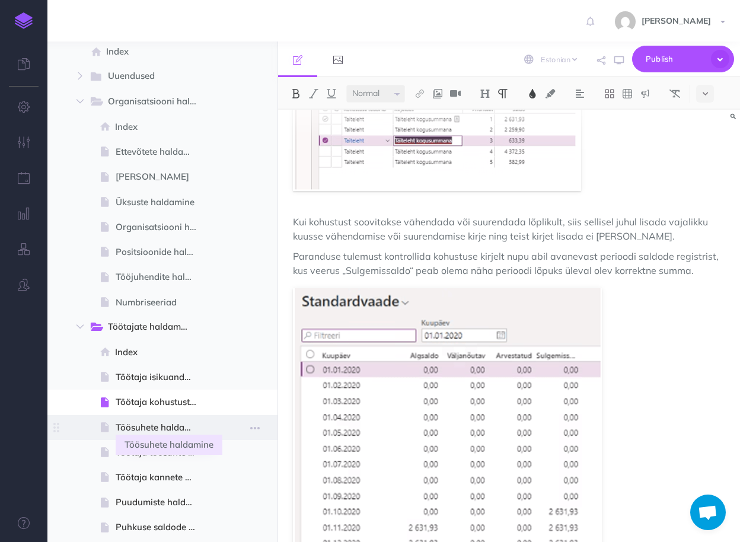
click at [154, 429] on span "Töösuhete haldamine" at bounding box center [161, 427] width 91 height 14
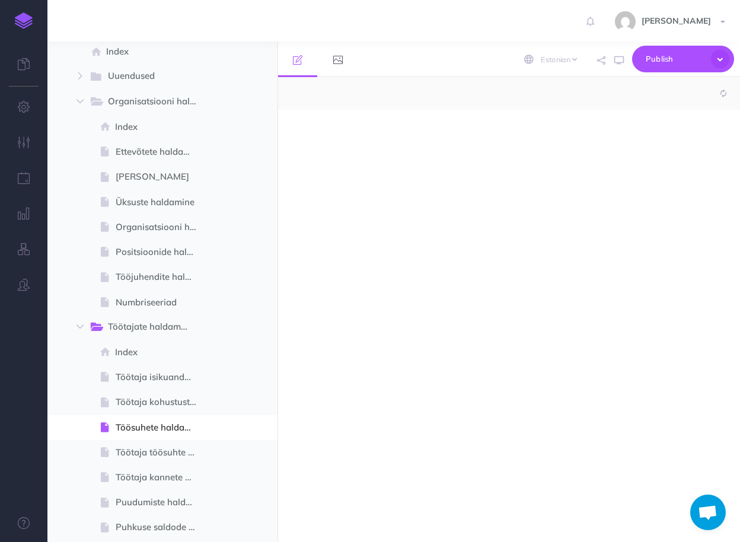
select select "null"
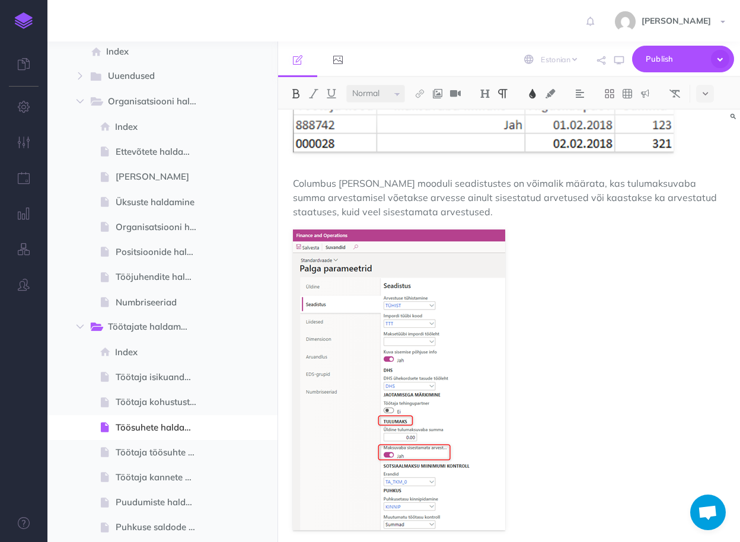
scroll to position [2941, 0]
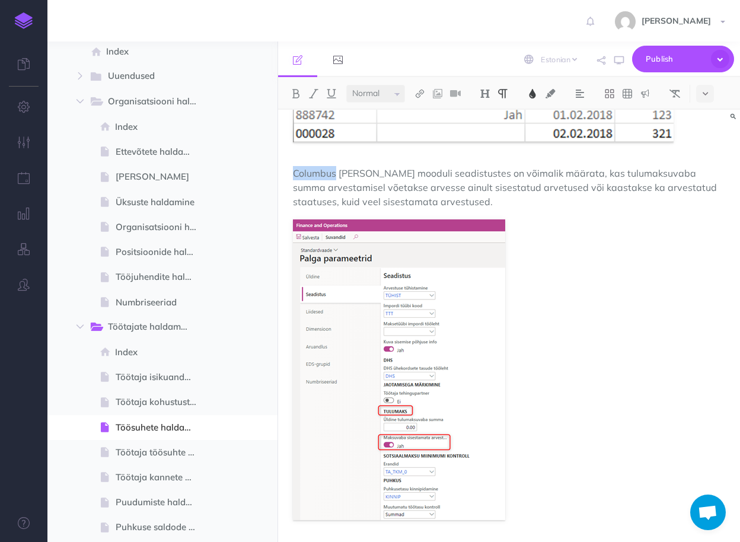
drag, startPoint x: 335, startPoint y: 176, endPoint x: 296, endPoint y: 168, distance: 39.9
click at [296, 168] on span "Columbus Palk mooduli seadistustes on võimalik määrata, kas tulumaksuvaba summa…" at bounding box center [506, 187] width 426 height 40
click at [465, 192] on span "OIXIO Palk mooduli seadistustes on võimalik määrata, kas tulumaksuvaba summa ar…" at bounding box center [504, 187] width 422 height 40
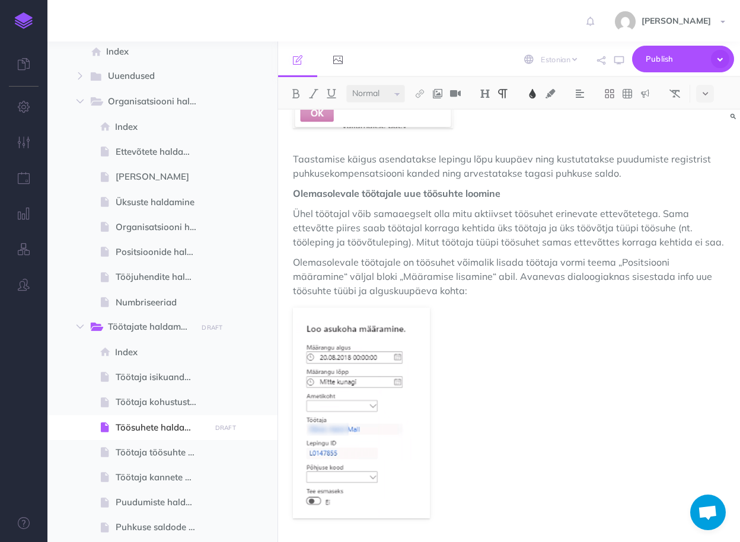
scroll to position [9350, 0]
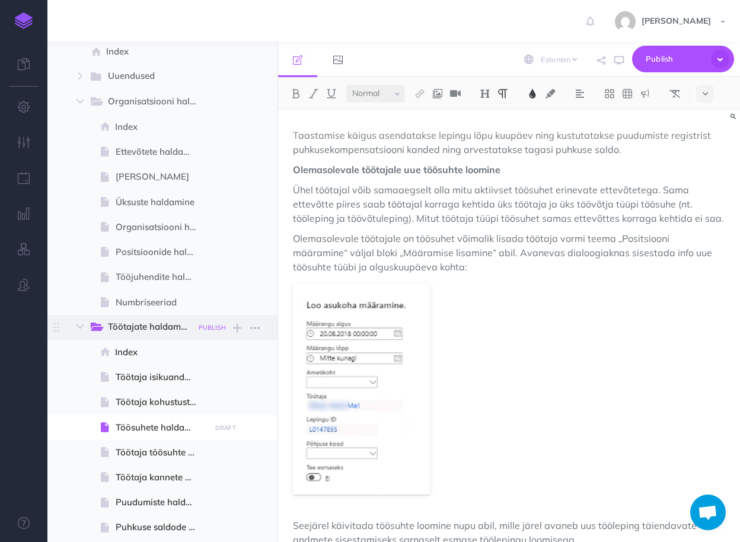
click at [208, 327] on small "PUBLISH" at bounding box center [212, 328] width 27 height 8
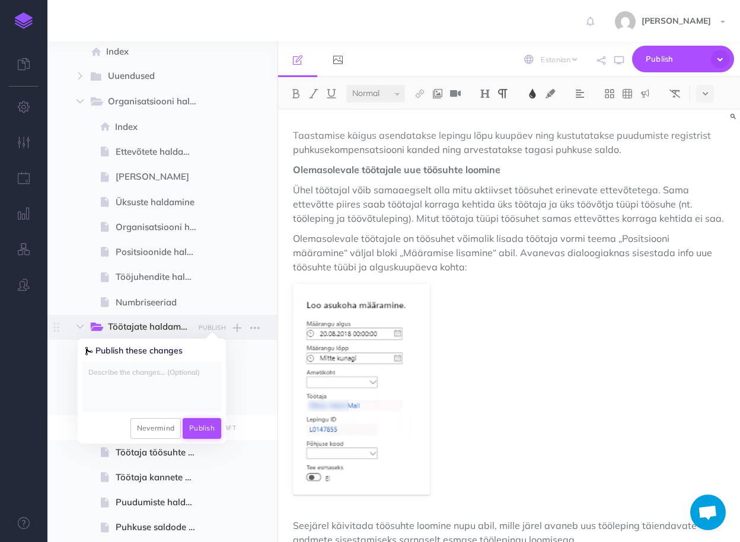
click at [195, 428] on button "Publish" at bounding box center [202, 428] width 39 height 20
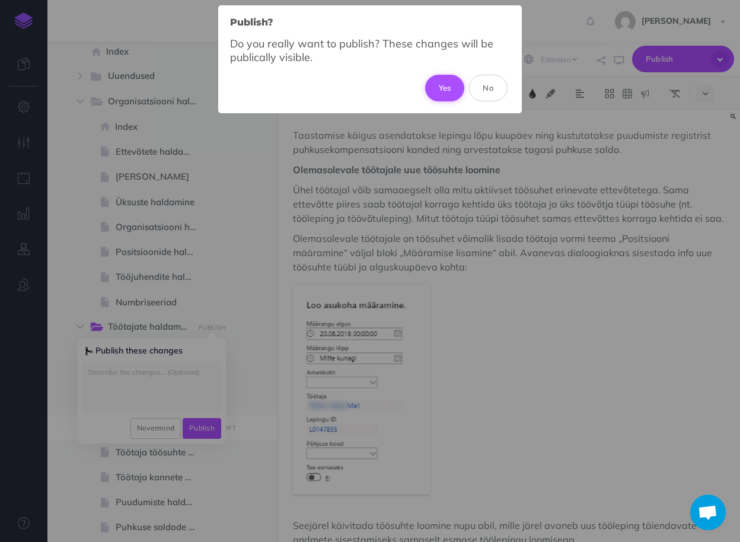
click at [440, 85] on button "Yes" at bounding box center [445, 88] width 40 height 26
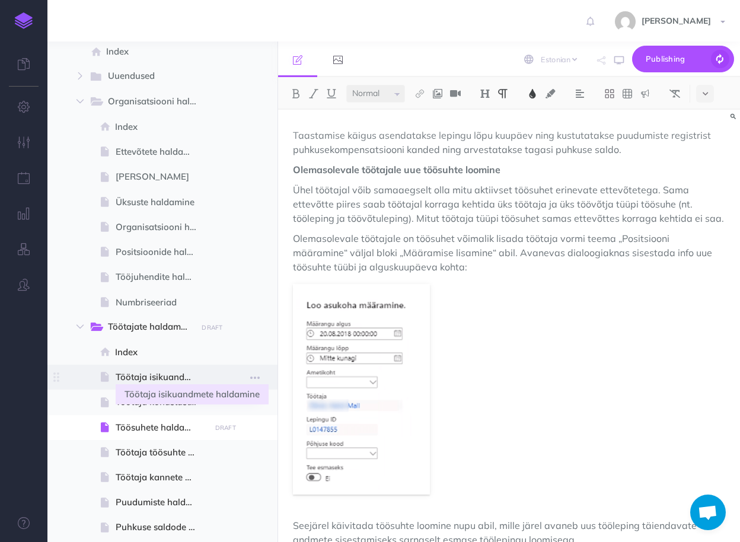
click at [135, 372] on span "Töötaja isikuandmete haldamine" at bounding box center [161, 377] width 91 height 14
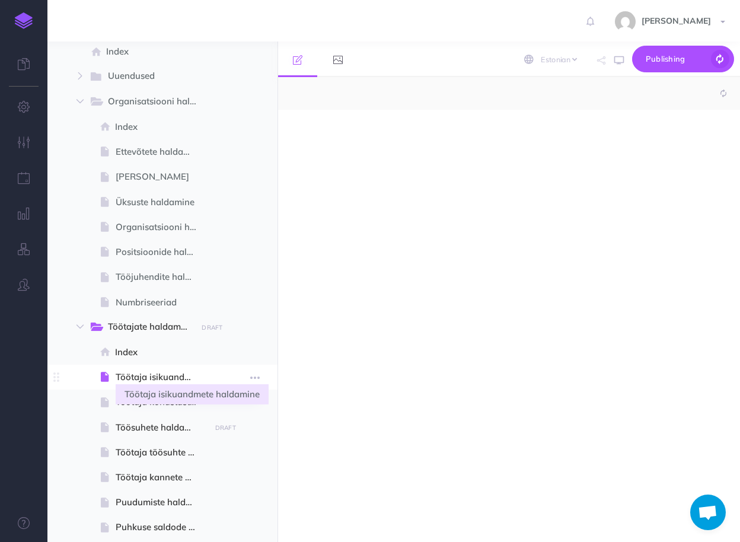
select select "null"
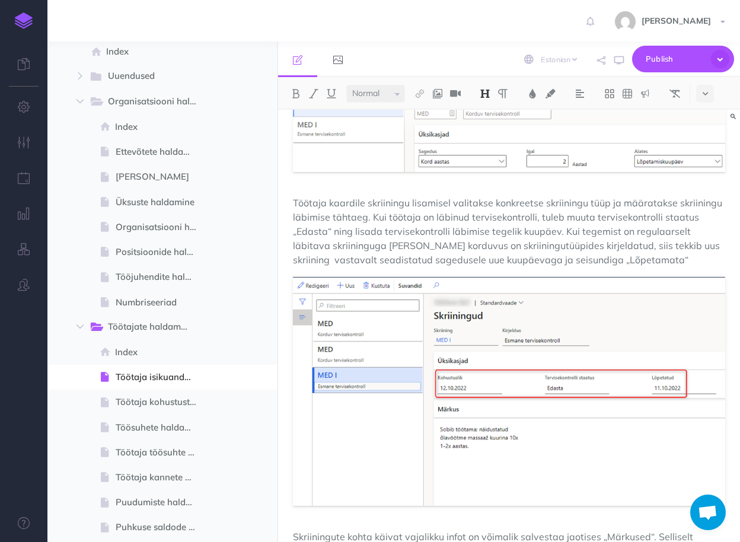
scroll to position [12176, 0]
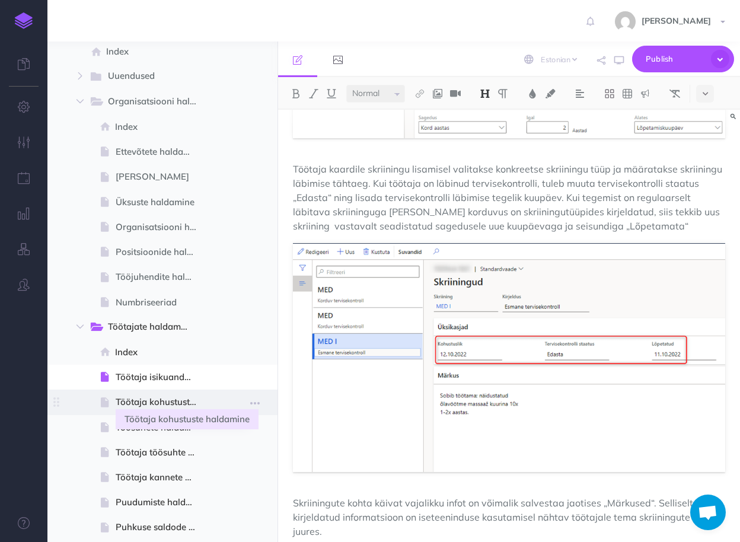
click at [155, 405] on span "Töötaja kohustuste haldamine" at bounding box center [161, 402] width 91 height 14
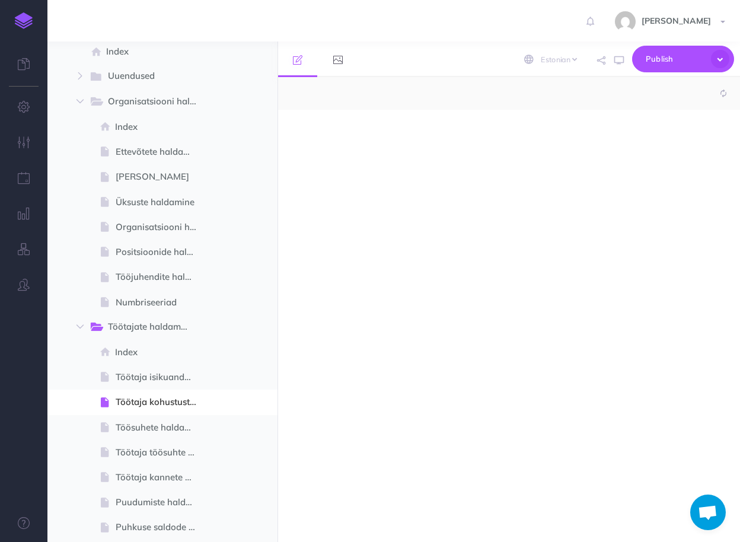
select select "null"
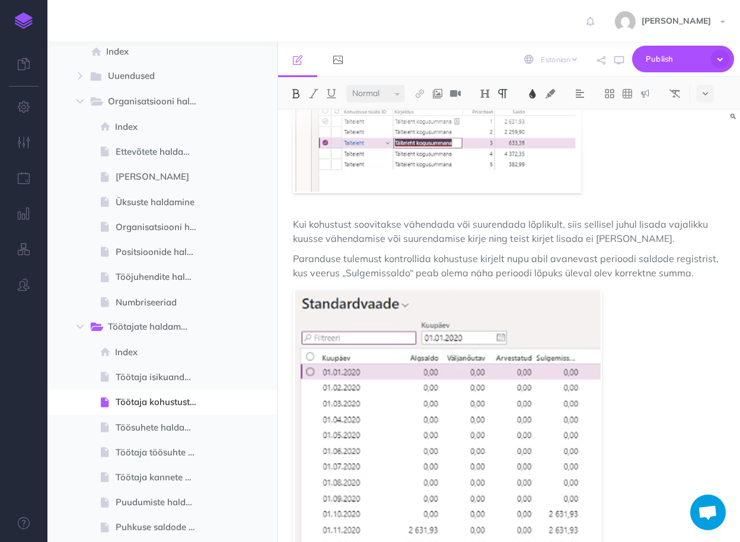
scroll to position [4375, 0]
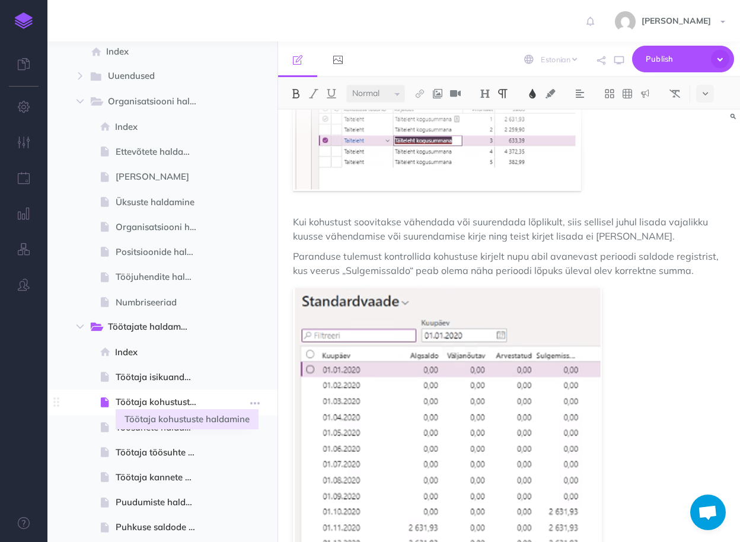
click at [144, 401] on span "Töötaja kohustuste haldamine" at bounding box center [161, 402] width 91 height 14
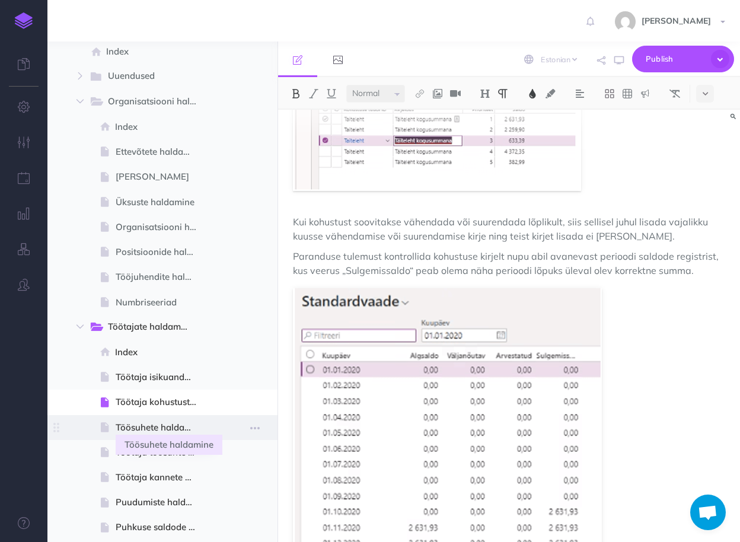
click at [158, 422] on span "Töösuhete haldamine" at bounding box center [161, 427] width 91 height 14
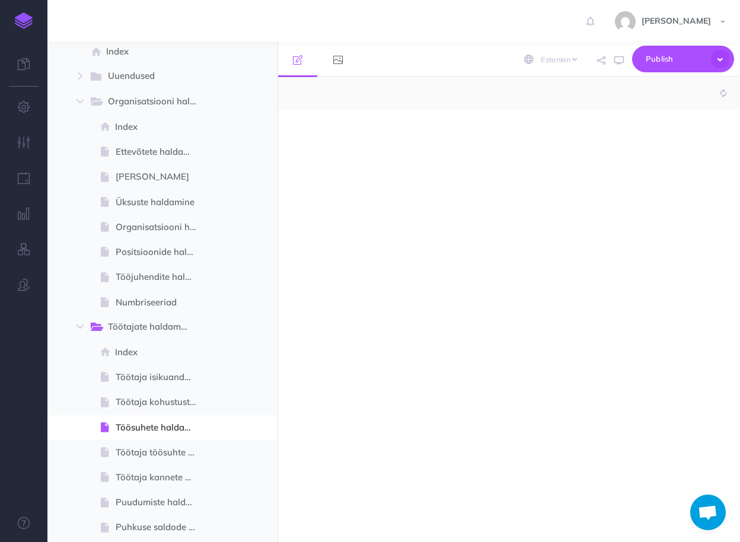
select select "null"
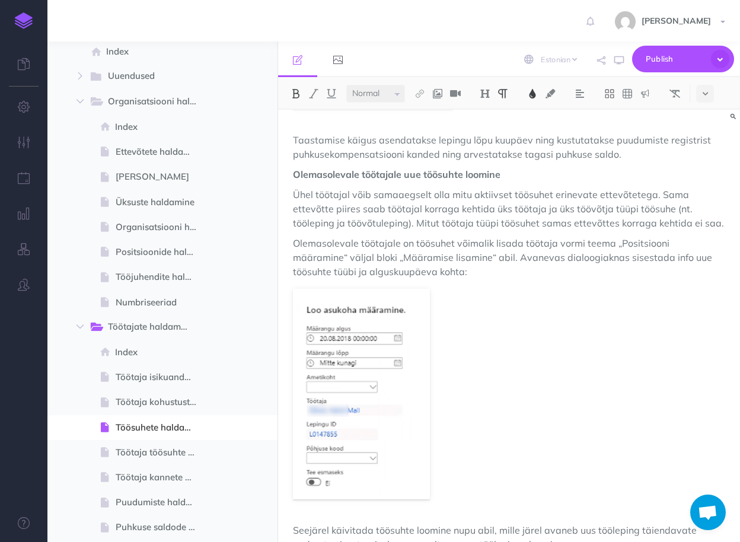
scroll to position [9350, 0]
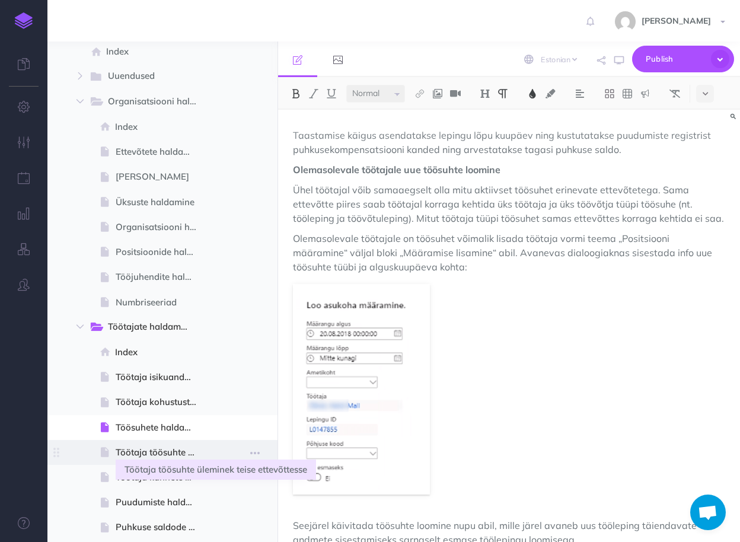
click at [159, 446] on span "Töötaja töösuhte üleminek teise ettevõttesse" at bounding box center [161, 452] width 91 height 14
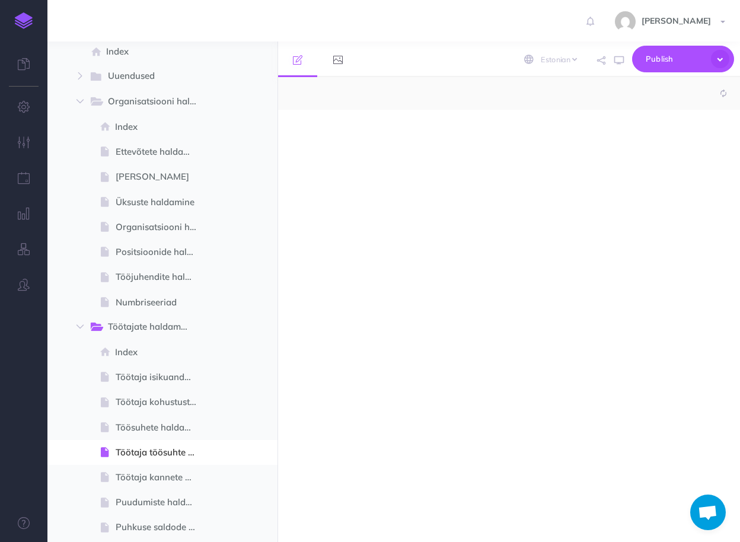
select select "null"
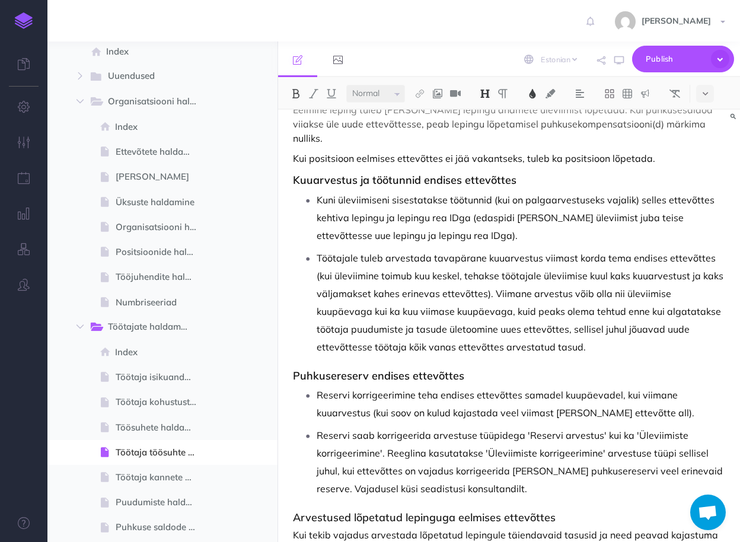
scroll to position [2138, 0]
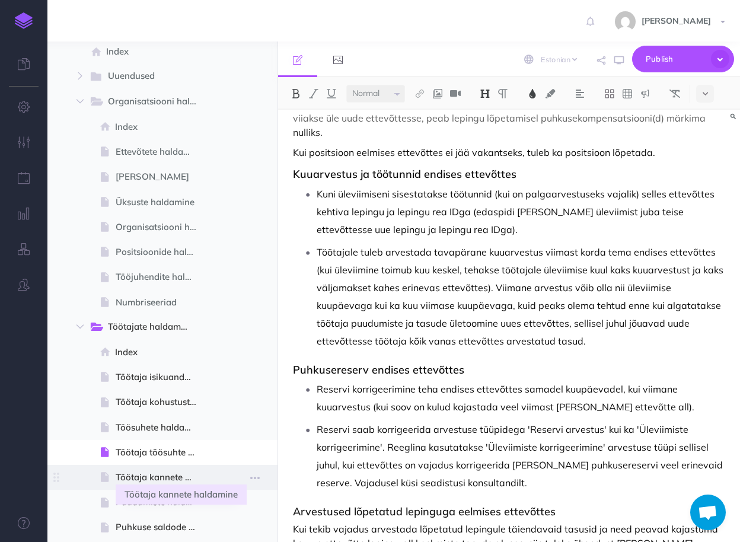
click at [161, 474] on span "Töötaja kannete haldamine" at bounding box center [161, 477] width 91 height 14
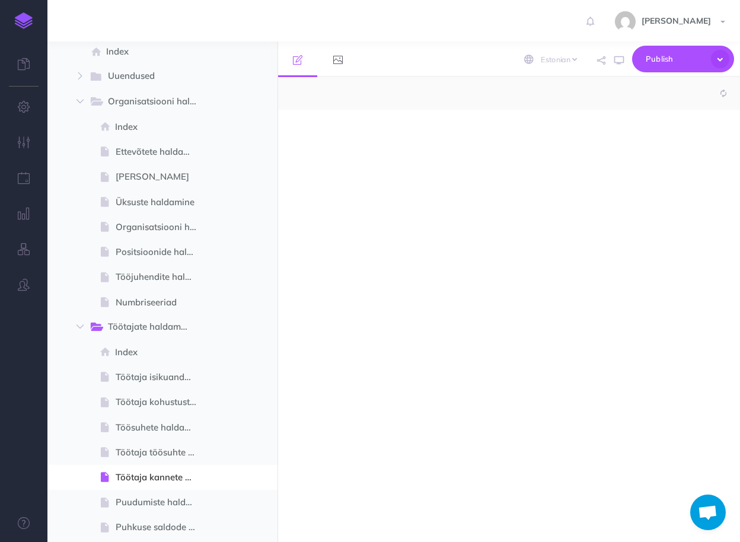
select select "null"
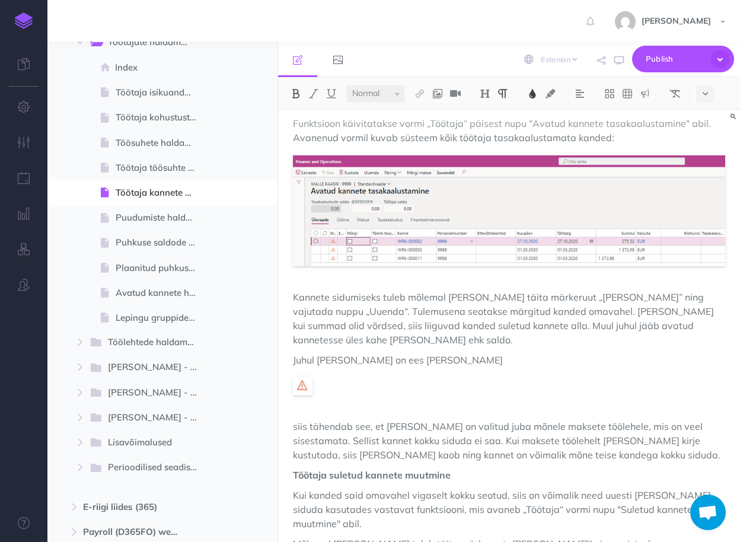
scroll to position [626, 0]
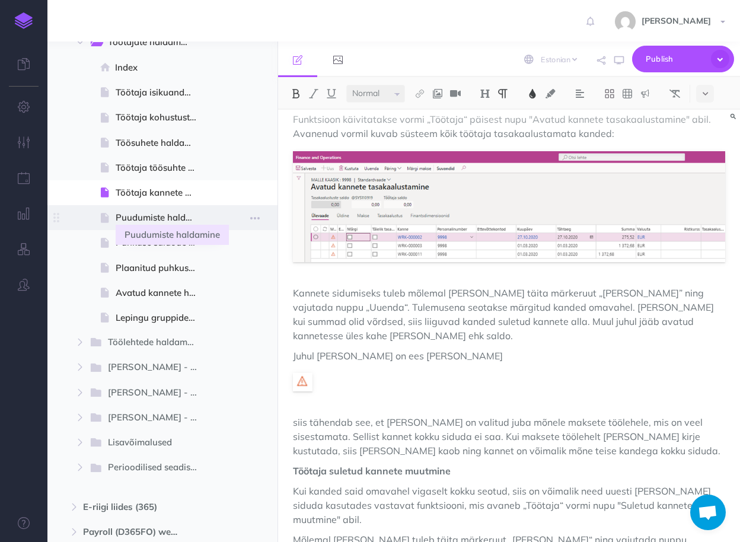
click at [150, 216] on span "Puudumiste haldamine" at bounding box center [161, 218] width 91 height 14
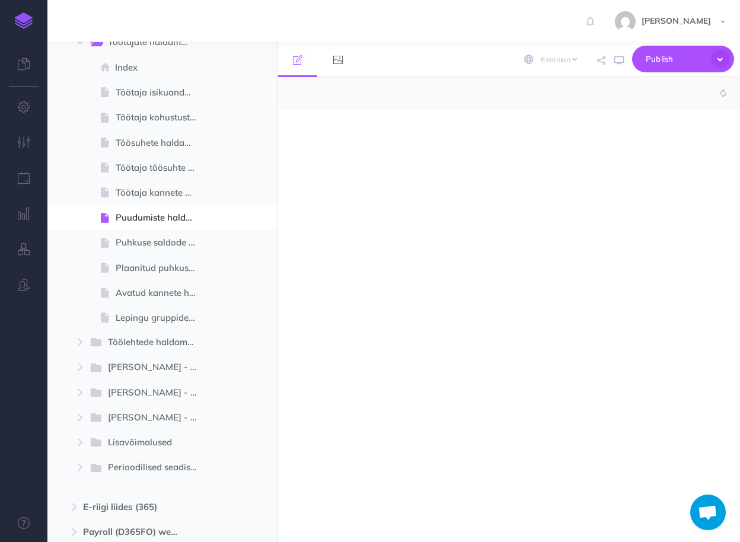
select select "null"
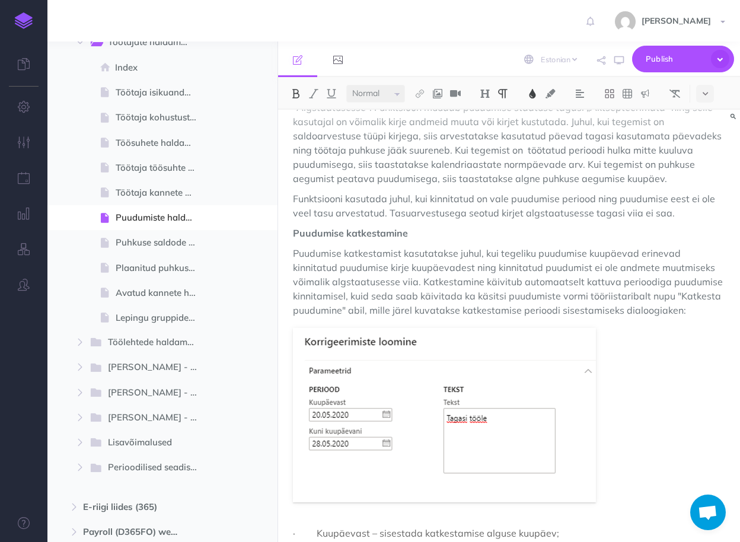
scroll to position [3511, 0]
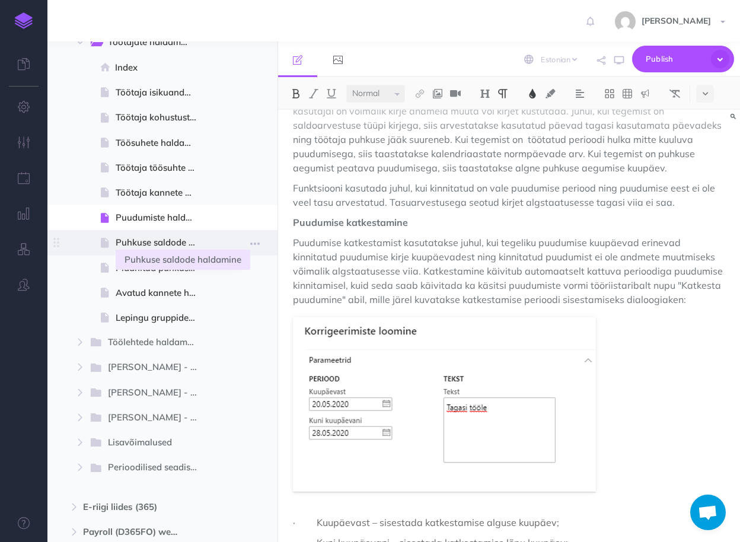
click at [145, 241] on span "Puhkuse saldode haldamine" at bounding box center [161, 242] width 91 height 14
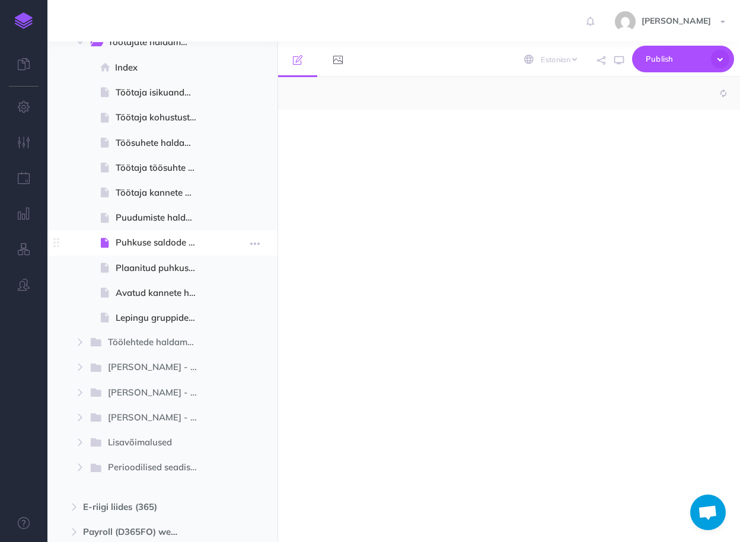
select select "null"
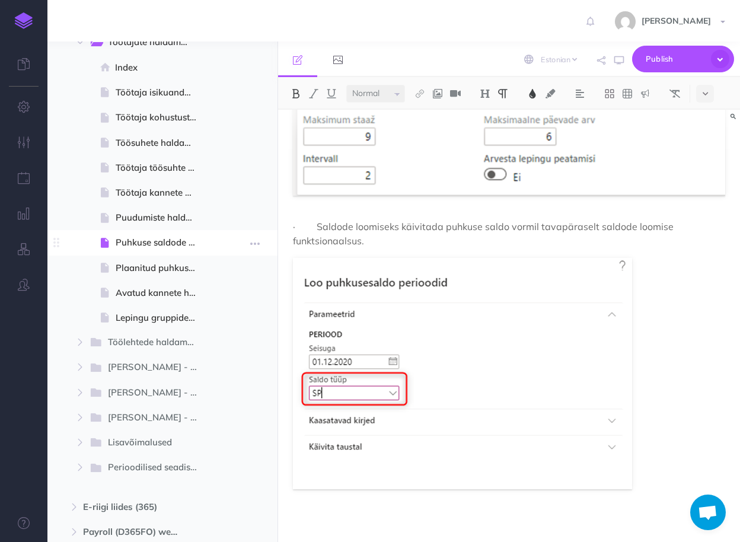
scroll to position [3302, 0]
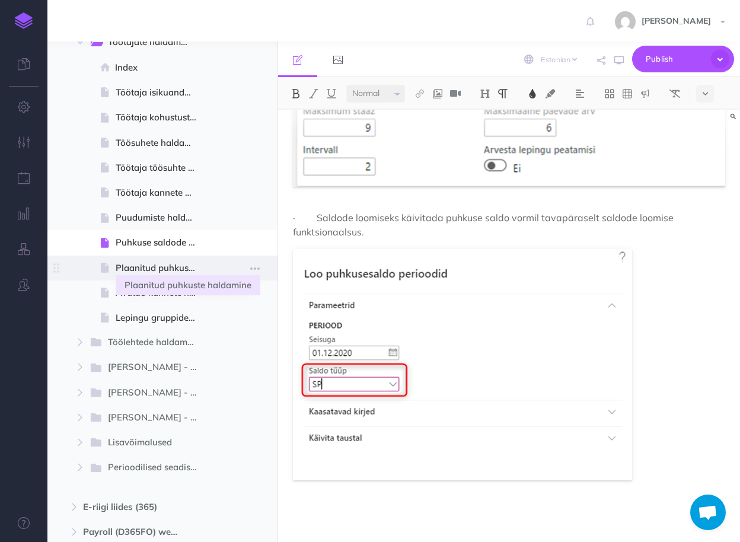
click at [148, 270] on span "Plaanitud puhkuste haldamine" at bounding box center [161, 268] width 91 height 14
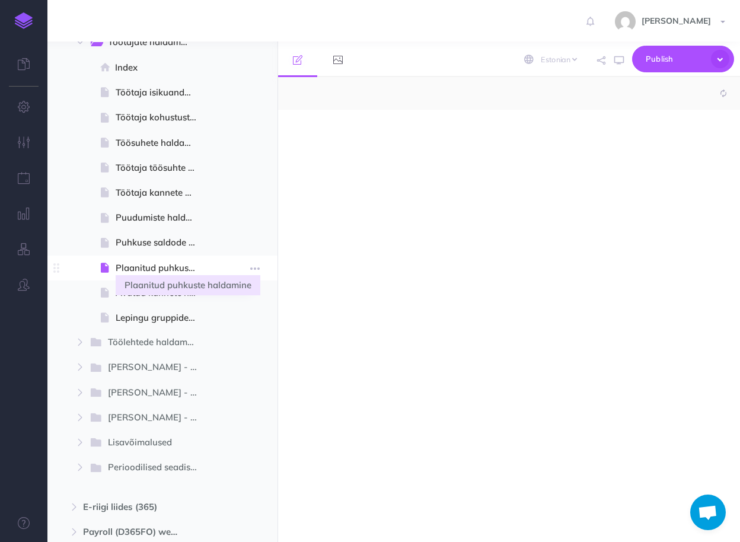
select select "null"
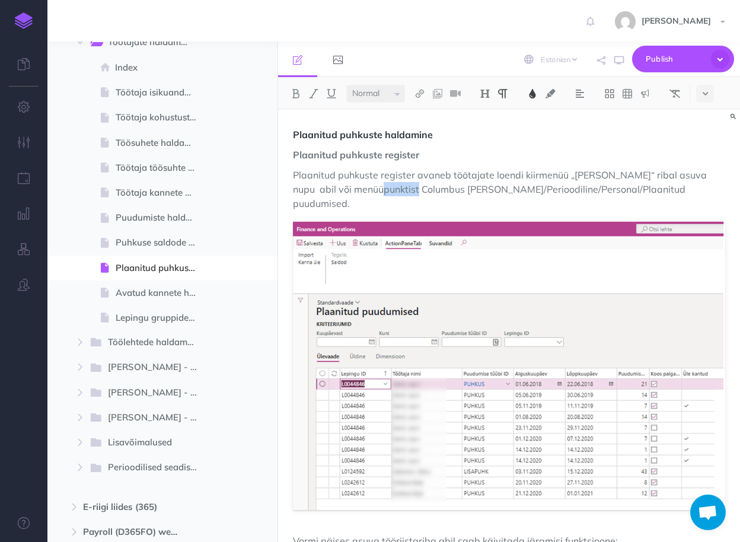
drag, startPoint x: 402, startPoint y: 188, endPoint x: 361, endPoint y: 187, distance: 40.9
click at [361, 187] on span "Plaanitud puhkuste register avaneb töötajate loendi kiirmenüü „Palk“ ribal asuv…" at bounding box center [501, 189] width 416 height 40
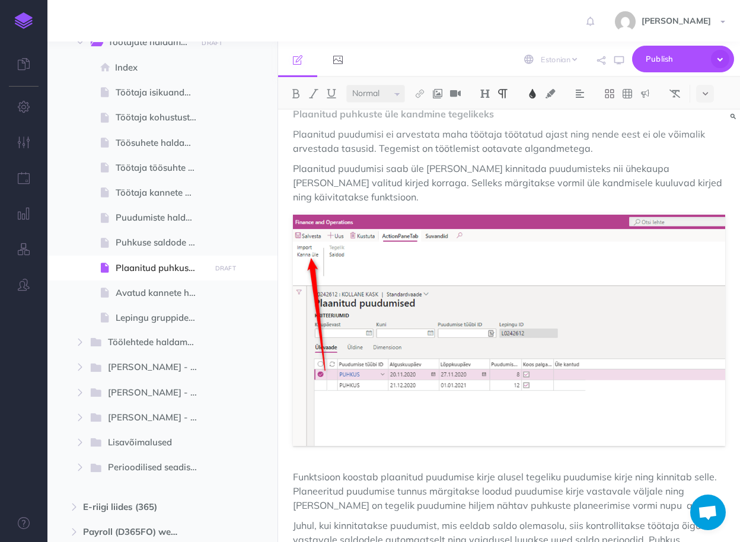
scroll to position [1333, 0]
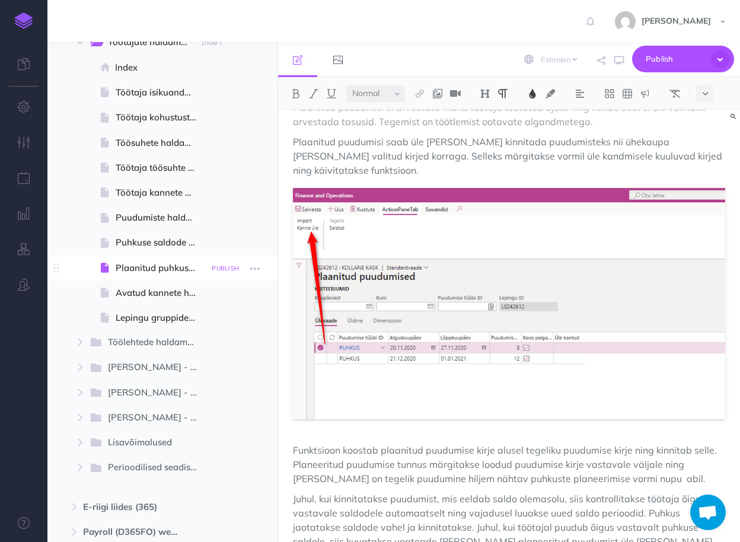
click at [224, 270] on small "PUBLISH" at bounding box center [225, 268] width 27 height 8
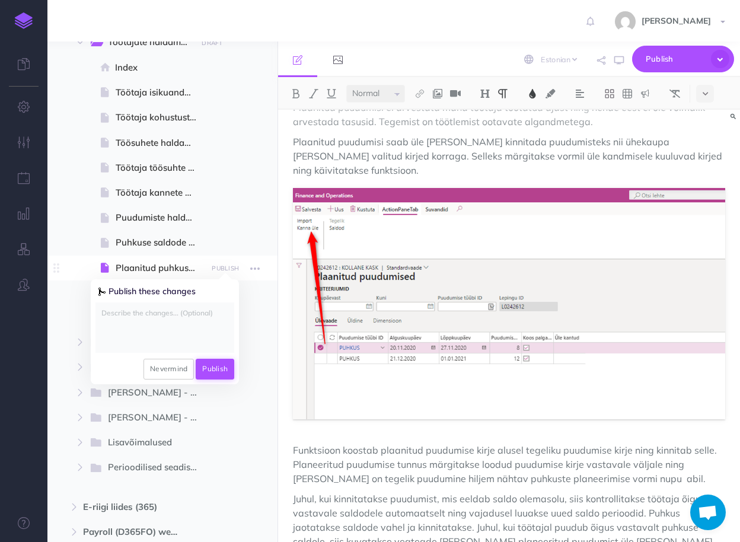
click at [209, 366] on button "Publish" at bounding box center [215, 369] width 39 height 20
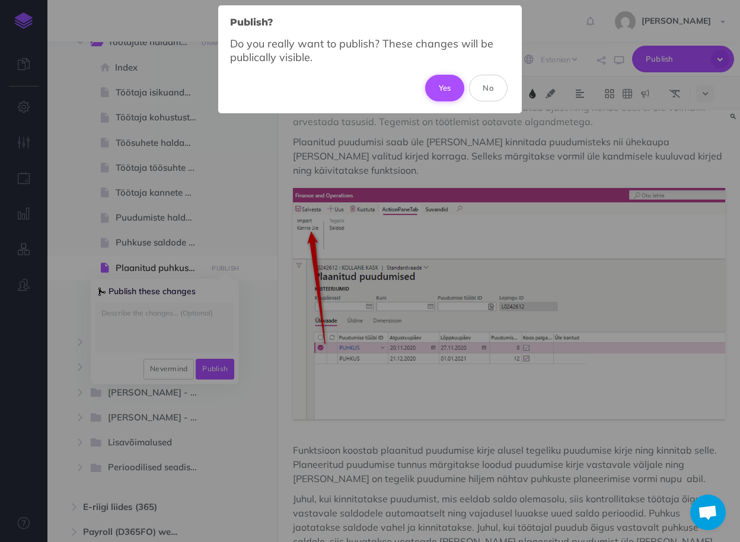
click at [446, 87] on button "Yes" at bounding box center [445, 88] width 40 height 26
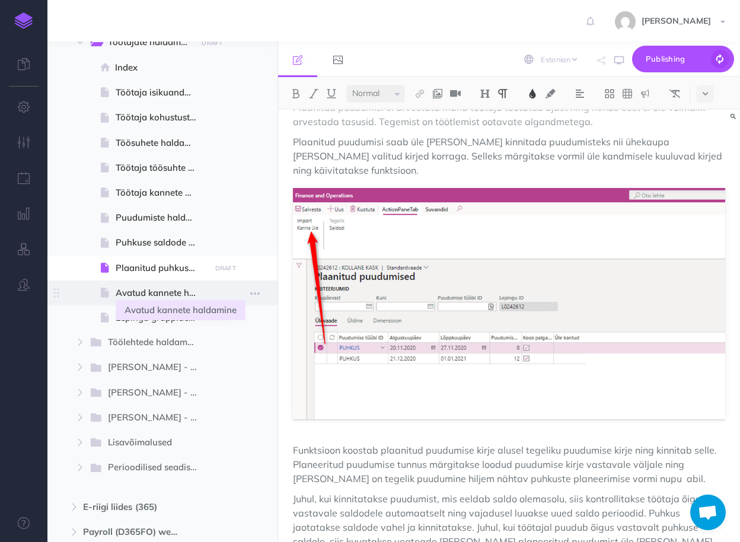
click at [152, 296] on span "Avatud kannete haldamine" at bounding box center [161, 293] width 91 height 14
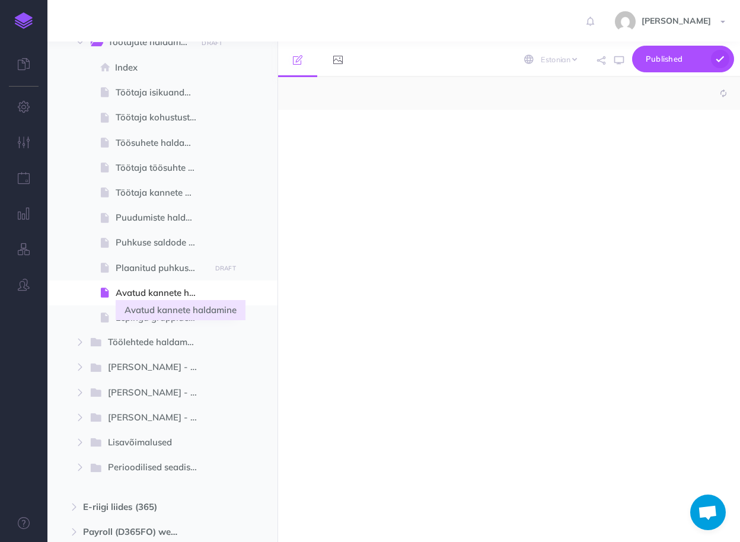
select select "null"
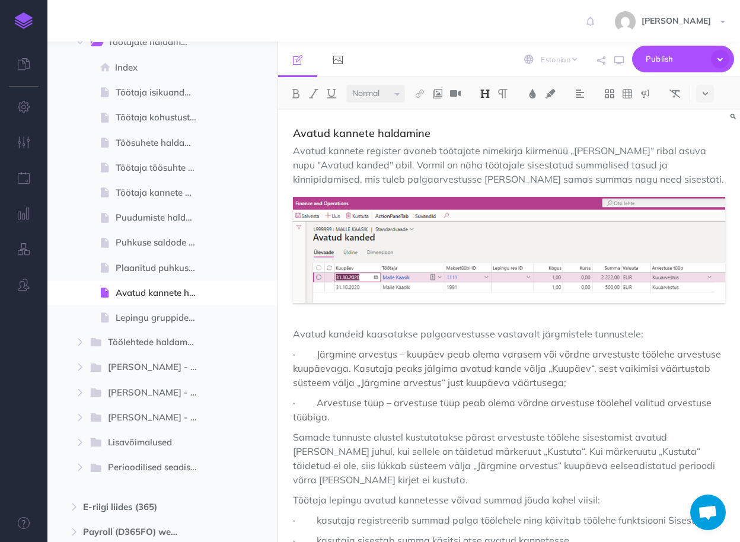
scroll to position [43, 0]
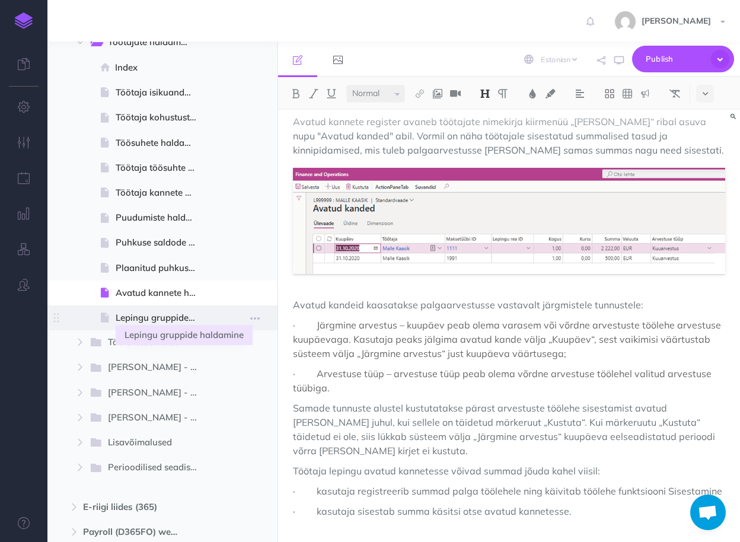
click at [164, 318] on span "Lepingu gruppide haldamine" at bounding box center [161, 318] width 91 height 14
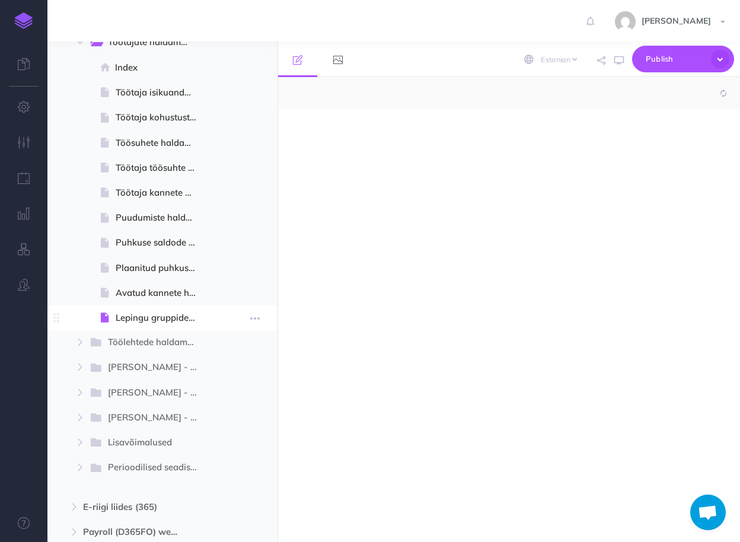
select select "null"
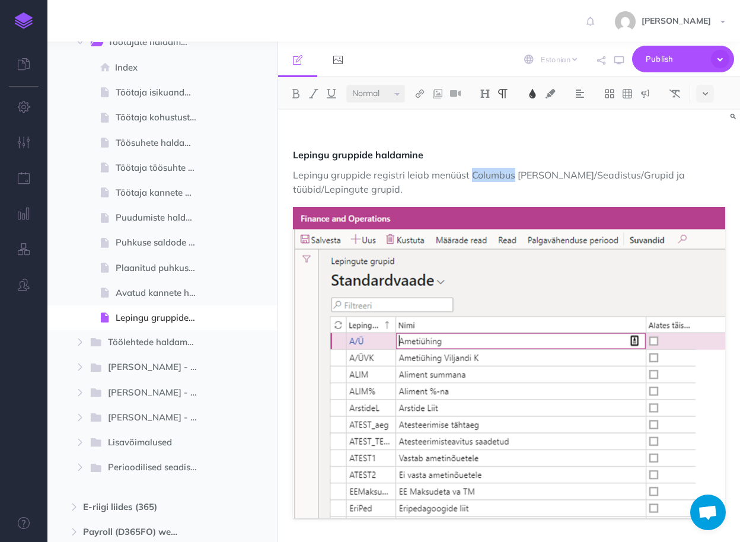
drag, startPoint x: 512, startPoint y: 176, endPoint x: 468, endPoint y: 177, distance: 44.5
click at [468, 177] on span "Lepingu gruppide registri leiab menüüst Columbus Palk/Seadistus/Grupid ja tüübi…" at bounding box center [490, 182] width 394 height 26
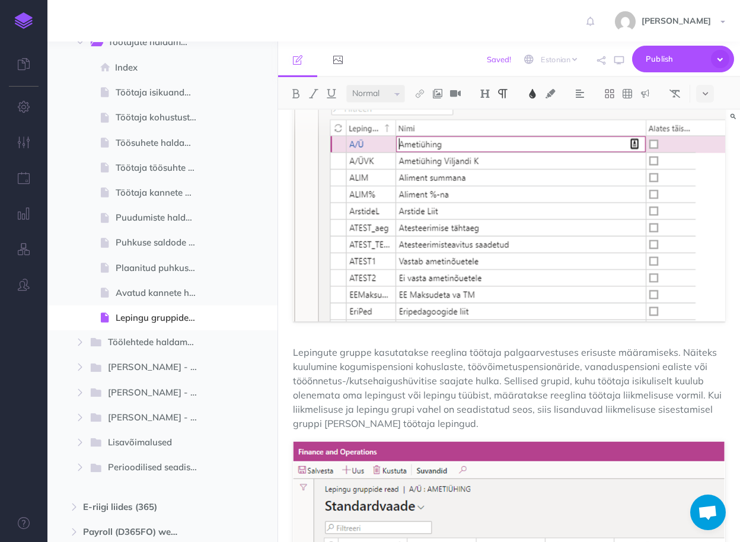
scroll to position [237, 0]
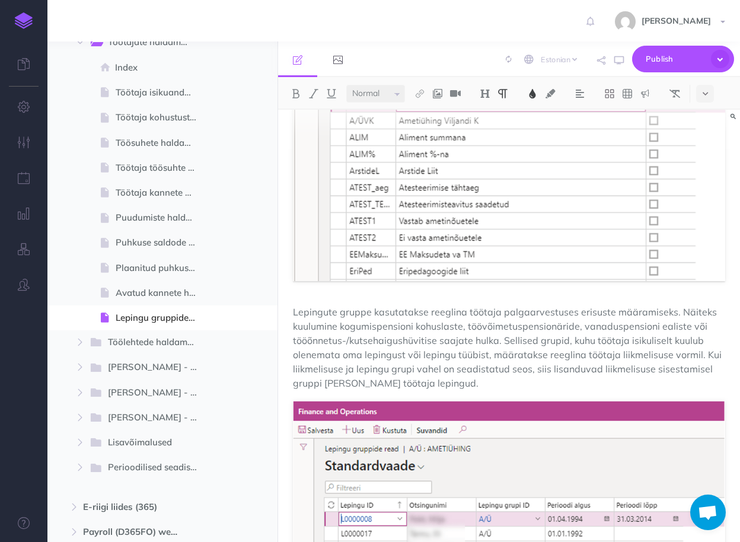
click at [422, 340] on span "Lepingute gruppe kasutatakse reeglina töötaja palgaarvestuses erisuste määramis…" at bounding box center [508, 347] width 431 height 83
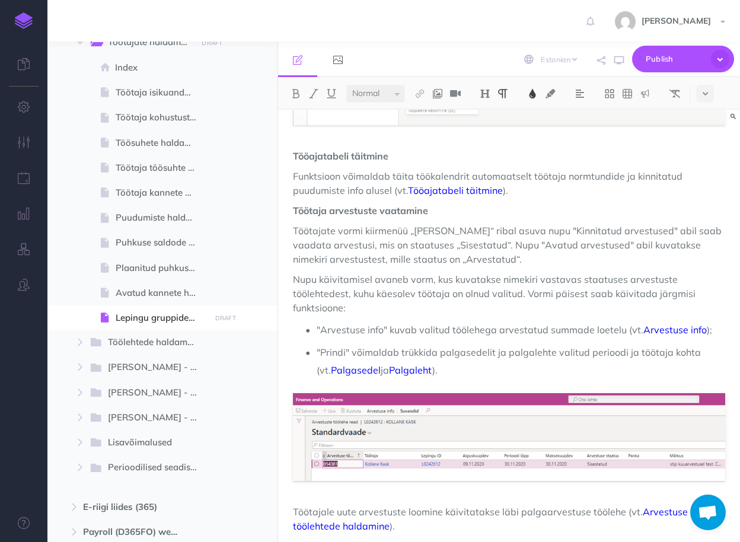
scroll to position [2566, 0]
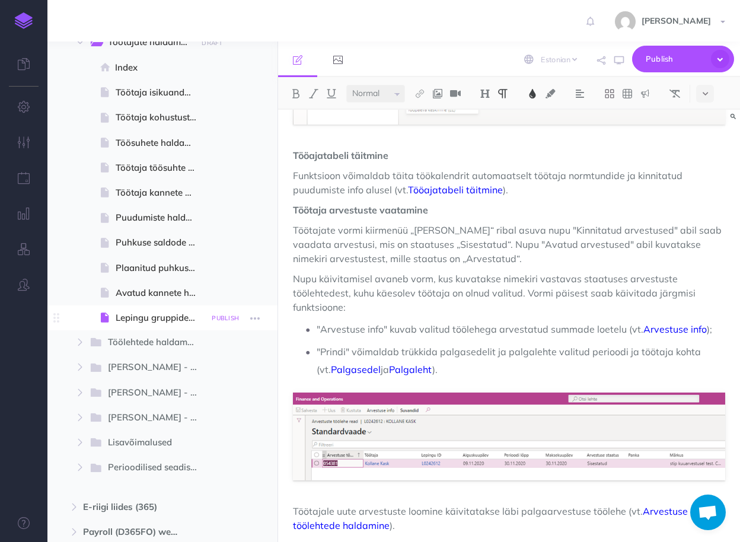
click at [228, 318] on small "PUBLISH" at bounding box center [225, 318] width 27 height 8
click at [215, 426] on button "Publish" at bounding box center [215, 419] width 39 height 20
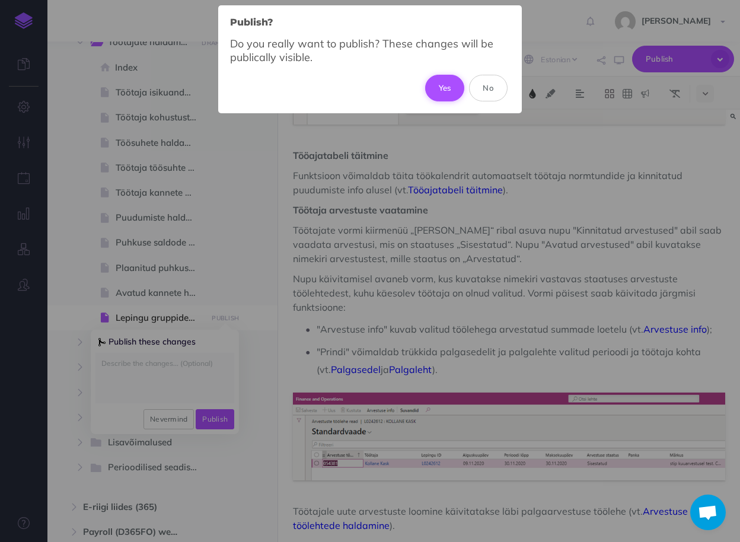
click at [435, 88] on button "Yes" at bounding box center [445, 88] width 40 height 26
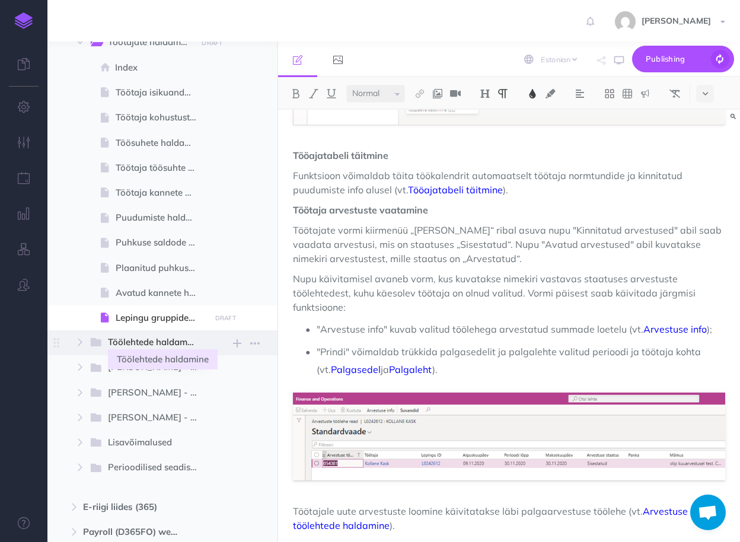
click at [147, 342] on span "Töölehtede haldamine" at bounding box center [156, 342] width 96 height 15
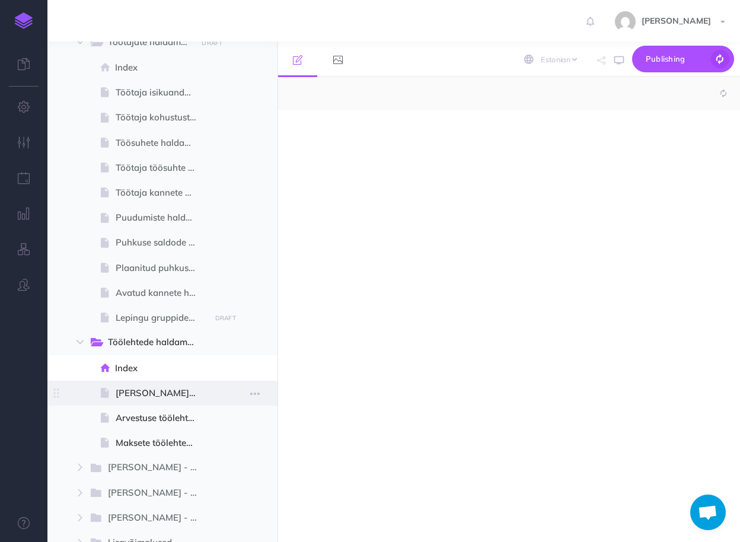
select select "null"
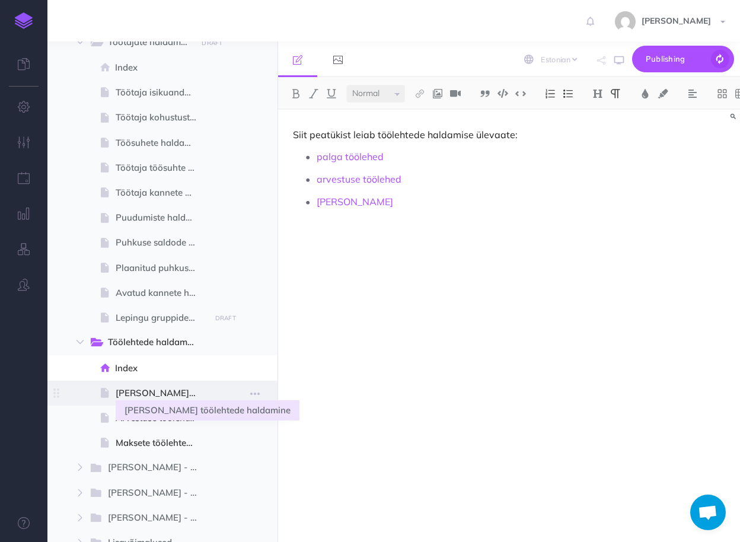
click at [138, 394] on span "Palga töölehtede haldamine" at bounding box center [161, 393] width 91 height 14
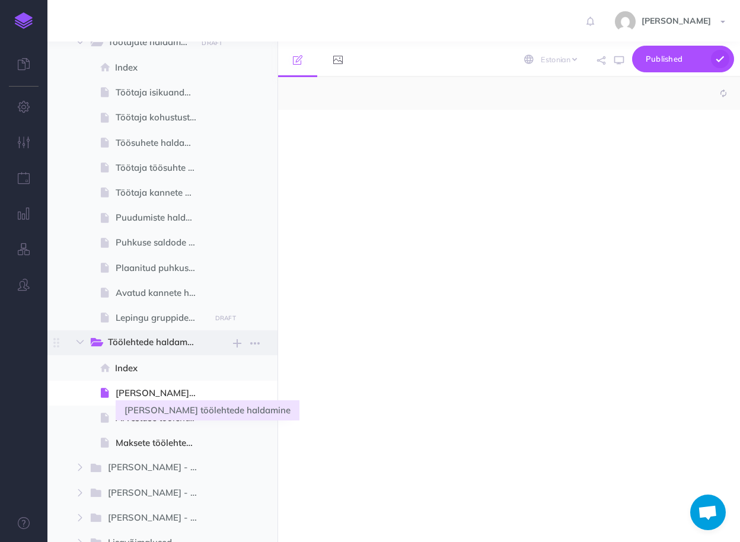
select select "null"
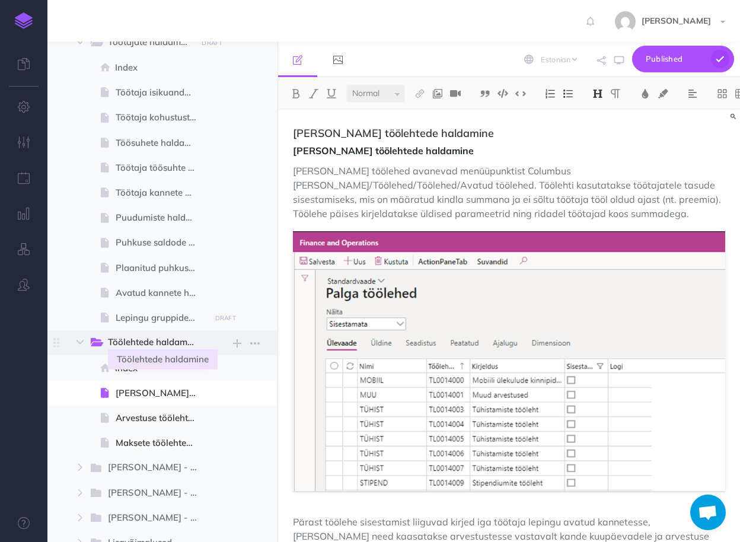
click at [153, 335] on span "Töölehtede haldamine" at bounding box center [156, 342] width 96 height 15
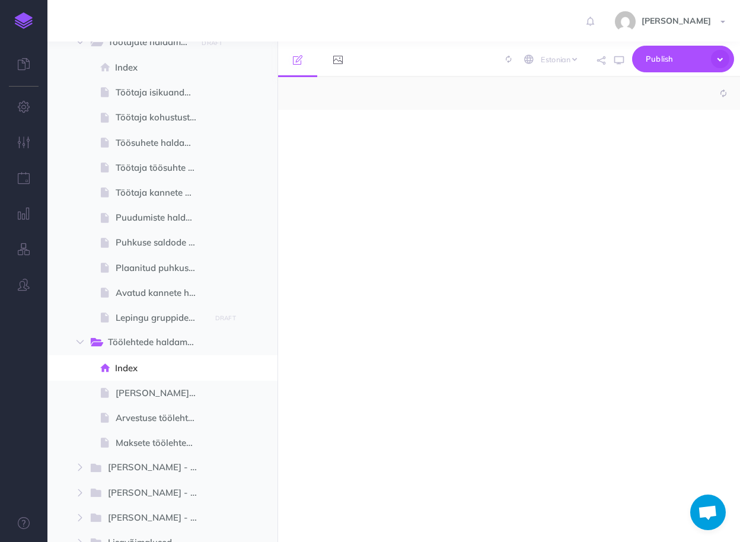
select select "null"
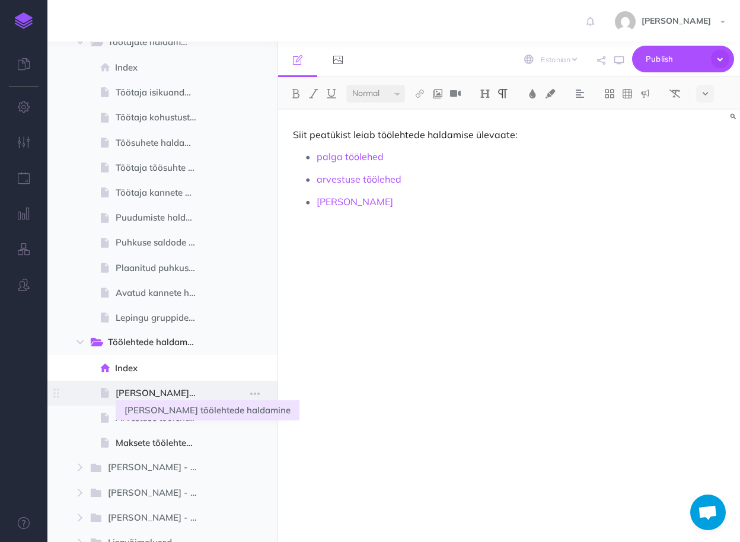
click at [138, 394] on span "Palga töölehtede haldamine" at bounding box center [161, 393] width 91 height 14
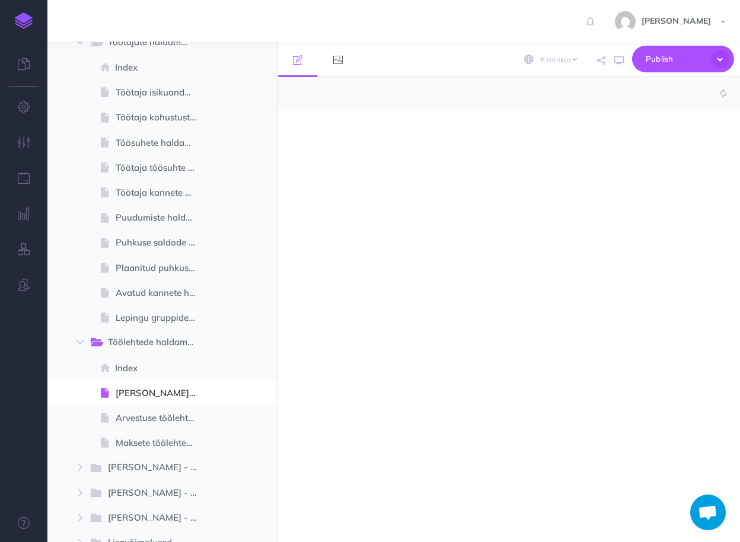
select select "null"
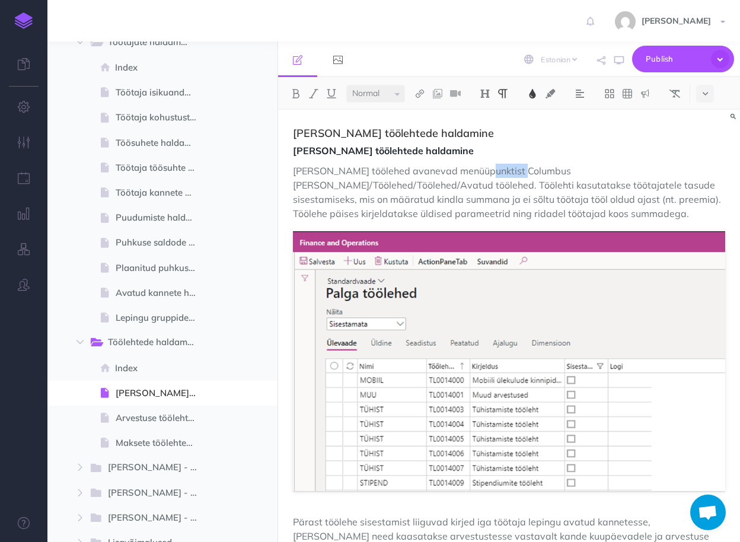
drag, startPoint x: 517, startPoint y: 167, endPoint x: 475, endPoint y: 168, distance: 42.1
click at [475, 168] on span "Palga töölehed avanevad menüüpunktist Columbus Palk/Töölehed/Töölehed/Avatud tö…" at bounding box center [508, 192] width 431 height 55
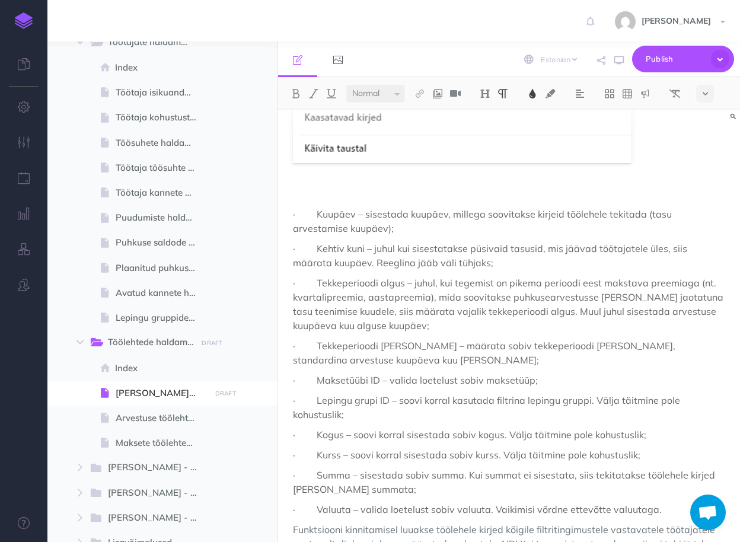
scroll to position [5513, 0]
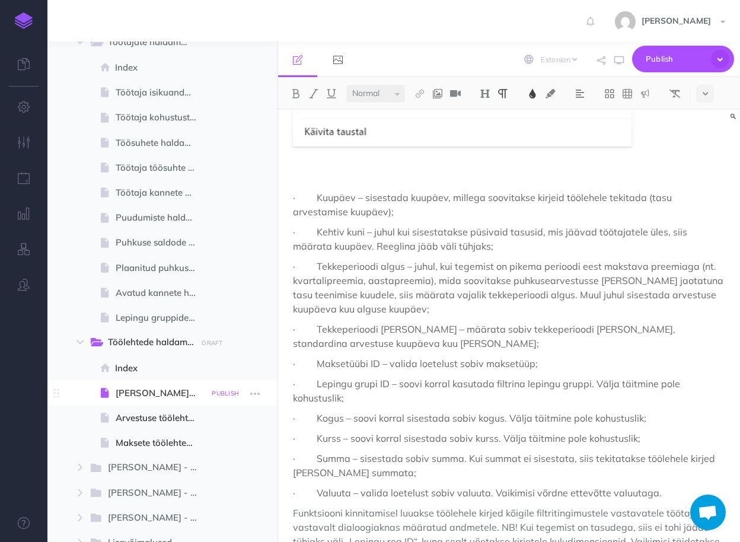
click at [225, 394] on small "PUBLISH" at bounding box center [225, 394] width 27 height 8
click at [215, 489] on button "Publish" at bounding box center [215, 494] width 39 height 20
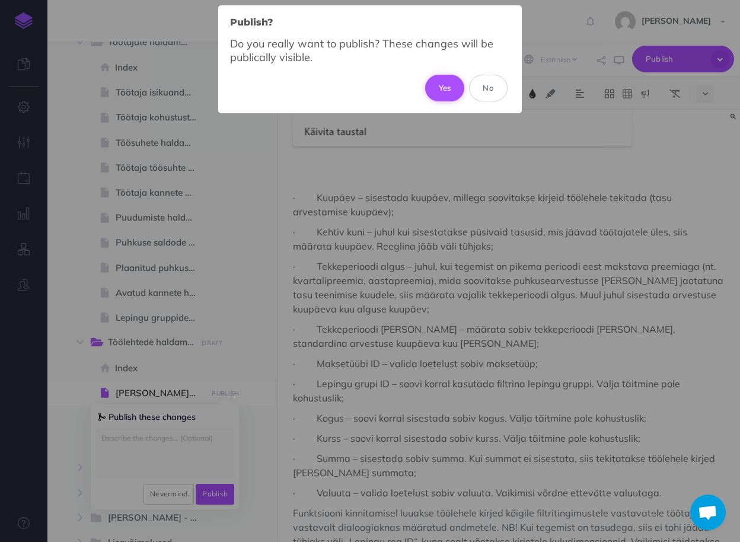
click at [442, 89] on button "Yes" at bounding box center [445, 88] width 40 height 26
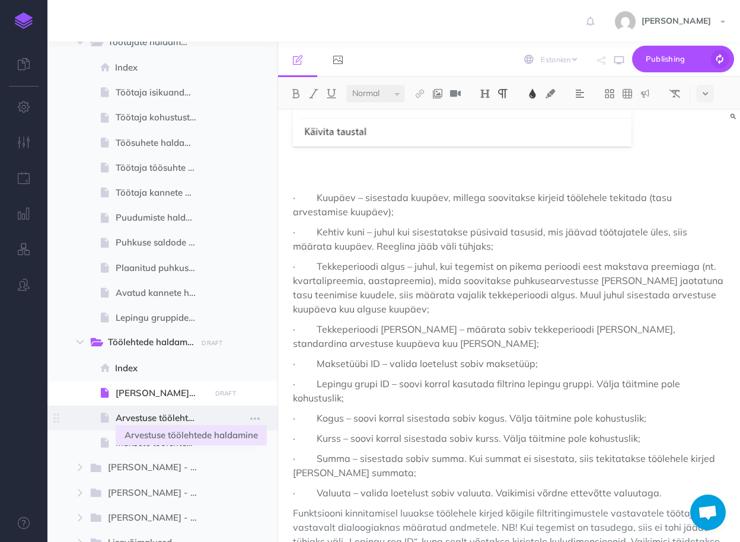
click at [149, 415] on span "Arvestuse töölehtede haldamine" at bounding box center [161, 418] width 91 height 14
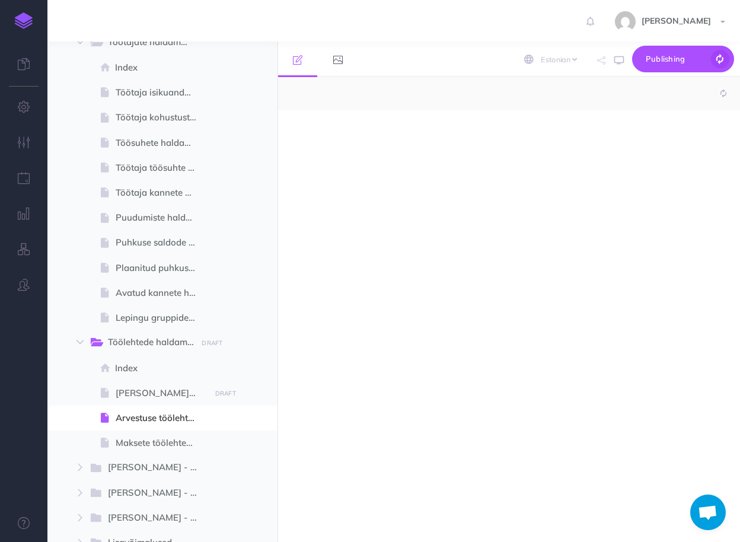
select select "null"
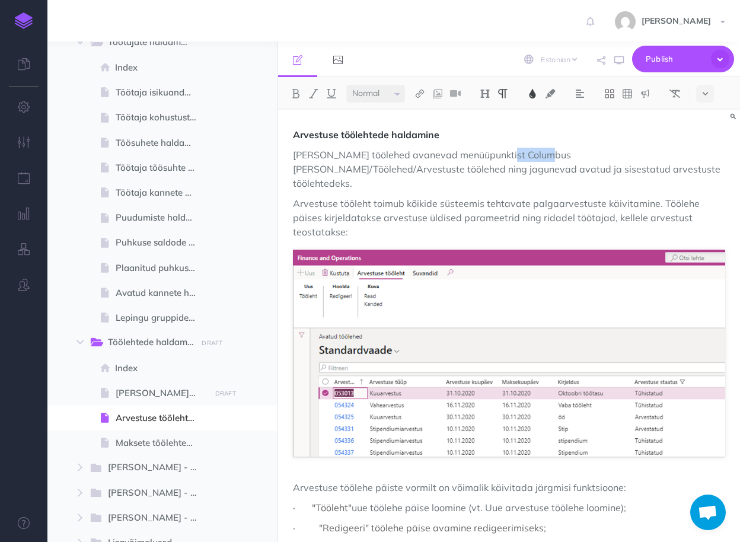
drag, startPoint x: 540, startPoint y: 152, endPoint x: 499, endPoint y: 153, distance: 40.3
click at [499, 153] on span "Arvestuste töölehed avanevad menüüpunktist Columbus Palk/Töölehed/Arvestuste tö…" at bounding box center [508, 169] width 430 height 40
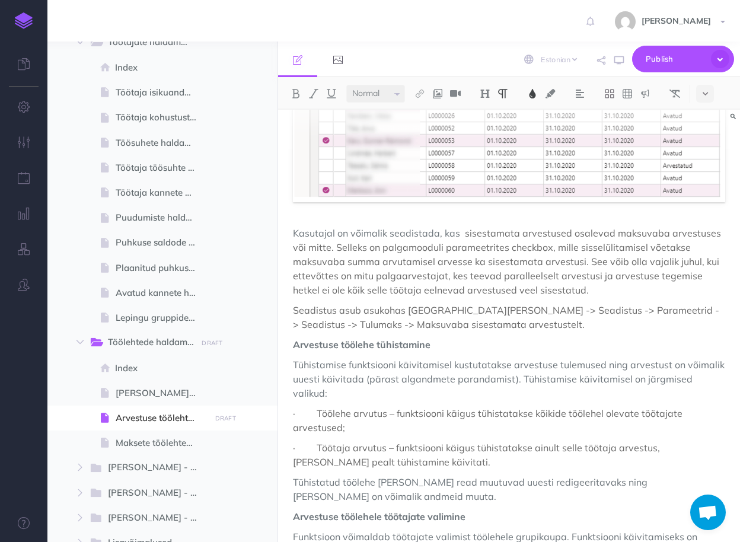
scroll to position [3463, 0]
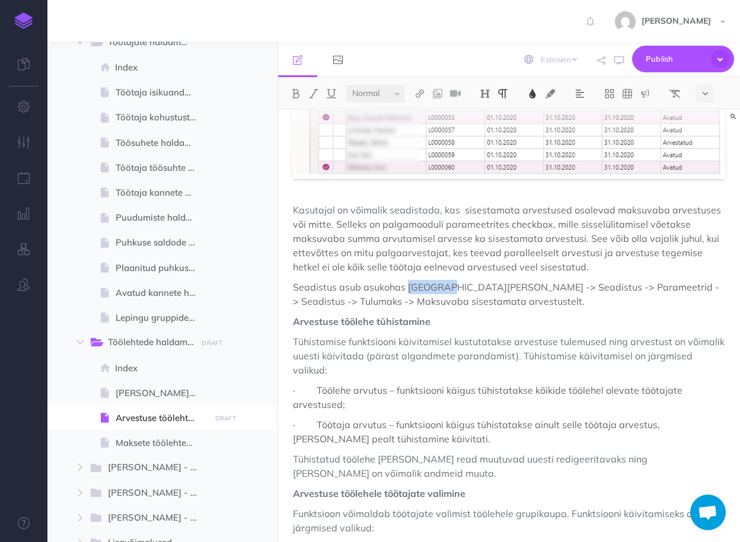
drag, startPoint x: 448, startPoint y: 230, endPoint x: 408, endPoint y: 227, distance: 40.5
click at [408, 281] on span "Seadistus asub asukohas Columbus Palk -> Seadistus -> Parameetrid -> Seadistus …" at bounding box center [506, 294] width 426 height 26
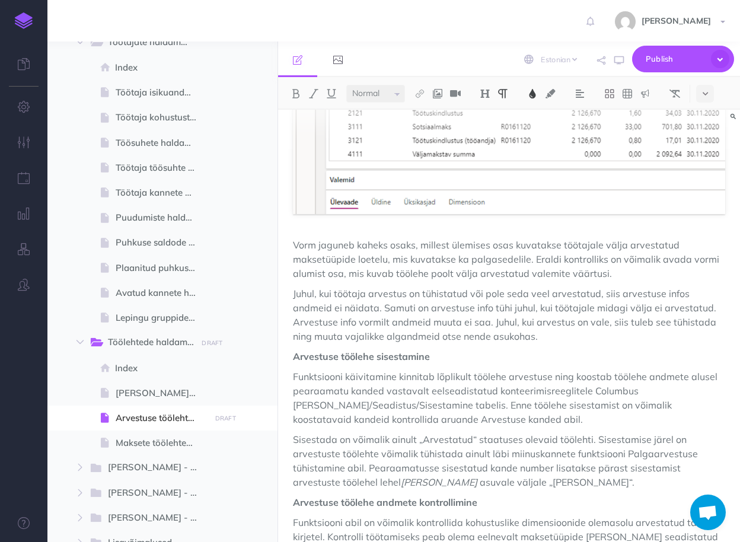
scroll to position [4365, 0]
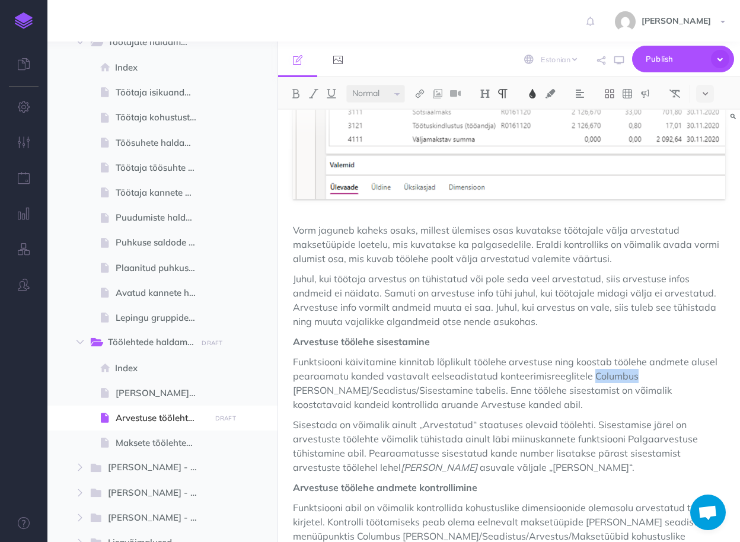
drag, startPoint x: 631, startPoint y: 292, endPoint x: 588, endPoint y: 287, distance: 43.0
click at [588, 356] on span "Funktsiooni käivitamine kinnitab lõplikult töölehe arvestuse ning koostab tööle…" at bounding box center [506, 383] width 427 height 55
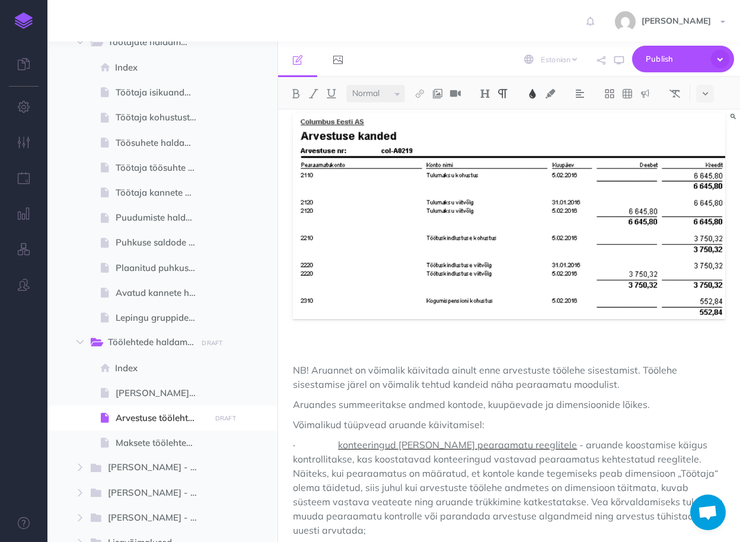
scroll to position [6106, 0]
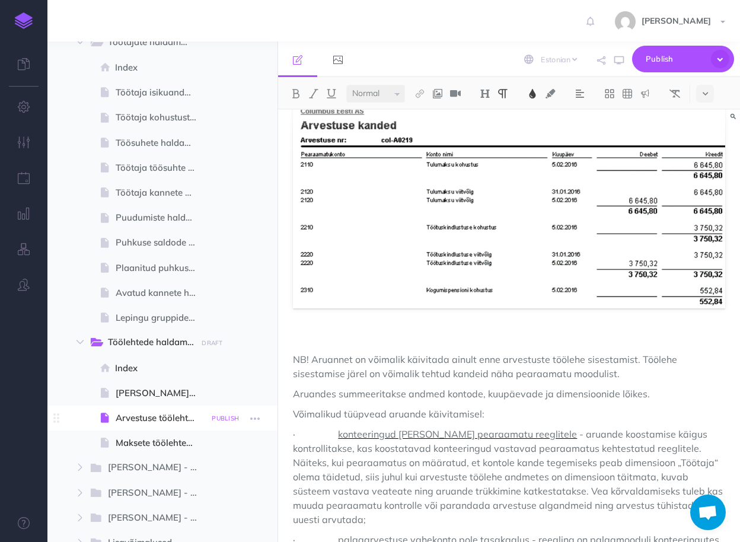
click at [216, 420] on small "PUBLISH" at bounding box center [225, 419] width 27 height 8
click at [225, 517] on button "Publish" at bounding box center [215, 519] width 39 height 20
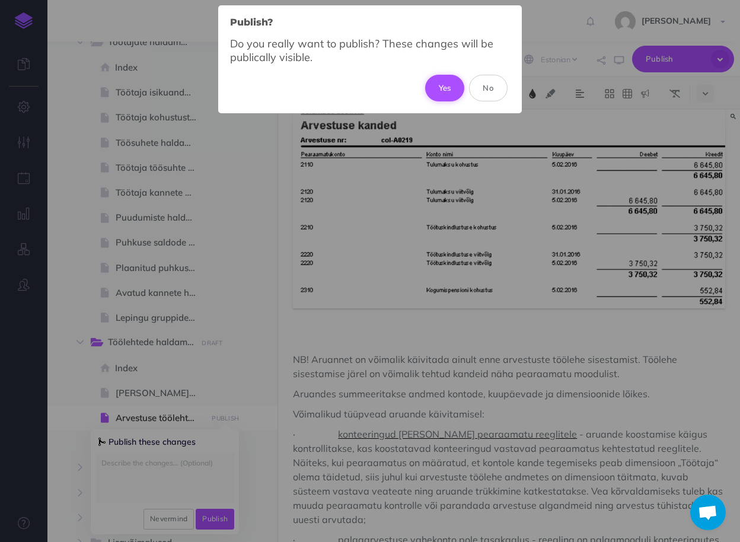
click at [447, 84] on button "Yes" at bounding box center [445, 88] width 40 height 26
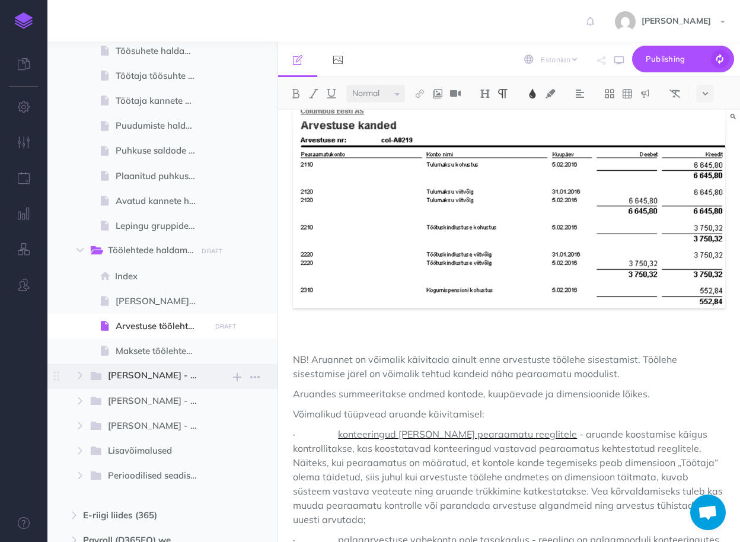
scroll to position [474, 0]
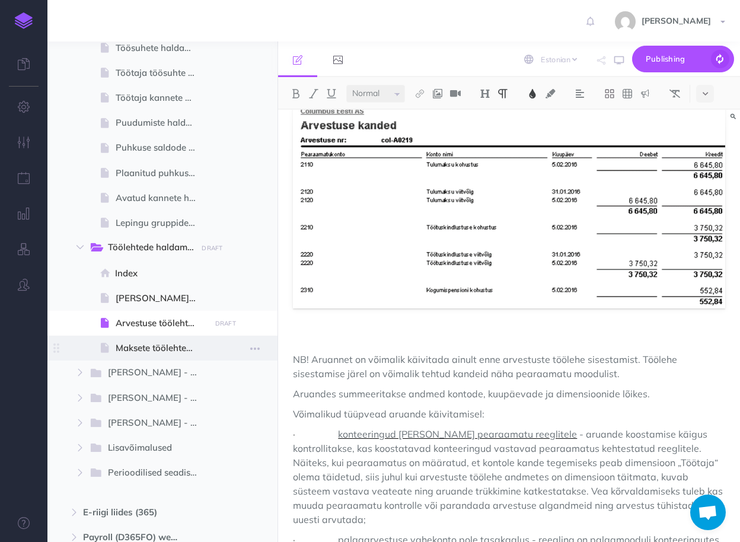
click at [134, 350] on span "Maksete töölehtede haldamine" at bounding box center [161, 348] width 91 height 14
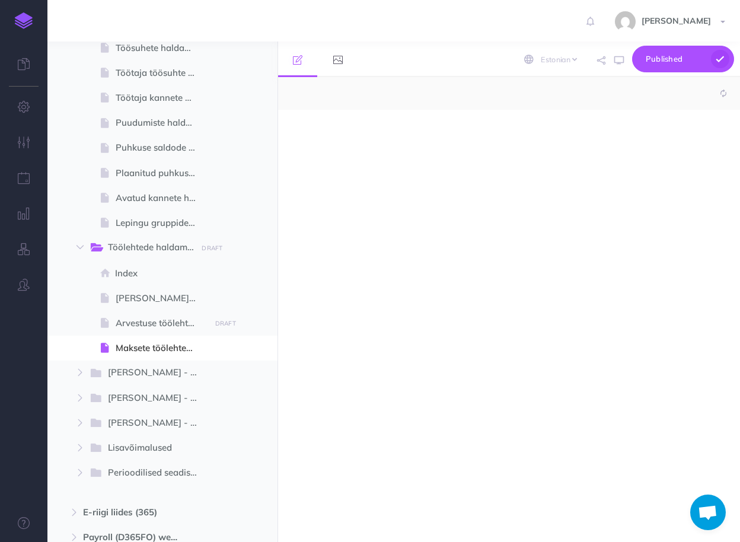
select select "null"
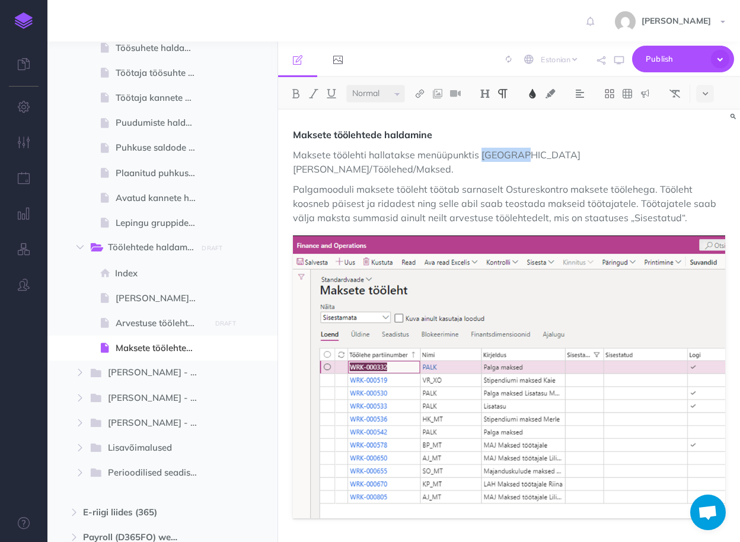
drag, startPoint x: 522, startPoint y: 152, endPoint x: 480, endPoint y: 154, distance: 42.1
click at [480, 154] on span "Maksete töölehti hallatakse menüüpunktis Columbus Palk/Töölehed/Maksed." at bounding box center [437, 162] width 288 height 26
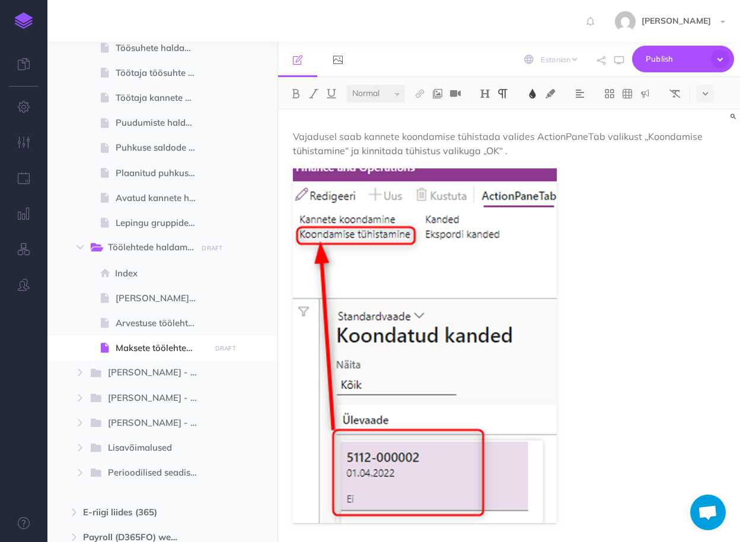
scroll to position [6795, 0]
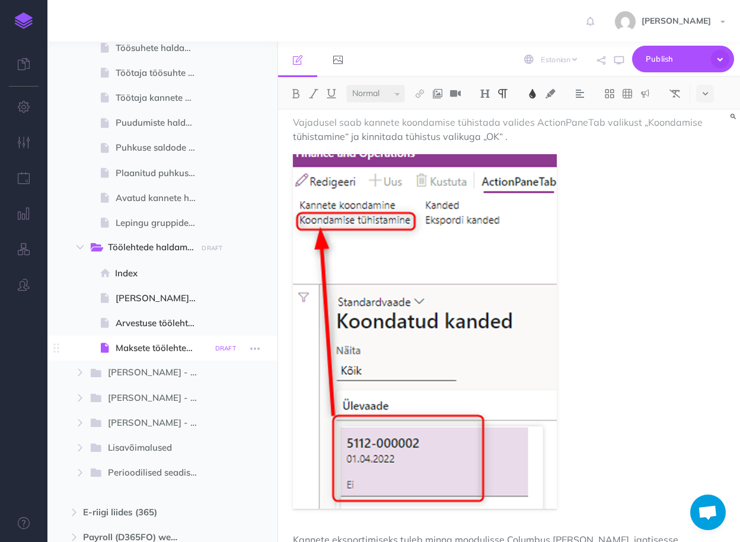
click at [222, 348] on small "DRAFT" at bounding box center [225, 349] width 21 height 8
click at [217, 451] on button "Publish" at bounding box center [215, 449] width 39 height 20
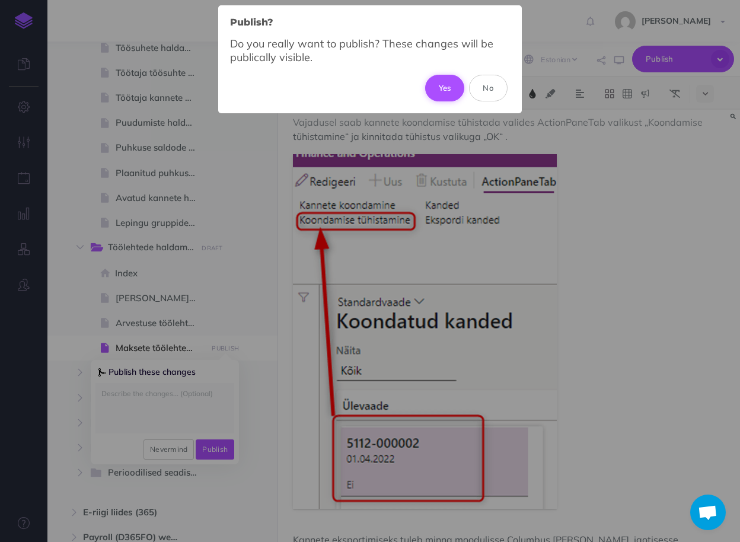
click at [452, 90] on button "Yes" at bounding box center [445, 88] width 40 height 26
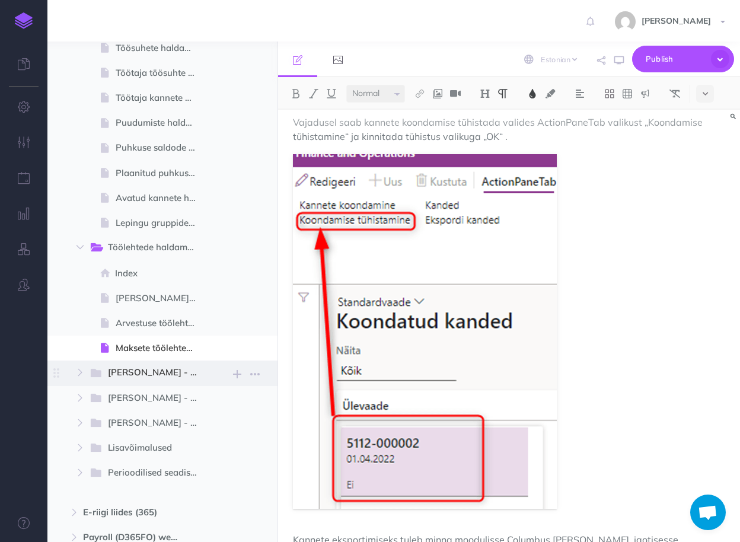
click at [141, 371] on span "Palk - Päringud" at bounding box center [158, 372] width 100 height 15
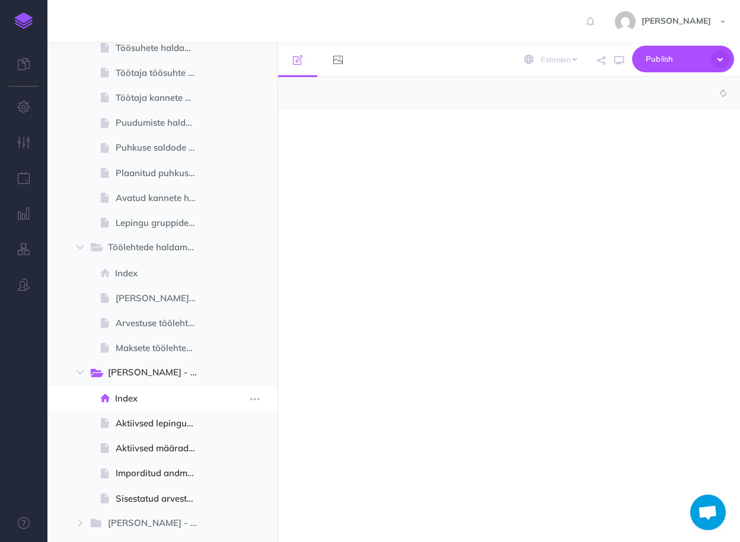
select select "null"
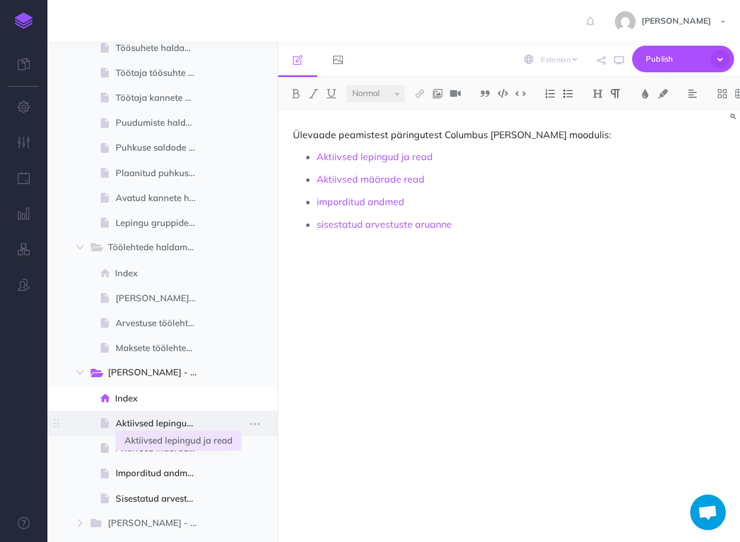
click at [128, 428] on span "Aktiivsed lepingud ja read" at bounding box center [161, 423] width 91 height 14
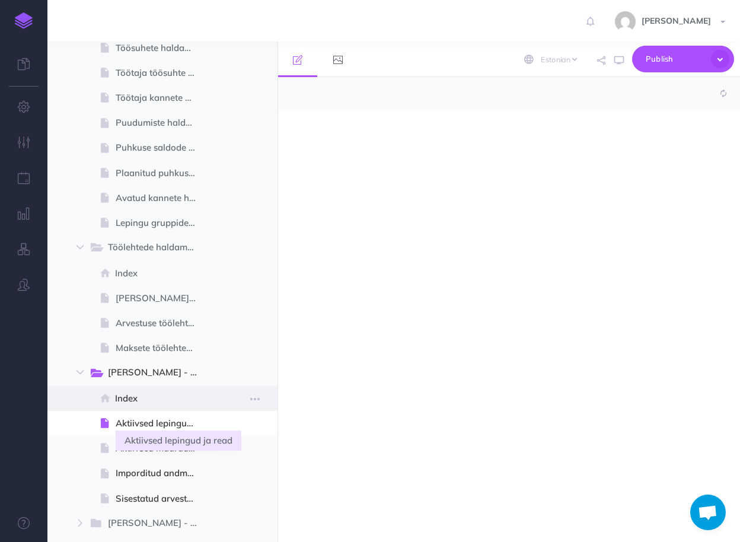
select select "null"
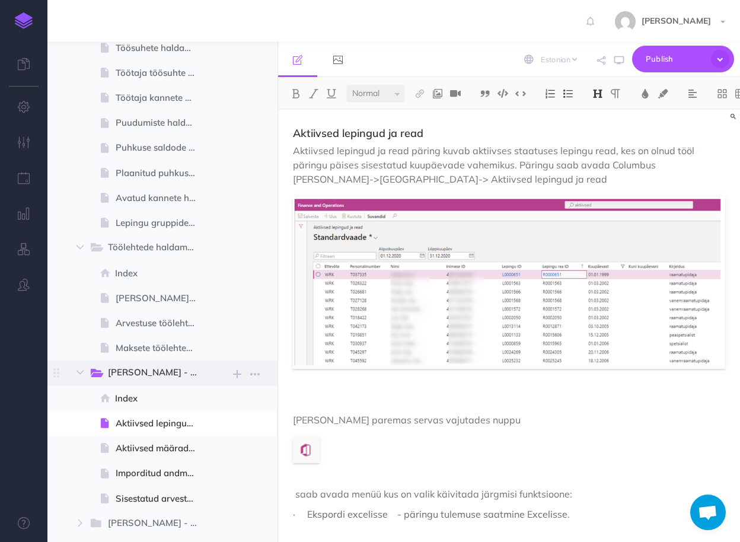
click at [145, 366] on span "Palk - Päringud" at bounding box center [158, 372] width 100 height 15
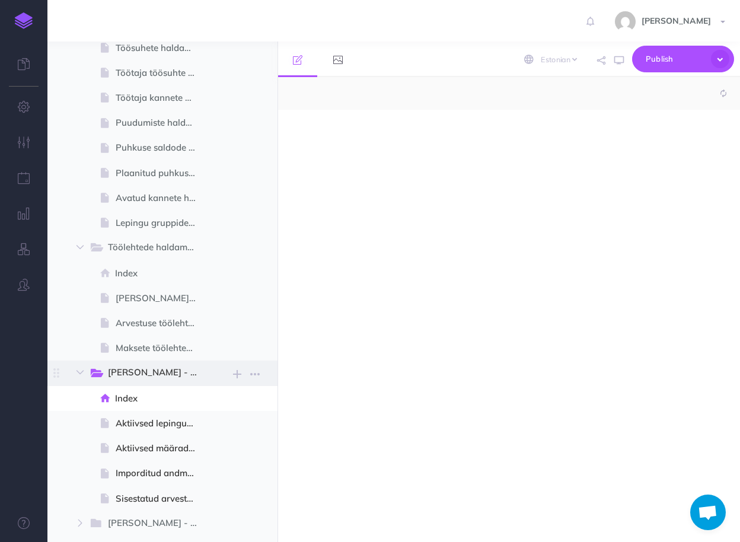
select select "null"
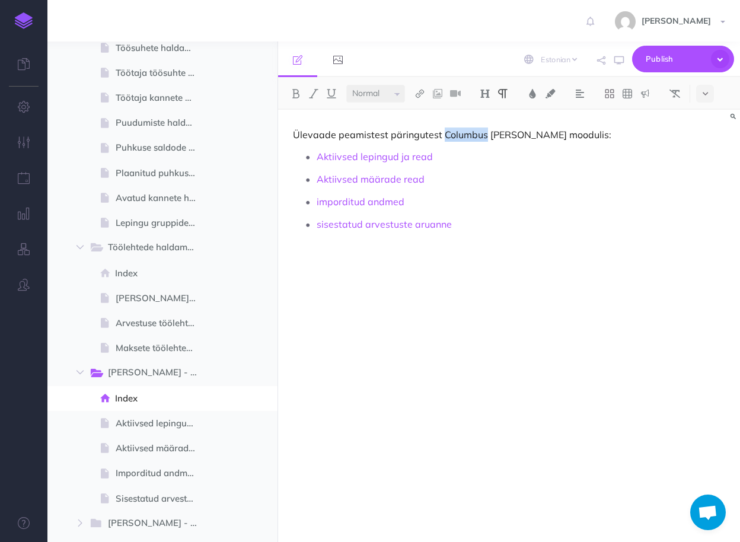
drag, startPoint x: 482, startPoint y: 134, endPoint x: 442, endPoint y: 134, distance: 39.1
click at [442, 134] on p "Ülevaade peamistest päringutest Columbus Palk moodulis:" at bounding box center [509, 134] width 432 height 14
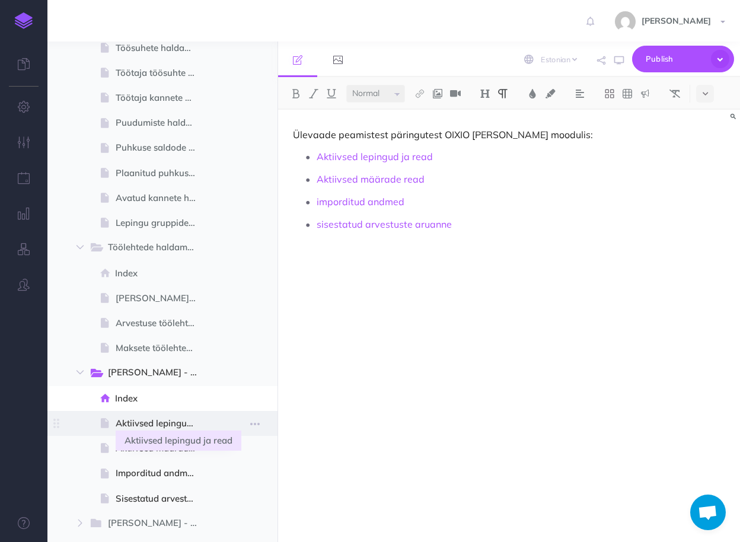
click at [159, 423] on span "Aktiivsed lepingud ja read" at bounding box center [161, 423] width 91 height 14
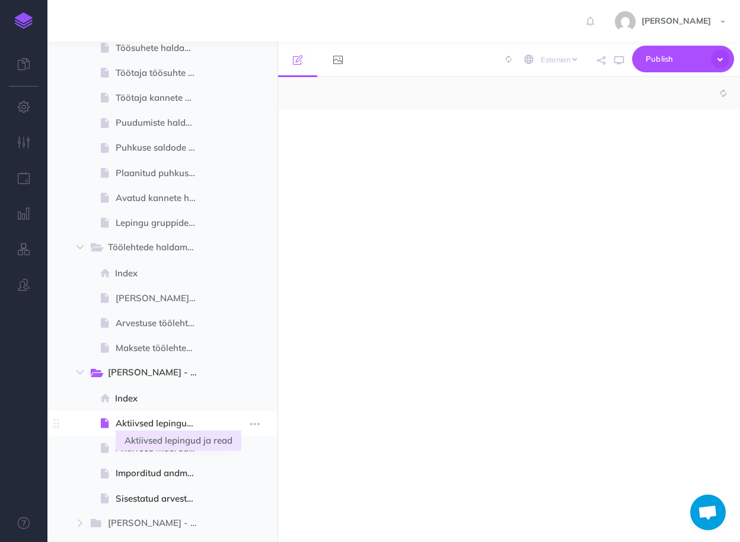
select select "null"
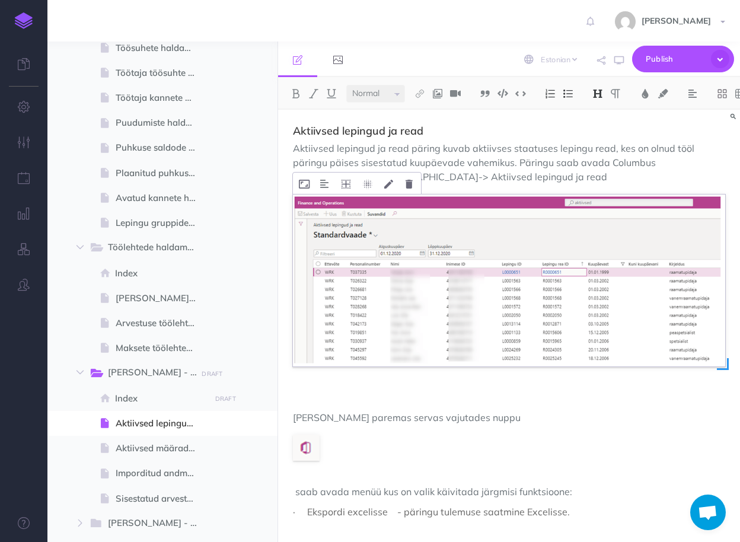
scroll to position [3, 0]
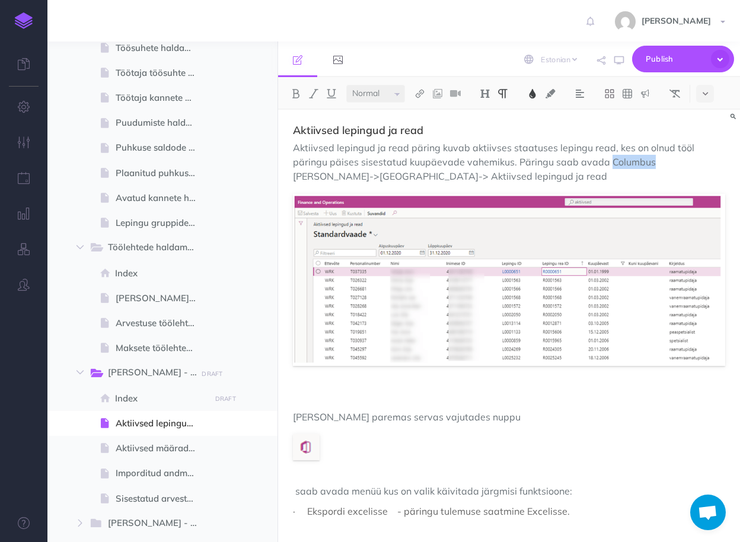
drag, startPoint x: 613, startPoint y: 161, endPoint x: 572, endPoint y: 162, distance: 41.5
click at [572, 162] on span "Aktiivsed lepingud ja read päring kuvab aktiivses staatuses lepingu read, kes o…" at bounding box center [495, 162] width 404 height 40
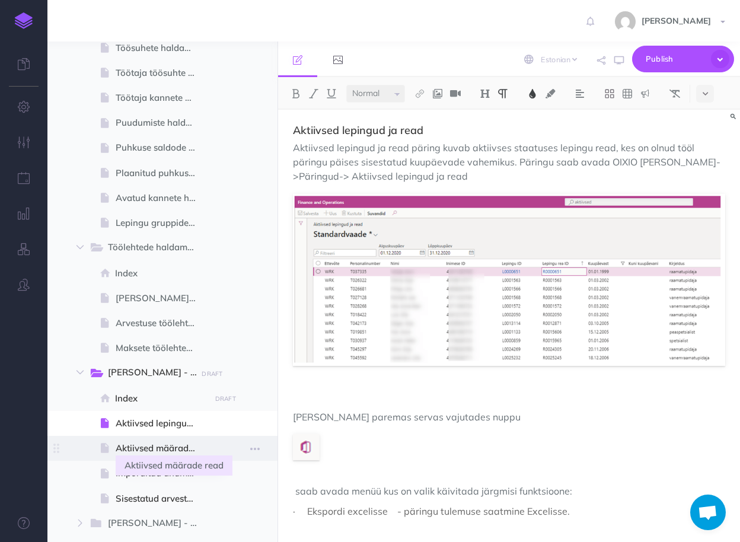
click at [158, 446] on span "Aktiivsed määrade read" at bounding box center [161, 448] width 91 height 14
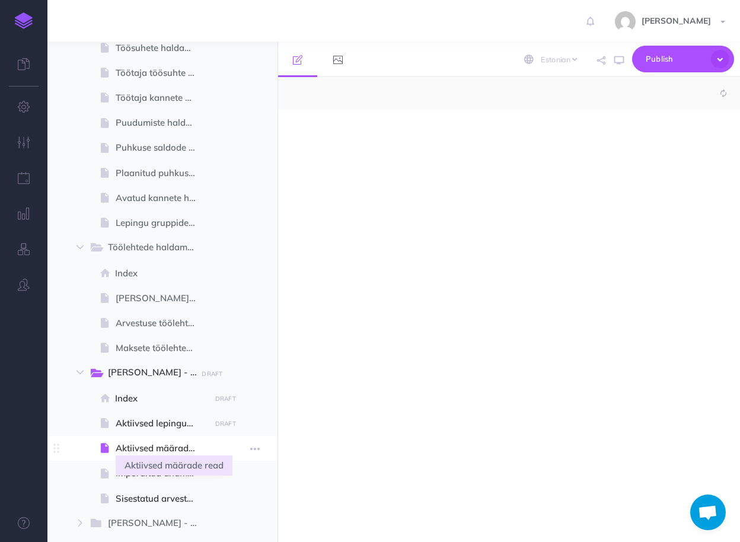
select select "null"
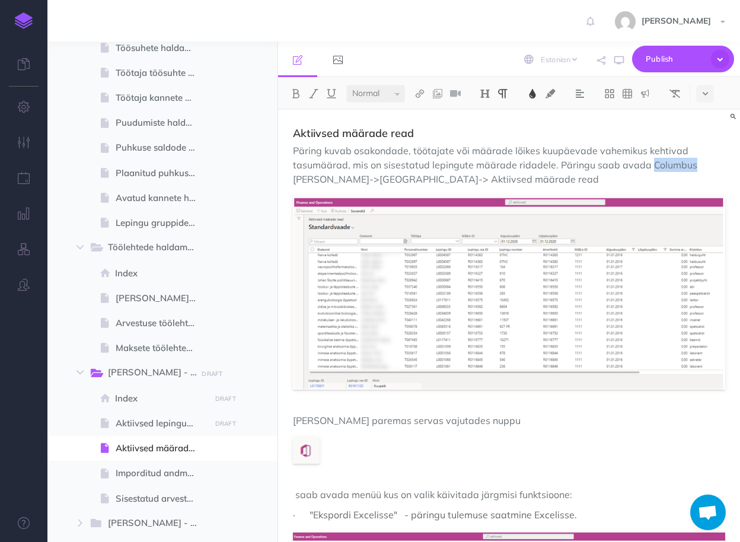
drag, startPoint x: 688, startPoint y: 163, endPoint x: 648, endPoint y: 165, distance: 39.8
click at [648, 165] on span "Päring kuvab osakondade, töötajate või määrade lõikes kuupäevade vahemikus keht…" at bounding box center [496, 165] width 407 height 40
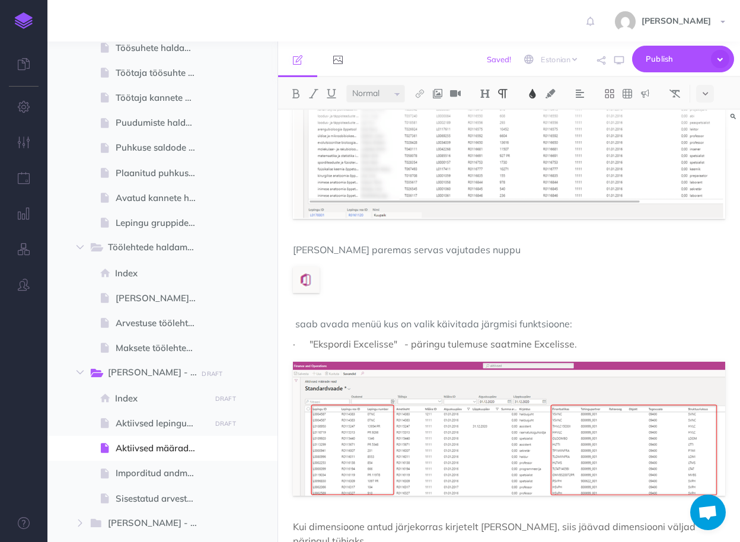
scroll to position [186, 0]
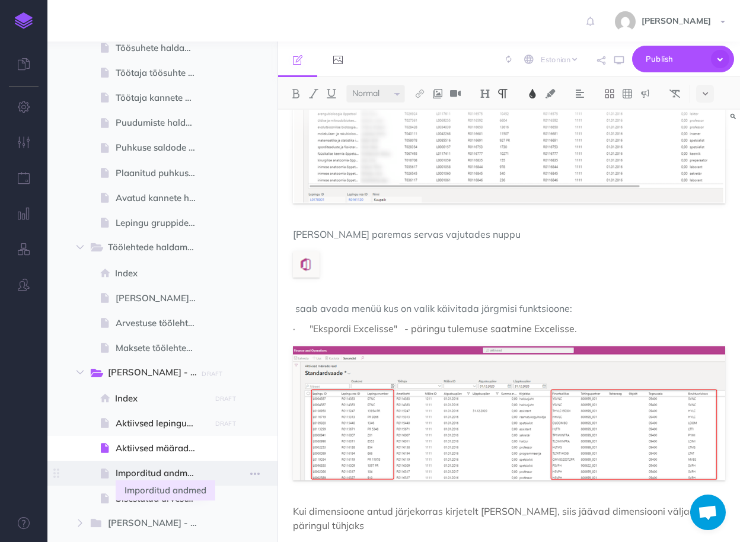
click at [144, 474] on span "Imporditud andmed" at bounding box center [161, 473] width 91 height 14
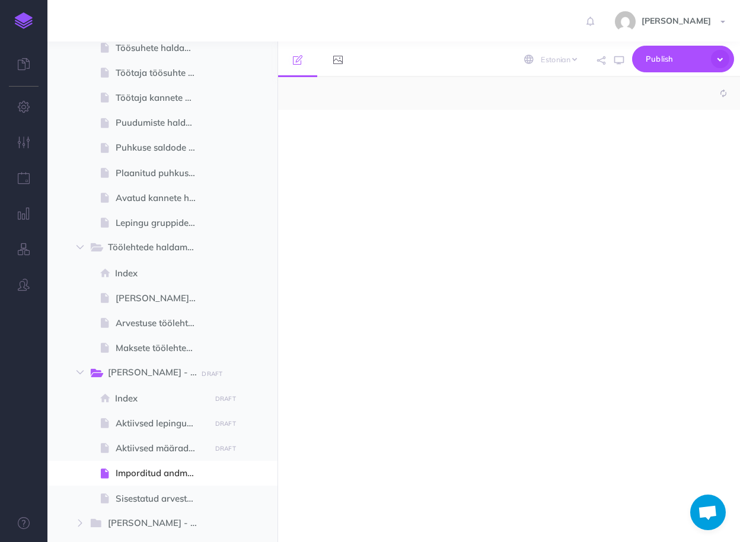
select select "null"
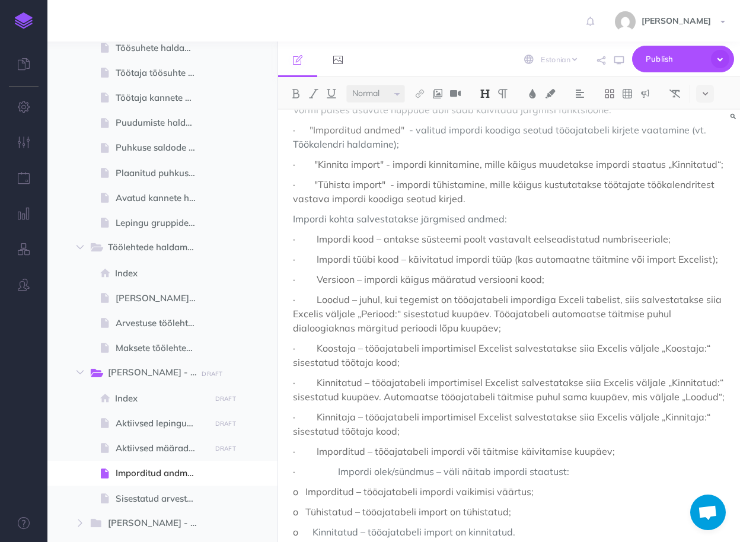
scroll to position [311, 0]
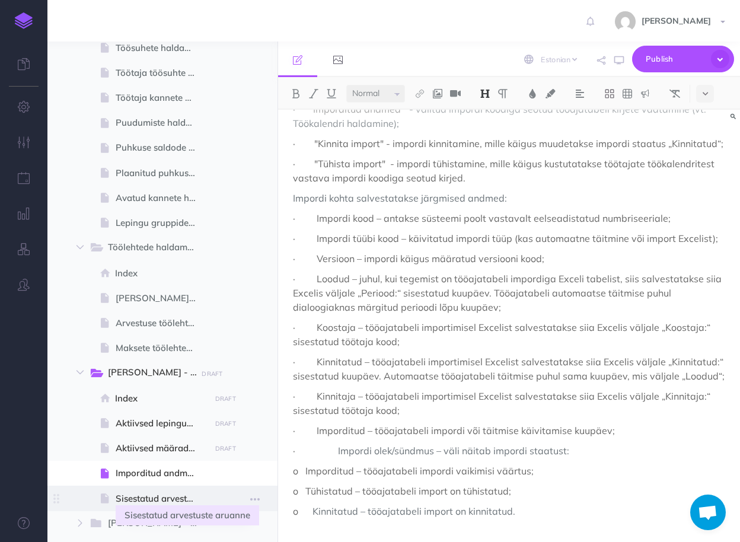
click at [148, 492] on span "Sisestatud arvestuste aruanne" at bounding box center [161, 499] width 91 height 14
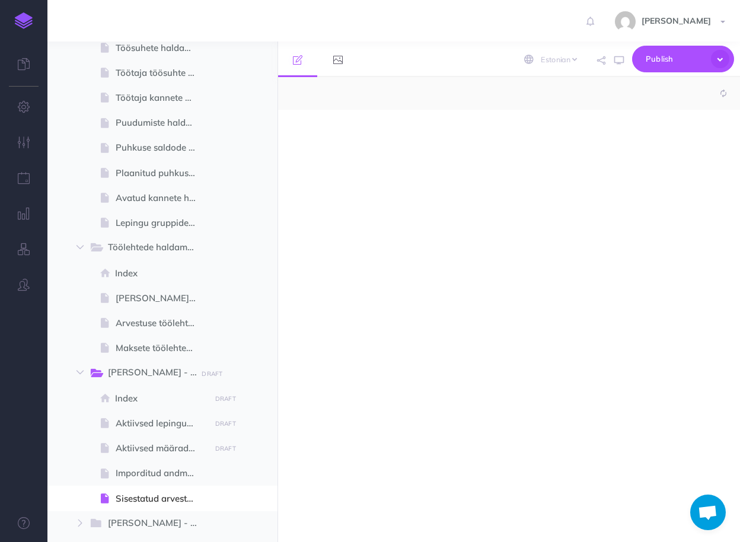
select select "null"
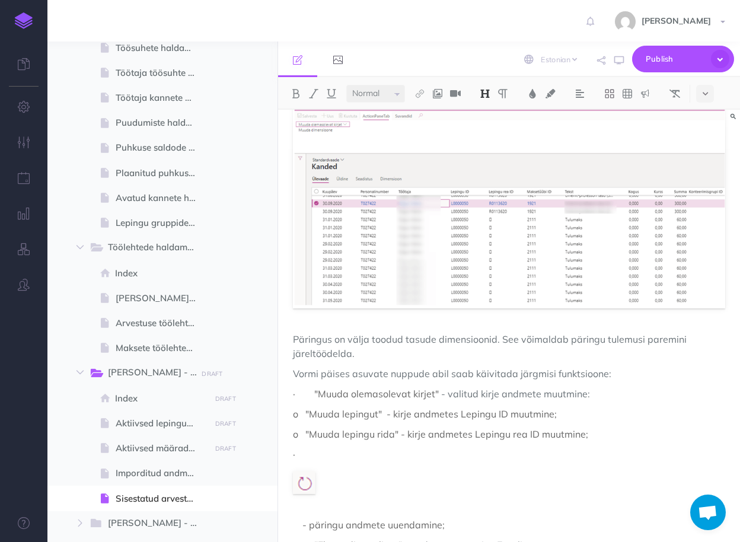
scroll to position [181, 0]
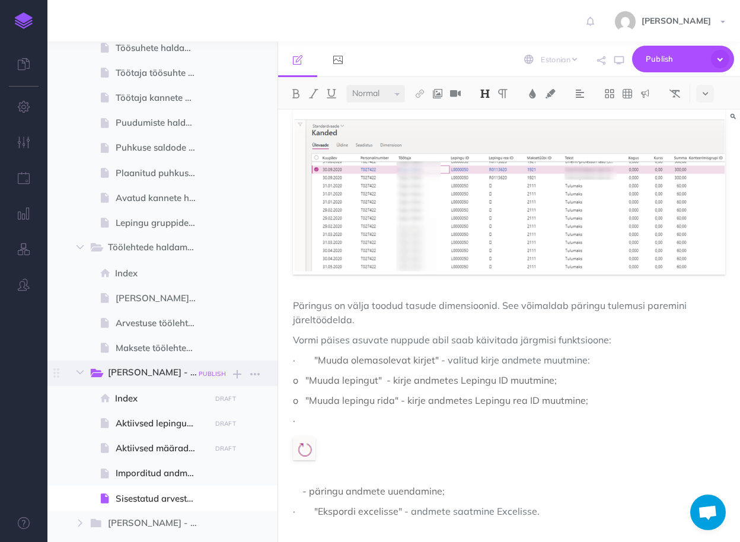
click at [215, 374] on small "PUBLISH" at bounding box center [212, 374] width 27 height 8
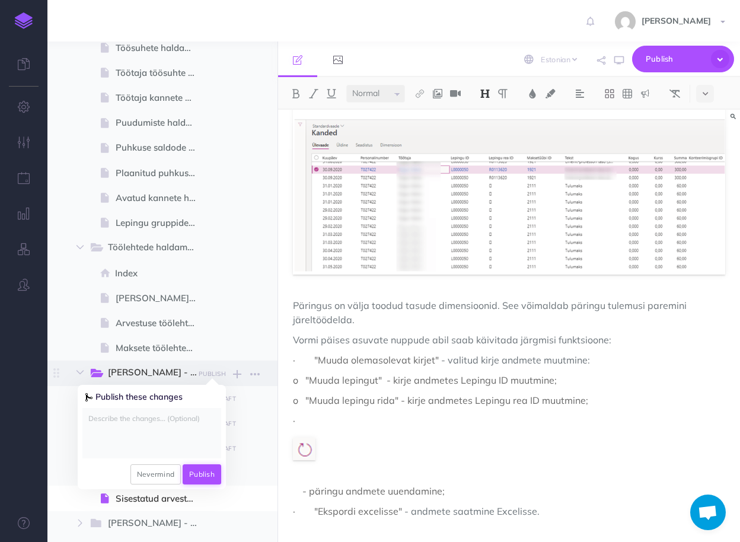
click at [195, 482] on button "Publish" at bounding box center [202, 474] width 39 height 20
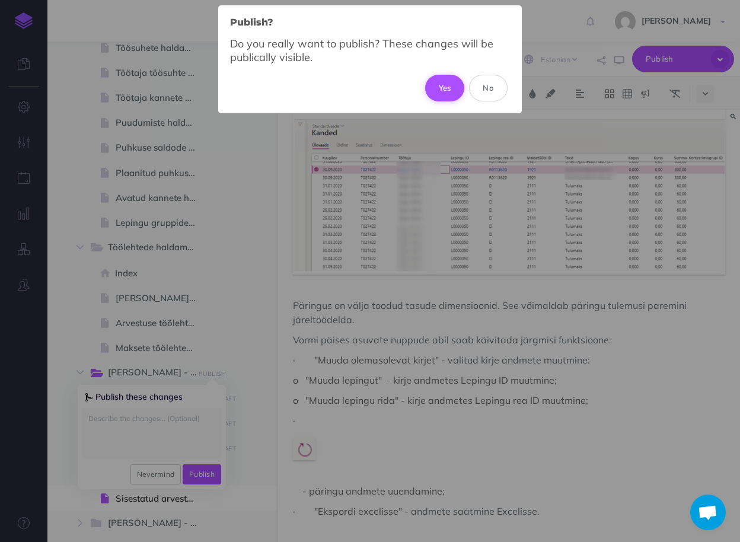
click at [450, 76] on button "Yes" at bounding box center [445, 88] width 40 height 26
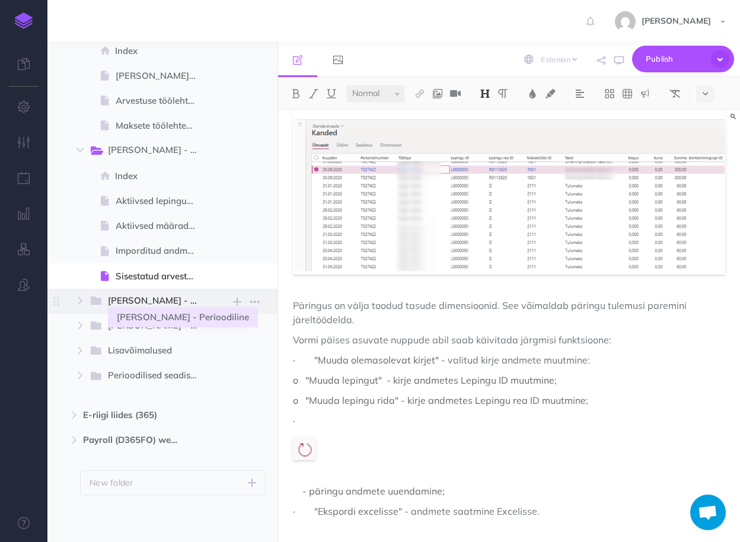
click at [141, 295] on span "Palk - Perioodiline" at bounding box center [158, 301] width 100 height 15
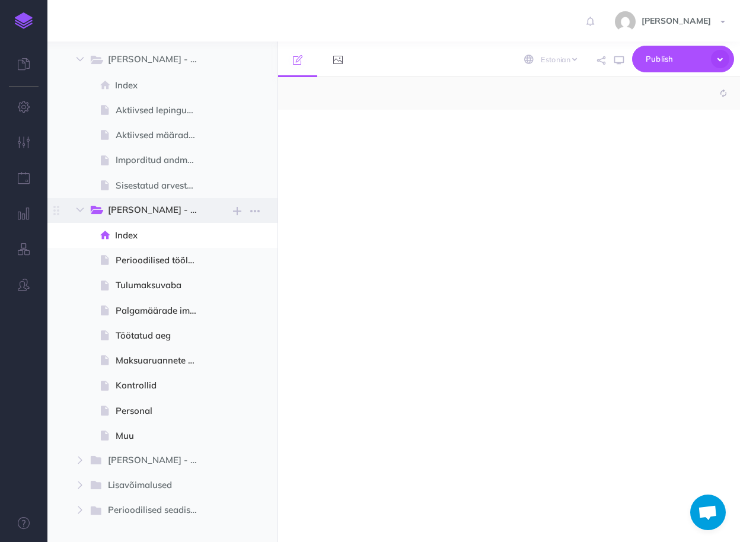
scroll to position [792, 0]
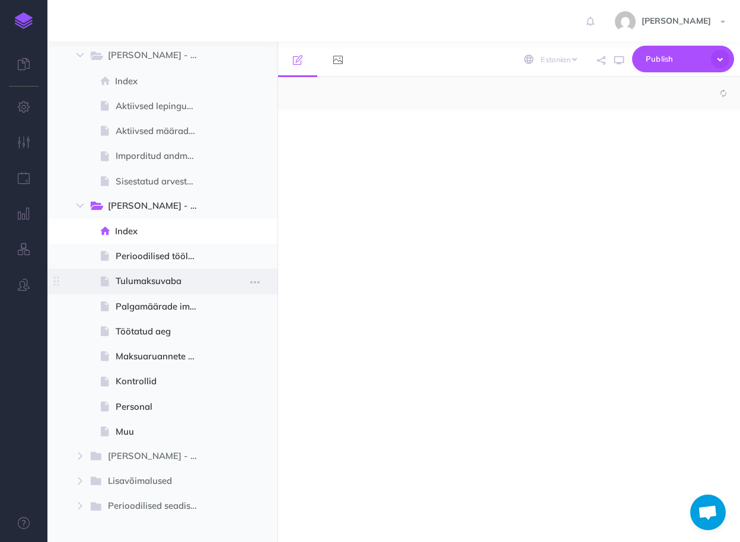
select select "null"
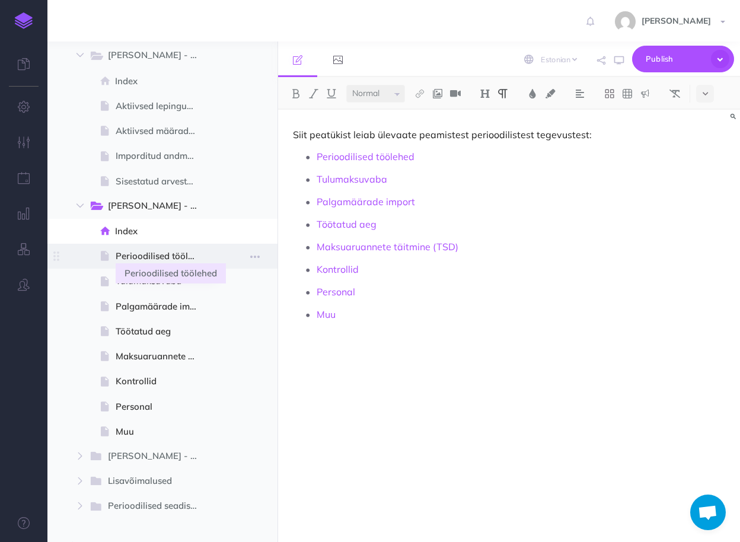
click at [157, 259] on span "Perioodilised töölehed" at bounding box center [161, 256] width 91 height 14
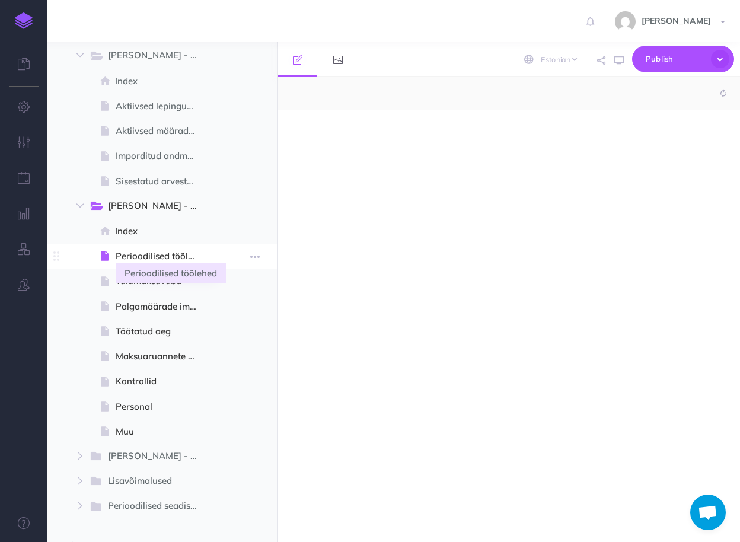
select select "null"
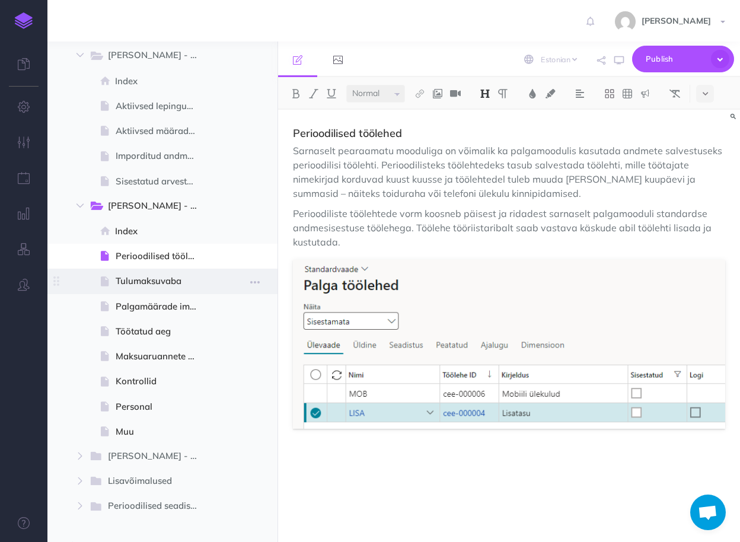
click at [140, 283] on span "Tulumaksuvaba" at bounding box center [161, 281] width 91 height 14
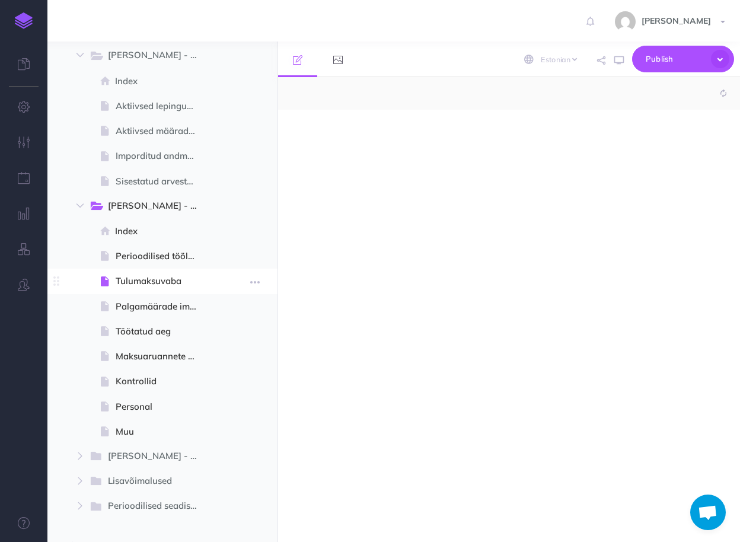
select select "null"
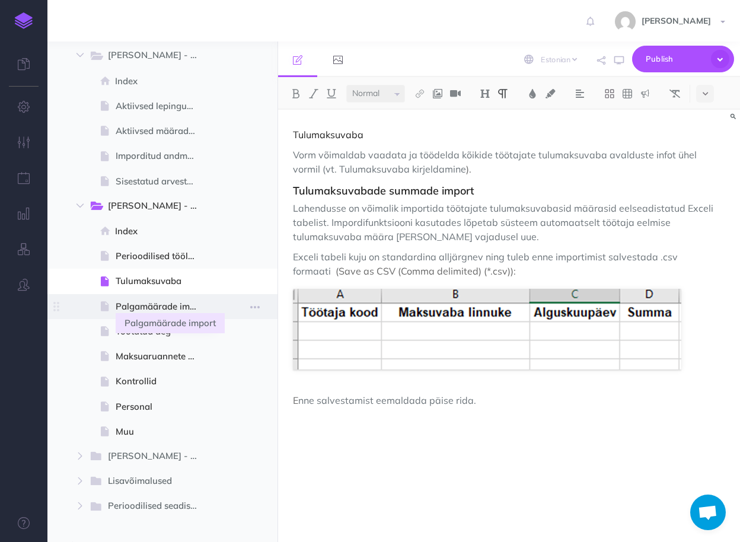
click at [143, 307] on span "Palgamäärade import" at bounding box center [161, 306] width 91 height 14
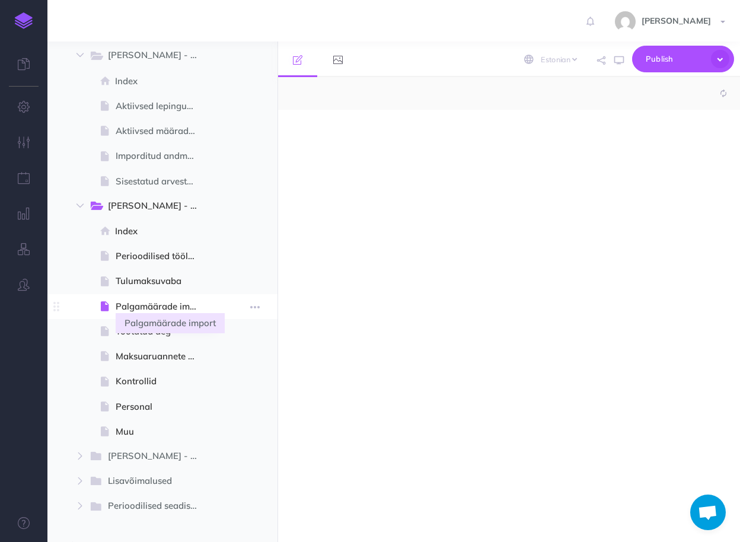
select select "null"
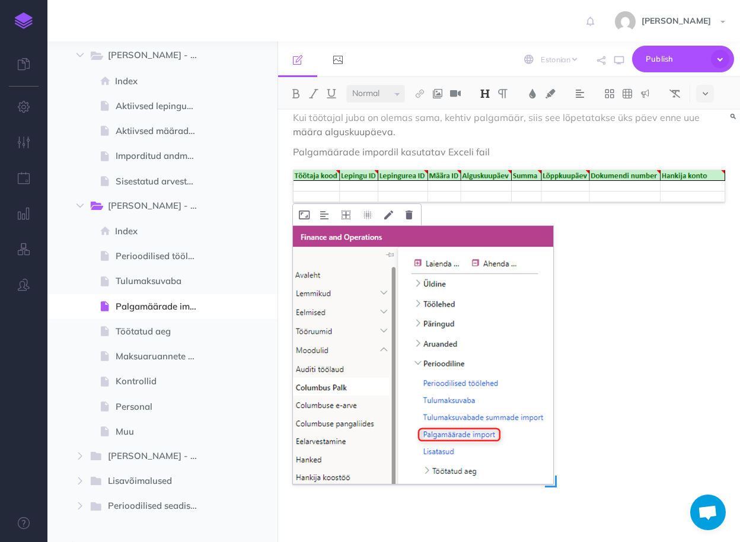
scroll to position [50, 0]
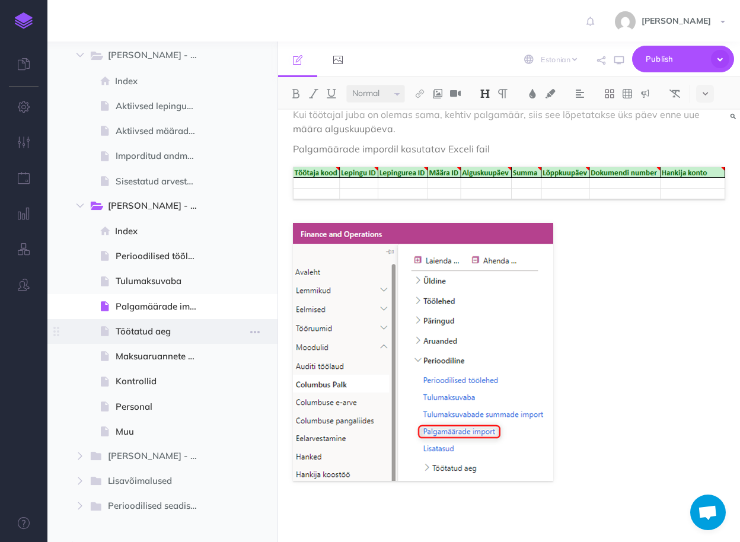
click at [154, 329] on span "Töötatud aeg" at bounding box center [161, 331] width 91 height 14
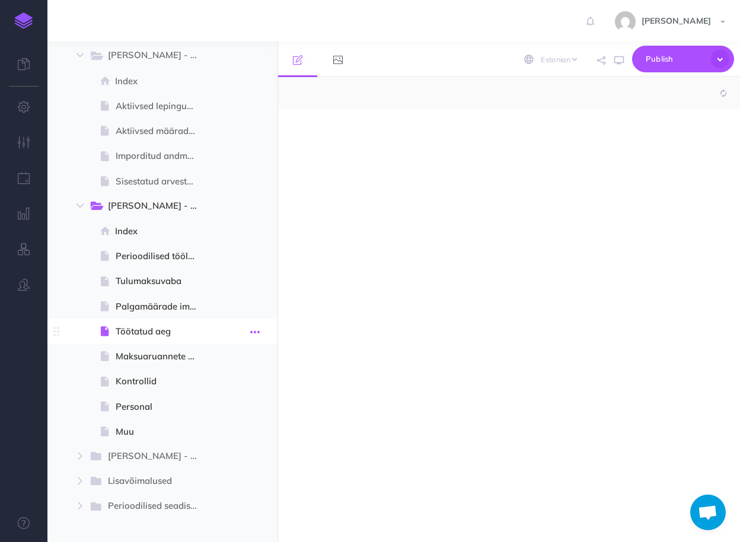
select select "null"
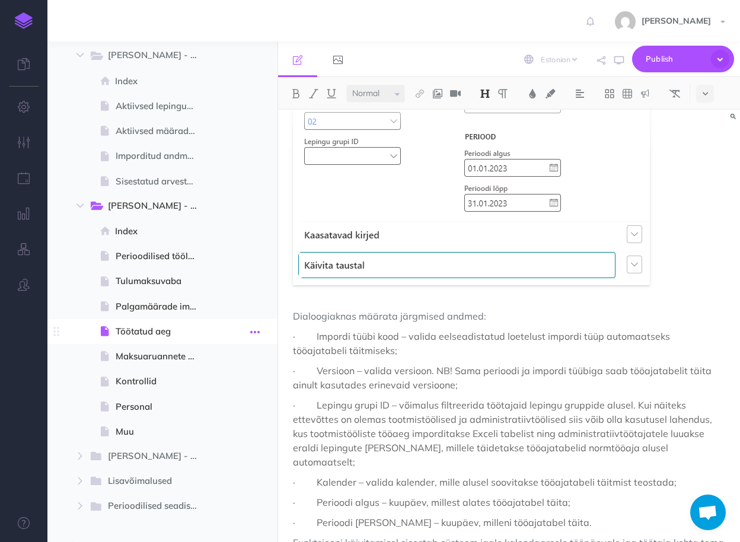
scroll to position [655, 0]
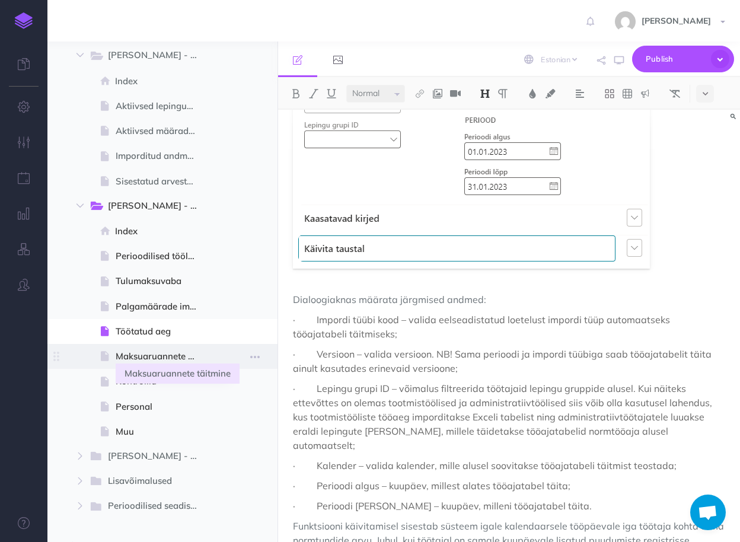
click at [146, 354] on span "Maksuaruannete täitmine" at bounding box center [161, 356] width 91 height 14
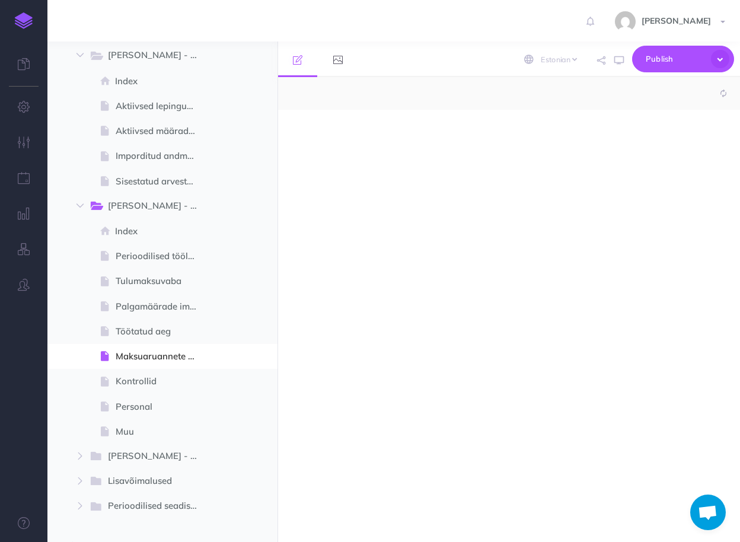
select select "null"
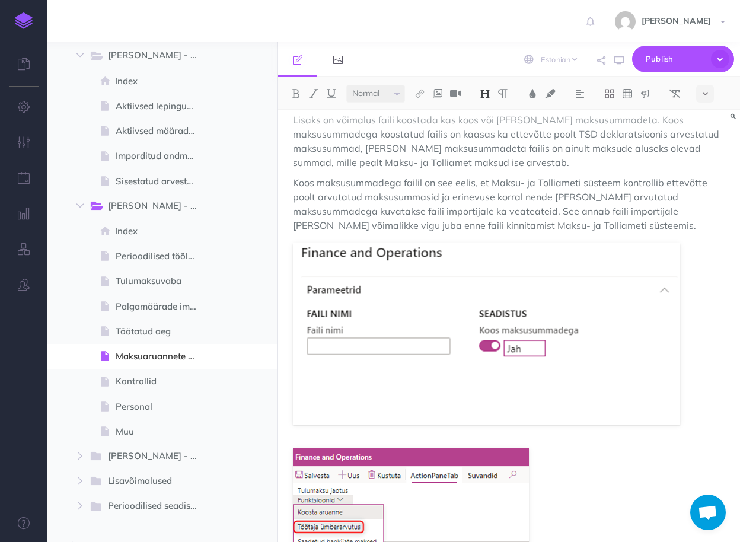
scroll to position [3226, 0]
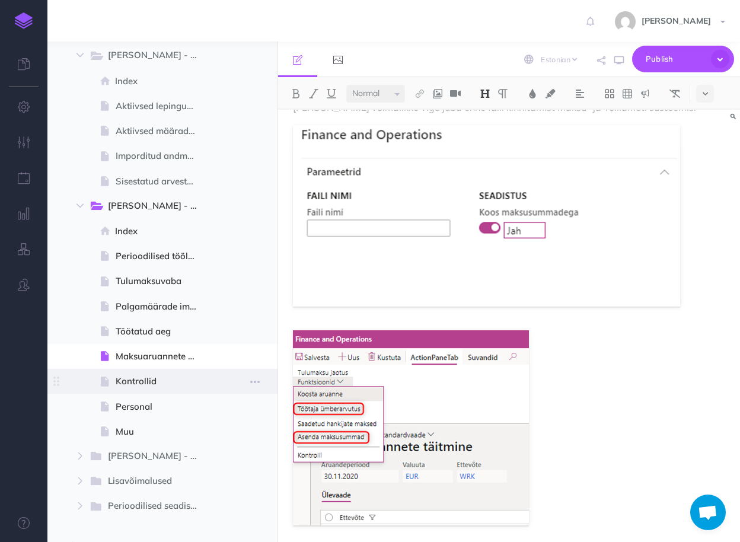
click at [138, 380] on span "Kontrollid" at bounding box center [161, 381] width 91 height 14
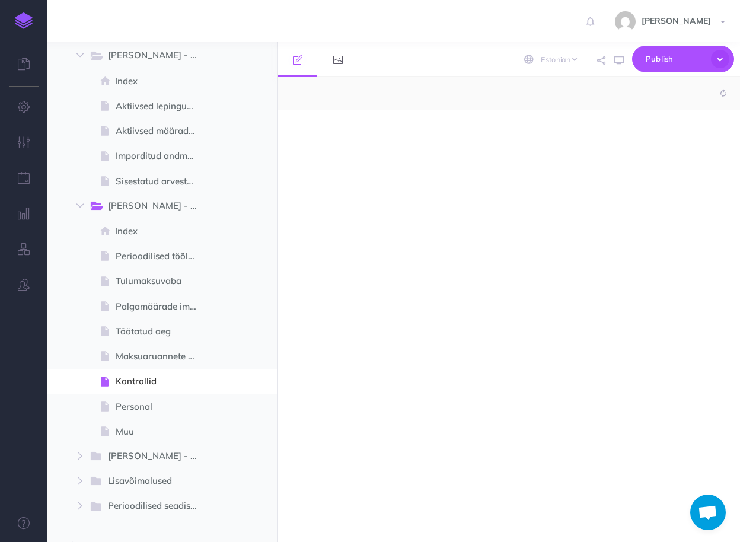
select select "null"
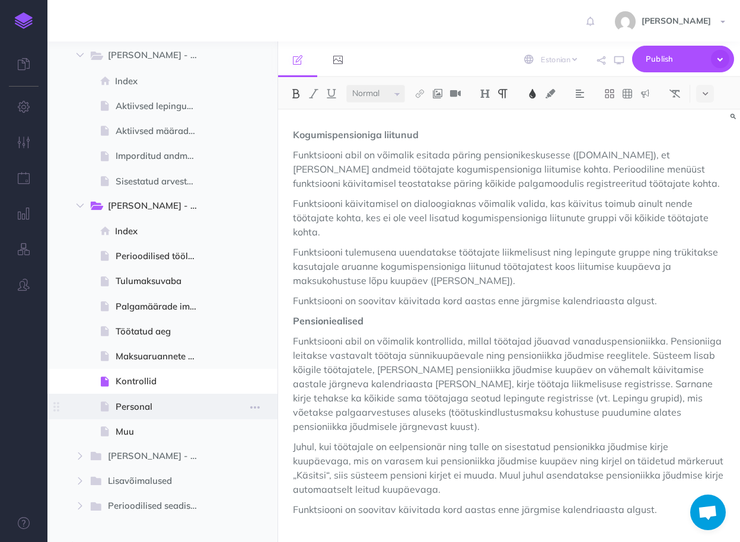
click at [130, 413] on span at bounding box center [162, 406] width 230 height 25
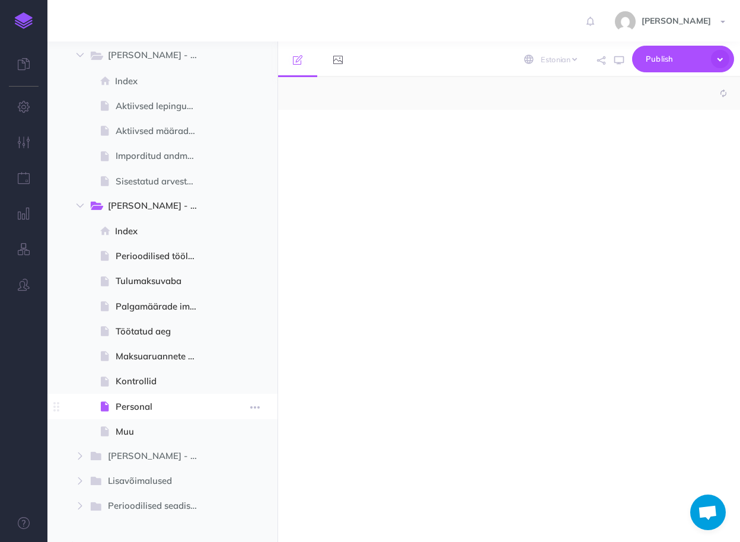
select select "null"
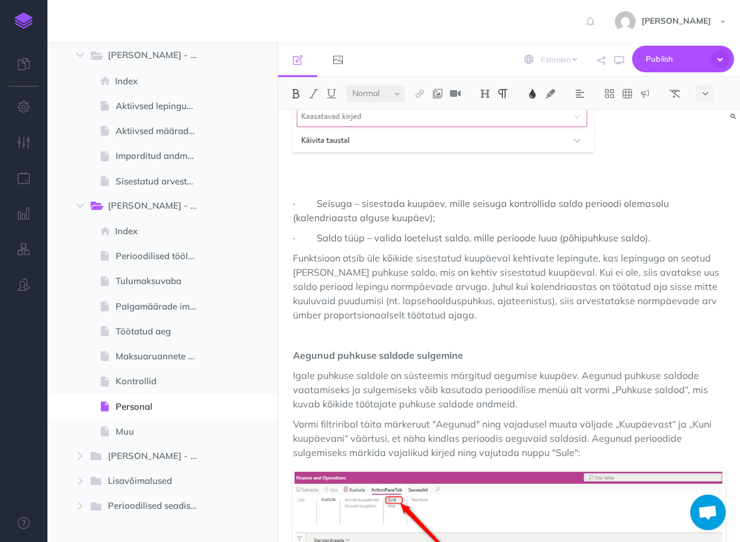
scroll to position [474, 0]
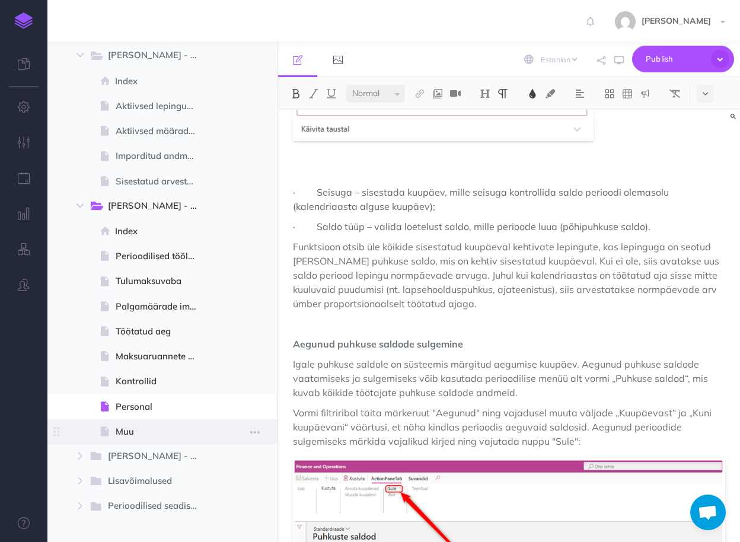
click at [134, 427] on span "Muu" at bounding box center [161, 432] width 91 height 14
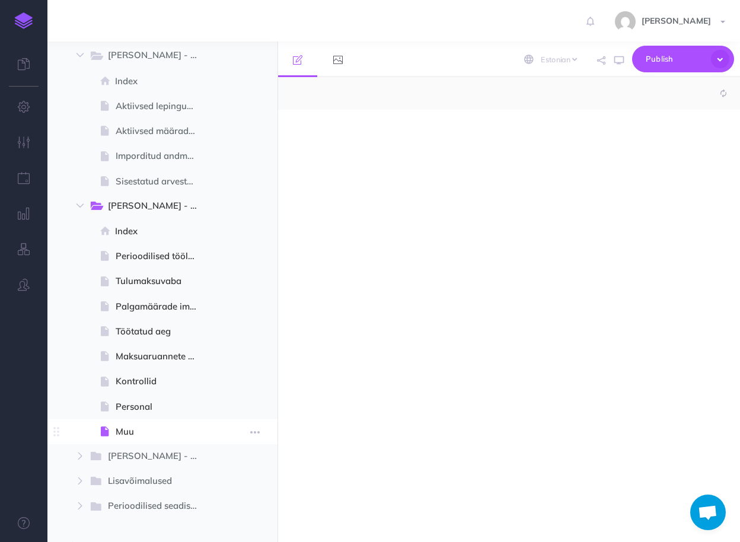
select select "null"
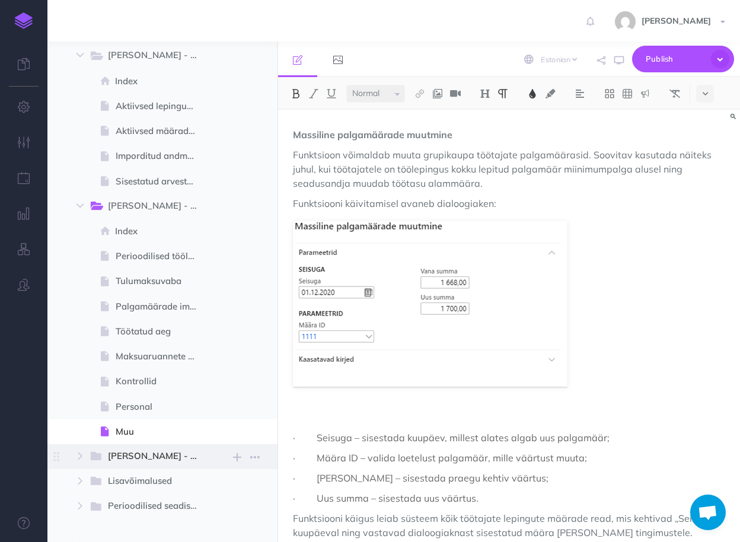
click at [141, 460] on span "Palk - Aruanded" at bounding box center [158, 456] width 100 height 15
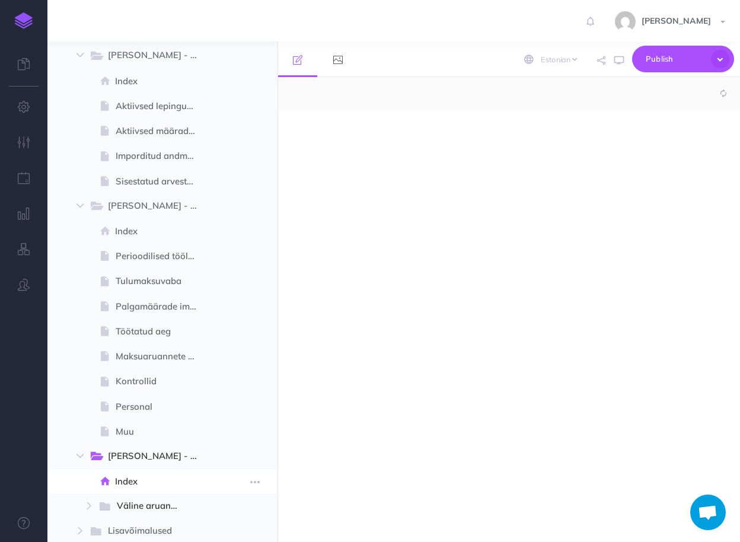
select select "null"
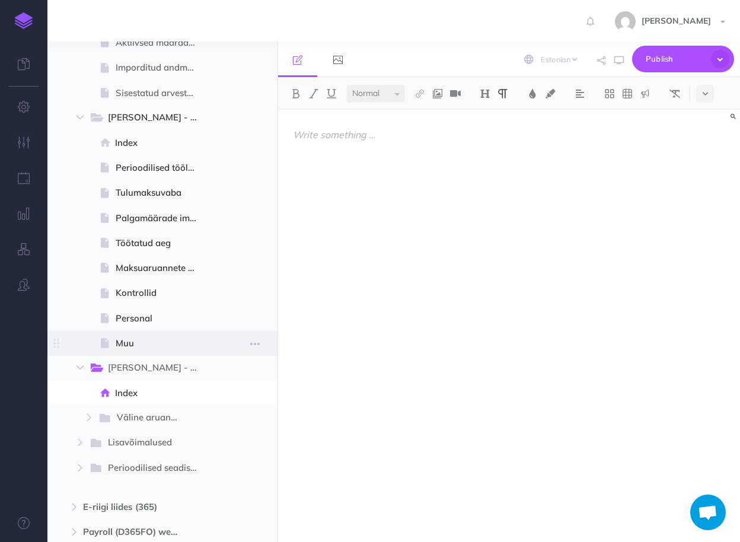
scroll to position [887, 0]
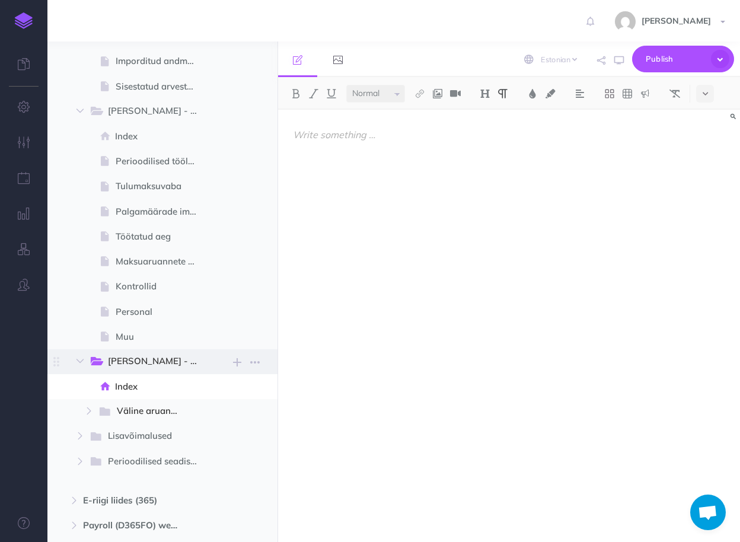
click at [139, 356] on span "Palk - Aruanded" at bounding box center [158, 361] width 100 height 15
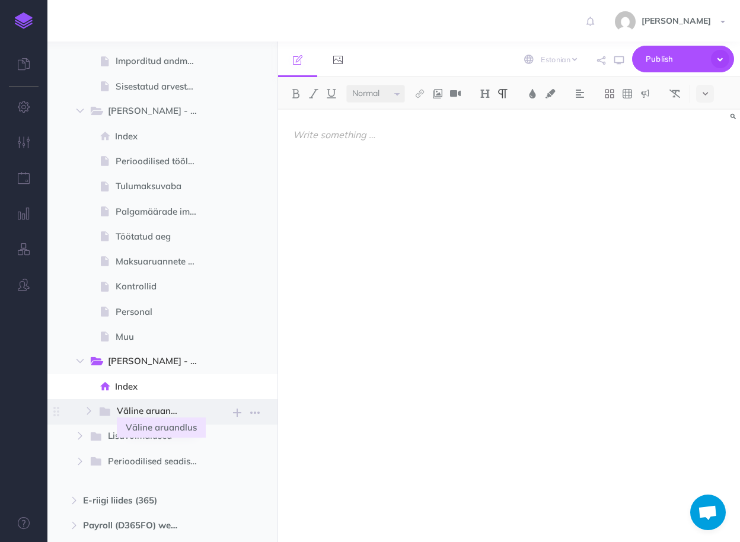
click at [140, 406] on span "Väline aruandlus" at bounding box center [154, 411] width 75 height 15
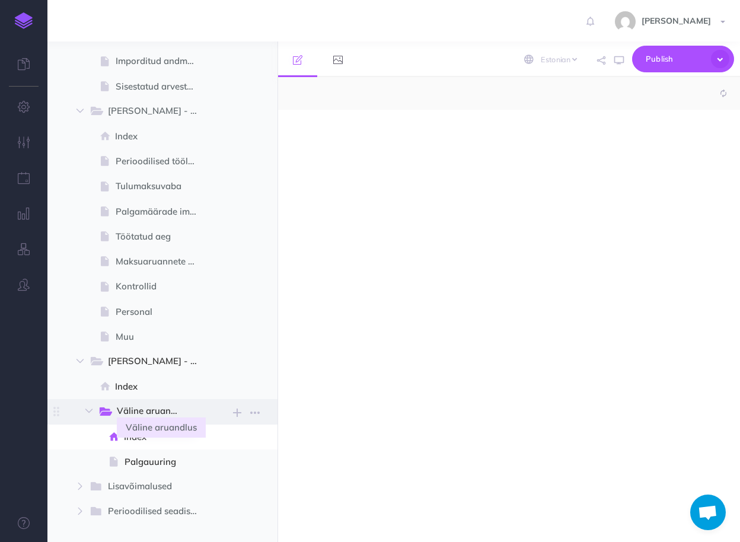
select select "null"
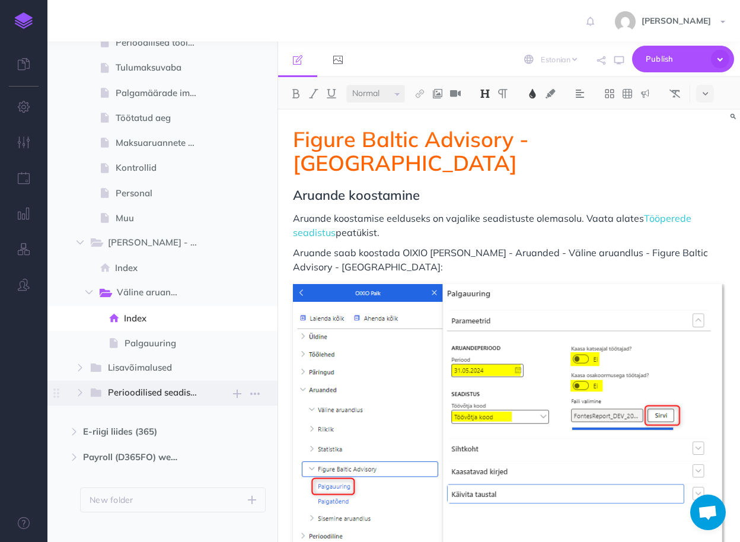
scroll to position [1022, 0]
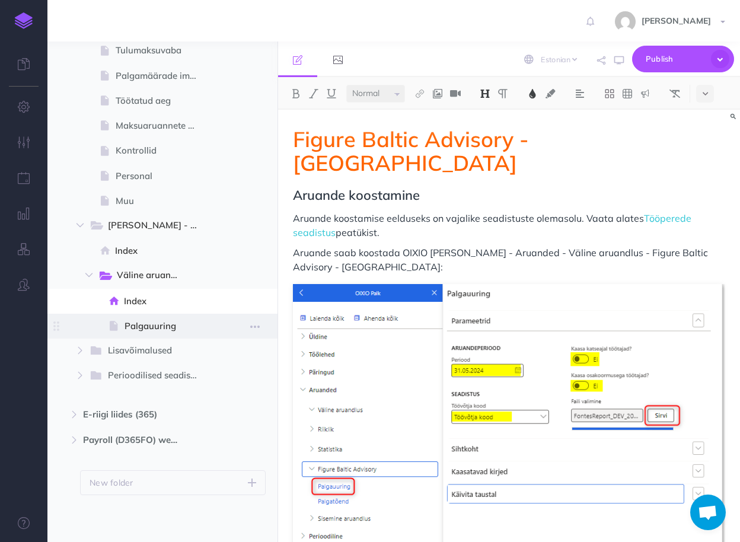
click at [148, 328] on span "Palgauuring" at bounding box center [166, 326] width 82 height 14
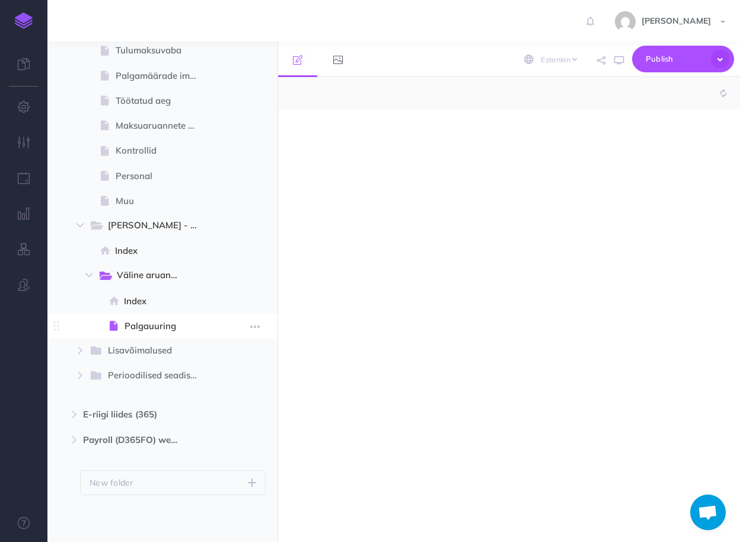
select select "null"
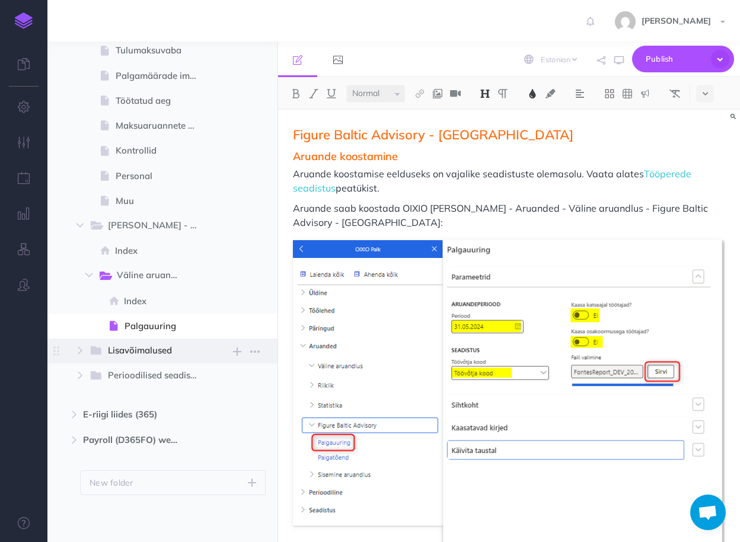
click at [148, 354] on span "Lisavõimalused" at bounding box center [148, 350] width 81 height 15
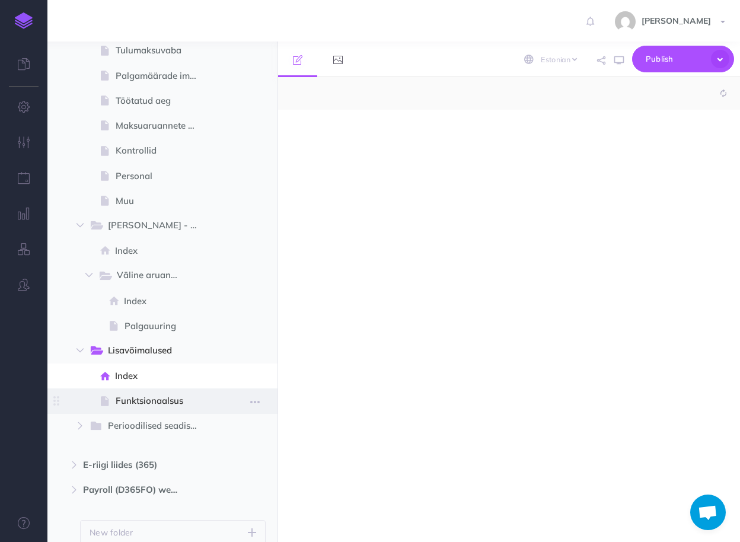
select select "null"
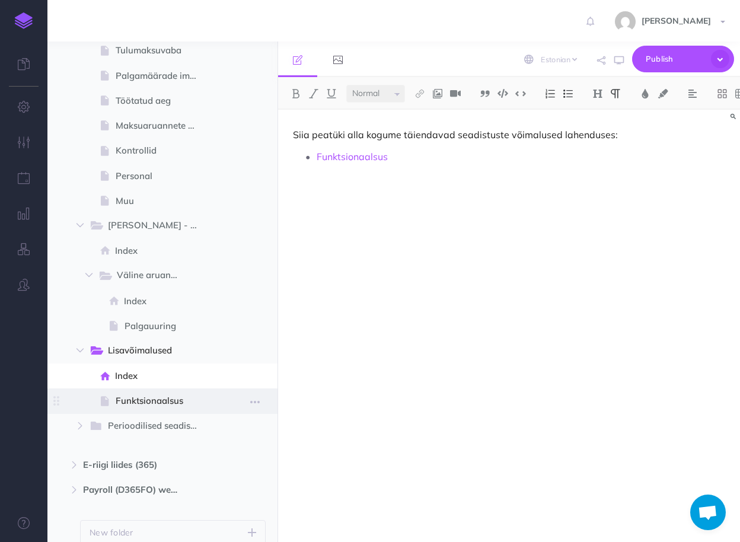
click at [141, 401] on span "Funktsionaalsus" at bounding box center [161, 401] width 91 height 14
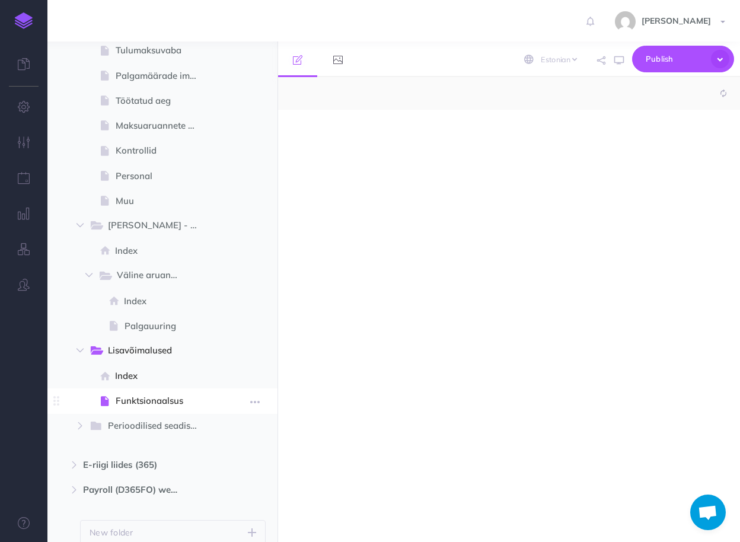
select select "null"
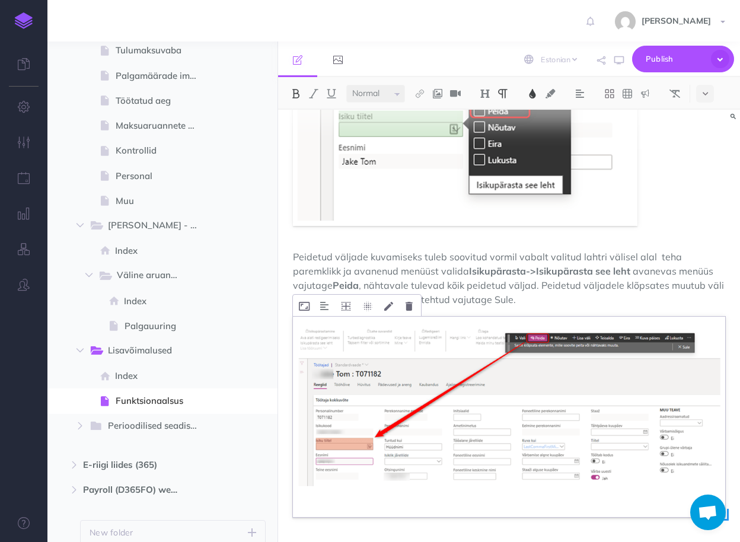
scroll to position [416, 0]
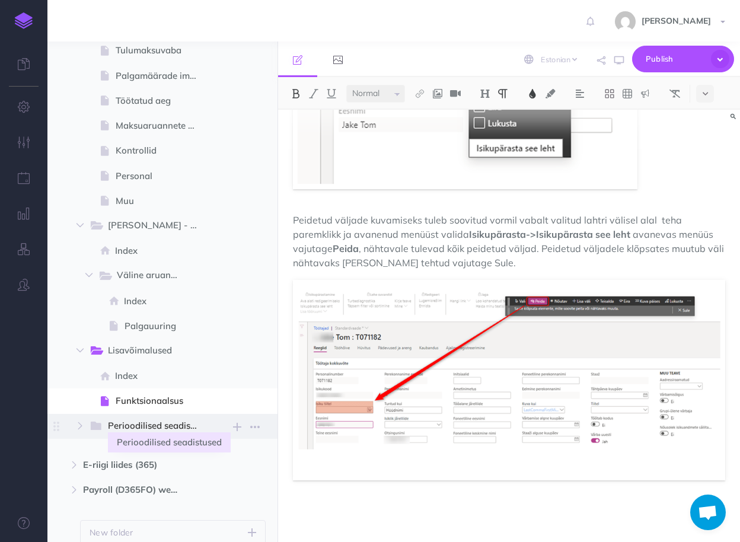
click at [130, 427] on span "Perioodilised seadistused" at bounding box center [158, 426] width 100 height 15
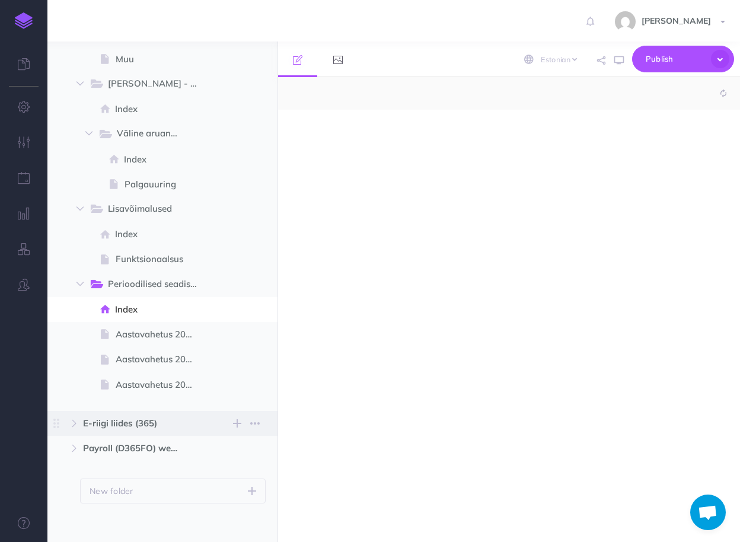
select select "null"
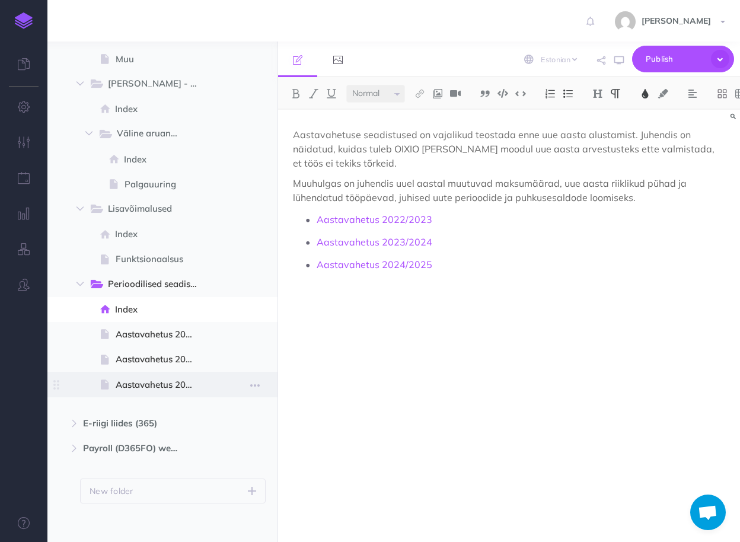
scroll to position [1165, 0]
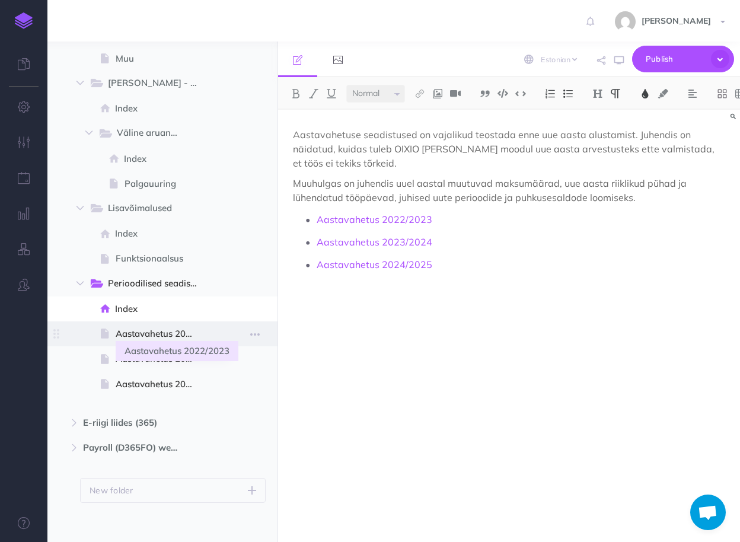
click at [146, 333] on span "Aastavahetus 2022/2023" at bounding box center [161, 334] width 91 height 14
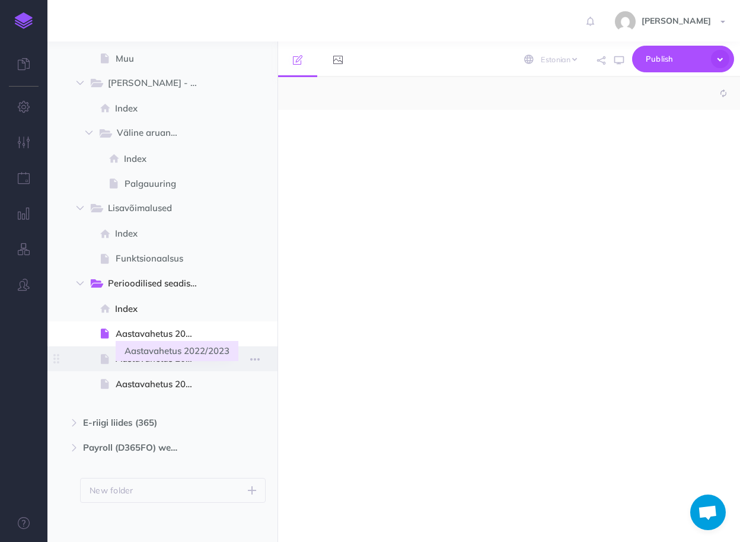
select select "null"
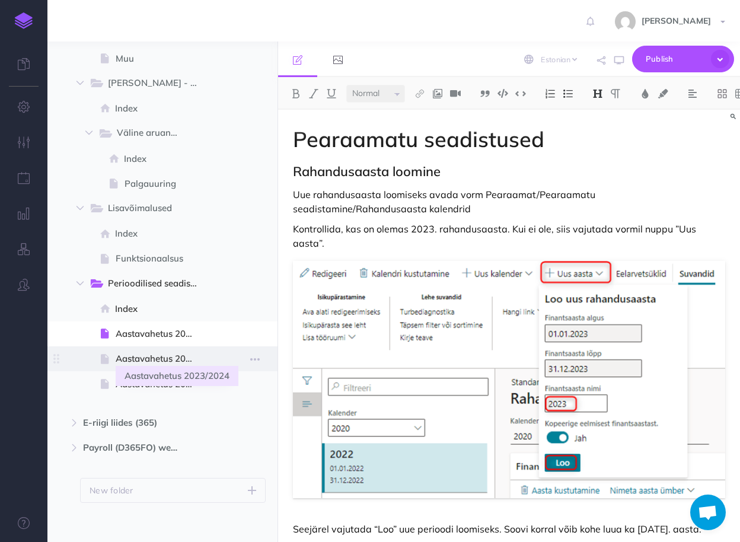
click at [145, 356] on span "Aastavahetus 2023/2024" at bounding box center [161, 359] width 91 height 14
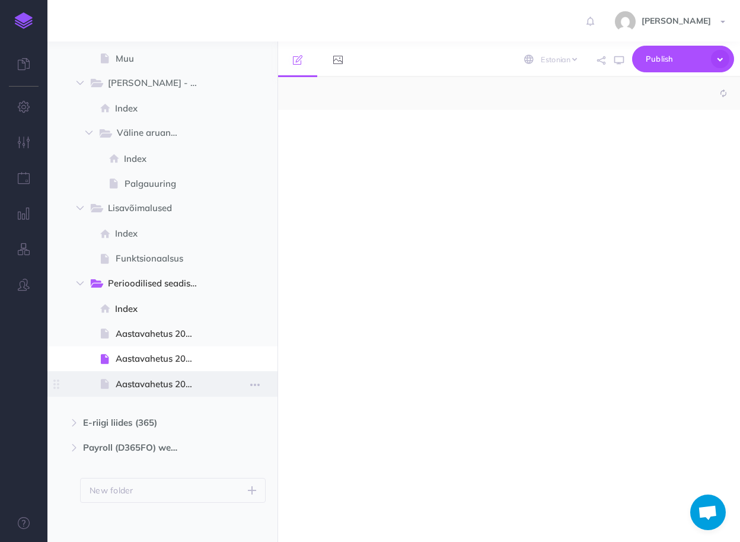
select select "null"
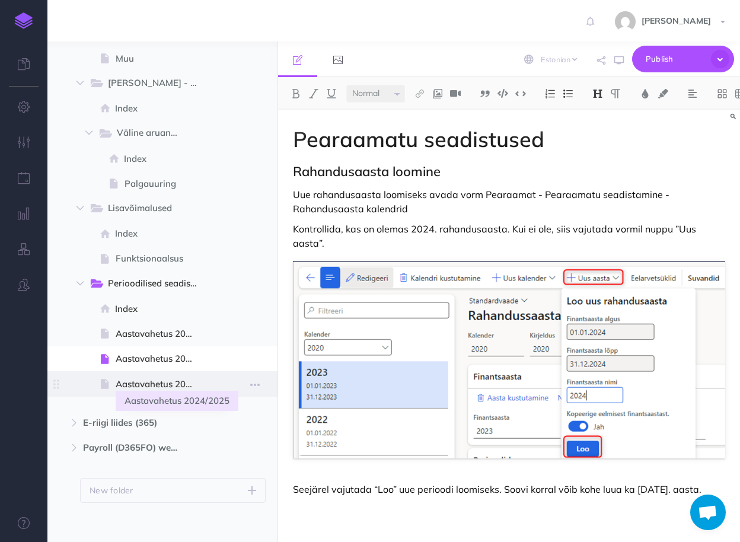
click at [149, 382] on span "Aastavahetus 2024/2025" at bounding box center [161, 384] width 91 height 14
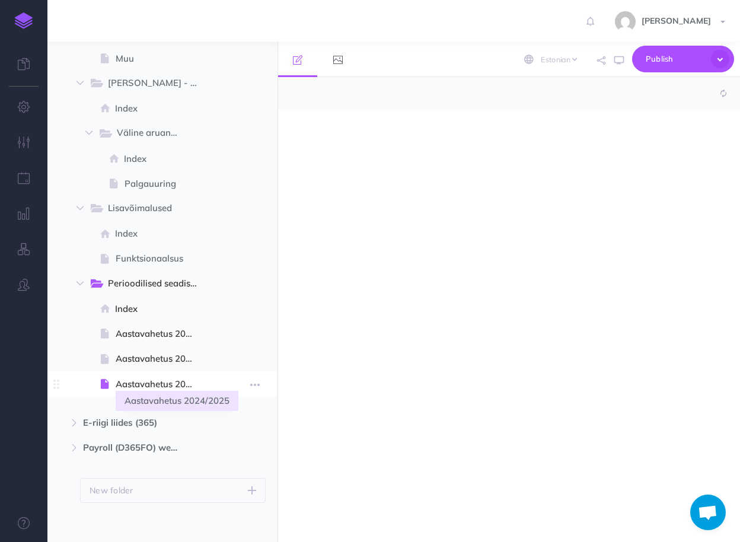
select select "null"
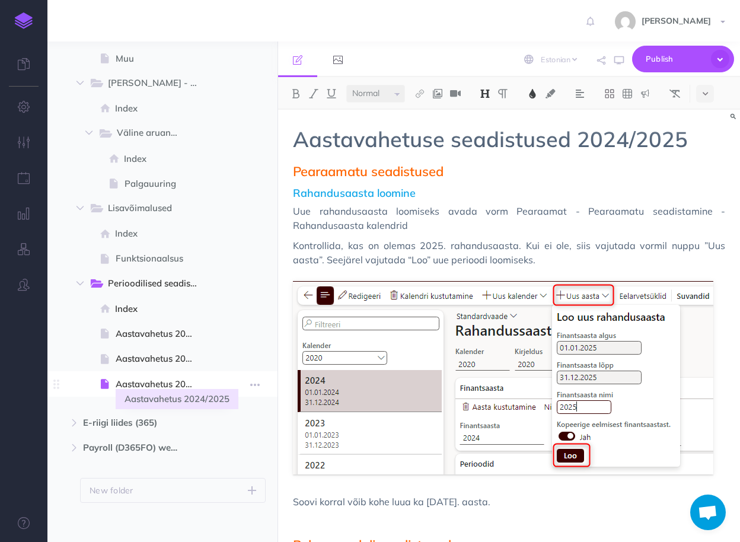
scroll to position [1172, 0]
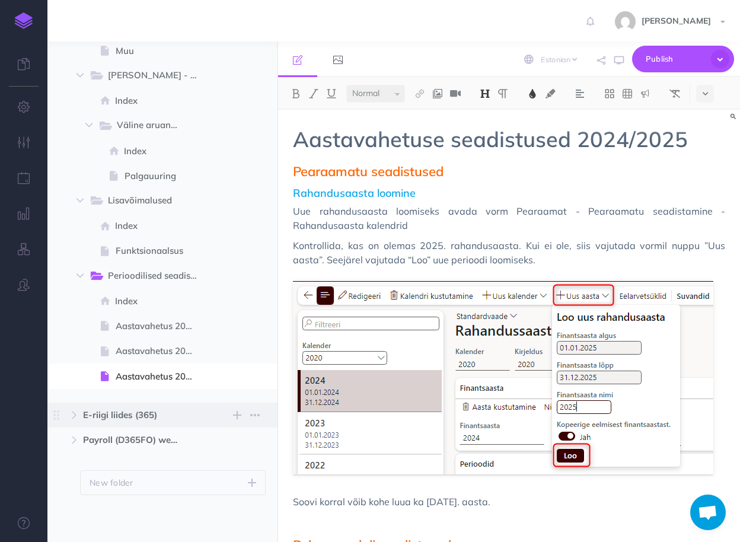
click at [136, 410] on span "E-riigi liides (365)" at bounding box center [137, 415] width 109 height 14
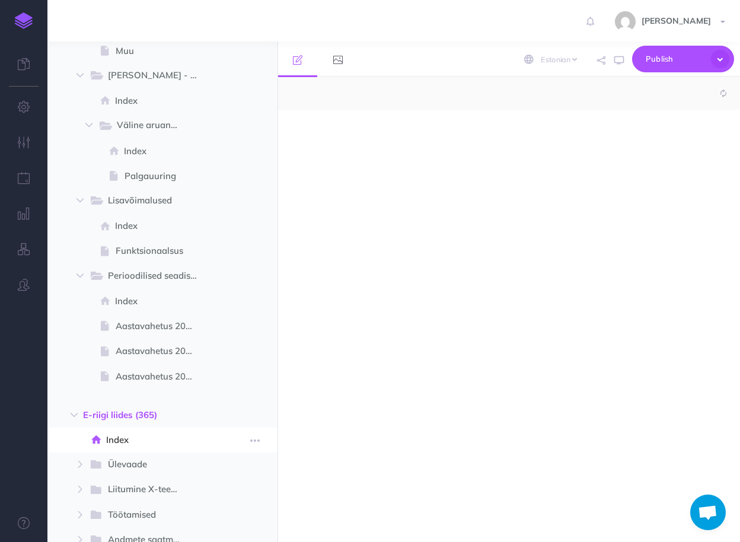
select select "null"
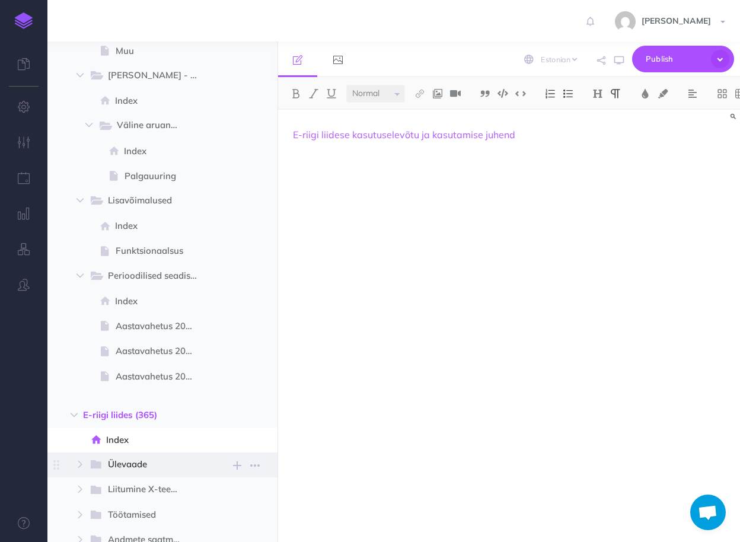
click at [117, 460] on span "Ülevaade" at bounding box center [148, 464] width 81 height 15
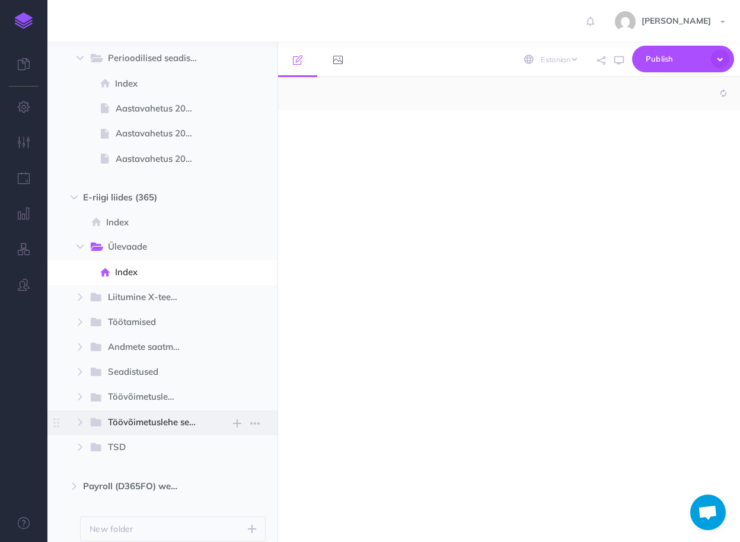
select select "null"
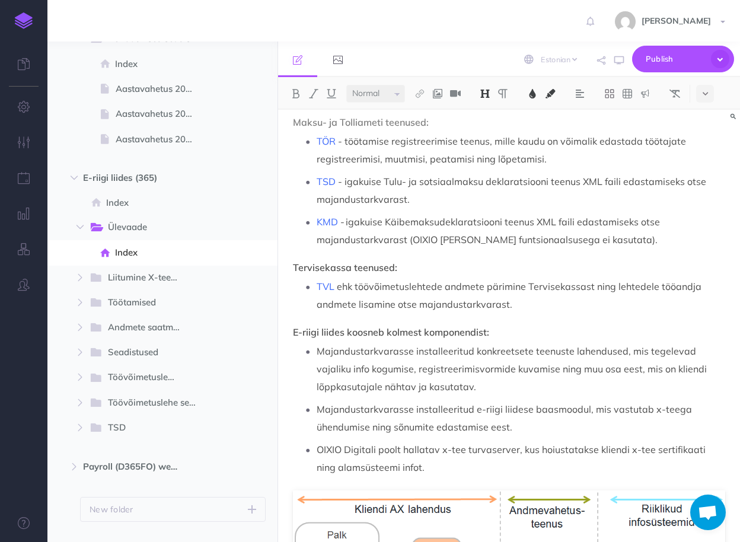
scroll to position [142, 0]
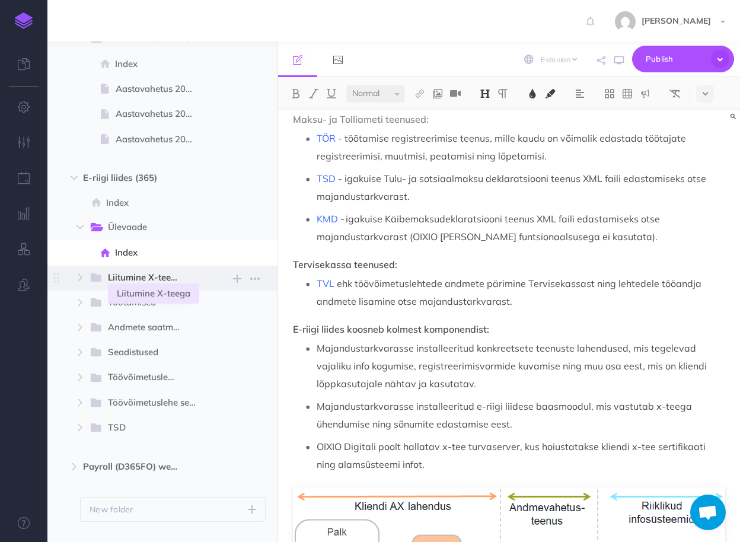
click at [122, 278] on span "Liitumine X-teega" at bounding box center [148, 277] width 81 height 15
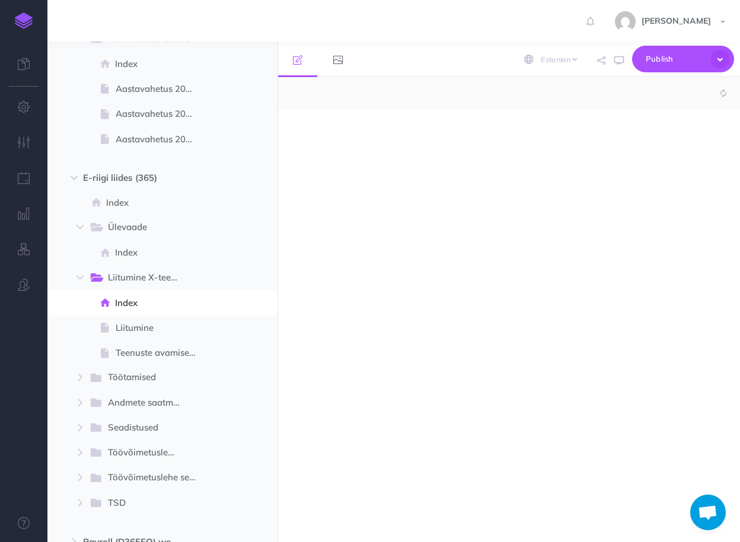
select select "null"
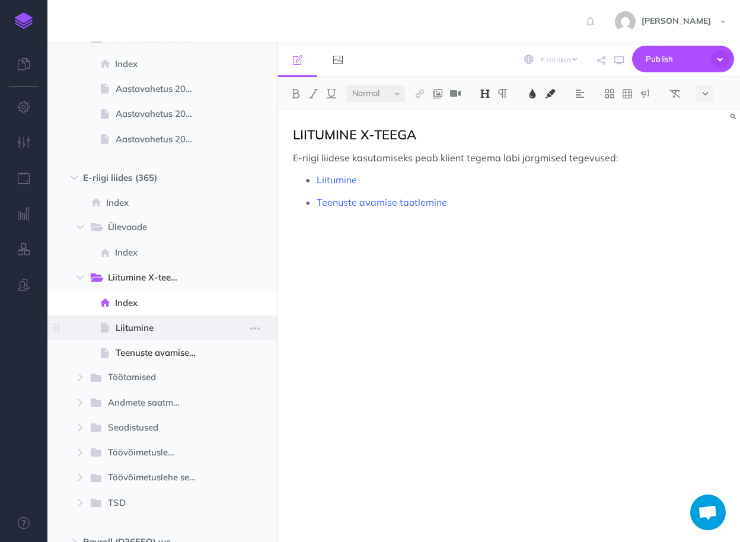
click at [133, 325] on span "Liitumine" at bounding box center [161, 328] width 91 height 14
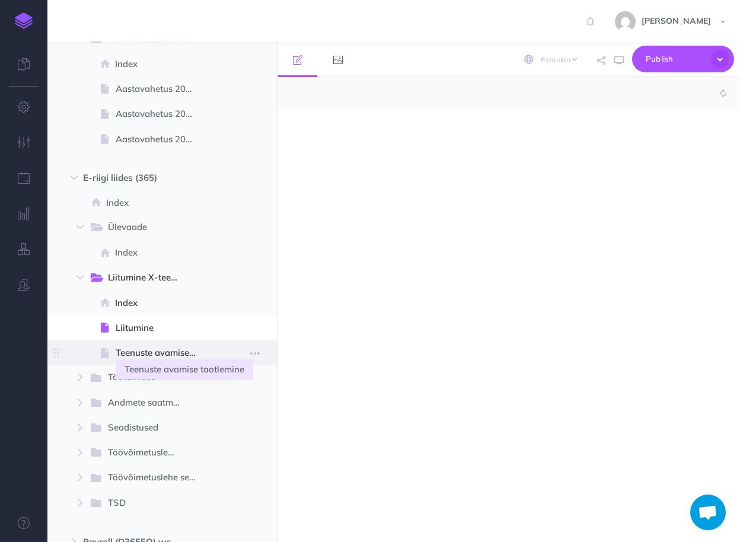
select select "null"
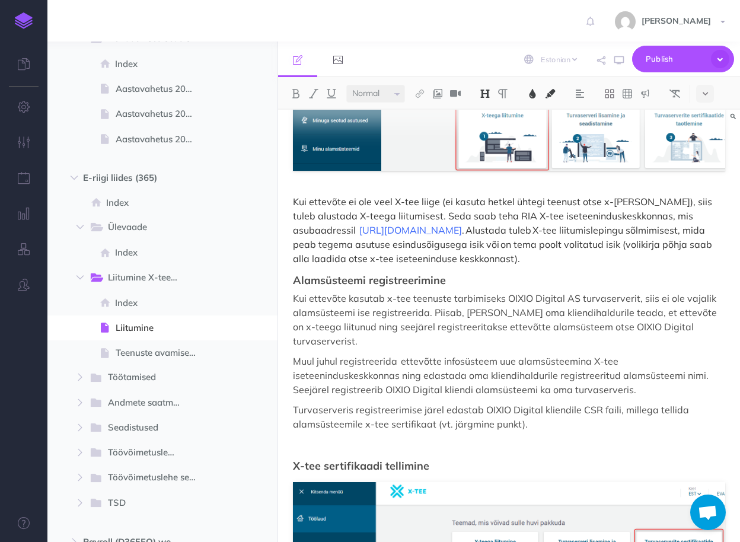
scroll to position [332, 0]
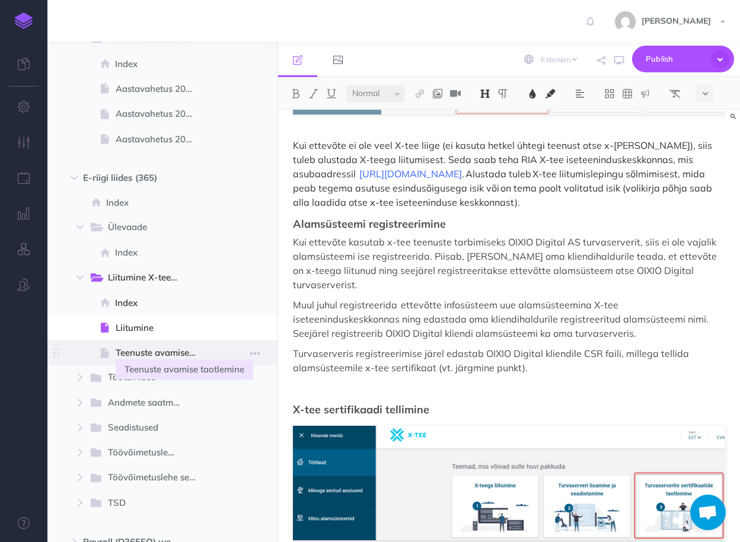
click at [136, 356] on span "Teenuste avamise taotlemine" at bounding box center [161, 353] width 91 height 14
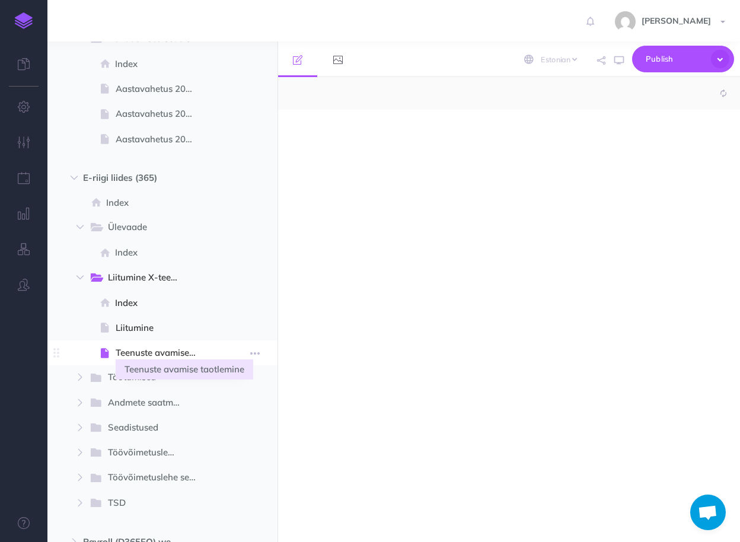
select select "null"
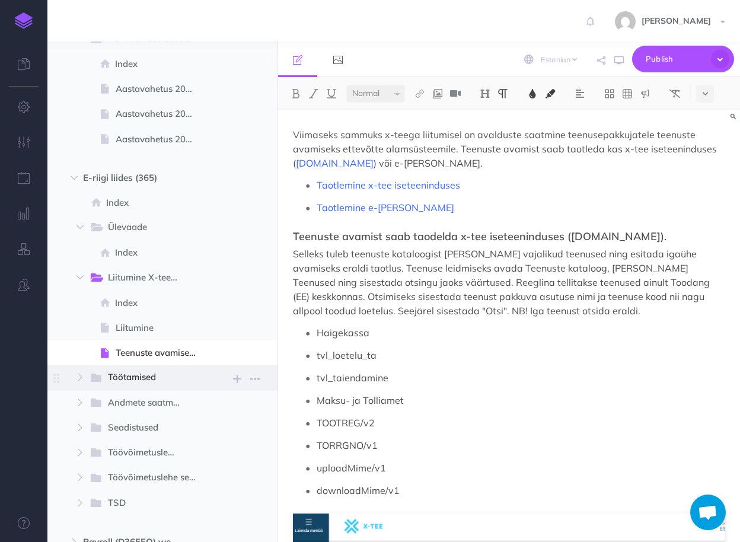
click at [133, 384] on span "Töötamised" at bounding box center [148, 377] width 81 height 15
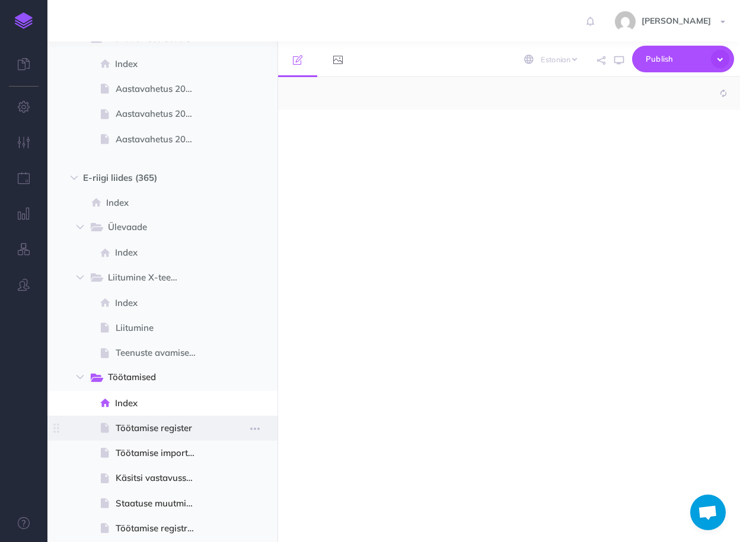
select select "null"
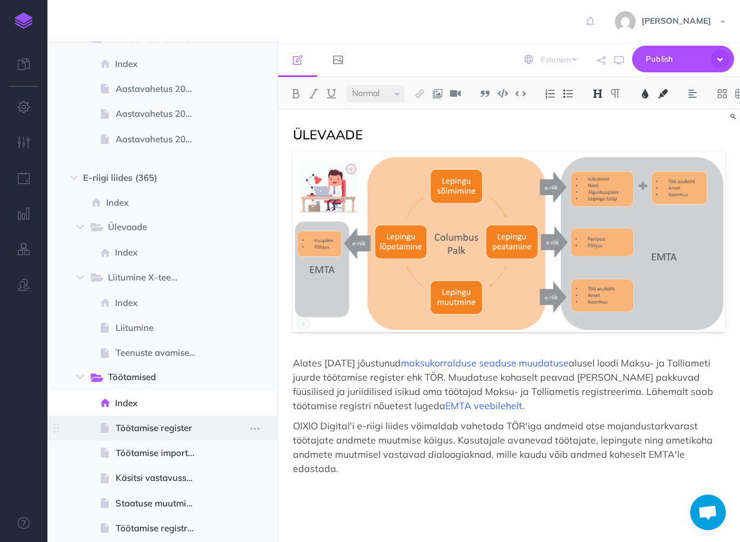
click at [150, 425] on span "Töötamise register" at bounding box center [161, 428] width 91 height 14
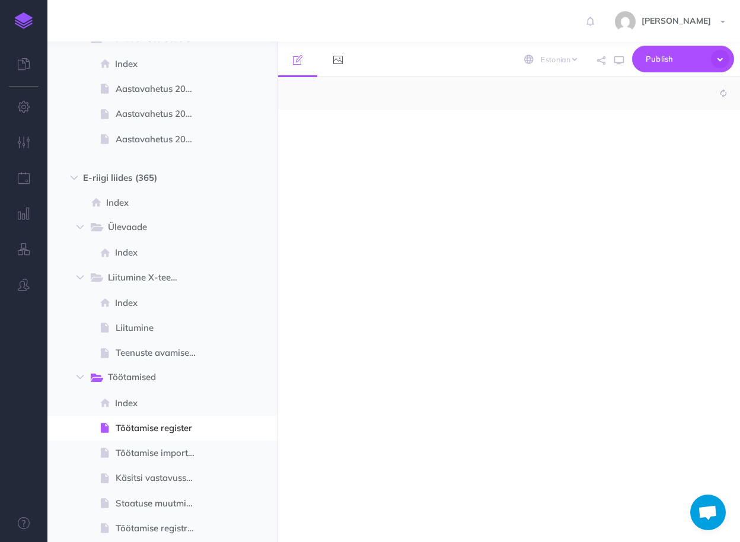
select select "null"
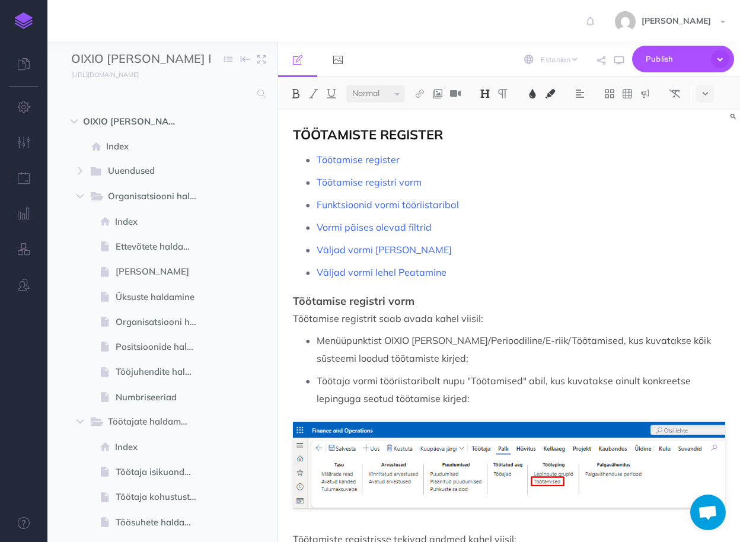
click at [26, 18] on img at bounding box center [24, 20] width 18 height 17
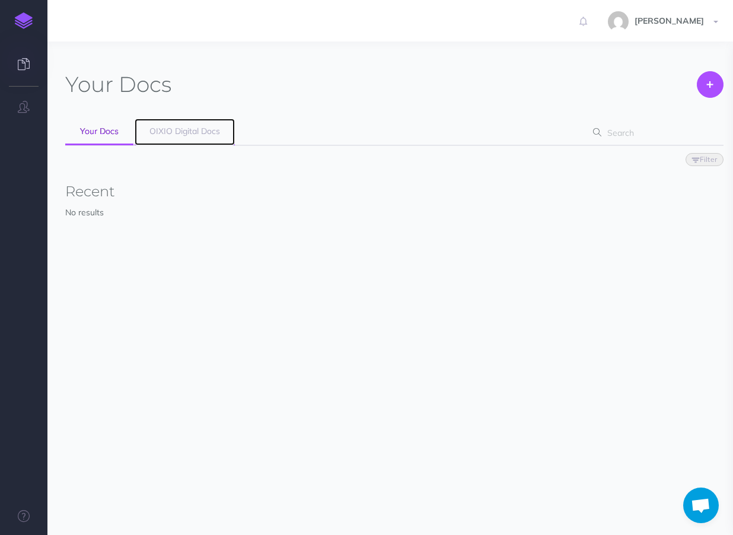
click at [194, 132] on span "OIXIO Digital Docs" at bounding box center [184, 131] width 71 height 11
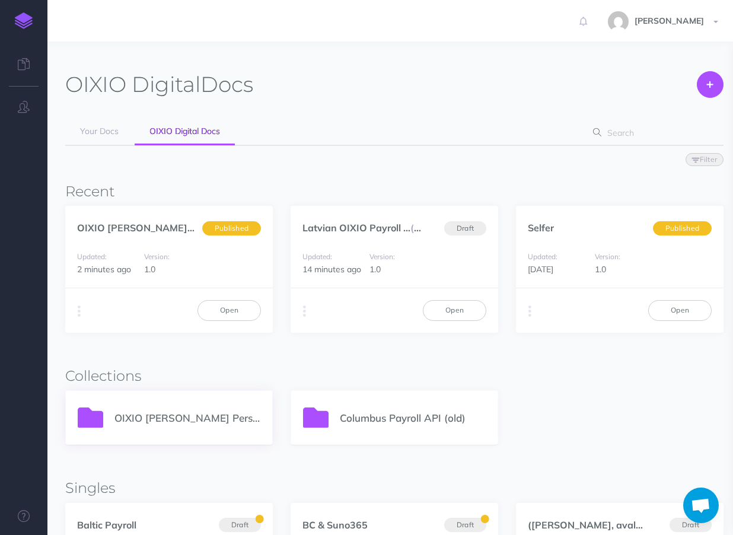
click at [190, 413] on p "OIXIO [PERSON_NAME] Personal 365" at bounding box center [187, 418] width 146 height 16
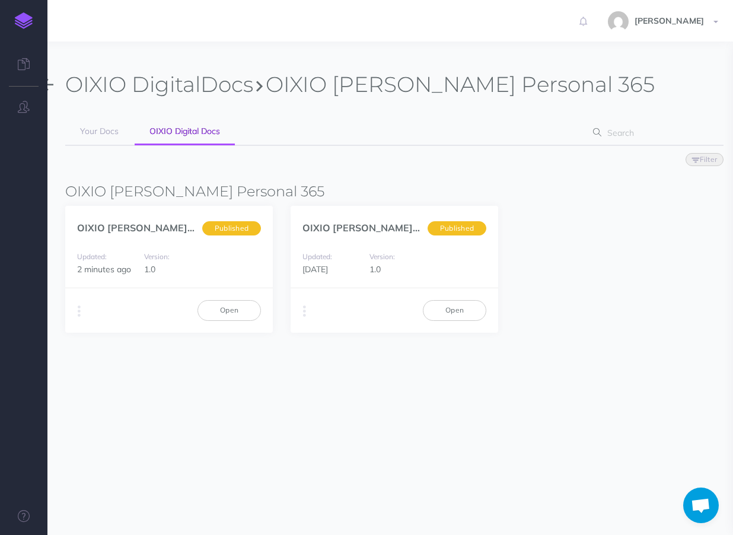
click at [15, 18] on img at bounding box center [24, 20] width 18 height 17
